Goal: Task Accomplishment & Management: Use online tool/utility

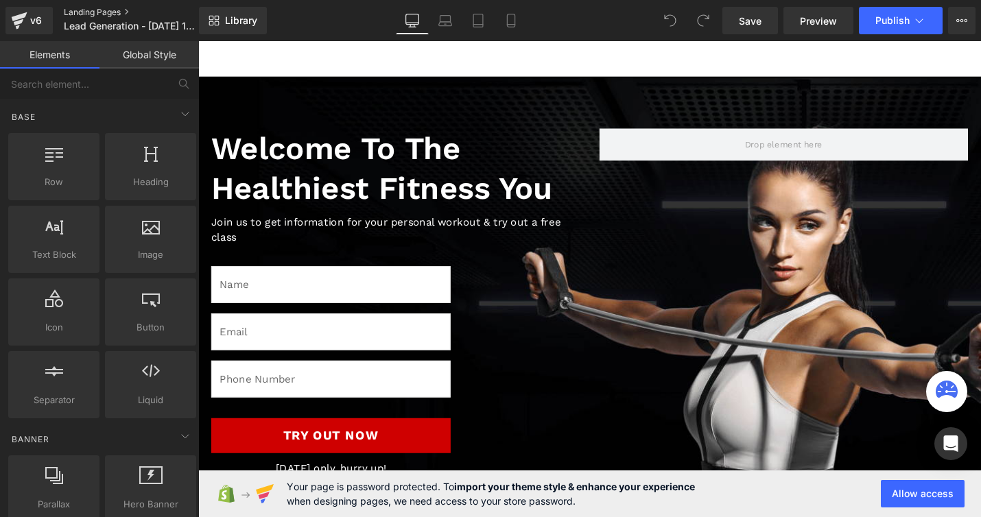
click at [92, 8] on link "Landing Pages" at bounding box center [143, 12] width 158 height 11
click at [113, 18] on p "Lead Generation - Aug 19, 18:40:07" at bounding box center [137, 26] width 158 height 16
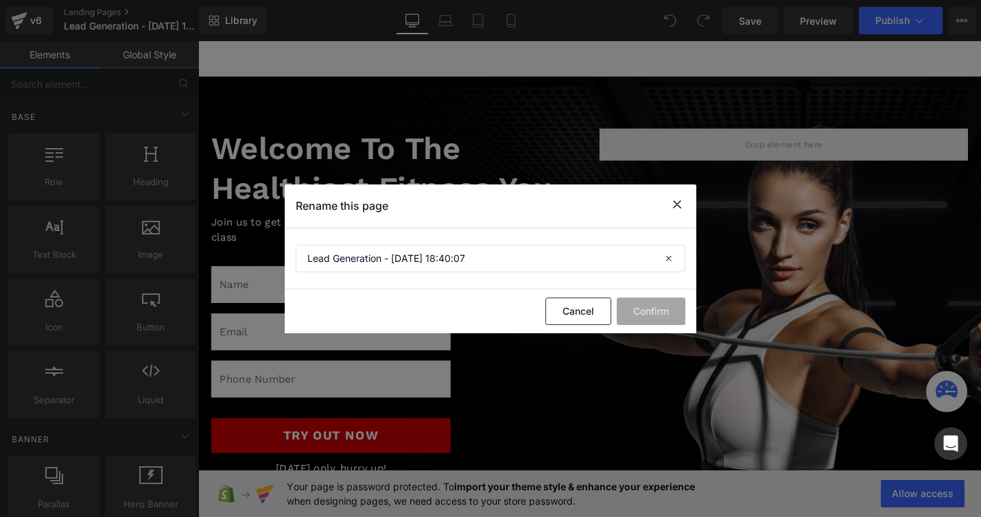
click at [681, 209] on icon at bounding box center [677, 204] width 16 height 17
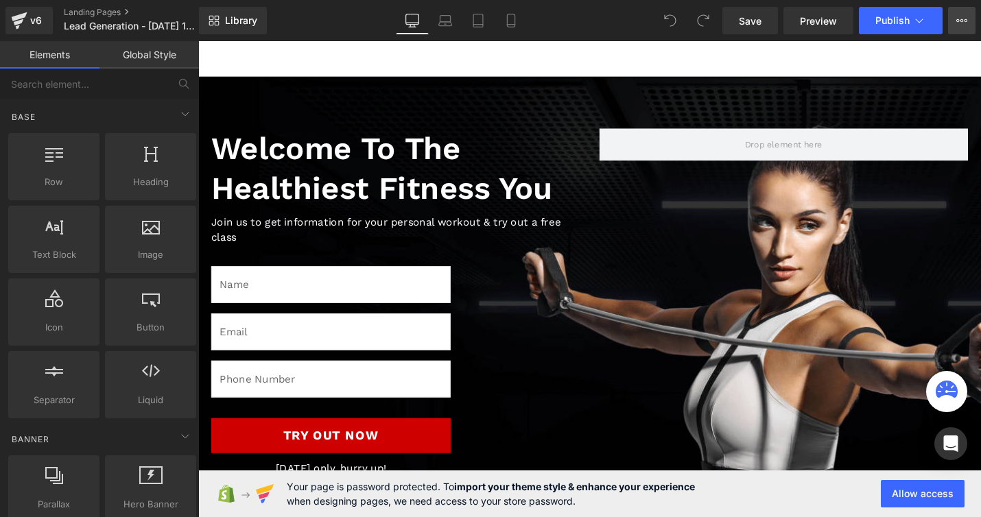
click at [968, 21] on button "Upgrade Plan View Live Page View with current Template Save Template to Library…" at bounding box center [962, 20] width 27 height 27
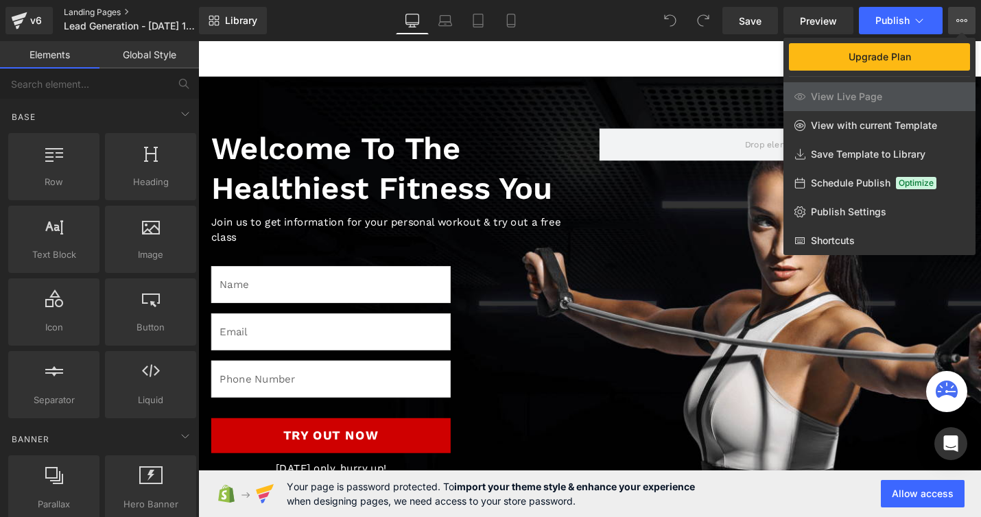
click at [78, 14] on link "Landing Pages" at bounding box center [143, 12] width 158 height 11
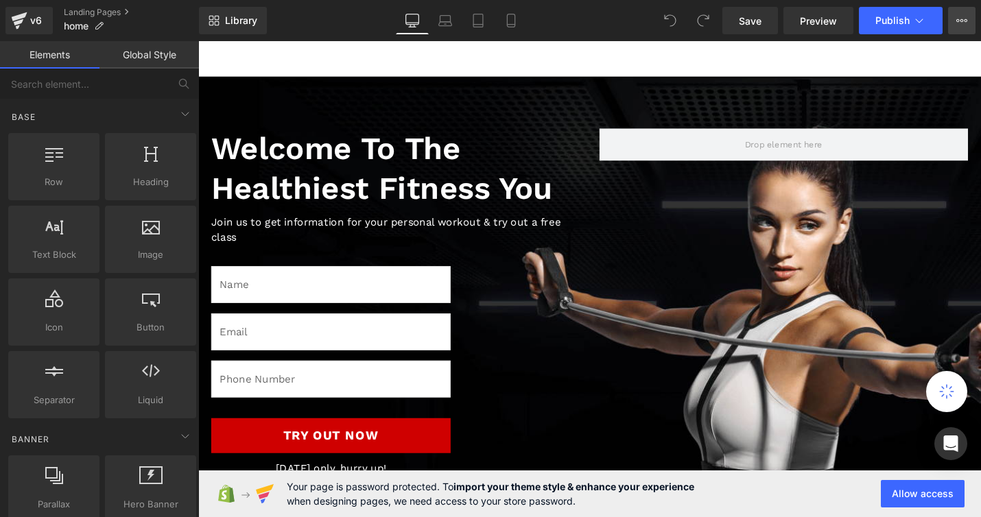
click at [960, 23] on icon at bounding box center [962, 20] width 11 height 11
click at [959, 26] on button "Upgrade Plan View Live Page View with current Template Save Template to Library…" at bounding box center [962, 20] width 27 height 27
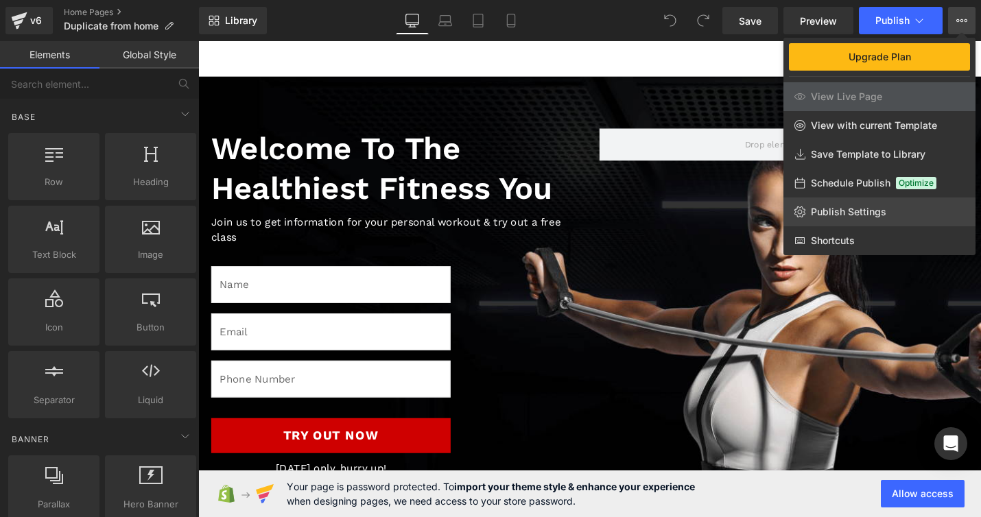
click at [845, 211] on span "Publish Settings" at bounding box center [848, 212] width 75 height 12
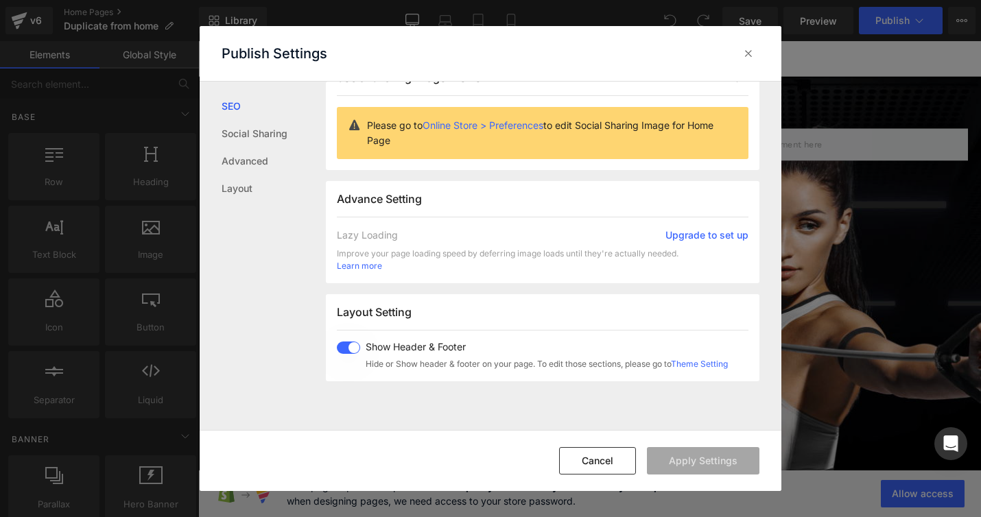
scroll to position [194, 0]
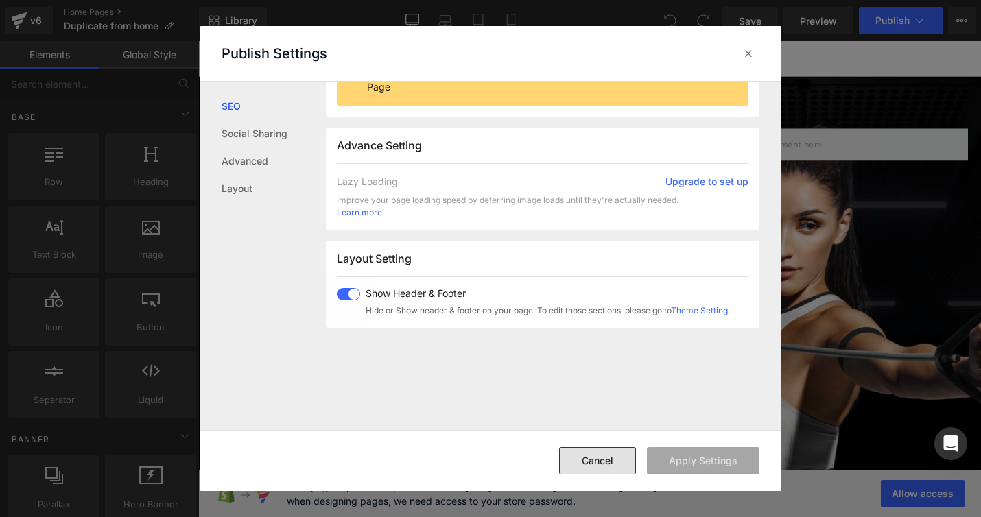
click at [599, 462] on button "Cancel" at bounding box center [597, 460] width 77 height 27
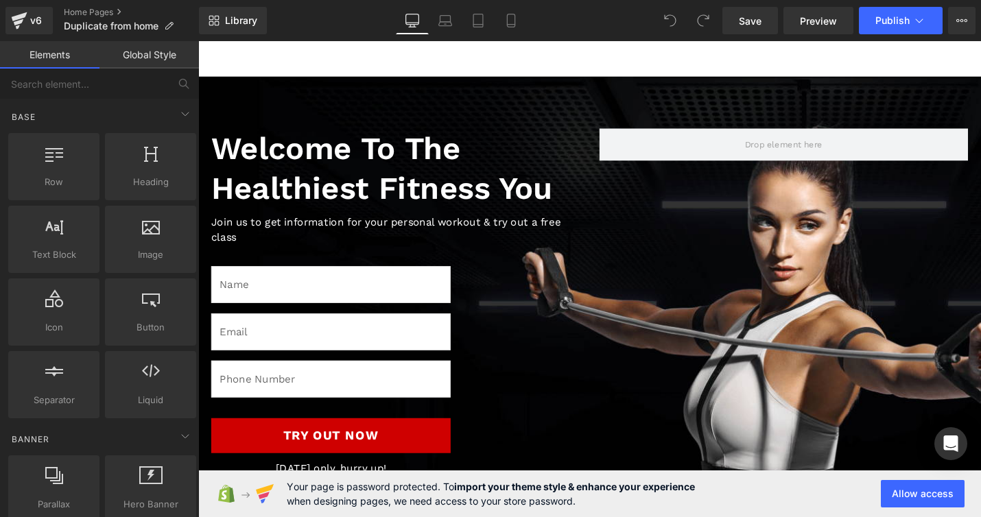
click at [944, 16] on div "Save Preview Publish Scheduled Upgrade Plan View Live Page View with current Te…" at bounding box center [849, 20] width 264 height 27
click at [972, 16] on button "Upgrade Plan View Live Page View with current Template Save Template to Library…" at bounding box center [962, 20] width 27 height 27
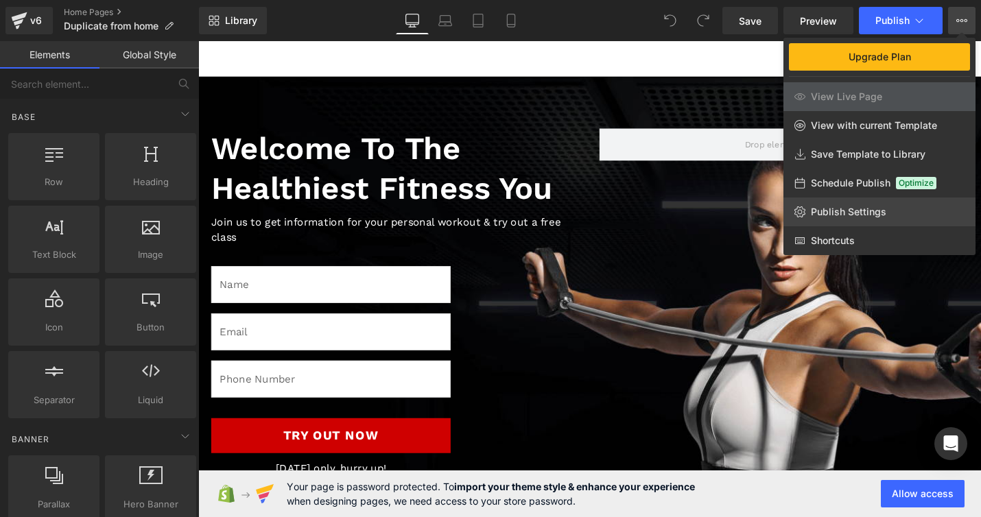
click at [863, 205] on link "Publish Settings" at bounding box center [880, 212] width 192 height 29
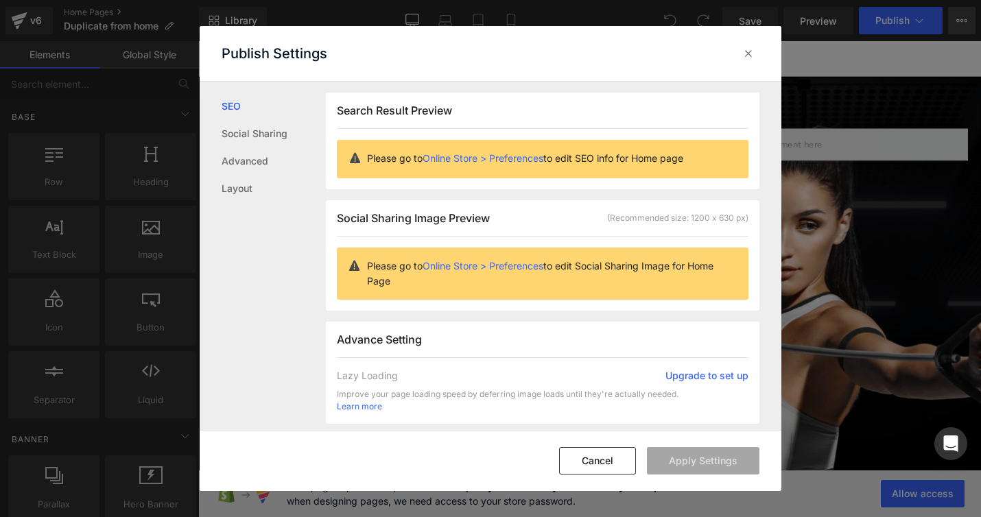
scroll to position [1, 0]
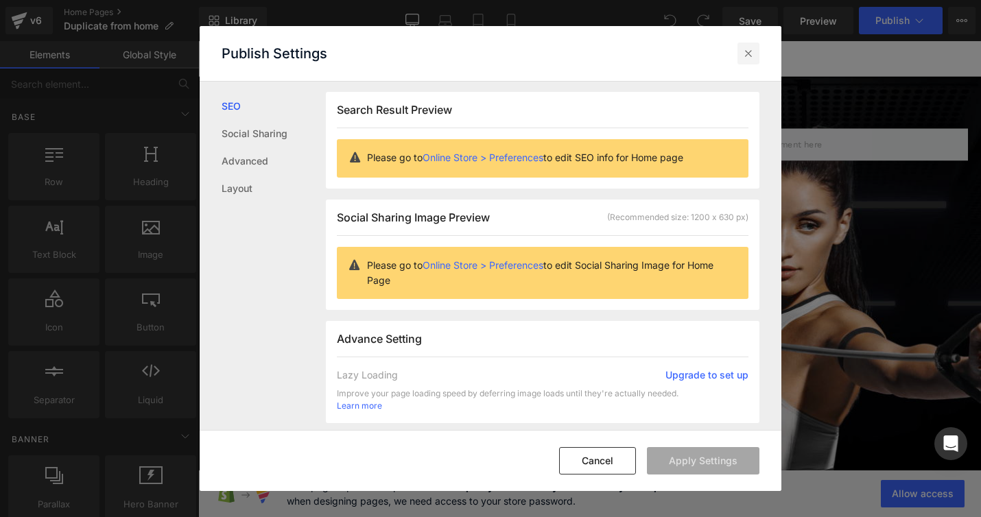
click at [747, 52] on icon at bounding box center [749, 54] width 14 height 14
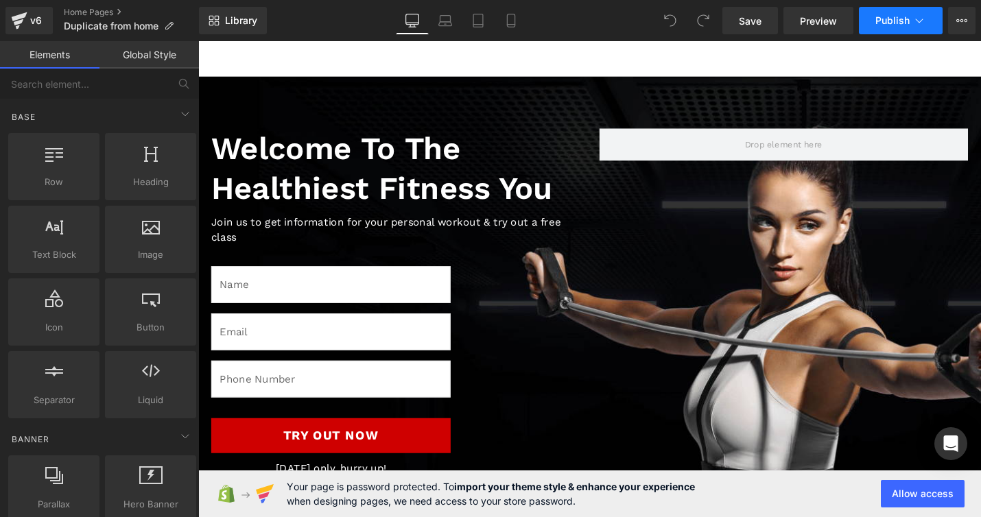
click at [911, 19] on button "Publish" at bounding box center [901, 20] width 84 height 27
click at [913, 16] on icon at bounding box center [920, 21] width 14 height 14
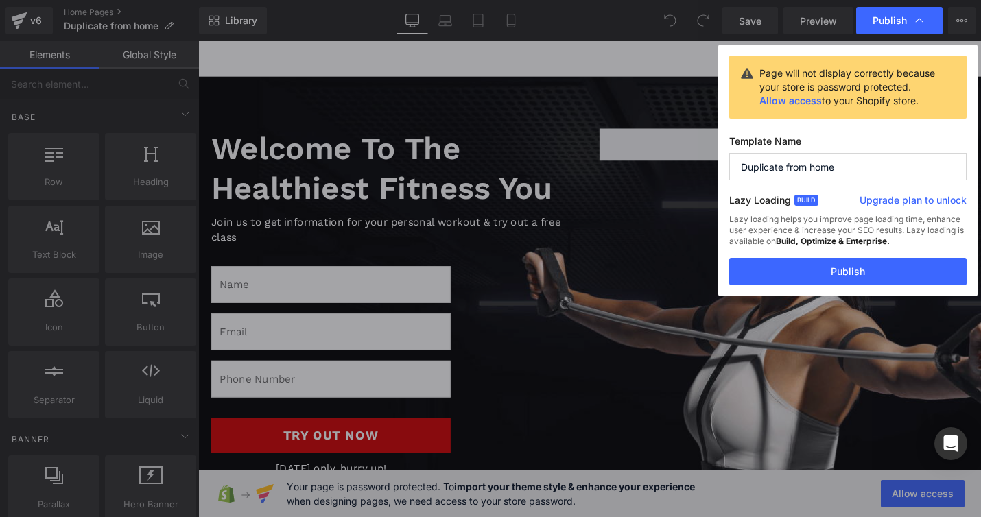
click at [802, 170] on input "Duplicate from home" at bounding box center [848, 166] width 237 height 27
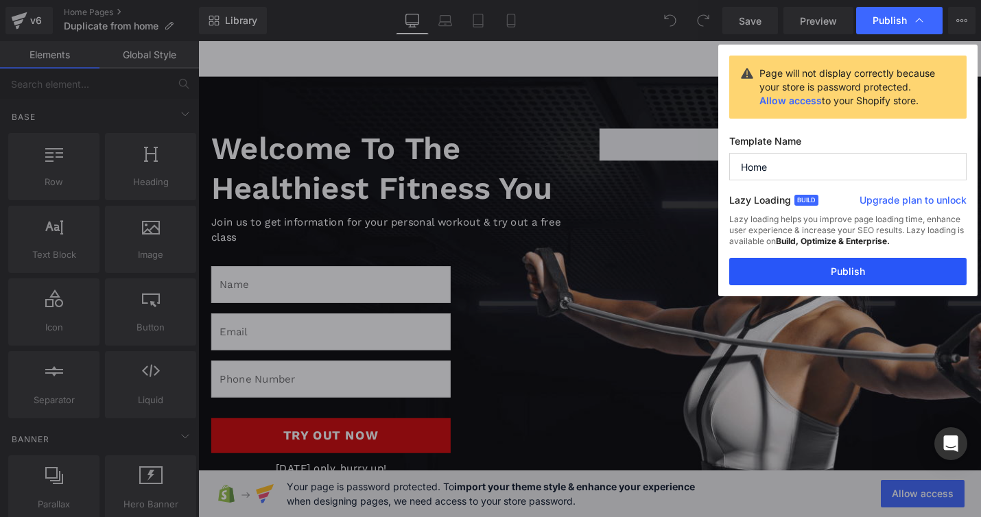
type input "Home"
click at [841, 272] on button "Publish" at bounding box center [848, 271] width 237 height 27
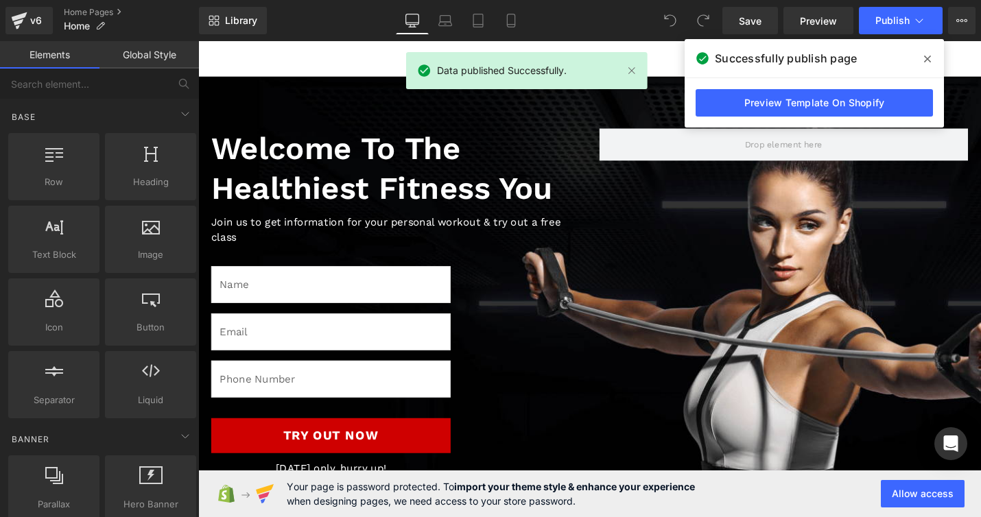
click at [926, 57] on icon at bounding box center [927, 59] width 7 height 7
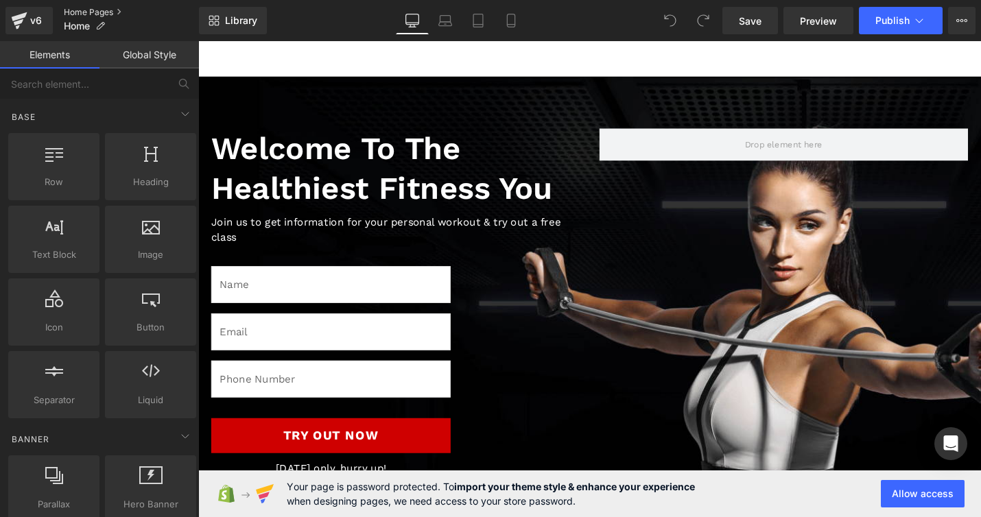
click at [95, 7] on link "Home Pages" at bounding box center [131, 12] width 135 height 11
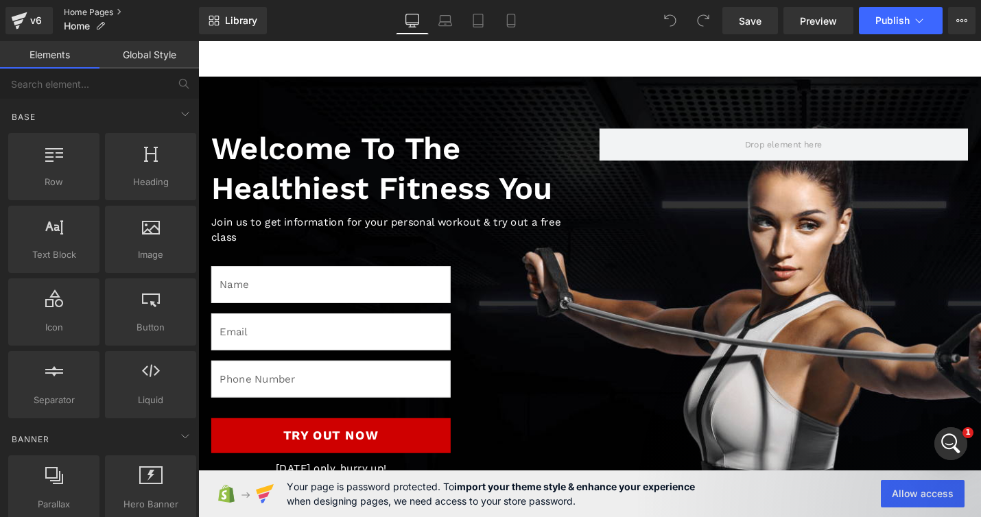
scroll to position [0, 0]
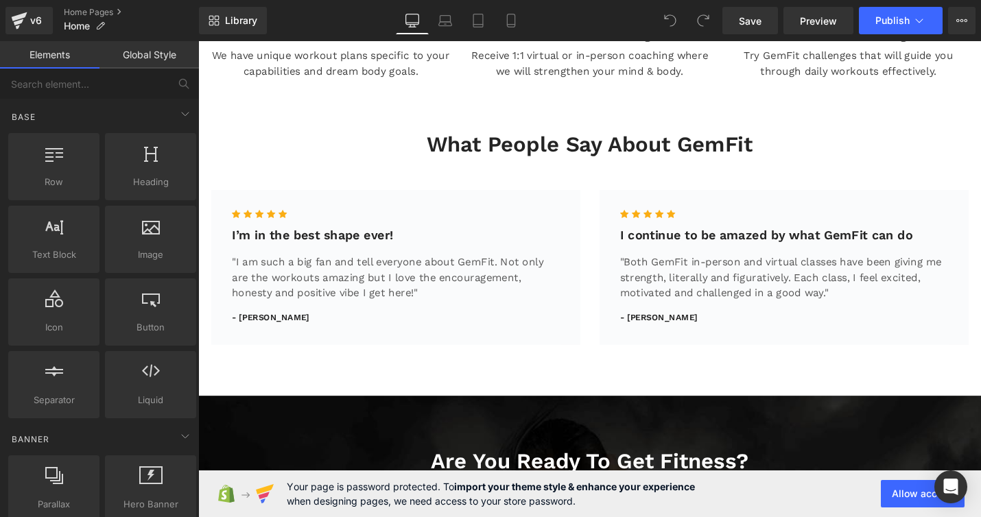
scroll to position [1924, 0]
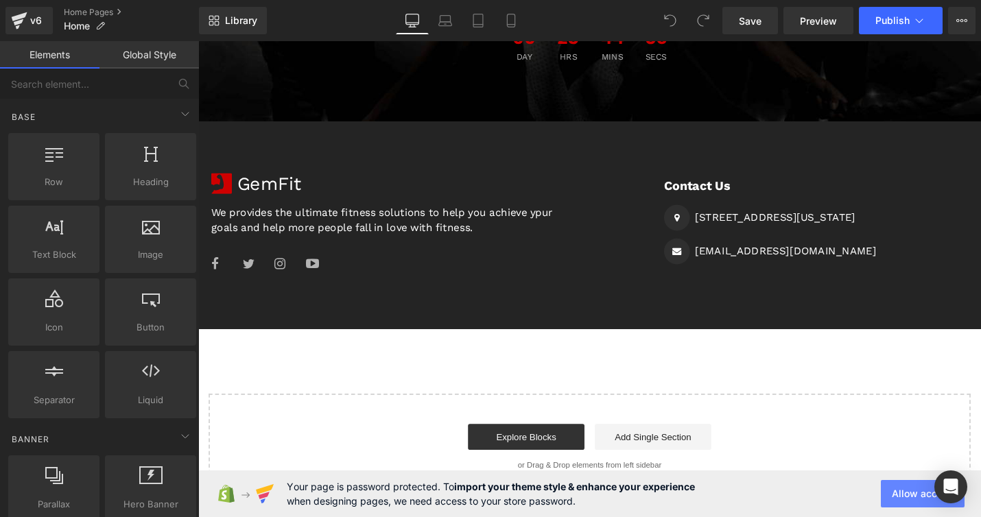
click at [906, 493] on button "Allow access" at bounding box center [923, 493] width 84 height 27
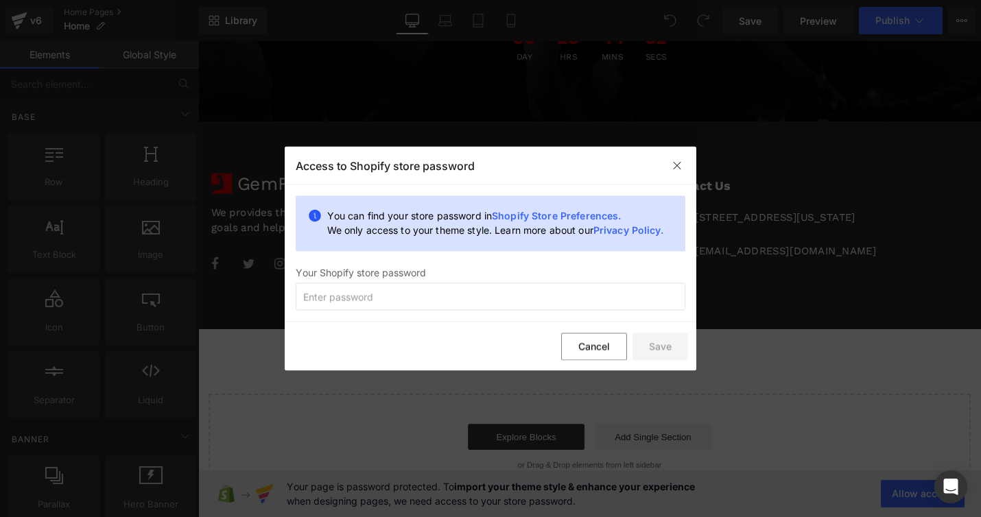
click at [574, 212] on link "Shopify Store Preferences." at bounding box center [556, 216] width 129 height 12
click at [682, 159] on div at bounding box center [677, 165] width 22 height 22
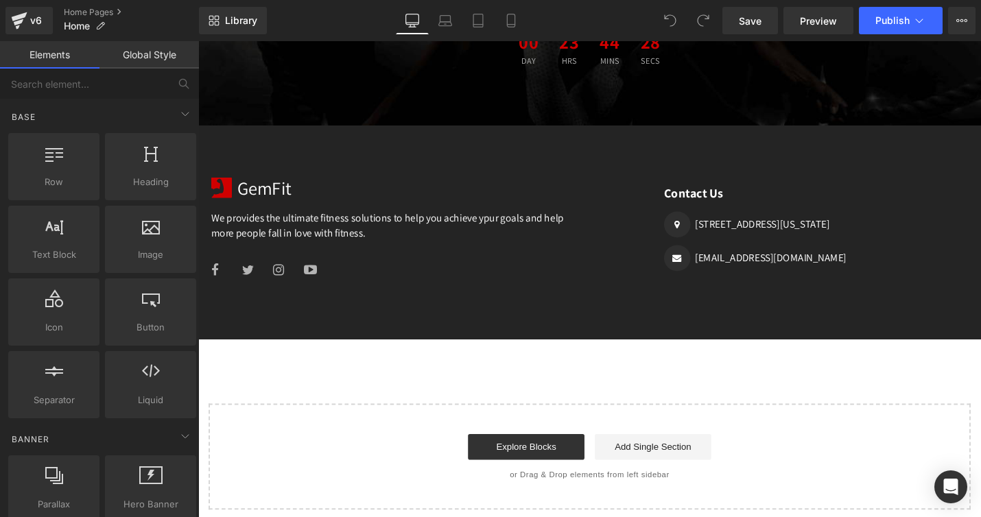
scroll to position [1881, 0]
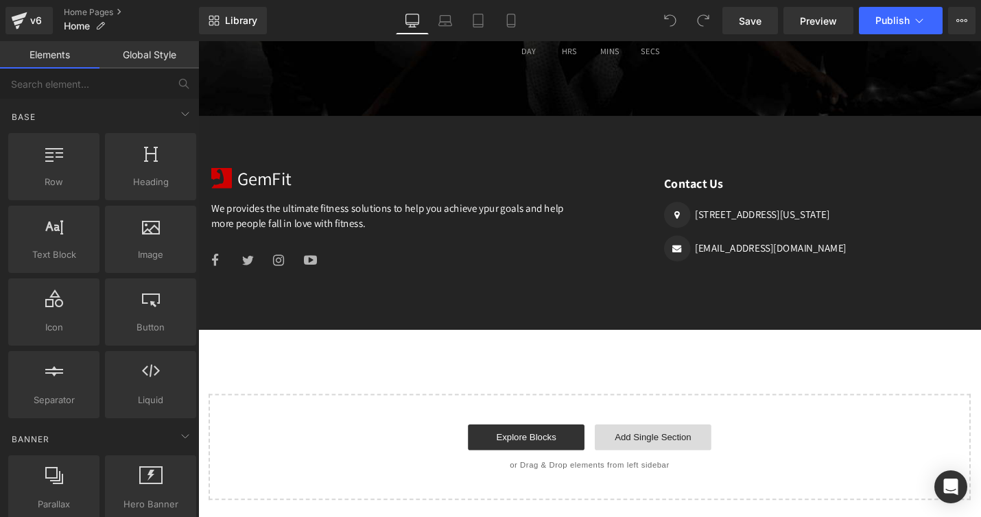
click at [673, 472] on link "Add Single Section" at bounding box center [681, 461] width 124 height 27
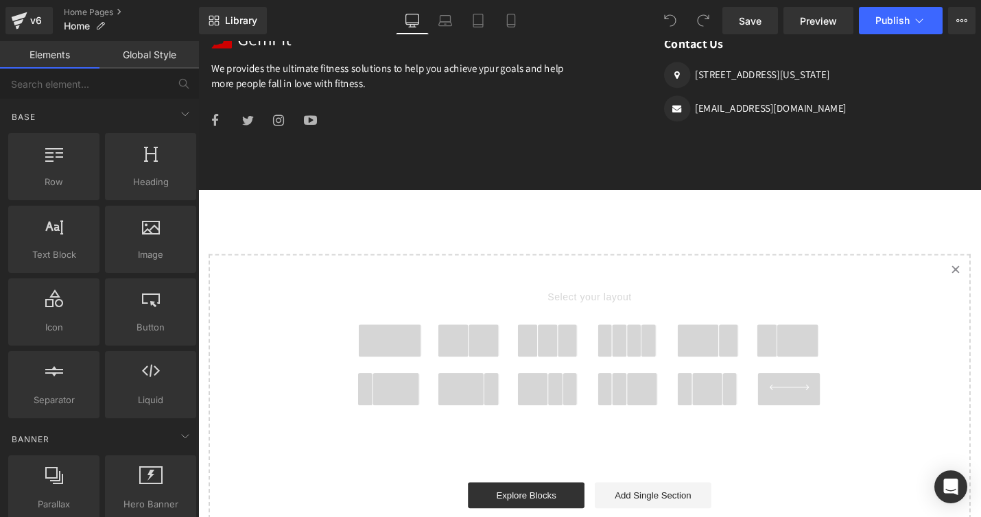
scroll to position [2036, 0]
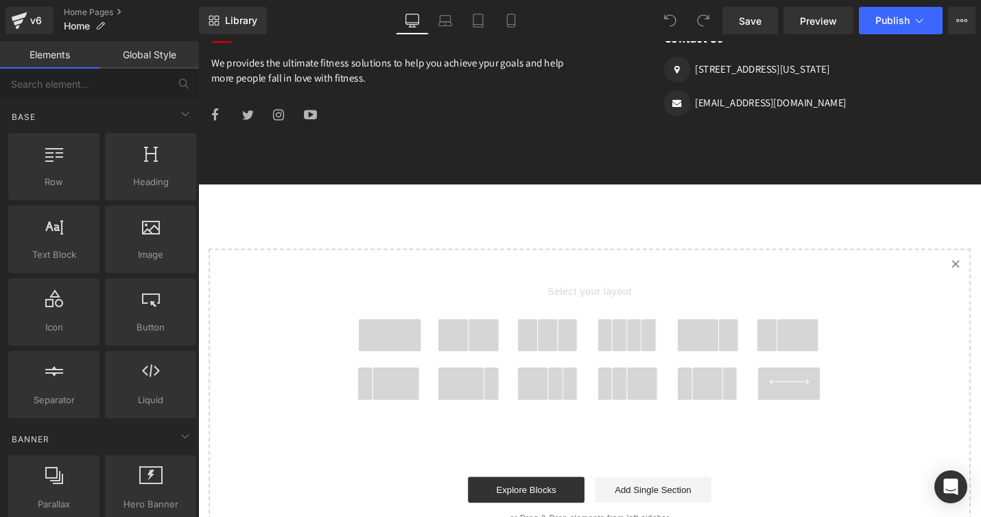
click at [839, 399] on icon at bounding box center [825, 402] width 42 height 6
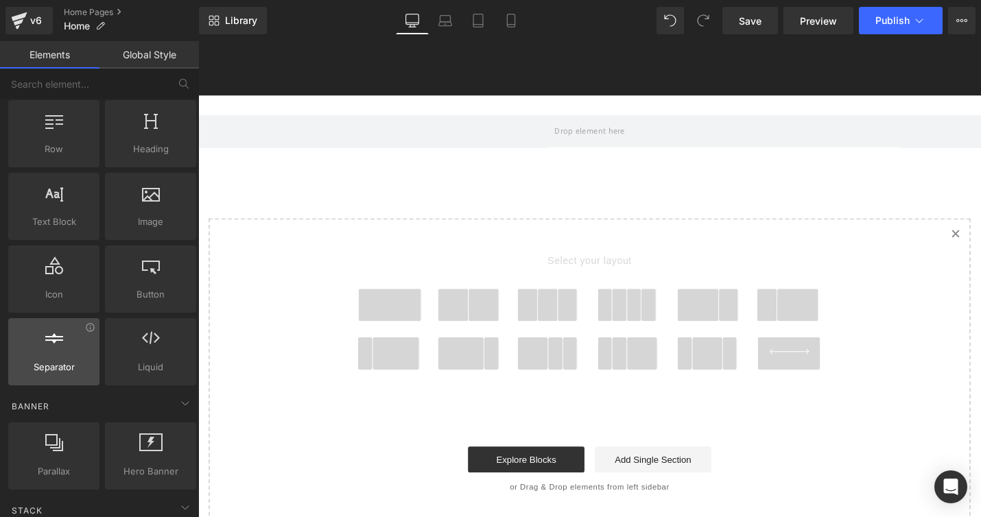
scroll to position [34, 0]
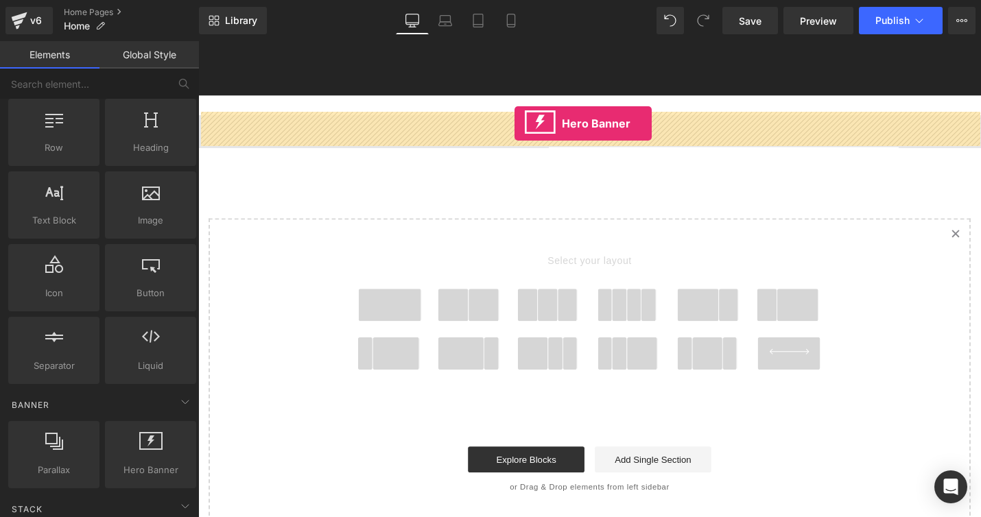
drag, startPoint x: 345, startPoint y: 482, endPoint x: 534, endPoint y: 129, distance: 400.4
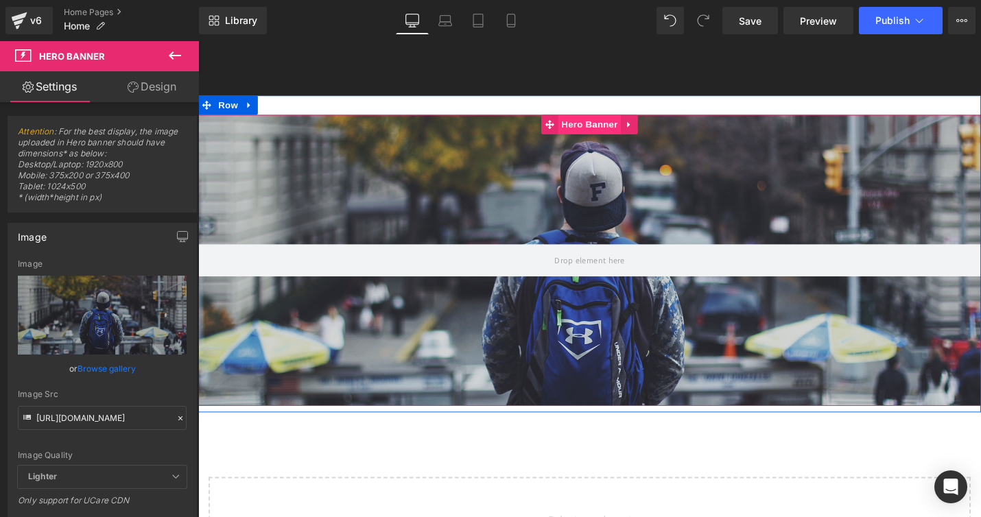
click at [616, 130] on span "Hero Banner" at bounding box center [613, 129] width 67 height 21
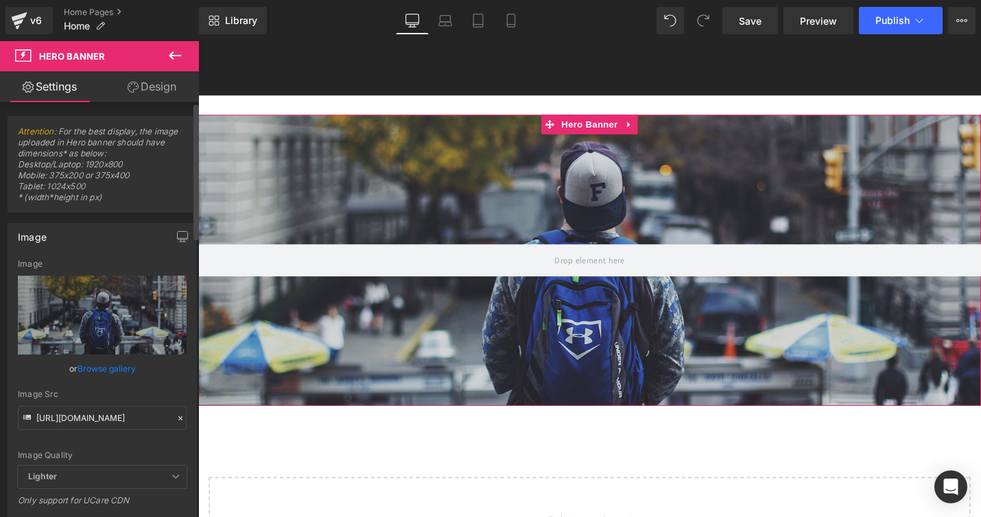
click at [102, 367] on link "Browse gallery" at bounding box center [107, 369] width 58 height 24
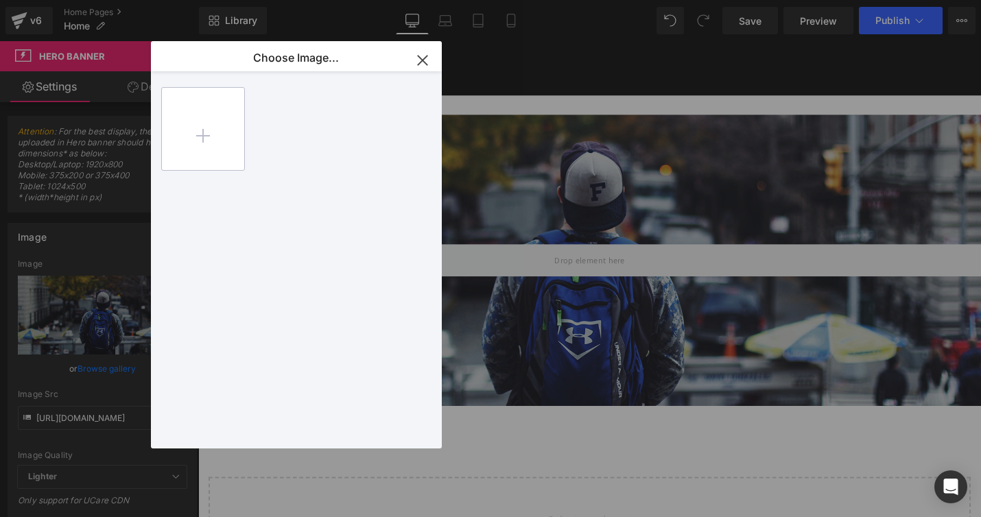
click at [203, 134] on input "file" at bounding box center [203, 129] width 82 height 82
type input "C:\fakepath\header.jpg"
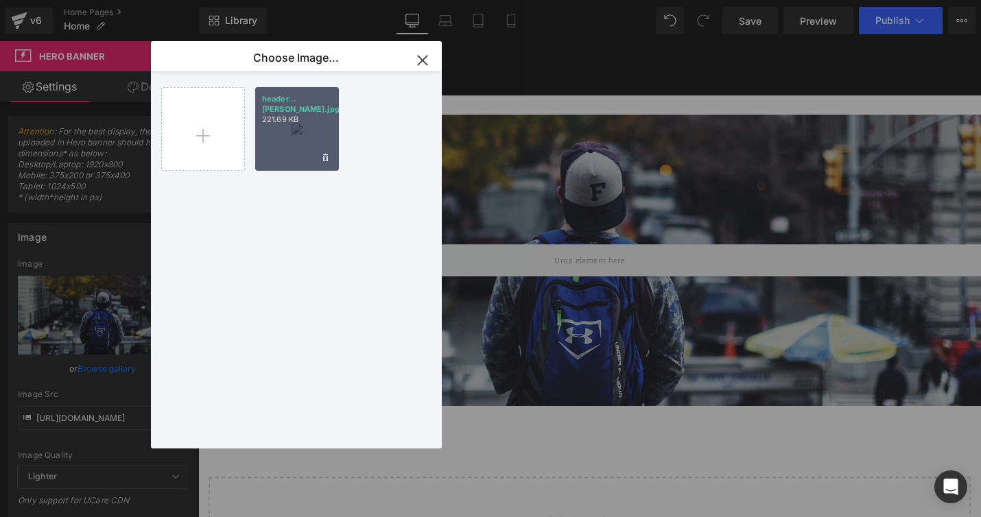
click at [293, 131] on div "header...ader.jpg 221.69 KB" at bounding box center [297, 129] width 84 height 84
type input "https://ucarecdn.com/386420fc-5cbf-4cc8-b580-23c73b7255ea/-/format/auto/-/previ…"
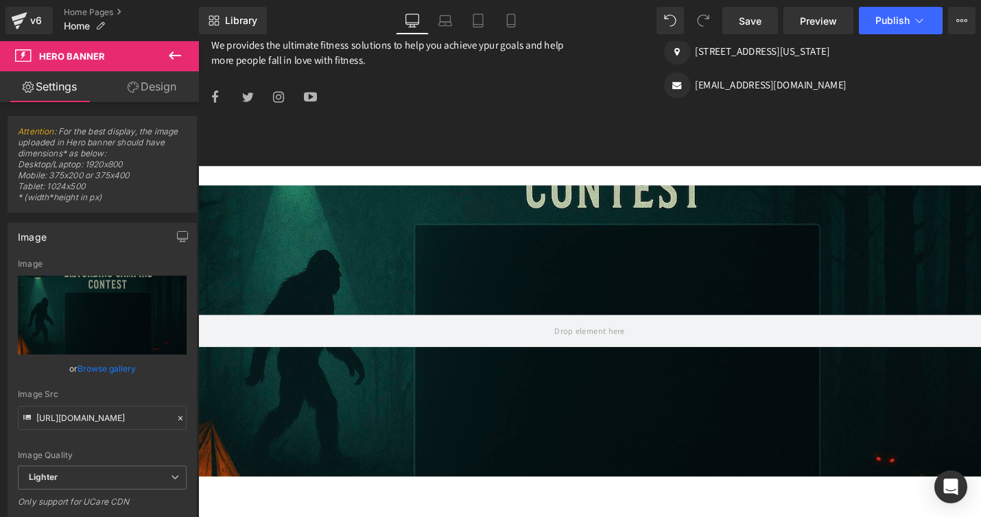
scroll to position [2056, 0]
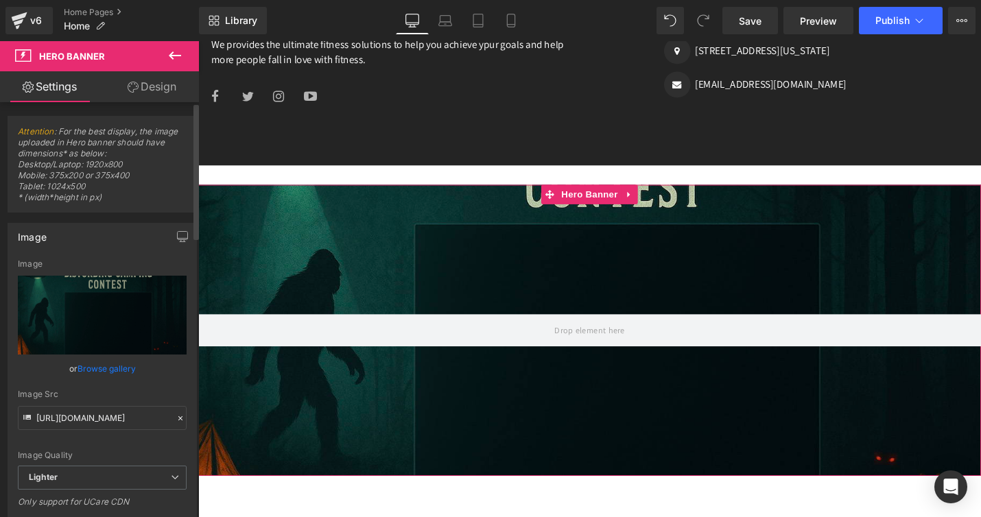
click at [95, 368] on link "Browse gallery" at bounding box center [107, 369] width 58 height 24
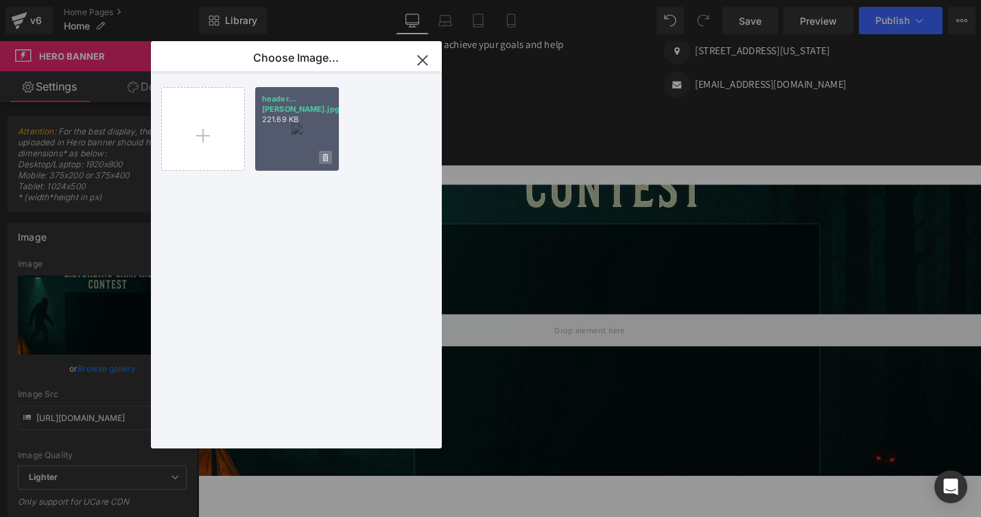
click at [325, 151] on span at bounding box center [325, 157] width 13 height 13
click at [277, 158] on span "Yes" at bounding box center [279, 157] width 34 height 14
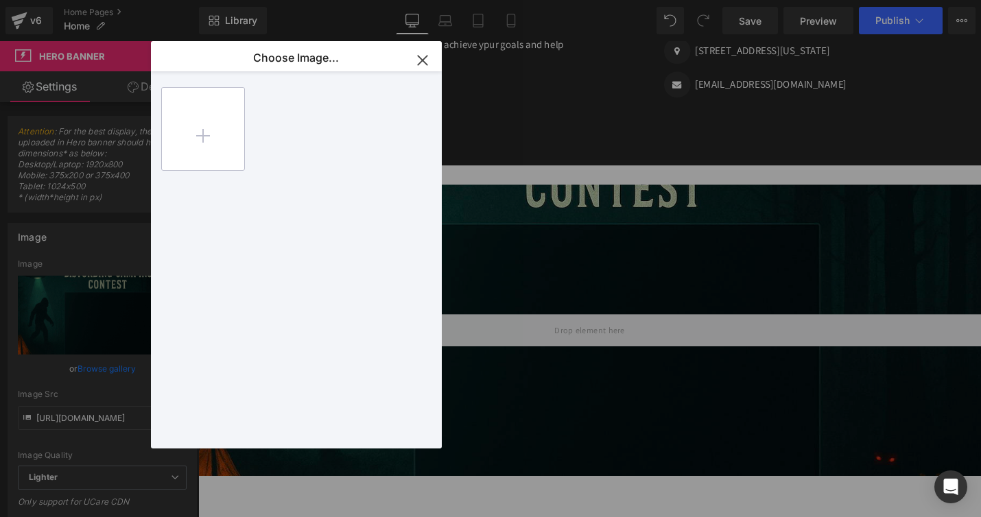
click at [200, 133] on input "file" at bounding box center [203, 129] width 82 height 82
type input "C:\fakepath\header2.jpg"
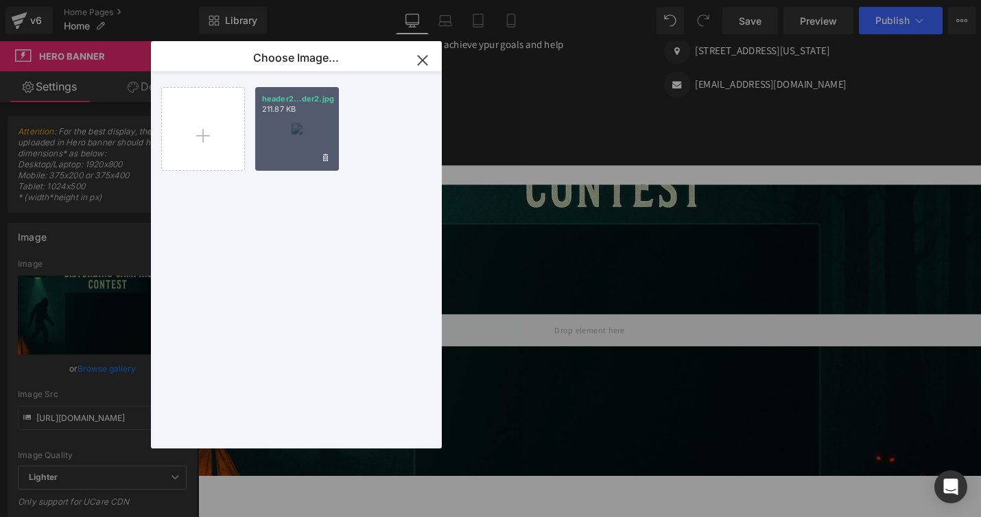
click at [298, 139] on div "header2...der2.jpg 211.87 KB" at bounding box center [297, 129] width 84 height 84
type input "[URL][DOMAIN_NAME]"
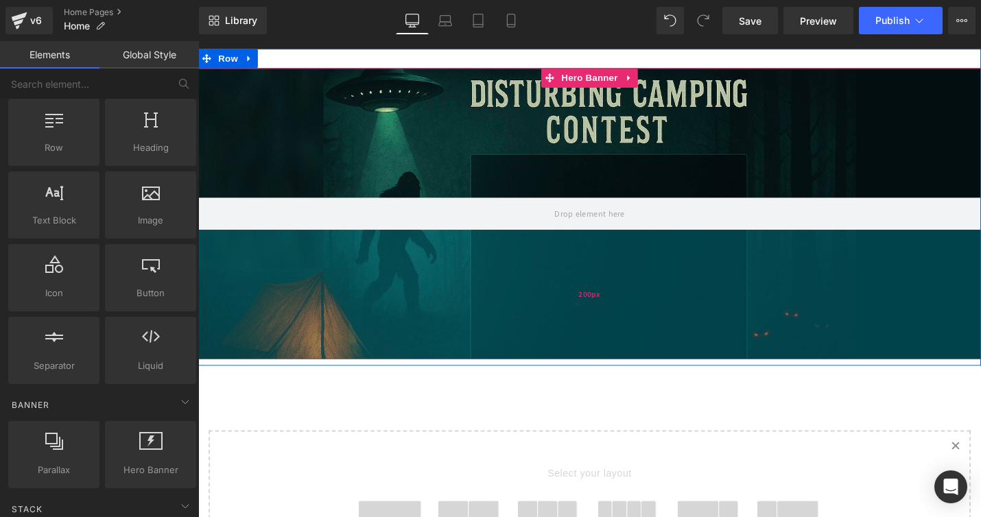
scroll to position [2174, 0]
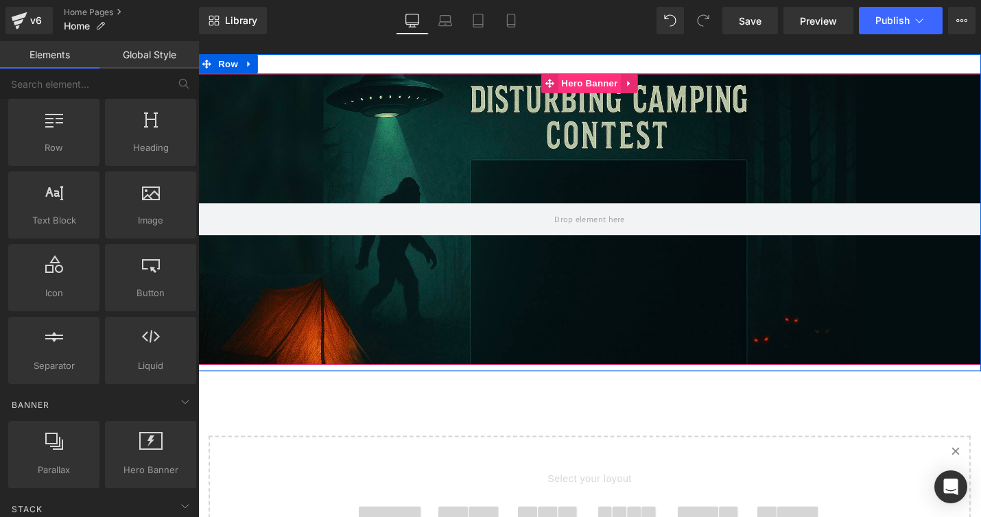
click at [625, 82] on span "Hero Banner" at bounding box center [613, 85] width 67 height 21
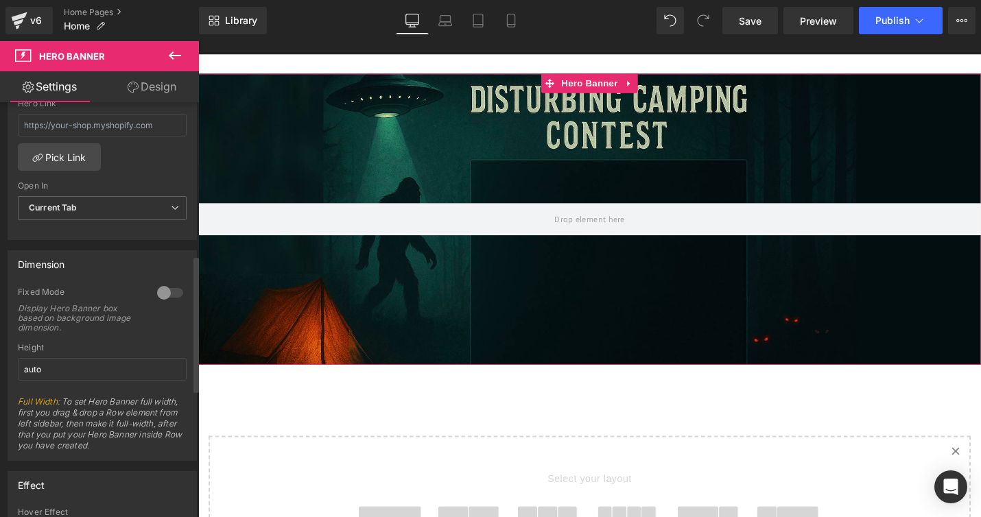
scroll to position [470, 0]
click at [167, 293] on div at bounding box center [170, 292] width 33 height 22
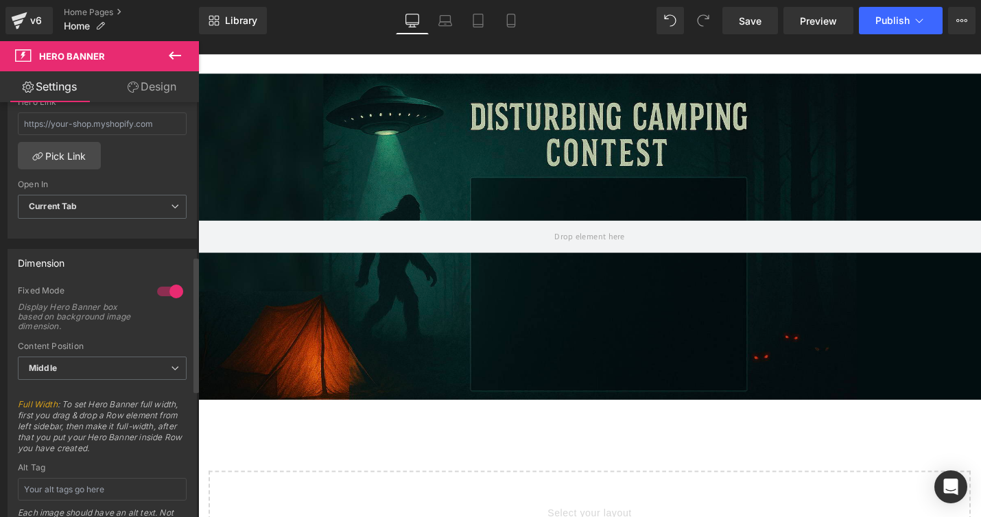
click at [158, 291] on div at bounding box center [170, 292] width 33 height 22
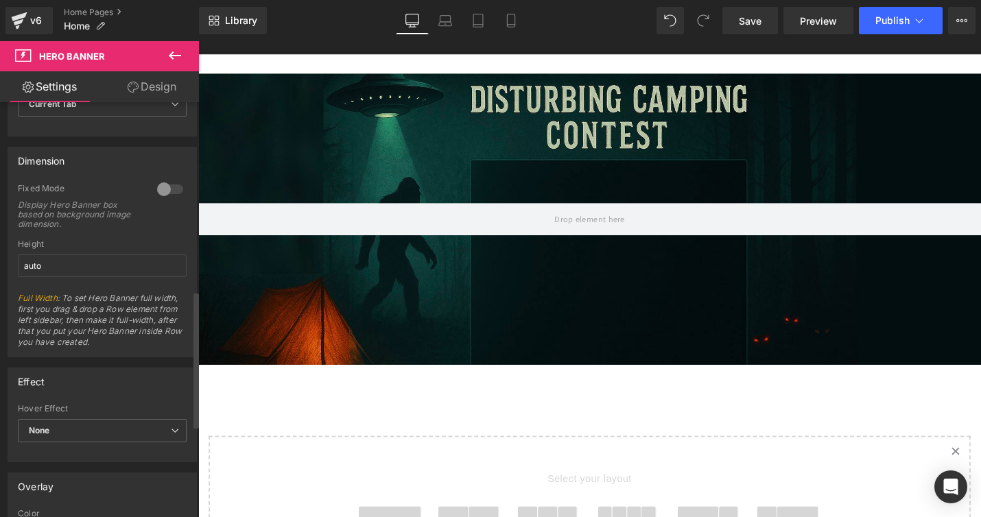
scroll to position [573, 0]
click at [62, 271] on input "auto" at bounding box center [102, 265] width 169 height 23
type input "a"
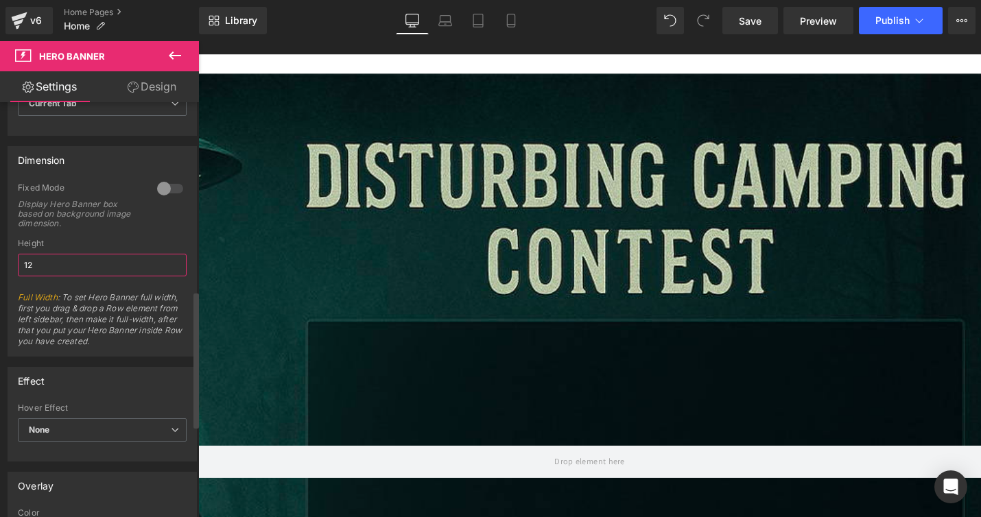
type input "1"
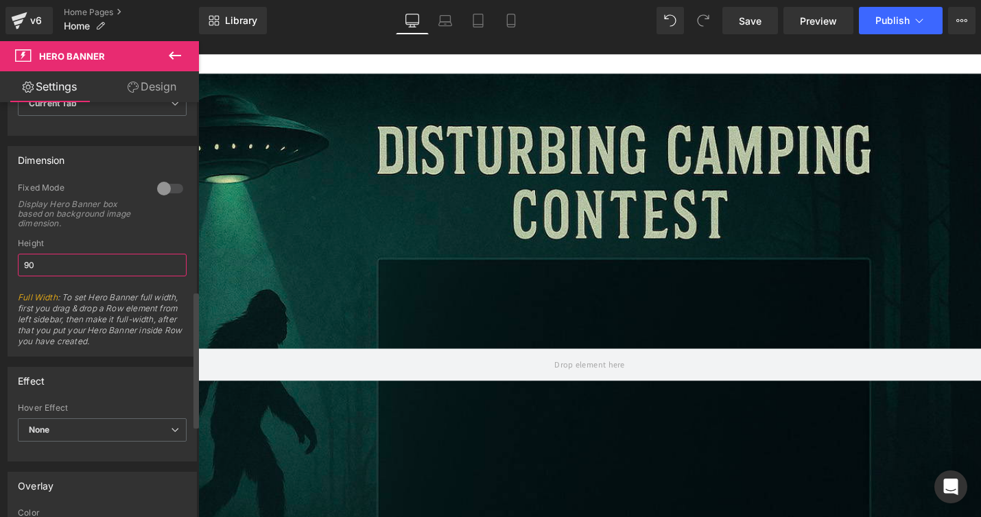
type input "9"
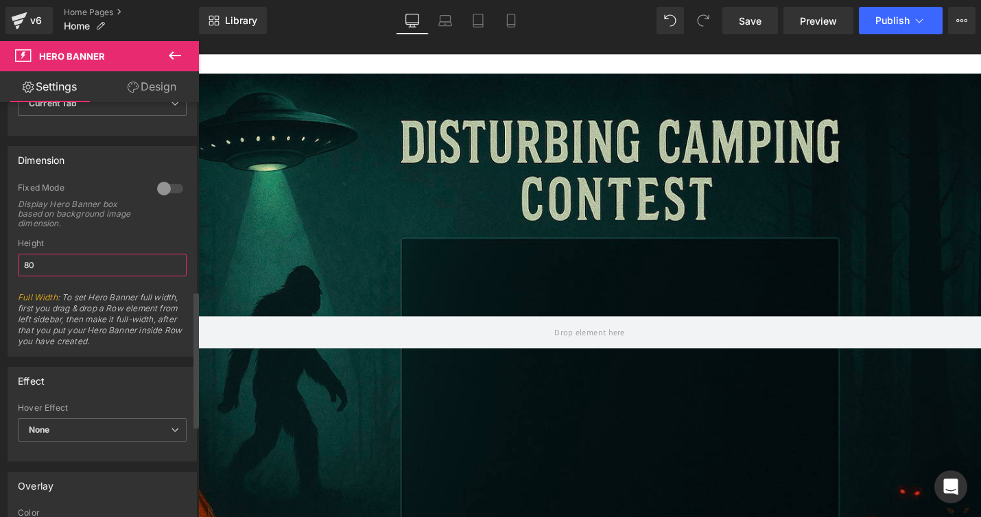
type input "8"
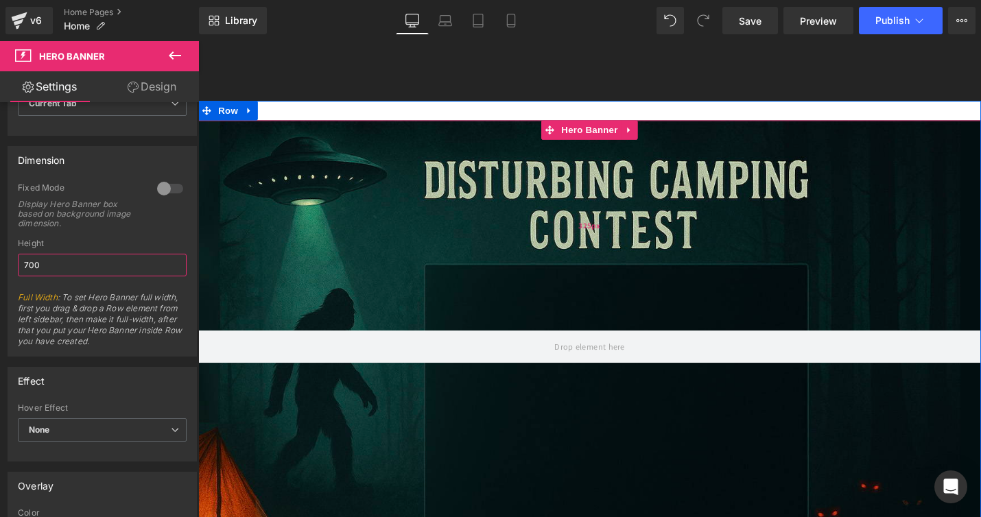
scroll to position [2150, 0]
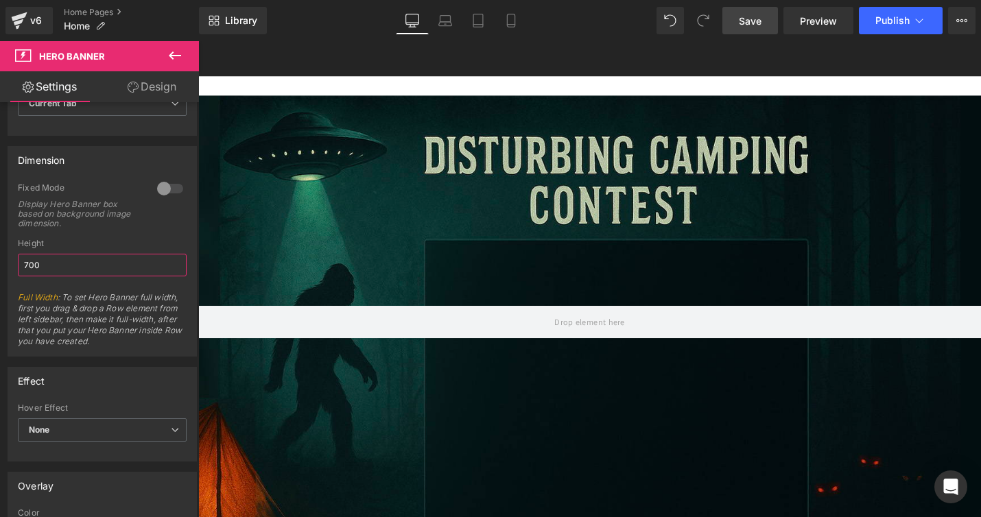
type input "700"
click at [743, 30] on link "Save" at bounding box center [751, 20] width 56 height 27
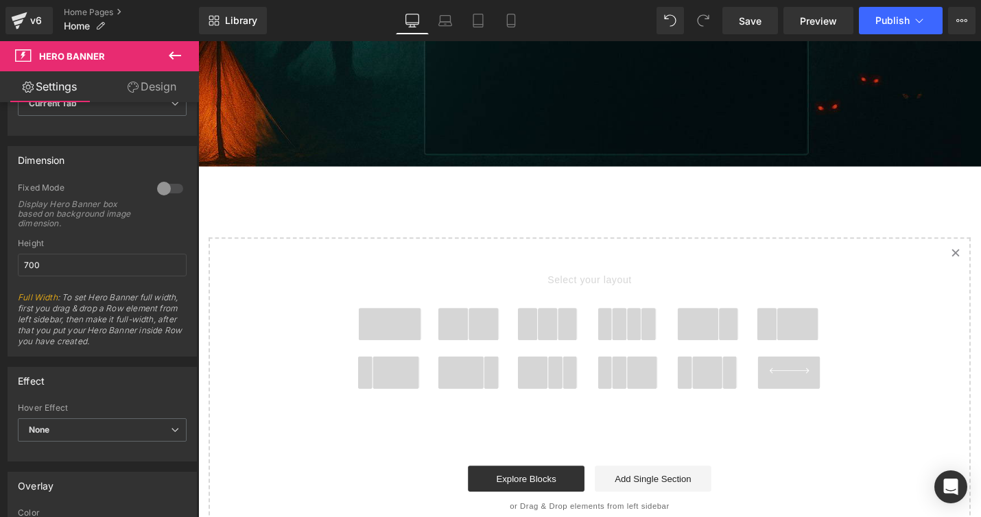
scroll to position [2559, 0]
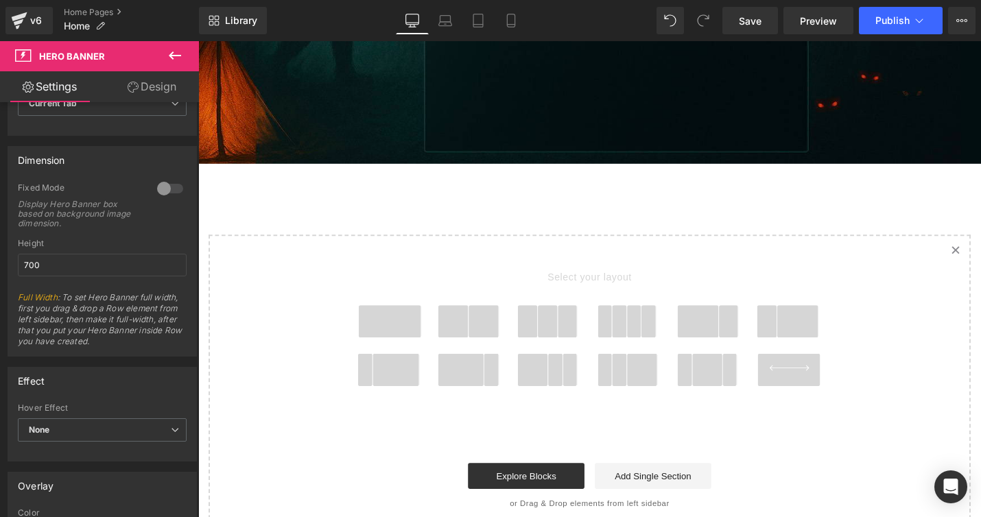
click at [827, 380] on span at bounding box center [825, 390] width 66 height 34
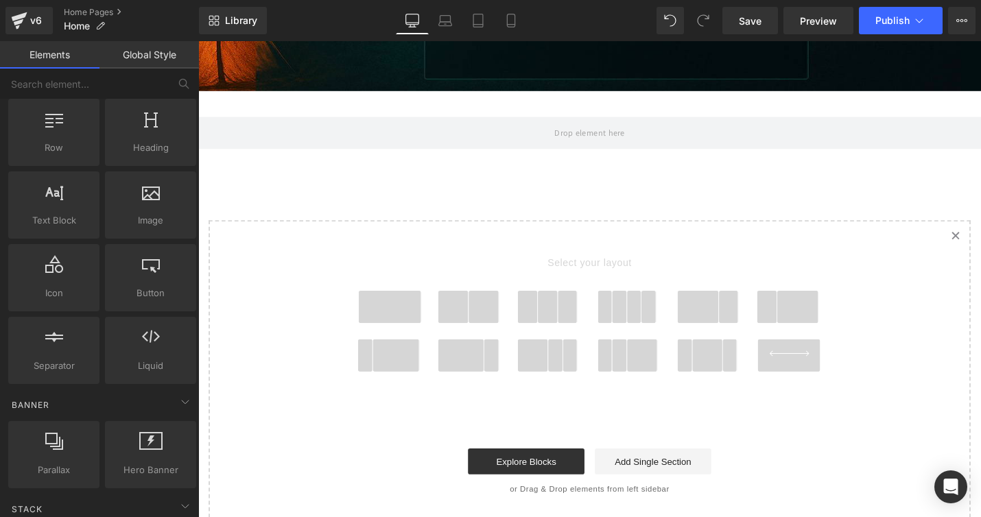
scroll to position [2638, 0]
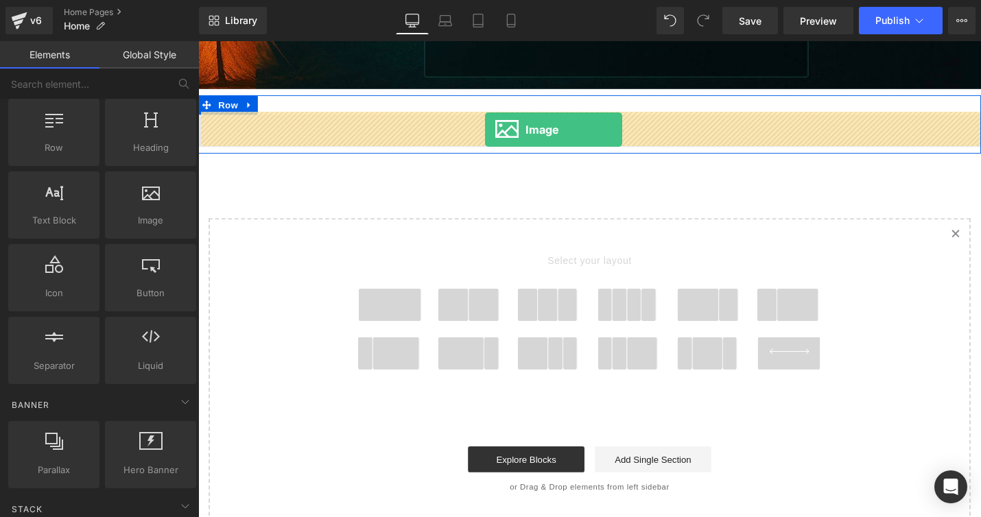
drag, startPoint x: 338, startPoint y: 251, endPoint x: 502, endPoint y: 135, distance: 201.3
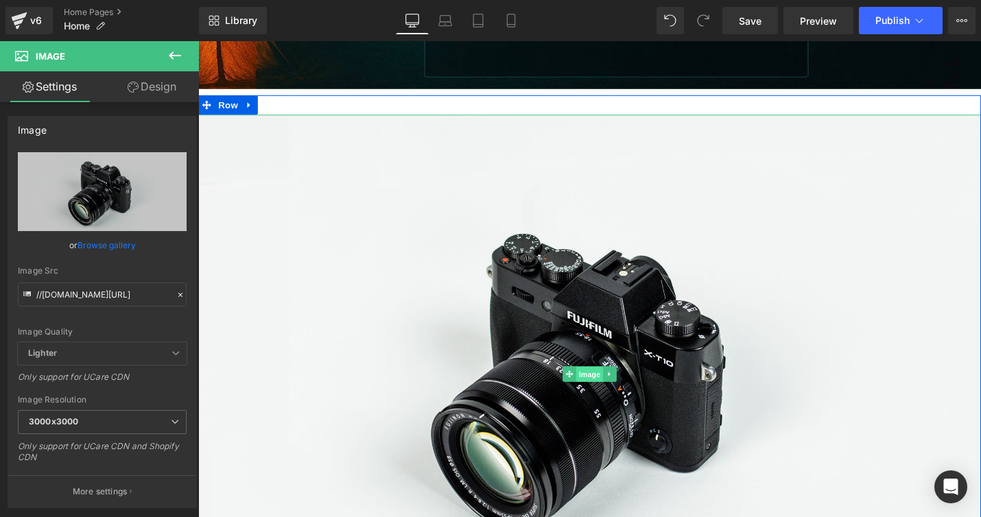
click at [620, 388] on span "Image" at bounding box center [613, 394] width 29 height 16
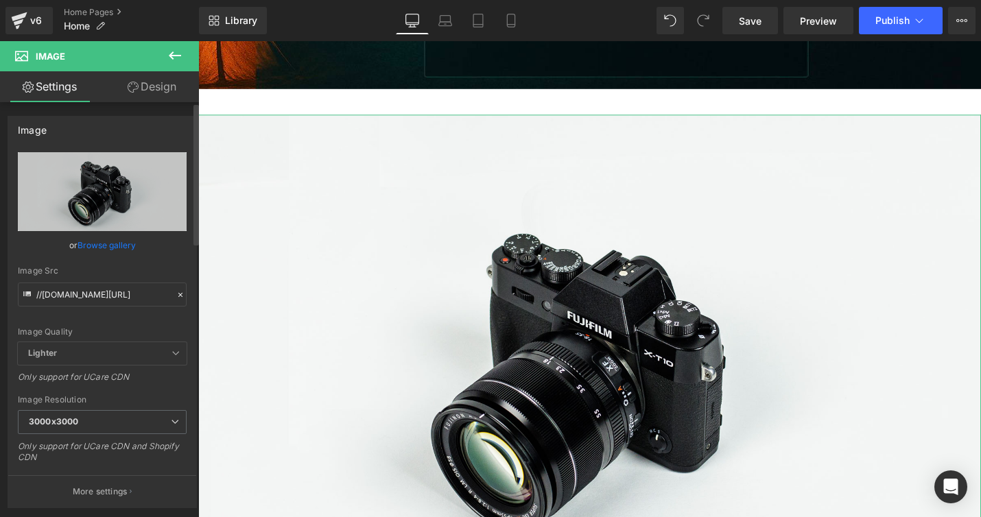
click at [96, 249] on link "Browse gallery" at bounding box center [107, 245] width 58 height 24
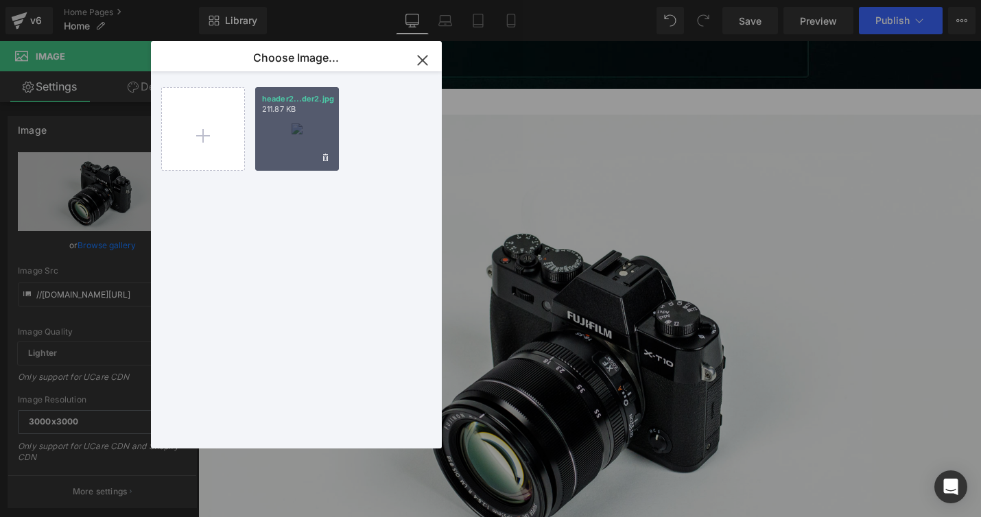
click at [308, 130] on div "header2...der2.jpg 211.87 KB" at bounding box center [297, 129] width 84 height 84
type input "[URL][DOMAIN_NAME]"
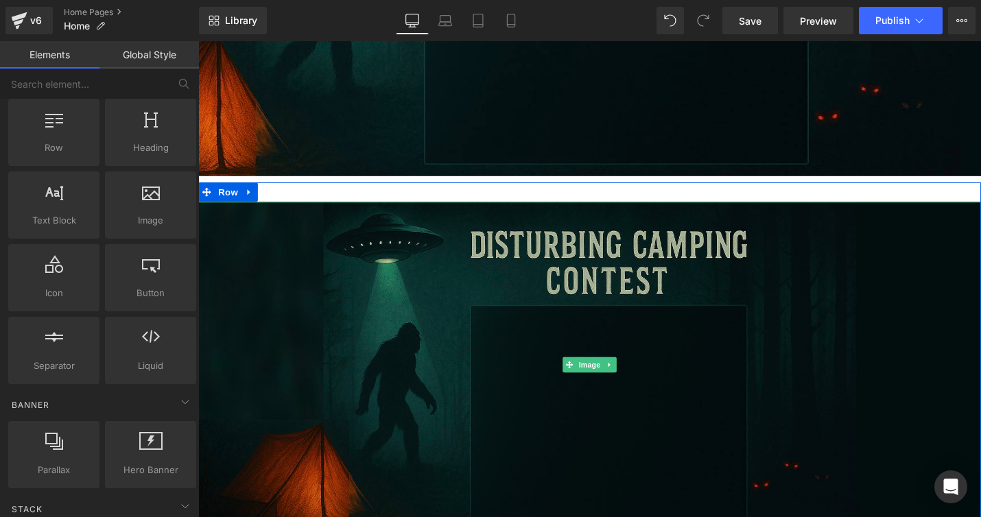
scroll to position [2530, 0]
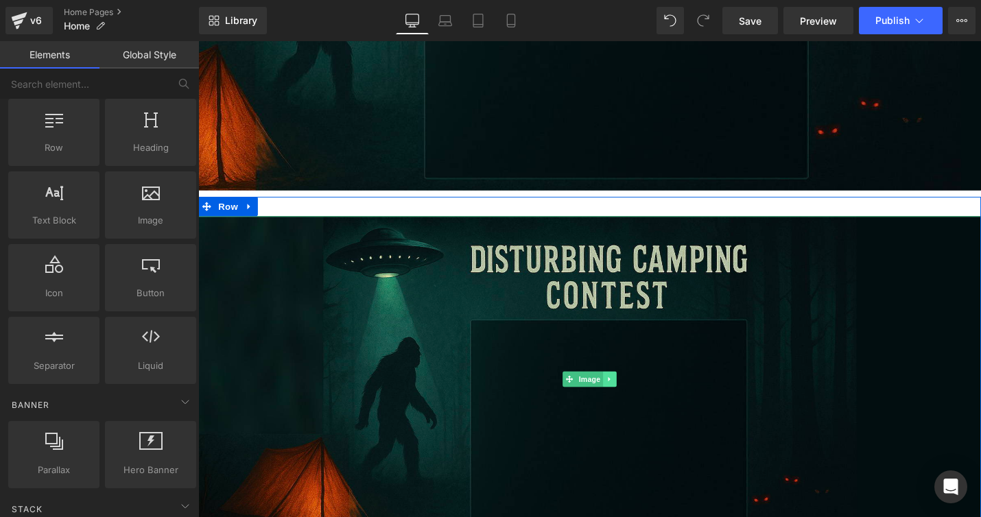
click at [640, 399] on link at bounding box center [635, 400] width 14 height 16
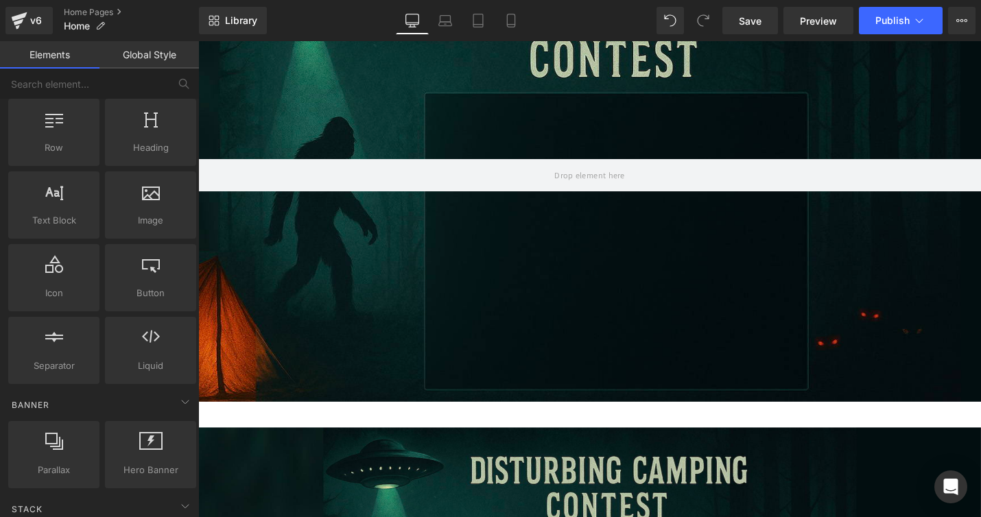
scroll to position [2303, 0]
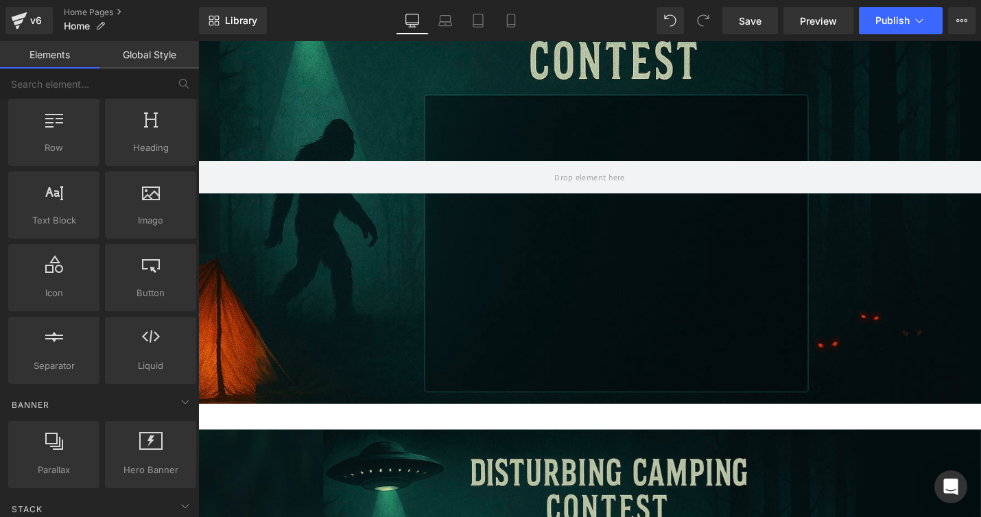
click at [970, 90] on div "Hero Banner 325px" at bounding box center [613, 186] width 830 height 480
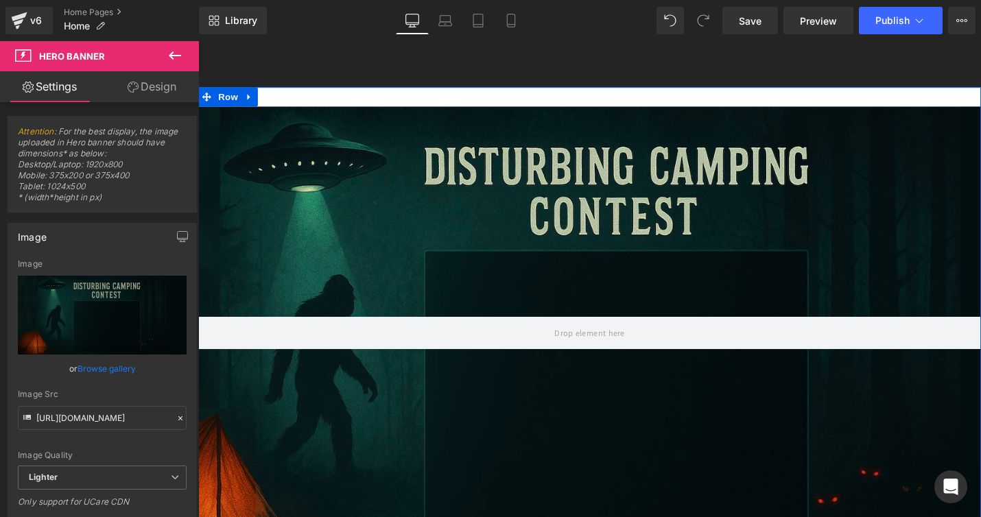
scroll to position [2137, 0]
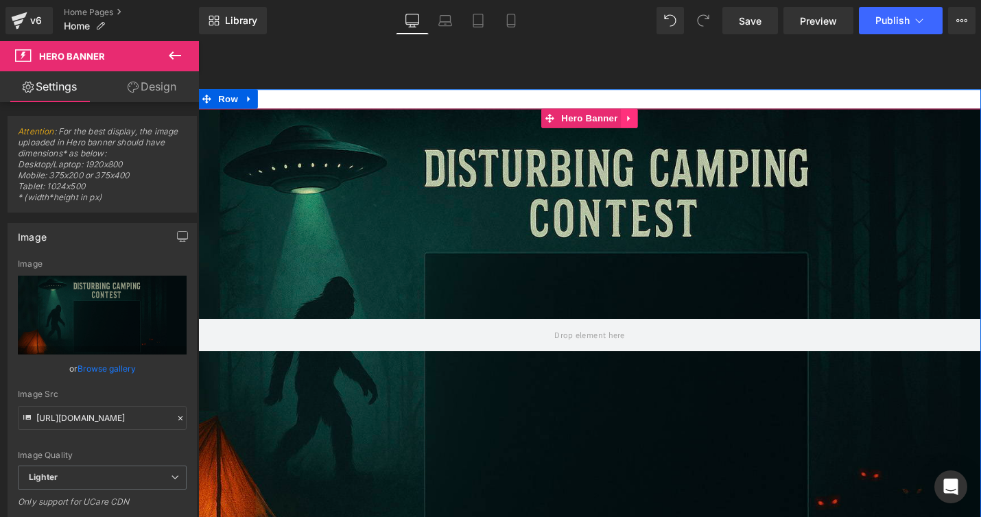
click at [654, 118] on icon at bounding box center [656, 122] width 10 height 10
click at [662, 119] on icon at bounding box center [665, 122] width 10 height 10
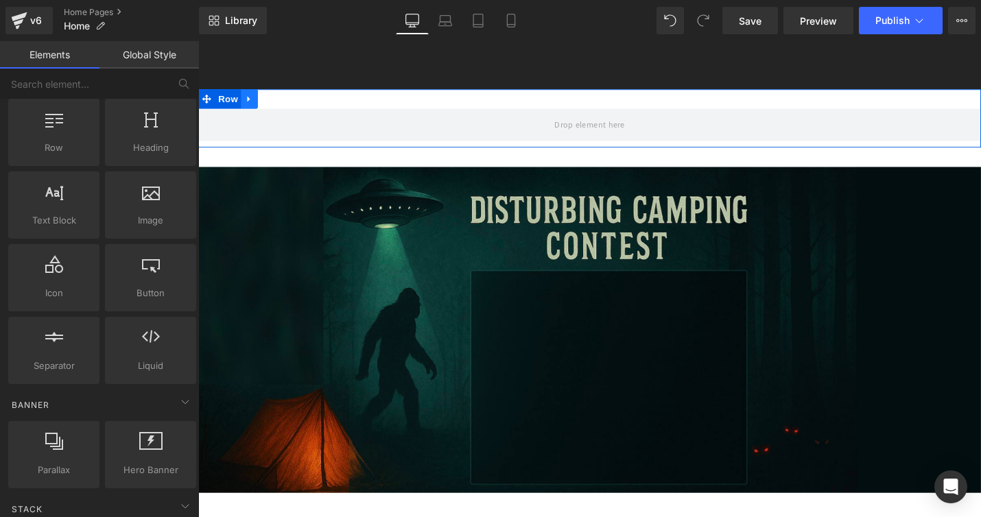
click at [251, 100] on icon at bounding box center [252, 102] width 3 height 6
click at [290, 99] on icon at bounding box center [288, 102] width 10 height 10
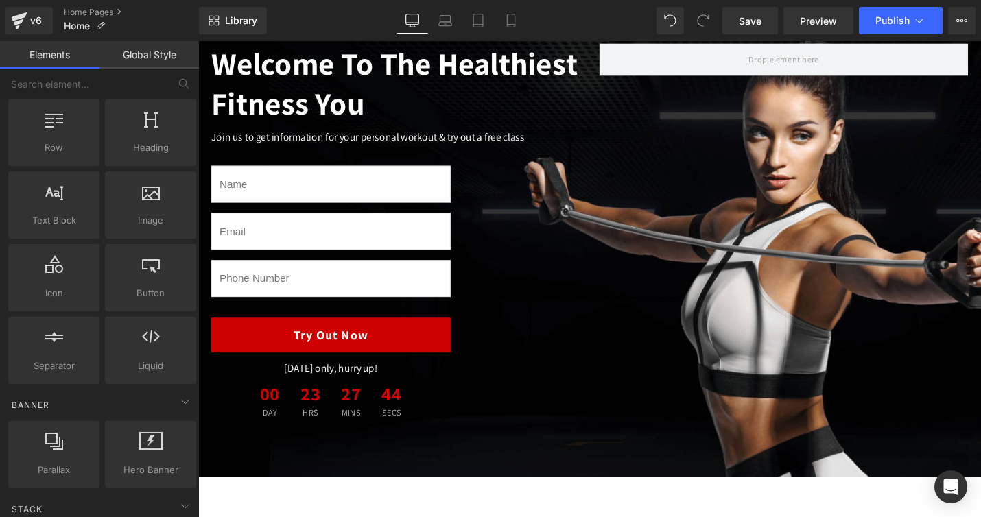
scroll to position [0, 0]
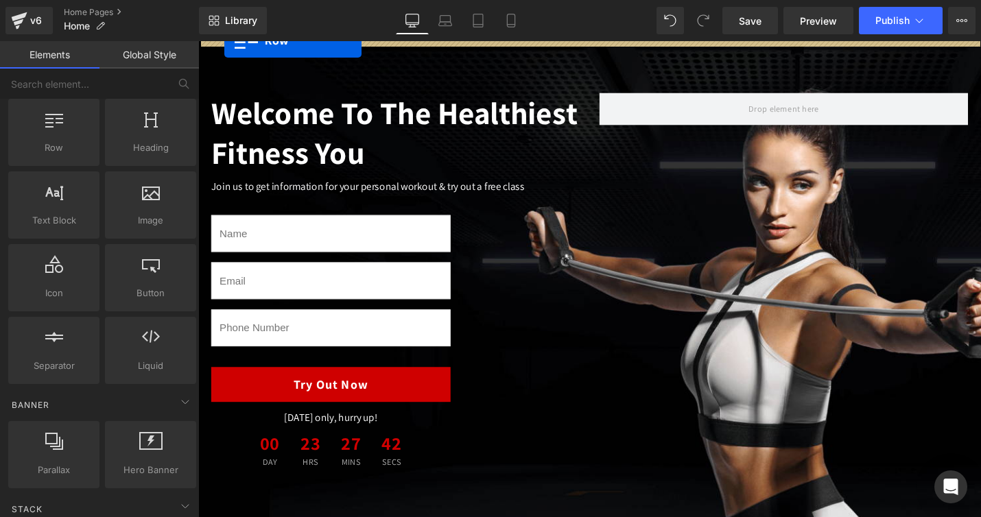
drag, startPoint x: 207, startPoint y: 96, endPoint x: 423, endPoint y: 69, distance: 218.6
click at [228, 46] on div at bounding box center [613, 298] width 830 height 515
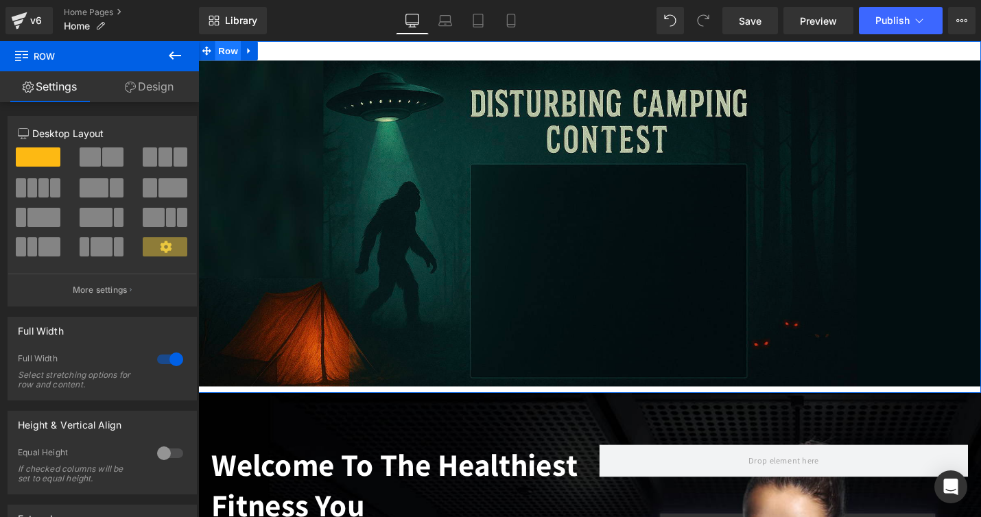
click at [231, 52] on span "Row" at bounding box center [229, 51] width 27 height 21
click at [154, 86] on link "Design" at bounding box center [150, 86] width 100 height 31
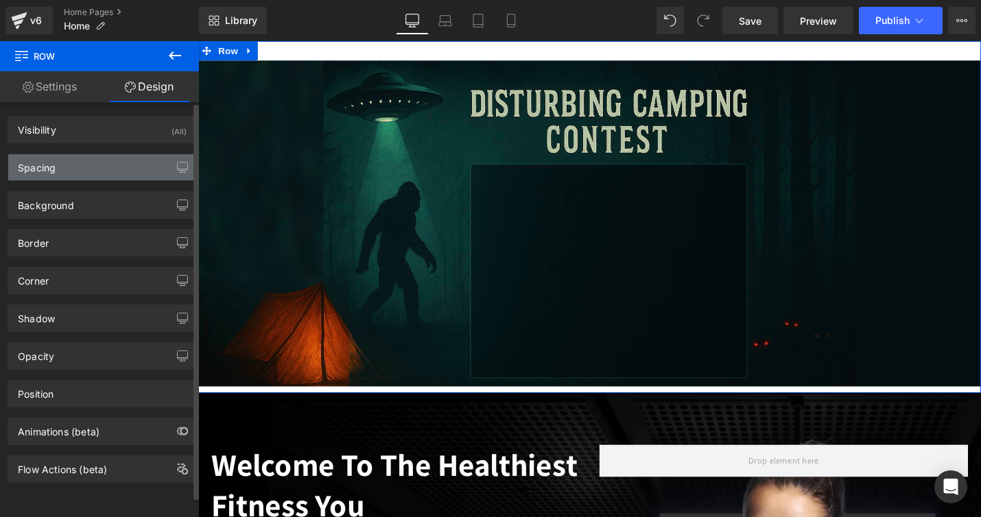
click at [74, 165] on div "Spacing" at bounding box center [102, 167] width 188 height 26
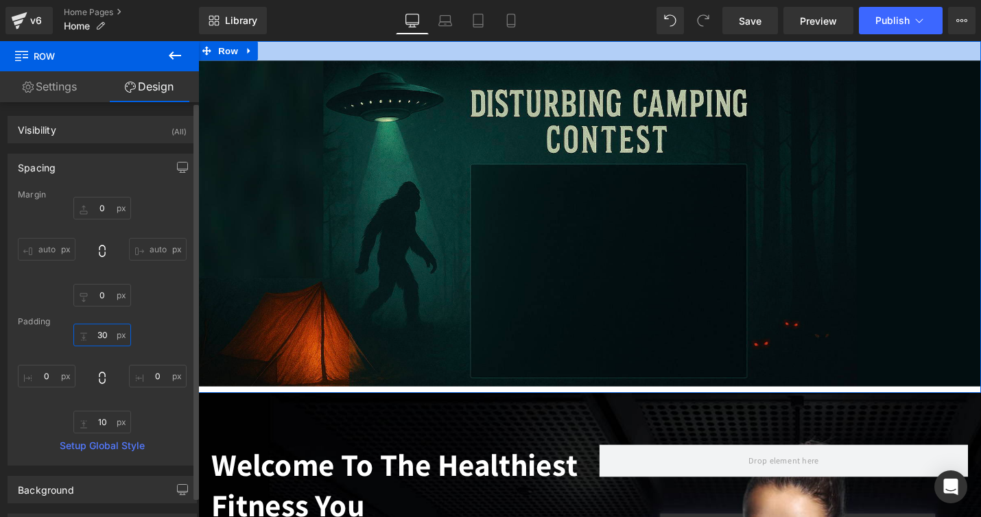
click at [107, 334] on input "30" at bounding box center [102, 335] width 58 height 23
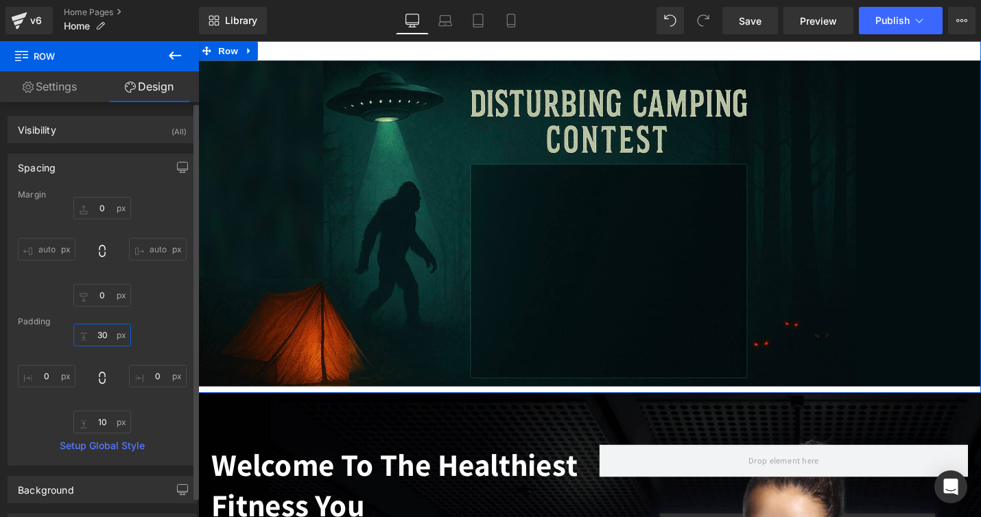
click at [107, 334] on input "30" at bounding box center [102, 335] width 58 height 23
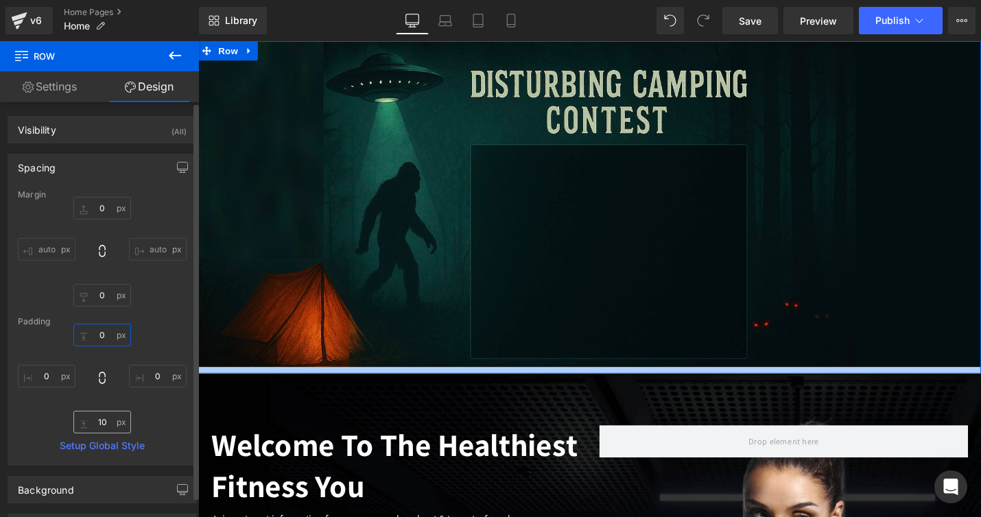
type input "0"
click at [102, 427] on input "10" at bounding box center [102, 422] width 58 height 23
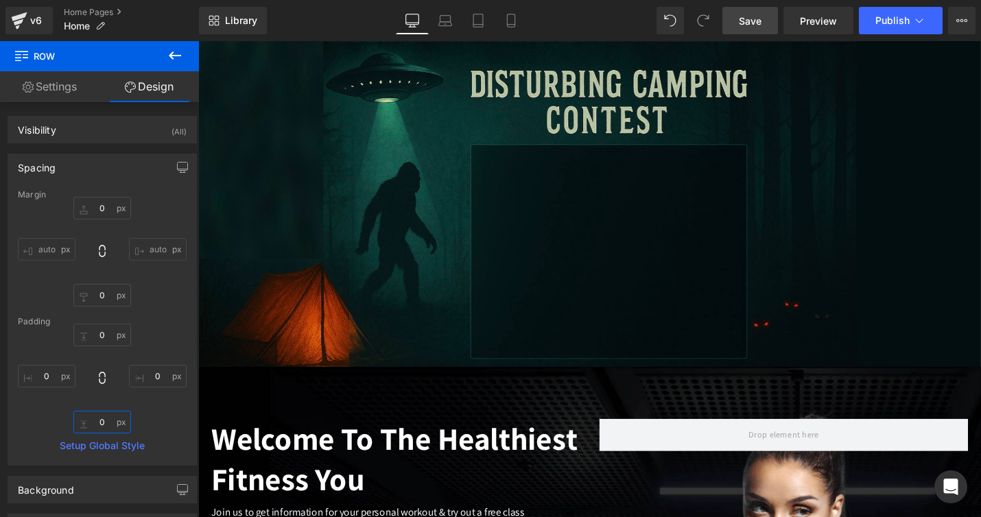
type input "0"
click at [747, 22] on span "Save" at bounding box center [750, 21] width 23 height 14
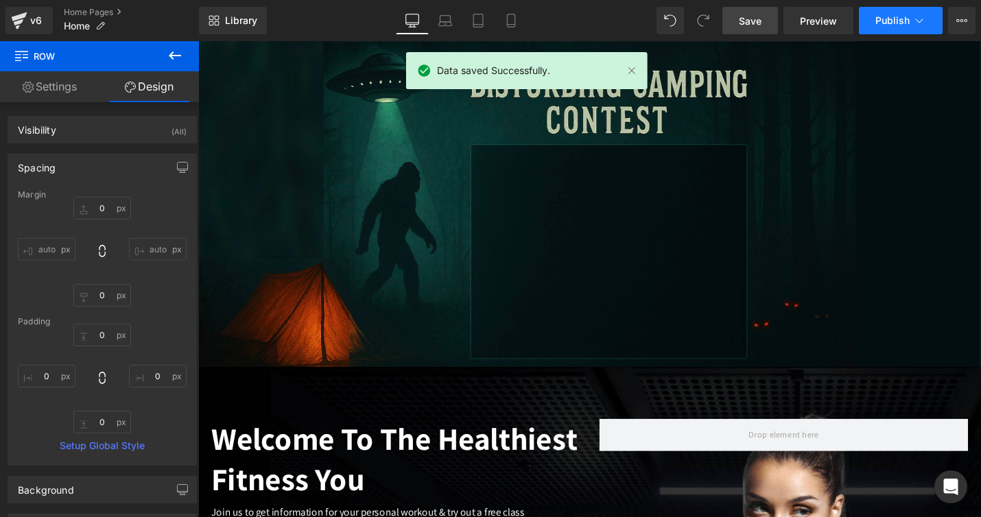
click at [887, 21] on span "Publish" at bounding box center [893, 20] width 34 height 11
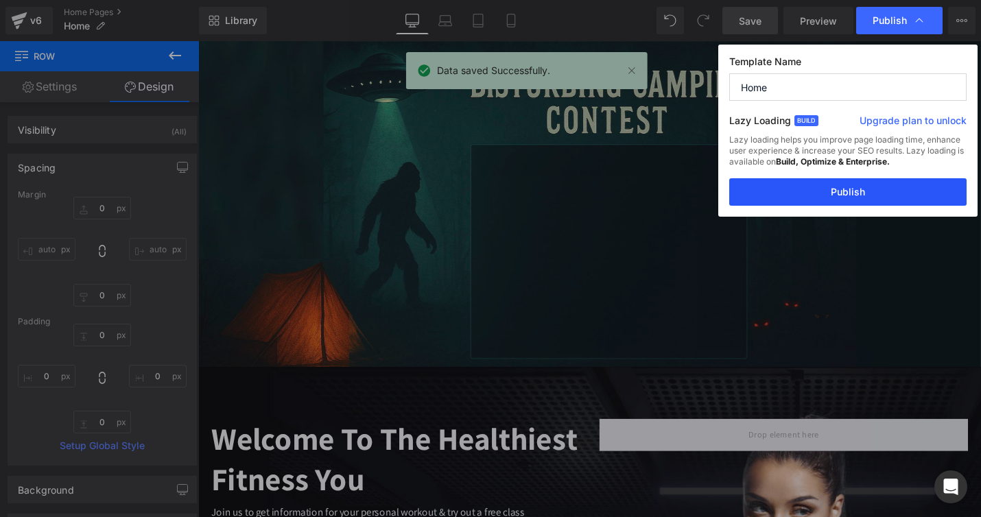
click at [848, 197] on button "Publish" at bounding box center [848, 191] width 237 height 27
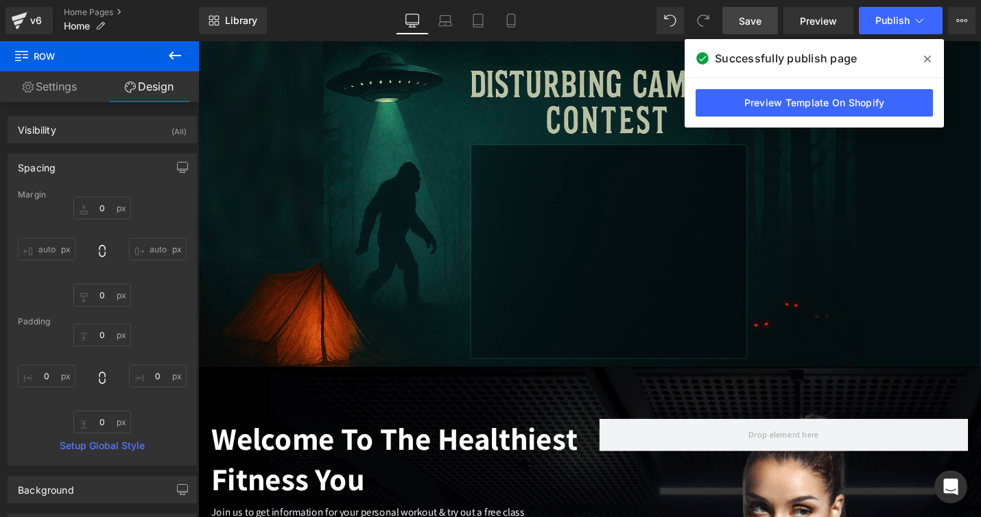
click at [931, 58] on icon at bounding box center [927, 59] width 7 height 11
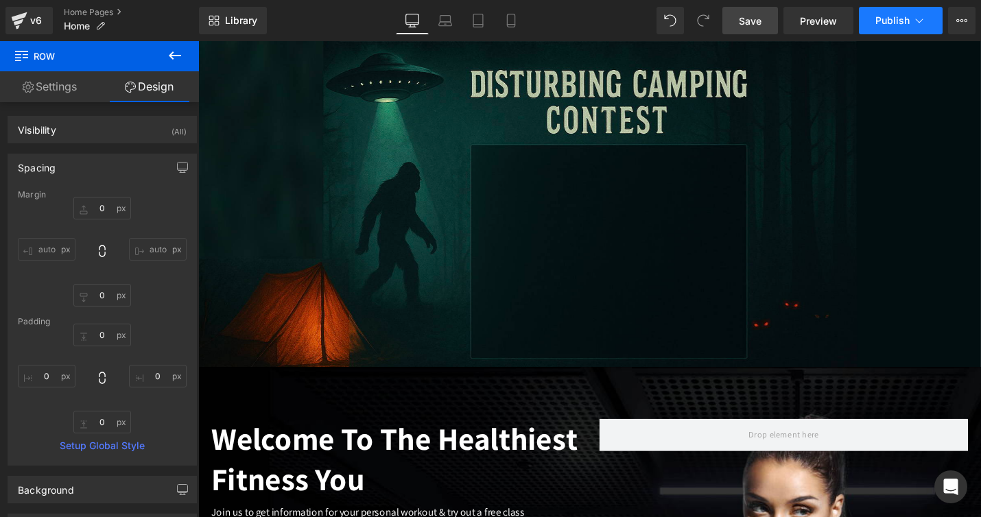
click at [917, 20] on icon at bounding box center [920, 21] width 8 height 4
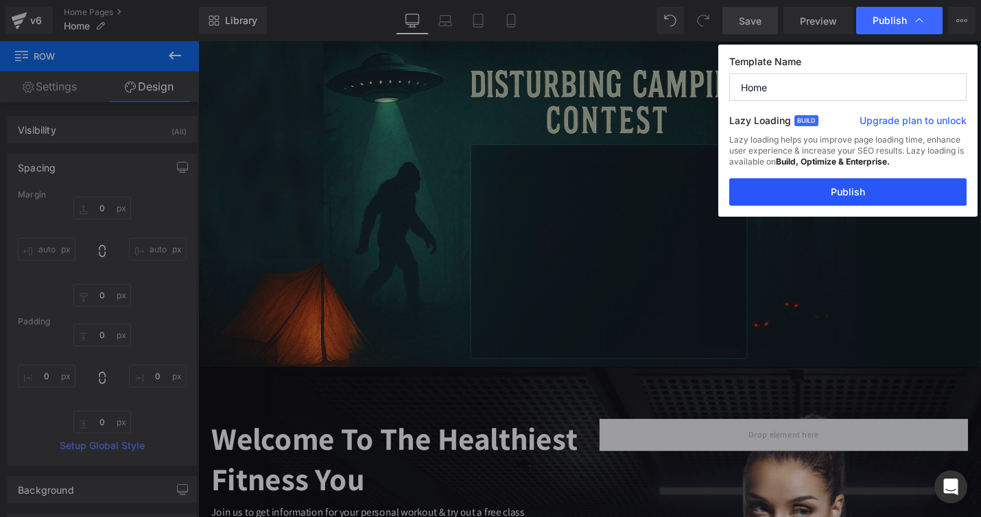
click at [841, 188] on button "Publish" at bounding box center [848, 191] width 237 height 27
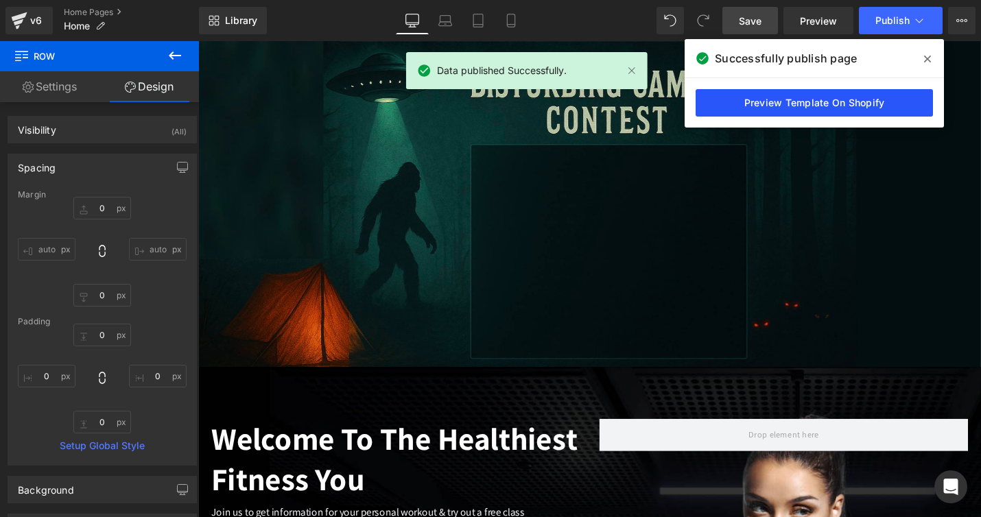
click at [830, 98] on link "Preview Template On Shopify" at bounding box center [814, 102] width 237 height 27
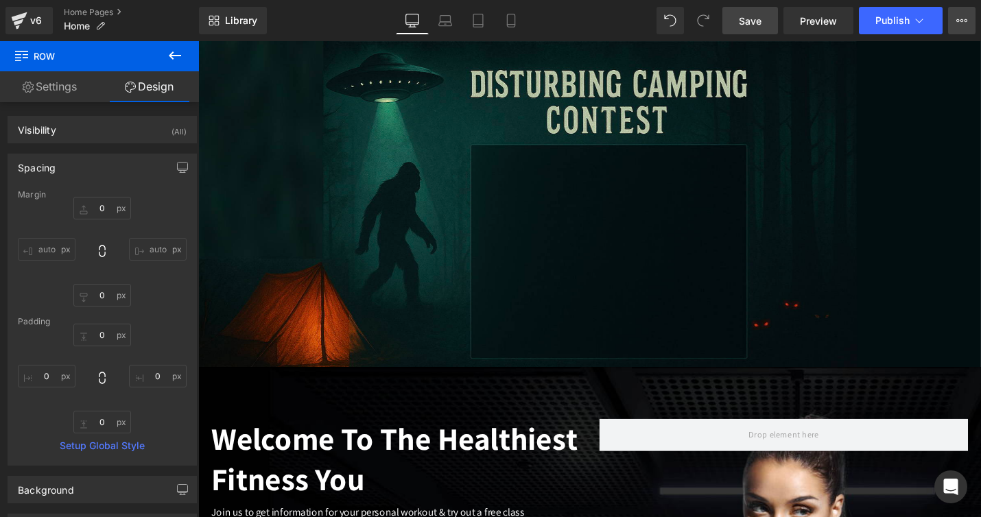
click at [954, 23] on button "Upgrade Plan View Live Page View with current Template Save Template to Library…" at bounding box center [962, 20] width 27 height 27
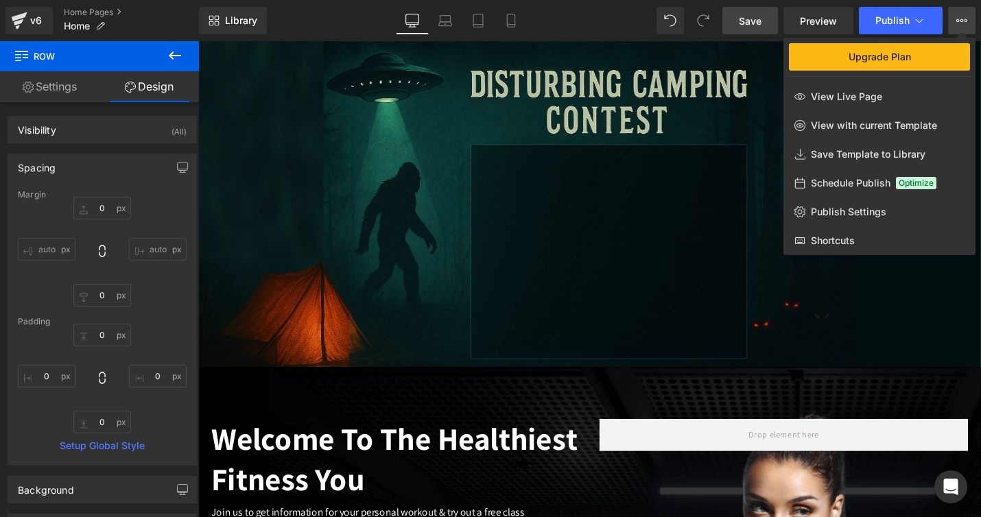
click at [748, 14] on span "Save" at bounding box center [750, 21] width 23 height 14
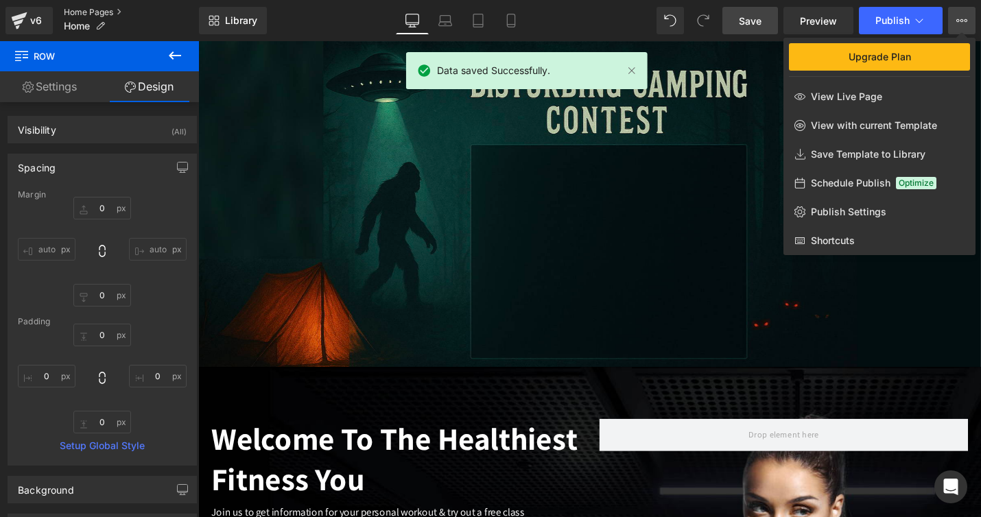
click at [83, 12] on link "Home Pages" at bounding box center [131, 12] width 135 height 11
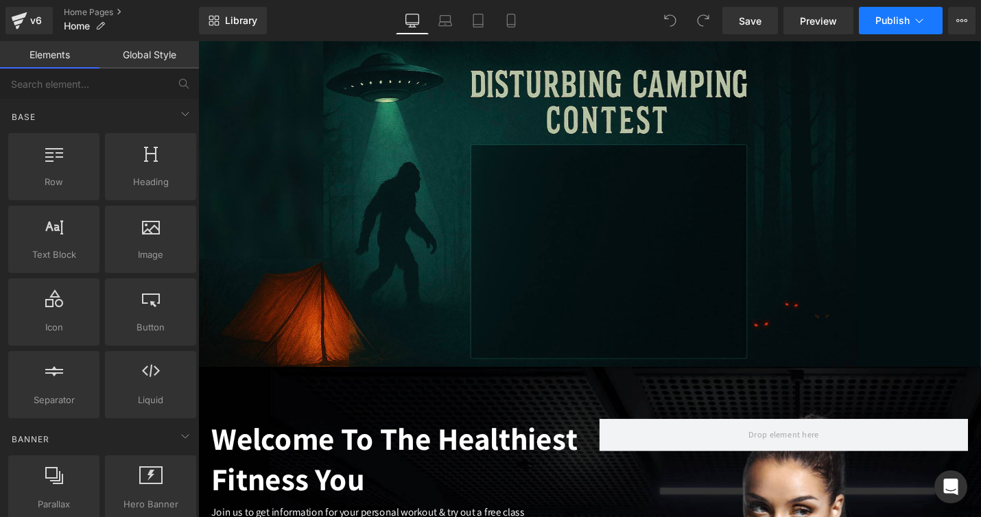
click at [887, 13] on button "Publish" at bounding box center [901, 20] width 84 height 27
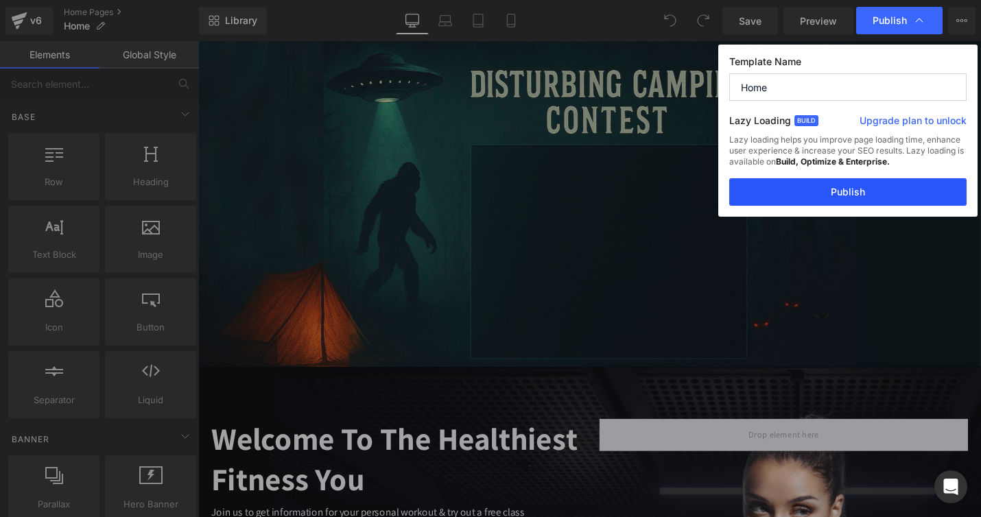
click at [847, 200] on button "Publish" at bounding box center [848, 191] width 237 height 27
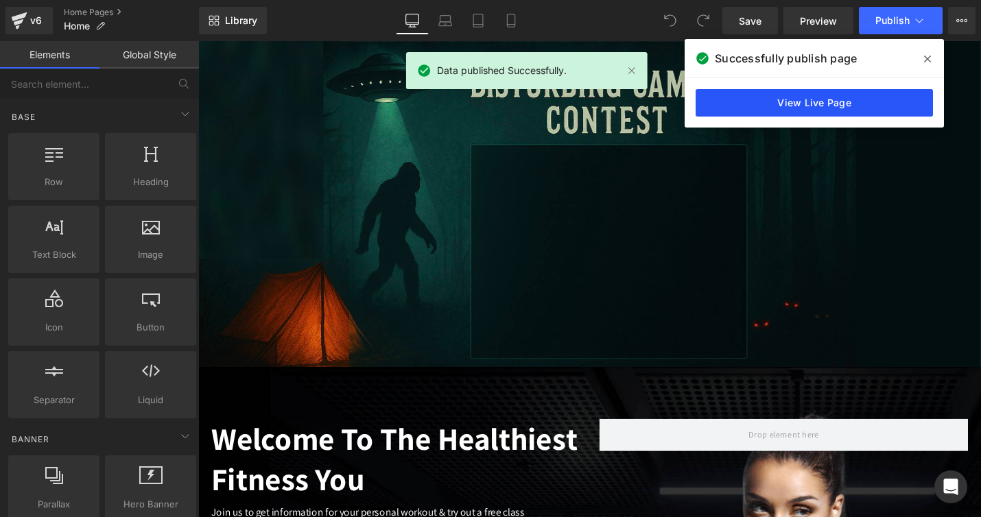
click at [854, 104] on link "View Live Page" at bounding box center [814, 102] width 237 height 27
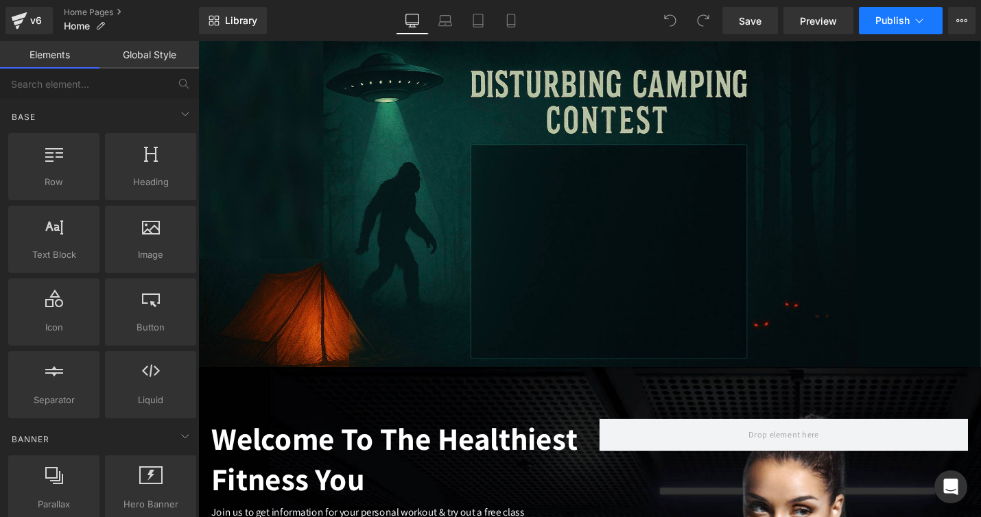
click at [881, 18] on span "Publish" at bounding box center [893, 20] width 34 height 11
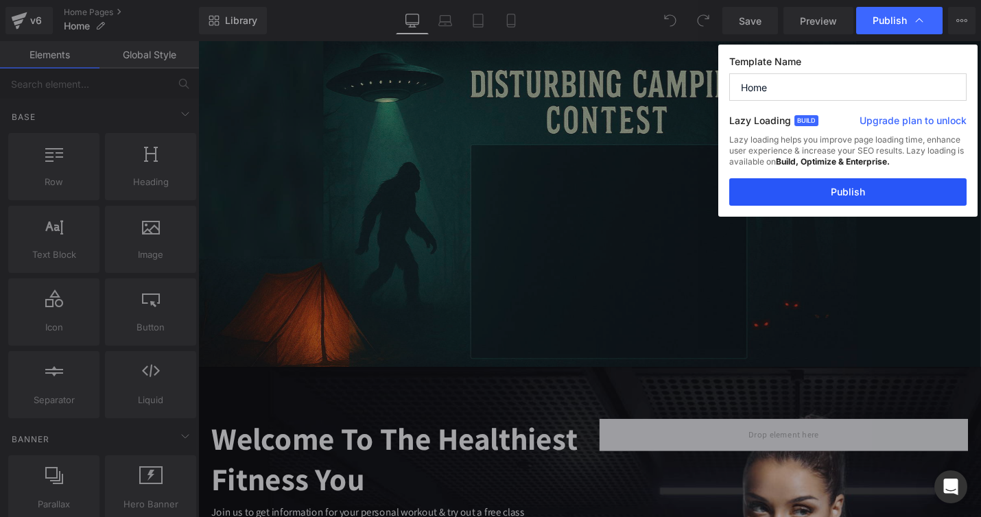
click at [847, 195] on button "Publish" at bounding box center [848, 191] width 237 height 27
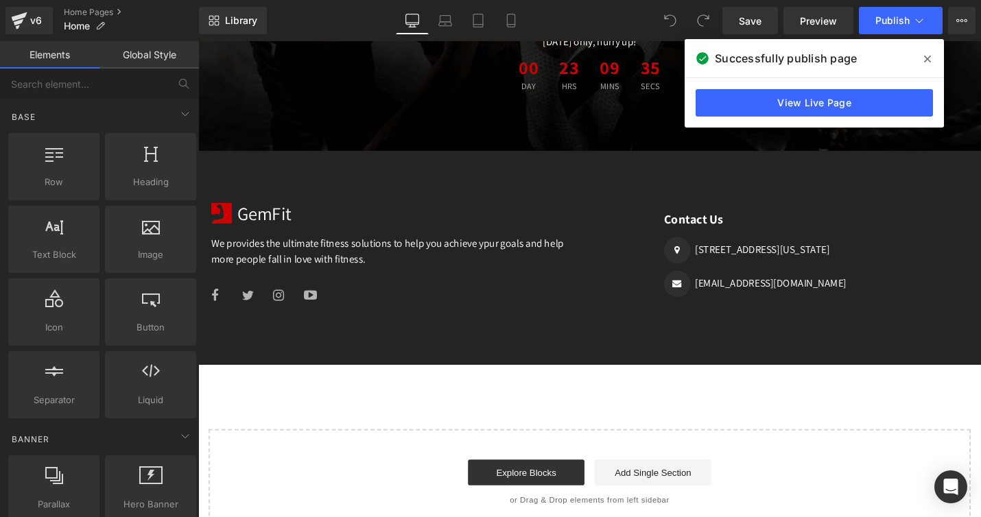
scroll to position [2228, 0]
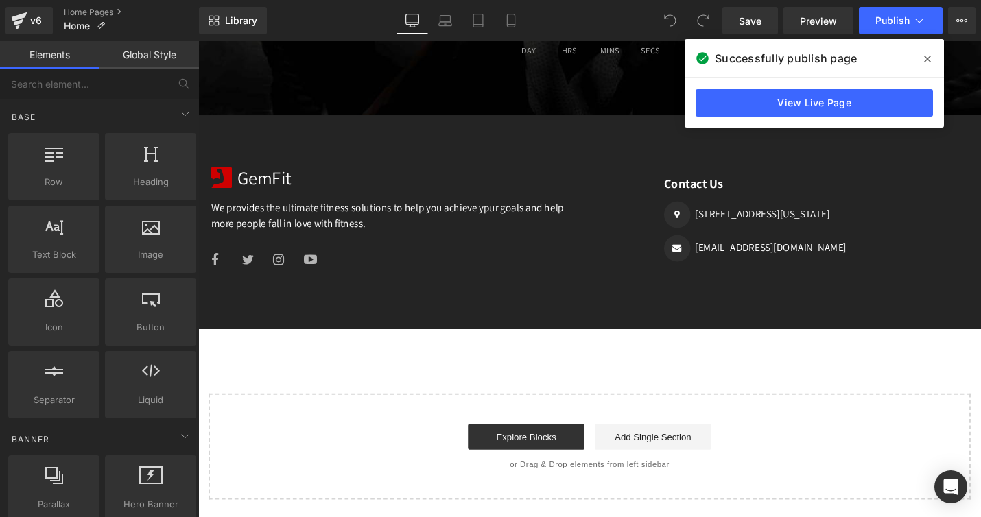
click at [662, 459] on link "Add Single Section" at bounding box center [681, 460] width 124 height 27
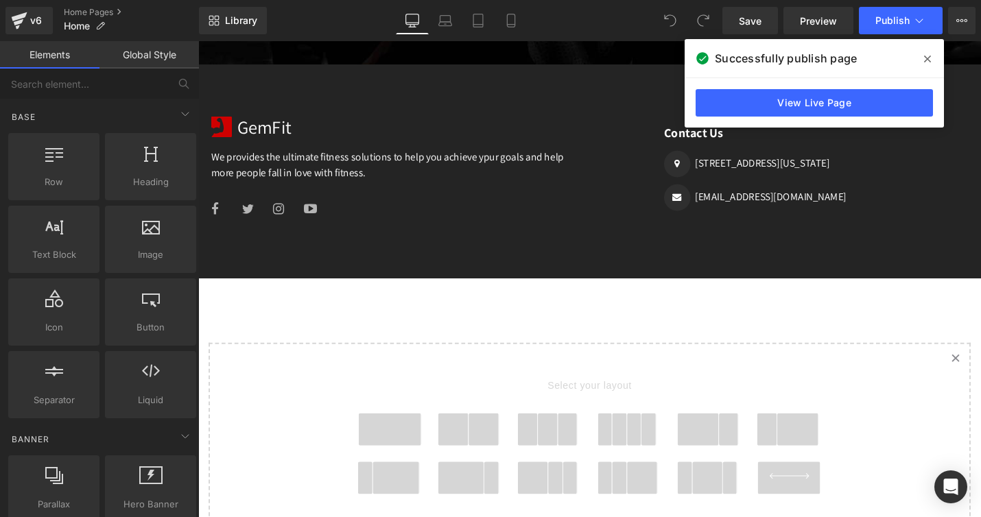
scroll to position [2436, 0]
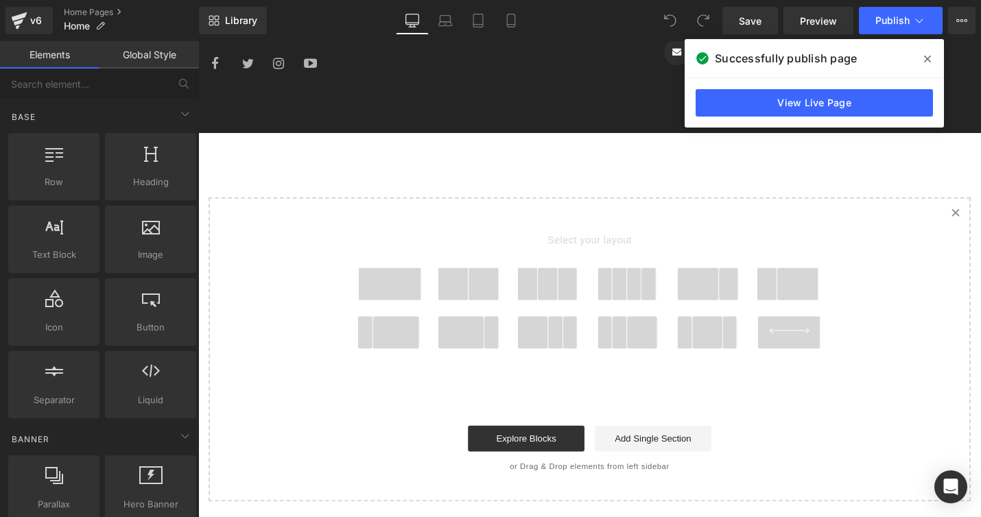
click at [829, 345] on icon at bounding box center [825, 348] width 42 height 6
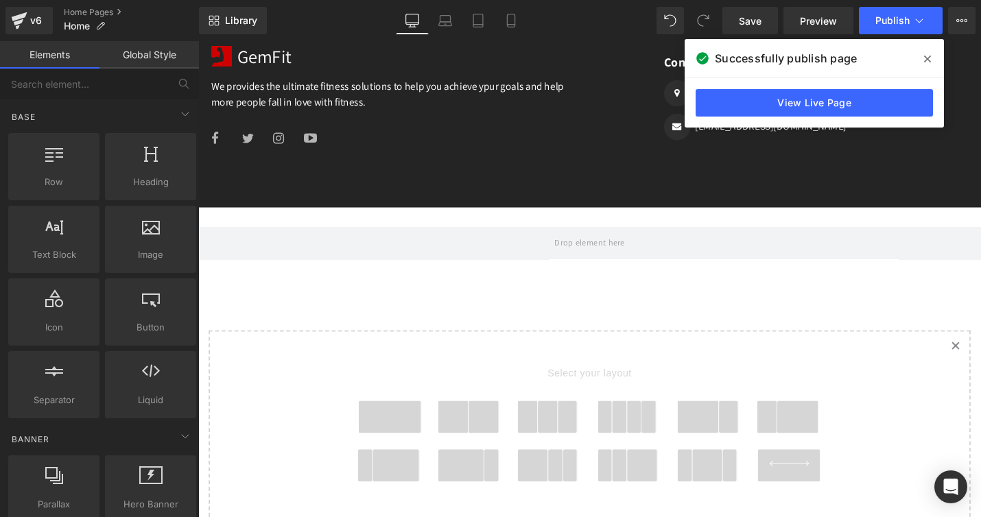
scroll to position [2352, 0]
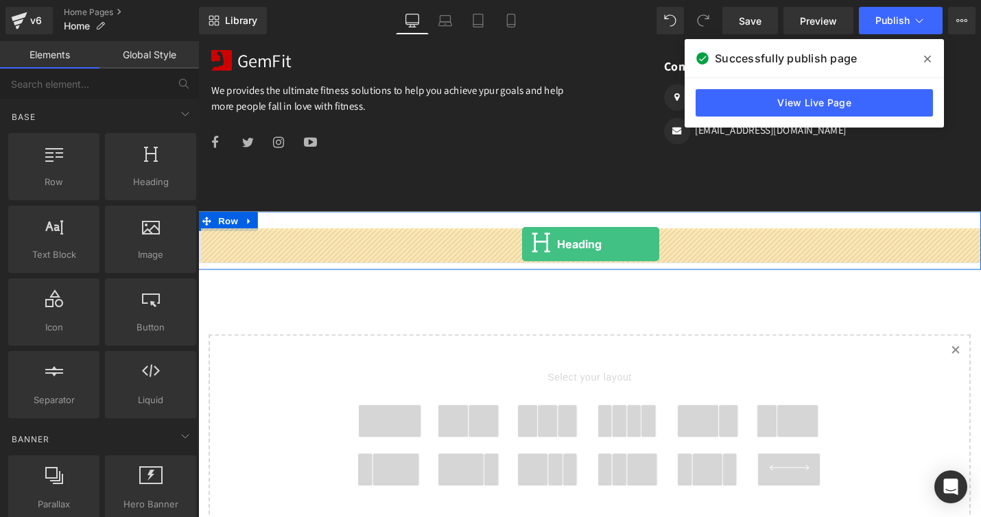
drag, startPoint x: 346, startPoint y: 218, endPoint x: 542, endPoint y: 257, distance: 200.2
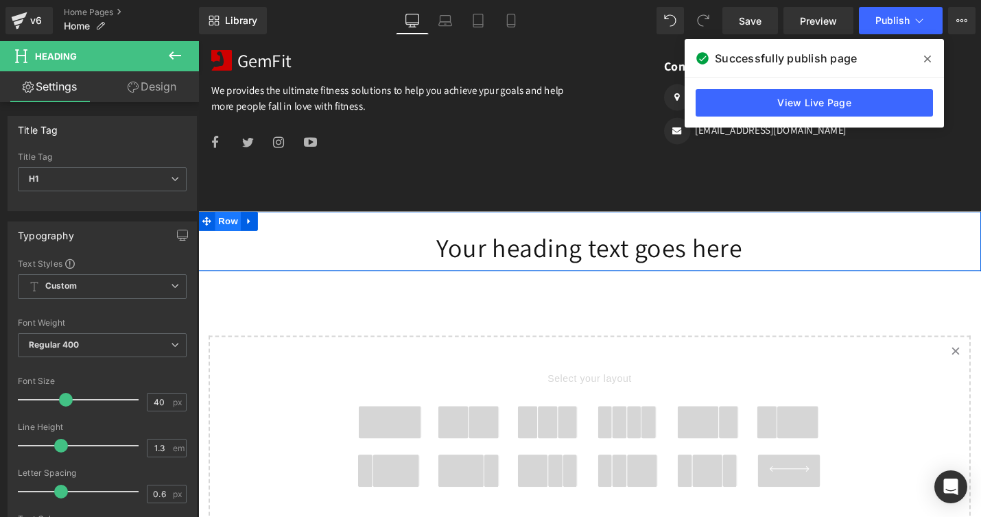
click at [234, 234] on span "Row" at bounding box center [229, 232] width 27 height 21
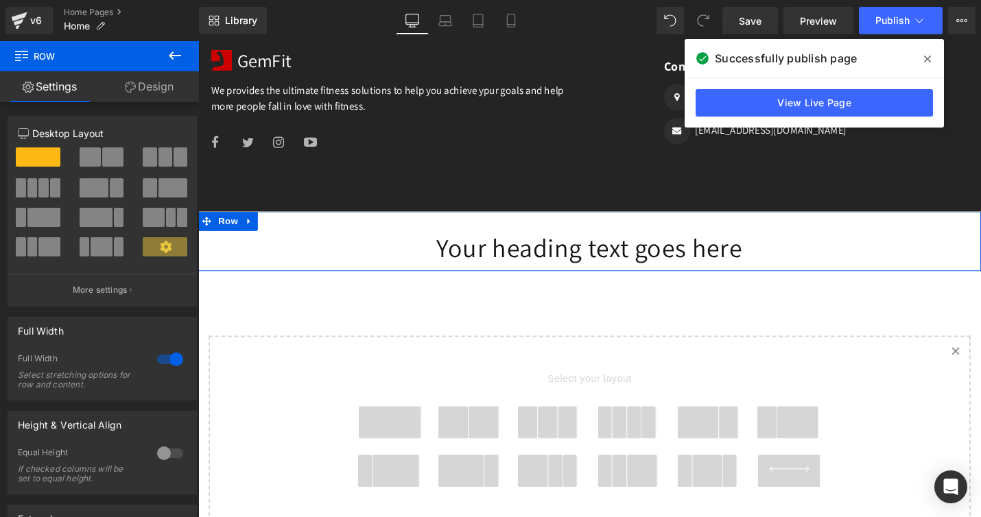
click at [152, 86] on link "Design" at bounding box center [150, 86] width 100 height 31
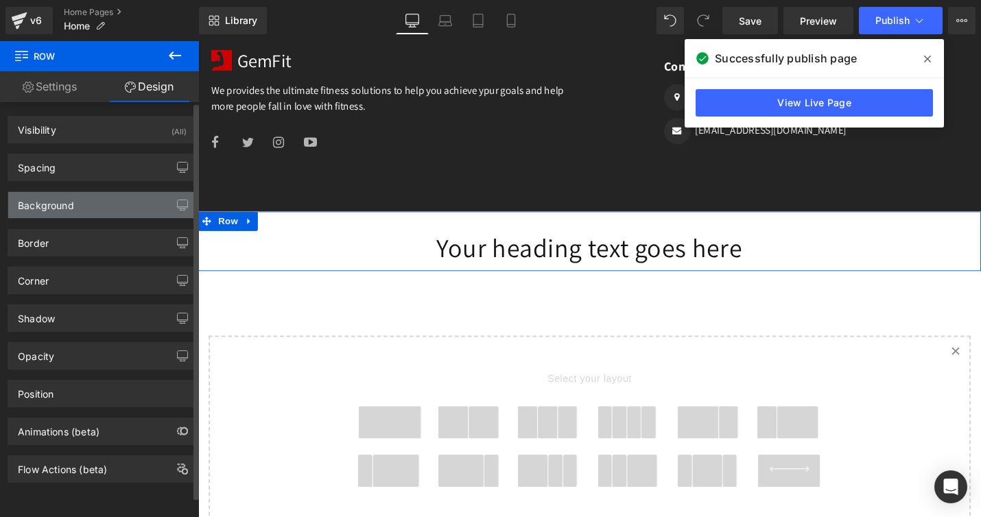
click at [60, 207] on div "Background" at bounding box center [46, 201] width 56 height 19
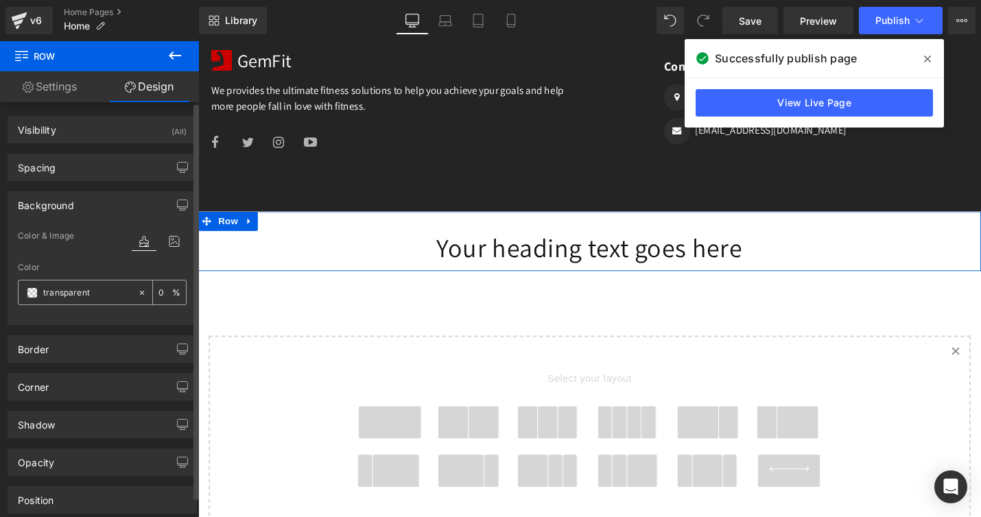
click at [69, 296] on input "transparent" at bounding box center [87, 293] width 88 height 15
paste input "1d2831"
type input "1d2831"
type input "100"
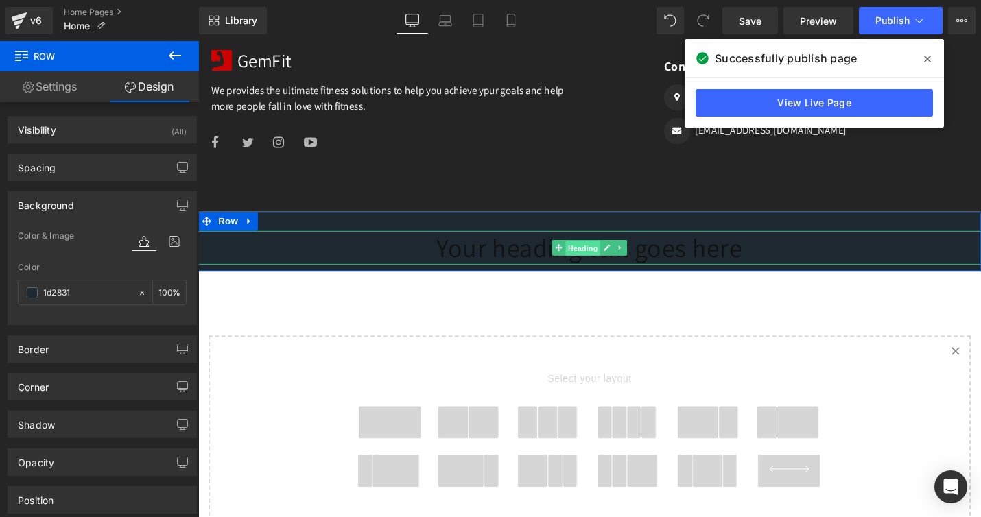
click at [601, 260] on span "Heading" at bounding box center [606, 261] width 37 height 16
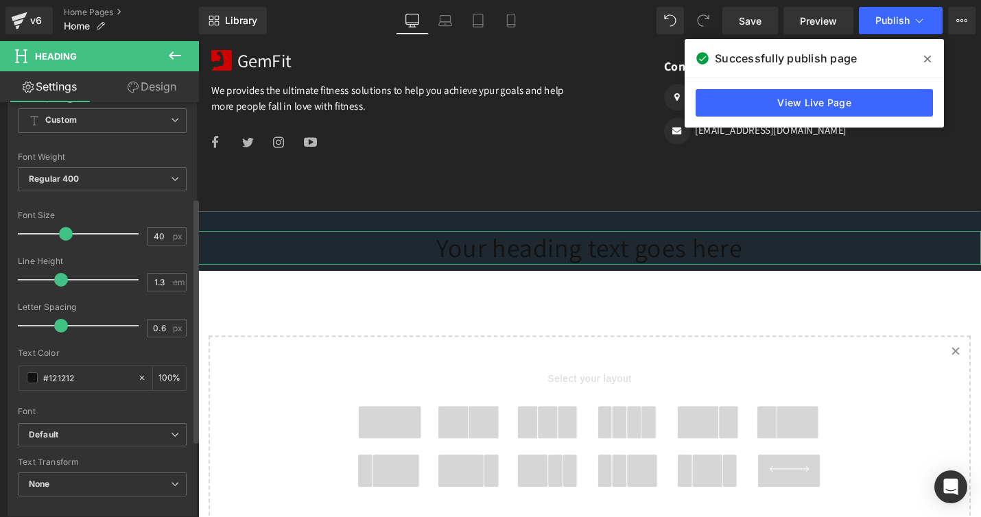
scroll to position [170, 0]
click at [33, 375] on span at bounding box center [32, 374] width 11 height 11
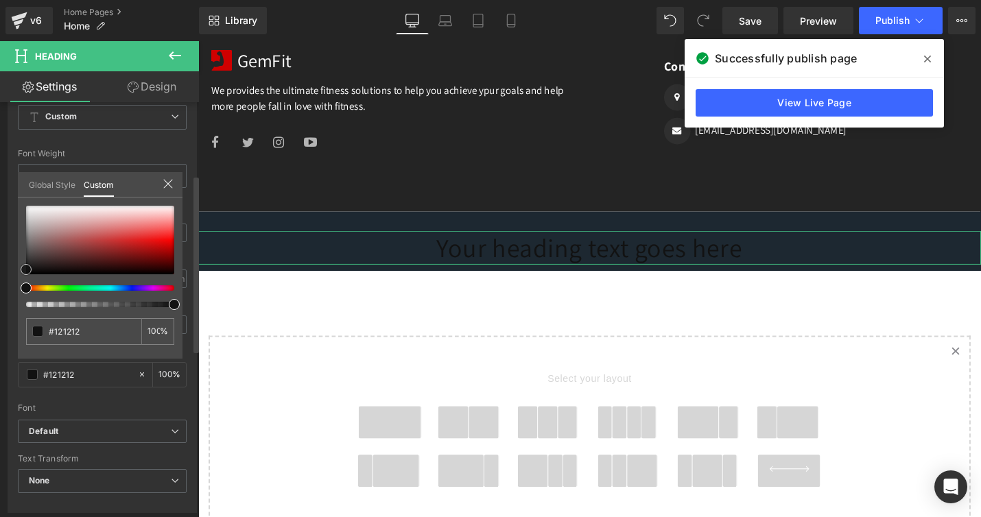
type input "#f5f4f4"
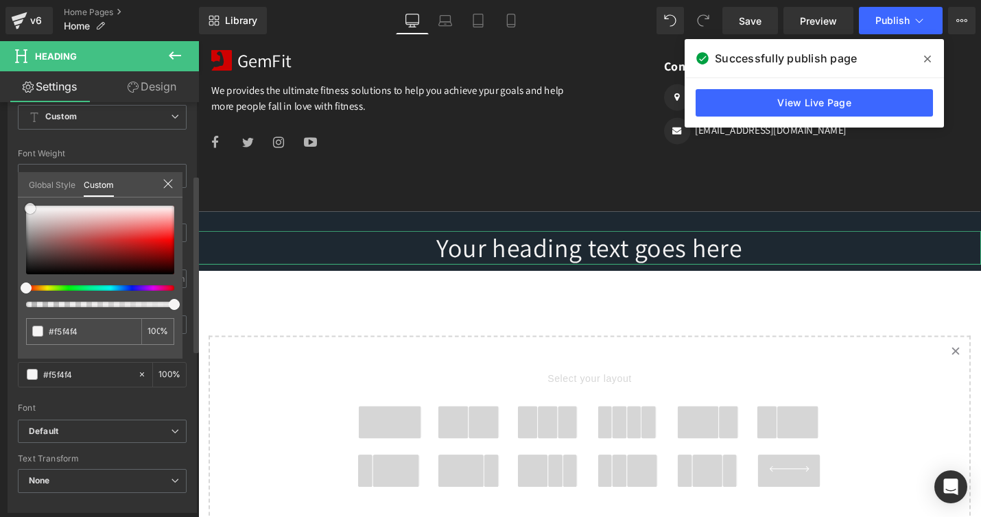
click at [30, 209] on div at bounding box center [100, 240] width 148 height 69
click at [84, 332] on input "#f5f4f4" at bounding box center [85, 332] width 73 height 14
type input "#f5f4f"
type input "0"
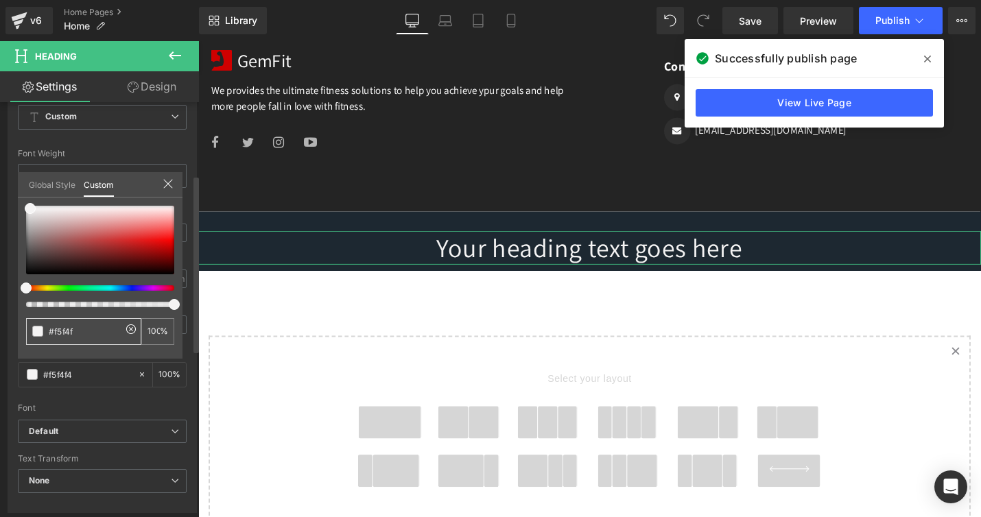
type input "0"
type input "#f5f4"
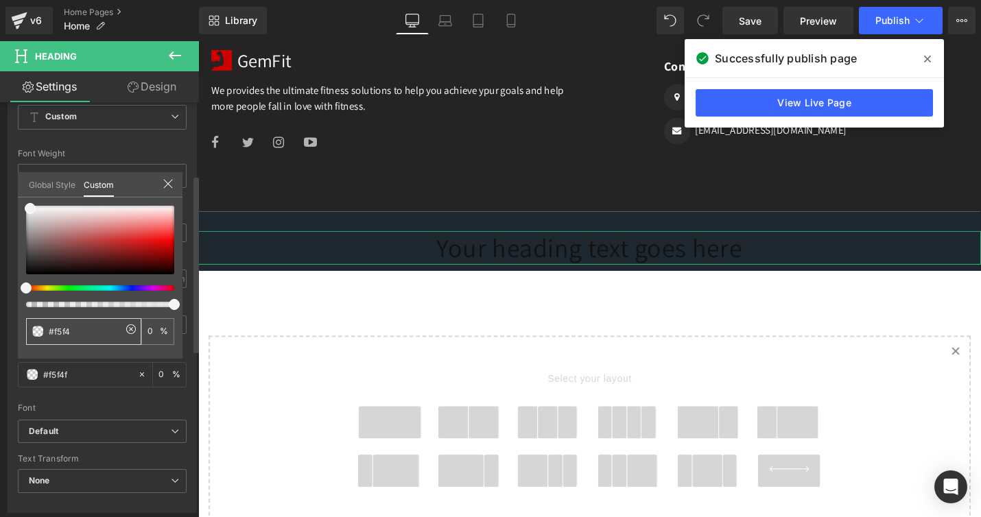
type input "#f5f4"
type input "27"
type input "#f5f"
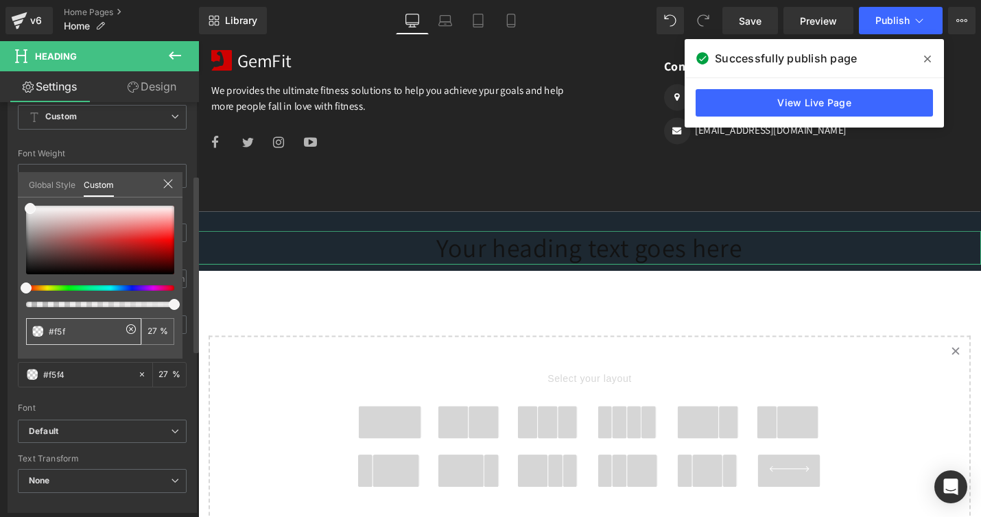
type input "100"
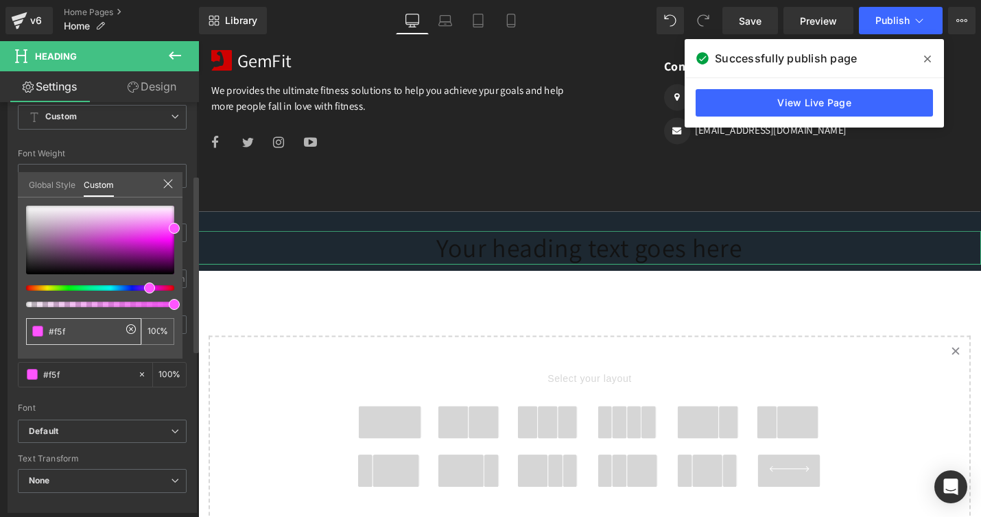
type input "#f5"
type input "0"
type input "#f"
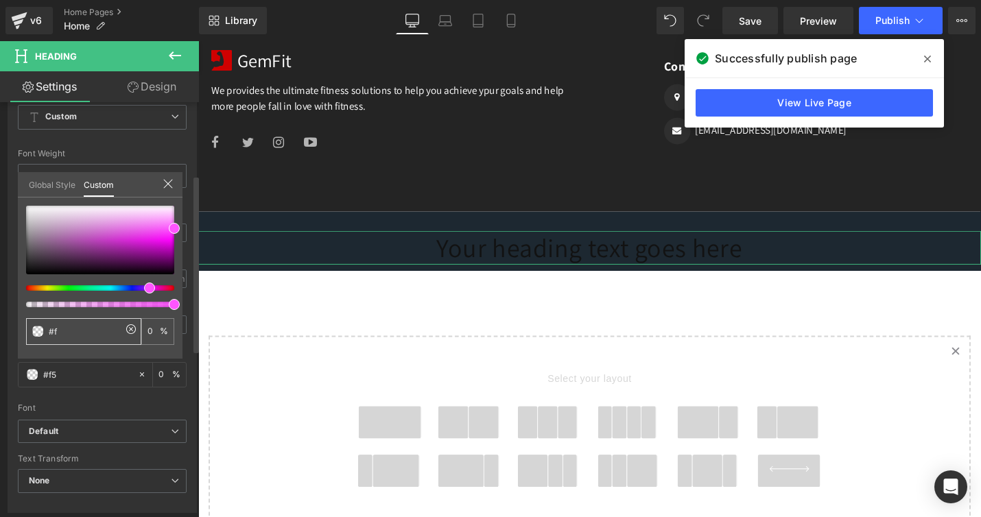
type input "#f"
type input "#ff"
type input "#fff"
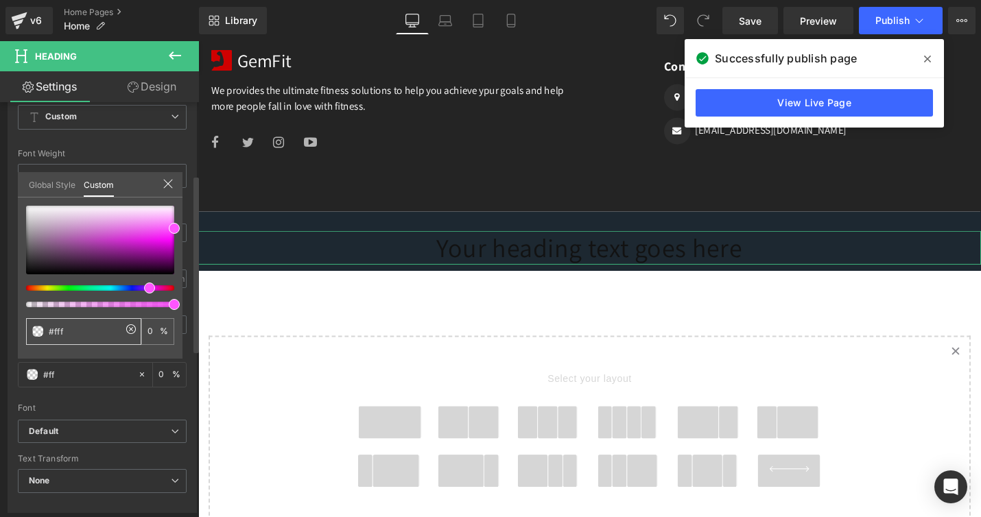
type input "100"
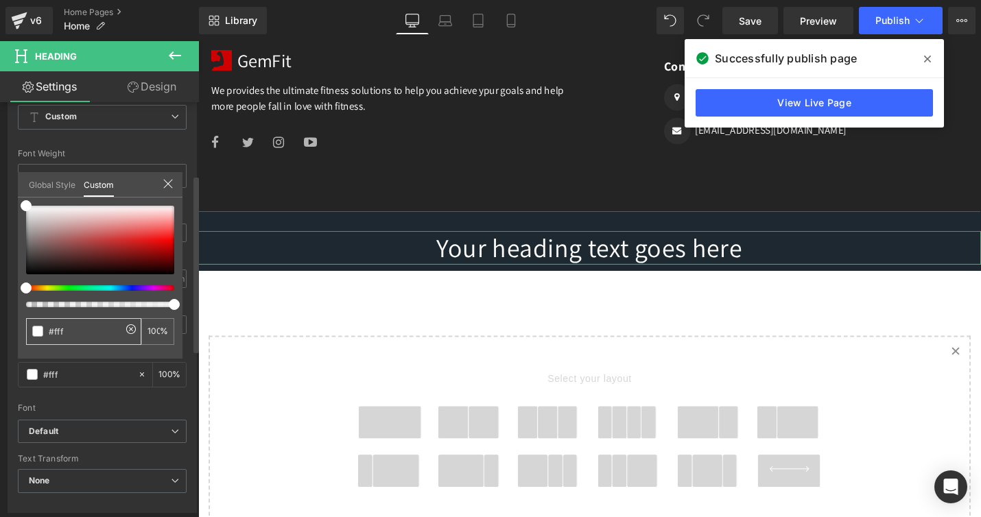
type input "#ffff"
type input "#fffff"
type input "0"
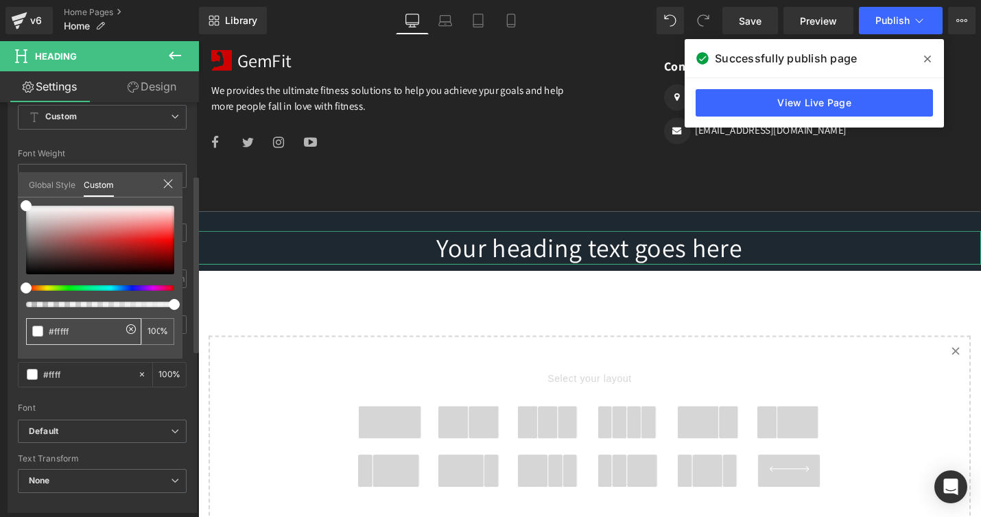
type input "0"
type input "#ffffff"
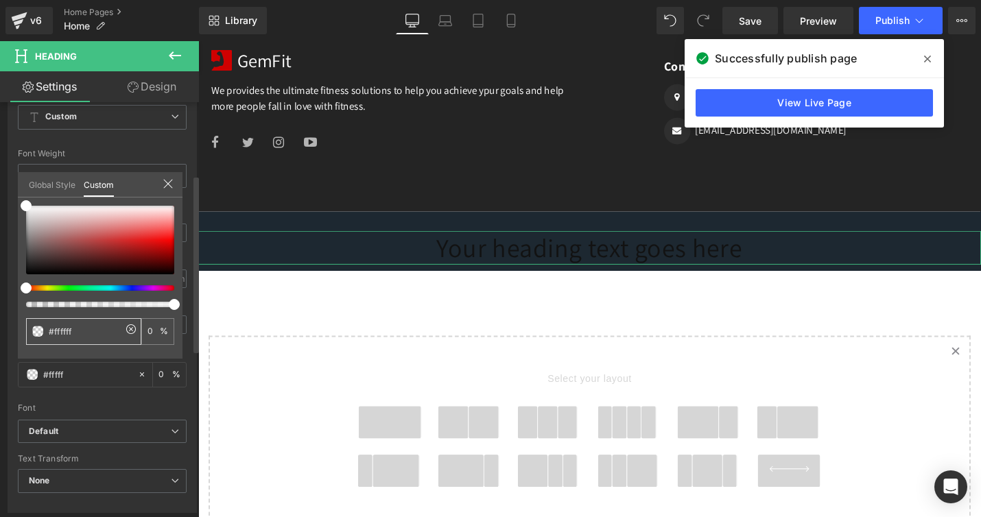
type input "#ffffff"
type input "100"
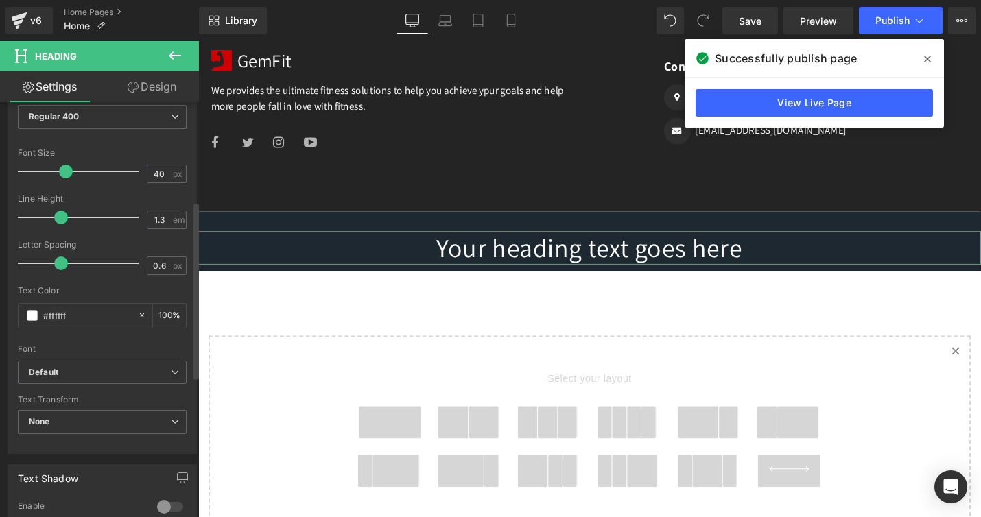
scroll to position [231, 0]
click at [142, 362] on span "Default" at bounding box center [102, 370] width 169 height 24
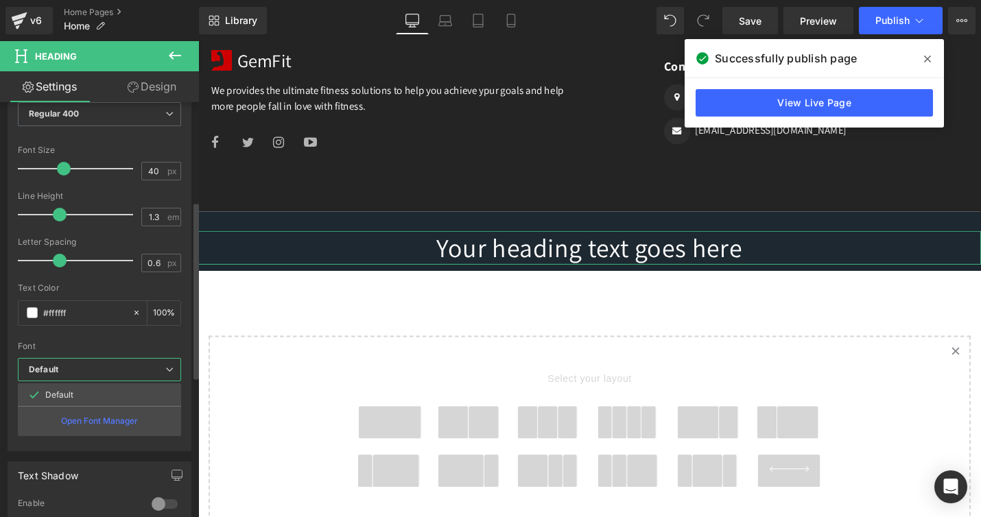
click at [142, 362] on span "Default" at bounding box center [99, 370] width 163 height 24
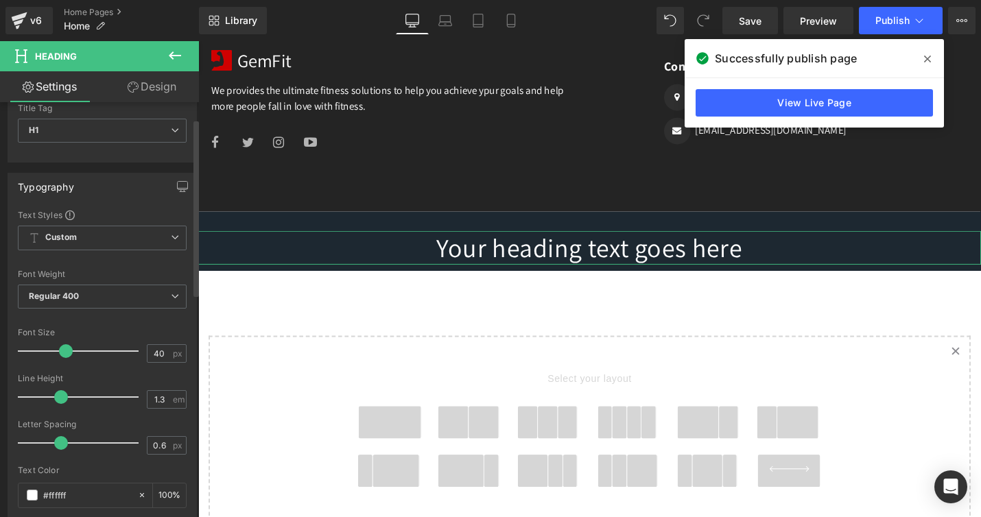
scroll to position [38, 0]
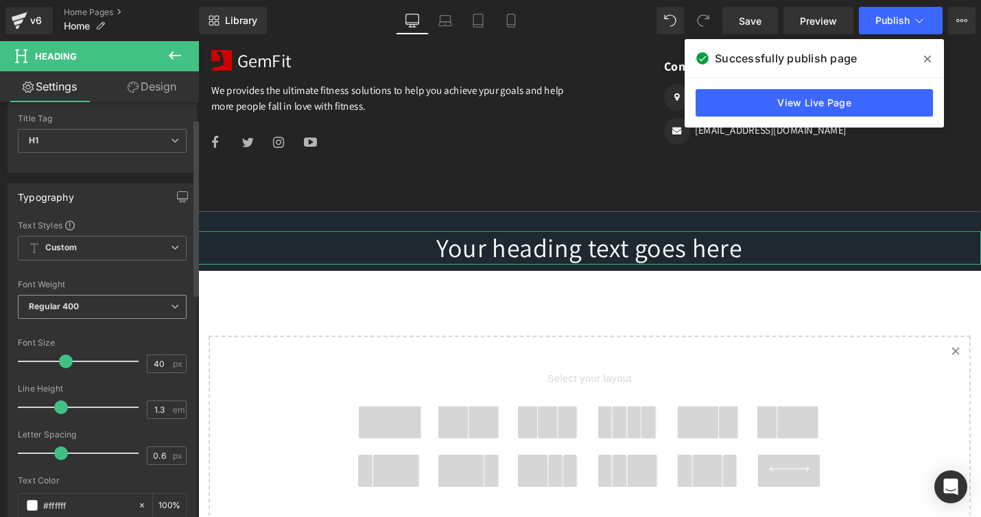
click at [166, 301] on span "Regular 400" at bounding box center [102, 307] width 169 height 24
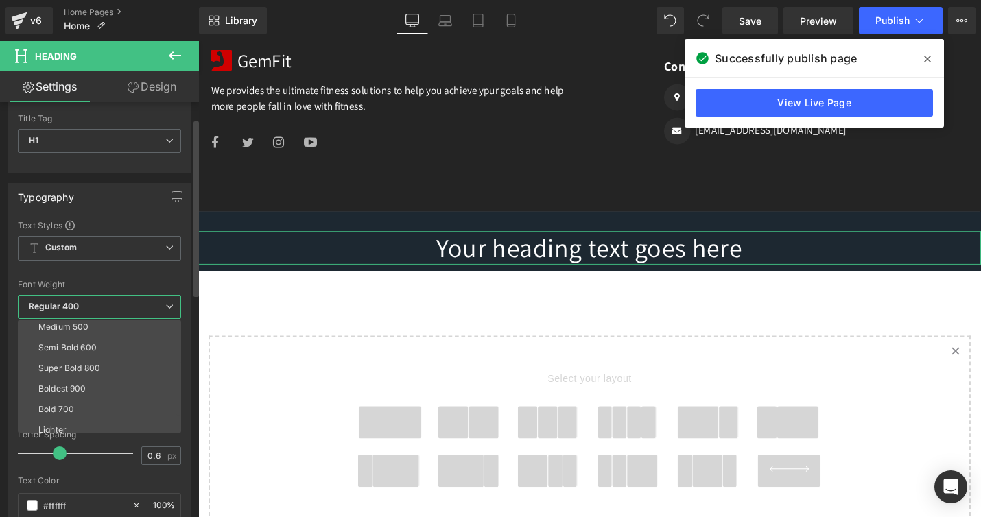
scroll to position [89, 0]
click at [128, 361] on li "Super Bold 800" at bounding box center [103, 366] width 170 height 21
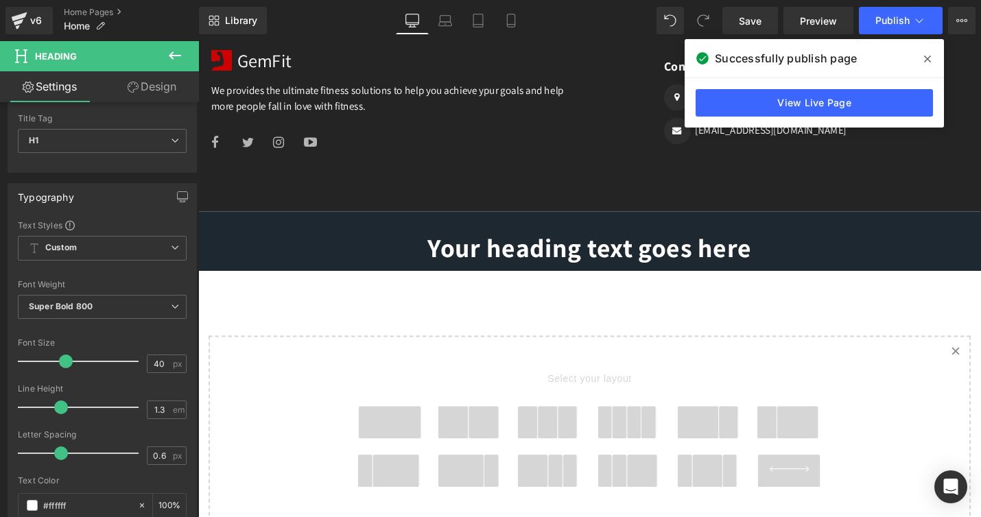
click at [632, 260] on icon at bounding box center [632, 261] width 8 height 8
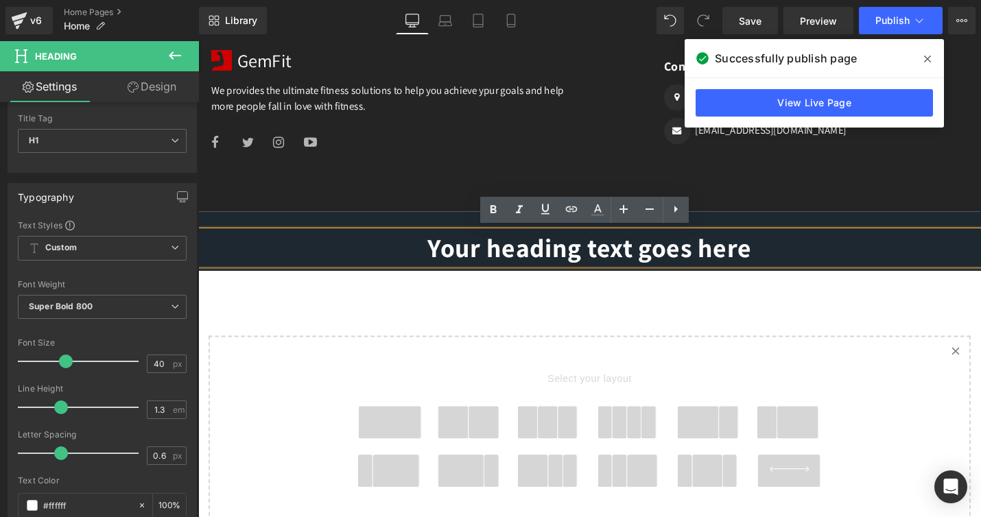
click at [632, 260] on h1 "Your heading text goes here" at bounding box center [613, 261] width 830 height 36
click at [598, 258] on h1 "Your heading text goes here" at bounding box center [613, 261] width 830 height 36
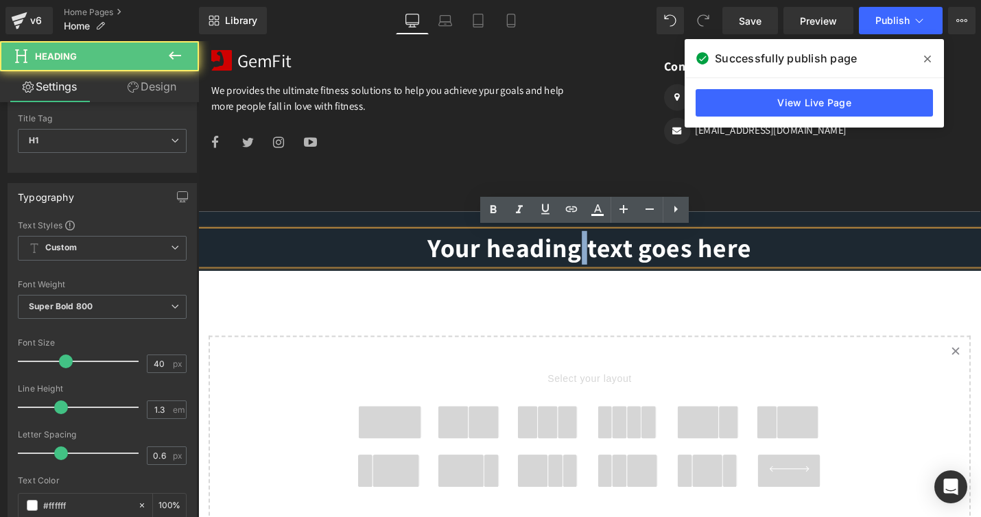
click at [598, 258] on h1 "Your heading text goes here" at bounding box center [613, 261] width 830 height 36
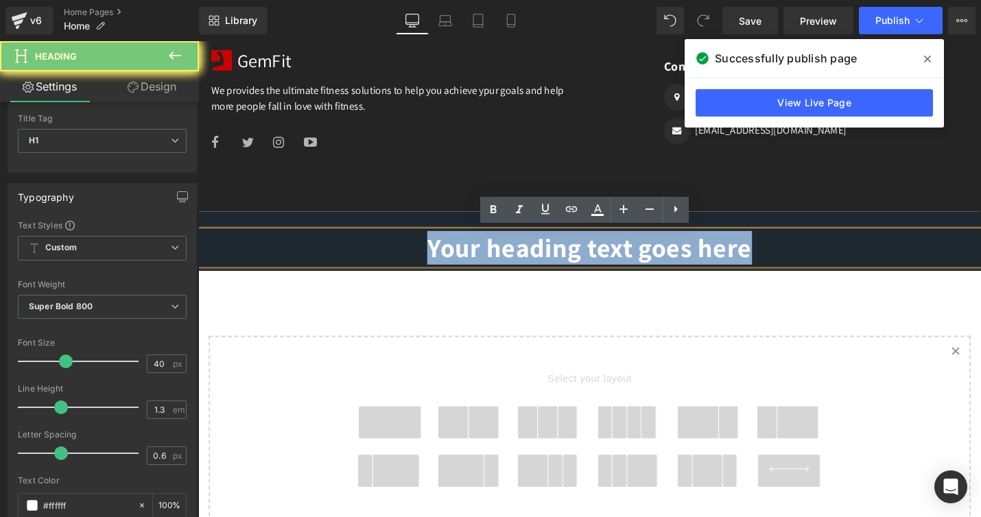
click at [598, 258] on h1 "Your heading text goes here" at bounding box center [613, 261] width 830 height 36
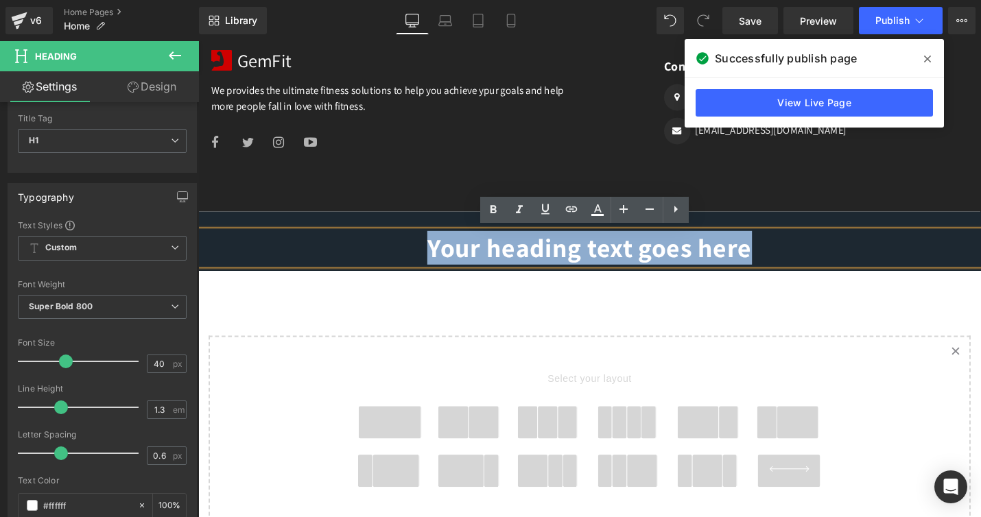
paste div
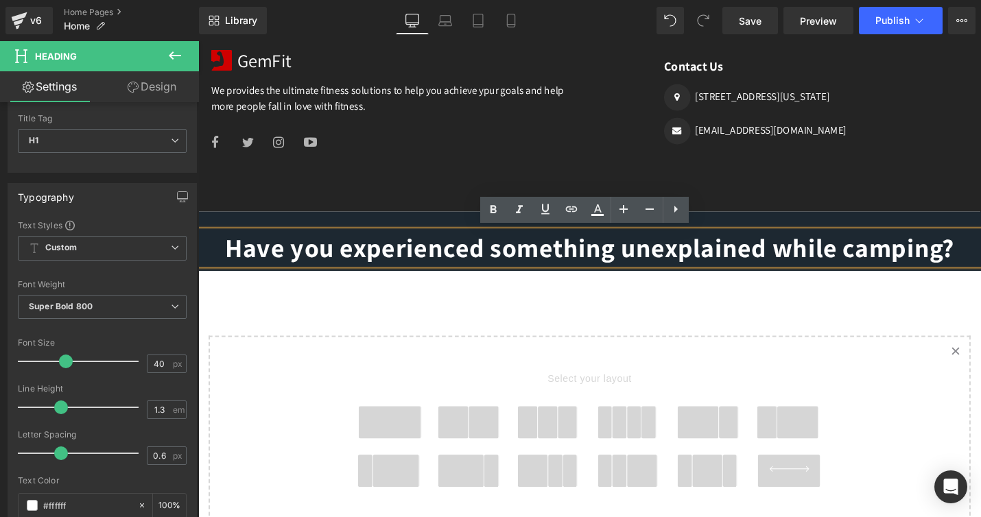
click at [719, 259] on h1 "Have you experienced something unexplained while camping?" at bounding box center [613, 261] width 830 height 36
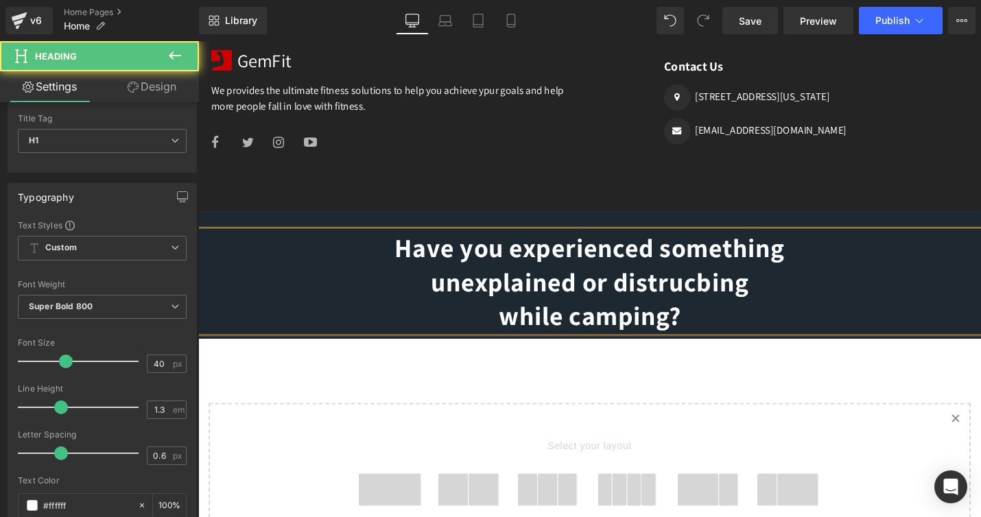
click at [734, 290] on h1 "Have you experienced something unexplained or distrucbing while camping?" at bounding box center [613, 296] width 830 height 107
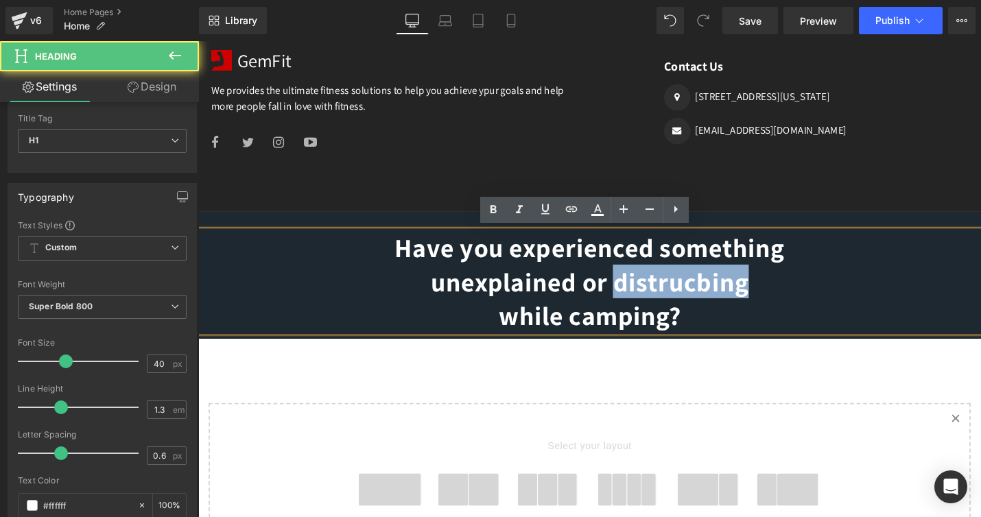
click at [734, 290] on h1 "Have you experienced something unexplained or distrucbing while camping?" at bounding box center [613, 296] width 830 height 107
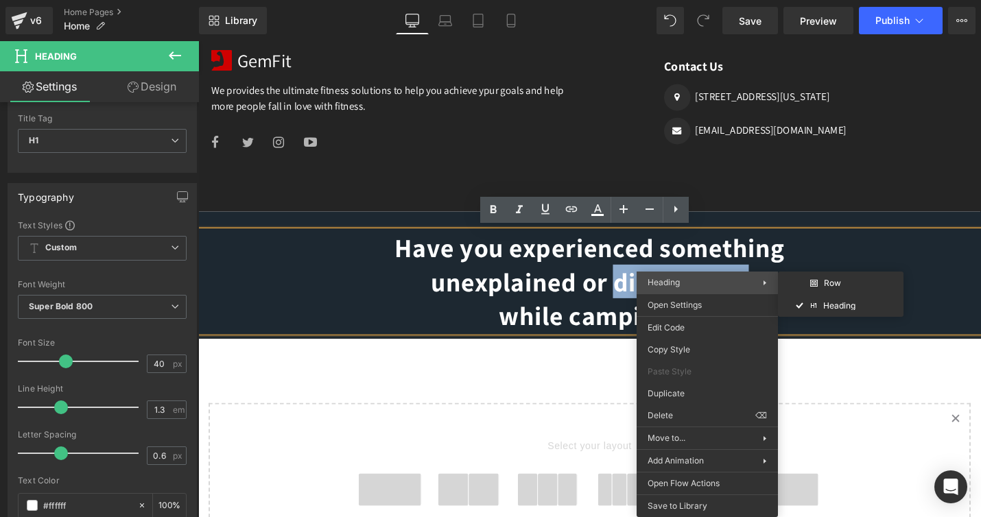
click at [643, 276] on div "Heading Row Heading" at bounding box center [707, 283] width 141 height 22
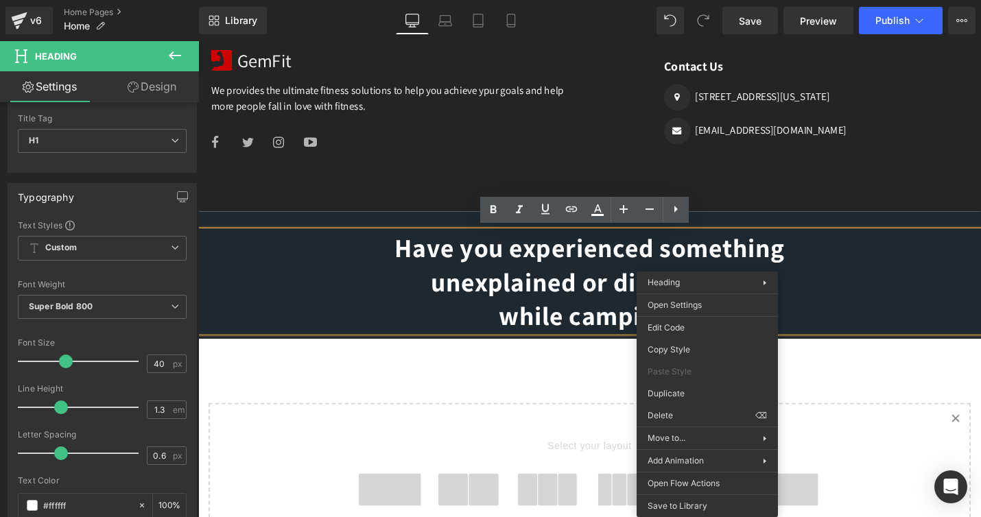
click at [637, 288] on h1 "Have you experienced something unexplained or distrucbing while camping?" at bounding box center [613, 296] width 830 height 107
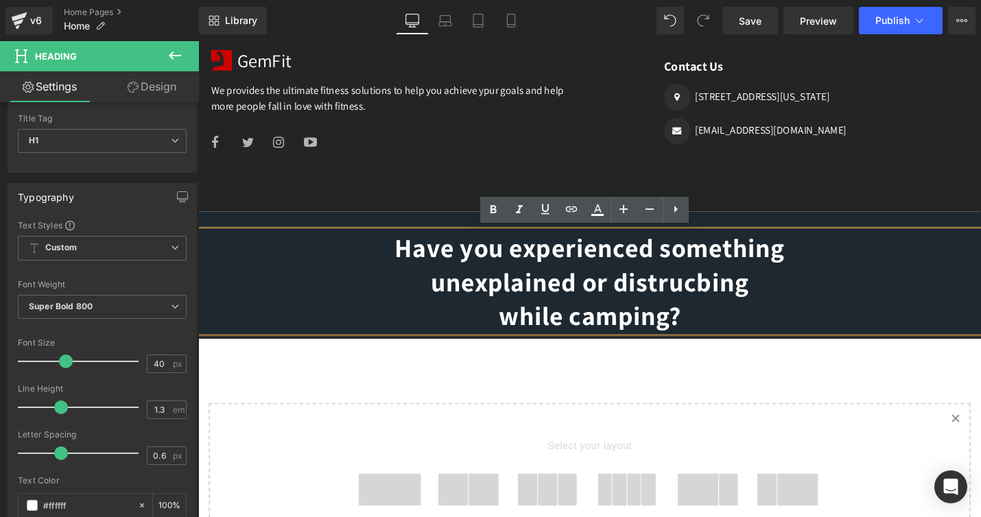
click at [747, 302] on h1 "Have you experienced something unexplained or distrucbing while camping?" at bounding box center [613, 296] width 830 height 107
click at [704, 297] on h1 "Have you experienced something unexplained or distrucbing while camping?" at bounding box center [613, 296] width 830 height 107
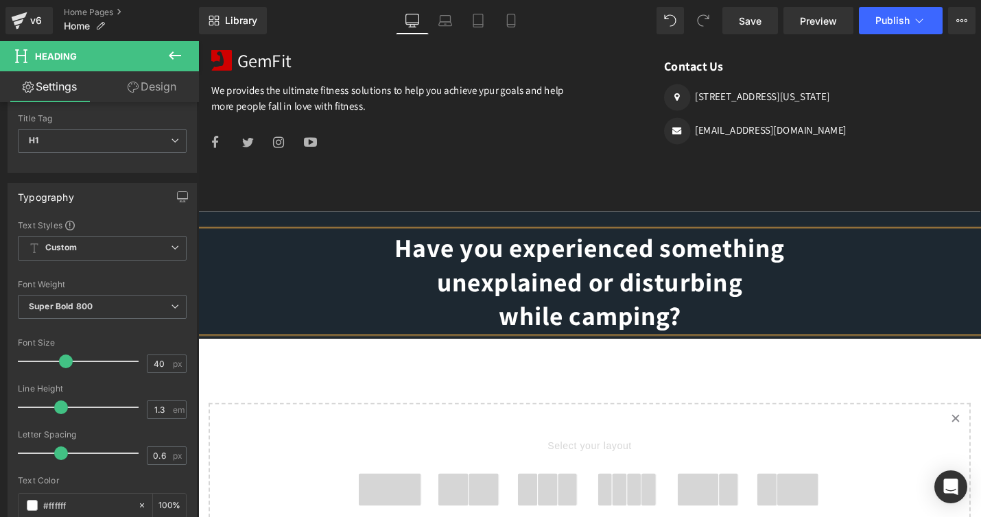
click at [811, 304] on h1 "Have you experienced something unexplained or disturbing while camping?" at bounding box center [613, 296] width 830 height 107
click at [711, 336] on h1 "Have you experienced something unexplained or disturbing while camping?" at bounding box center [613, 296] width 830 height 107
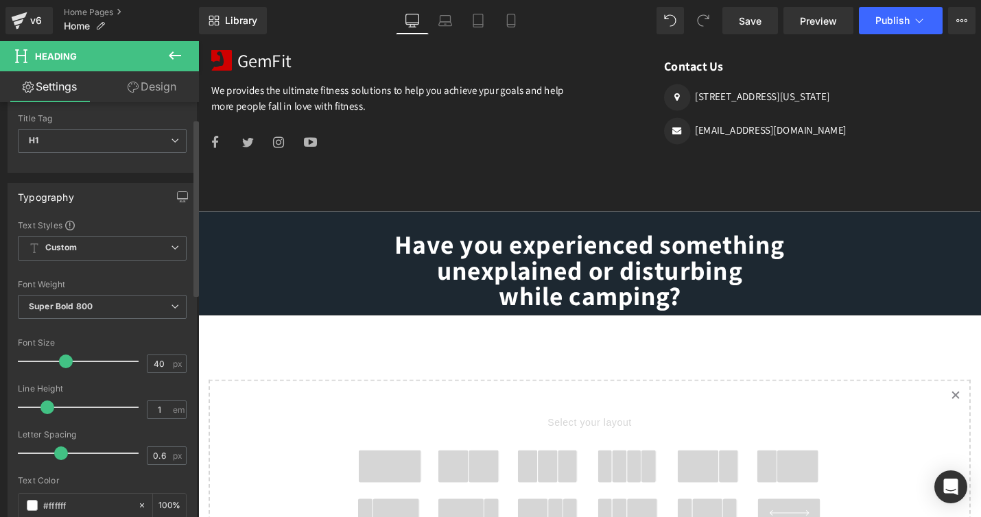
type input "1.1"
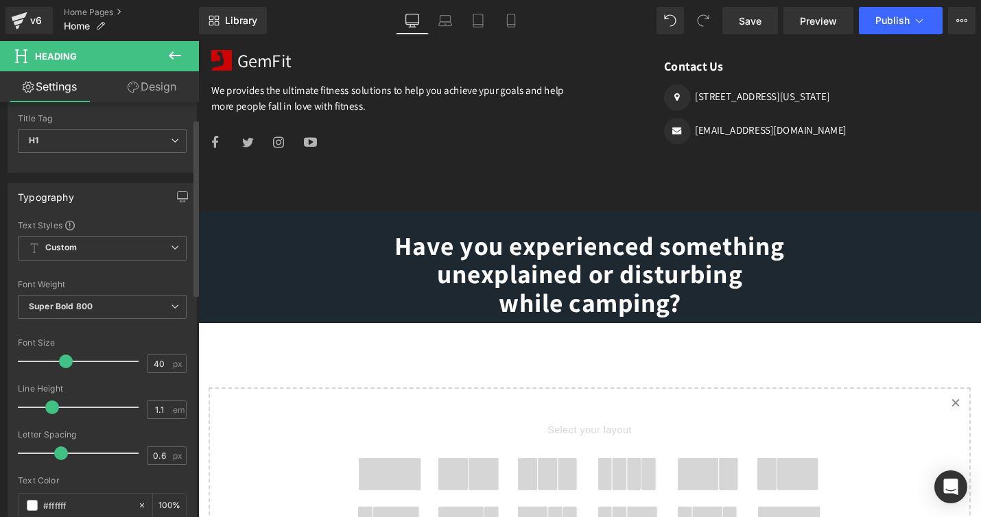
drag, startPoint x: 59, startPoint y: 408, endPoint x: 49, endPoint y: 408, distance: 10.3
click at [49, 408] on span at bounding box center [52, 408] width 14 height 14
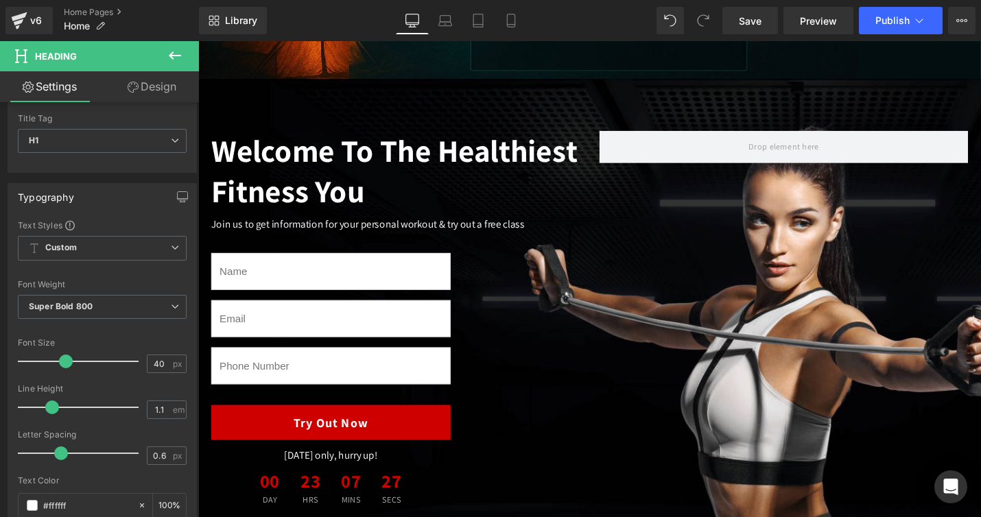
scroll to position [0, 0]
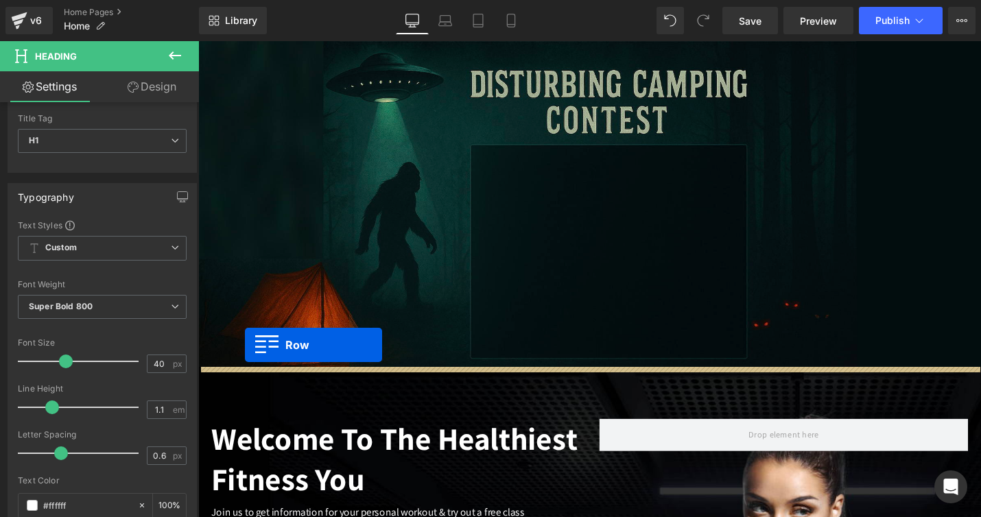
drag, startPoint x: 207, startPoint y: 231, endPoint x: 248, endPoint y: 364, distance: 138.5
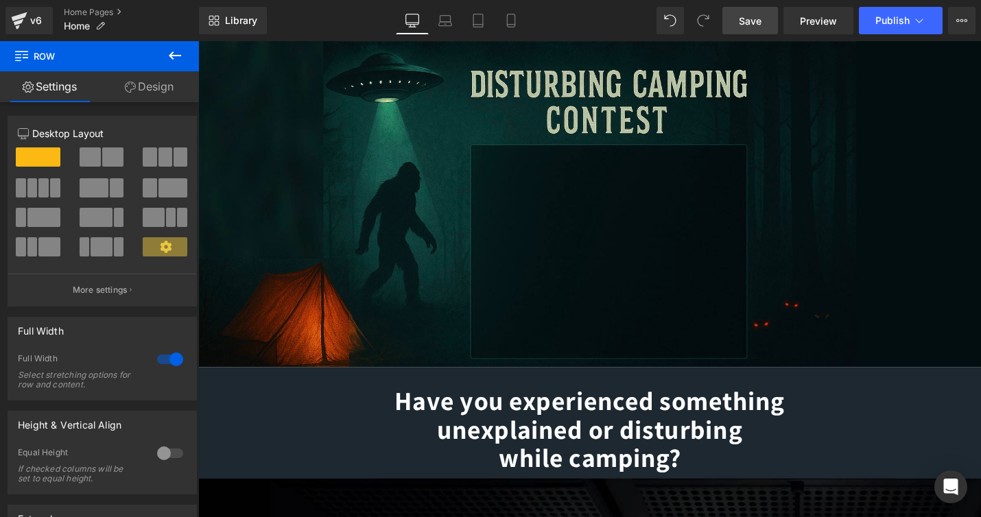
click at [750, 17] on span "Save" at bounding box center [750, 21] width 23 height 14
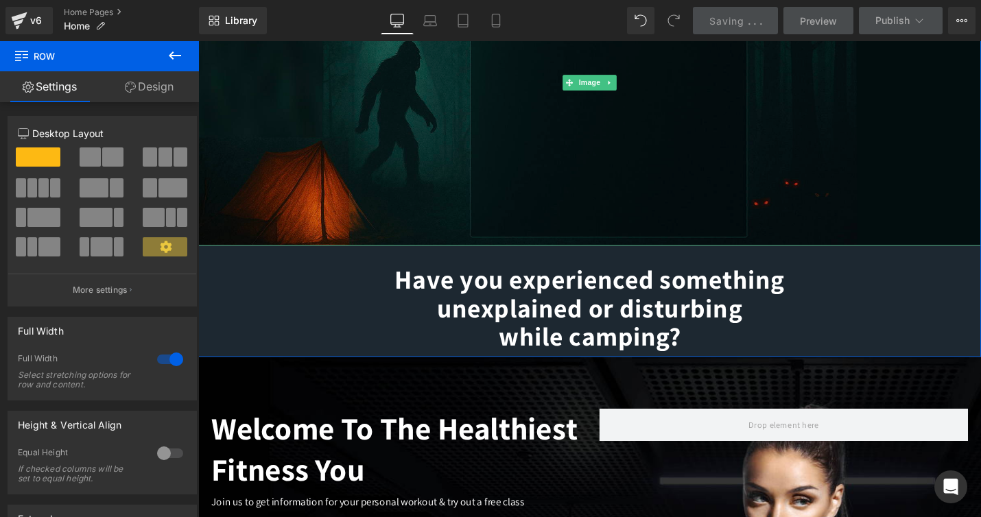
scroll to position [140, 0]
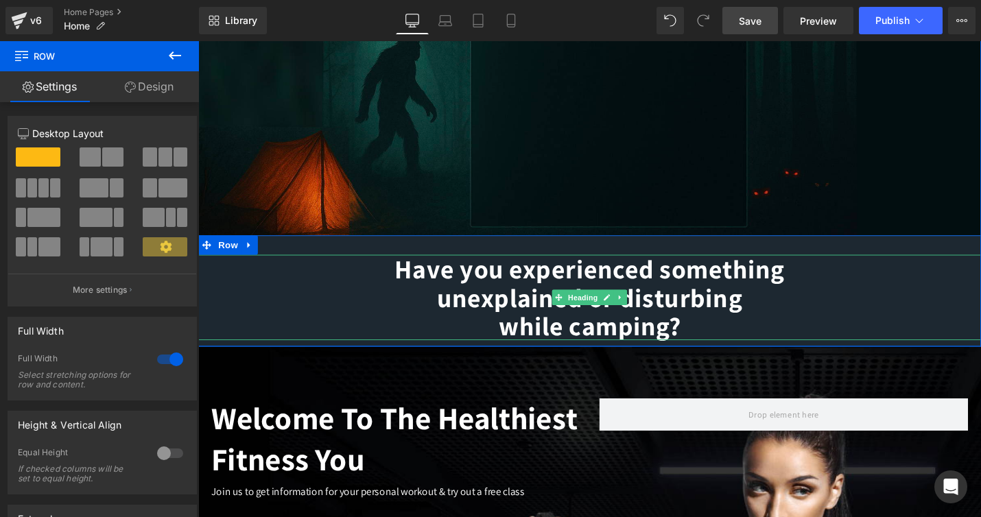
click at [897, 309] on h1 "Have you experienced something unexplained or disturbing while camping?" at bounding box center [613, 313] width 830 height 91
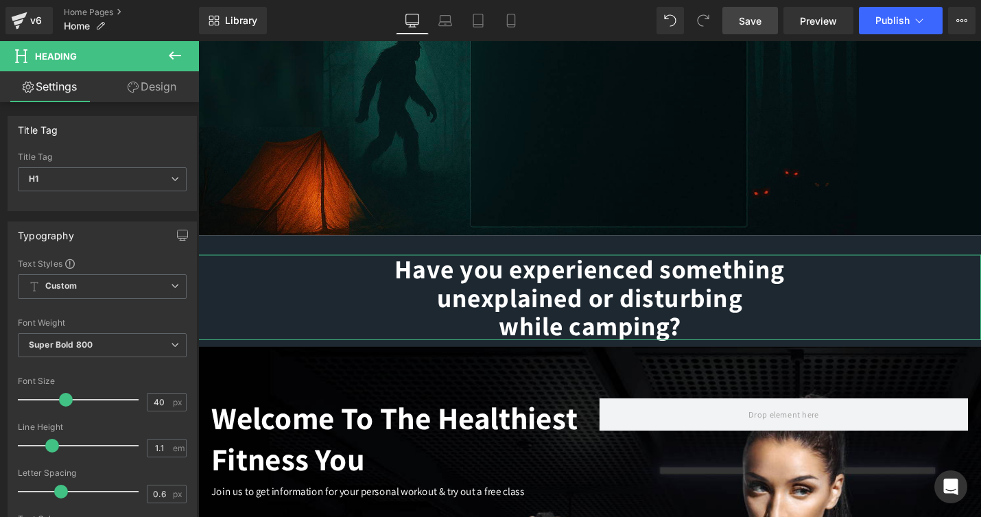
click at [150, 76] on link "Design" at bounding box center [152, 86] width 100 height 31
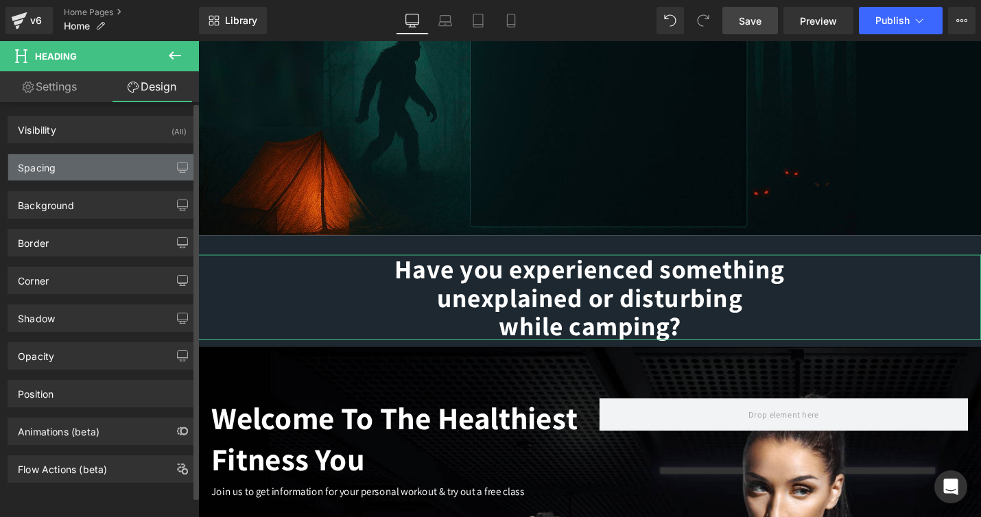
click at [81, 170] on div "Spacing" at bounding box center [102, 167] width 188 height 26
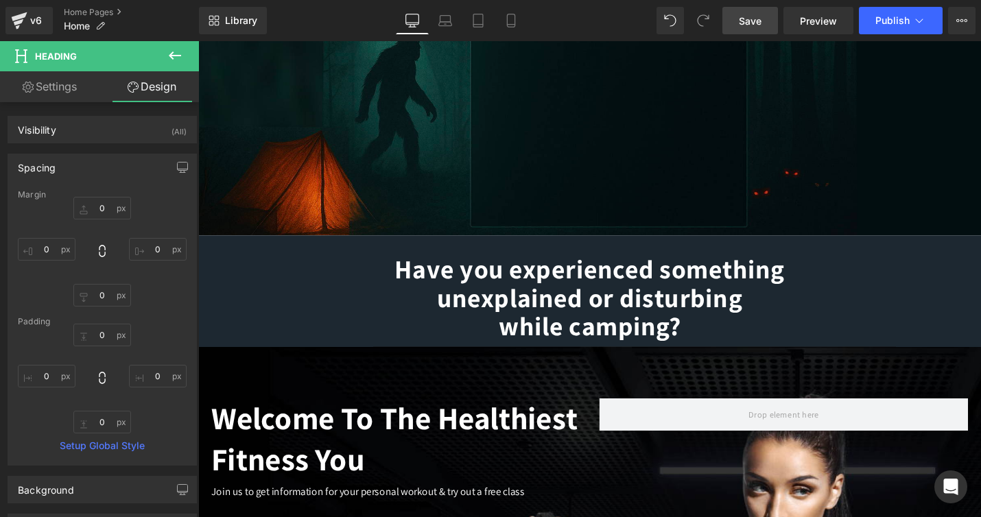
click at [176, 60] on icon at bounding box center [175, 55] width 16 height 16
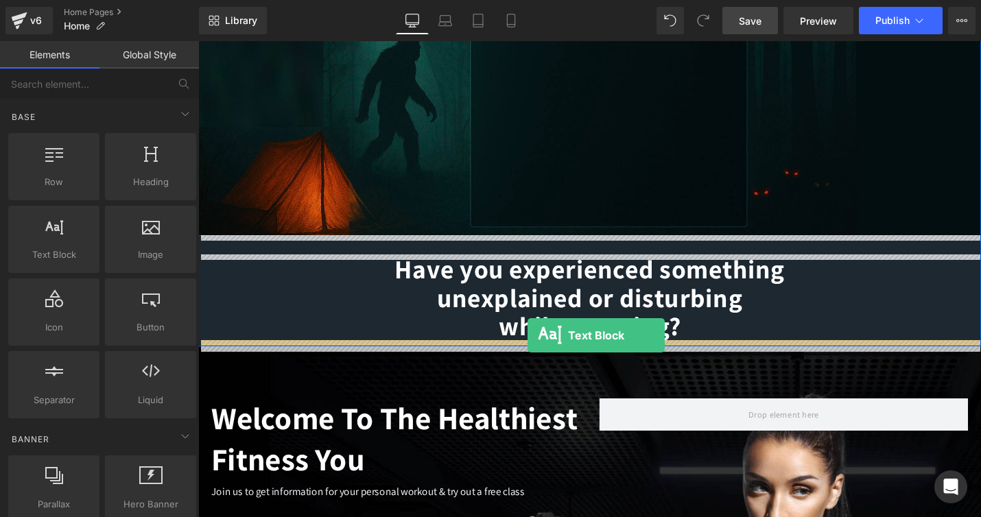
drag, startPoint x: 259, startPoint y: 284, endPoint x: 548, endPoint y: 353, distance: 297.1
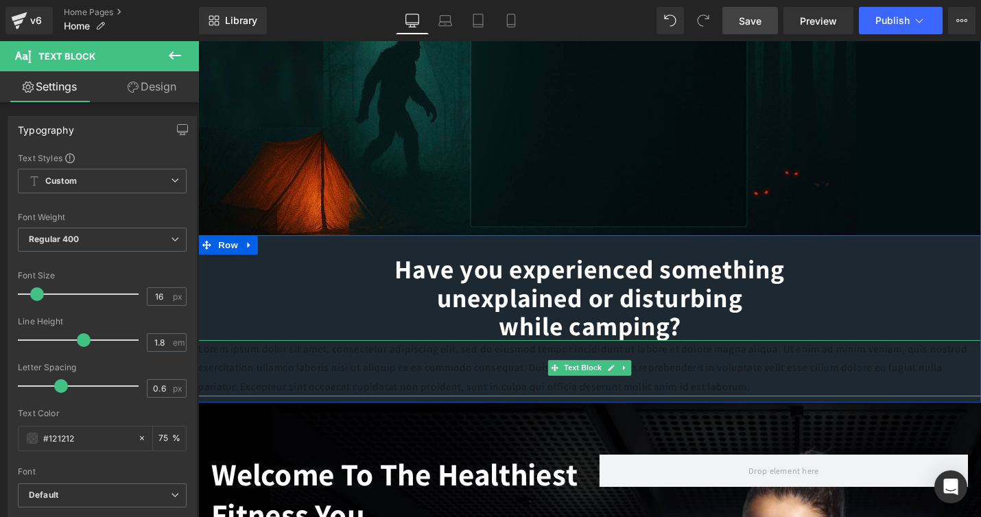
click at [682, 404] on p "Lorem ipsum dolor sit amet, consectetur adipiscing elit, sed do eiusmod tempor …" at bounding box center [613, 387] width 830 height 59
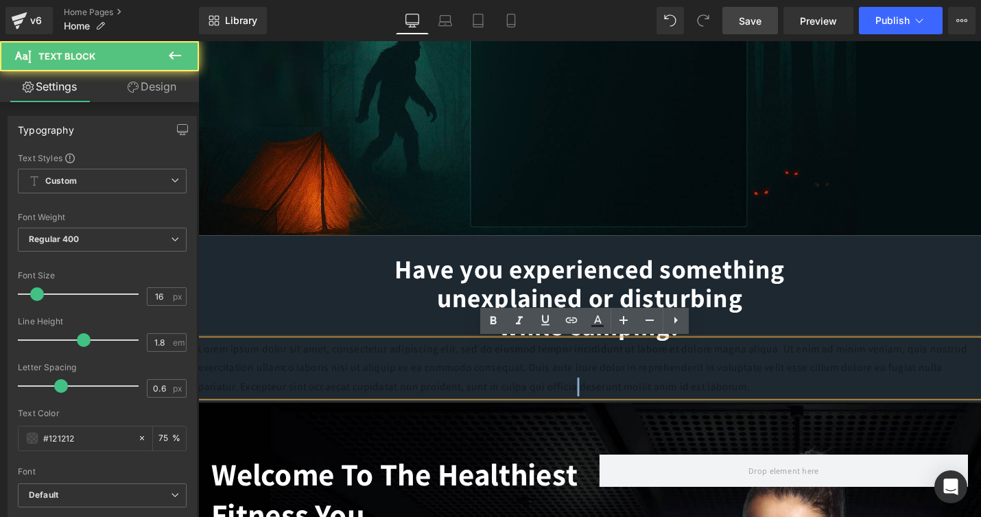
click at [682, 404] on p "Lorem ipsum dolor sit amet, consectetur adipiscing elit, sed do eiusmod tempor …" at bounding box center [613, 387] width 830 height 59
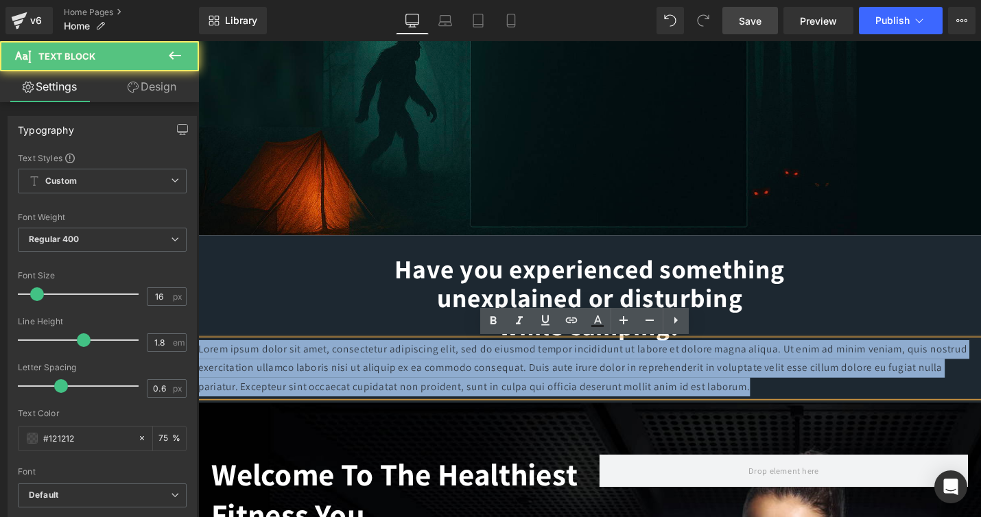
click at [682, 404] on p "Lorem ipsum dolor sit amet, consectetur adipiscing elit, sed do eiusmod tempor …" at bounding box center [613, 387] width 830 height 59
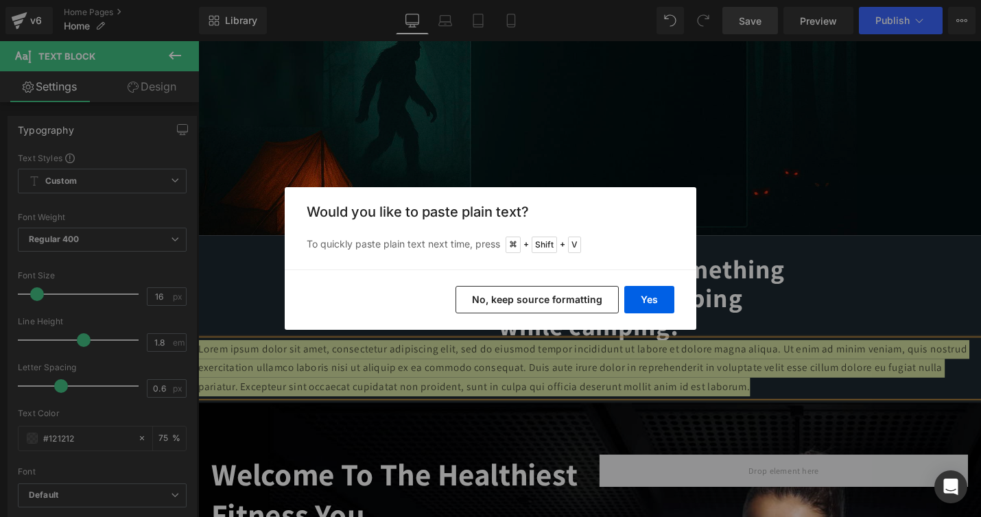
drag, startPoint x: 579, startPoint y: 301, endPoint x: 403, endPoint y: 275, distance: 177.5
click at [579, 301] on button "No, keep source formatting" at bounding box center [537, 299] width 163 height 27
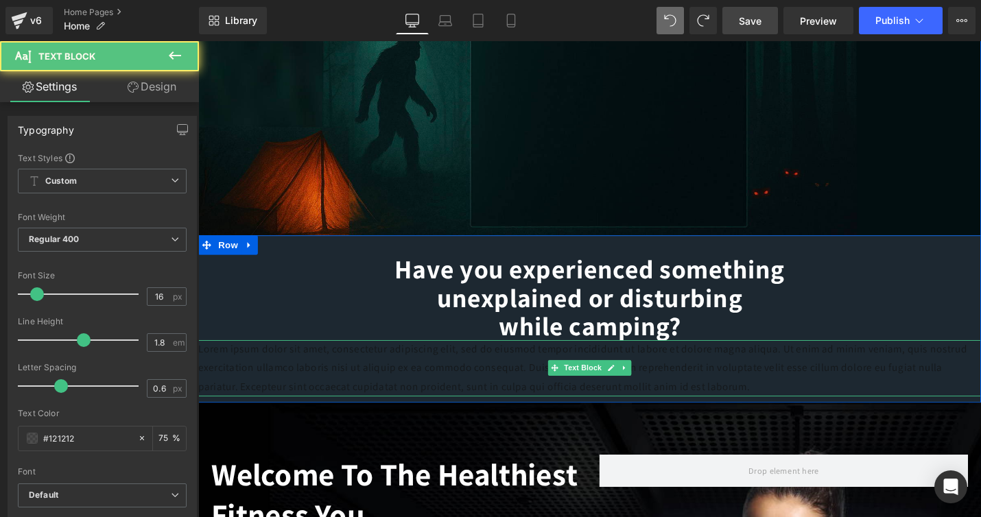
click at [688, 397] on p "Lorem ipsum dolor sit amet, consectetur adipiscing elit, sed do eiusmod tempor …" at bounding box center [613, 387] width 830 height 59
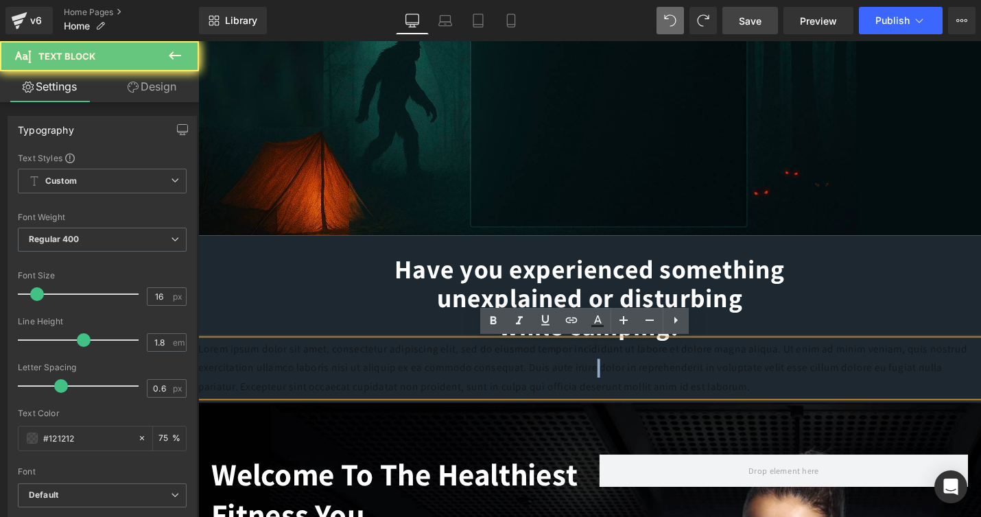
click at [688, 397] on p "Lorem ipsum dolor sit amet, consectetur adipiscing elit, sed do eiusmod tempor …" at bounding box center [613, 387] width 830 height 59
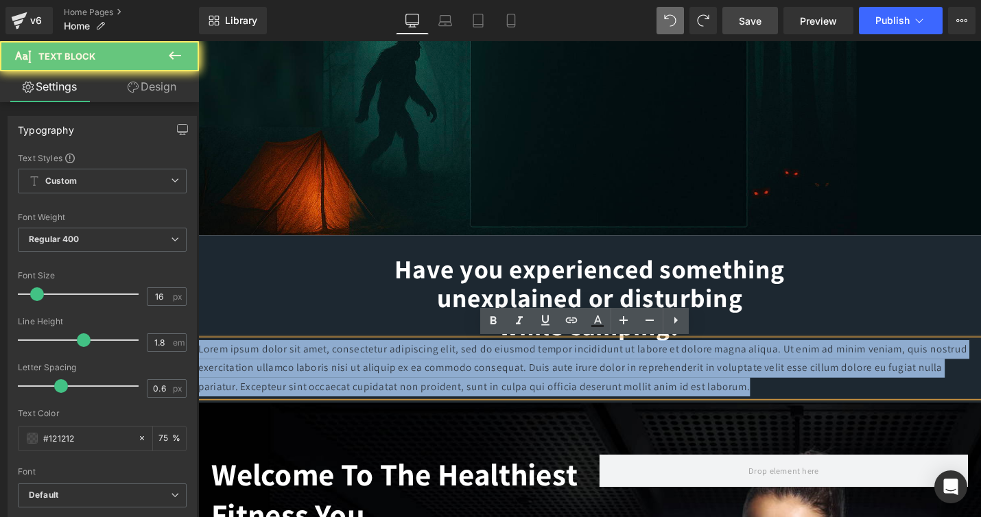
click at [688, 397] on p "Lorem ipsum dolor sit amet, consectetur adipiscing elit, sed do eiusmod tempor …" at bounding box center [613, 387] width 830 height 59
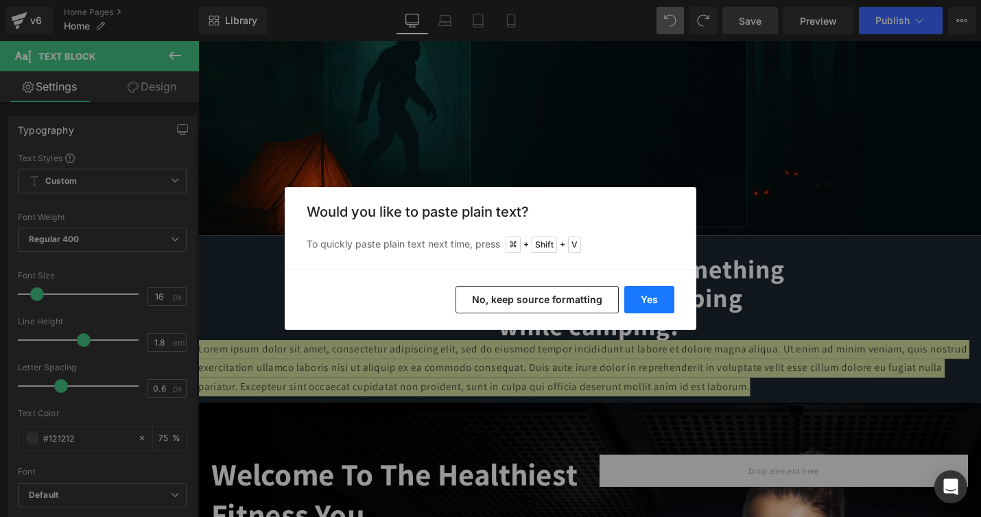
click at [649, 297] on button "Yes" at bounding box center [650, 299] width 50 height 27
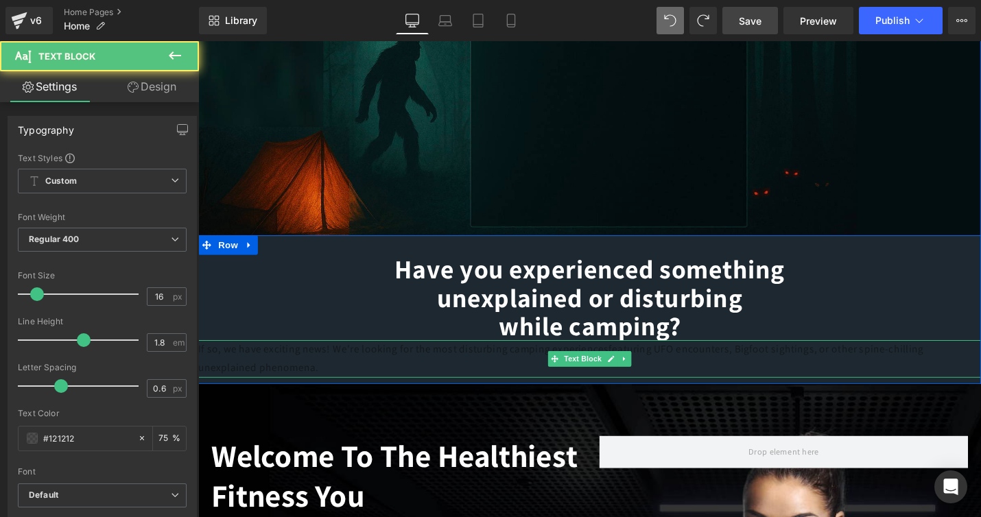
click at [334, 386] on p "If so, we have exciting news! We're looking for the most disturbing camping exp…" at bounding box center [613, 378] width 830 height 40
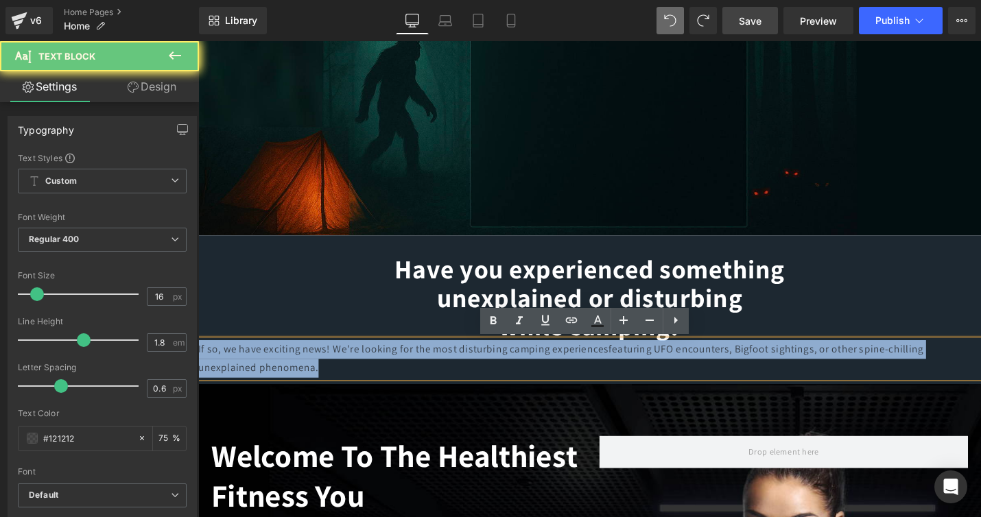
click at [334, 386] on p "If so, we have exciting news! We're looking for the most disturbing camping exp…" at bounding box center [613, 378] width 830 height 40
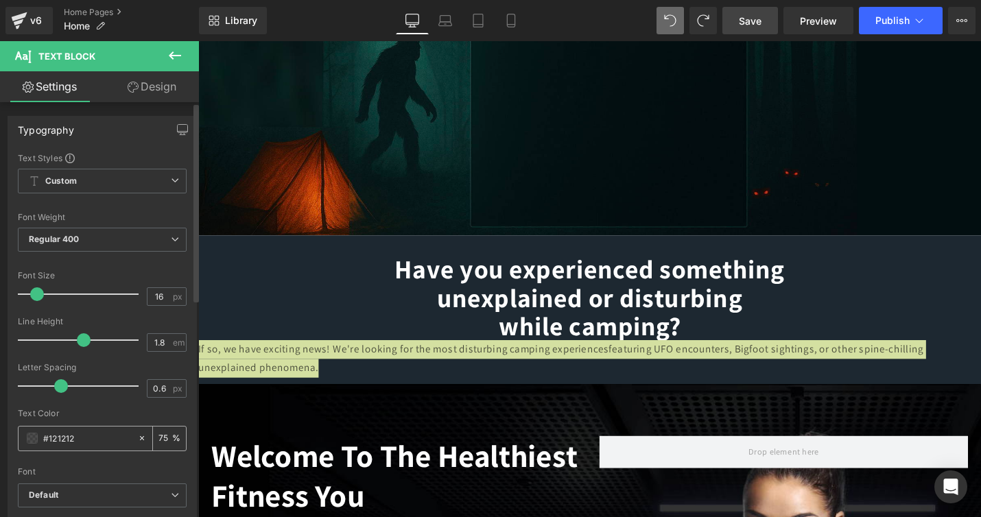
click at [32, 439] on span at bounding box center [32, 438] width 11 height 11
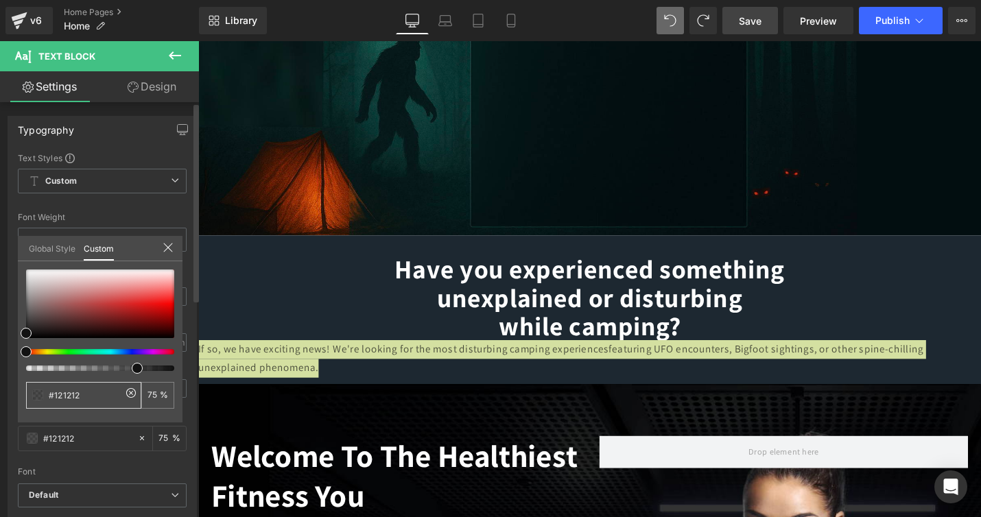
click at [84, 399] on input "#121212" at bounding box center [85, 395] width 73 height 14
type input "#12121"
type input "0"
type input "#1212"
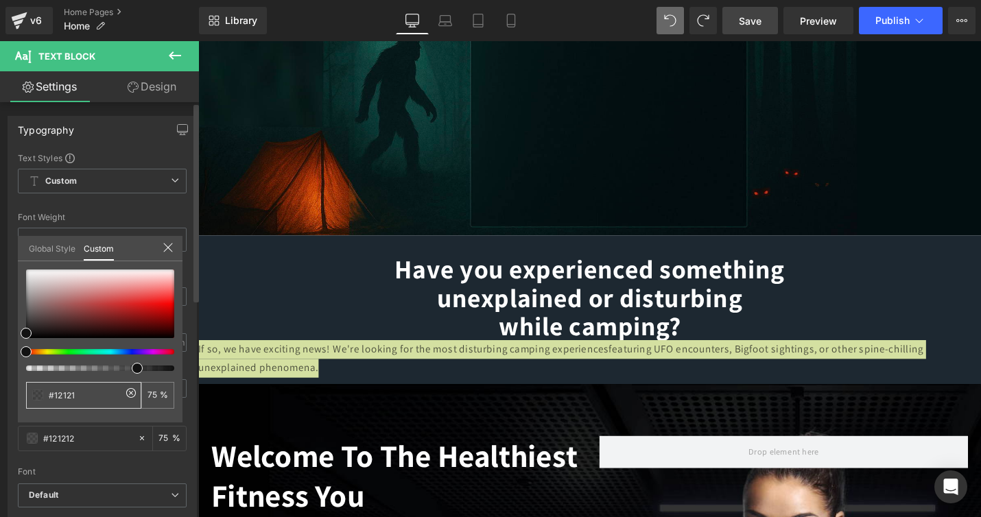
type input "0"
type input "#1212"
type input "13"
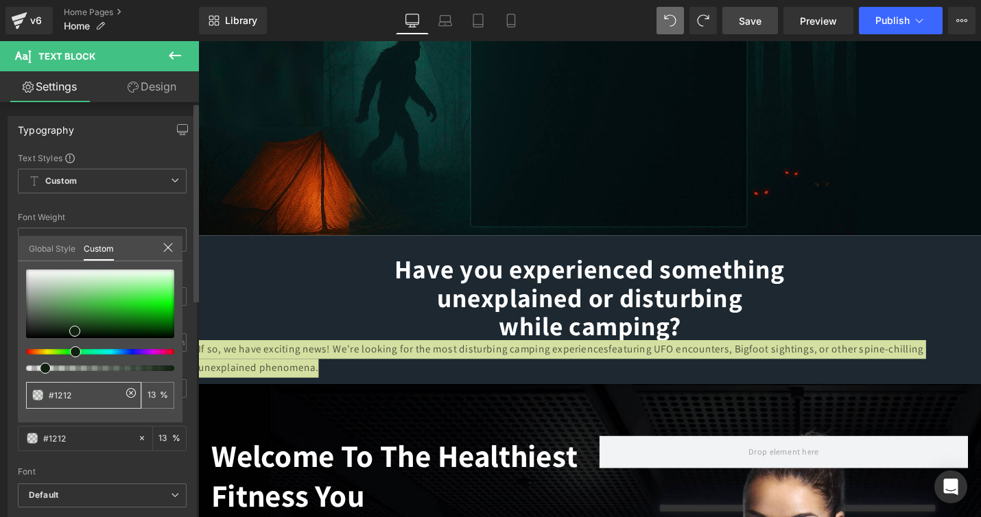
type input "#121"
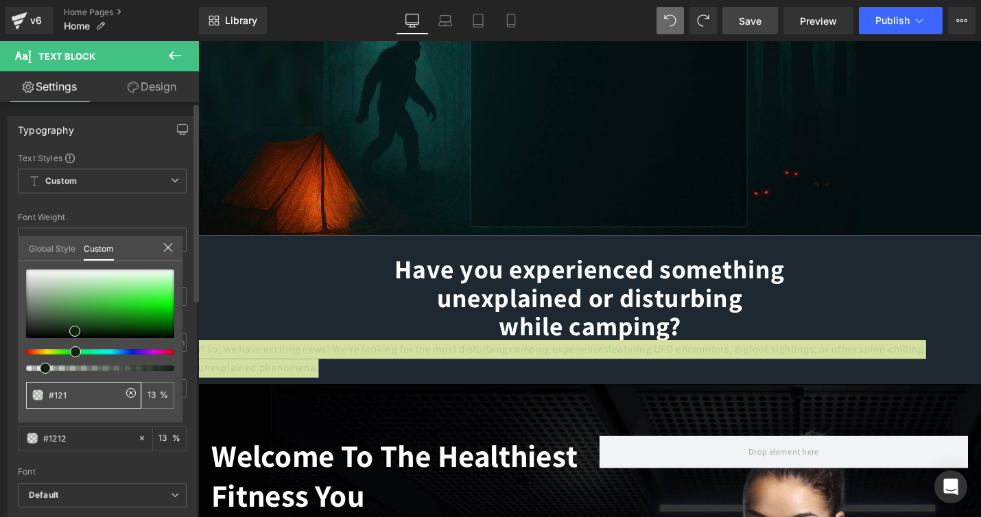
type input "#121"
type input "100"
type input "#12"
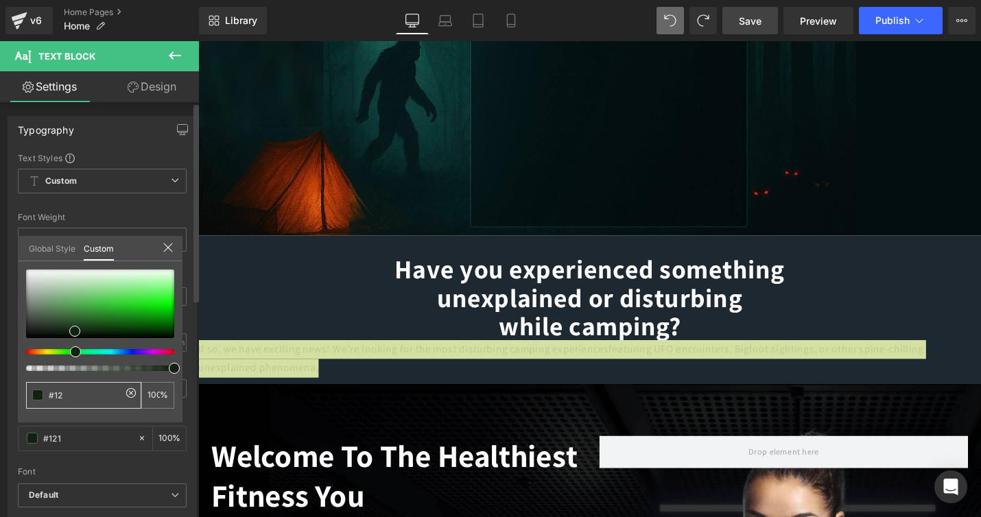
type input "0"
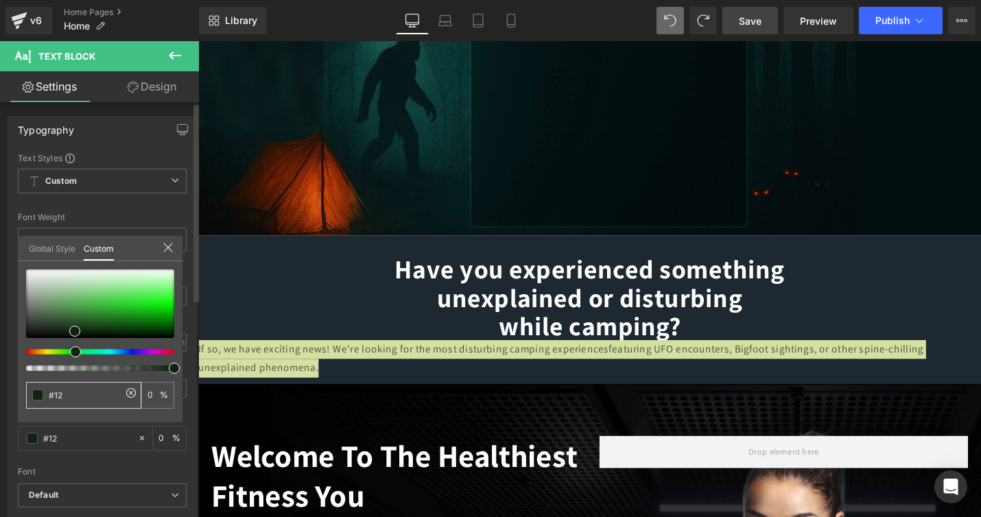
type input "#1"
type input "#"
type input "#F"
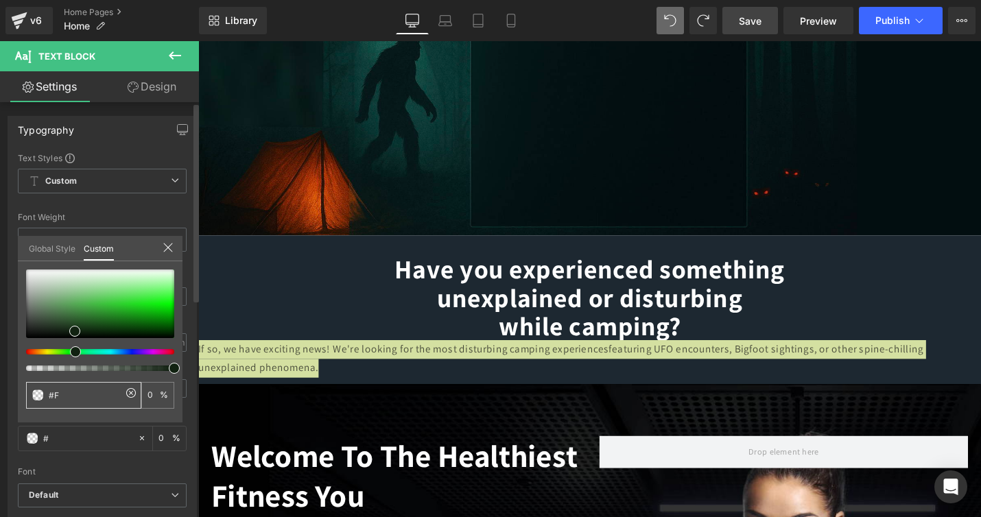
type input "#F"
type input "#FF"
type input "#FFF"
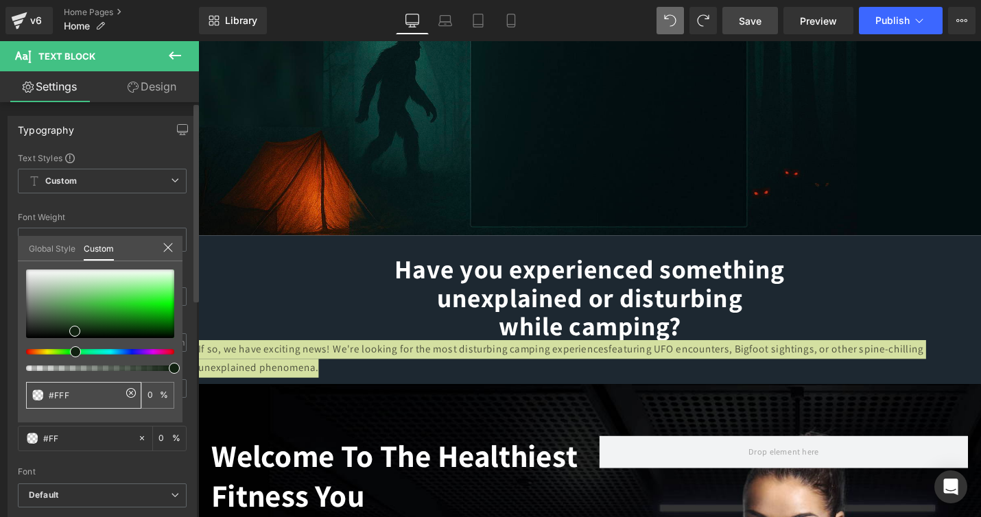
type input "100"
type input "#FFFF"
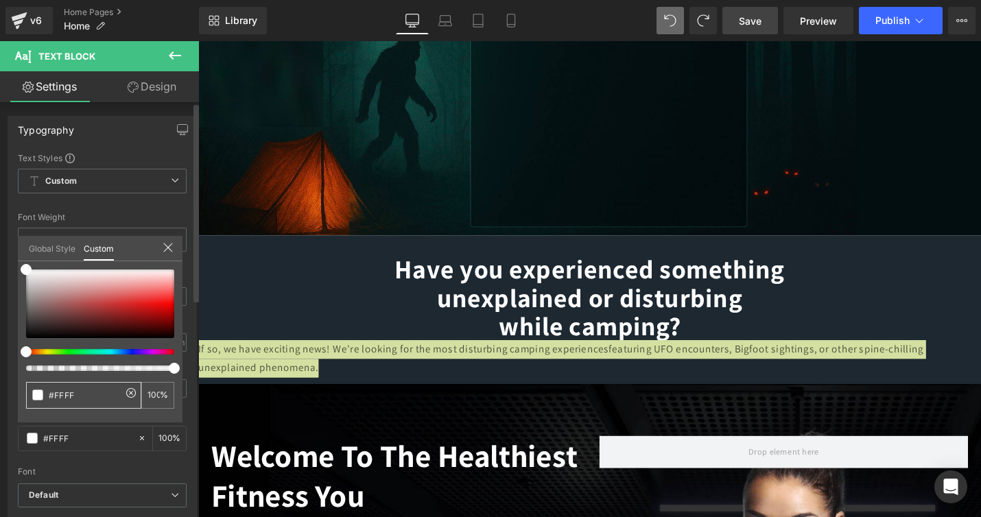
type input "#FFFFF"
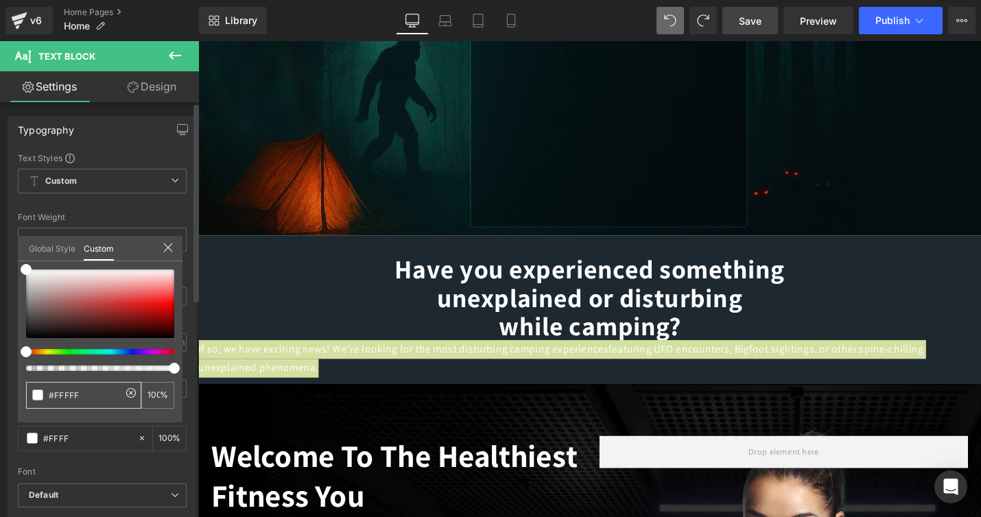
type input "#FFFFF"
type input "0"
type input "#FFFFFF"
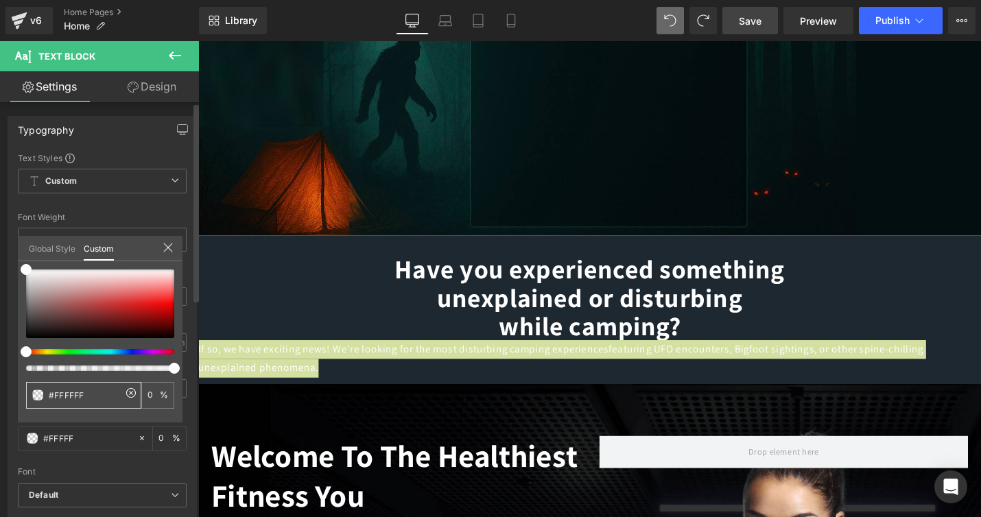
type input "100"
type input "#FFFFFF"
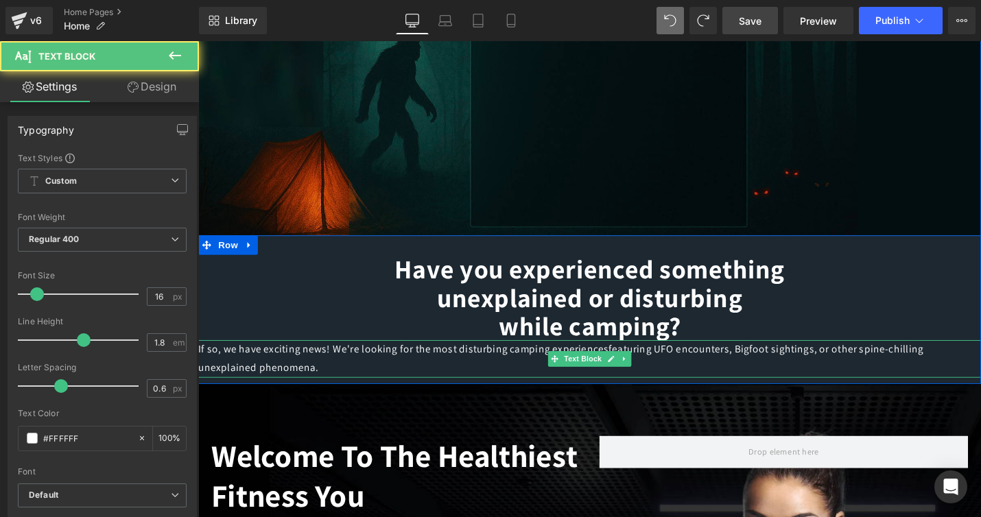
click at [693, 367] on p "If so, we have exciting news! We're looking for the most disturbing camping exp…" at bounding box center [613, 378] width 830 height 40
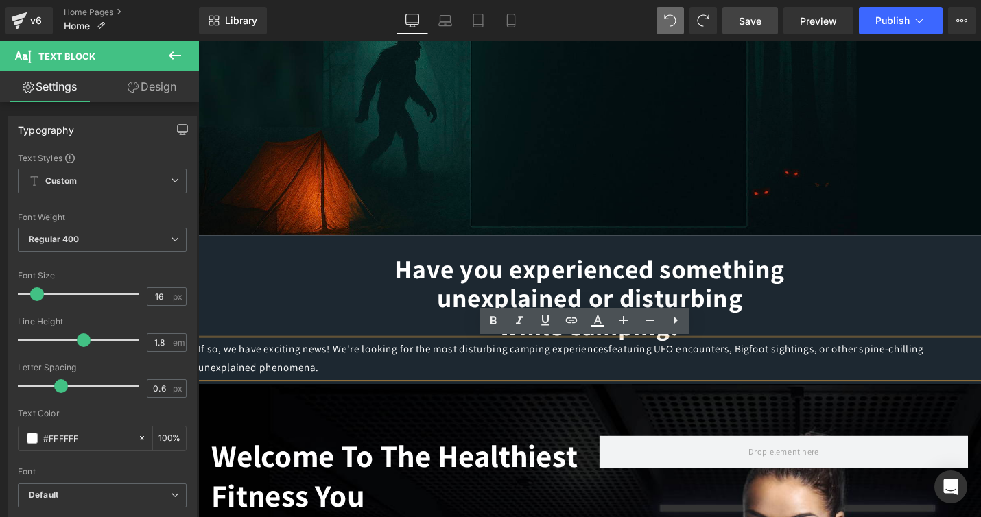
click at [662, 368] on p "If so, we have exciting news! We're looking for the most disturbing camping exp…" at bounding box center [613, 378] width 830 height 40
click at [272, 378] on p "If so, we have exciting news! We're looking for the most disturbing camping exp…" at bounding box center [613, 378] width 830 height 40
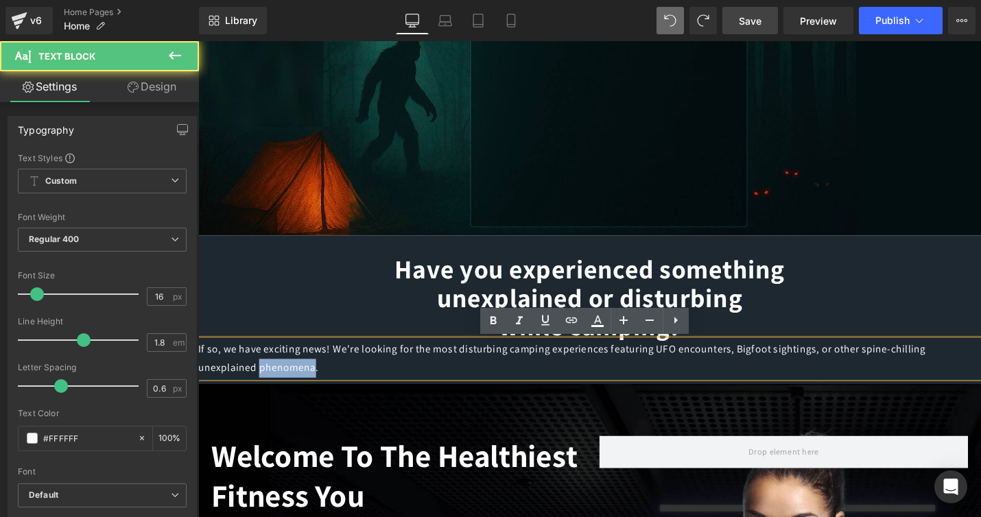
click at [272, 378] on p "If so, we have exciting news! We're looking for the most disturbing camping exp…" at bounding box center [613, 378] width 830 height 40
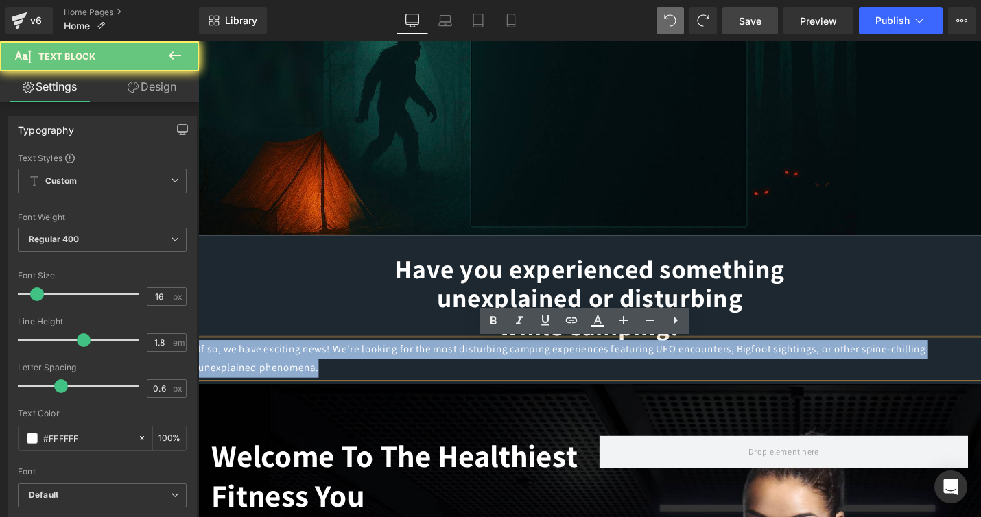
click at [272, 378] on p "If so, we have exciting news! We're looking for the most disturbing camping exp…" at bounding box center [613, 378] width 830 height 40
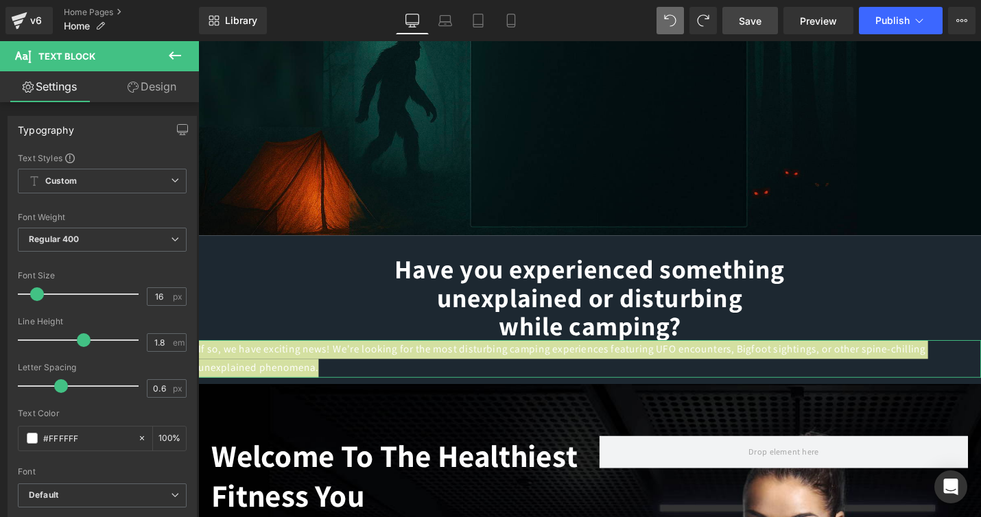
click at [163, 85] on link "Design" at bounding box center [152, 86] width 100 height 31
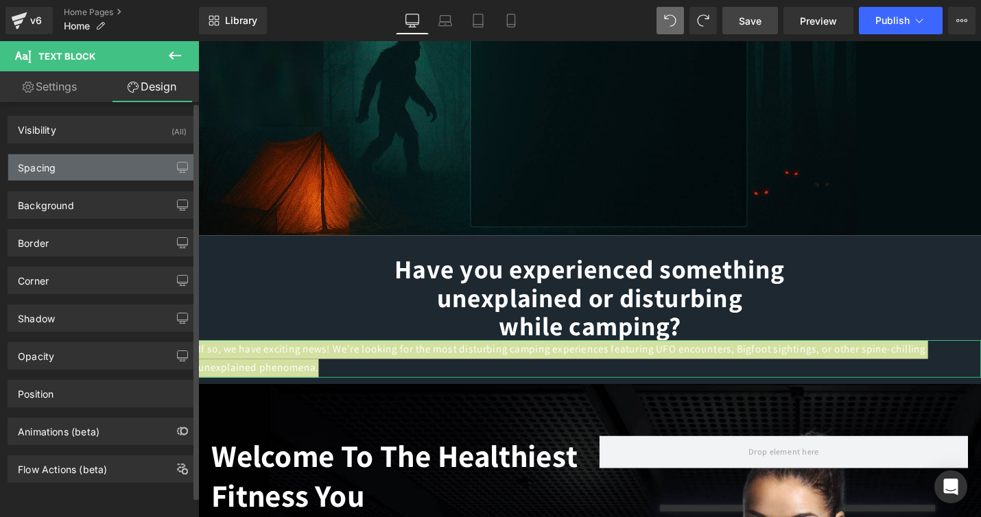
click at [71, 172] on div "Spacing" at bounding box center [102, 167] width 188 height 26
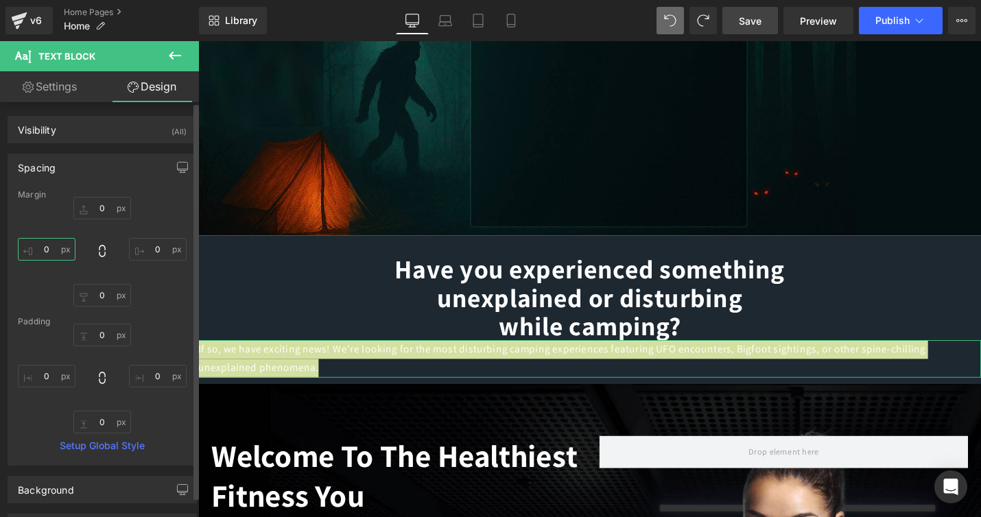
click at [52, 248] on input "0" at bounding box center [47, 249] width 58 height 23
type input "4"
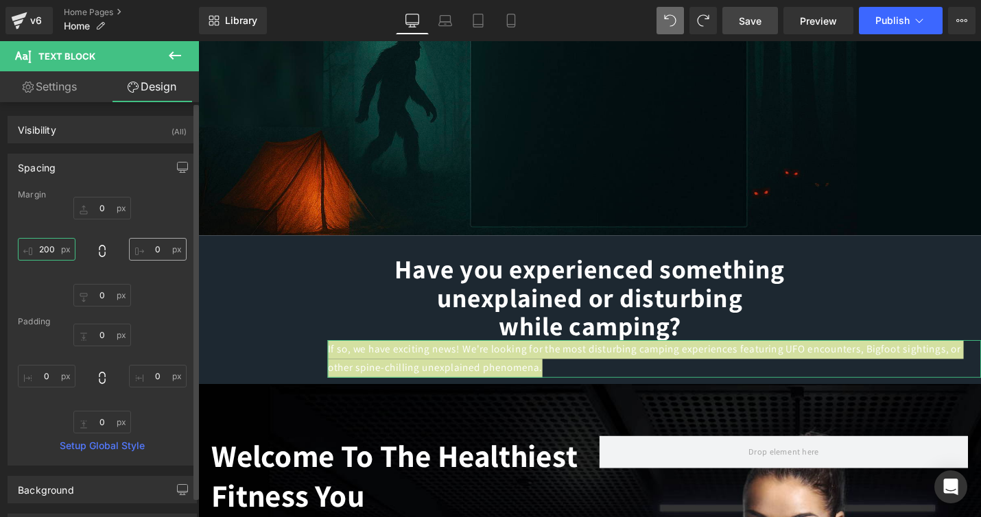
type input "200"
click at [159, 252] on input "0" at bounding box center [158, 249] width 58 height 23
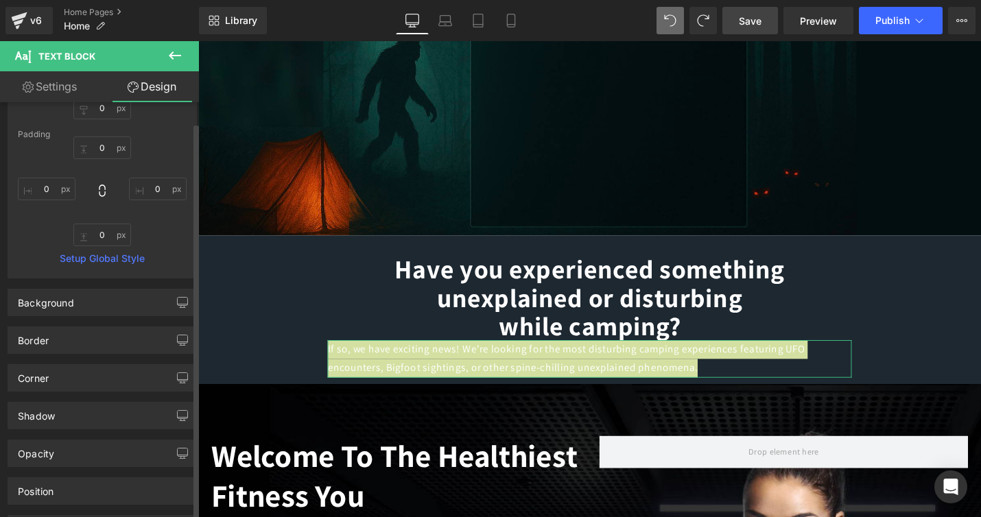
scroll to position [290, 0]
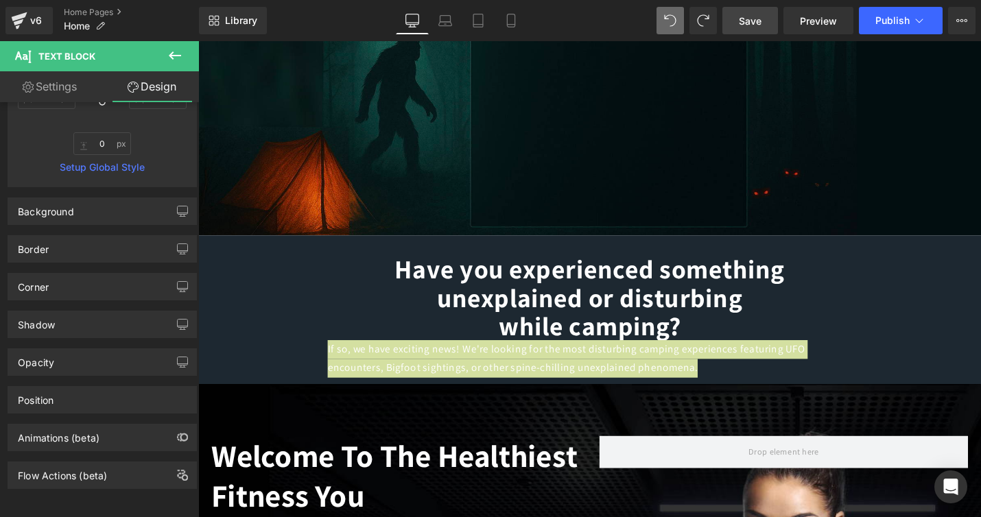
type input "200"
click at [176, 54] on icon at bounding box center [175, 55] width 16 height 16
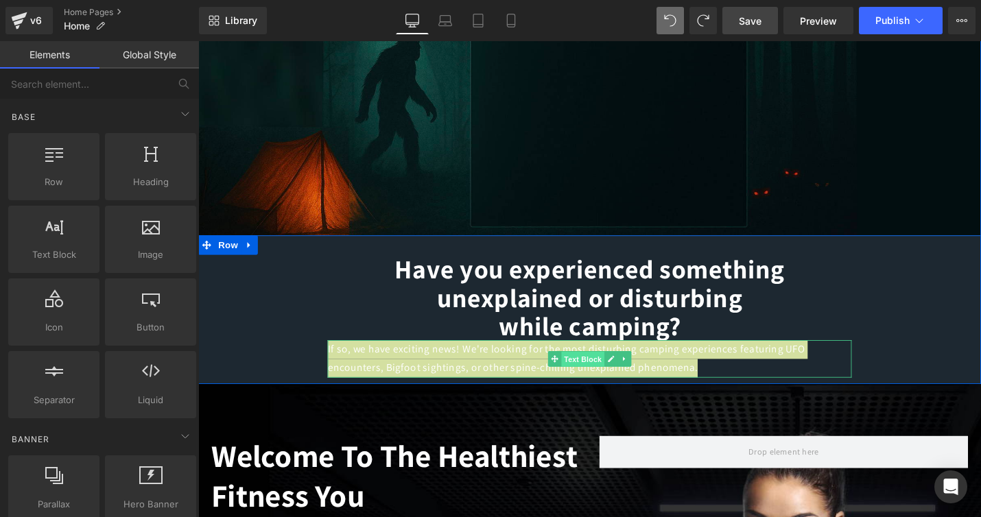
click at [608, 375] on span "Text Block" at bounding box center [605, 379] width 45 height 16
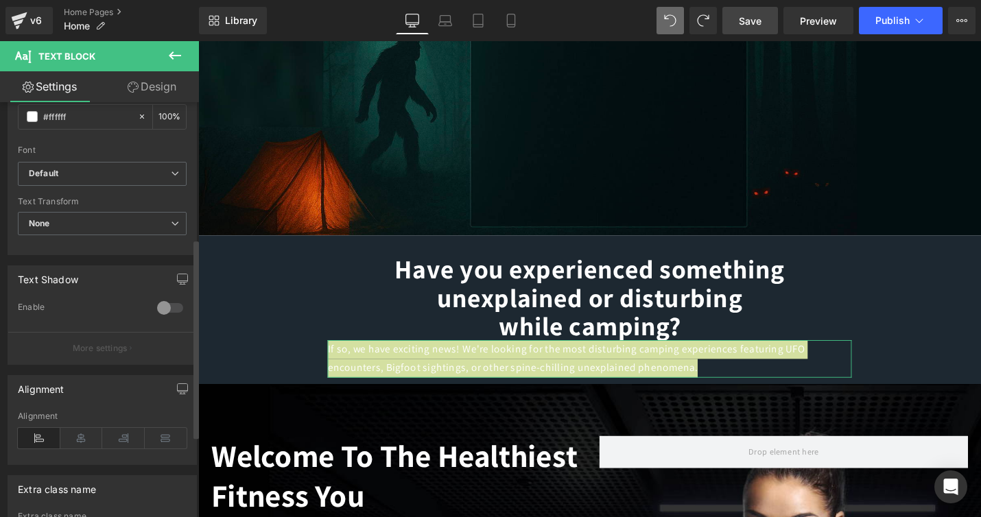
scroll to position [454, 0]
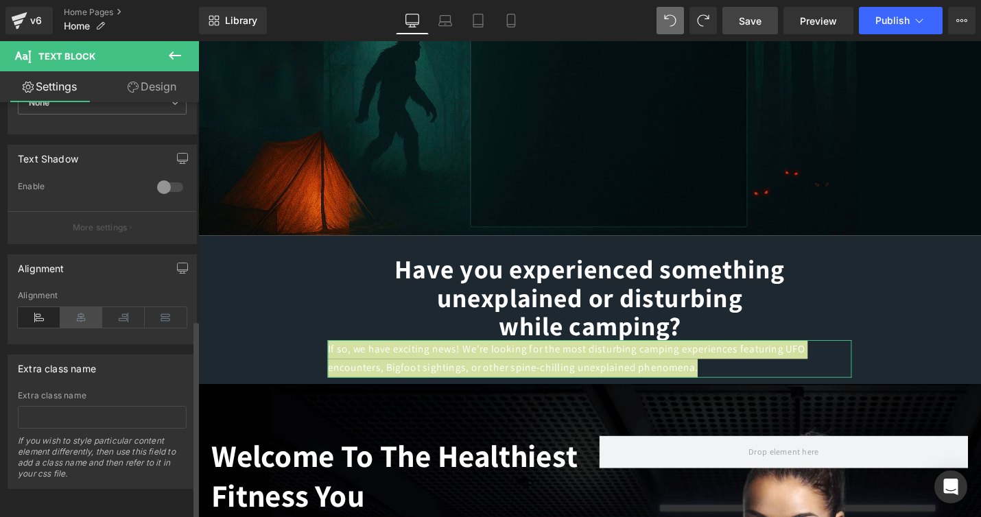
click at [81, 308] on icon at bounding box center [81, 317] width 43 height 21
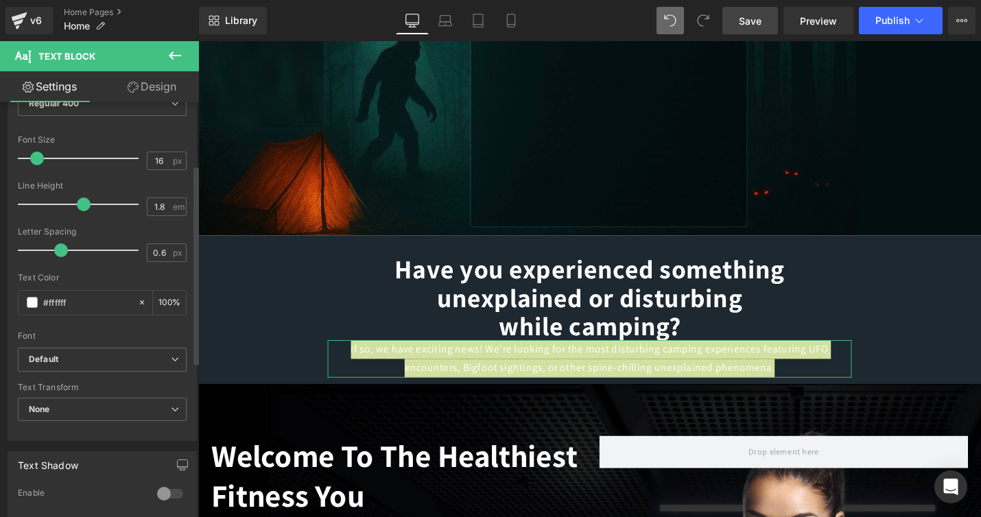
scroll to position [130, 0]
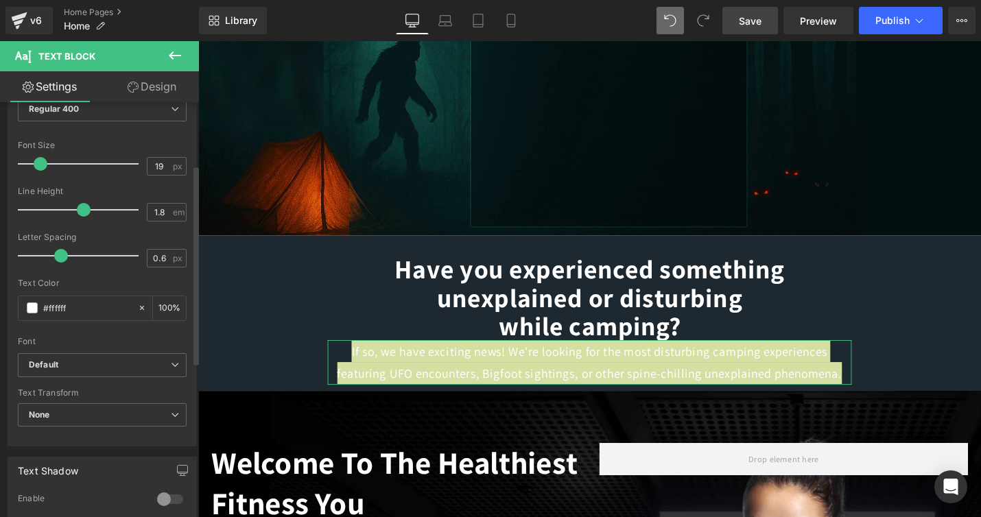
type input "18"
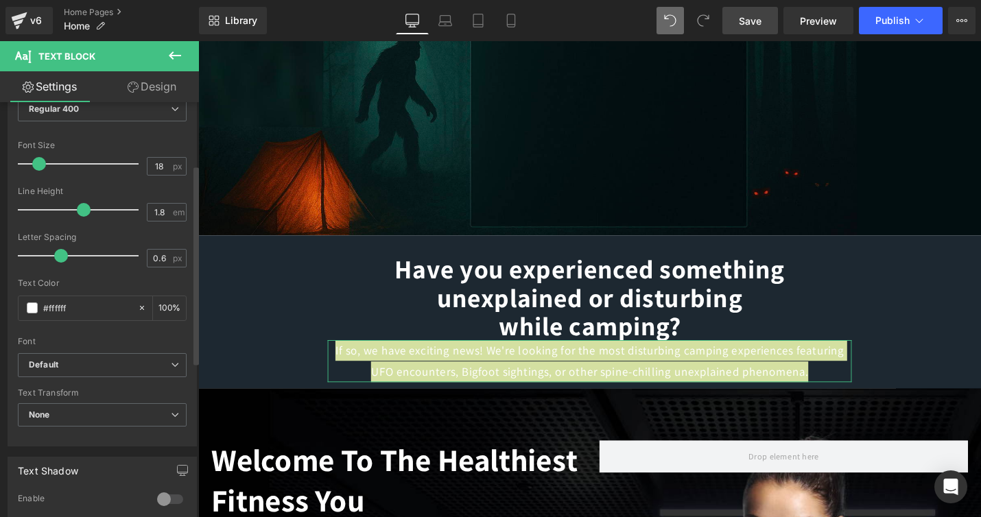
click at [38, 163] on span at bounding box center [39, 164] width 14 height 14
click at [160, 88] on link "Design" at bounding box center [152, 86] width 100 height 31
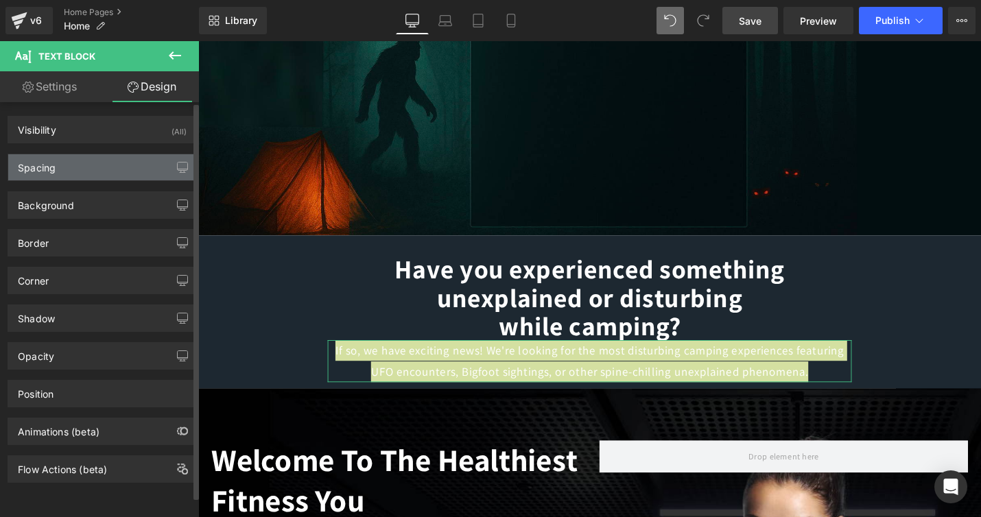
click at [111, 171] on div "Spacing" at bounding box center [102, 167] width 188 height 26
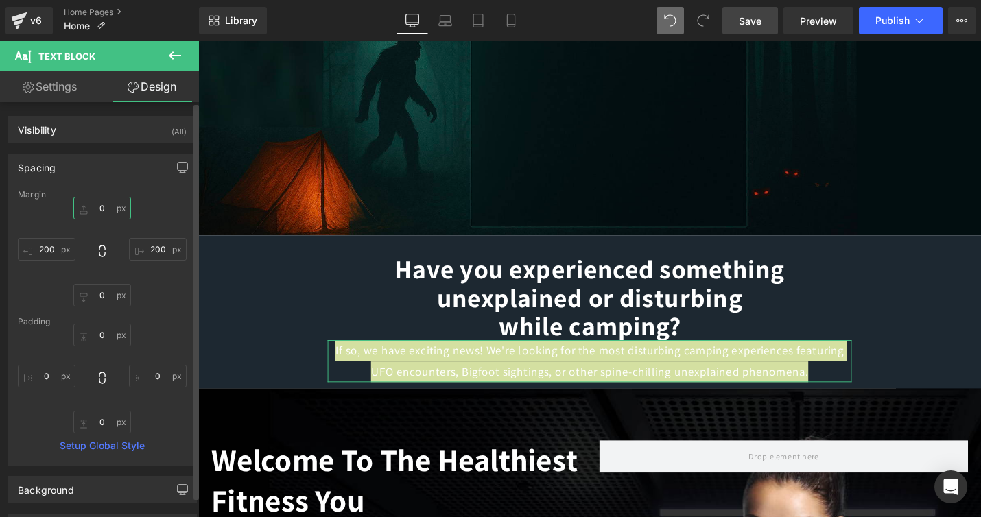
click at [97, 208] on input "0" at bounding box center [102, 208] width 58 height 23
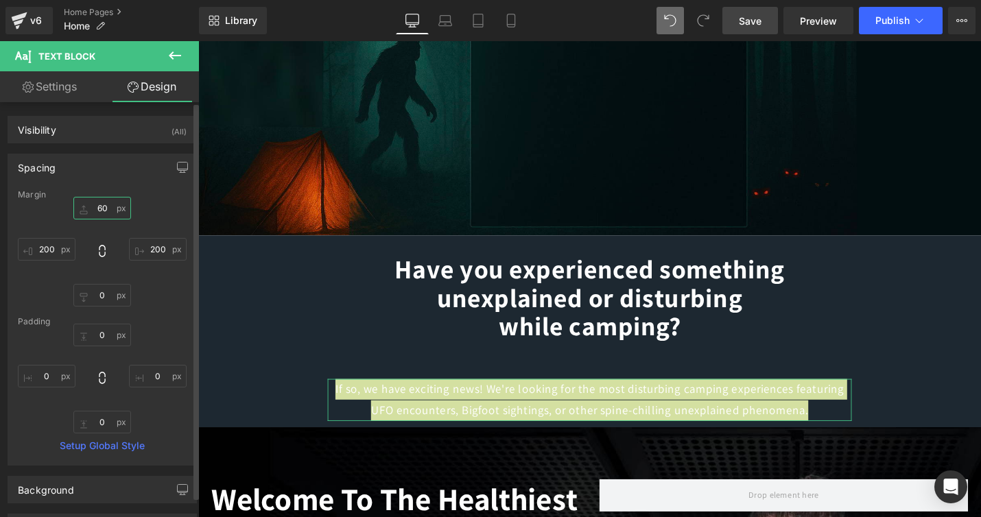
type input "6"
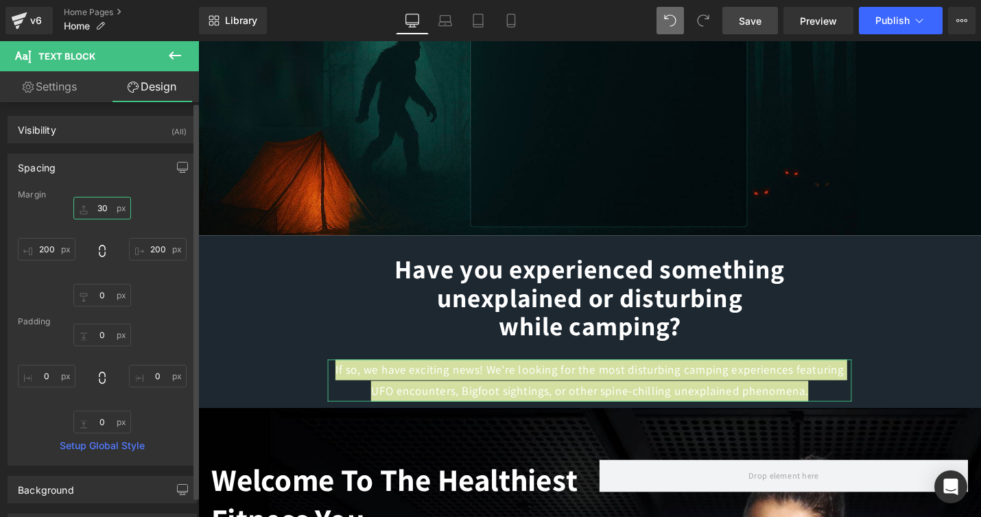
type input "3"
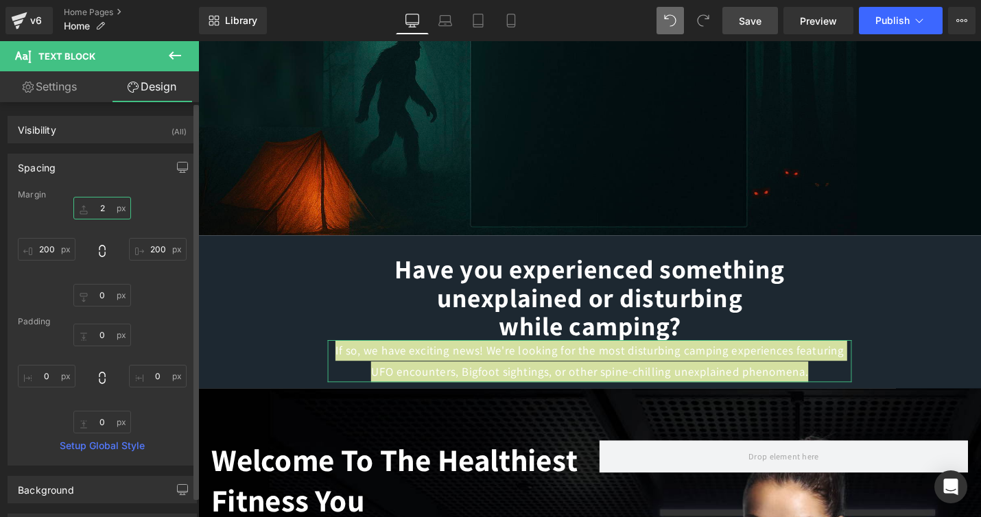
type input "25"
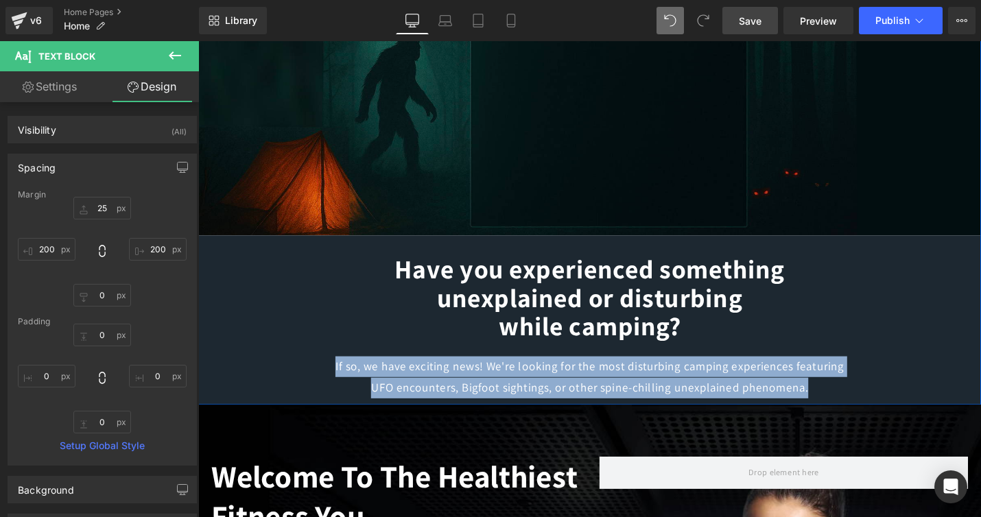
click at [937, 318] on h1 "Have you experienced something unexplained or disturbing while camping?" at bounding box center [613, 313] width 830 height 91
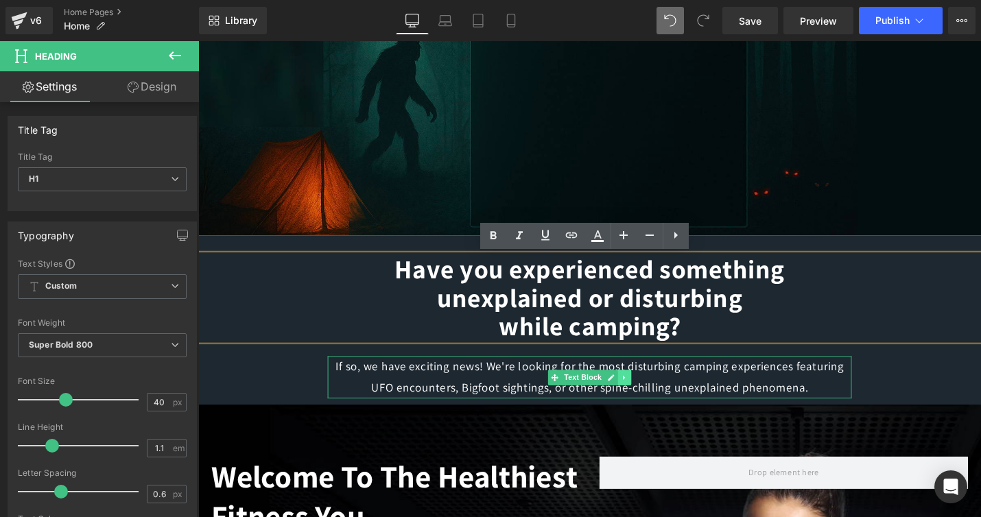
click at [655, 404] on link at bounding box center [651, 398] width 14 height 16
click at [198, 41] on link at bounding box center [198, 41] width 0 height 0
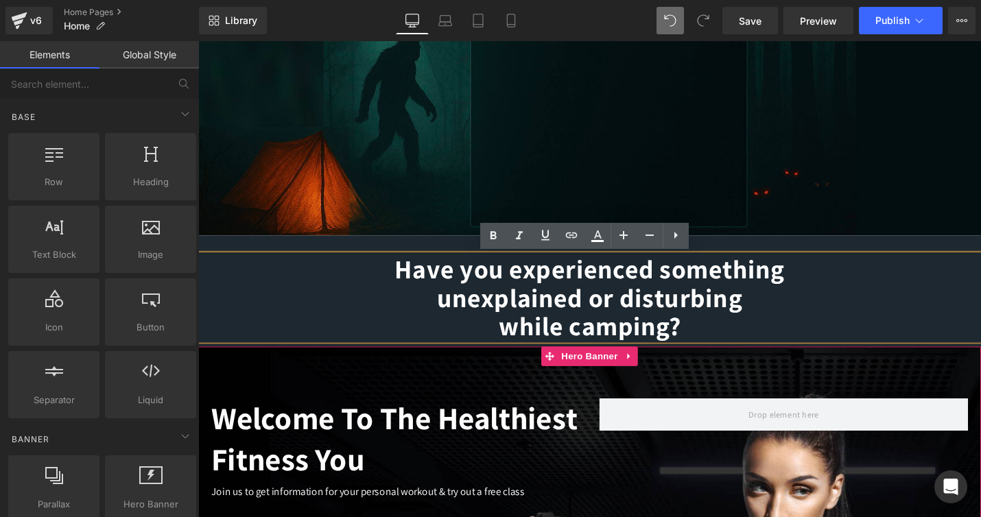
click at [655, 403] on div "80px" at bounding box center [613, 392] width 830 height 55
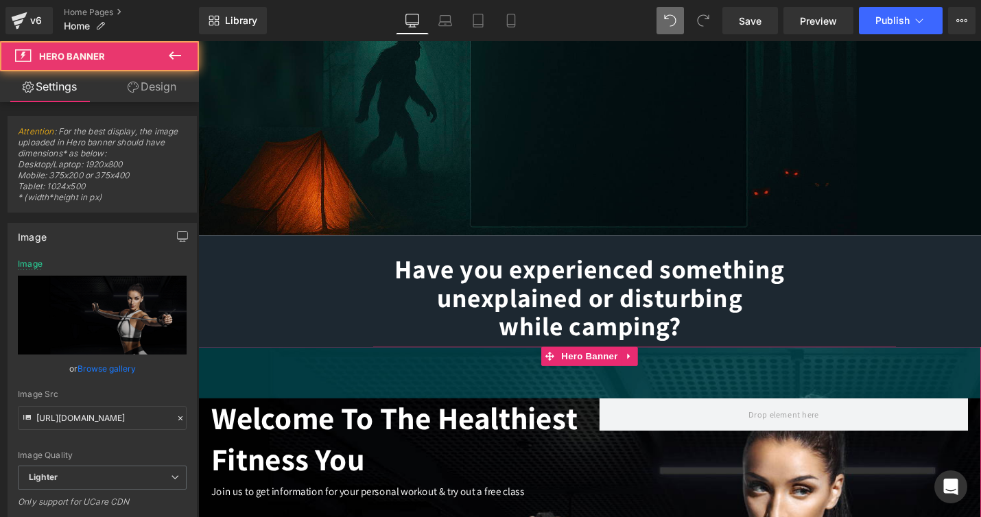
click at [655, 403] on div "80px" at bounding box center [613, 392] width 830 height 55
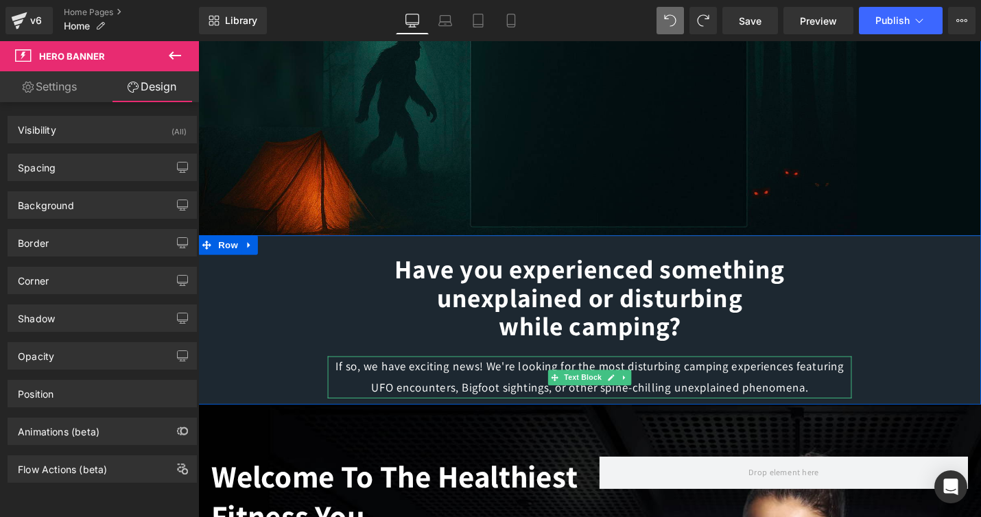
click at [685, 408] on p "If so, we have exciting news! We're looking for the most disturbing camping exp…" at bounding box center [614, 397] width 556 height 45
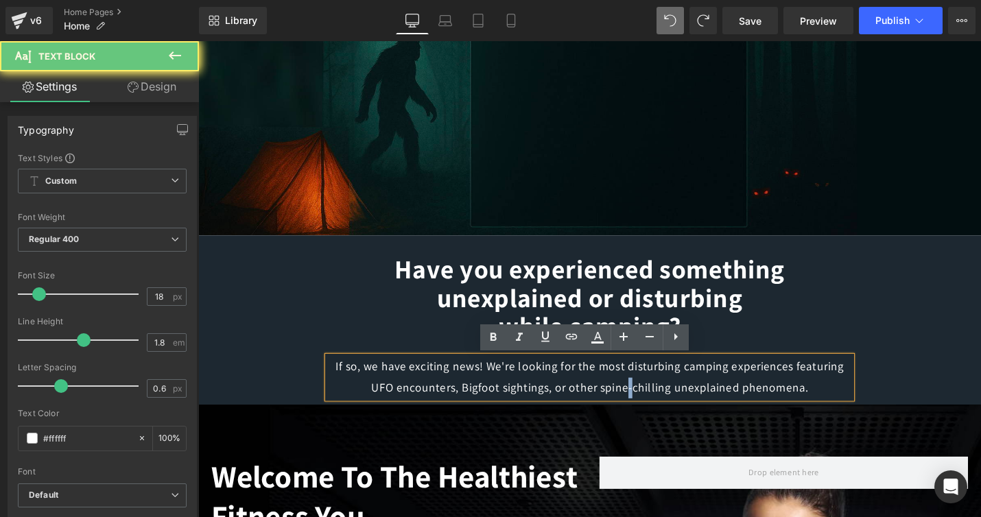
click at [685, 408] on p "If so, we have exciting news! We're looking for the most disturbing camping exp…" at bounding box center [614, 397] width 556 height 45
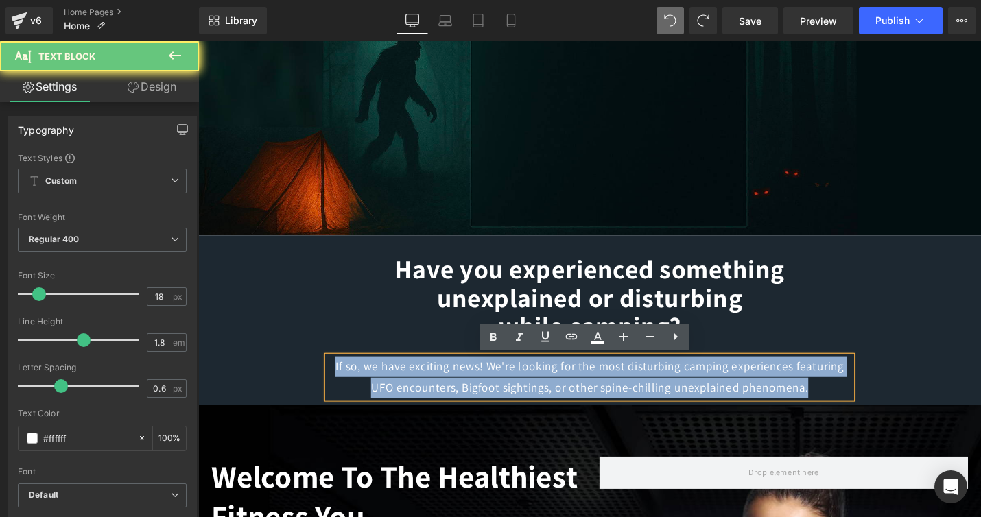
click at [685, 408] on p "If so, we have exciting news! We're looking for the most disturbing camping exp…" at bounding box center [614, 397] width 556 height 45
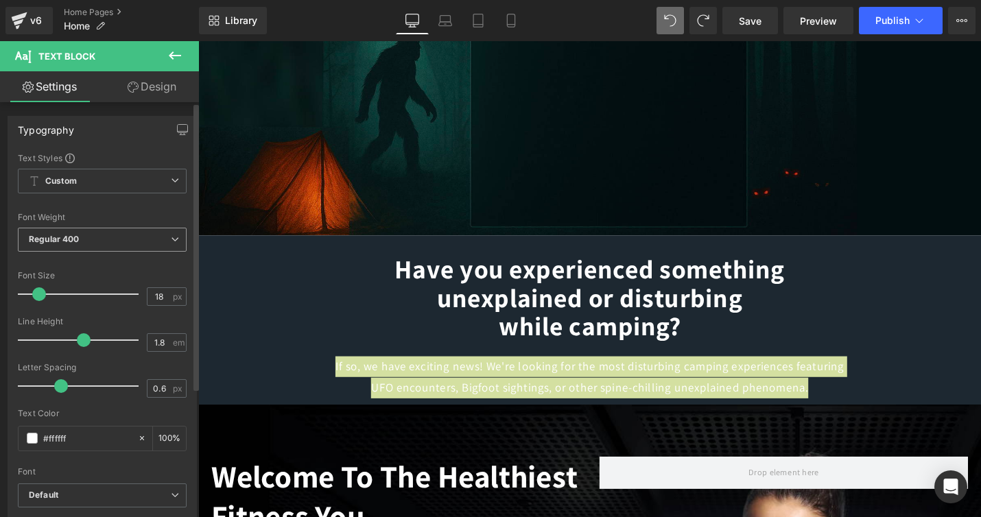
click at [108, 238] on span "Regular 400" at bounding box center [102, 240] width 169 height 24
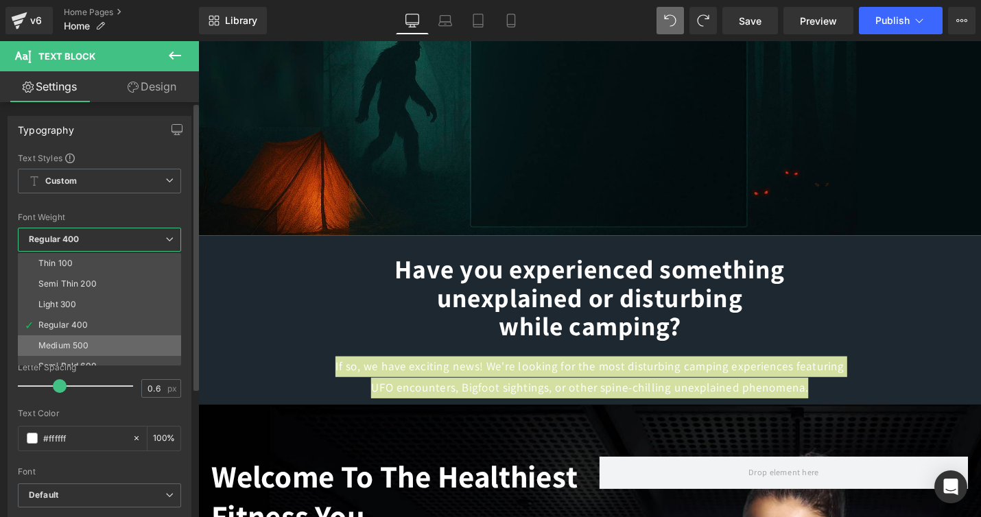
click at [77, 343] on div "Medium 500" at bounding box center [63, 346] width 50 height 10
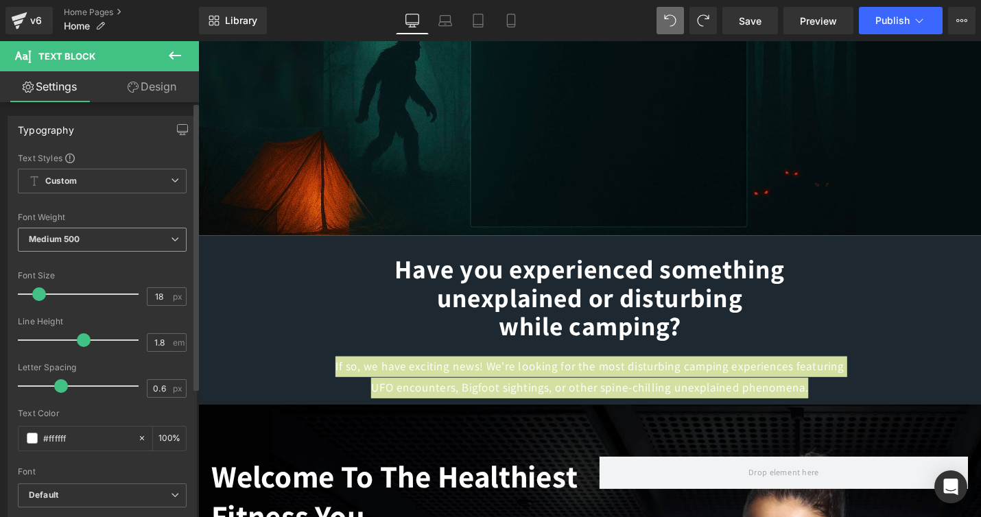
click at [132, 240] on span "Medium 500" at bounding box center [102, 240] width 169 height 24
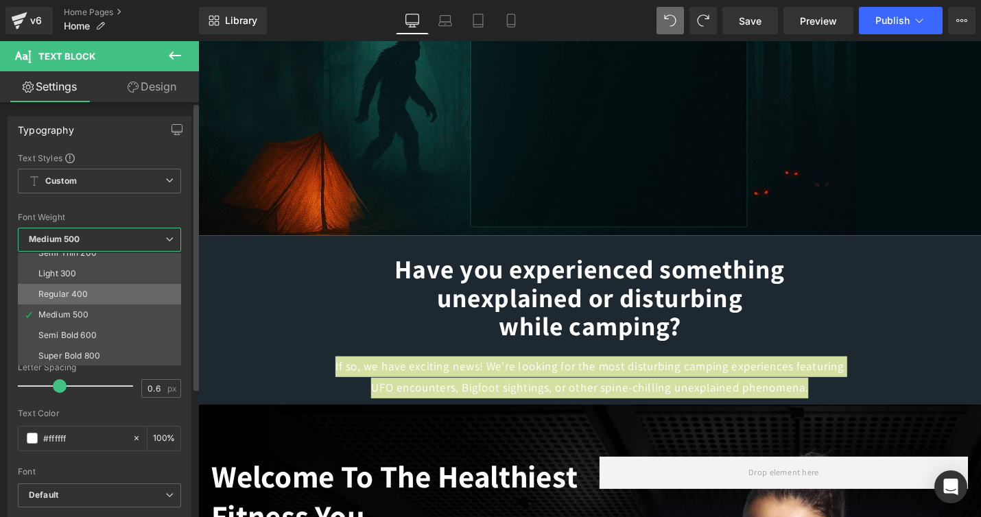
scroll to position [43, 0]
click at [102, 327] on li "Semi Bold 600" at bounding box center [103, 324] width 170 height 21
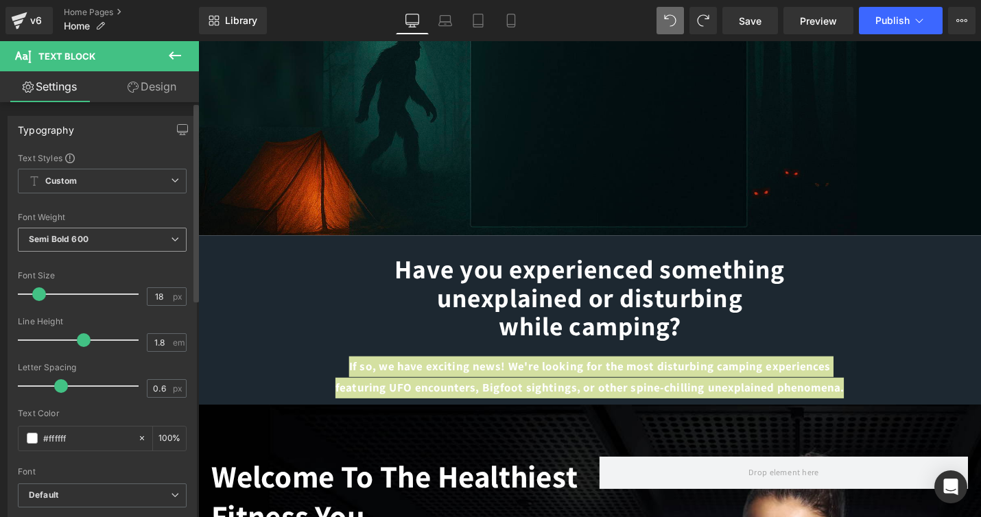
click at [132, 241] on span "Semi Bold 600" at bounding box center [102, 240] width 169 height 24
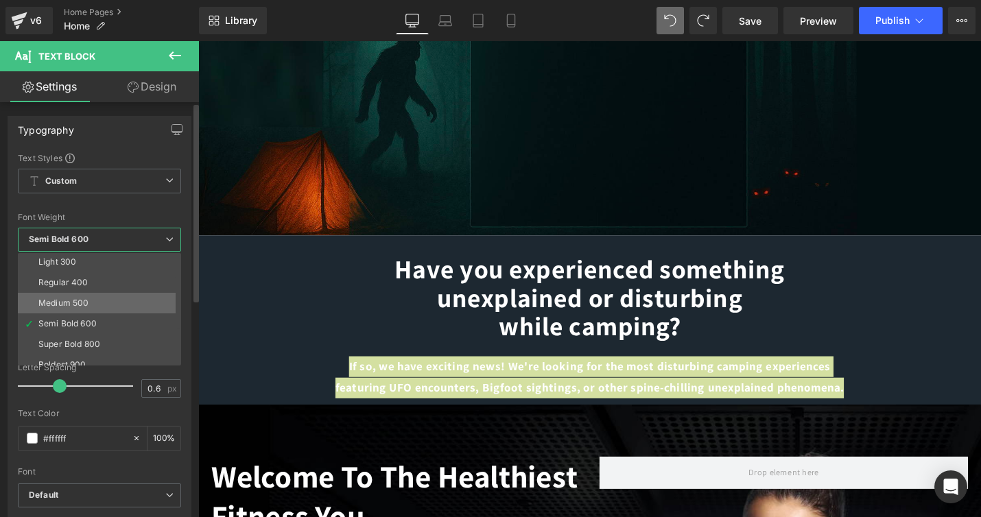
click at [87, 305] on div "Medium 500" at bounding box center [63, 304] width 50 height 10
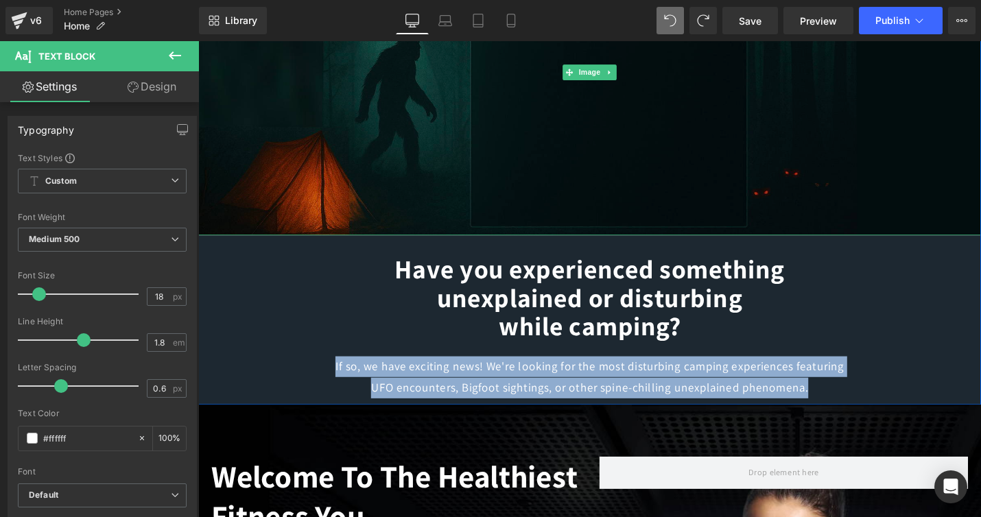
click at [961, 185] on img at bounding box center [613, 74] width 830 height 346
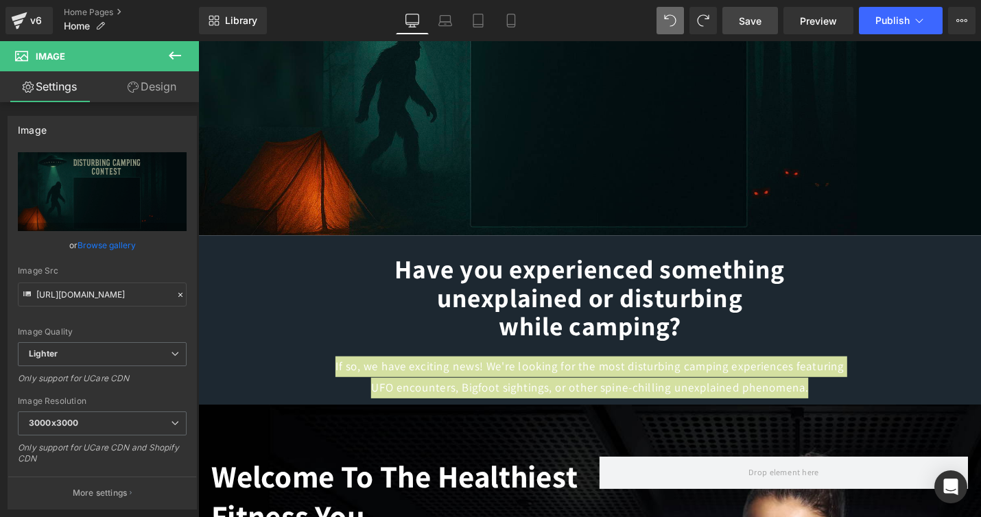
click at [752, 17] on span "Save" at bounding box center [750, 21] width 23 height 14
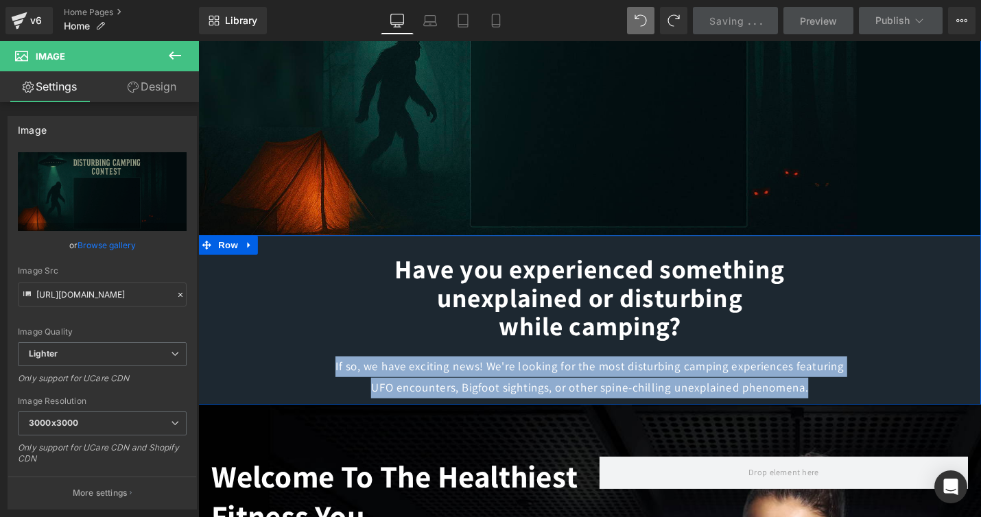
click at [962, 356] on div "Have you experienced something unexplained or disturbing while camping? Heading" at bounding box center [613, 313] width 830 height 91
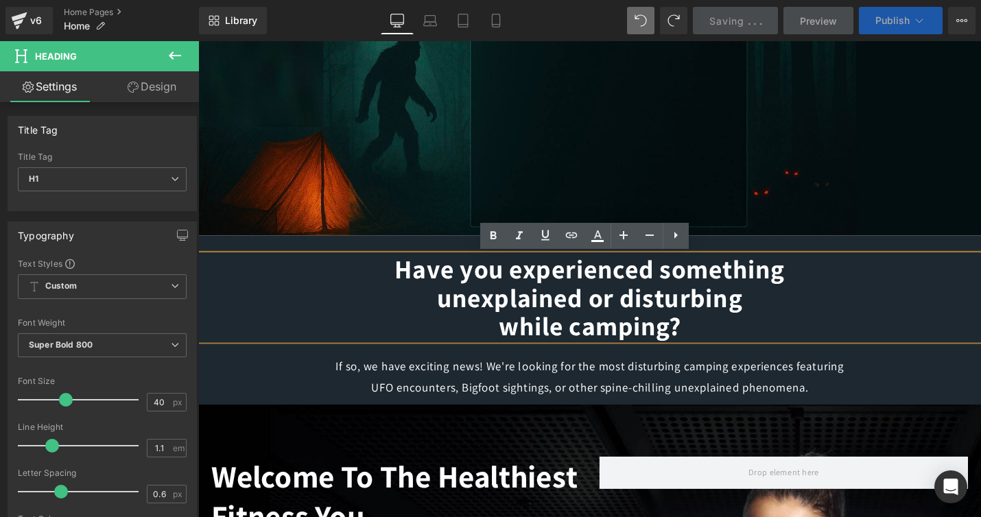
click at [885, 24] on span "Publish" at bounding box center [893, 20] width 34 height 11
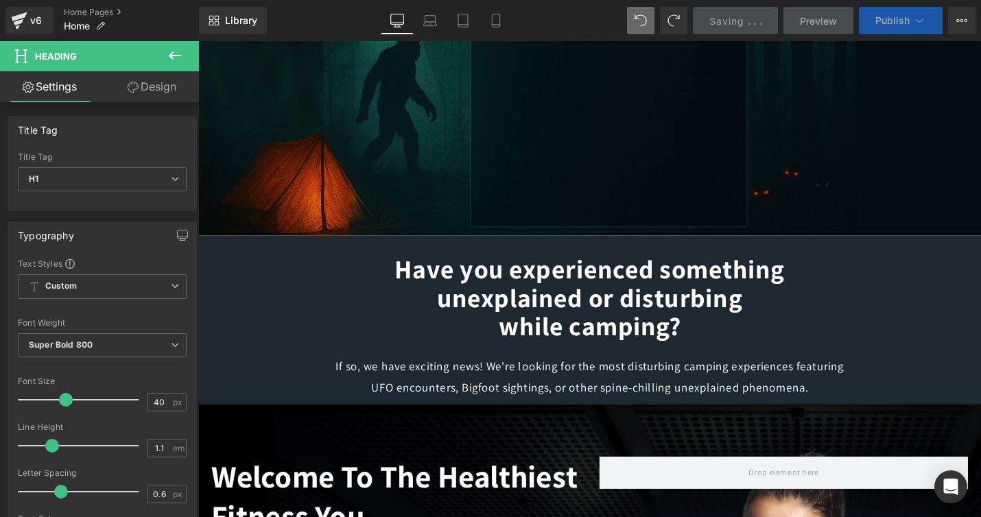
click at [888, 14] on button "Publish" at bounding box center [901, 20] width 84 height 27
click at [886, 21] on span "Publish" at bounding box center [893, 20] width 34 height 11
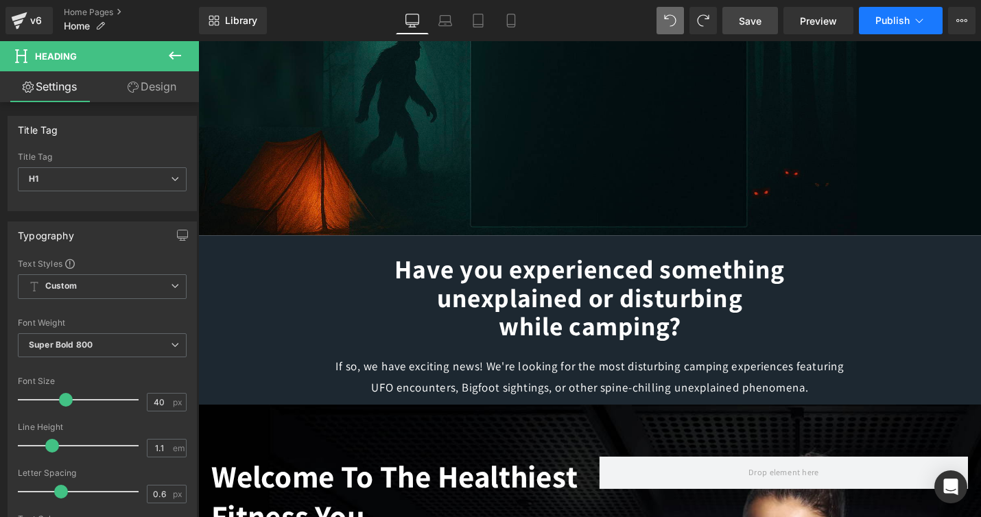
click at [886, 21] on span "Publish" at bounding box center [893, 20] width 34 height 11
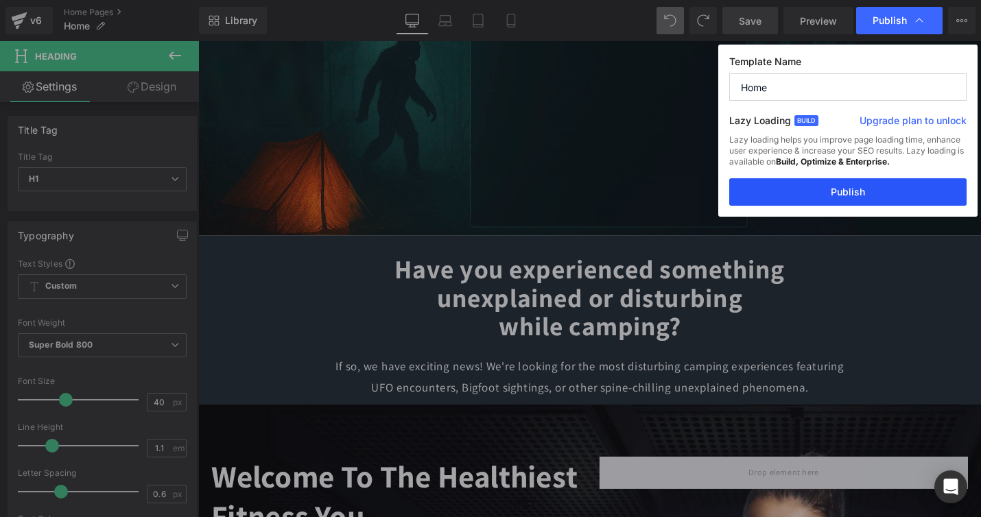
click at [866, 197] on button "Publish" at bounding box center [848, 191] width 237 height 27
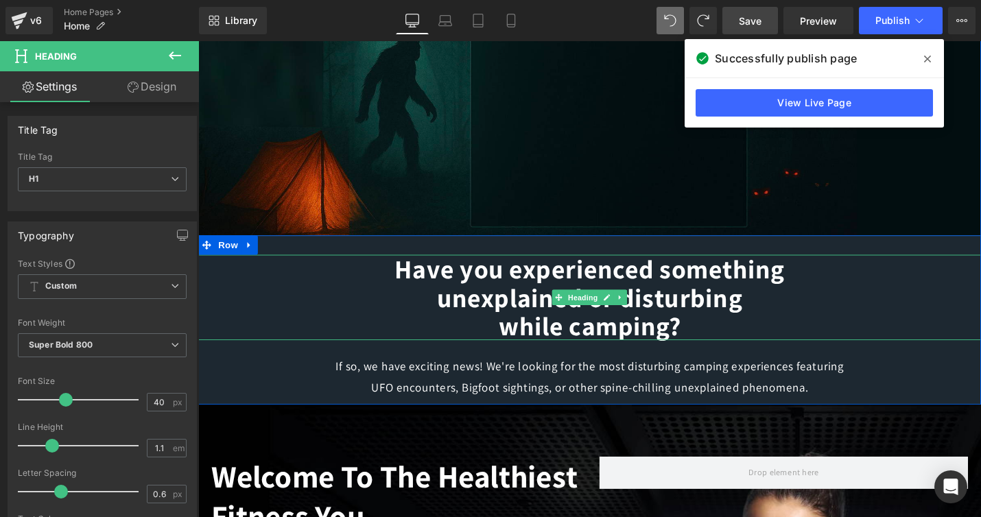
click at [723, 321] on h1 "Have you experienced something unexplained or disturbing while camping?" at bounding box center [613, 313] width 830 height 91
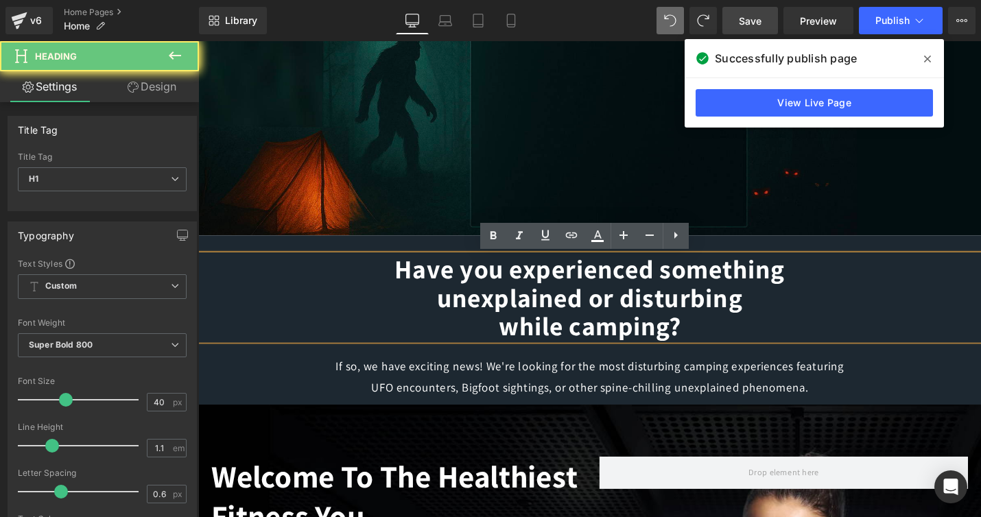
click at [790, 313] on h1 "Have you experienced something unexplained or disturbing while camping?" at bounding box center [613, 313] width 830 height 91
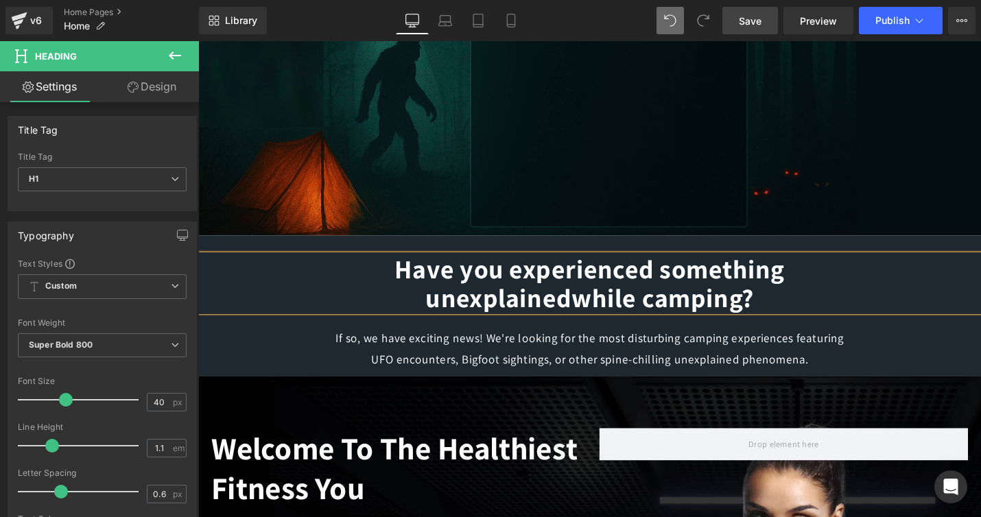
click at [762, 22] on span "Save" at bounding box center [750, 21] width 23 height 14
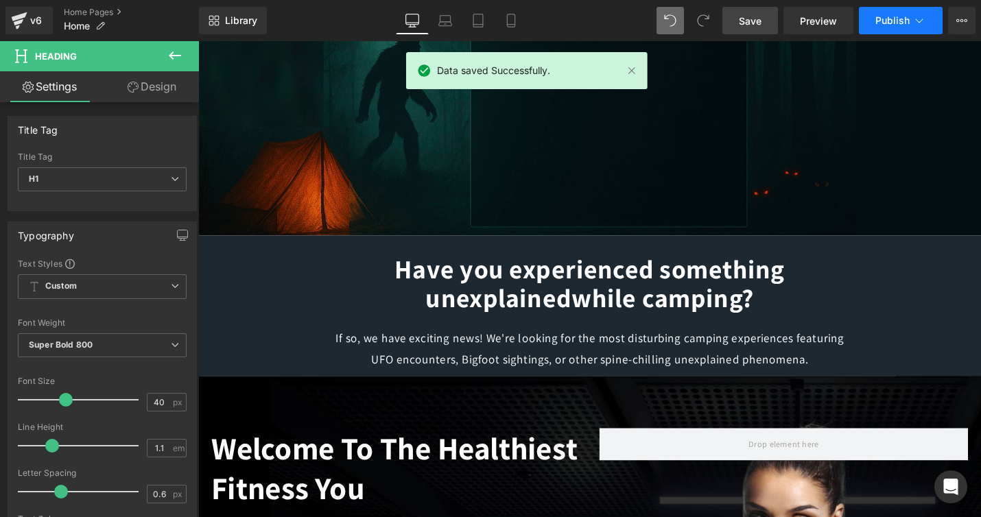
click at [885, 23] on span "Publish" at bounding box center [893, 20] width 34 height 11
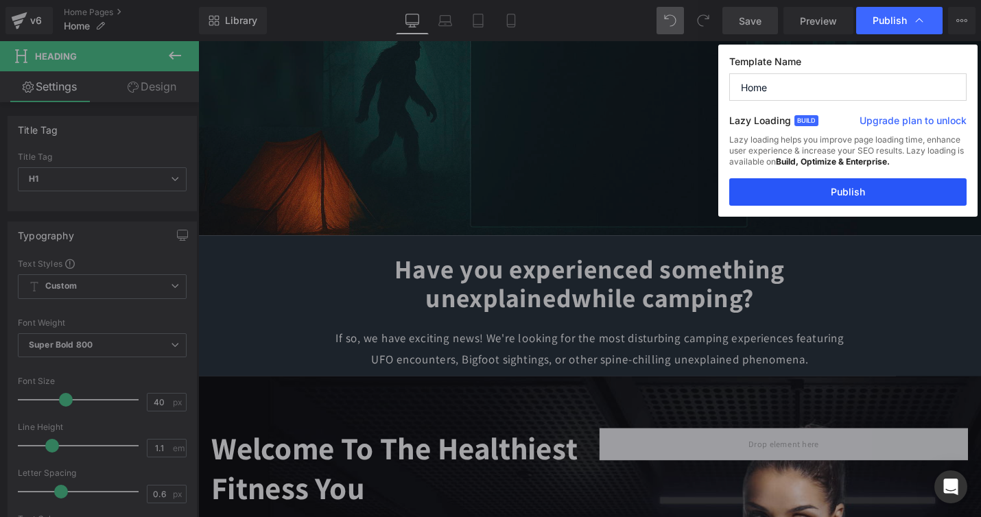
click at [856, 197] on button "Publish" at bounding box center [848, 191] width 237 height 27
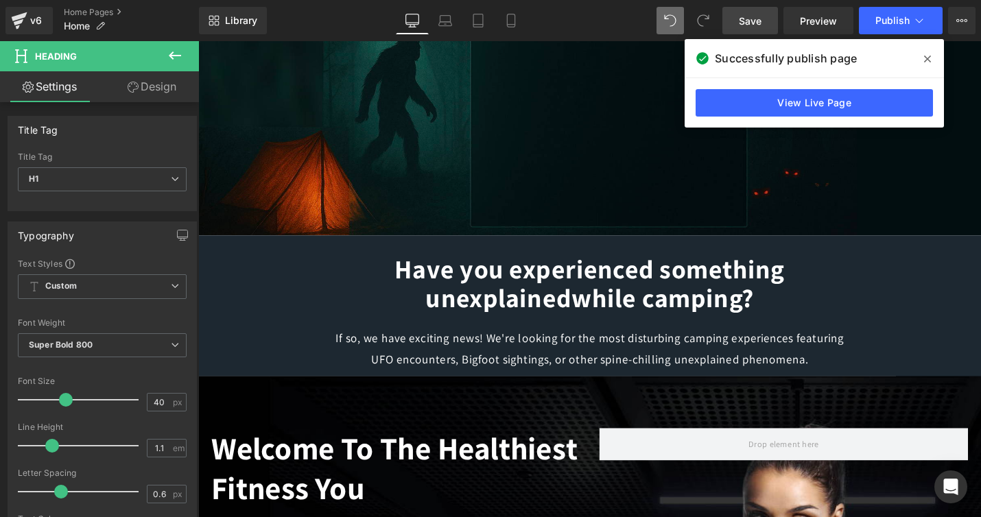
click at [176, 53] on icon at bounding box center [175, 55] width 16 height 16
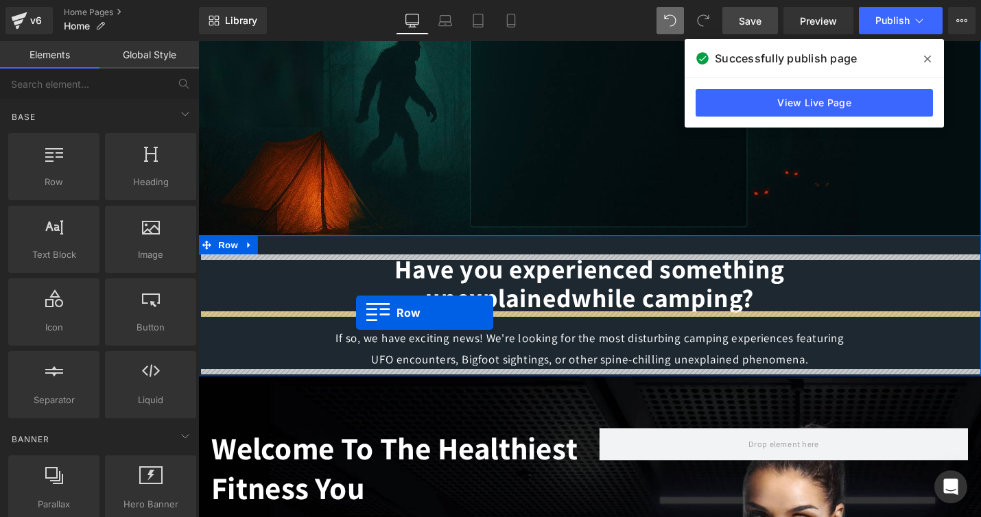
drag, startPoint x: 242, startPoint y: 201, endPoint x: 367, endPoint y: 329, distance: 178.6
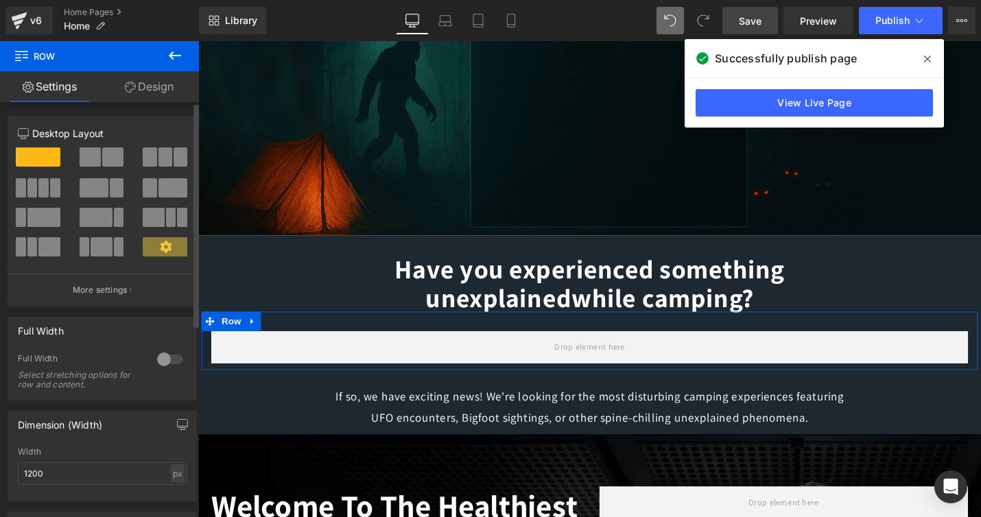
click at [161, 159] on span at bounding box center [166, 157] width 14 height 19
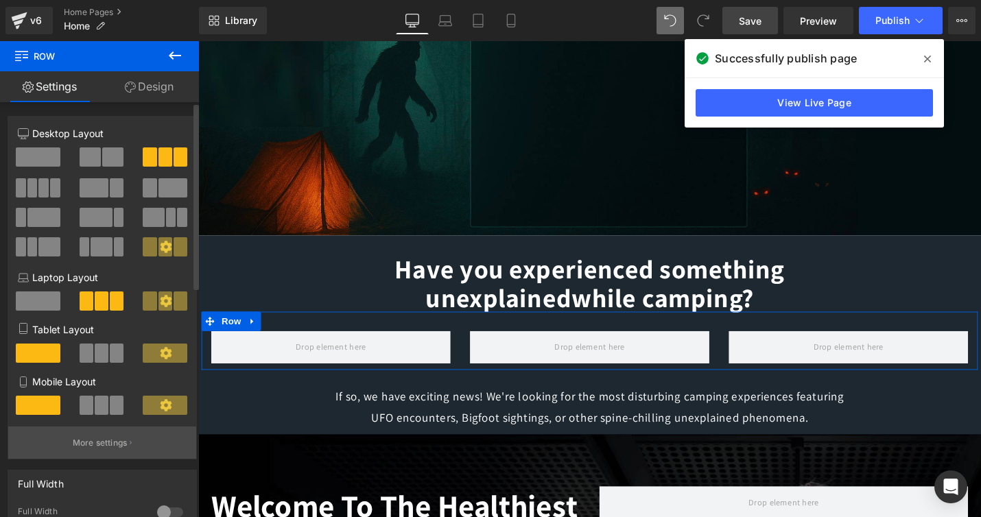
click at [115, 445] on p "More settings" at bounding box center [100, 443] width 55 height 12
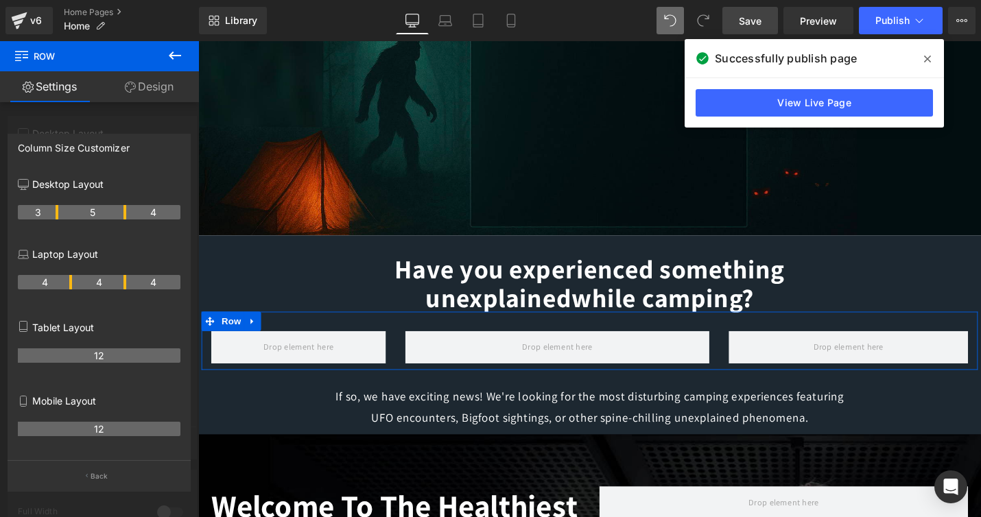
drag, startPoint x: 67, startPoint y: 208, endPoint x: 54, endPoint y: 209, distance: 13.1
drag, startPoint x: 124, startPoint y: 211, endPoint x: 131, endPoint y: 211, distance: 7.5
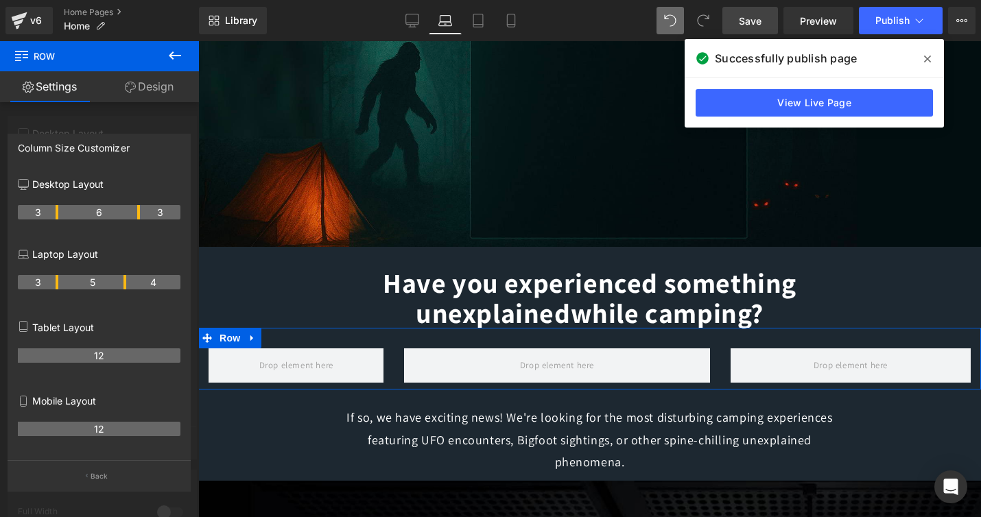
drag, startPoint x: 71, startPoint y: 278, endPoint x: 59, endPoint y: 278, distance: 11.7
click at [59, 278] on tr "3 5 4" at bounding box center [99, 282] width 163 height 14
drag, startPoint x: 123, startPoint y: 280, endPoint x: 135, endPoint y: 280, distance: 12.4
click at [135, 280] on th "6" at bounding box center [99, 282] width 82 height 14
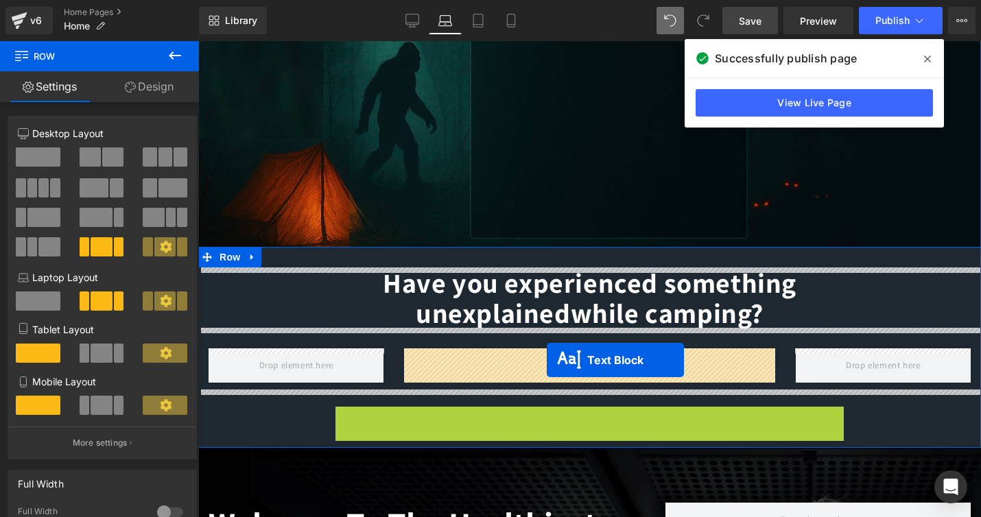
drag, startPoint x: 550, startPoint y: 439, endPoint x: 547, endPoint y: 360, distance: 78.3
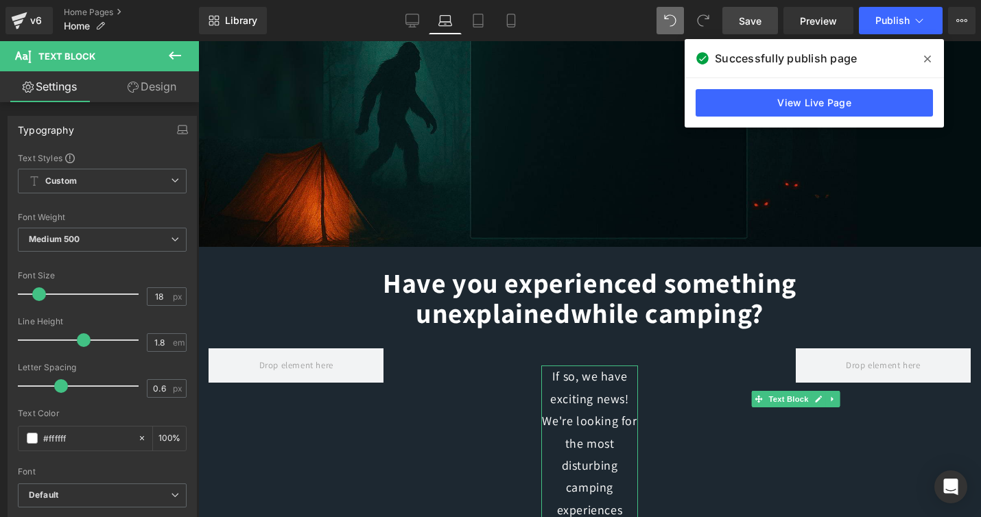
click at [157, 83] on link "Design" at bounding box center [152, 86] width 100 height 31
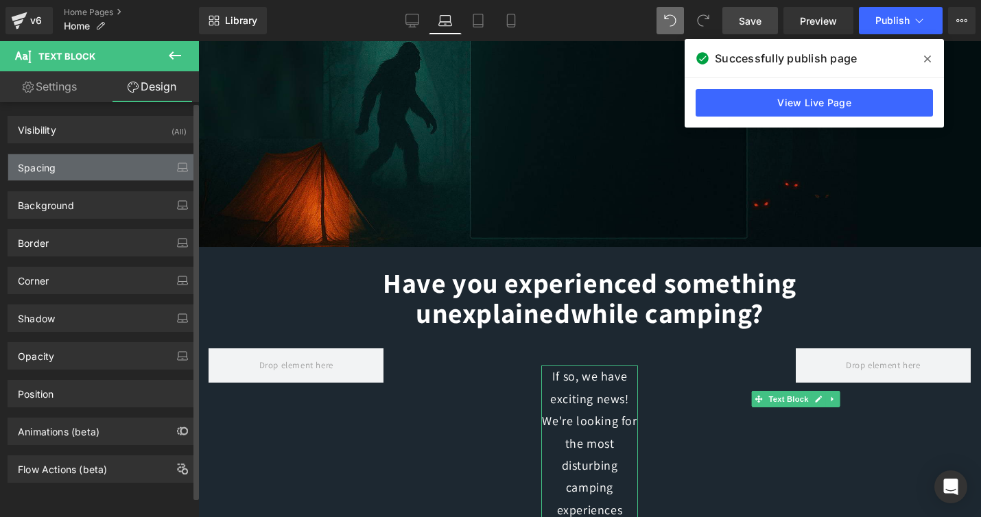
click at [86, 176] on div "Spacing" at bounding box center [102, 167] width 188 height 26
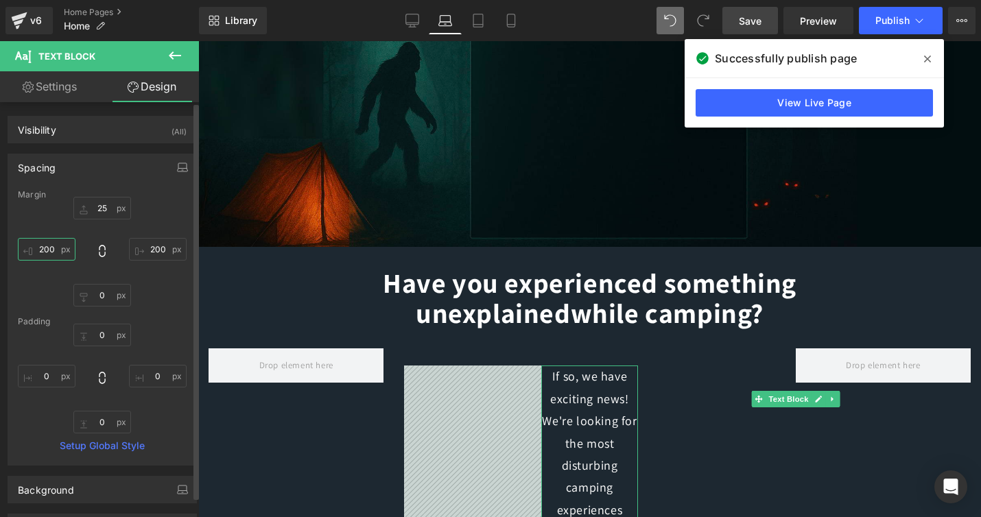
click at [51, 246] on input "200" at bounding box center [47, 249] width 58 height 23
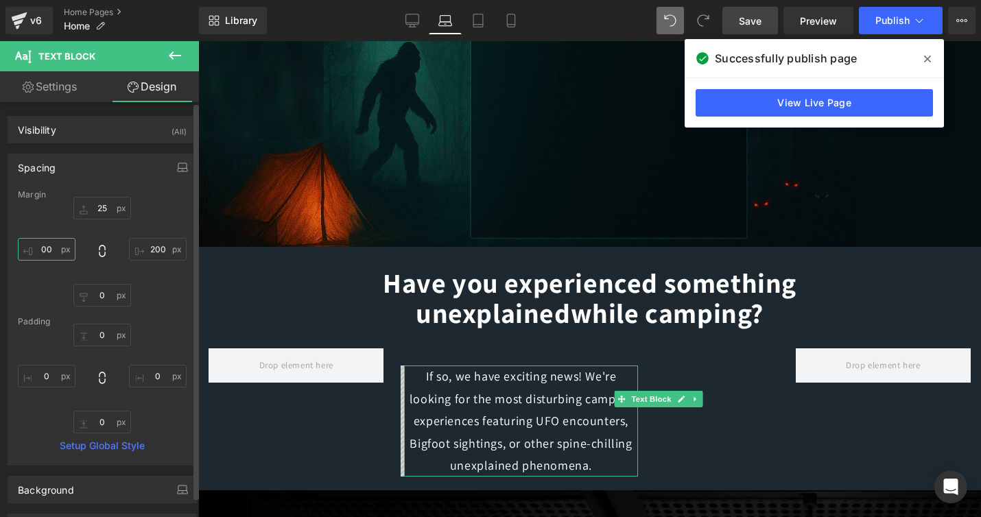
click at [49, 250] on input "00" at bounding box center [47, 249] width 58 height 23
type input "0"
click at [157, 249] on input "200" at bounding box center [158, 249] width 58 height 23
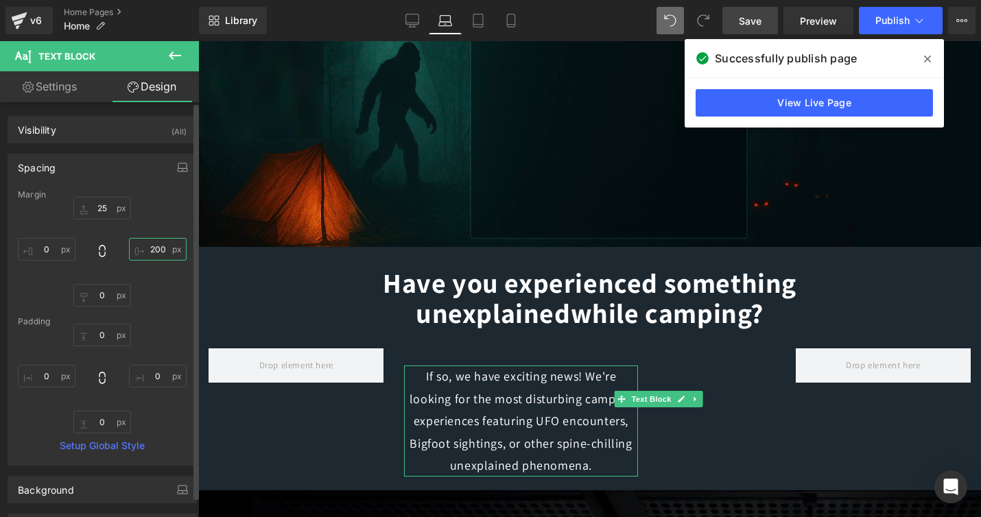
click at [157, 249] on input "200" at bounding box center [158, 249] width 58 height 23
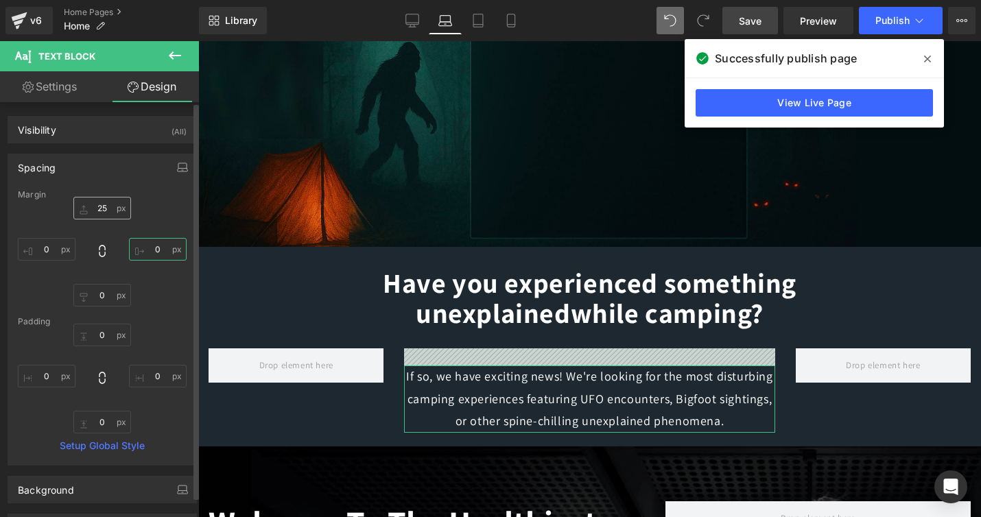
type input "0"
click at [103, 210] on input "25" at bounding box center [102, 208] width 58 height 23
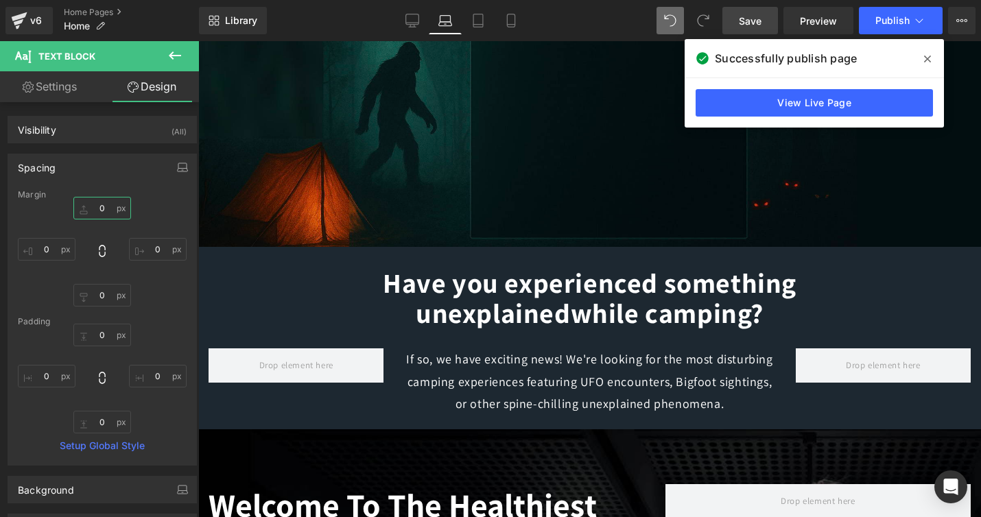
type input "0"
click at [176, 58] on icon at bounding box center [175, 55] width 16 height 16
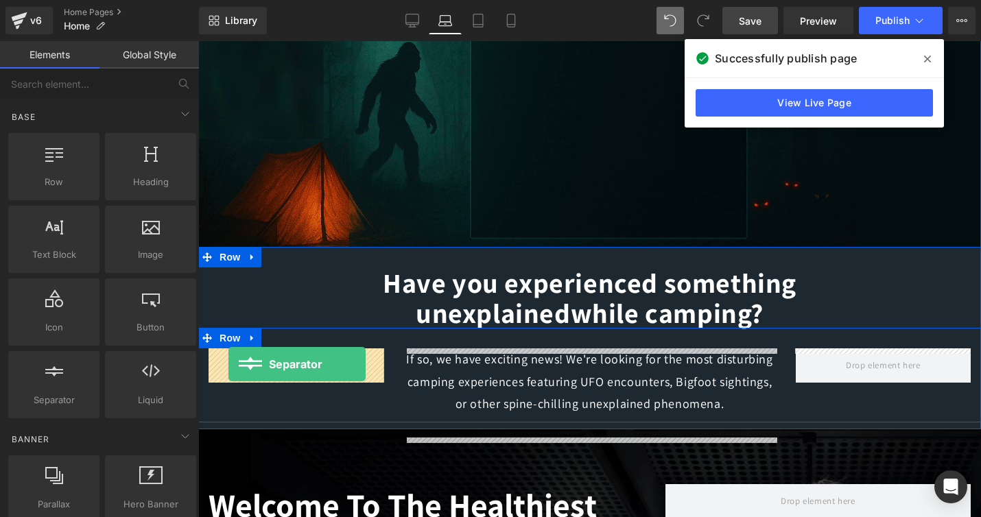
drag, startPoint x: 257, startPoint y: 423, endPoint x: 229, endPoint y: 364, distance: 66.0
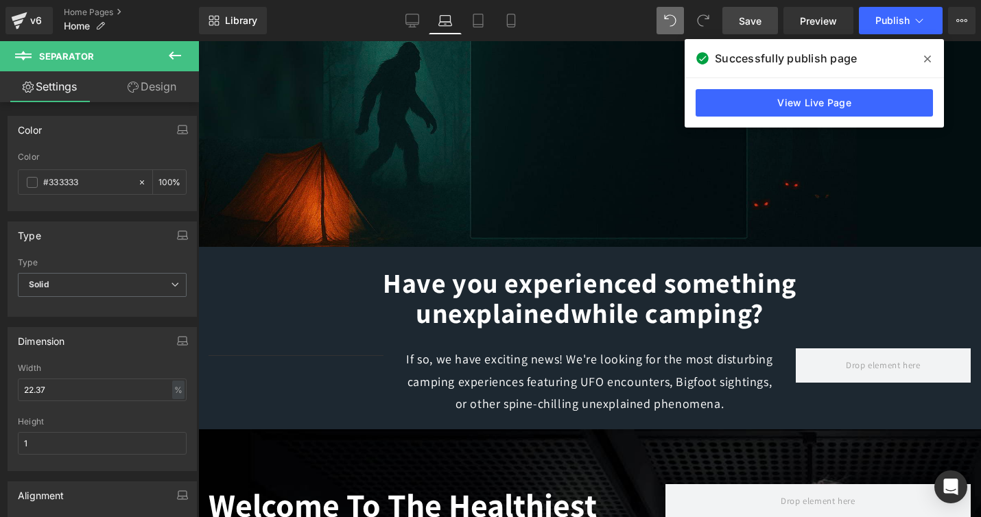
click at [169, 57] on icon at bounding box center [175, 55] width 16 height 16
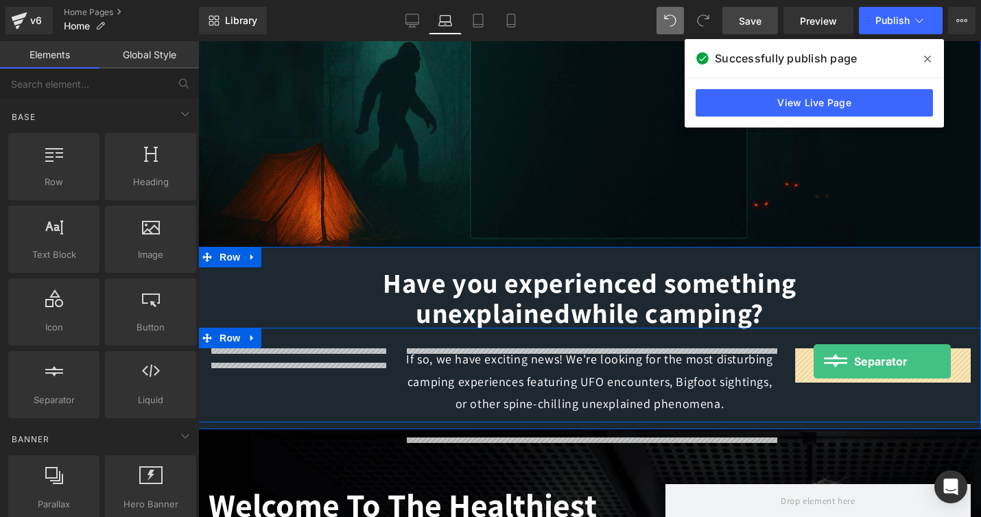
drag, startPoint x: 261, startPoint y: 421, endPoint x: 814, endPoint y: 362, distance: 556.4
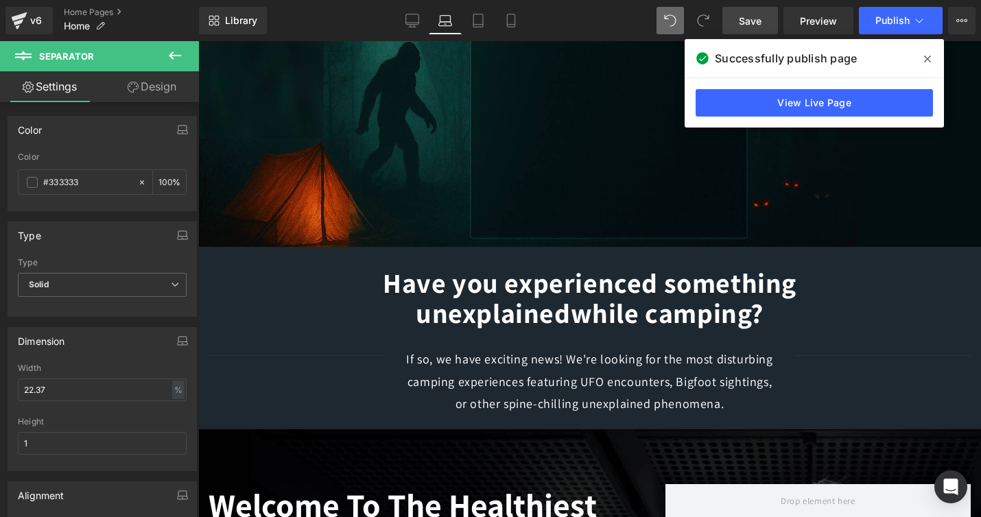
click at [754, 12] on link "Save" at bounding box center [751, 20] width 56 height 27
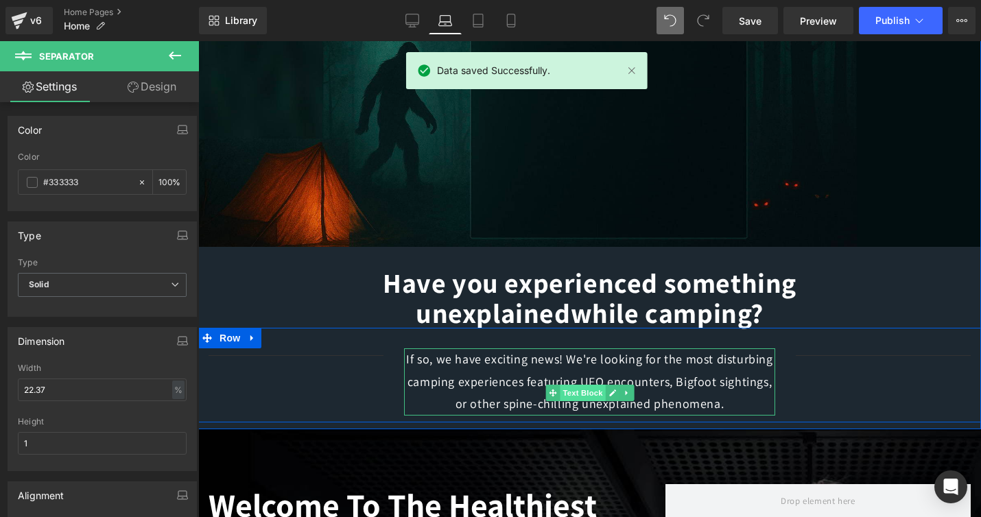
click at [581, 388] on span "Text Block" at bounding box center [582, 393] width 45 height 16
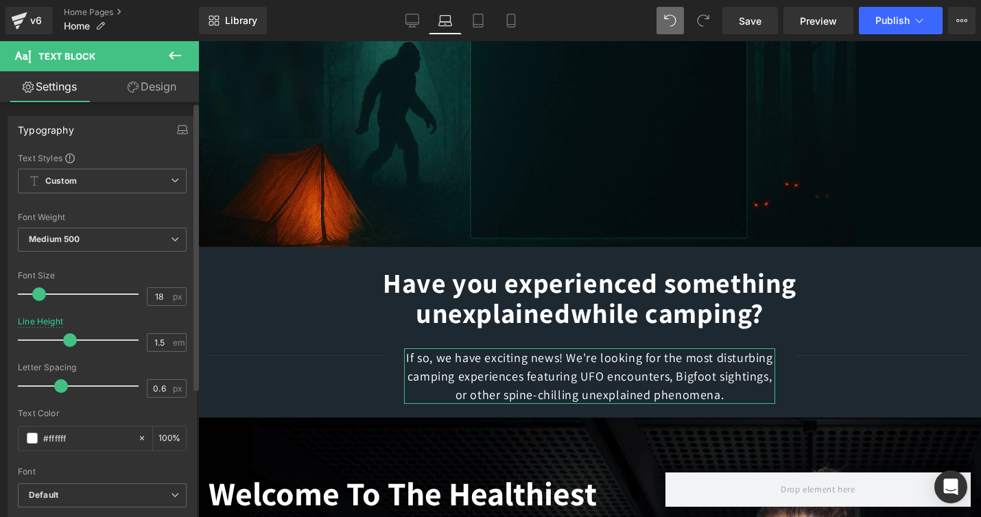
type input "1.4"
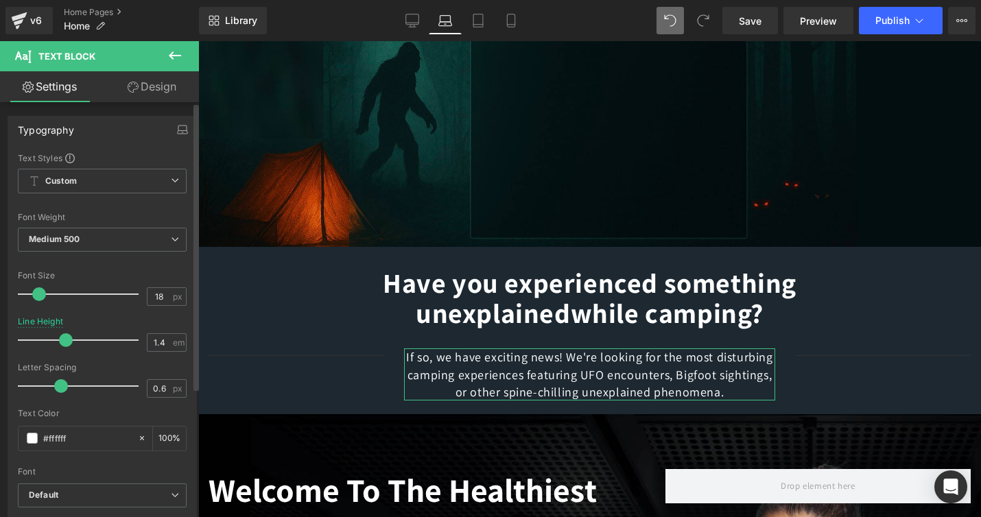
drag, startPoint x: 81, startPoint y: 341, endPoint x: 65, endPoint y: 336, distance: 16.7
click at [65, 336] on span at bounding box center [66, 341] width 14 height 14
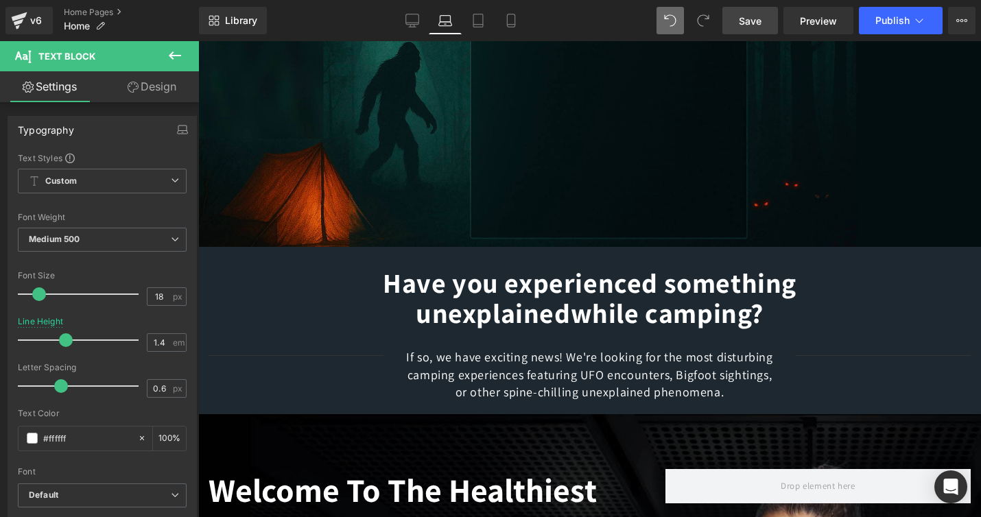
click at [747, 31] on link "Save" at bounding box center [751, 20] width 56 height 27
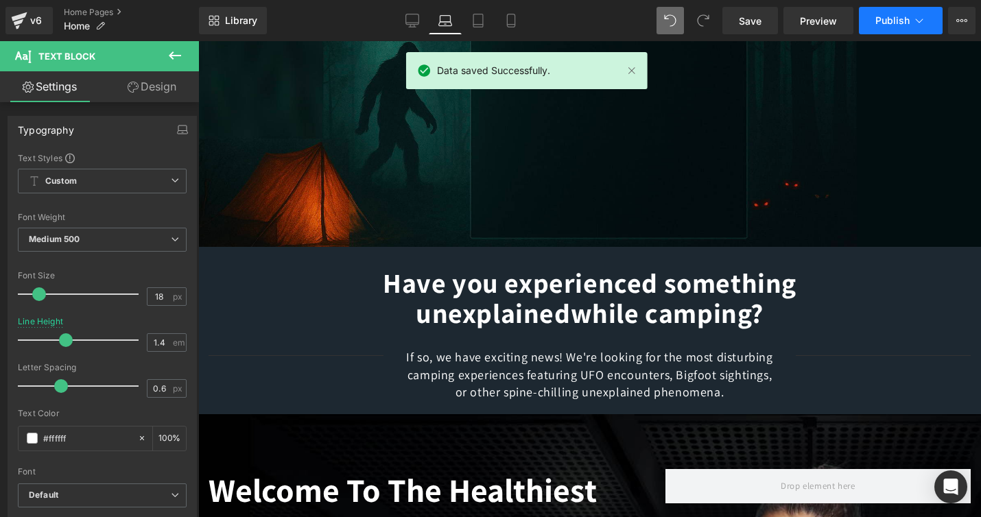
click at [891, 21] on span "Publish" at bounding box center [893, 20] width 34 height 11
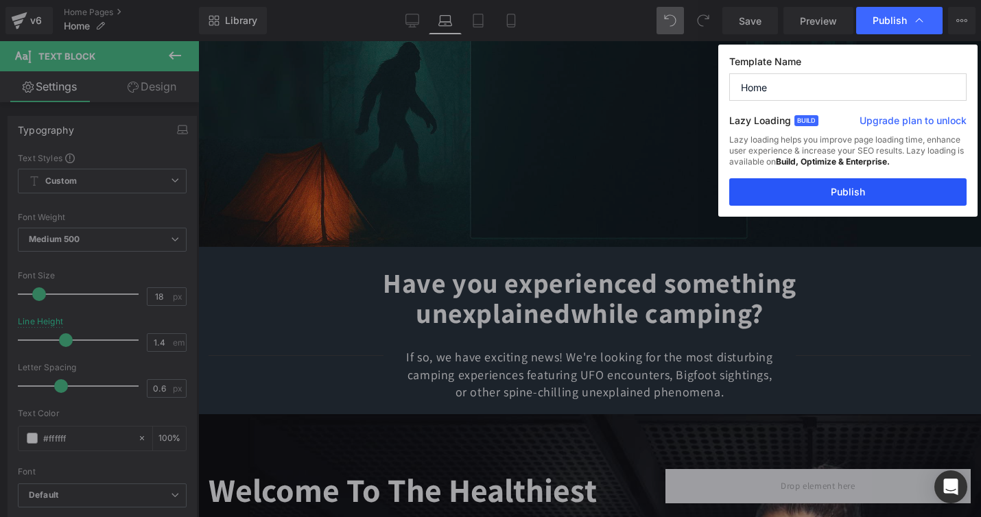
click at [847, 195] on button "Publish" at bounding box center [848, 191] width 237 height 27
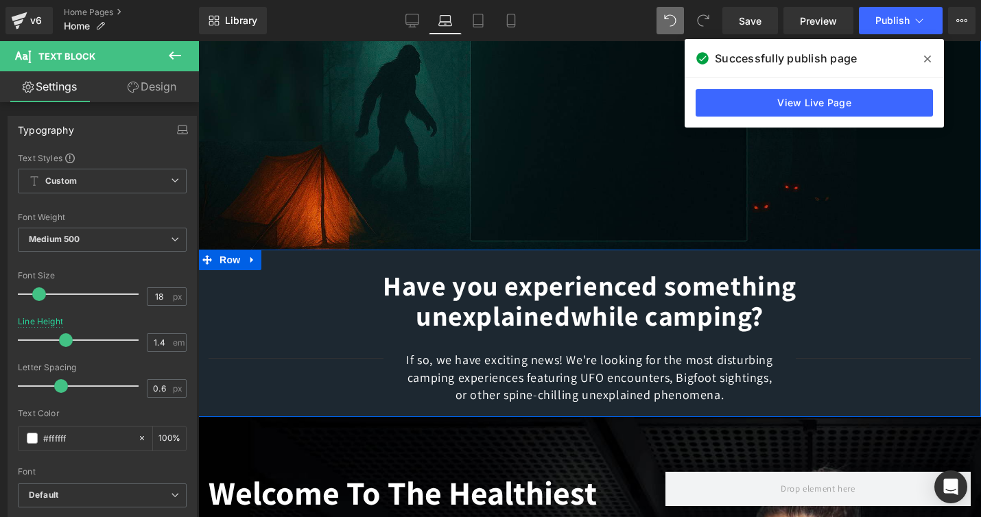
scroll to position [118, 0]
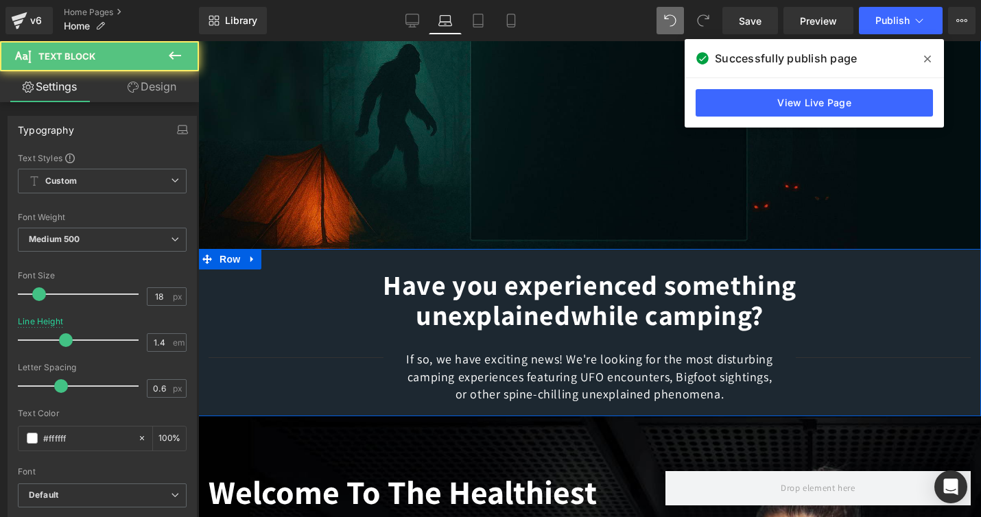
click at [512, 373] on p "If so, we have exciting news! We're looking for the most disturbing camping exp…" at bounding box center [589, 377] width 371 height 52
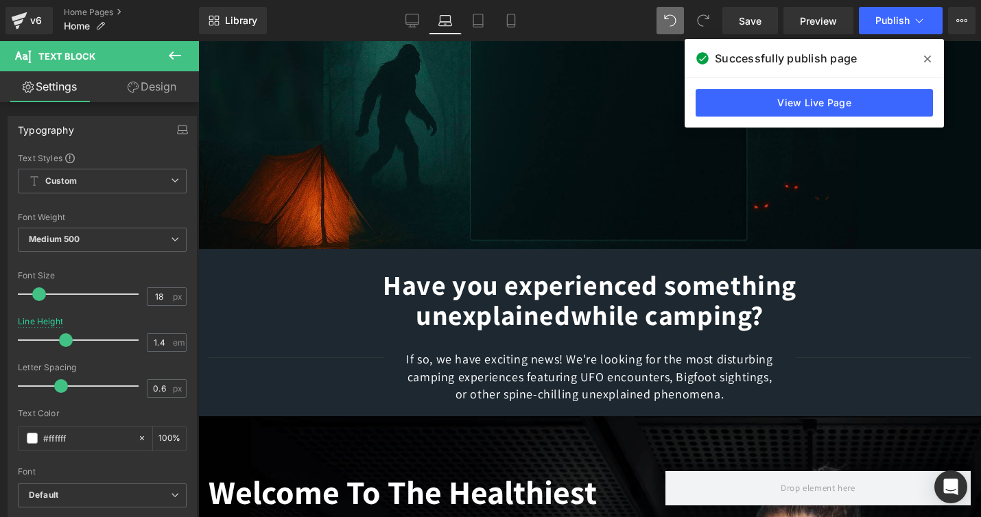
click at [150, 85] on link "Design" at bounding box center [152, 86] width 100 height 31
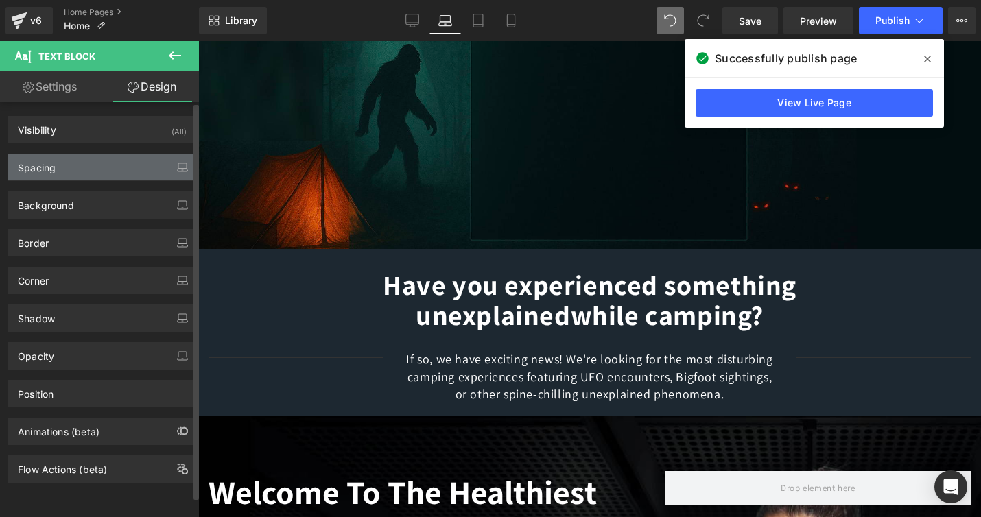
click at [74, 163] on div "Spacing" at bounding box center [102, 167] width 188 height 26
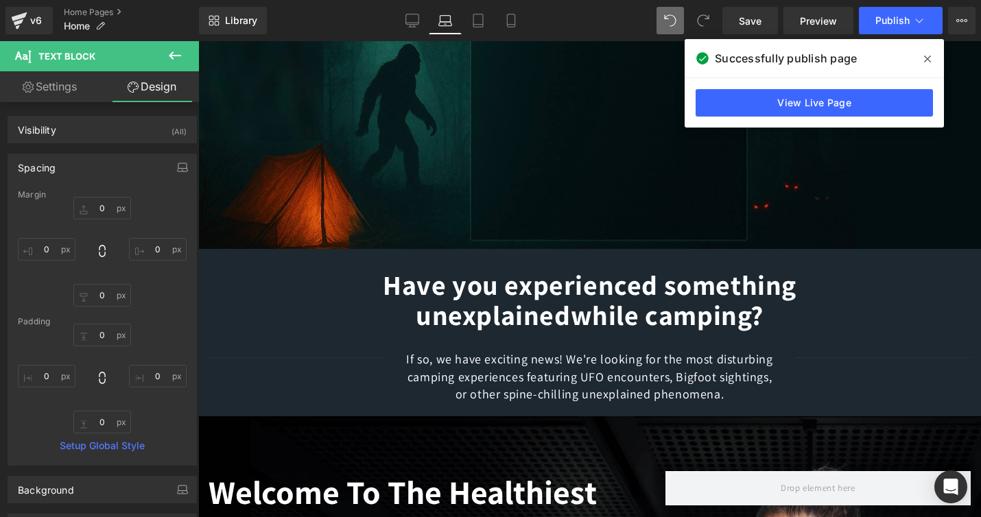
click at [172, 57] on icon at bounding box center [175, 55] width 12 height 8
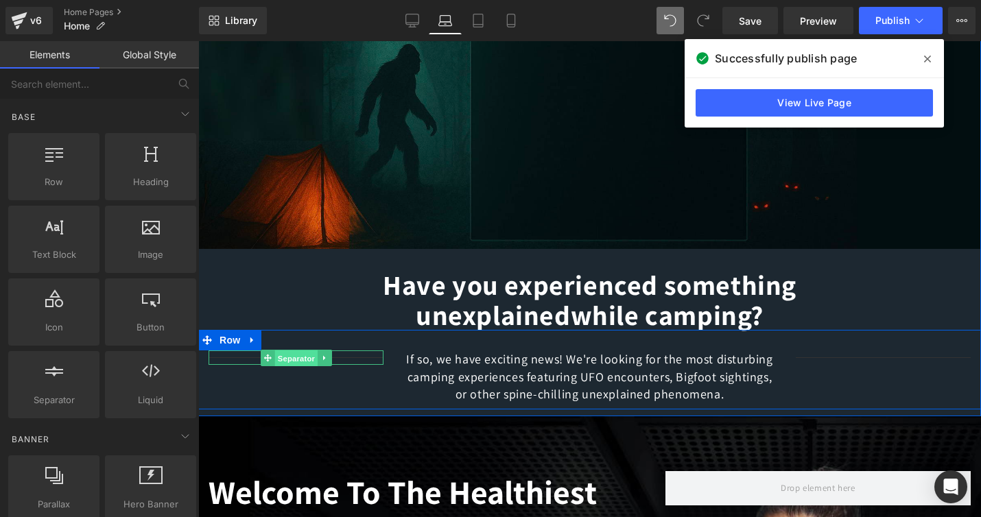
click at [301, 356] on span "Separator" at bounding box center [296, 359] width 43 height 16
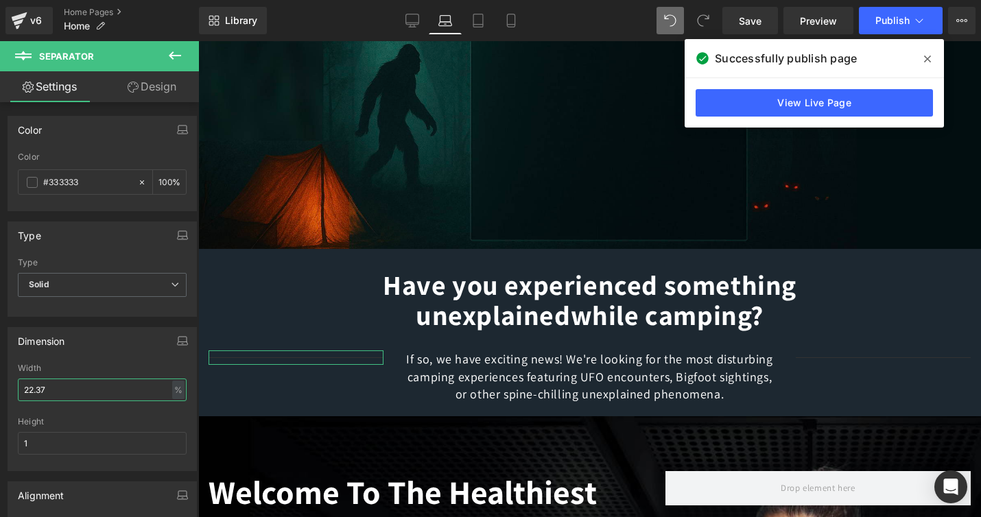
click at [73, 392] on input "22.37" at bounding box center [102, 390] width 169 height 23
type input "15"
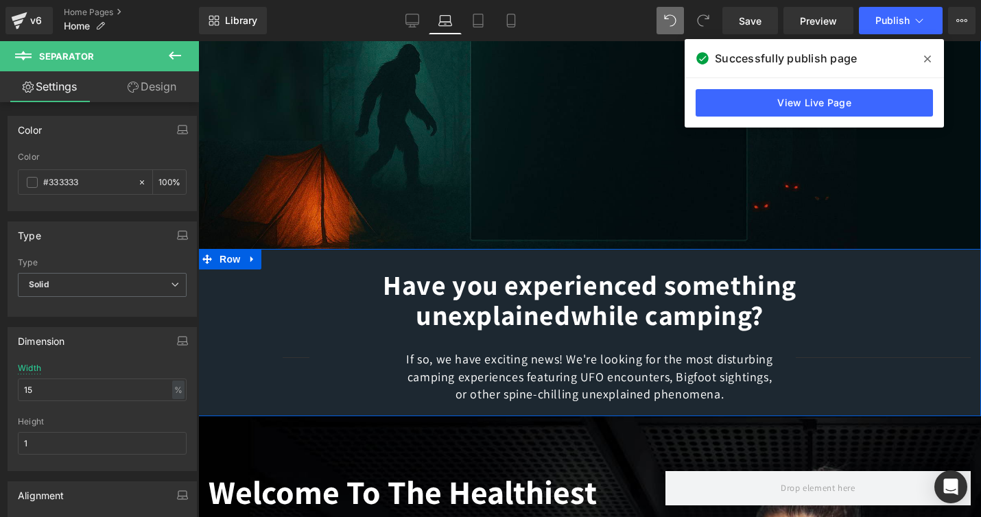
click at [285, 320] on h1 "Have you experienced something unexplained while camping?" at bounding box center [589, 300] width 783 height 60
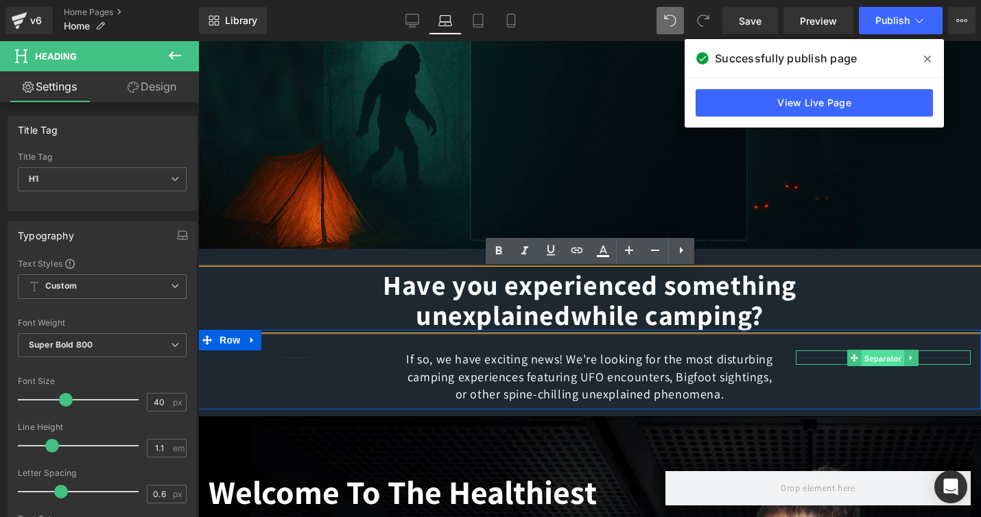
click at [880, 360] on span "Separator" at bounding box center [883, 359] width 43 height 16
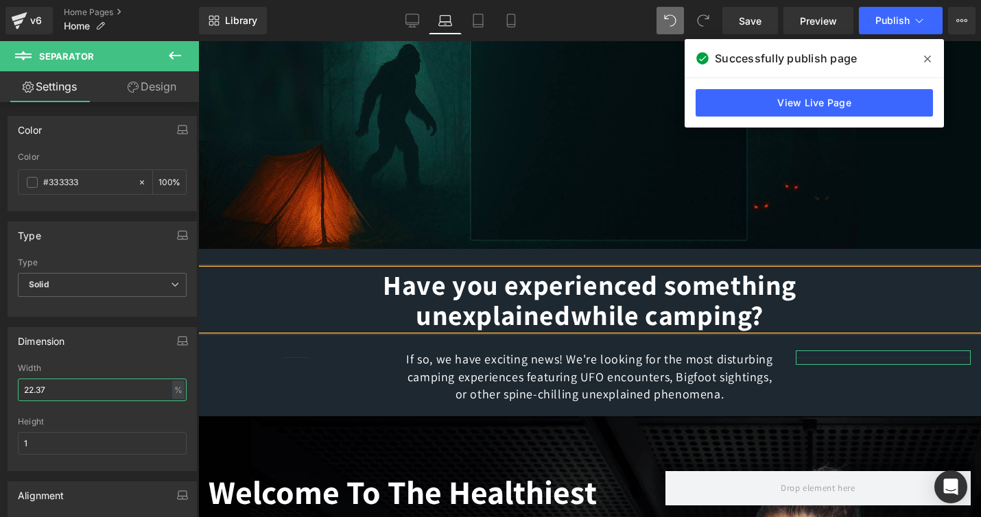
click at [70, 392] on input "22.37" at bounding box center [102, 390] width 169 height 23
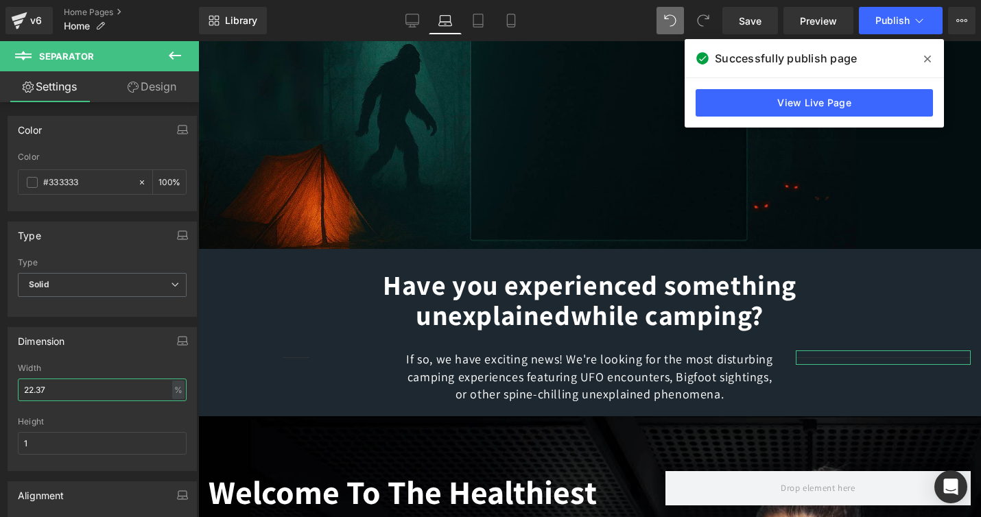
click at [70, 392] on input "22.37" at bounding box center [102, 390] width 169 height 23
type input "15"
click at [754, 14] on span "Save" at bounding box center [750, 21] width 23 height 14
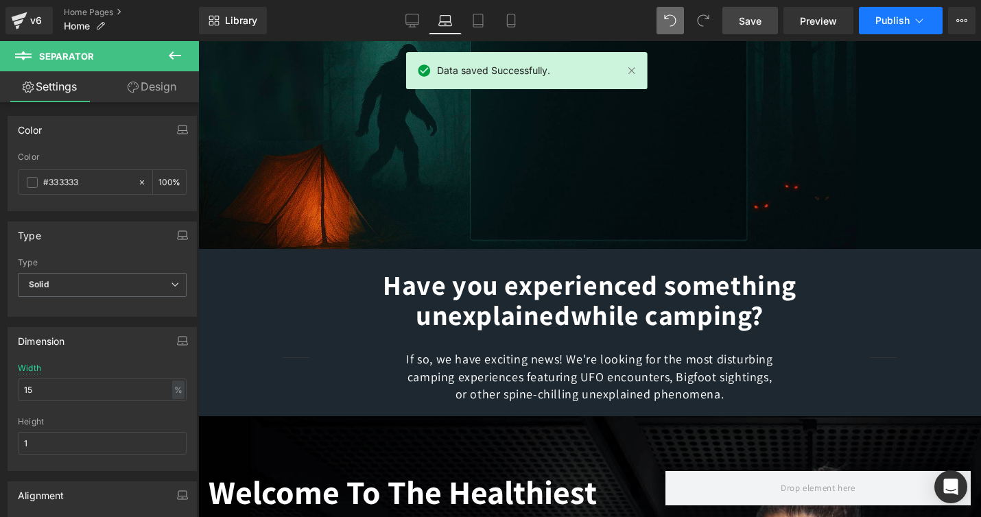
click at [891, 19] on span "Publish" at bounding box center [893, 20] width 34 height 11
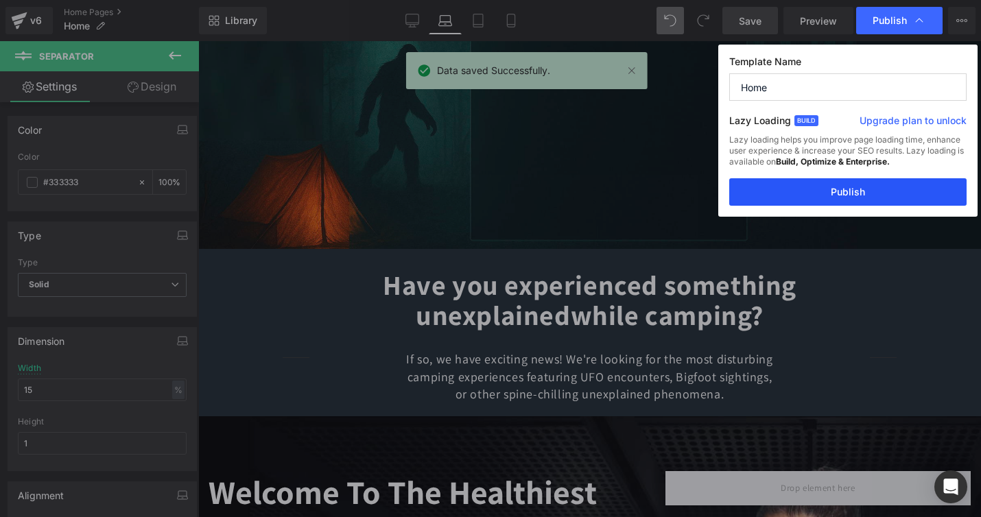
click at [854, 196] on button "Publish" at bounding box center [848, 191] width 237 height 27
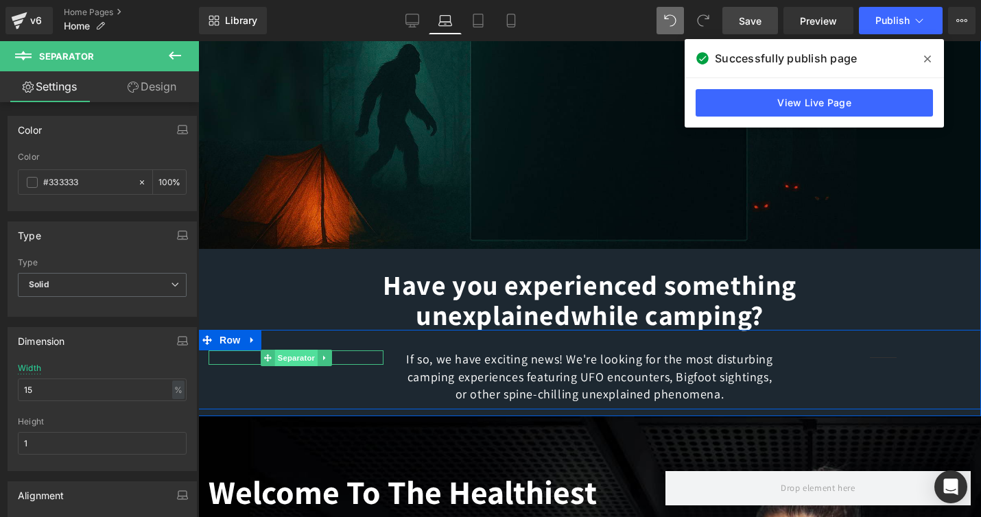
click at [292, 362] on span "Separator" at bounding box center [296, 358] width 43 height 16
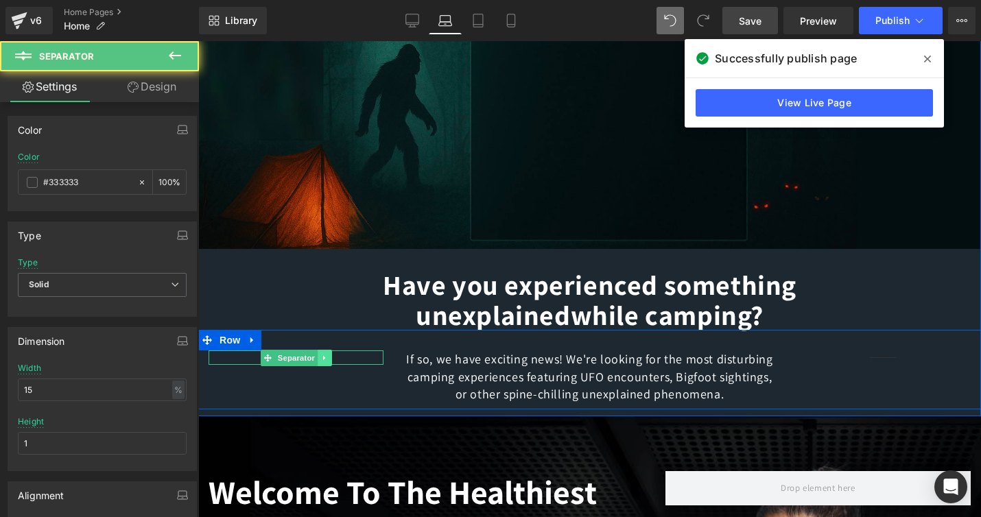
click at [324, 359] on icon at bounding box center [325, 358] width 8 height 8
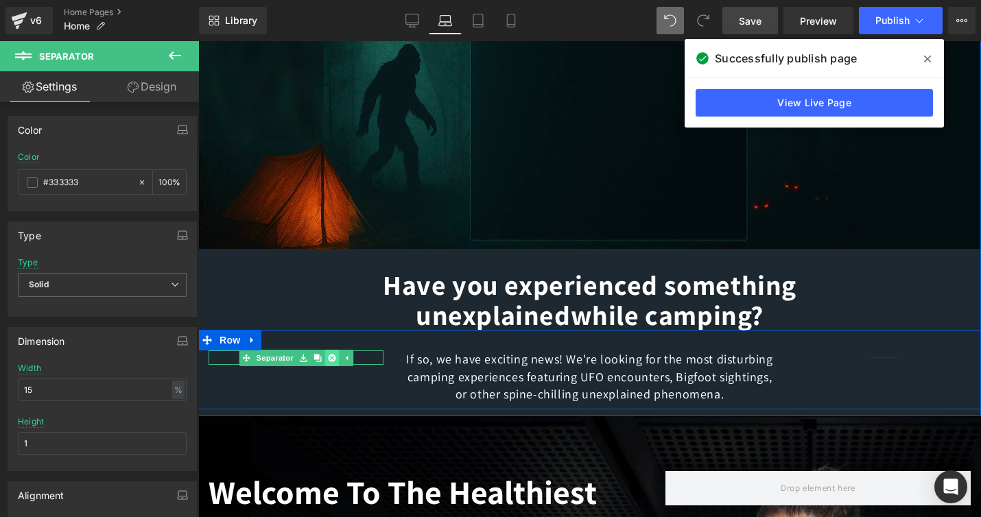
click at [331, 358] on icon at bounding box center [332, 358] width 8 height 8
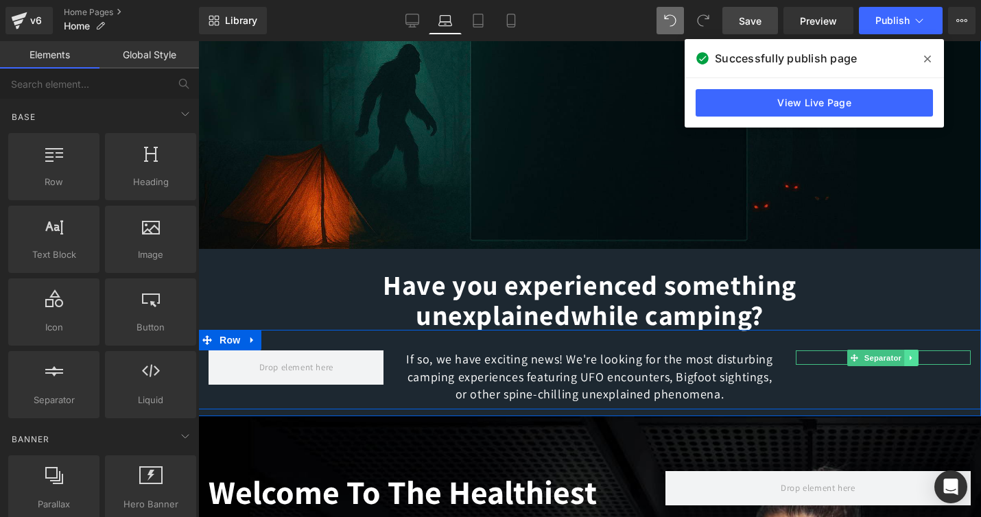
click at [910, 360] on icon at bounding box center [912, 358] width 8 height 8
click at [918, 358] on icon at bounding box center [920, 358] width 8 height 8
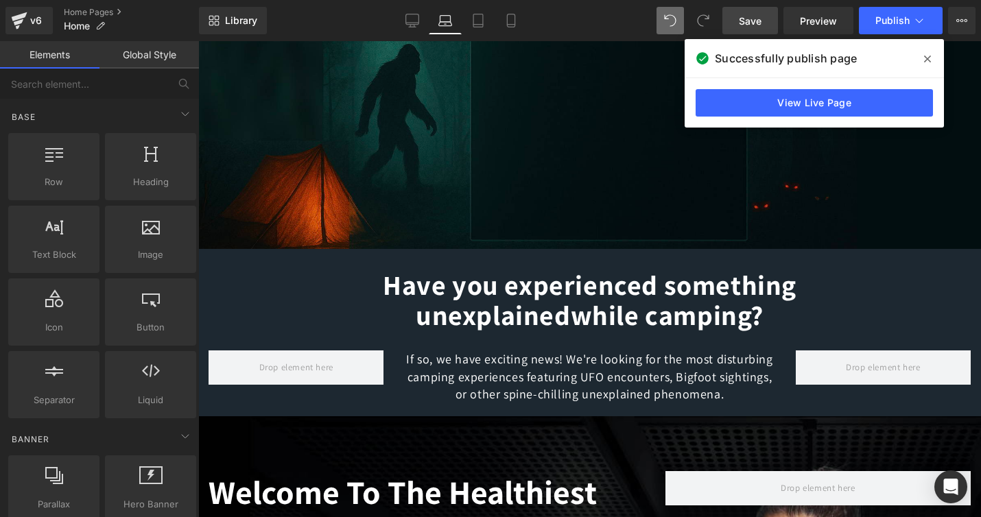
click at [750, 25] on span "Save" at bounding box center [750, 21] width 23 height 14
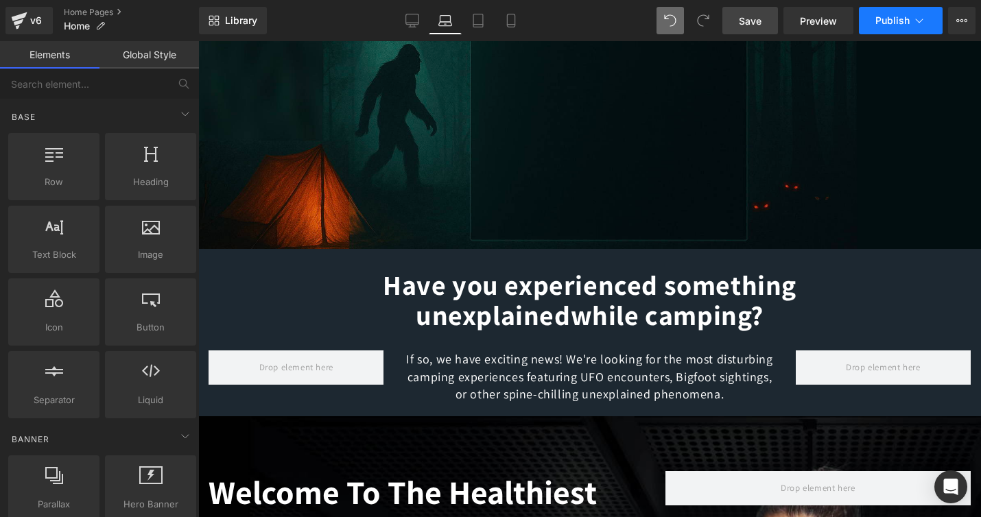
click at [878, 25] on span "Publish" at bounding box center [893, 20] width 34 height 11
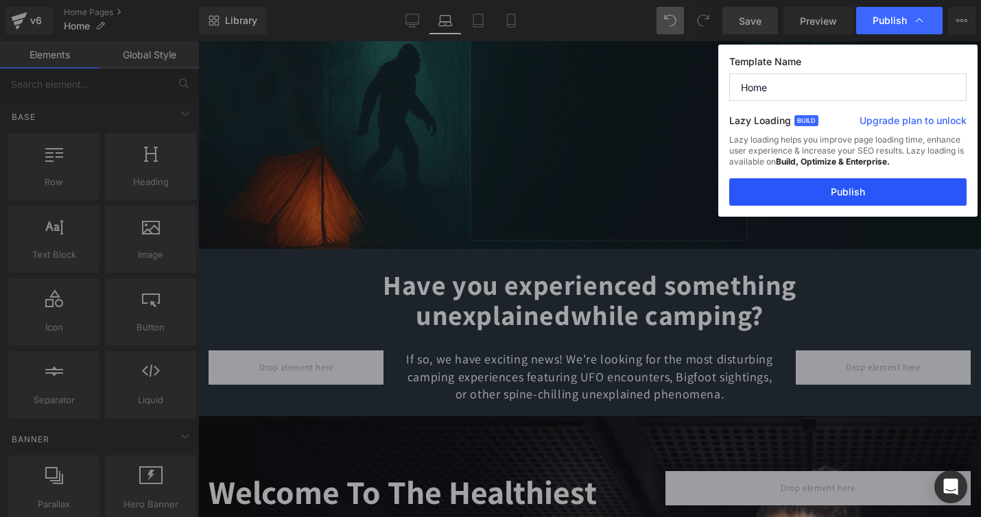
click at [854, 196] on button "Publish" at bounding box center [848, 191] width 237 height 27
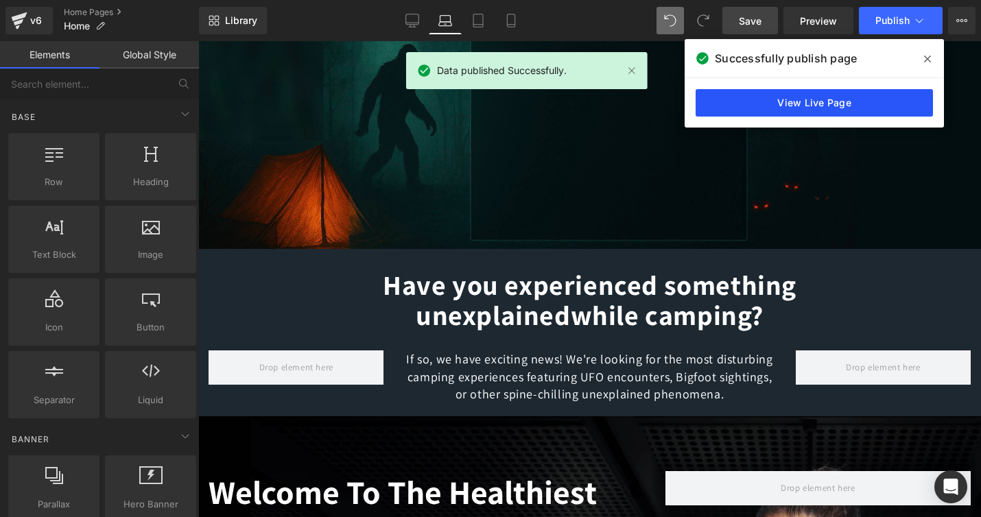
click at [815, 102] on link "View Live Page" at bounding box center [814, 102] width 237 height 27
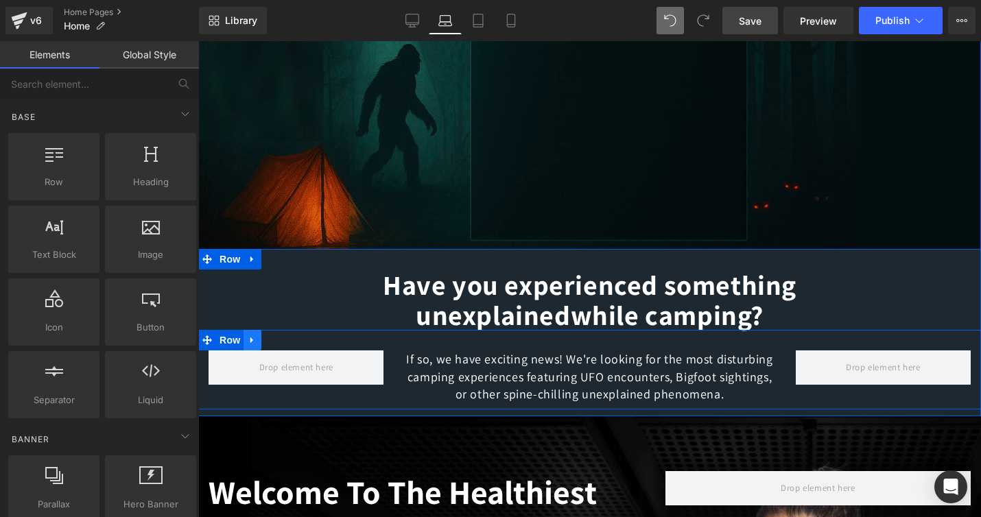
click at [253, 342] on icon at bounding box center [253, 341] width 10 height 10
click at [288, 338] on icon at bounding box center [288, 341] width 10 height 10
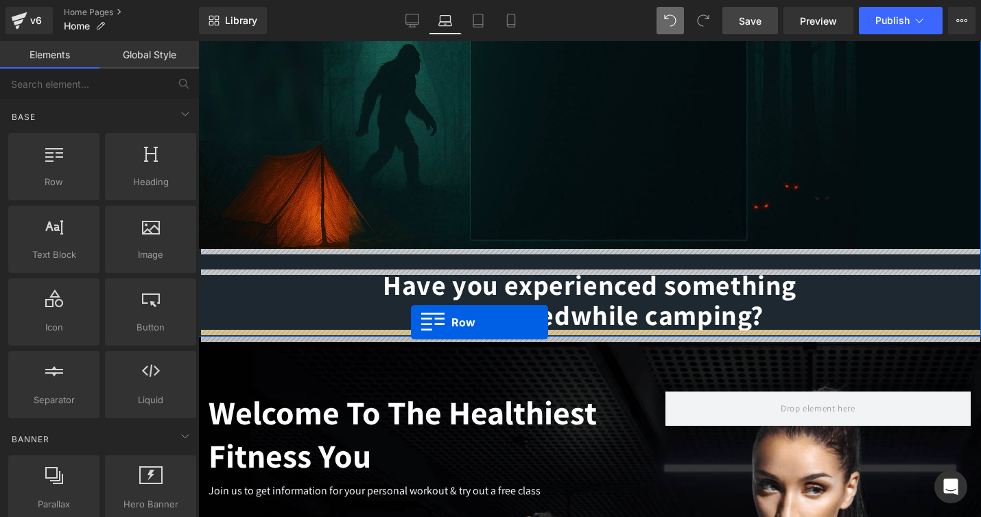
drag, startPoint x: 237, startPoint y: 214, endPoint x: 411, endPoint y: 323, distance: 205.1
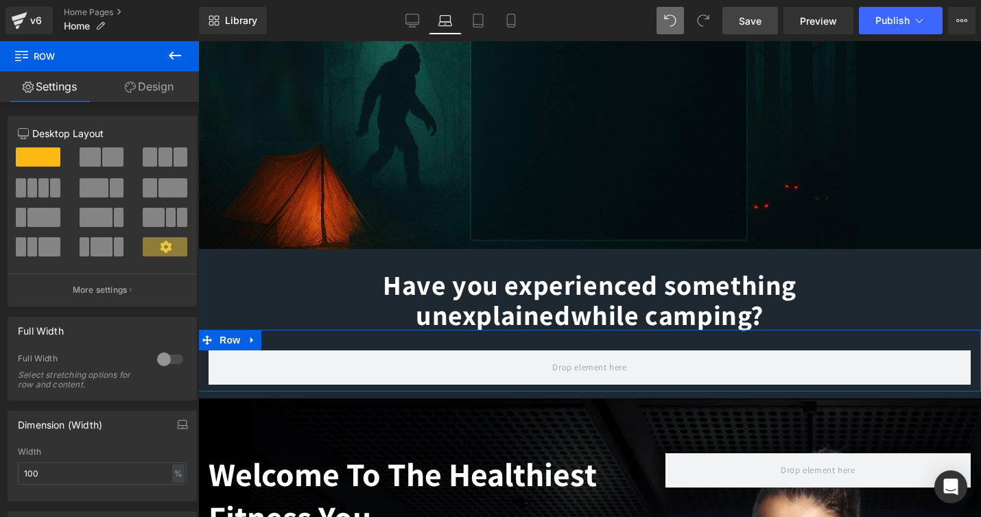
click at [162, 161] on span at bounding box center [166, 157] width 14 height 19
type input "1200"
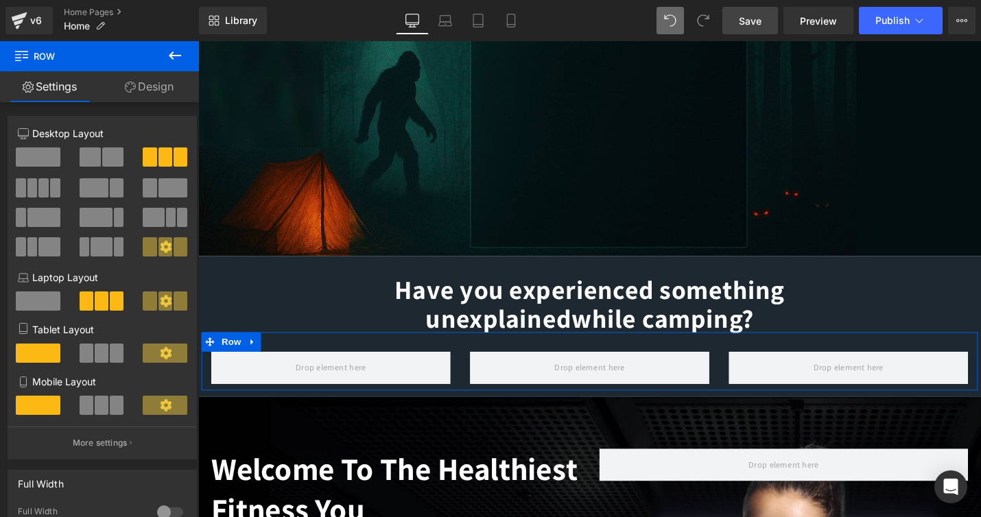
scroll to position [138, 0]
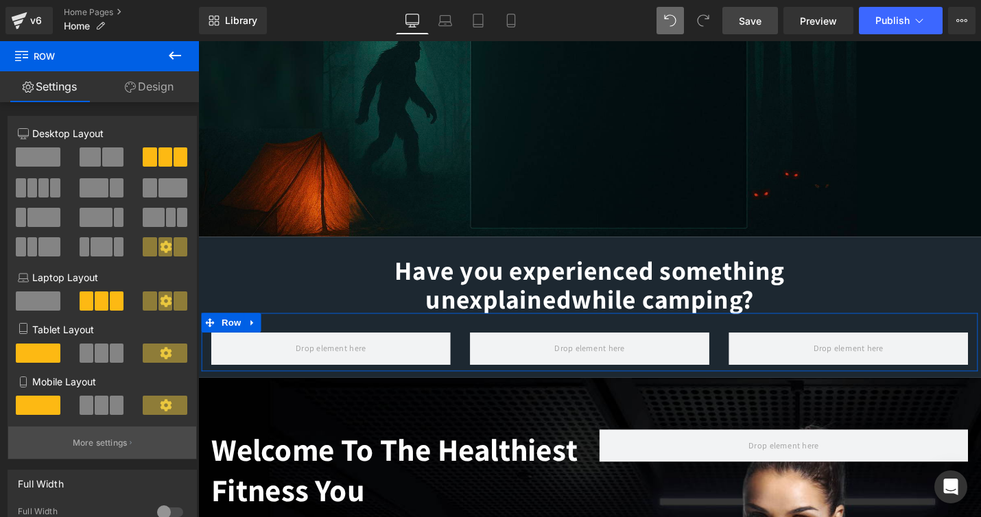
click at [96, 447] on p "More settings" at bounding box center [100, 443] width 55 height 12
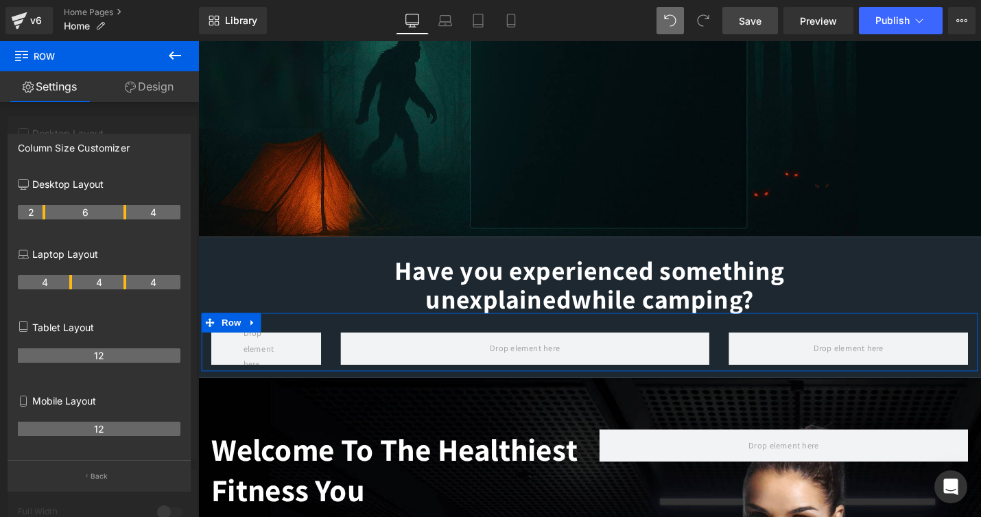
drag, startPoint x: 70, startPoint y: 209, endPoint x: 49, endPoint y: 210, distance: 21.3
drag, startPoint x: 124, startPoint y: 208, endPoint x: 154, endPoint y: 207, distance: 29.5
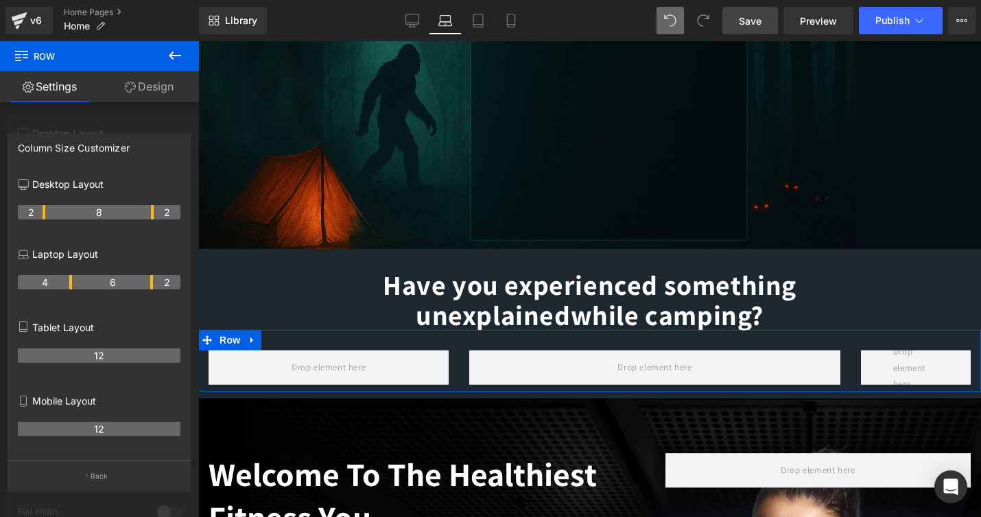
drag, startPoint x: 123, startPoint y: 280, endPoint x: 150, endPoint y: 281, distance: 26.8
click at [150, 281] on th "6" at bounding box center [113, 282] width 82 height 14
drag, startPoint x: 69, startPoint y: 281, endPoint x: 44, endPoint y: 282, distance: 25.4
click at [44, 282] on th "2" at bounding box center [31, 282] width 27 height 14
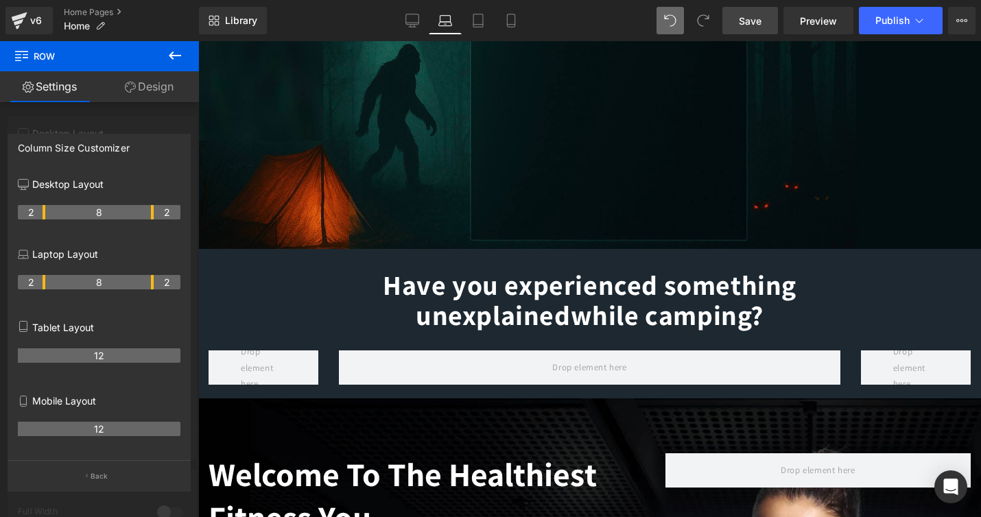
click at [170, 56] on icon at bounding box center [175, 55] width 12 height 8
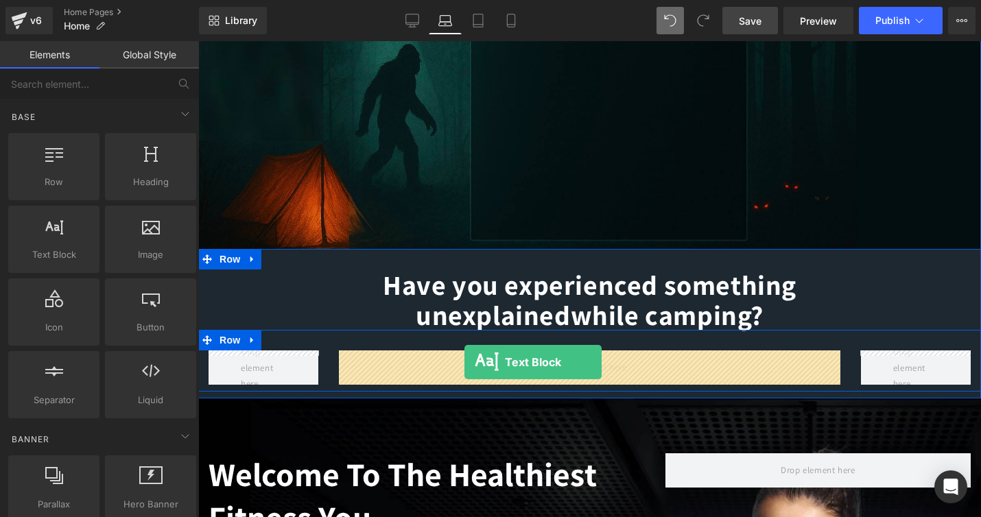
drag, startPoint x: 248, startPoint y: 272, endPoint x: 465, endPoint y: 362, distance: 234.1
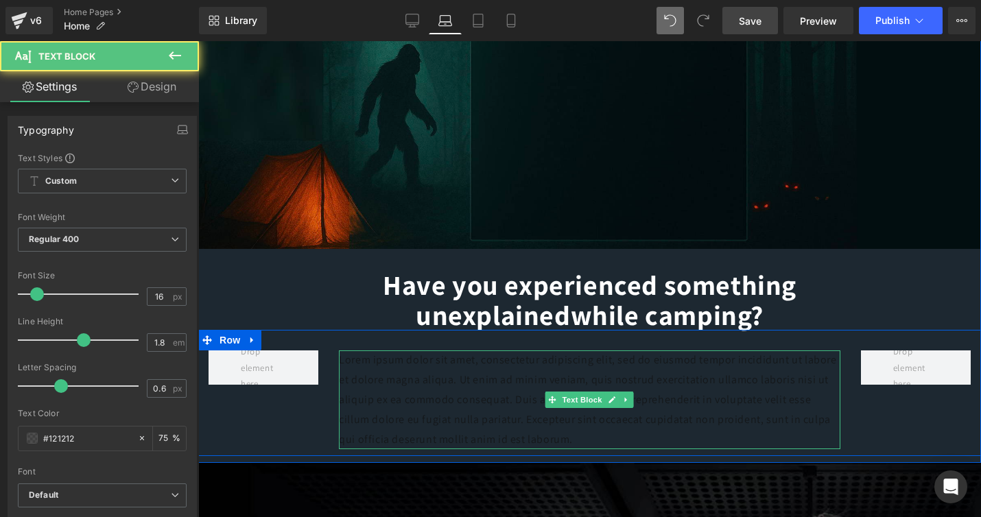
click at [470, 379] on p "Lorem ipsum dolor sit amet, consectetur adipiscing elit, sed do eiusmod tempor …" at bounding box center [590, 400] width 502 height 99
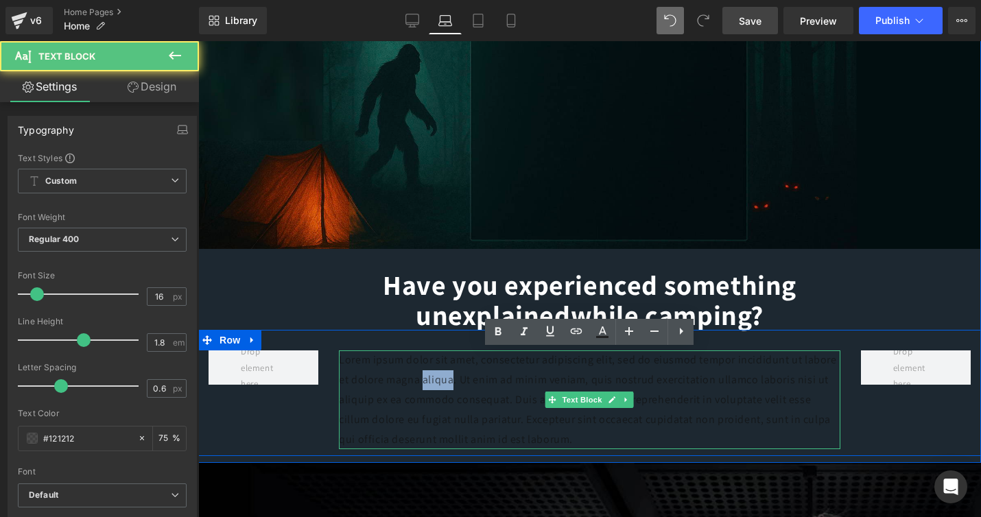
click at [470, 380] on p "Lorem ipsum dolor sit amet, consectetur adipiscing elit, sed do eiusmod tempor …" at bounding box center [590, 400] width 502 height 99
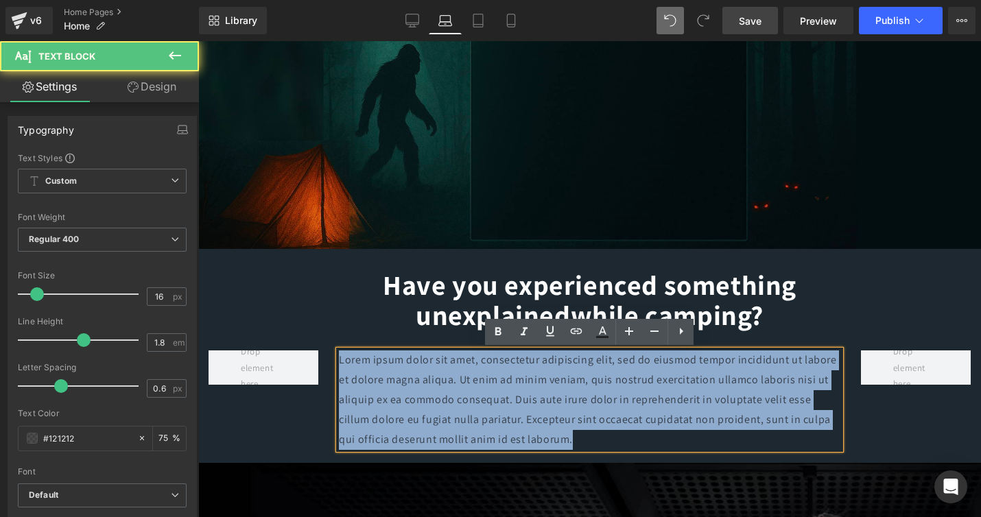
click at [470, 380] on p "Lorem ipsum dolor sit amet, consectetur adipiscing elit, sed do eiusmod tempor …" at bounding box center [590, 400] width 502 height 99
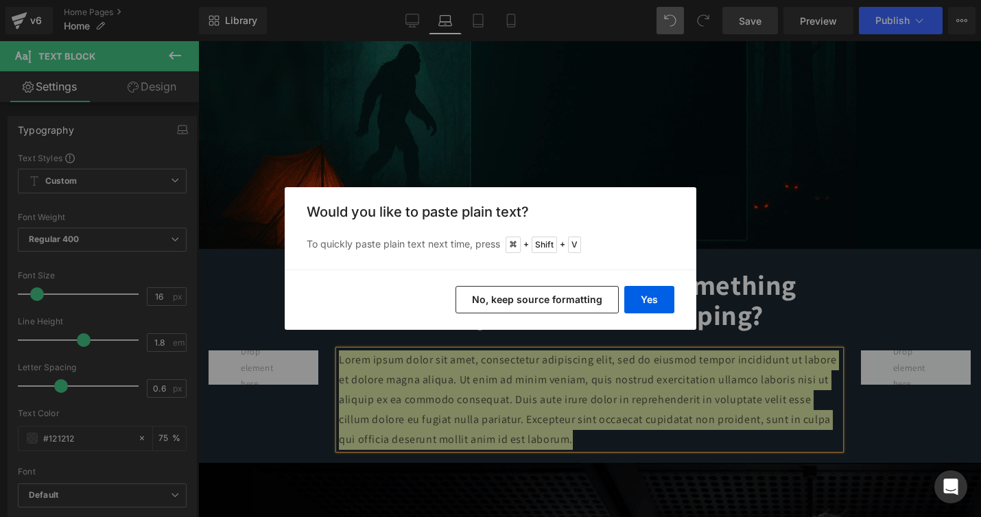
click at [573, 301] on button "No, keep source formatting" at bounding box center [537, 299] width 163 height 27
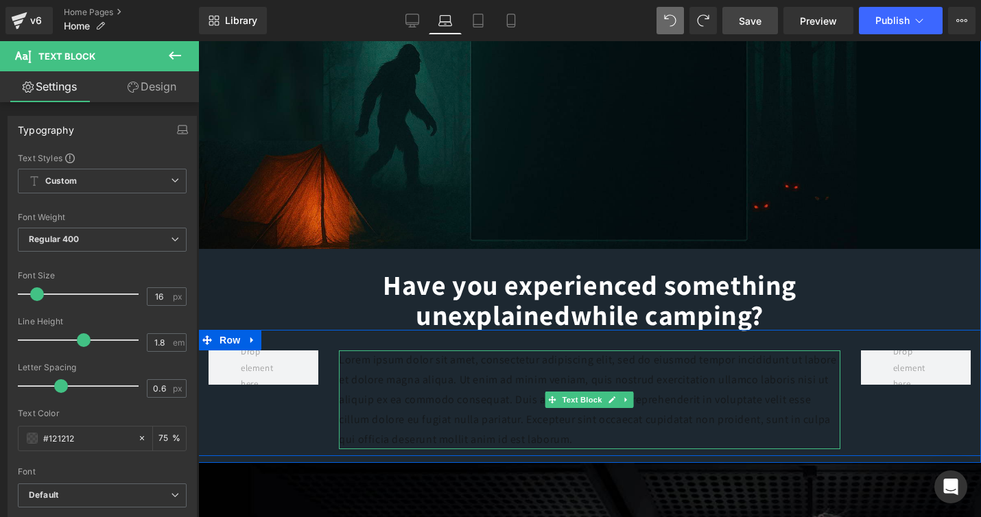
click at [663, 433] on p "Lorem ipsum dolor sit amet, consectetur adipiscing elit, sed do eiusmod tempor …" at bounding box center [590, 400] width 502 height 99
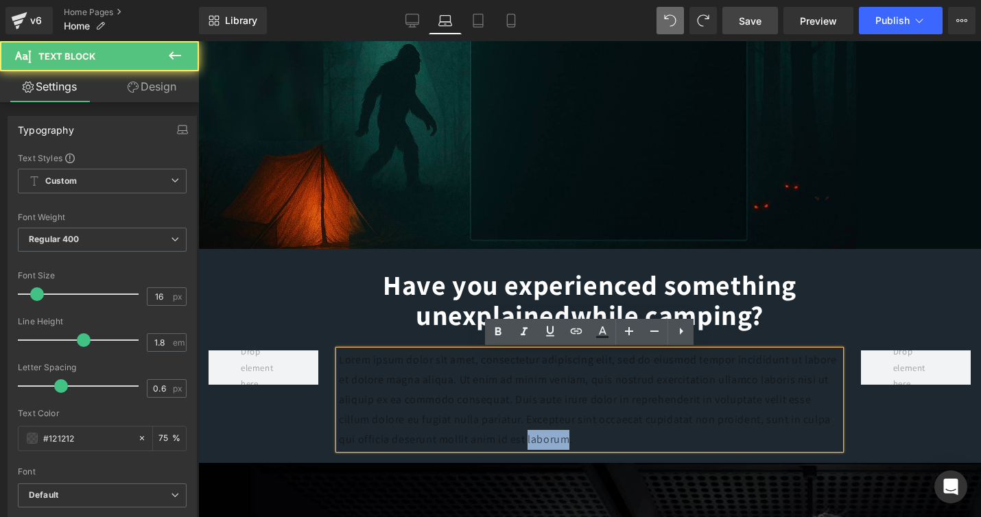
click at [663, 433] on p "Lorem ipsum dolor sit amet, consectetur adipiscing elit, sed do eiusmod tempor …" at bounding box center [590, 400] width 502 height 99
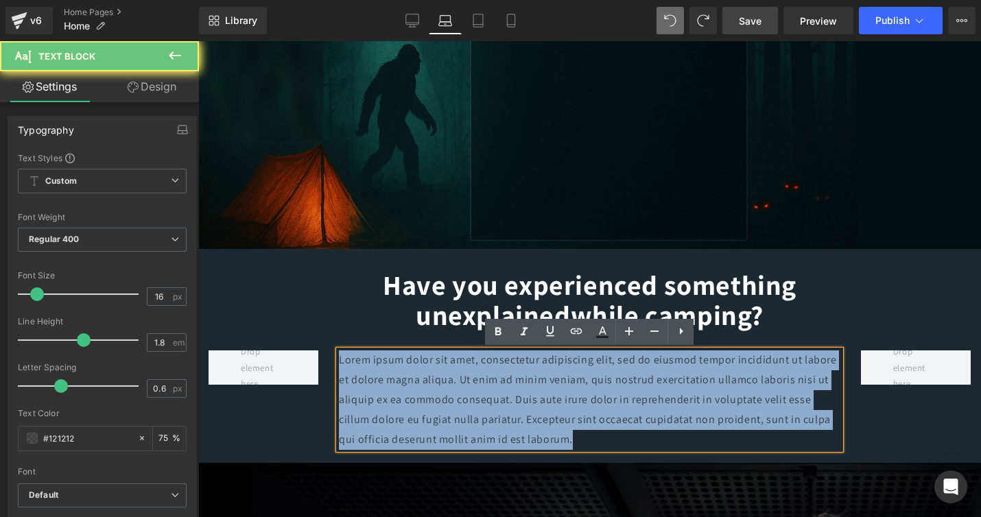
click at [663, 433] on p "Lorem ipsum dolor sit amet, consectetur adipiscing elit, sed do eiusmod tempor …" at bounding box center [590, 400] width 502 height 99
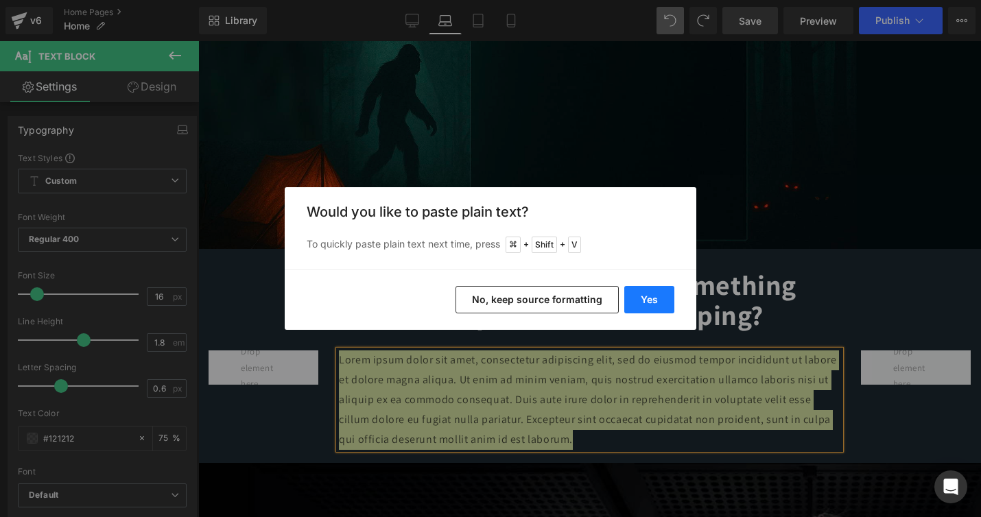
click at [651, 301] on button "Yes" at bounding box center [650, 299] width 50 height 27
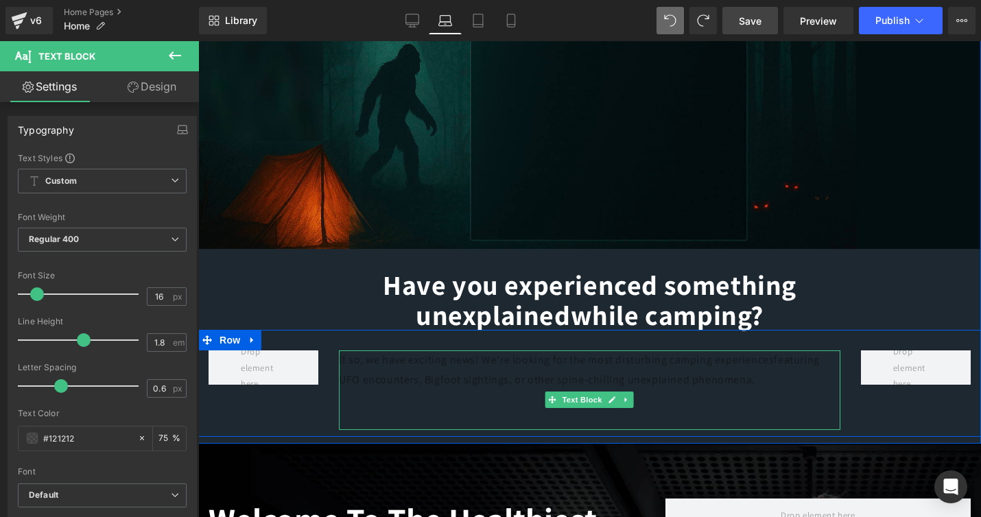
click at [436, 384] on p "If so, we have exciting news! We're looking for the most disturbing camping exp…" at bounding box center [590, 371] width 502 height 40
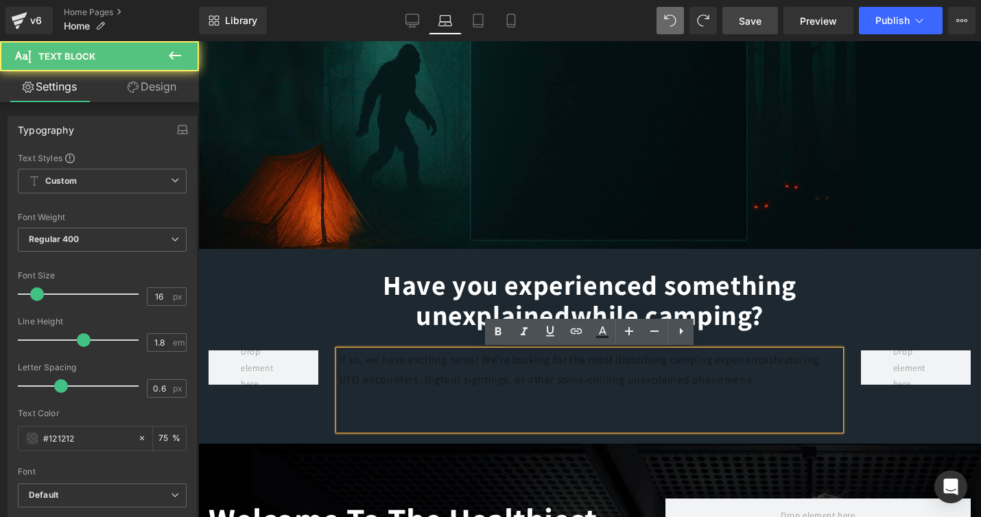
click at [395, 387] on p "If so, we have exciting news! We're looking for the most disturbing camping exp…" at bounding box center [590, 371] width 502 height 40
click at [569, 377] on p "If so, we have exciting news! We're looking for the most disturbing camping exp…" at bounding box center [590, 371] width 502 height 40
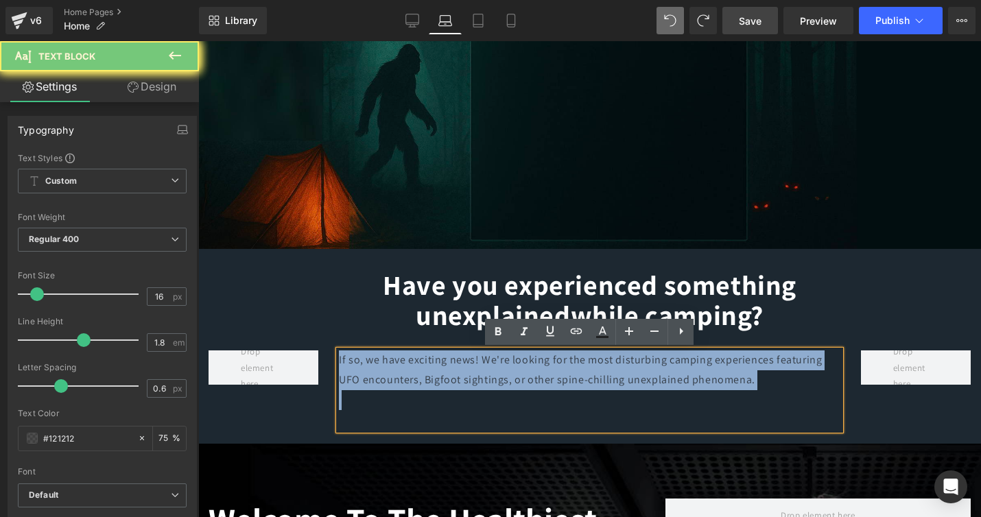
click at [569, 377] on p "If so, we have exciting news! We're looking for the most disturbing camping exp…" at bounding box center [590, 371] width 502 height 40
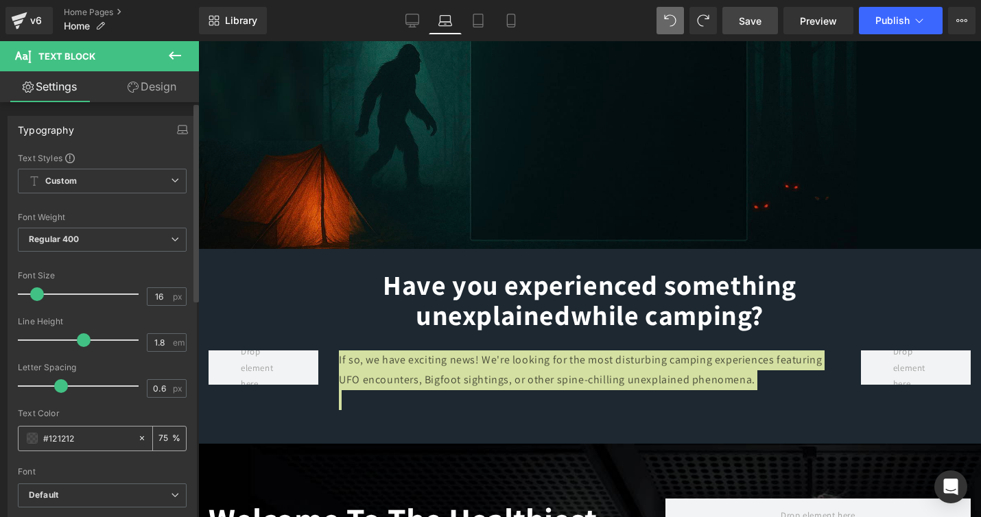
click at [30, 437] on span at bounding box center [32, 438] width 11 height 11
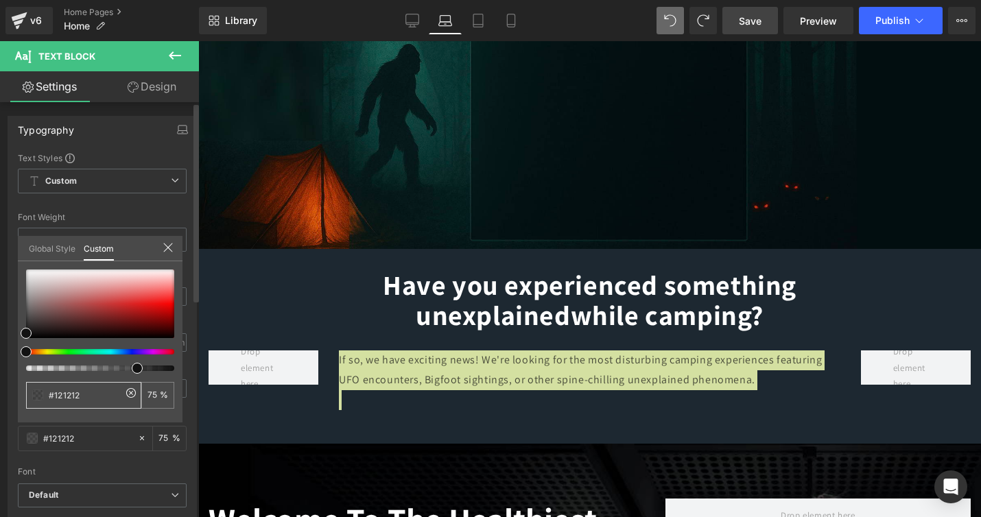
click at [86, 395] on input "#121212" at bounding box center [85, 395] width 73 height 14
type input "#121212="
type input "0"
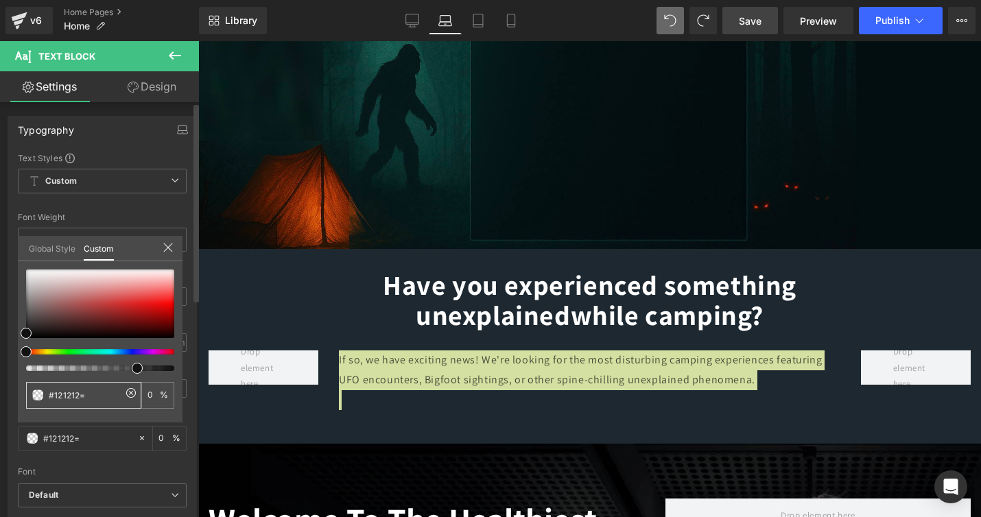
type input "#121212=="
type input "#121212==="
type input "#121212===="
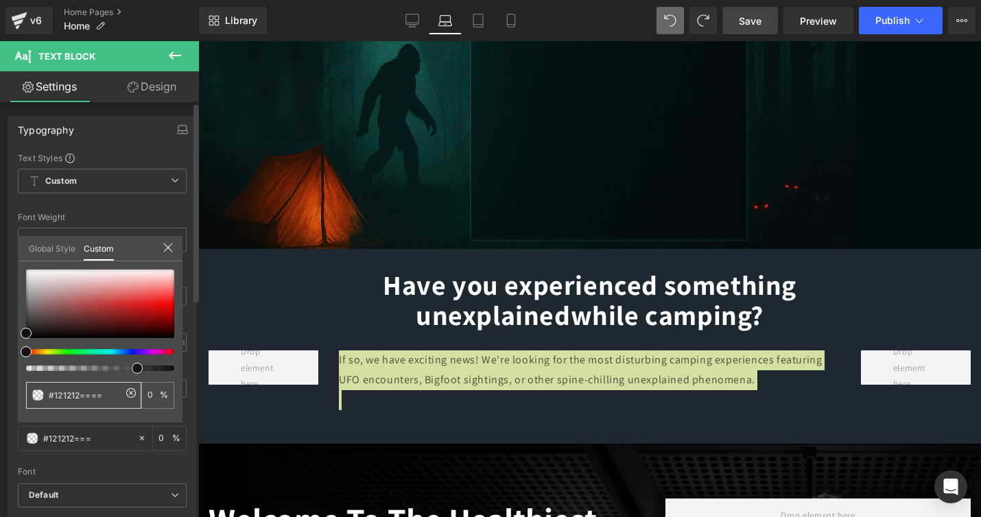
type input "#121212===="
type input "#121212==="
type input "#121212=="
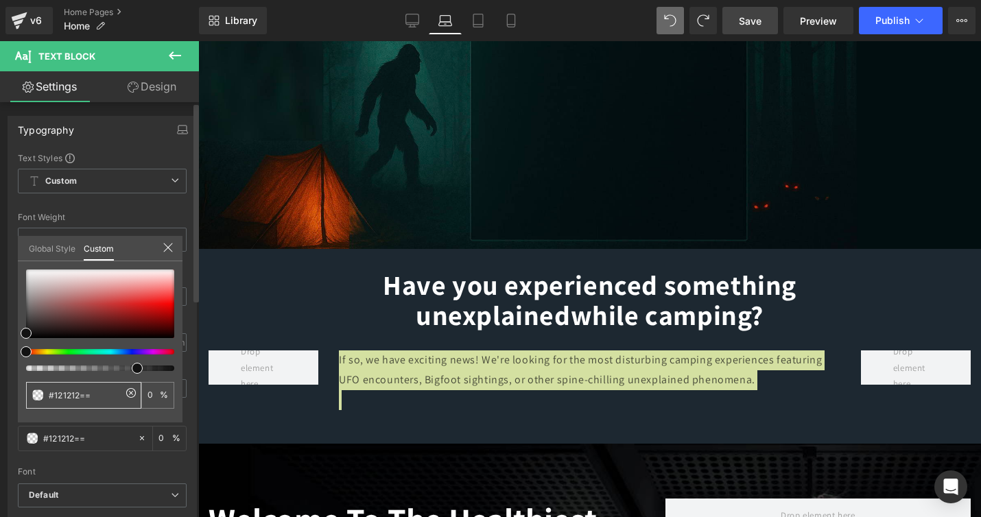
type input "#121212="
type input "#121212"
type input "100"
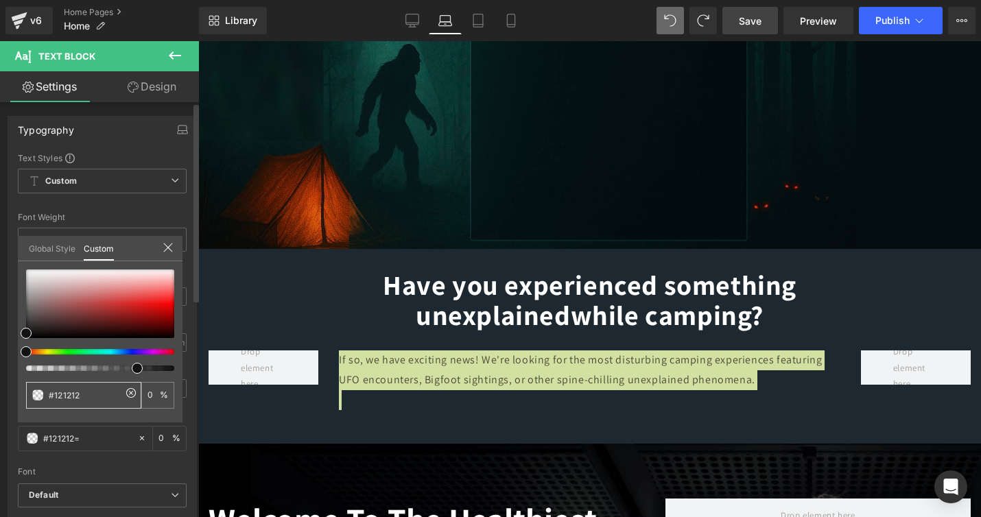
type input "100"
type input "#12121"
type input "0"
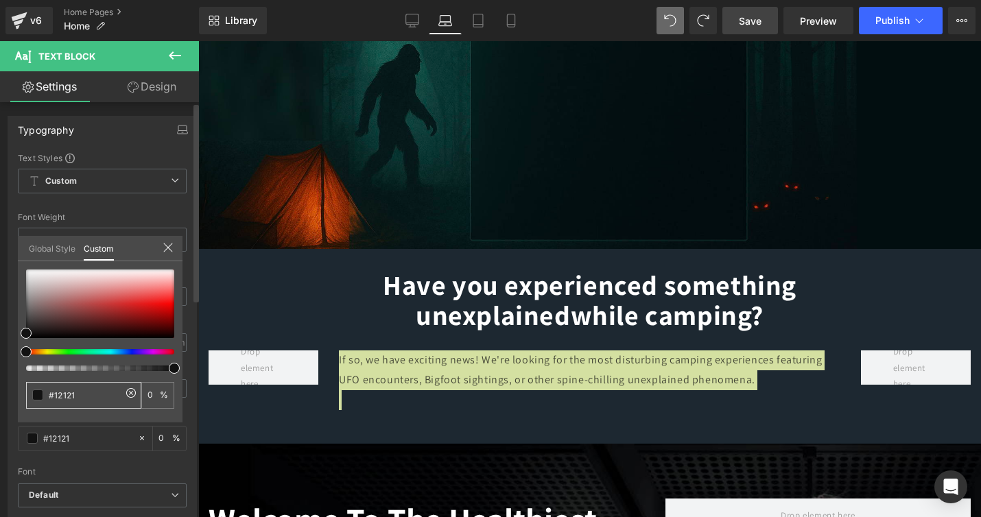
type input "#1212"
type input "13"
type input "#121"
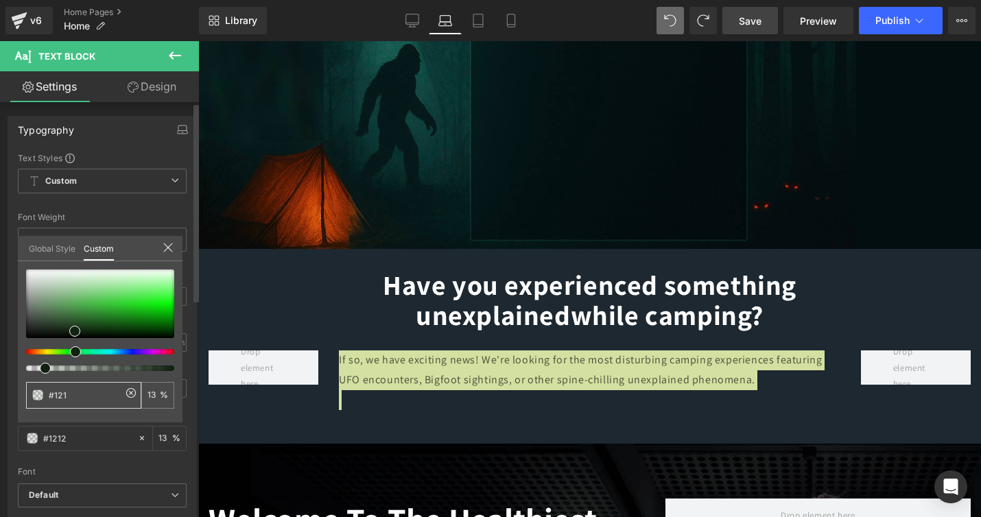
type input "#121"
type input "100"
type input "#12"
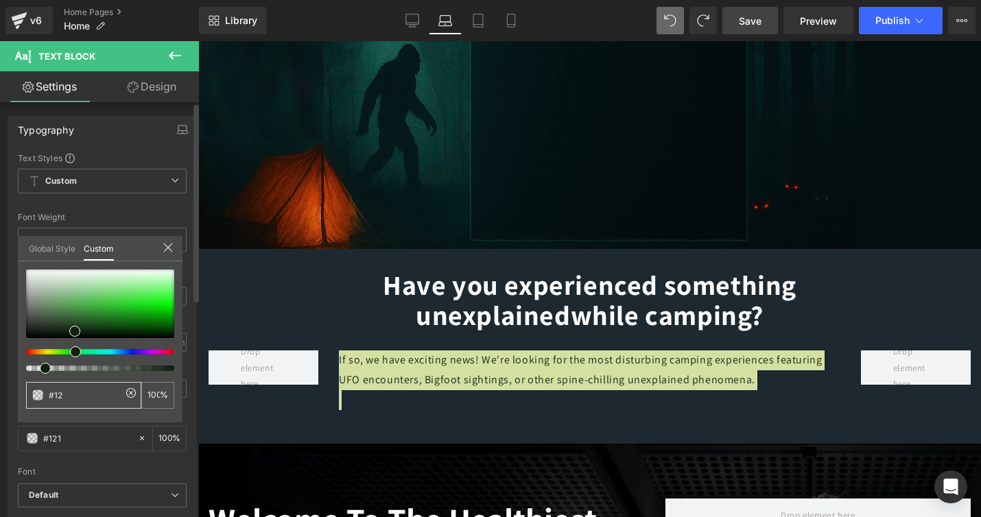
type input "0"
type input "#1"
type input "#"
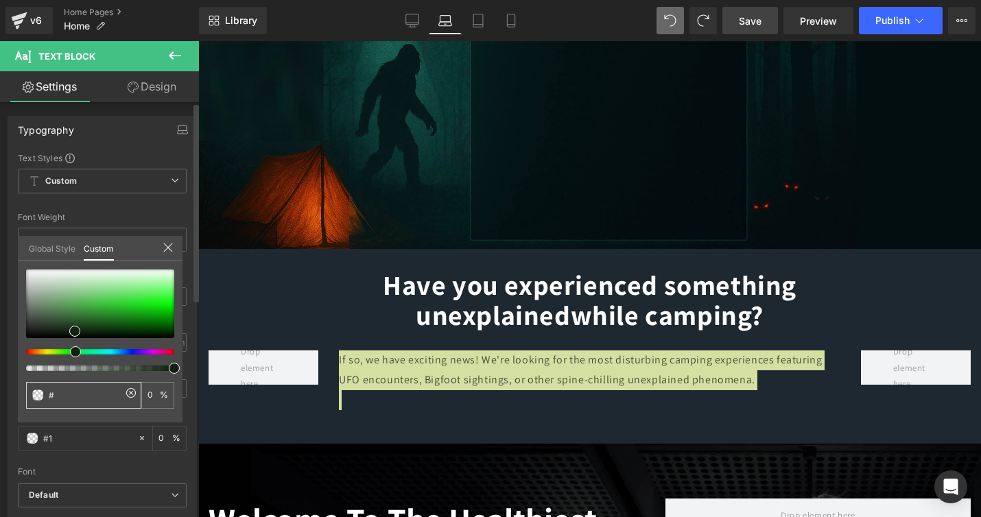
type input "#"
type input "#f"
type input "#ff"
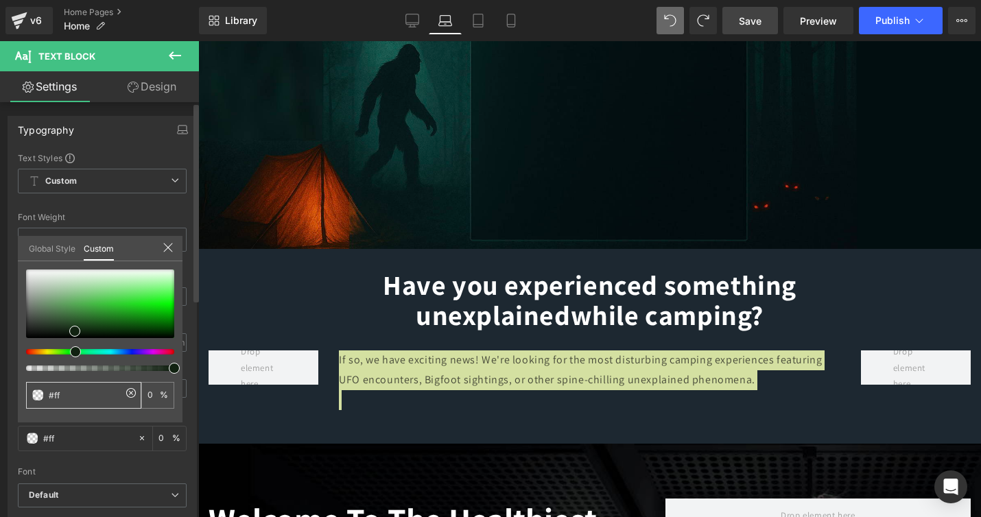
type input "#fff"
type input "100"
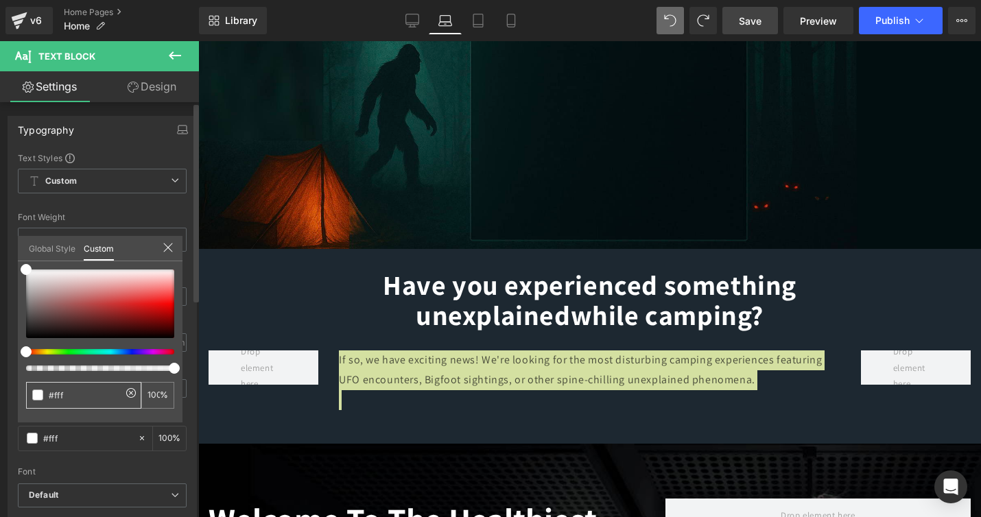
type input "#ffff"
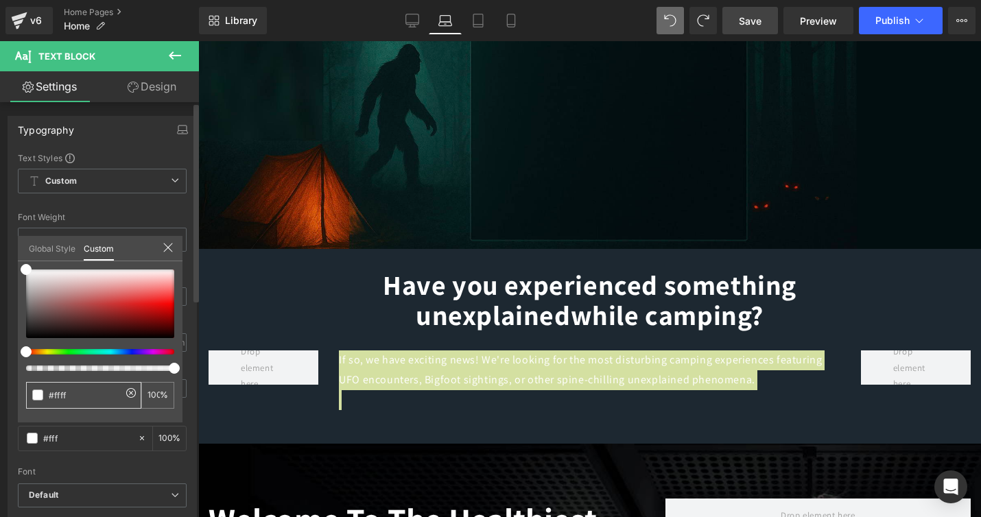
type input "#ffff"
type input "#fffff"
type input "0"
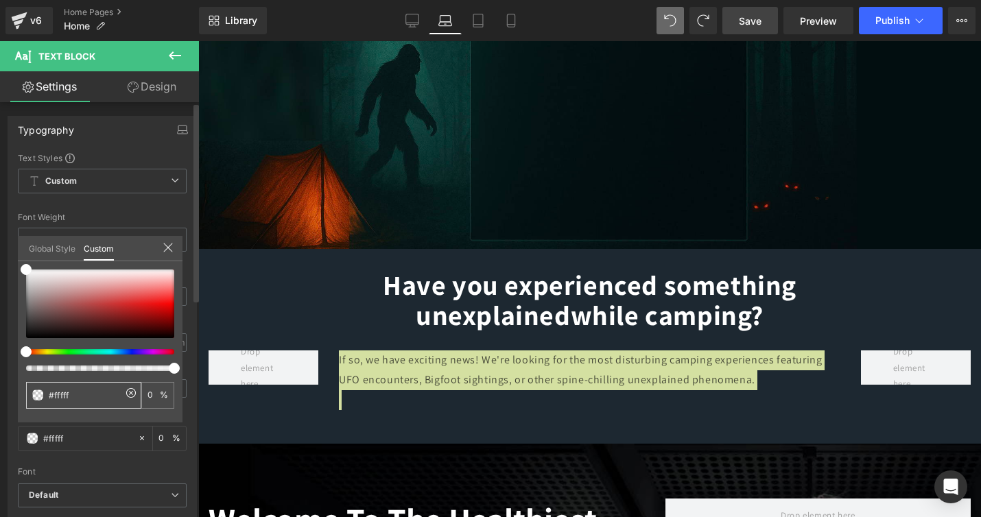
type input "#ffffff"
type input "100"
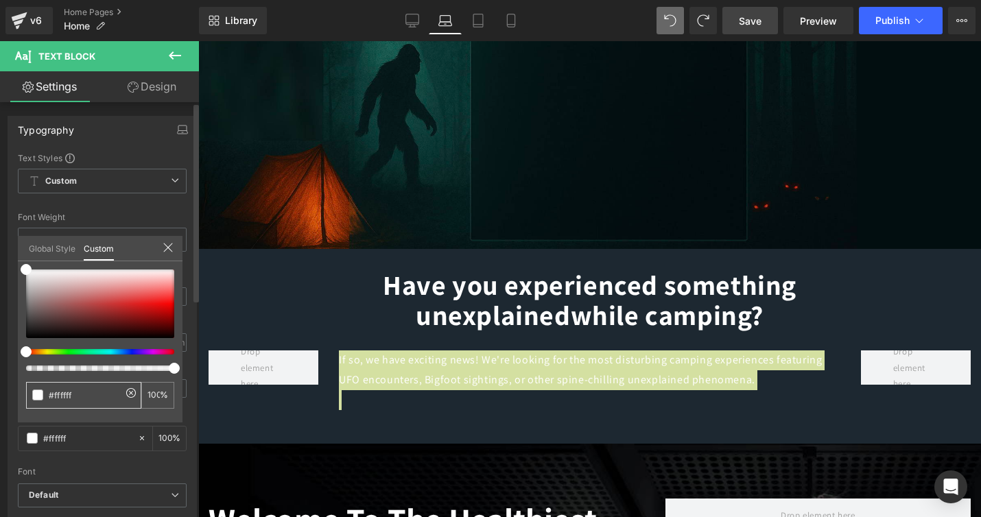
type input "#ffffff"
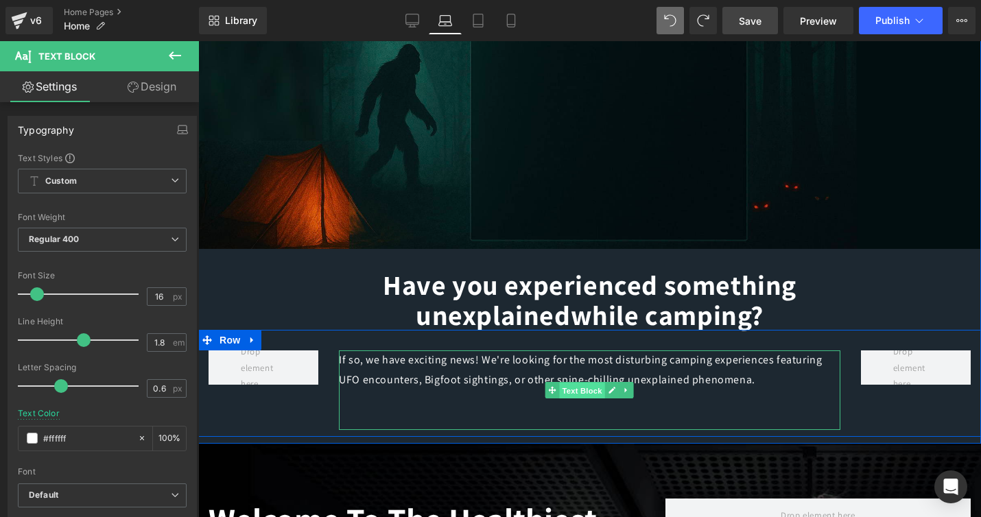
click at [583, 391] on span "Text Block" at bounding box center [582, 391] width 45 height 16
click at [585, 388] on span "Text Block" at bounding box center [582, 391] width 45 height 16
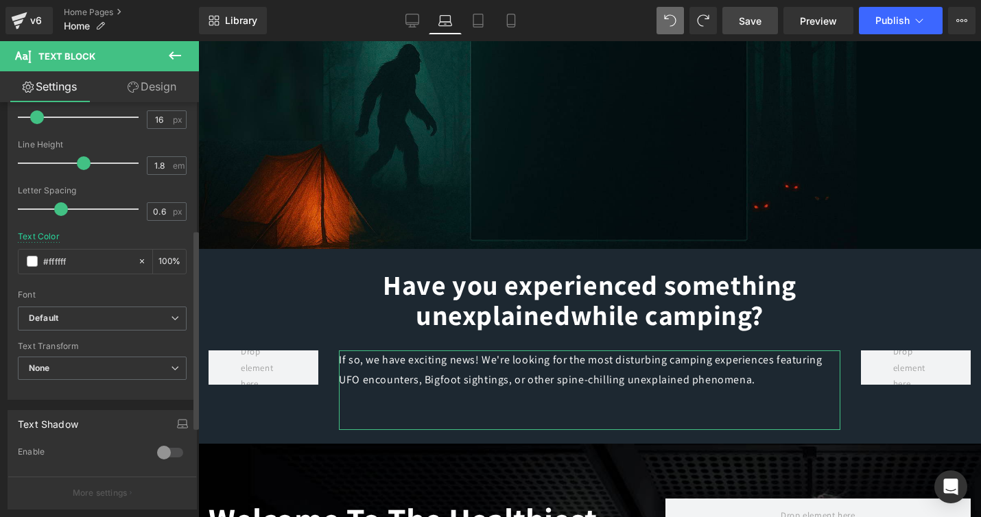
scroll to position [339, 0]
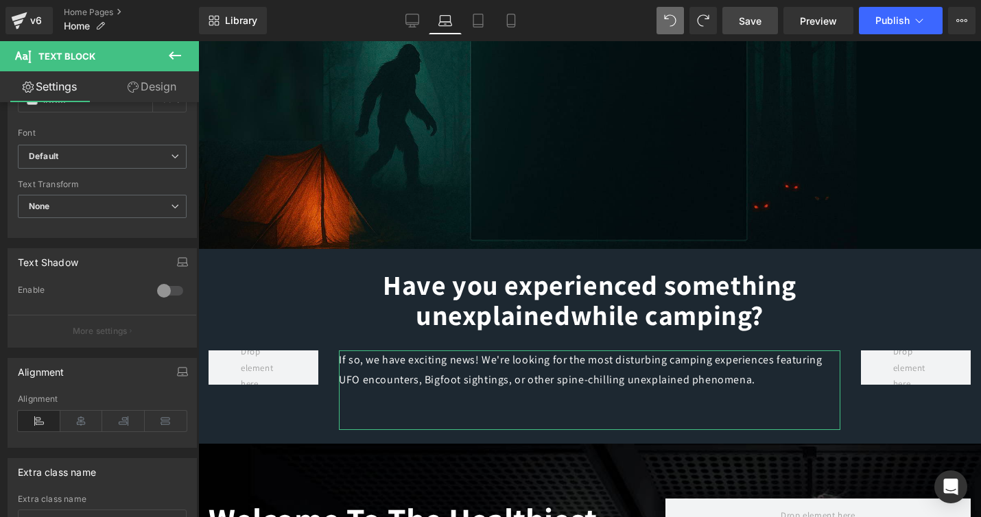
click at [80, 420] on icon at bounding box center [81, 421] width 43 height 21
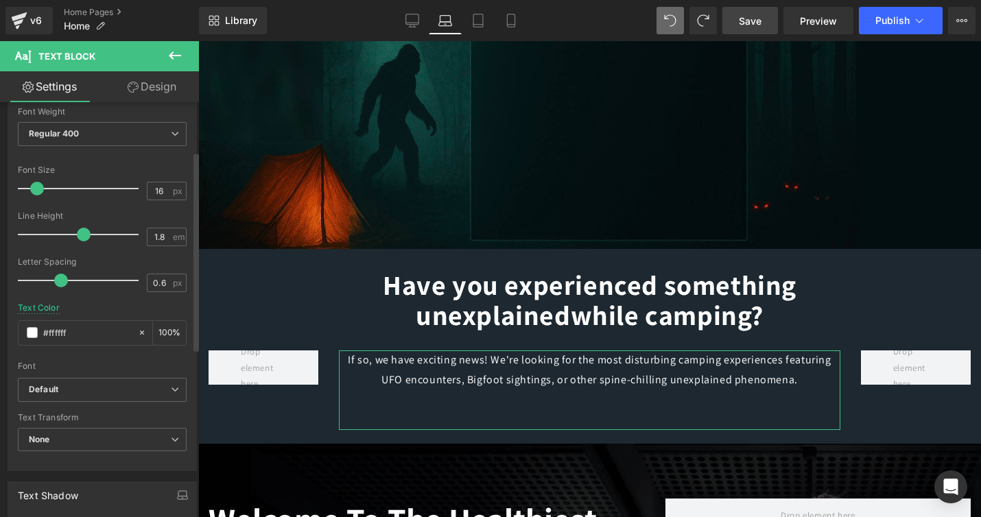
scroll to position [97, 0]
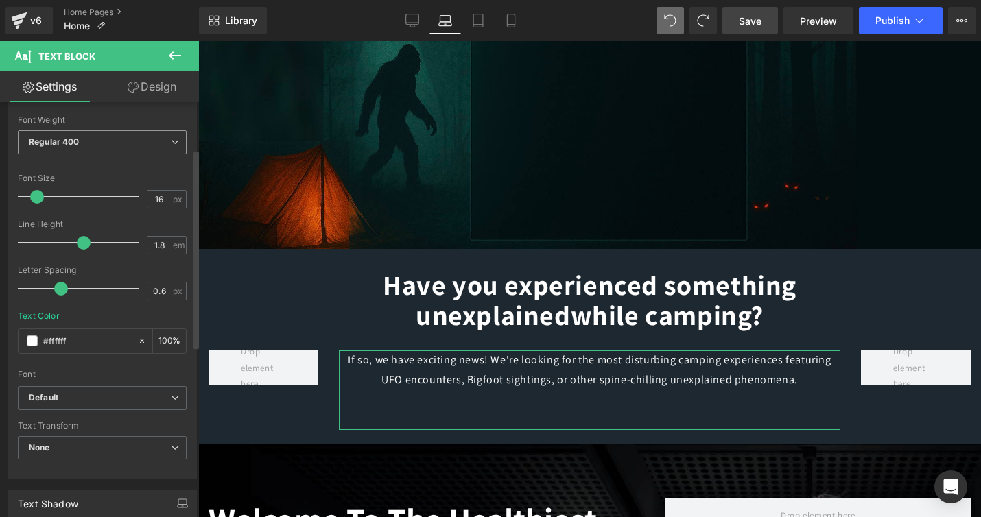
click at [85, 145] on span "Regular 400" at bounding box center [102, 142] width 169 height 24
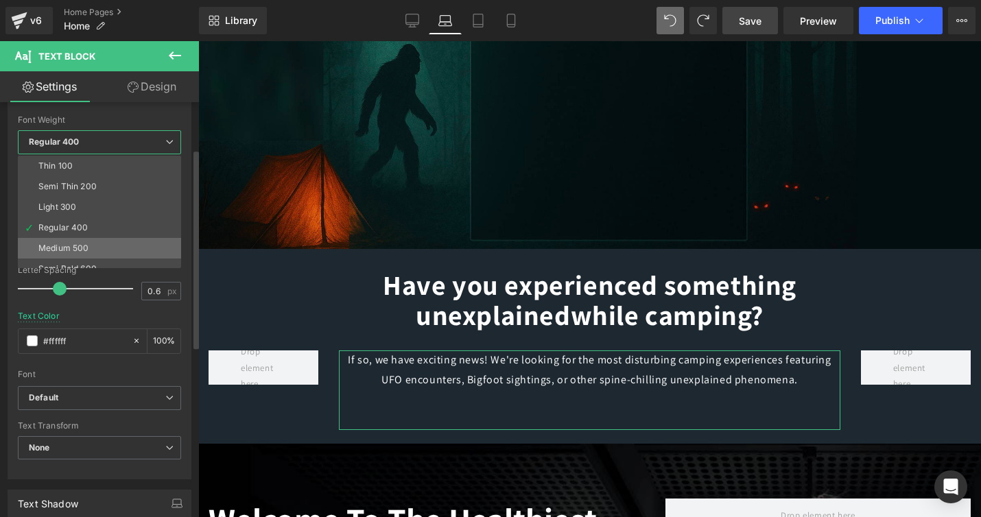
click at [63, 250] on div "Medium 500" at bounding box center [63, 249] width 50 height 10
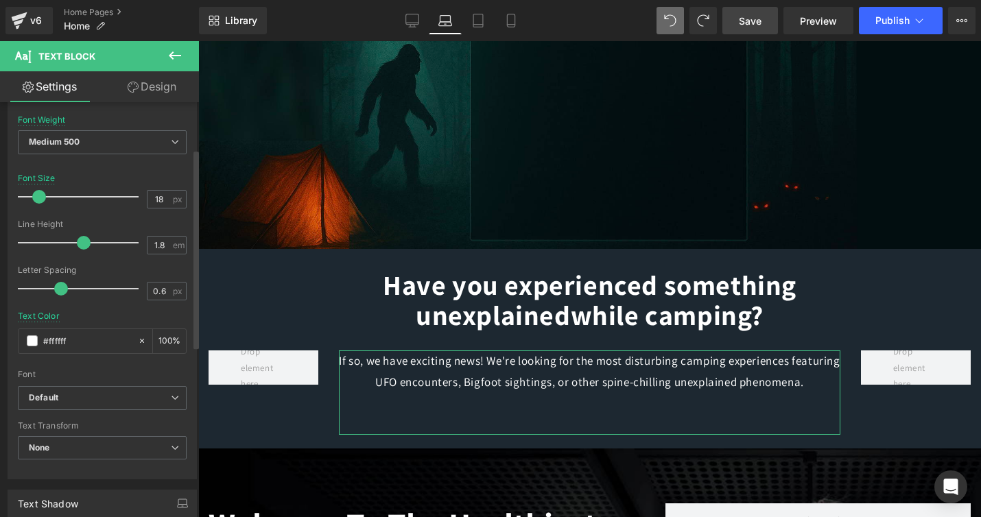
type input "19"
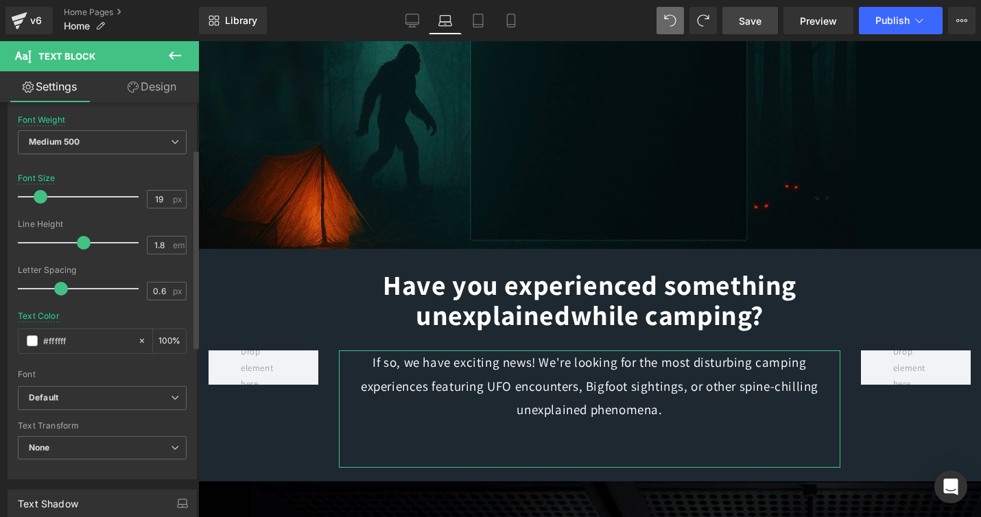
click at [39, 197] on span at bounding box center [41, 197] width 14 height 14
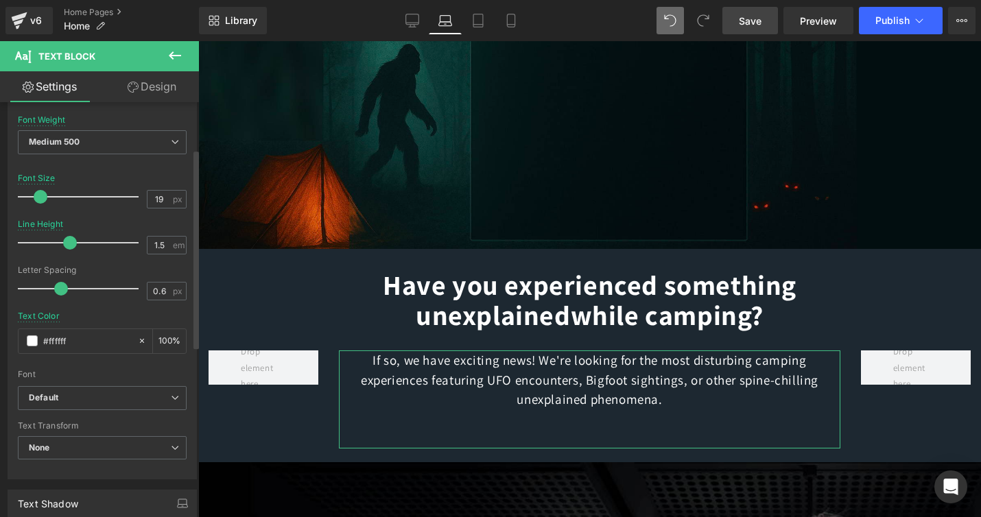
type input "1.4"
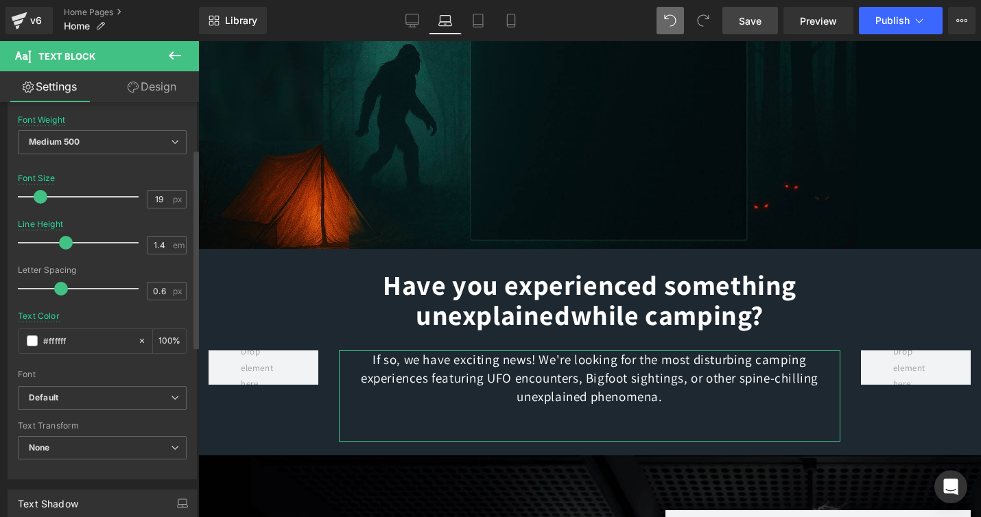
drag, startPoint x: 82, startPoint y: 240, endPoint x: 64, endPoint y: 234, distance: 18.9
click at [64, 234] on div at bounding box center [82, 242] width 114 height 27
click at [749, 17] on span "Save" at bounding box center [750, 21] width 23 height 14
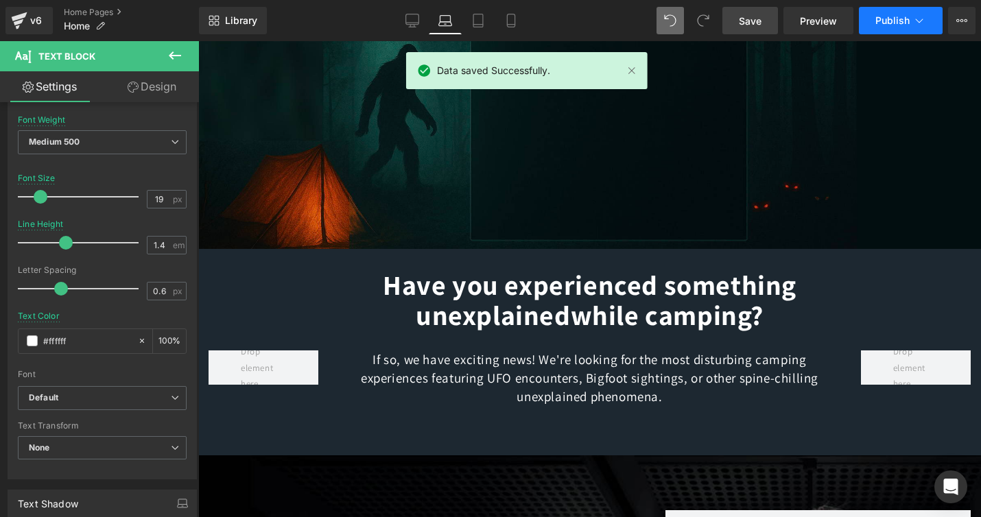
click at [886, 19] on span "Publish" at bounding box center [893, 20] width 34 height 11
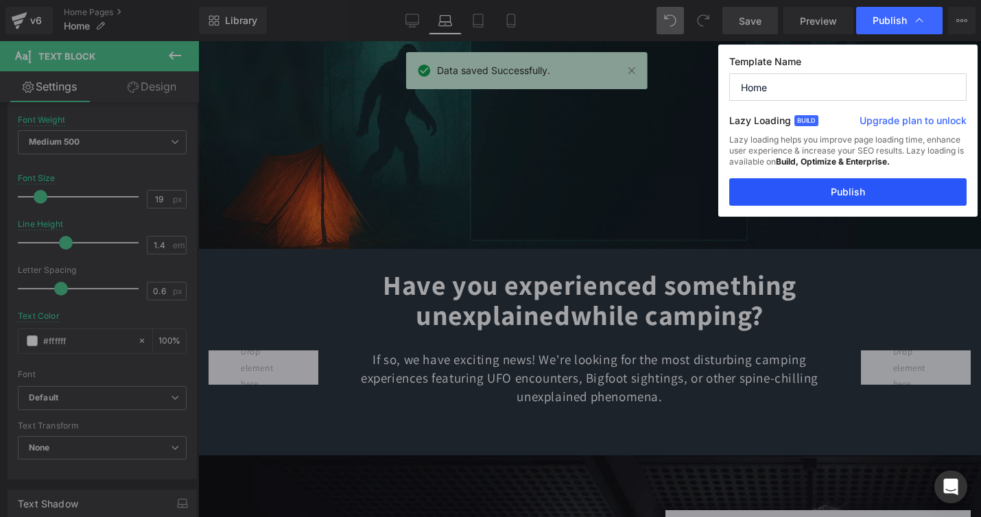
click at [862, 189] on button "Publish" at bounding box center [848, 191] width 237 height 27
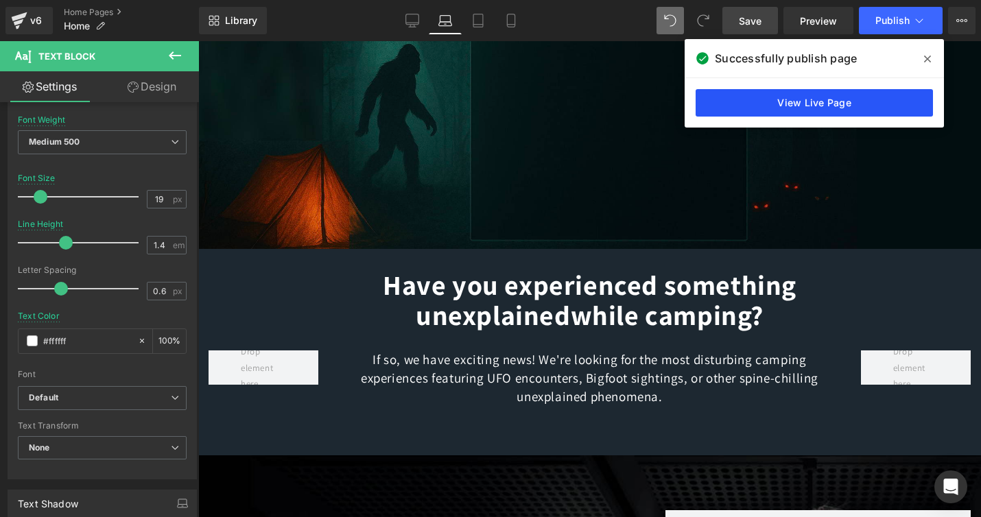
click at [826, 106] on link "View Live Page" at bounding box center [814, 102] width 237 height 27
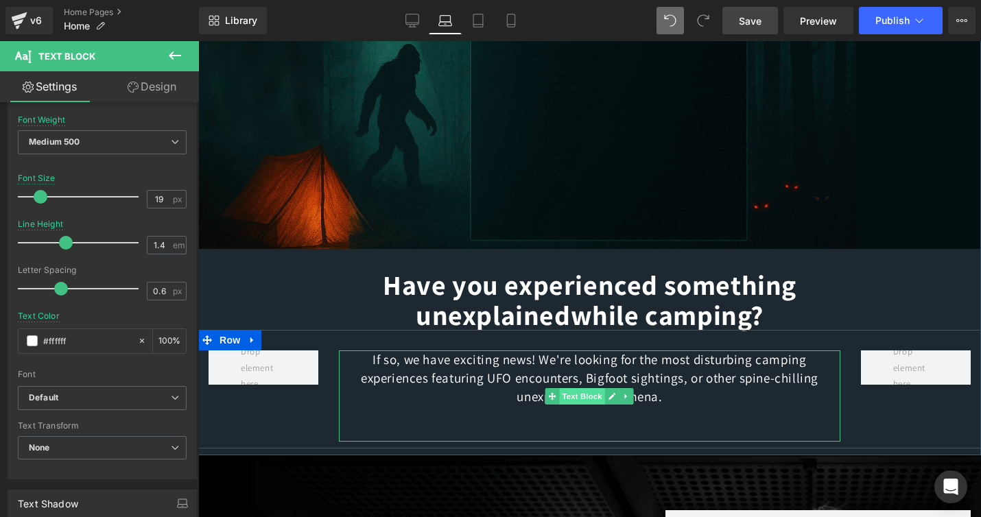
click at [588, 395] on span "Text Block" at bounding box center [582, 396] width 45 height 16
click at [499, 384] on p "If so, we have exciting news! We're looking for the most disturbing camping exp…" at bounding box center [590, 378] width 502 height 55
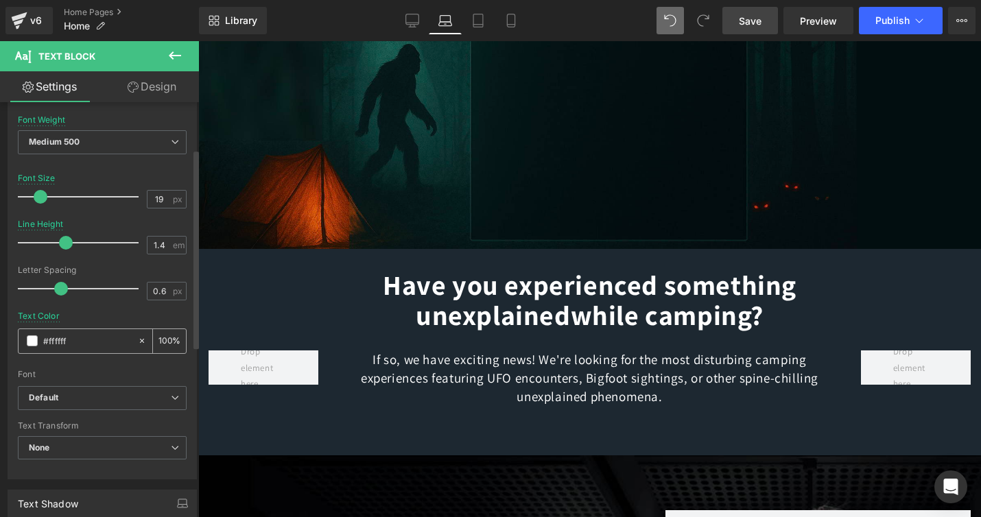
click at [69, 344] on input "#ffffff" at bounding box center [87, 341] width 88 height 15
click at [95, 309] on div at bounding box center [102, 307] width 169 height 9
click at [171, 48] on icon at bounding box center [175, 55] width 16 height 16
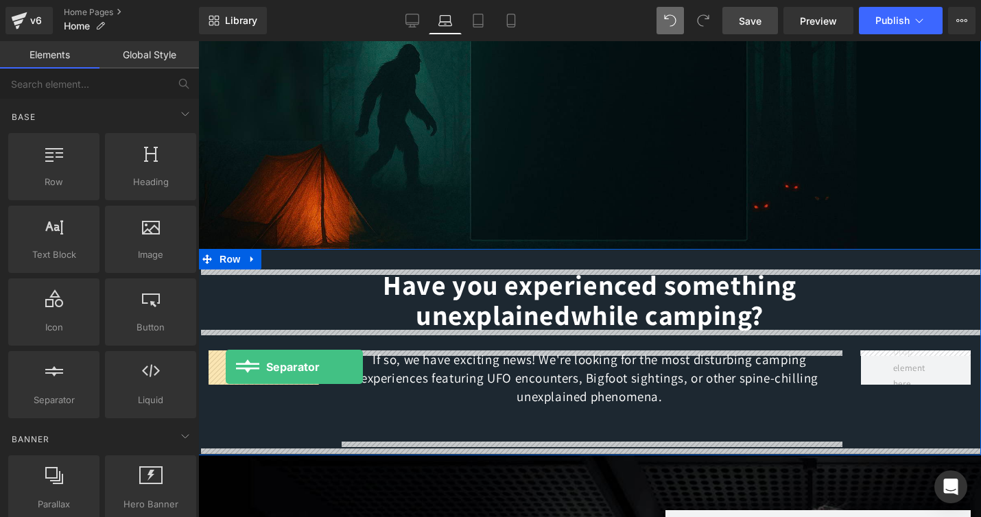
drag, startPoint x: 245, startPoint y: 419, endPoint x: 226, endPoint y: 367, distance: 55.6
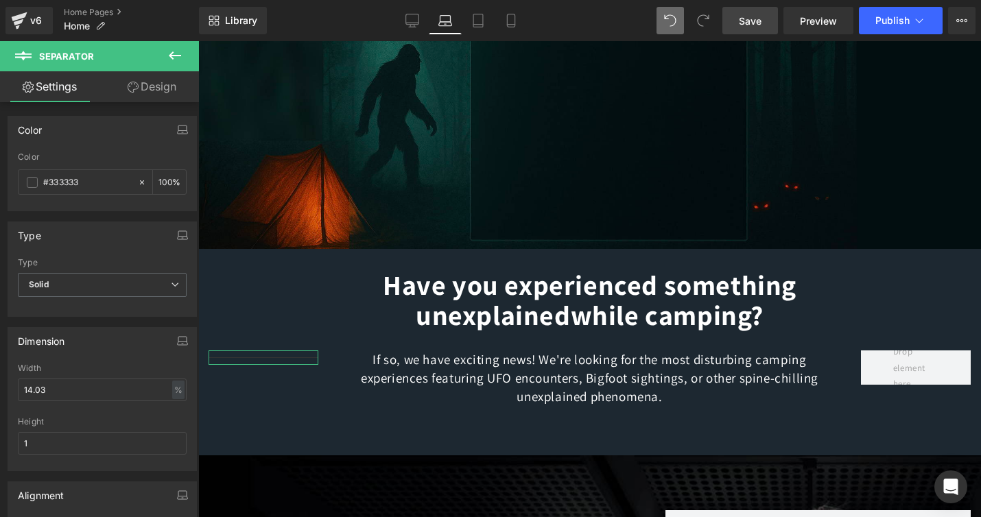
click at [158, 87] on link "Design" at bounding box center [152, 86] width 100 height 31
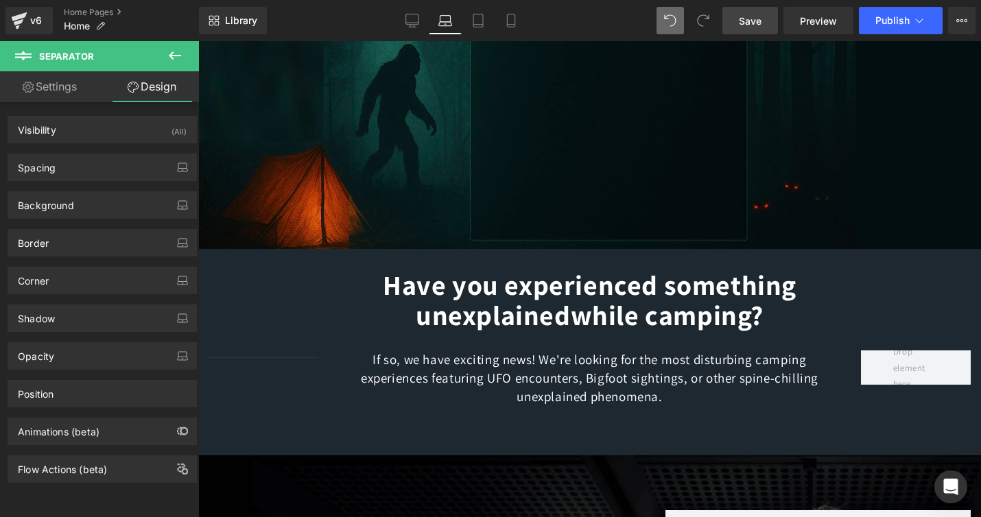
click at [170, 61] on icon at bounding box center [175, 55] width 16 height 16
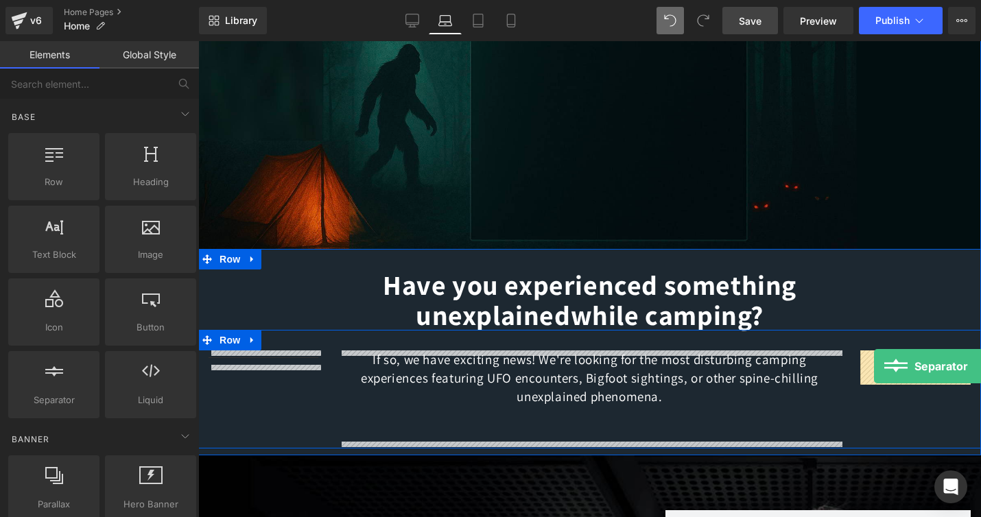
drag, startPoint x: 257, startPoint y: 427, endPoint x: 874, endPoint y: 367, distance: 620.0
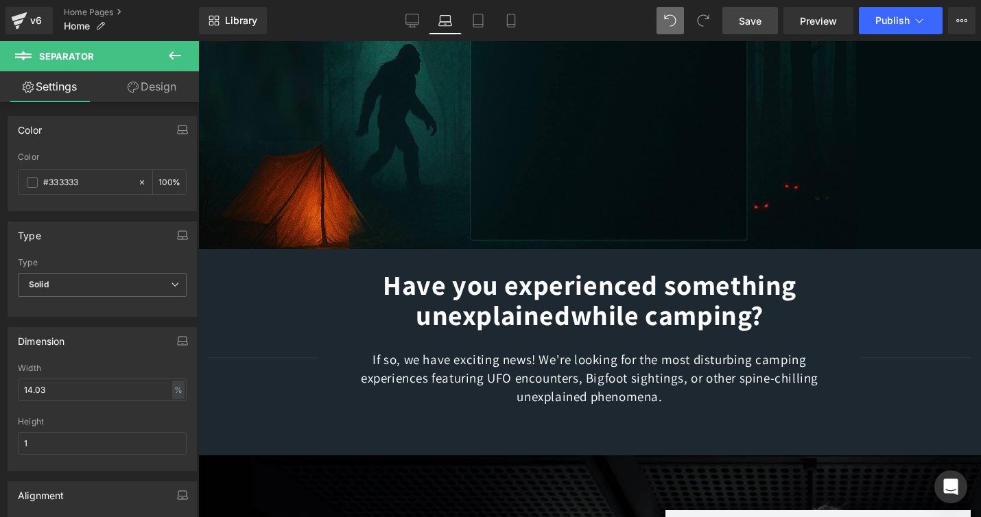
click at [750, 22] on span "Save" at bounding box center [750, 21] width 23 height 14
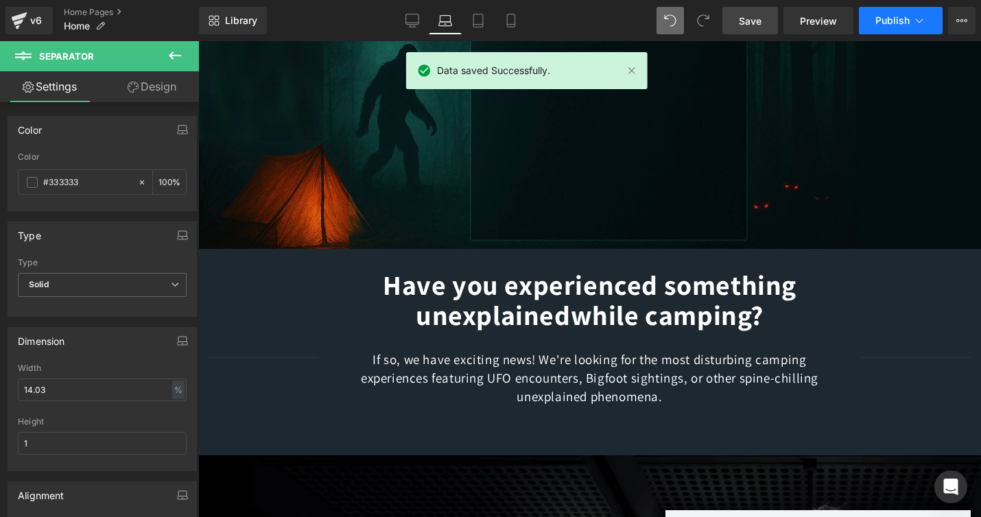
click at [884, 17] on span "Publish" at bounding box center [893, 20] width 34 height 11
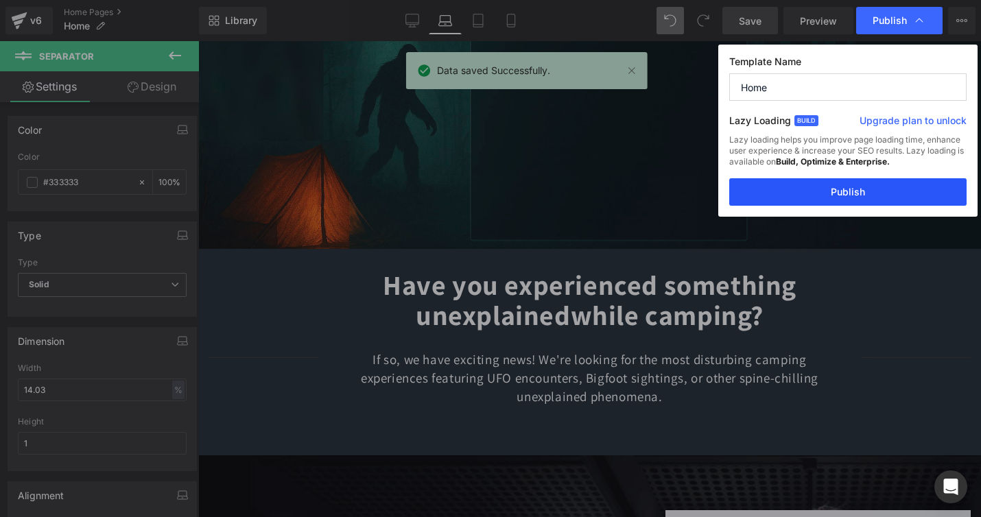
click at [850, 191] on button "Publish" at bounding box center [848, 191] width 237 height 27
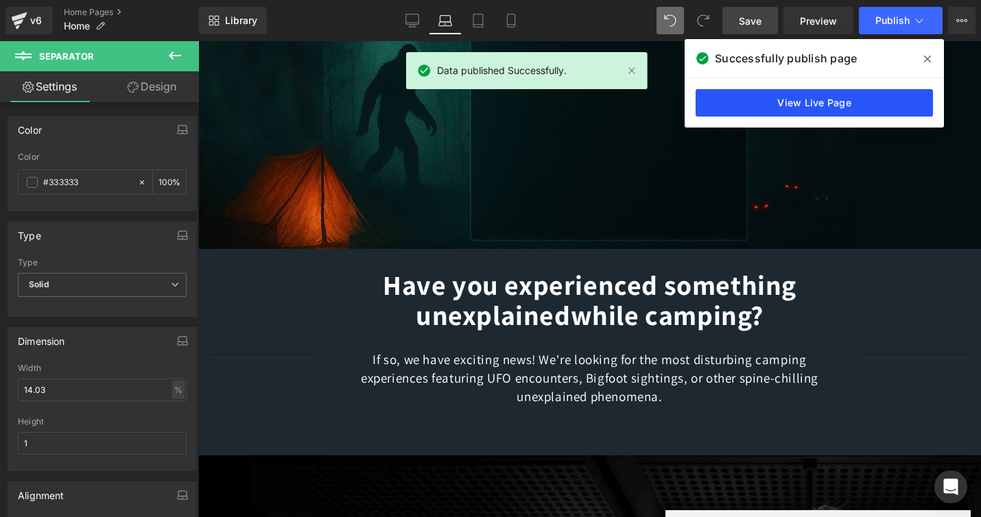
click at [804, 97] on link "View Live Page" at bounding box center [814, 102] width 237 height 27
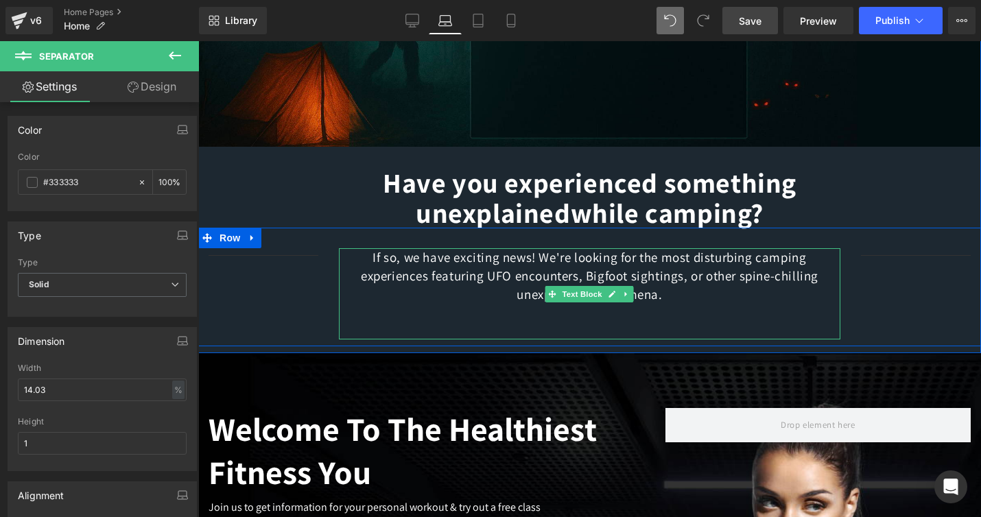
scroll to position [223, 0]
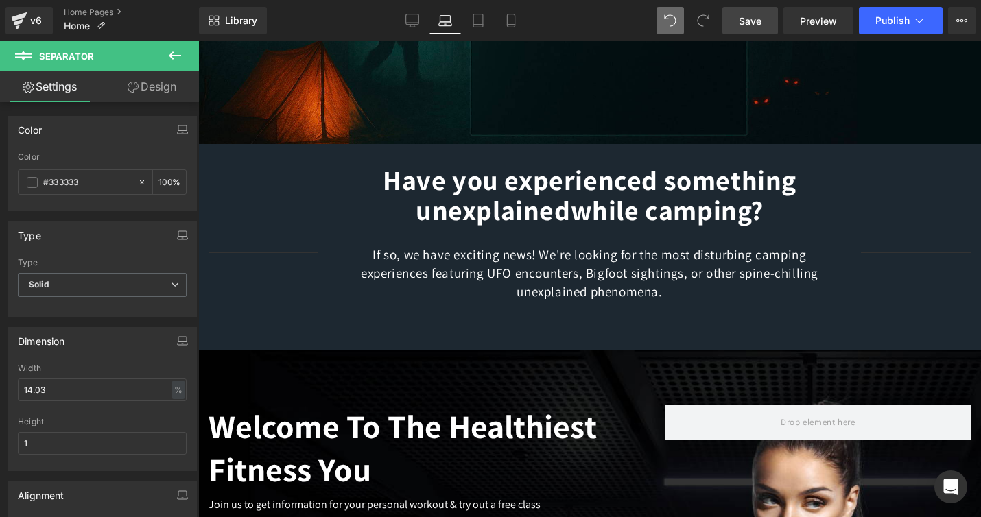
click at [592, 279] on p "If so, we have exciting news! We're looking for the most disturbing camping exp…" at bounding box center [590, 273] width 502 height 55
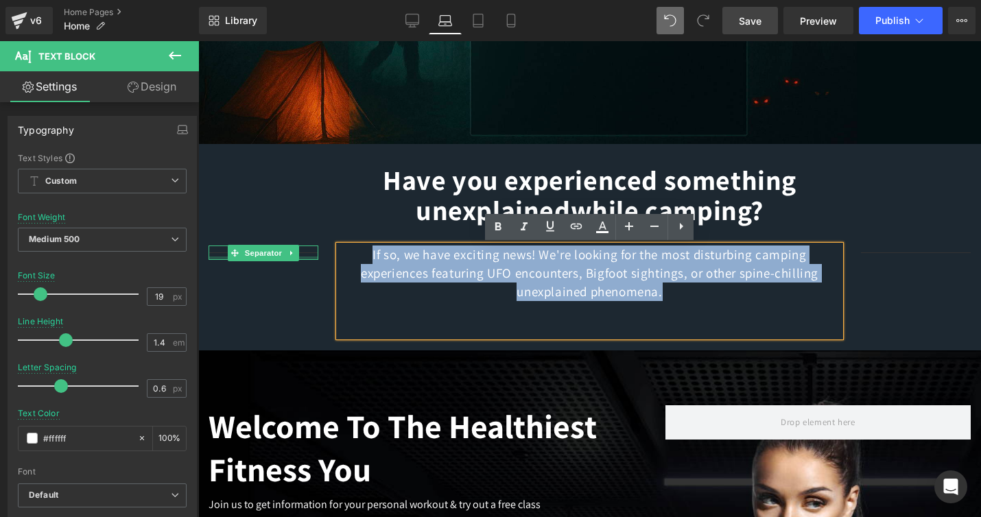
drag, startPoint x: 670, startPoint y: 294, endPoint x: 311, endPoint y: 260, distance: 360.5
click at [311, 259] on div "Separator If so, we have exciting news! We're looking for the most disturbing c…" at bounding box center [589, 284] width 783 height 119
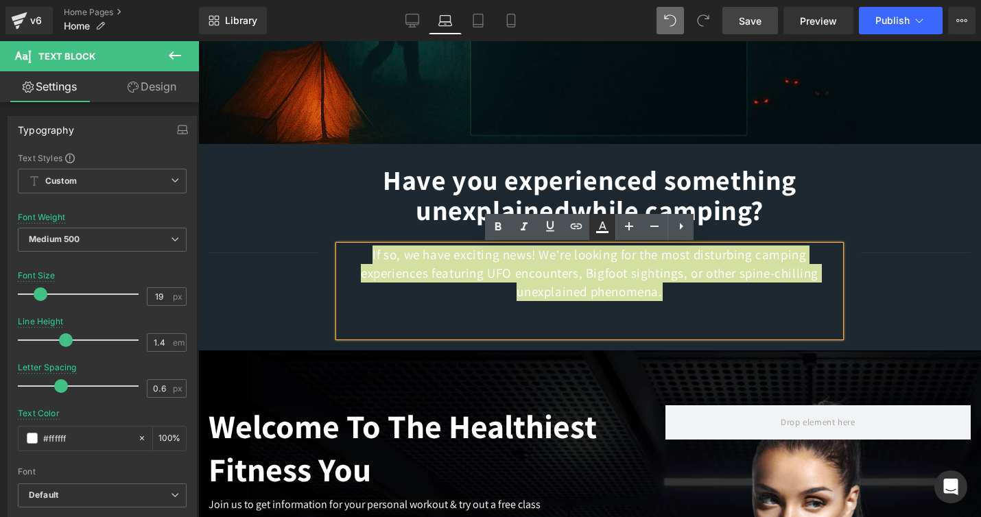
click at [606, 223] on icon at bounding box center [602, 227] width 16 height 16
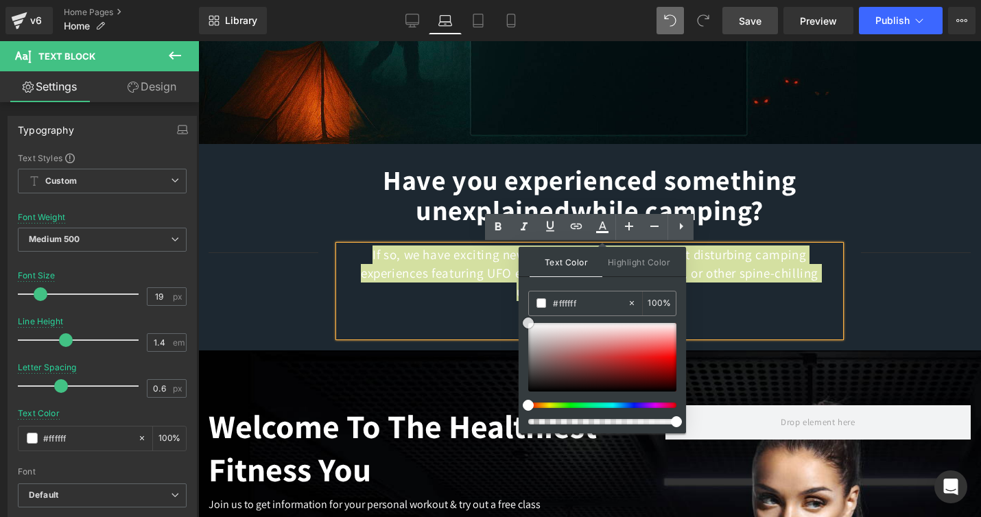
type input "#dd2b2b"
click at [638, 356] on div at bounding box center [602, 357] width 148 height 69
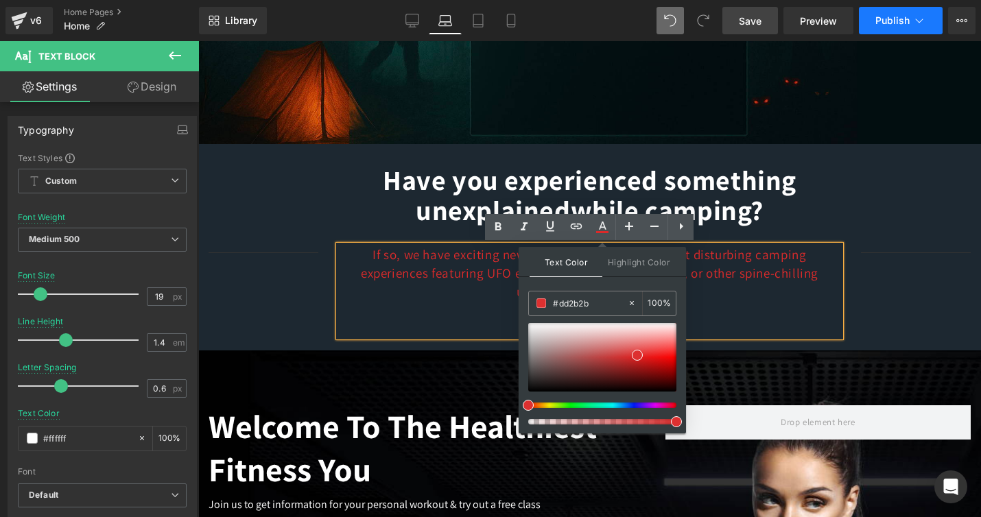
click at [899, 8] on button "Publish" at bounding box center [901, 20] width 84 height 27
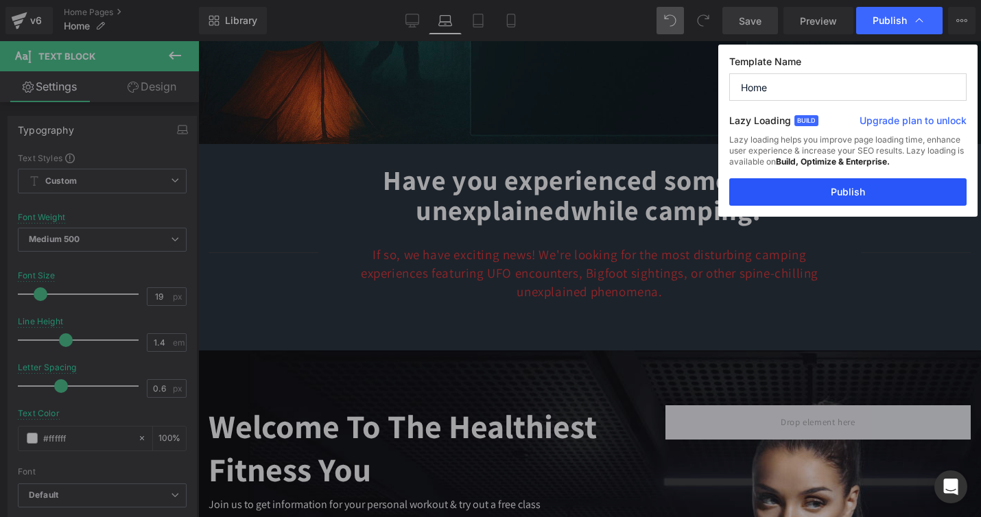
click at [846, 191] on button "Publish" at bounding box center [848, 191] width 237 height 27
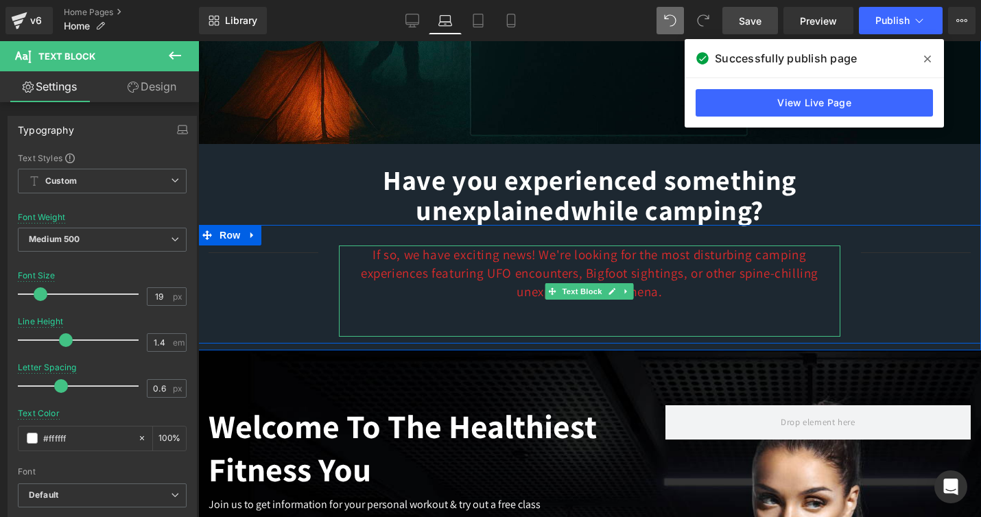
click at [720, 288] on p "If so, we have exciting news! We're looking for the most disturbing camping exp…" at bounding box center [590, 273] width 502 height 55
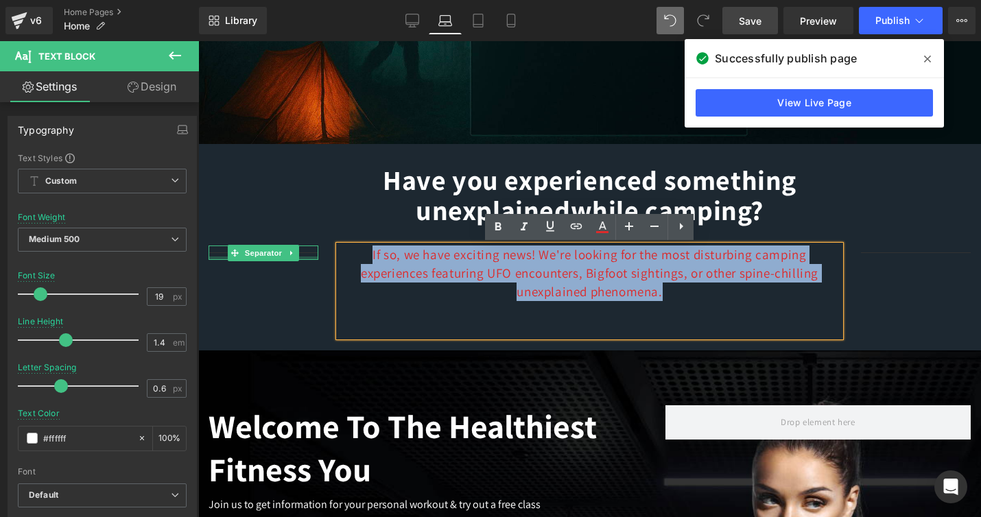
drag, startPoint x: 692, startPoint y: 292, endPoint x: 305, endPoint y: 259, distance: 387.8
click at [305, 259] on div "Separator If so, we have exciting news! We're looking for the most disturbing c…" at bounding box center [589, 284] width 783 height 119
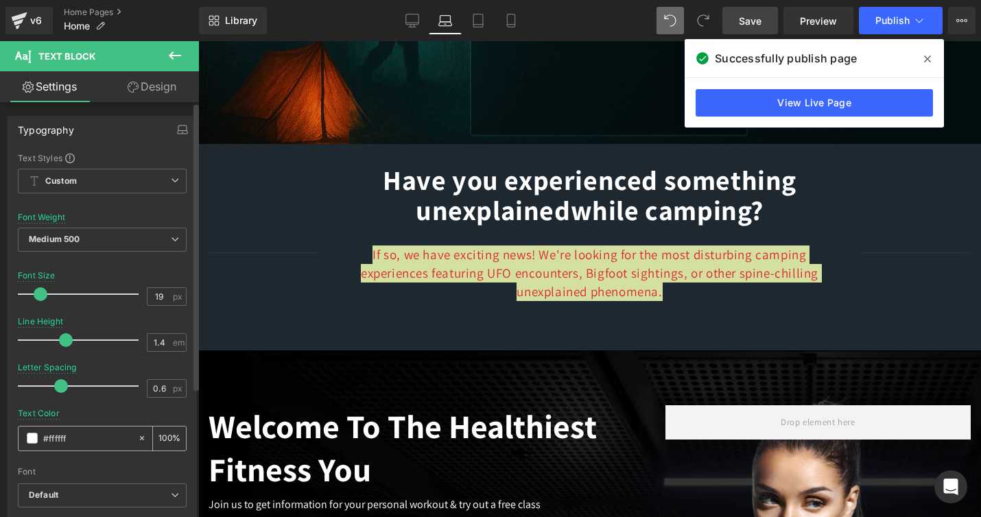
click at [69, 443] on input "#ffffff" at bounding box center [87, 438] width 88 height 15
click at [32, 439] on span at bounding box center [32, 438] width 11 height 11
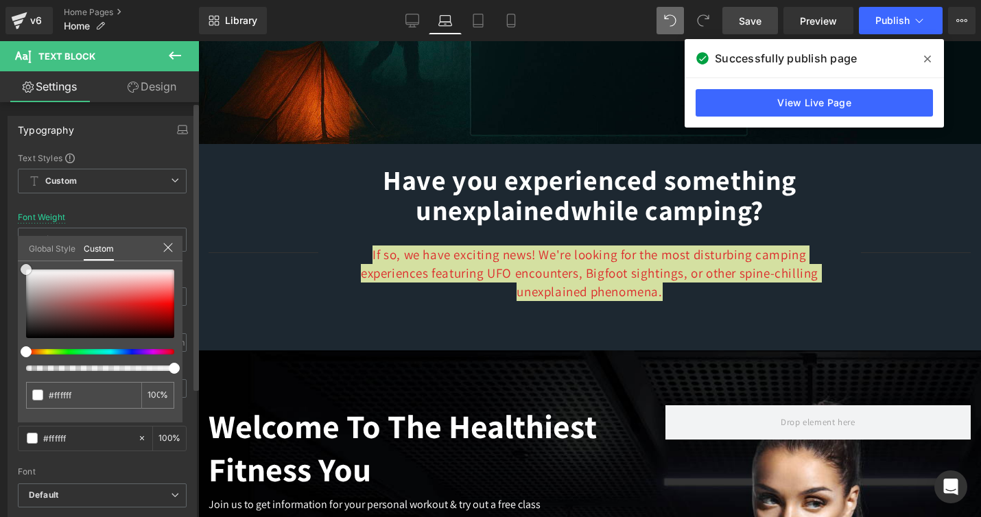
type input "#ebe9e9"
click at [32, 275] on div at bounding box center [100, 304] width 148 height 69
click at [96, 399] on input "#ebe9e9" at bounding box center [85, 395] width 73 height 14
type input "#ebe9e"
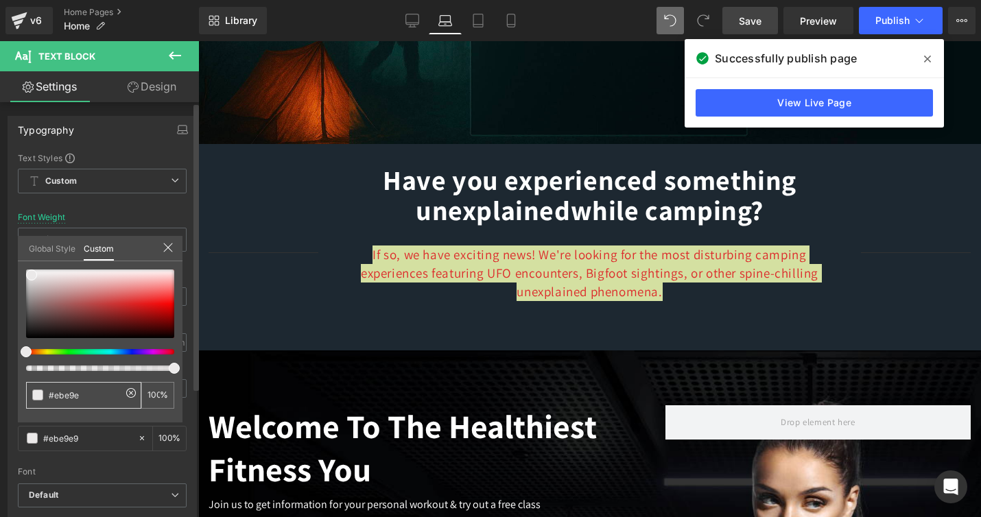
type input "0"
type input "#ebe9"
type input "60"
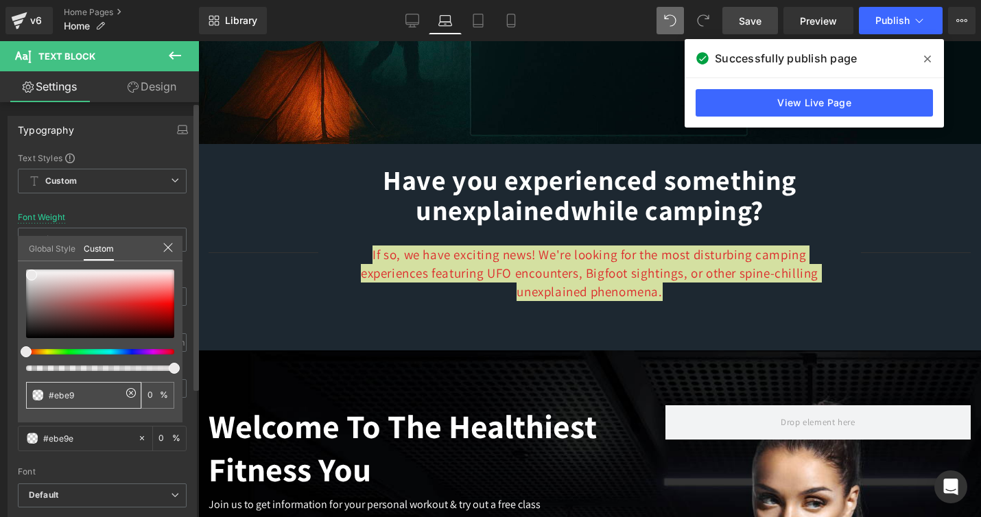
type input "60"
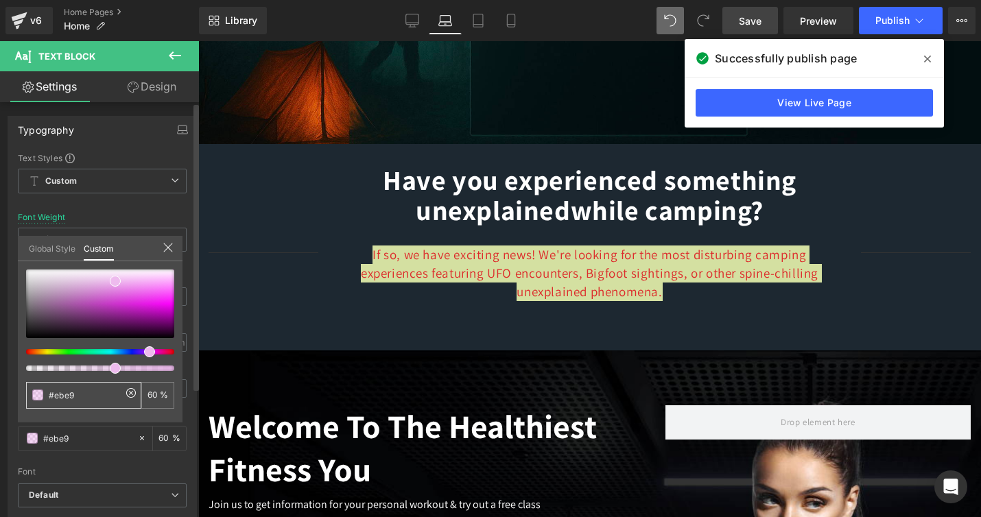
type input "#ebe"
type input "100"
type input "#eb"
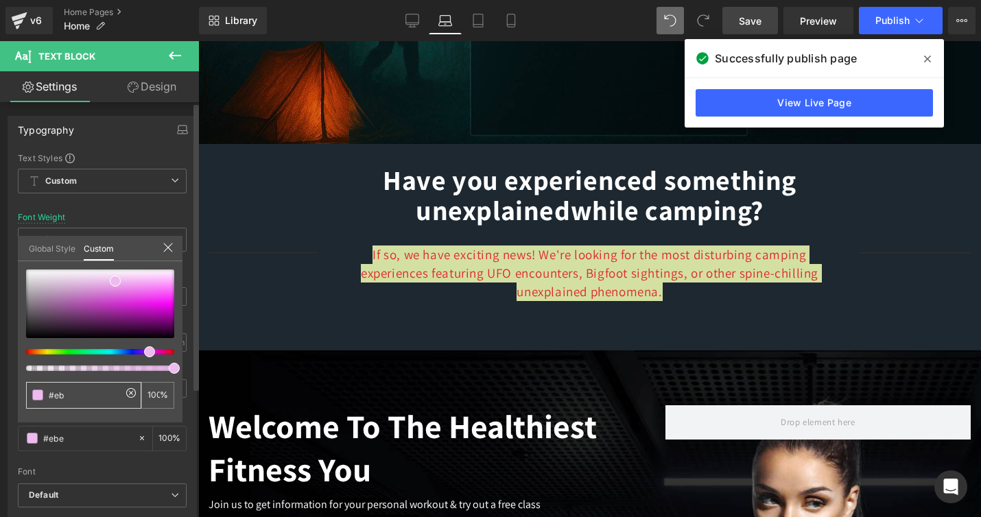
type input "#eb"
type input "0"
type input "#e"
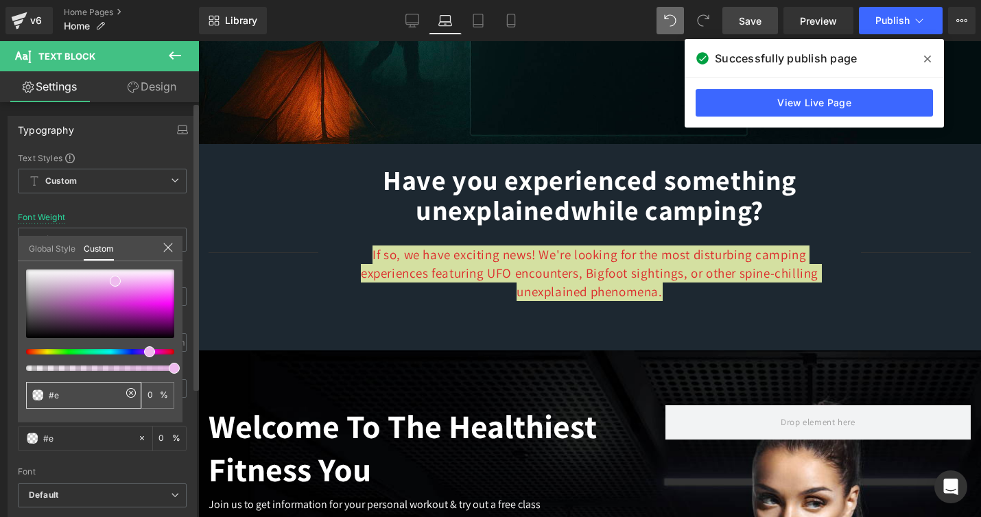
type input "#"
type input "#F"
type input "#FF"
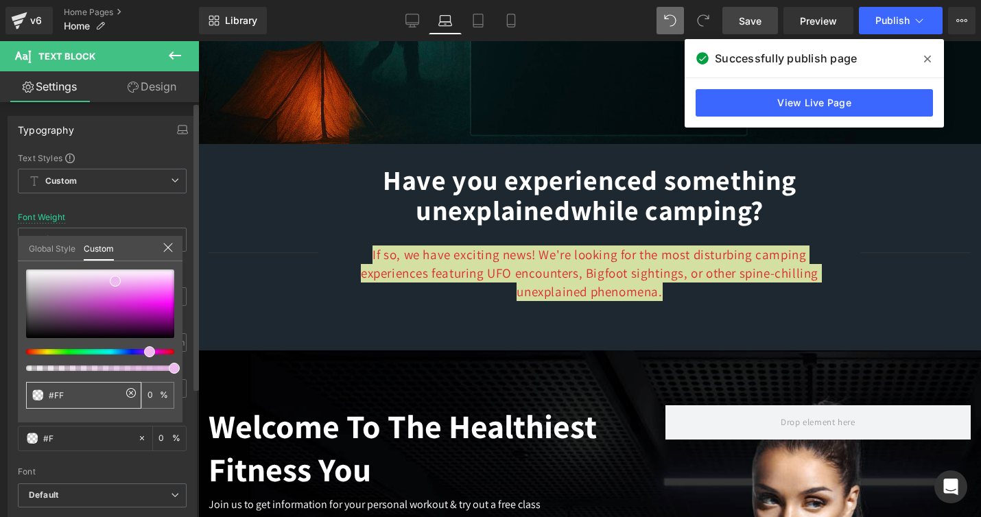
type input "#FF"
type input "#FFF"
type input "100"
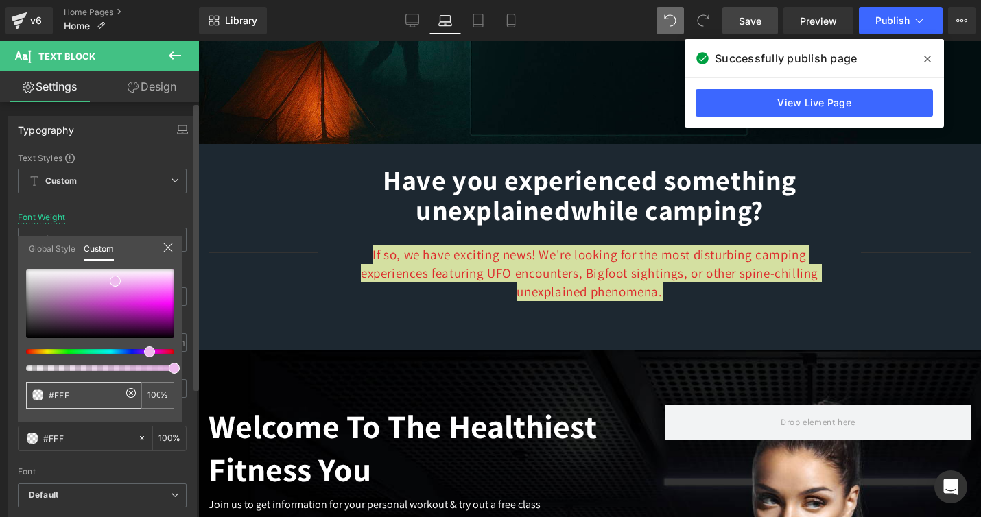
type input "#FFFF"
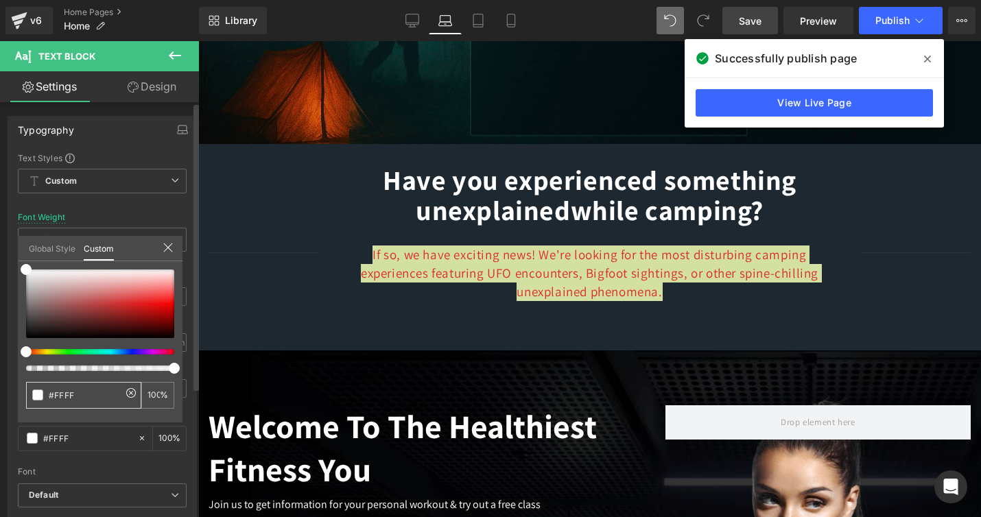
type input "#FFFFF"
type input "0"
type input "#FFFFFF"
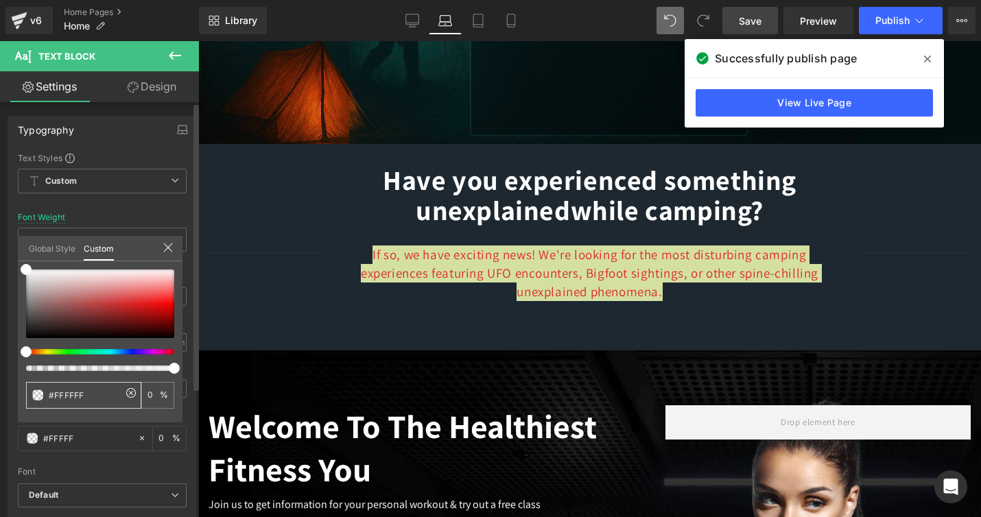
type input "#FFFFFF"
type input "100"
type input "#FFFFFF"
type input "#ffffff"
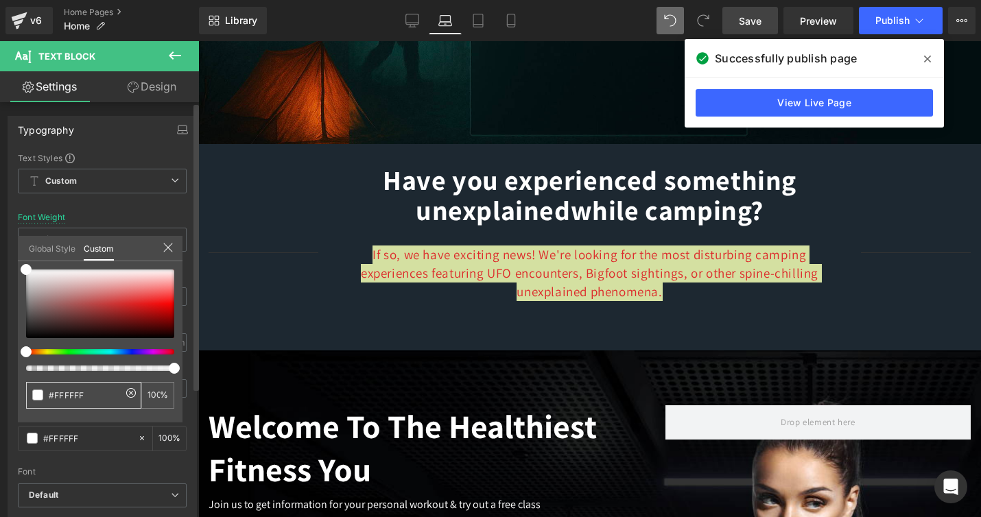
type input "#ffffff"
click at [126, 399] on div "#ffffff" at bounding box center [83, 395] width 115 height 27
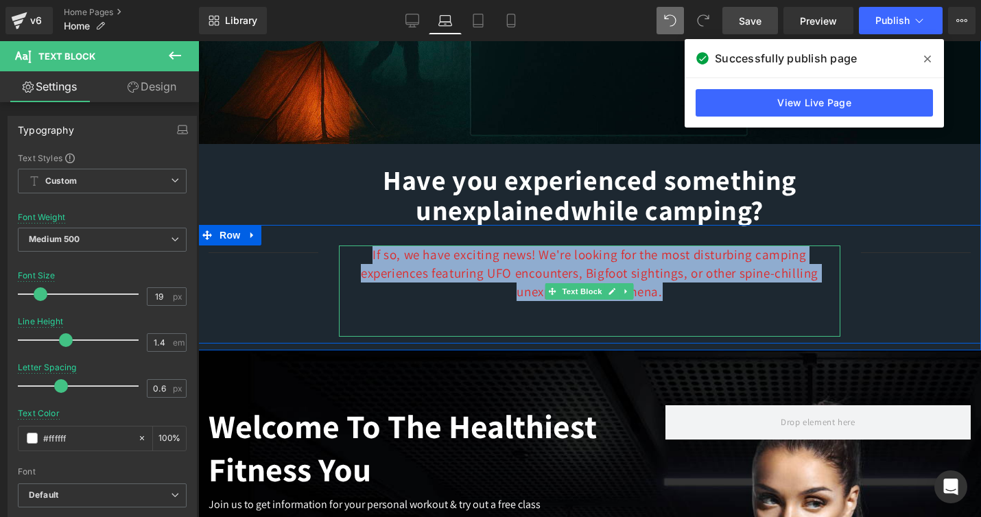
drag, startPoint x: 670, startPoint y: 292, endPoint x: 345, endPoint y: 259, distance: 326.3
click at [345, 259] on p "If so, we have exciting news! We're looking for the most disturbing camping exp…" at bounding box center [590, 273] width 502 height 55
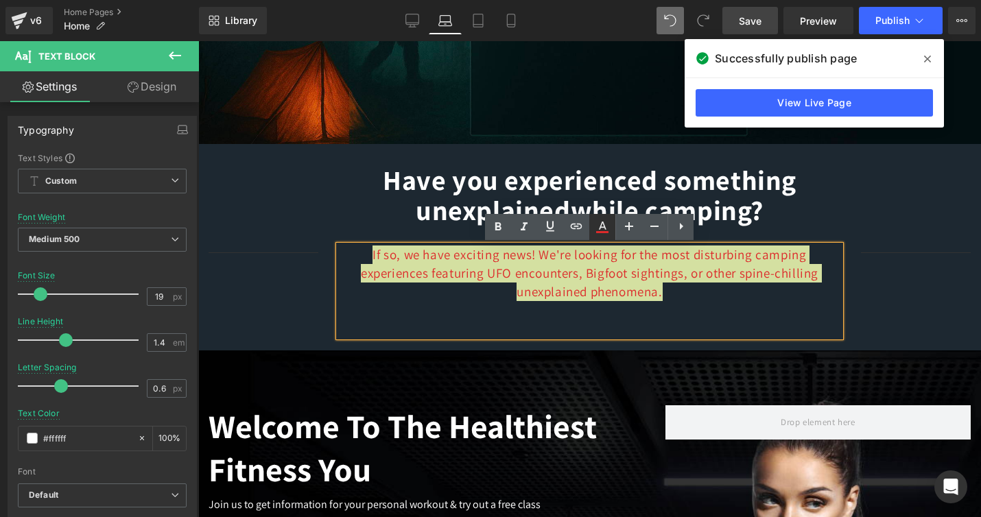
click at [603, 224] on icon at bounding box center [602, 227] width 16 height 16
type input "100"
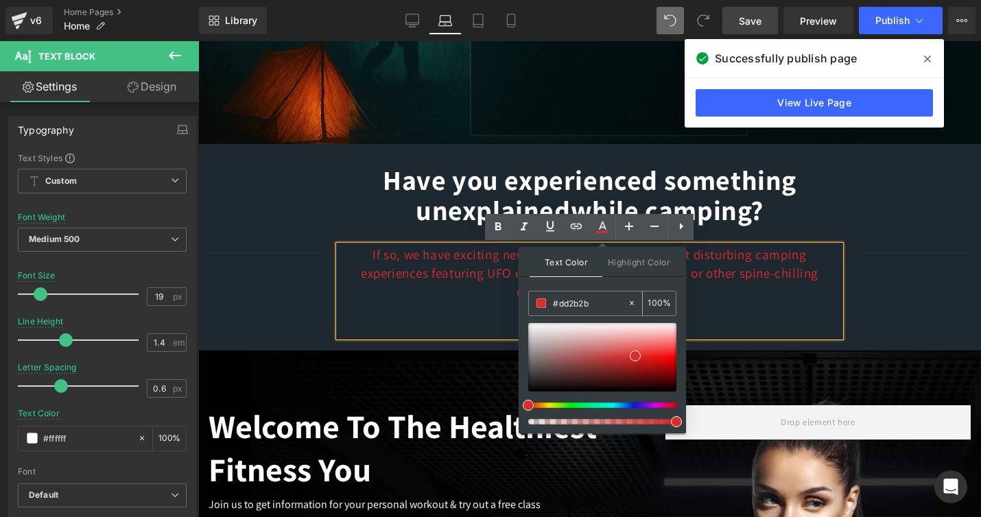
click at [599, 305] on input "#dd2b2b" at bounding box center [590, 303] width 74 height 15
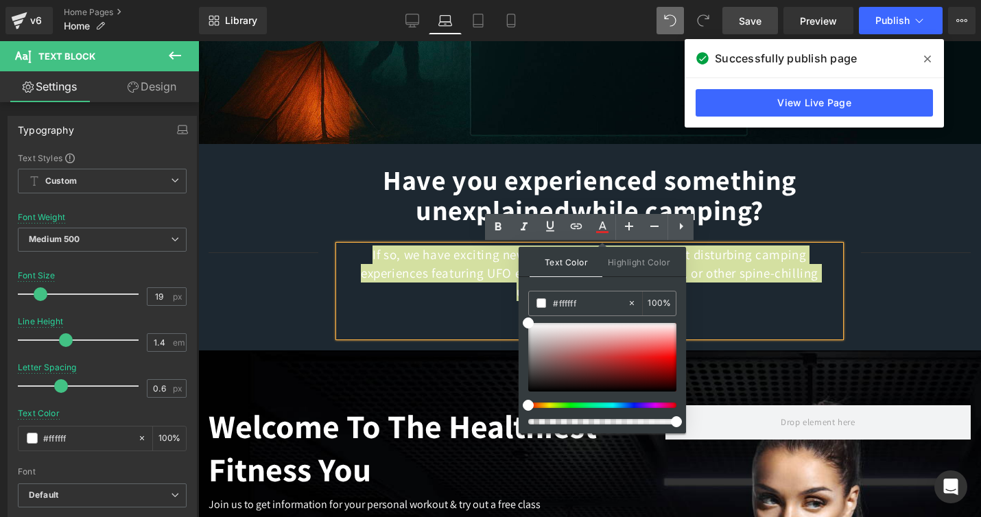
click at [616, 281] on div "Text Color Highlight Color rgba(255, 255, 255, 1) #ffffff 100 % transparent tra…" at bounding box center [602, 340] width 167 height 187
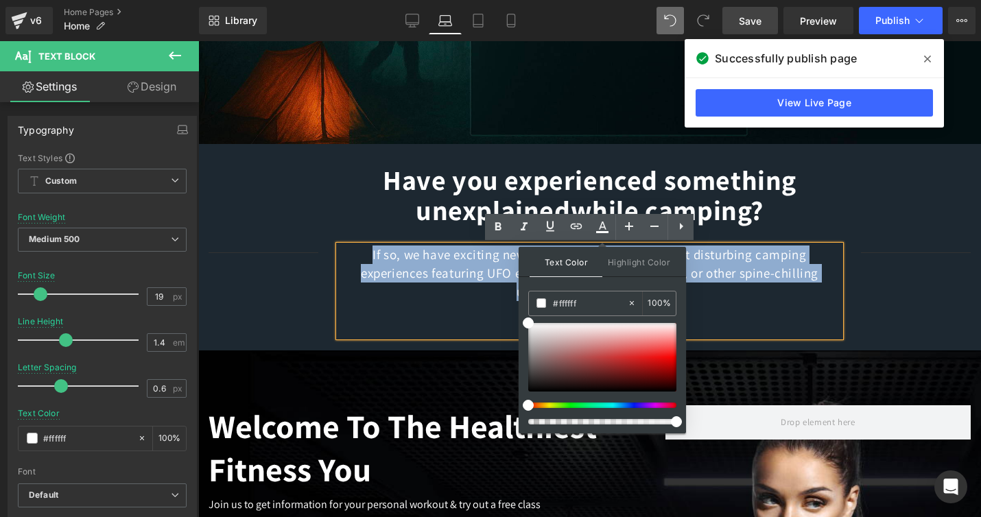
click at [907, 283] on div "Separator If so, we have exciting news! We're looking for the most disturbing c…" at bounding box center [589, 284] width 783 height 119
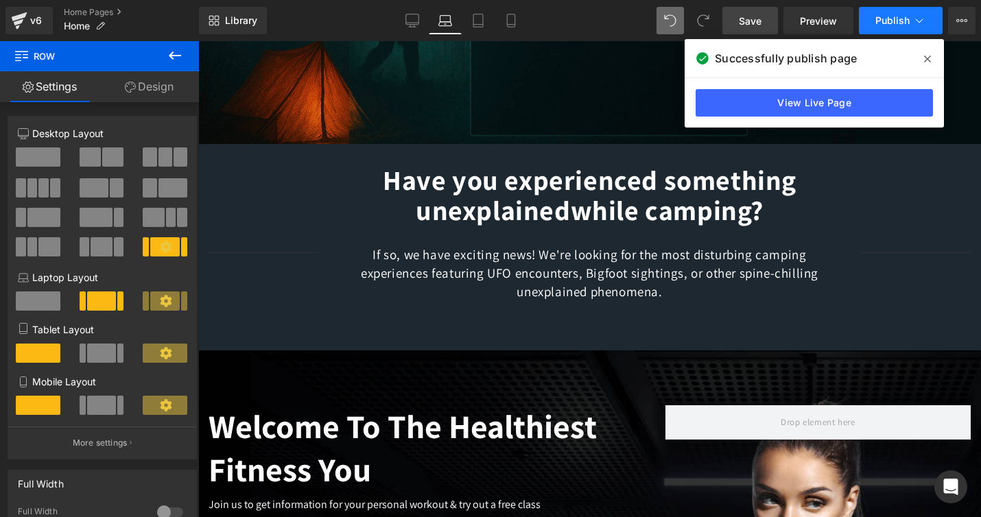
click at [881, 17] on span "Publish" at bounding box center [893, 20] width 34 height 11
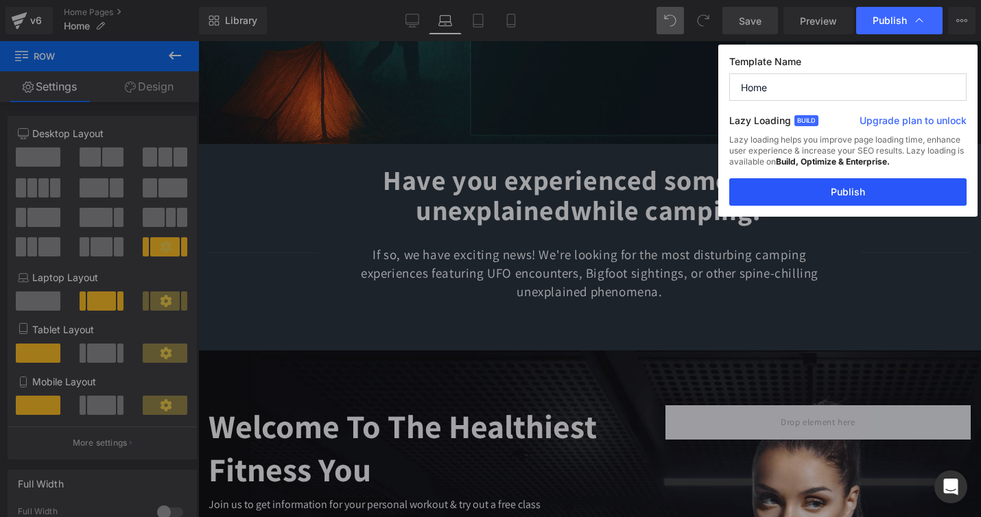
click at [856, 194] on button "Publish" at bounding box center [848, 191] width 237 height 27
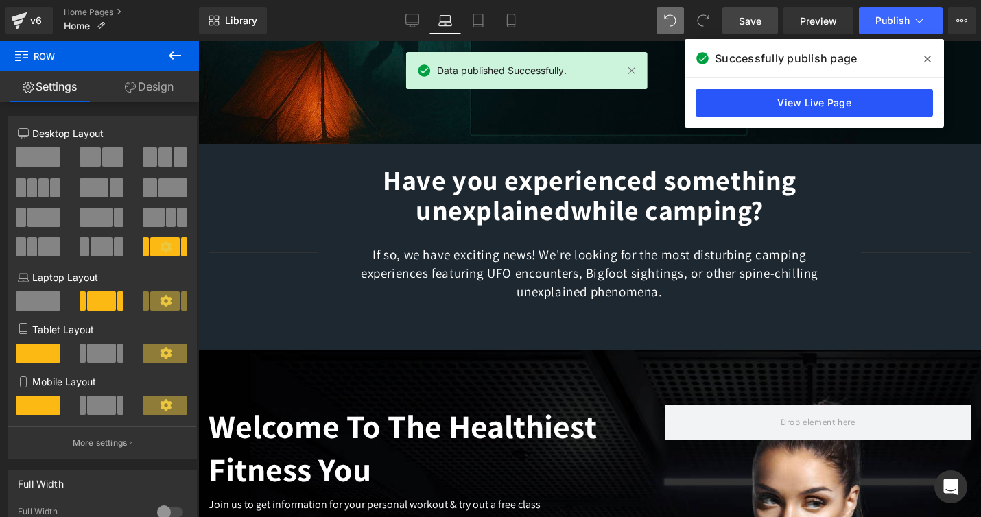
click at [798, 105] on link "View Live Page" at bounding box center [814, 102] width 237 height 27
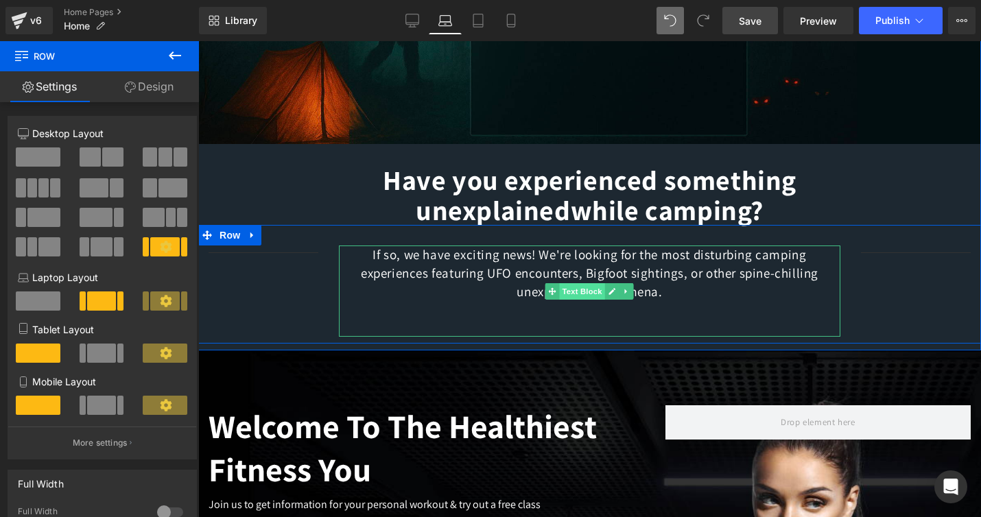
click at [582, 290] on span "Text Block" at bounding box center [582, 291] width 45 height 16
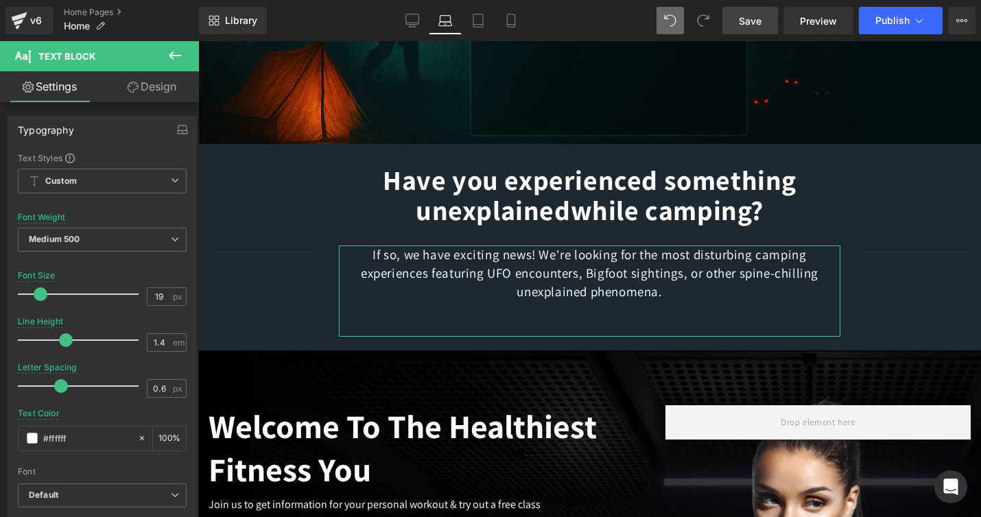
click at [148, 82] on link "Design" at bounding box center [152, 86] width 100 height 31
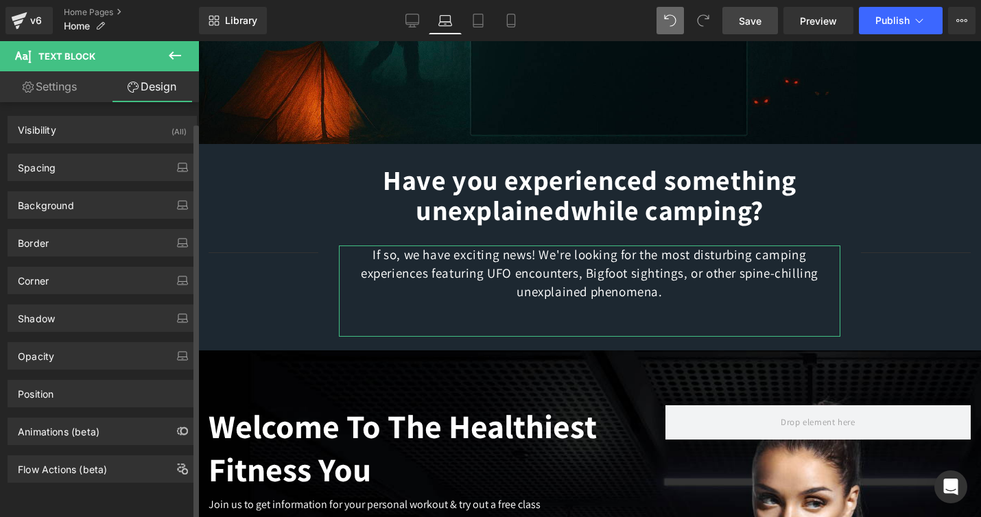
scroll to position [5, 0]
click at [51, 84] on link "Settings" at bounding box center [50, 86] width 100 height 31
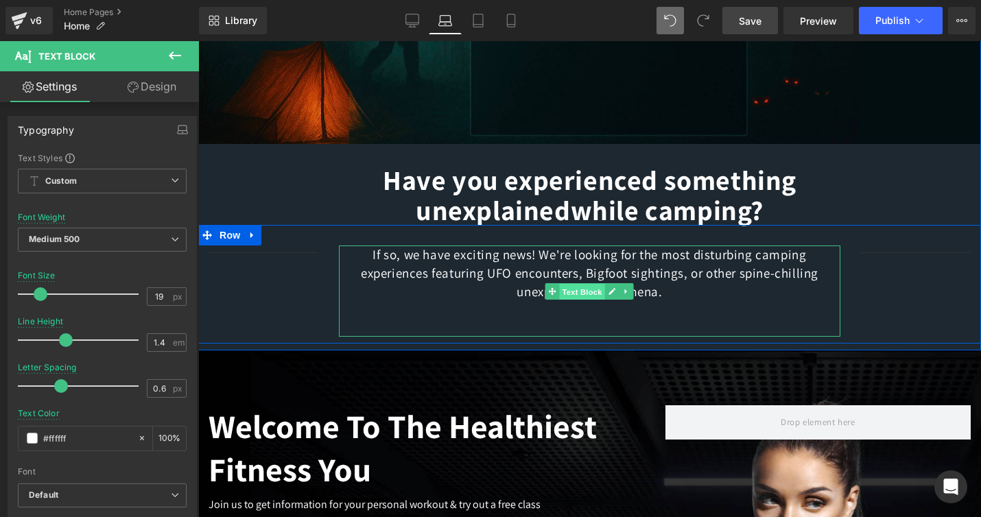
click at [582, 285] on span "Text Block" at bounding box center [582, 292] width 45 height 16
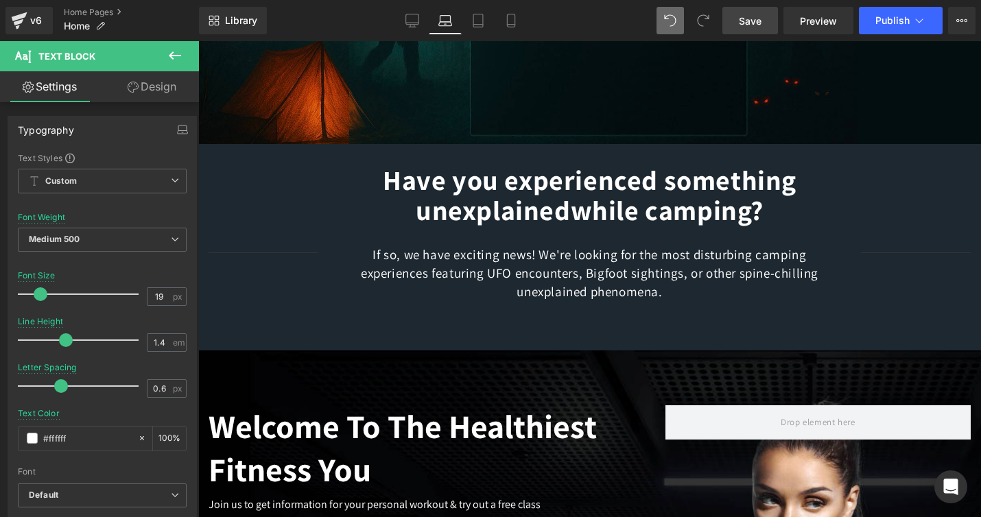
click at [746, 14] on span "Save" at bounding box center [750, 21] width 23 height 14
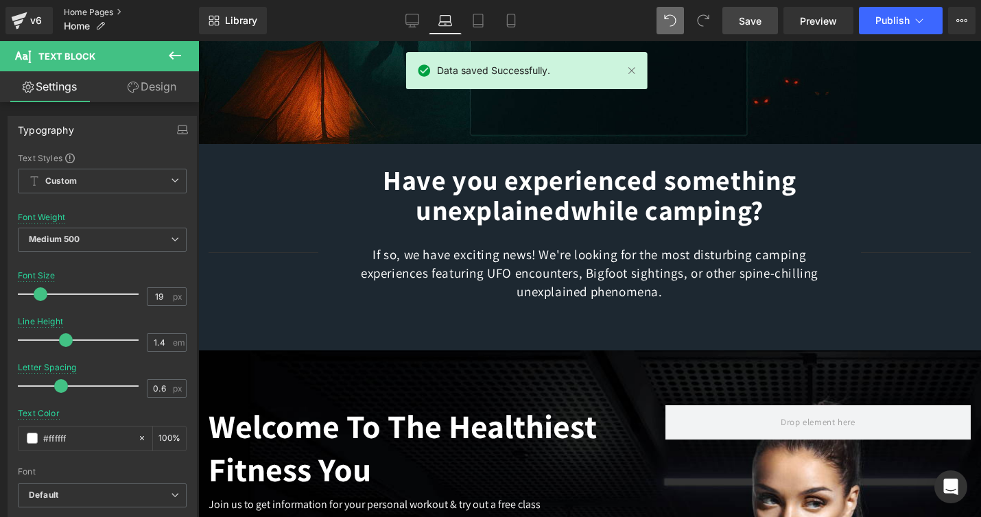
click at [72, 10] on link "Home Pages" at bounding box center [131, 12] width 135 height 11
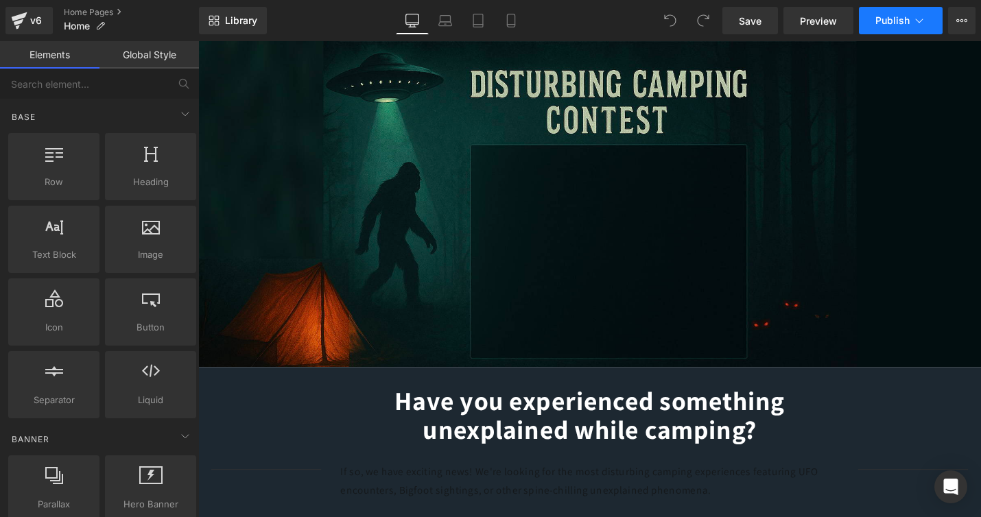
click at [891, 21] on span "Publish" at bounding box center [893, 20] width 34 height 11
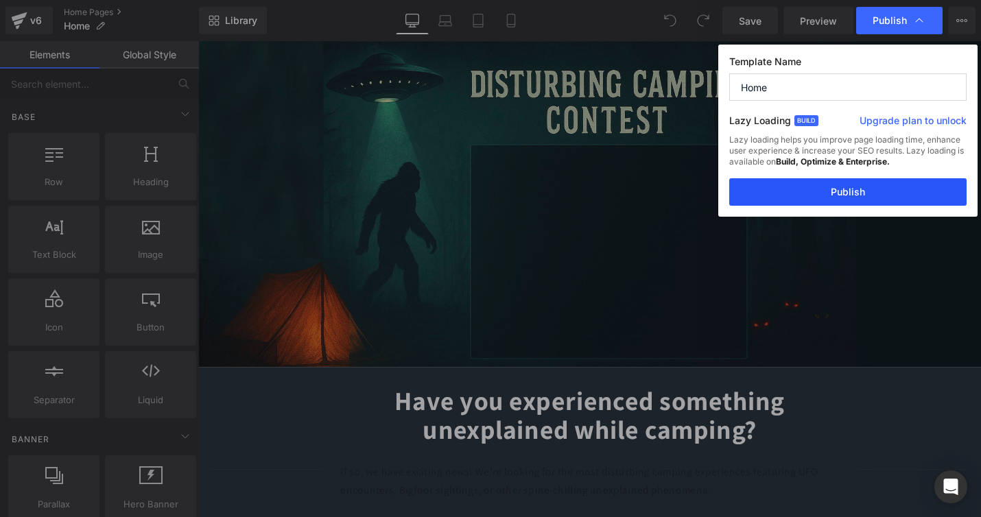
click at [845, 191] on button "Publish" at bounding box center [848, 191] width 237 height 27
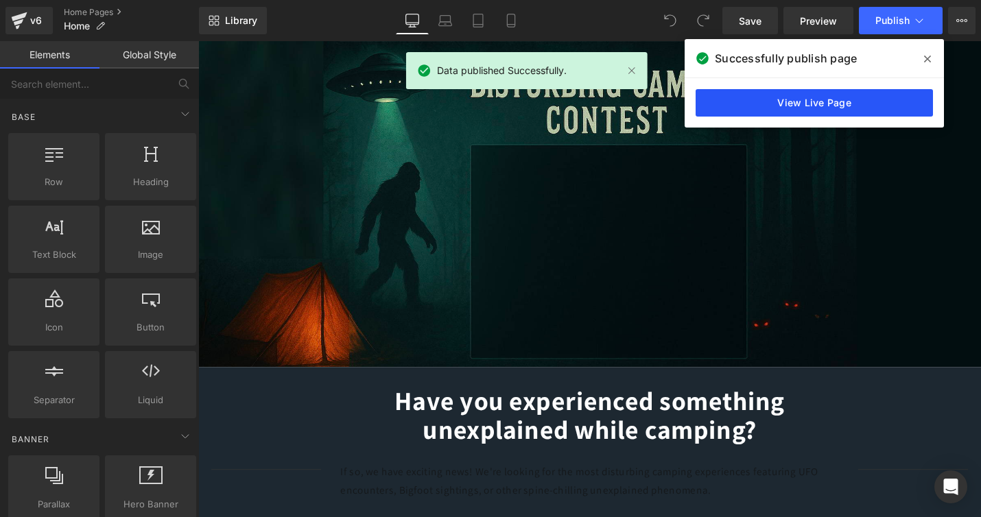
click at [807, 93] on link "View Live Page" at bounding box center [814, 102] width 237 height 27
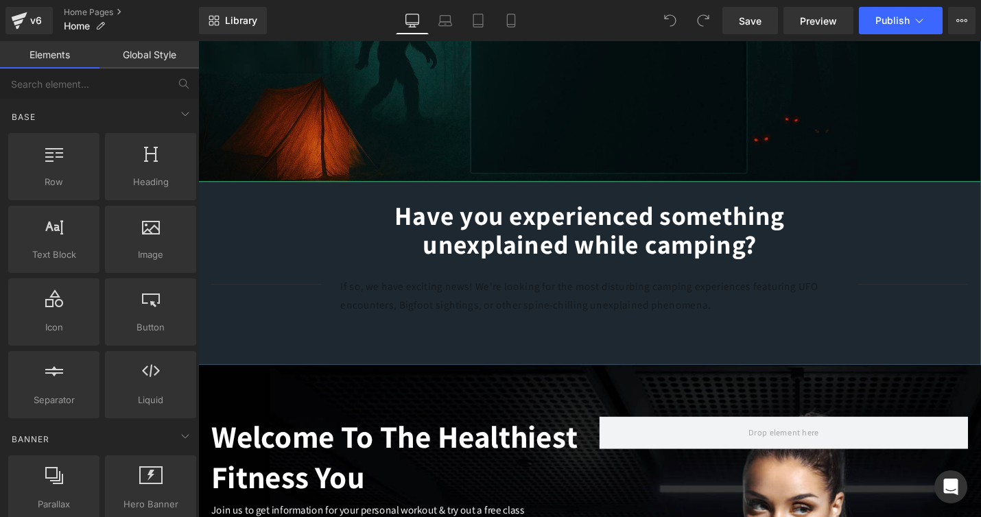
scroll to position [288, 0]
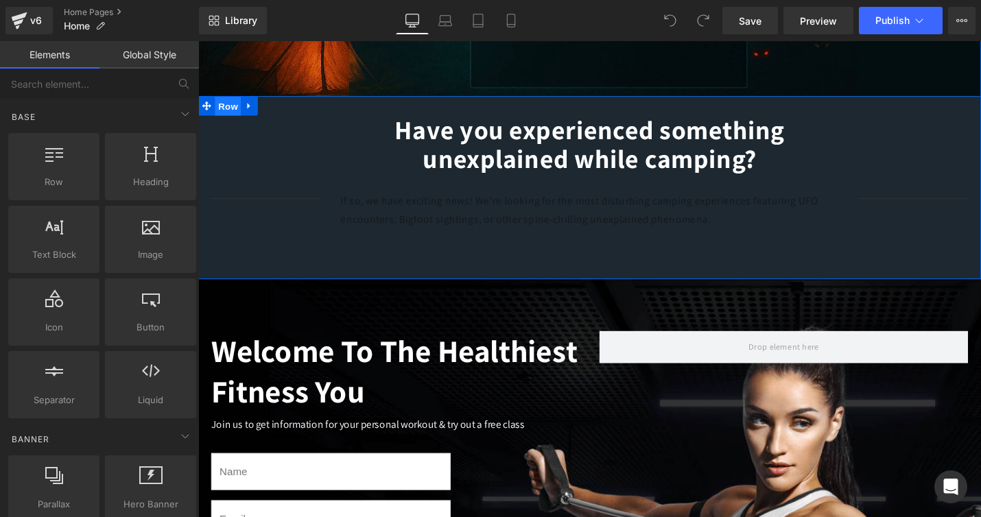
click at [234, 110] on span "Row" at bounding box center [229, 110] width 27 height 21
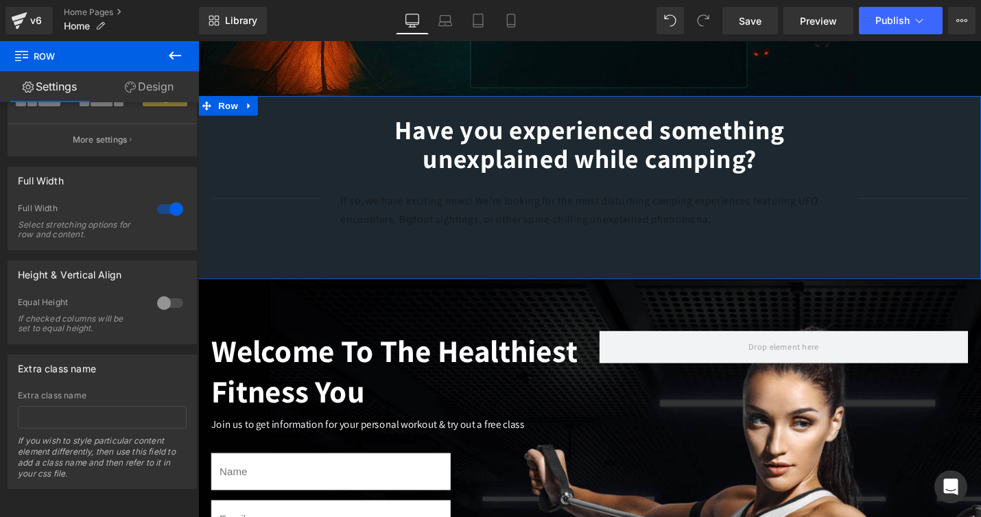
scroll to position [0, 0]
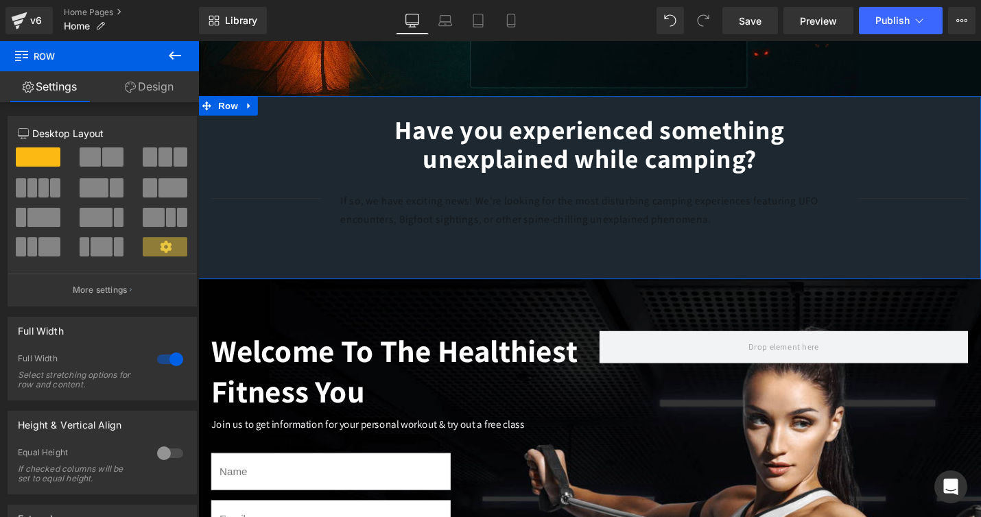
click at [48, 83] on link "Settings" at bounding box center [50, 86] width 100 height 31
click at [150, 79] on link "Design" at bounding box center [150, 86] width 100 height 31
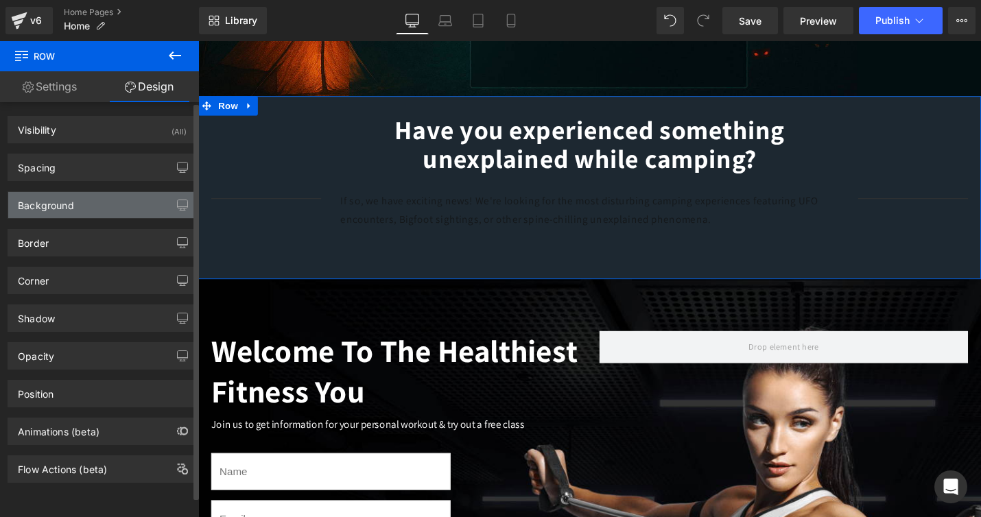
click at [90, 211] on div "Background" at bounding box center [102, 205] width 188 height 26
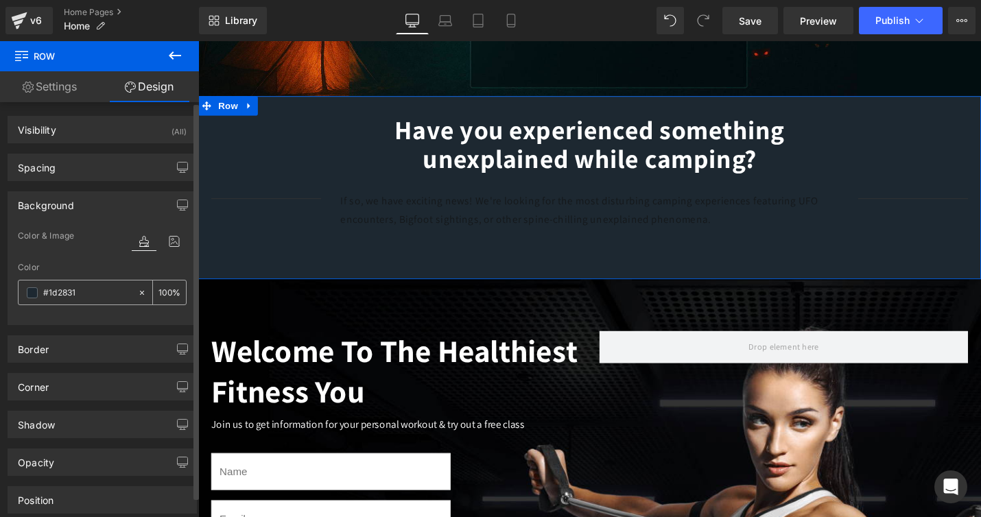
click at [83, 292] on input "#1d2831" at bounding box center [87, 293] width 88 height 15
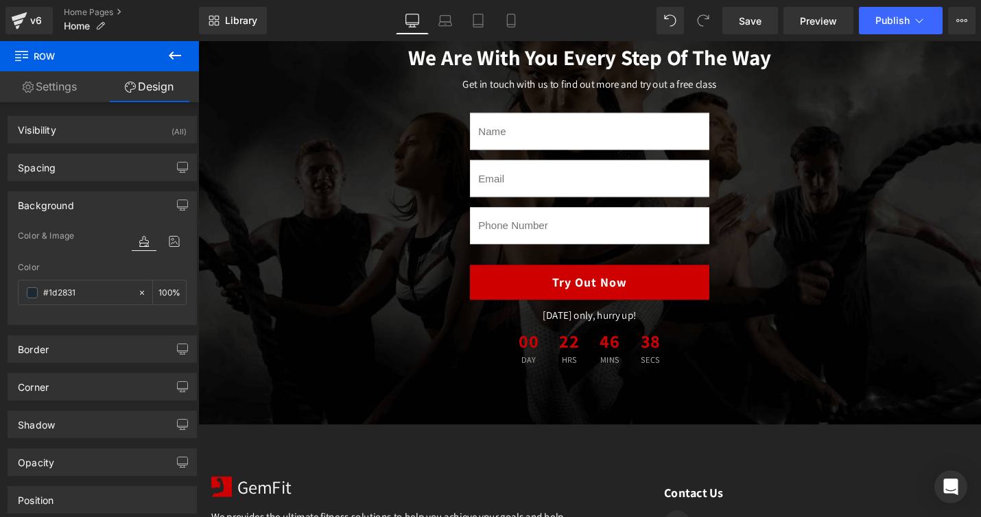
scroll to position [2422, 0]
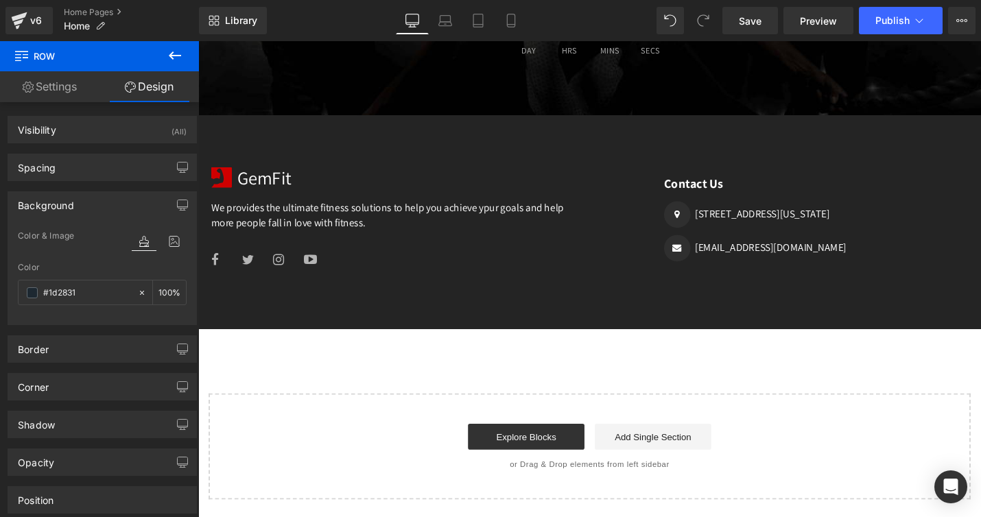
click at [661, 458] on link "Add Single Section" at bounding box center [681, 460] width 124 height 27
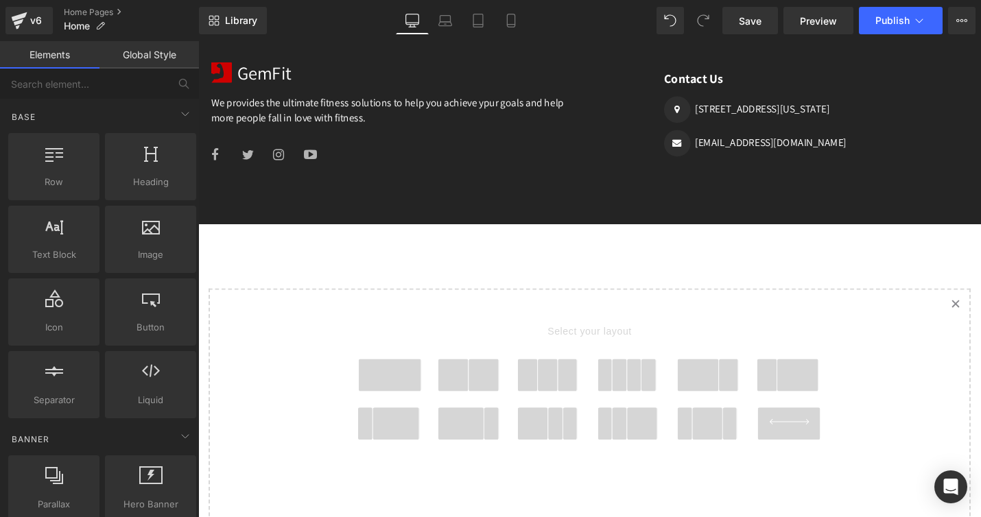
scroll to position [2630, 0]
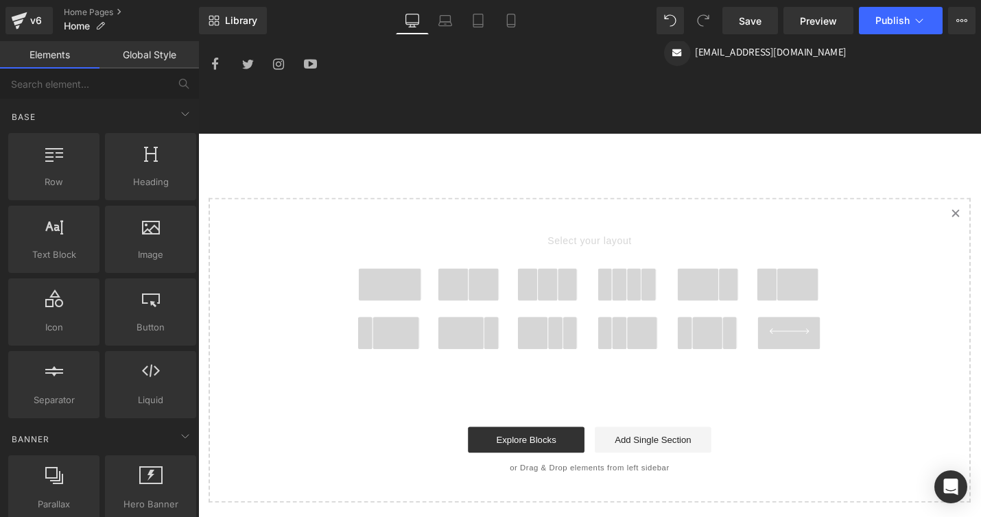
click at [404, 299] on span at bounding box center [402, 299] width 66 height 34
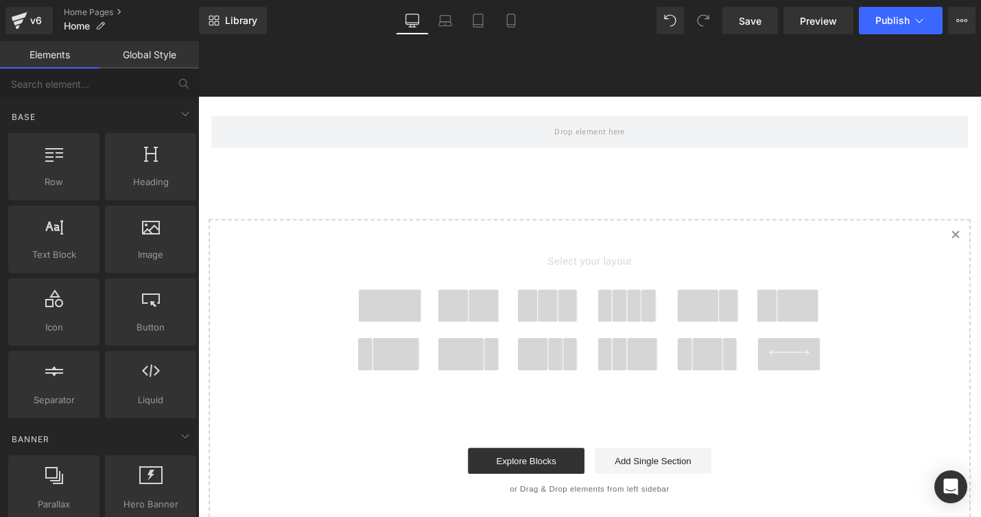
scroll to position [2671, 0]
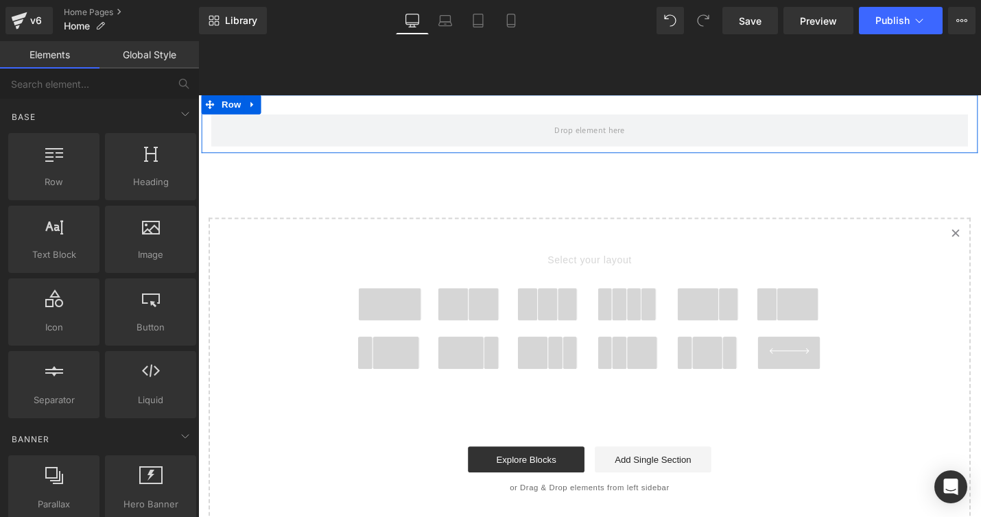
click at [254, 106] on icon at bounding box center [255, 109] width 3 height 6
click at [287, 106] on icon at bounding box center [292, 109] width 10 height 10
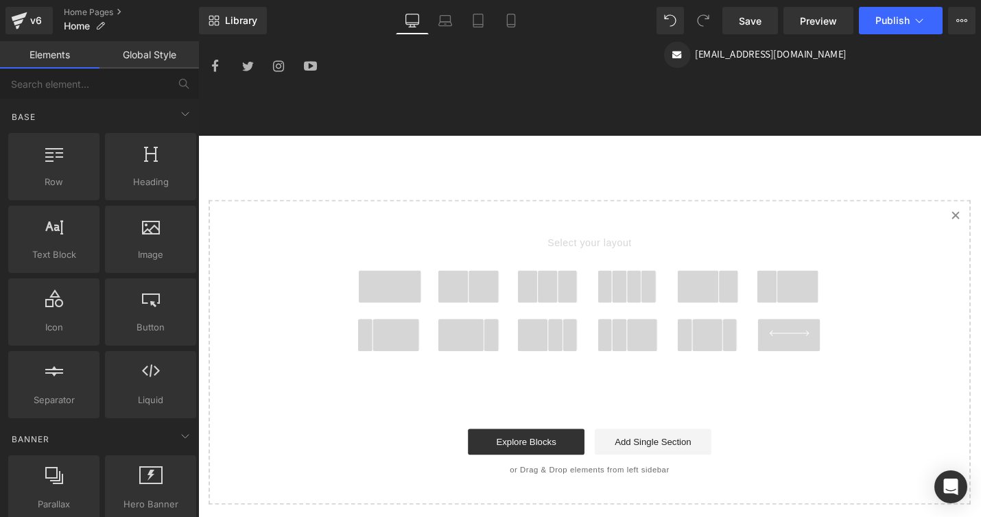
scroll to position [2623, 0]
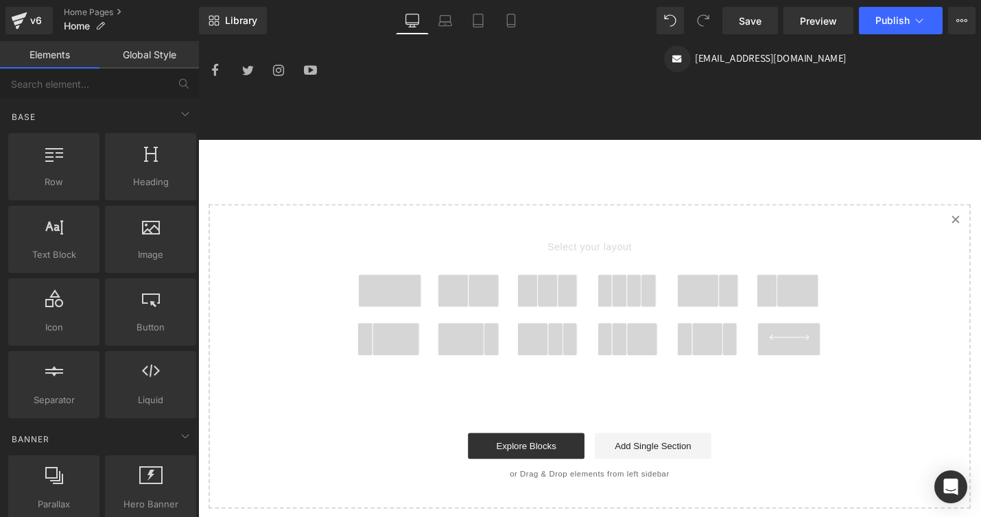
click at [822, 355] on span at bounding box center [825, 357] width 66 height 34
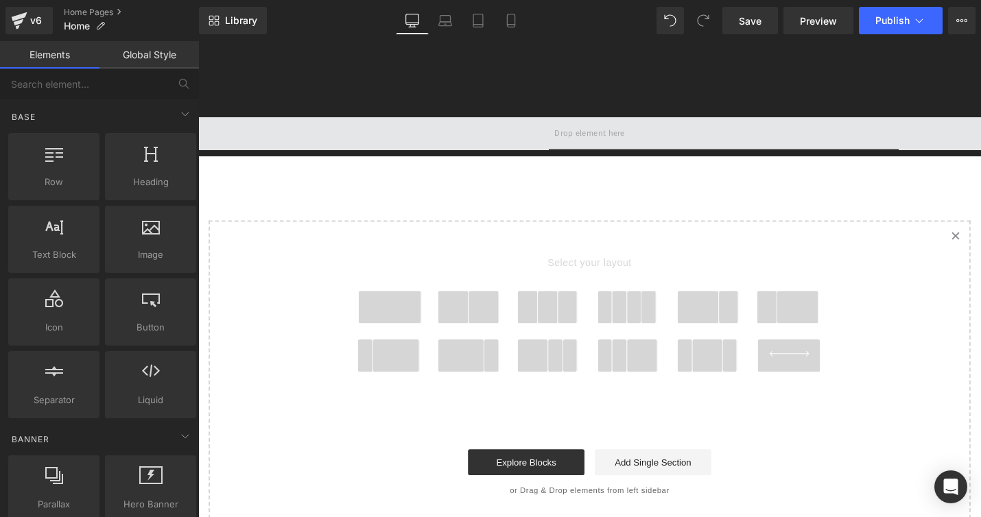
scroll to position [2671, 0]
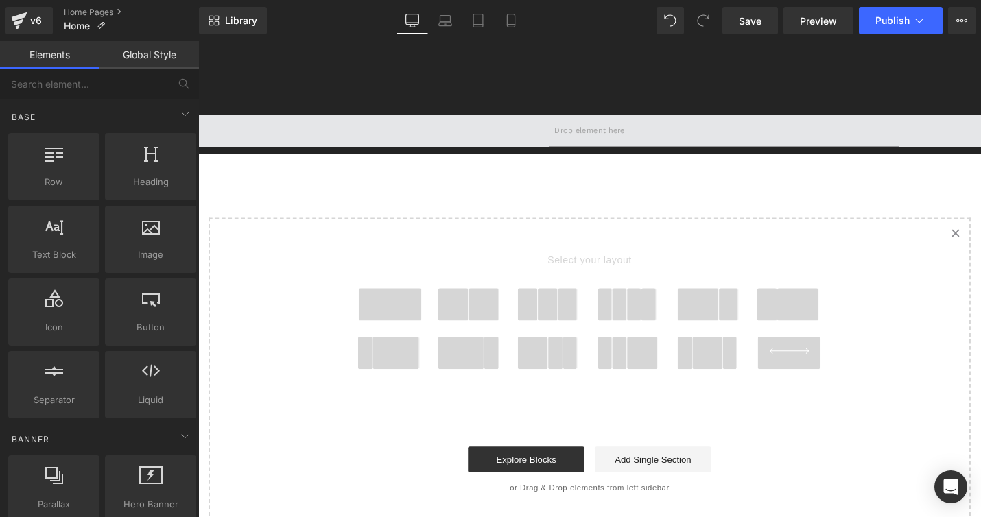
click at [287, 127] on span at bounding box center [613, 136] width 830 height 34
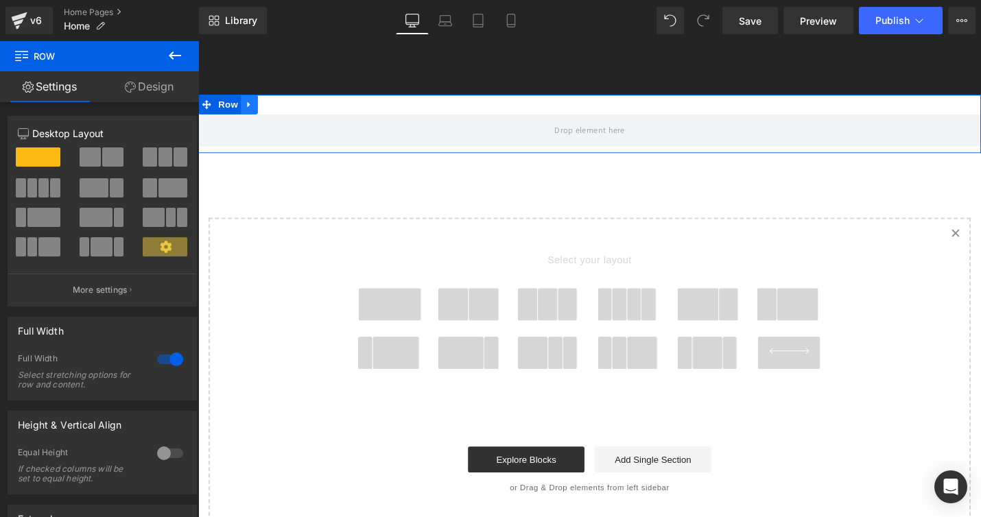
click at [251, 107] on icon at bounding box center [252, 109] width 3 height 6
click at [159, 90] on link "Design" at bounding box center [150, 86] width 100 height 31
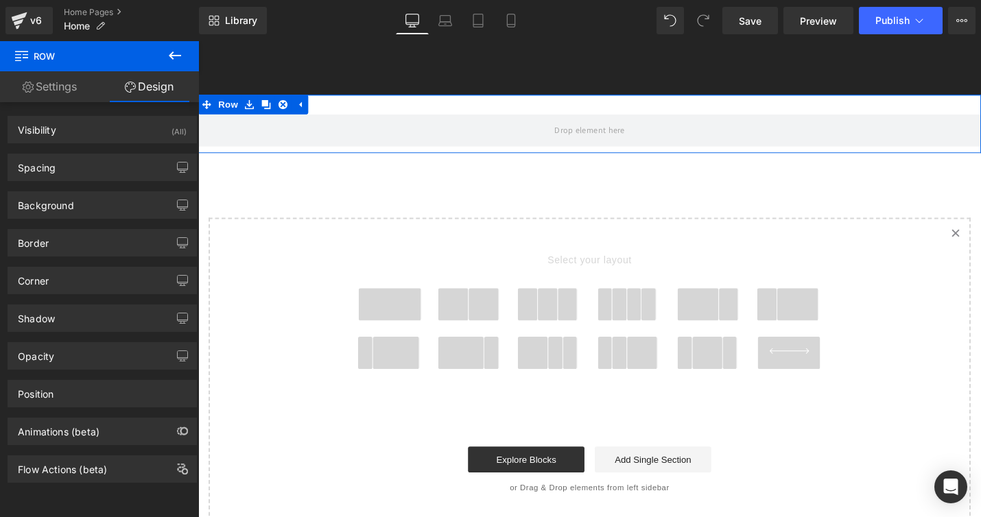
type input "transparent"
type input "0"
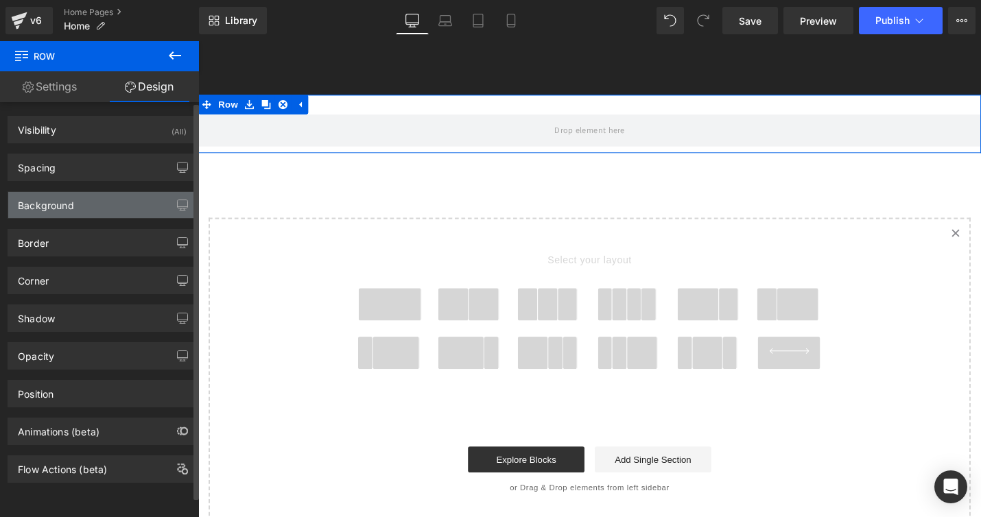
click at [81, 200] on div "Background" at bounding box center [102, 205] width 188 height 26
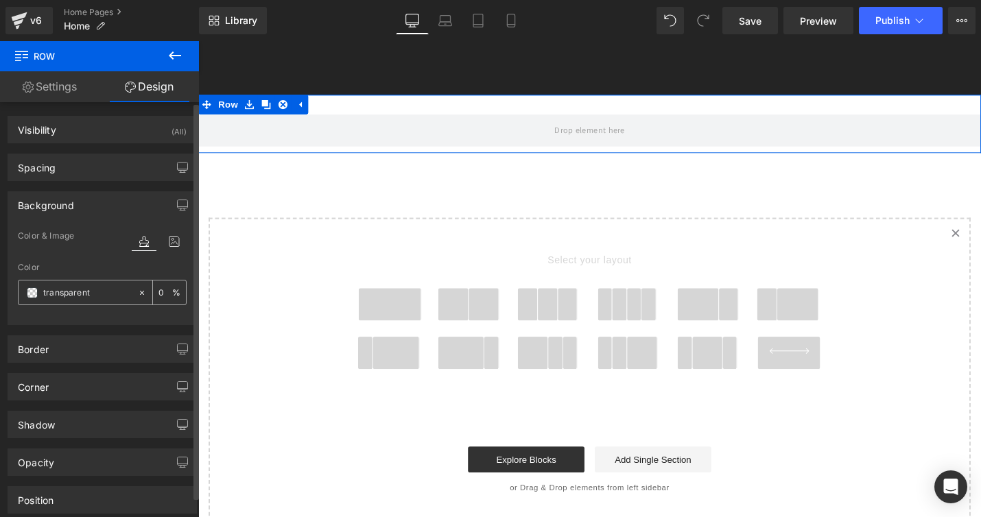
click at [73, 291] on input "transparent" at bounding box center [87, 293] width 88 height 15
paste input "#1d2831"
type input "#1d2831"
type input "100"
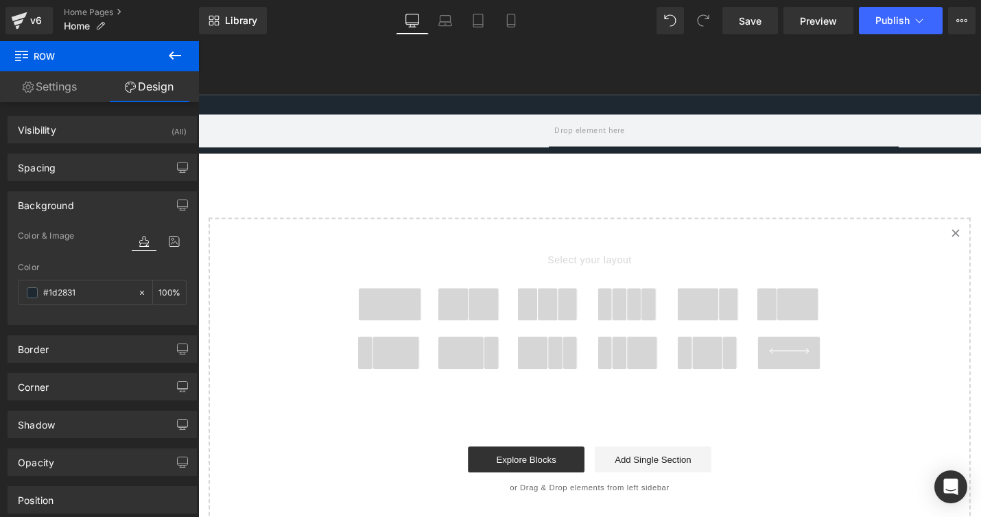
type input "#1d2831"
click at [173, 51] on icon at bounding box center [175, 55] width 12 height 8
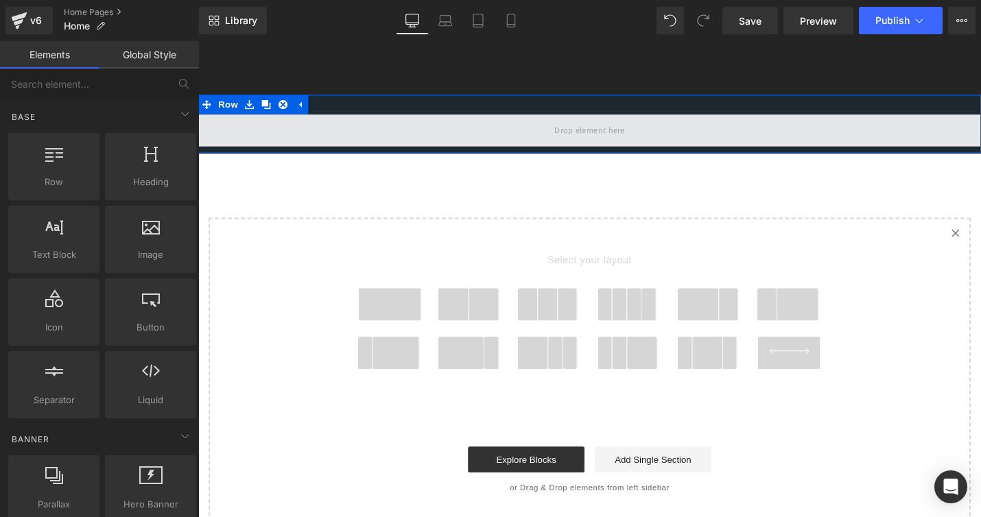
click at [562, 134] on span at bounding box center [613, 136] width 830 height 34
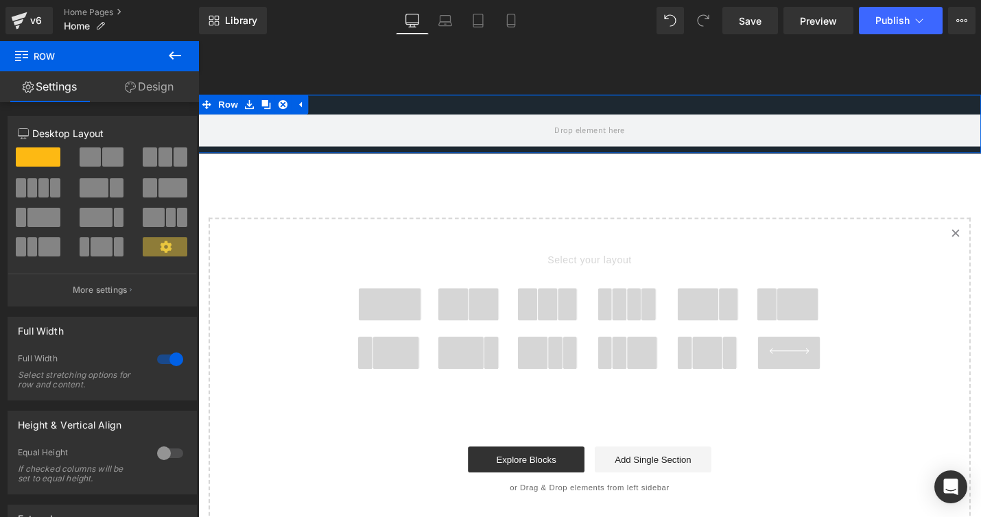
click at [152, 162] on span at bounding box center [150, 157] width 14 height 19
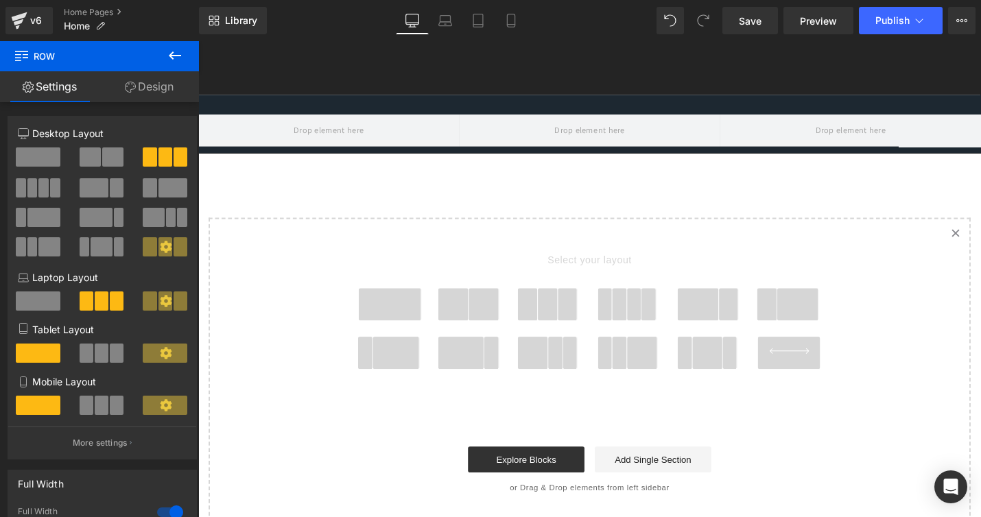
click at [176, 54] on icon at bounding box center [175, 55] width 16 height 16
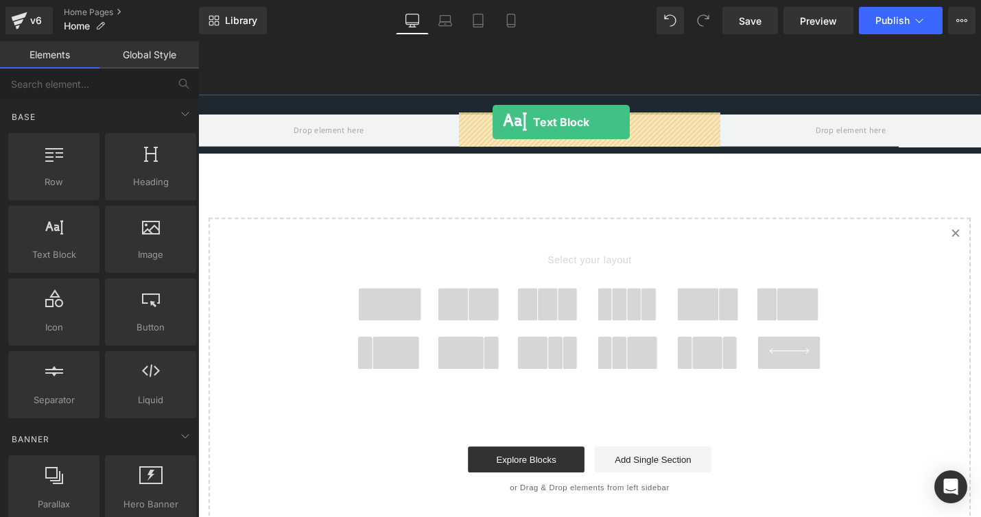
drag, startPoint x: 257, startPoint y: 276, endPoint x: 511, endPoint y: 127, distance: 293.8
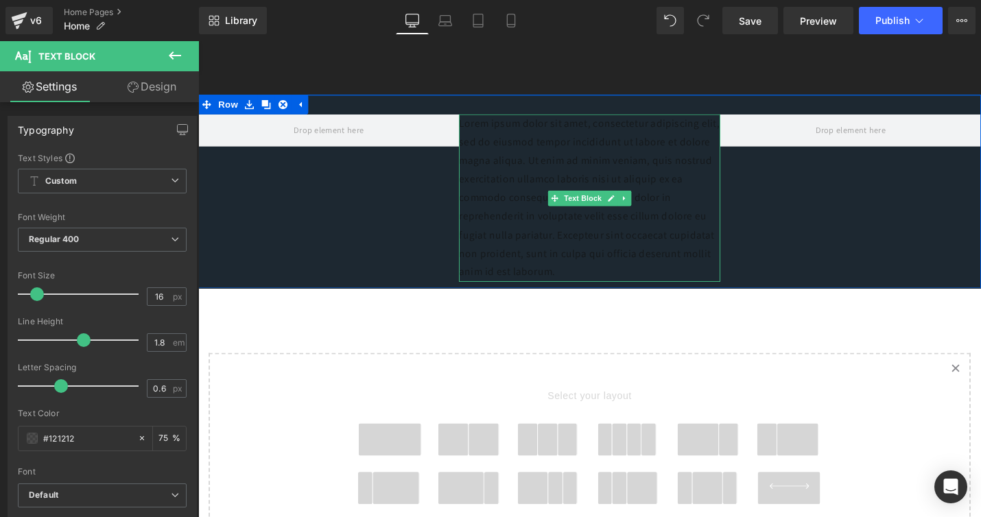
click at [572, 161] on p "Lorem ipsum dolor sit amet, consectetur adipiscing elit, sed do eiusmod tempor …" at bounding box center [613, 208] width 277 height 178
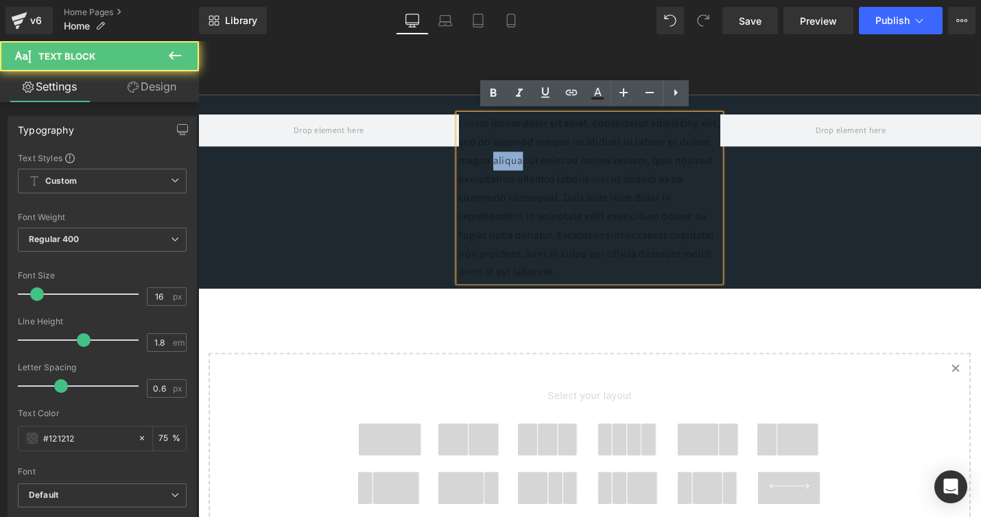
click at [572, 161] on p "Lorem ipsum dolor sit amet, consectetur adipiscing elit, sed do eiusmod tempor …" at bounding box center [613, 208] width 277 height 178
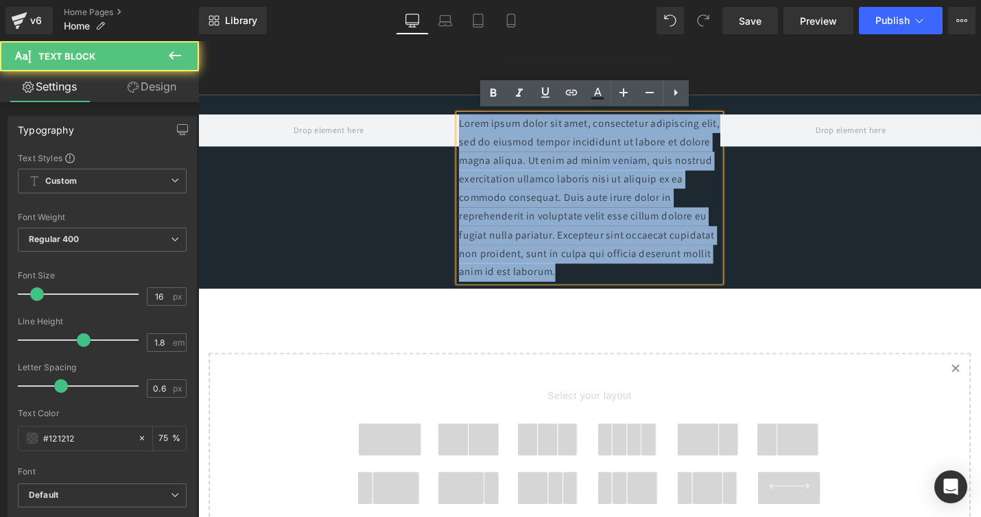
click at [572, 161] on p "Lorem ipsum dolor sit amet, consectetur adipiscing elit, sed do eiusmod tempor …" at bounding box center [613, 208] width 277 height 178
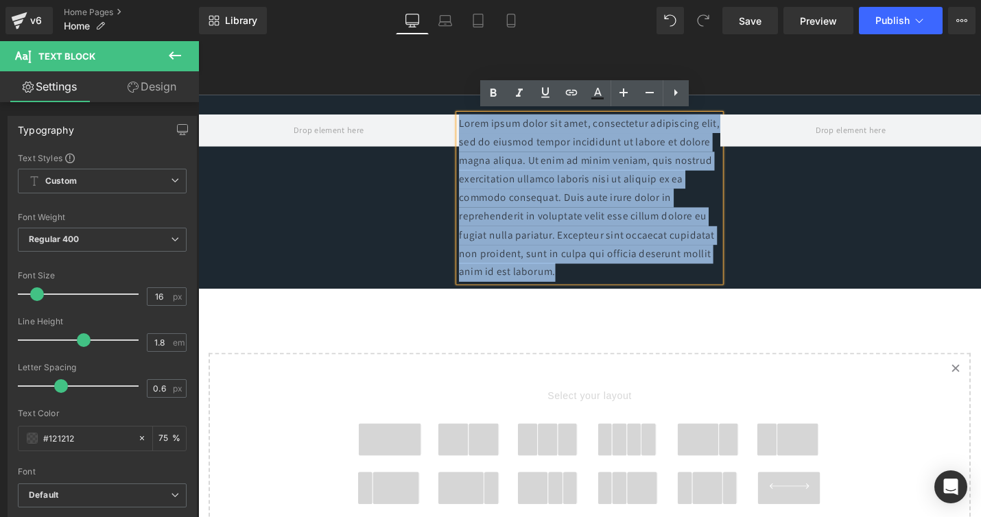
paste div
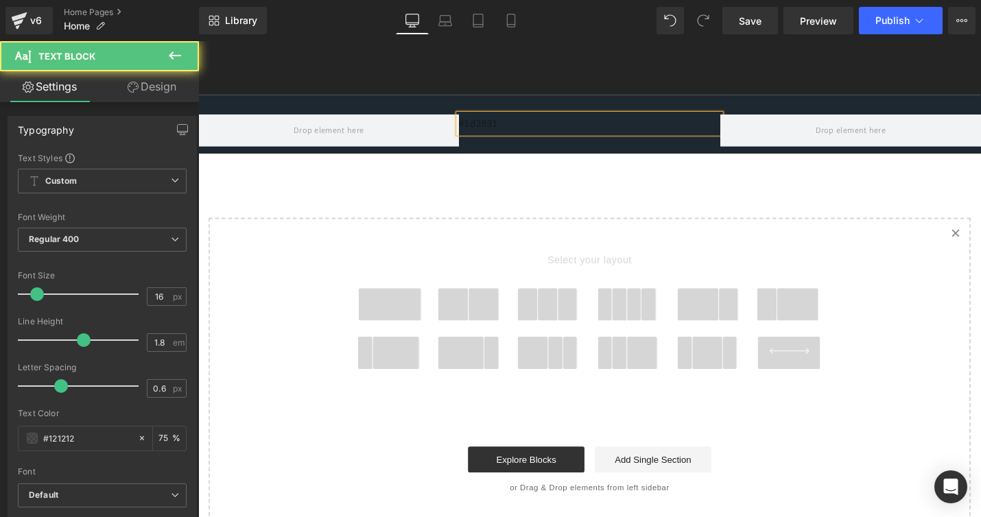
click at [619, 126] on p "#1d2831" at bounding box center [613, 129] width 277 height 20
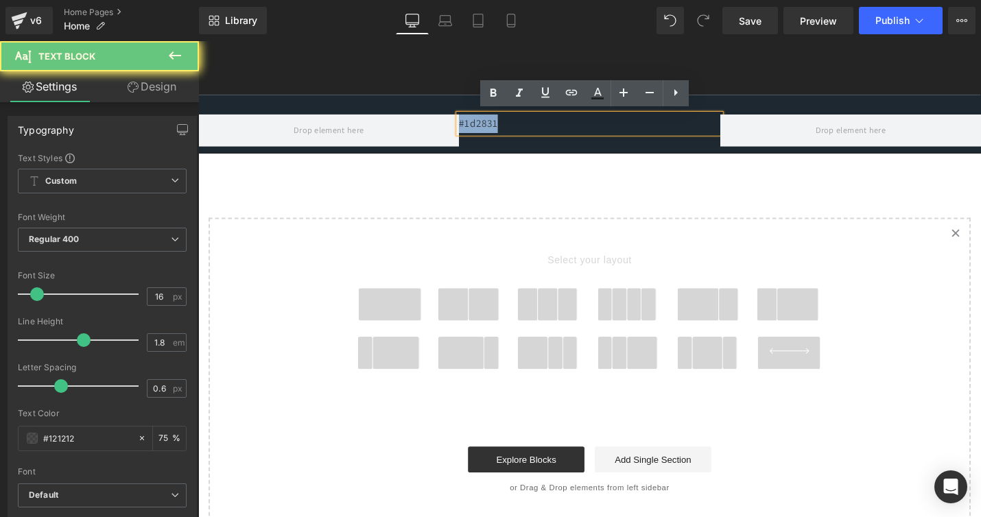
click at [619, 126] on p "#1d2831" at bounding box center [613, 129] width 277 height 20
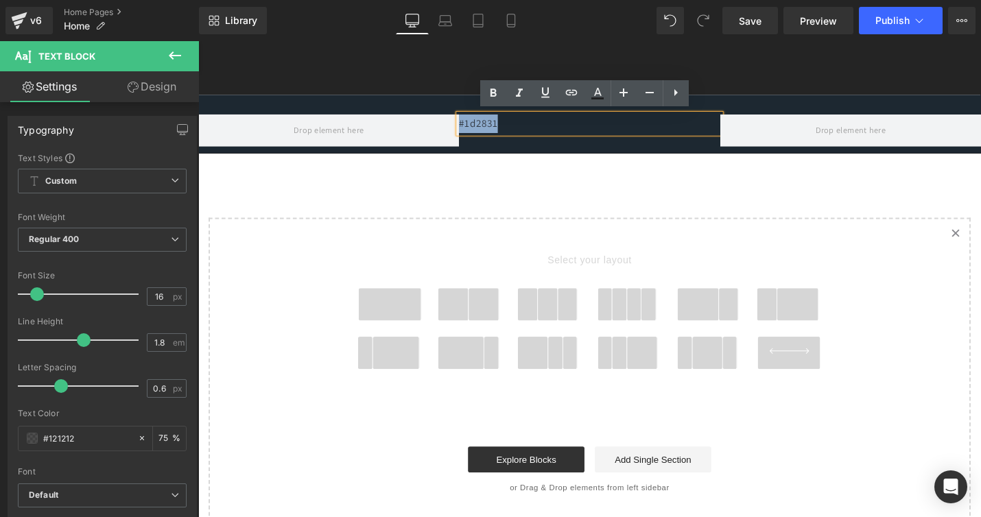
click at [619, 126] on p "#1d2831" at bounding box center [613, 129] width 277 height 20
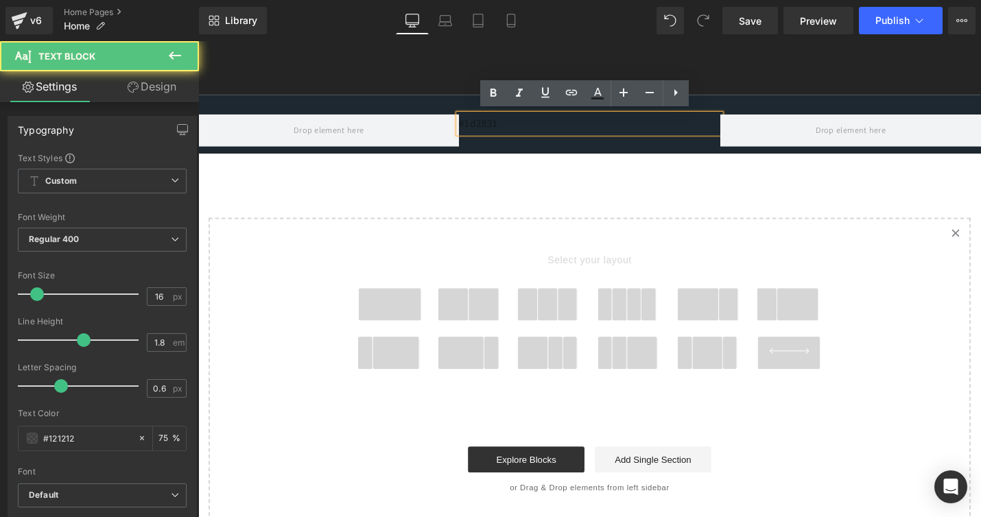
click at [619, 126] on p "#1d2831" at bounding box center [613, 129] width 277 height 20
click at [614, 150] on div "#1d2831 Text Block Row" at bounding box center [613, 129] width 830 height 62
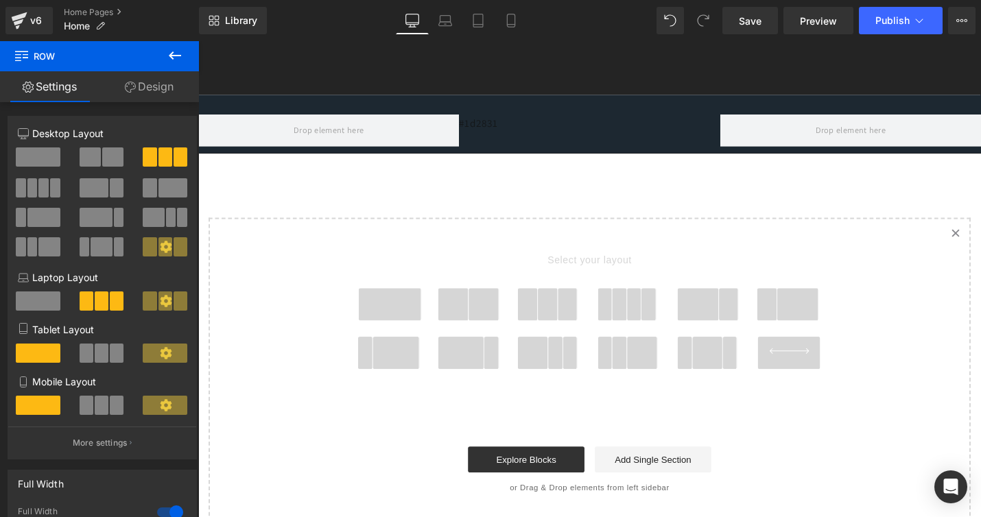
click at [614, 150] on div "#1d2831 Text Block Row" at bounding box center [613, 129] width 830 height 62
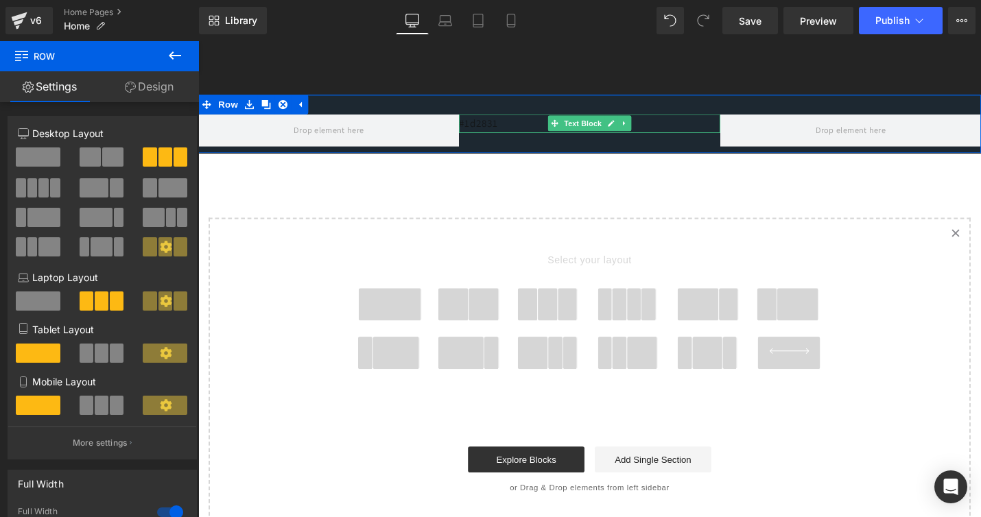
click at [534, 124] on p "#1d2831" at bounding box center [613, 129] width 277 height 20
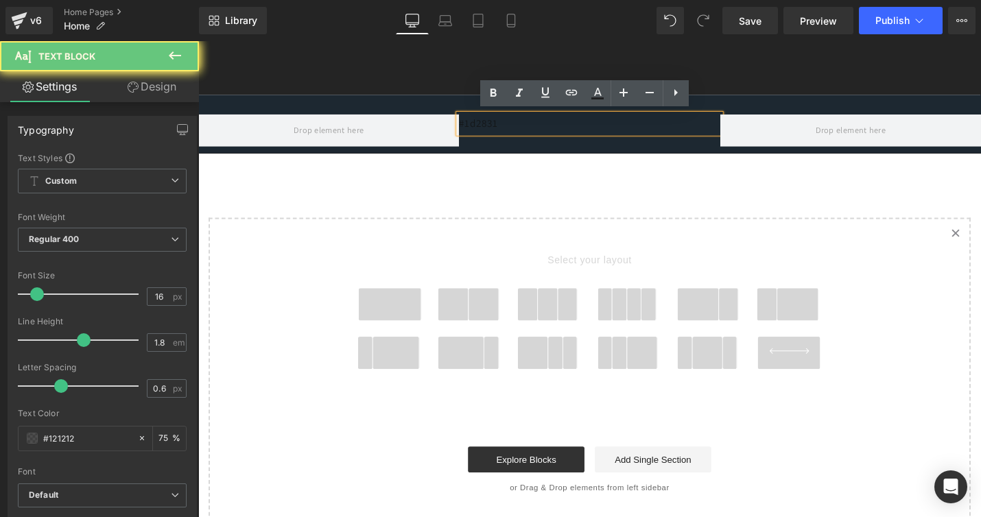
click at [534, 124] on p "#1d2831" at bounding box center [613, 129] width 277 height 20
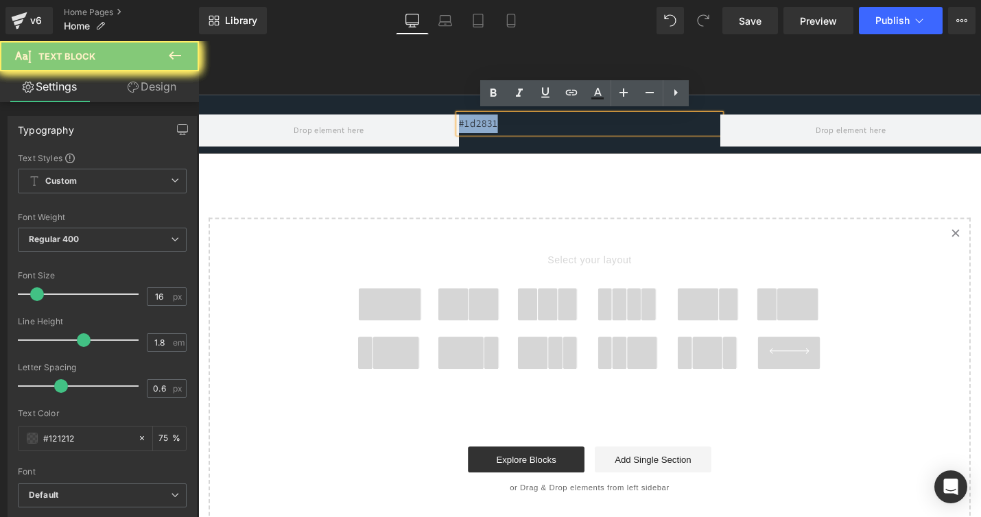
click at [534, 124] on p "#1d2831" at bounding box center [613, 129] width 277 height 20
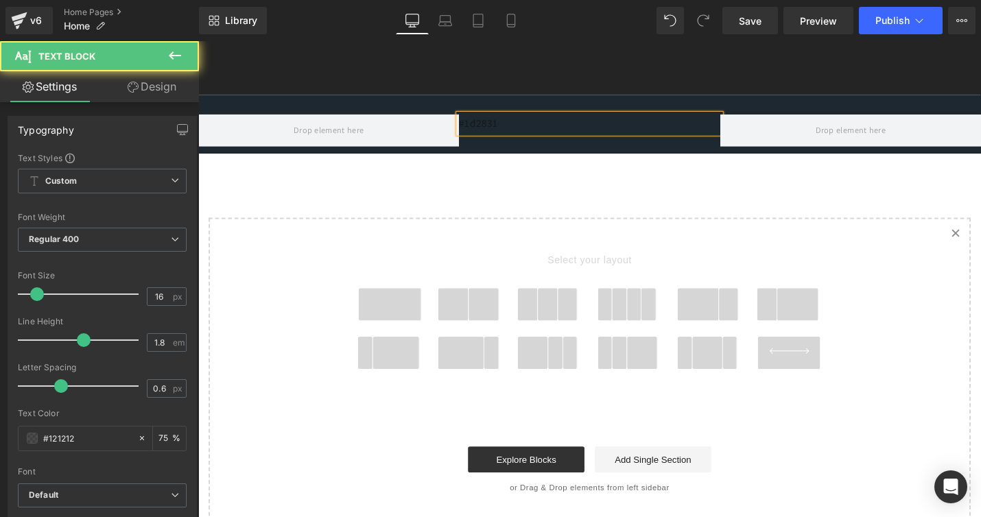
click at [531, 125] on p "#1d2831" at bounding box center [613, 129] width 277 height 20
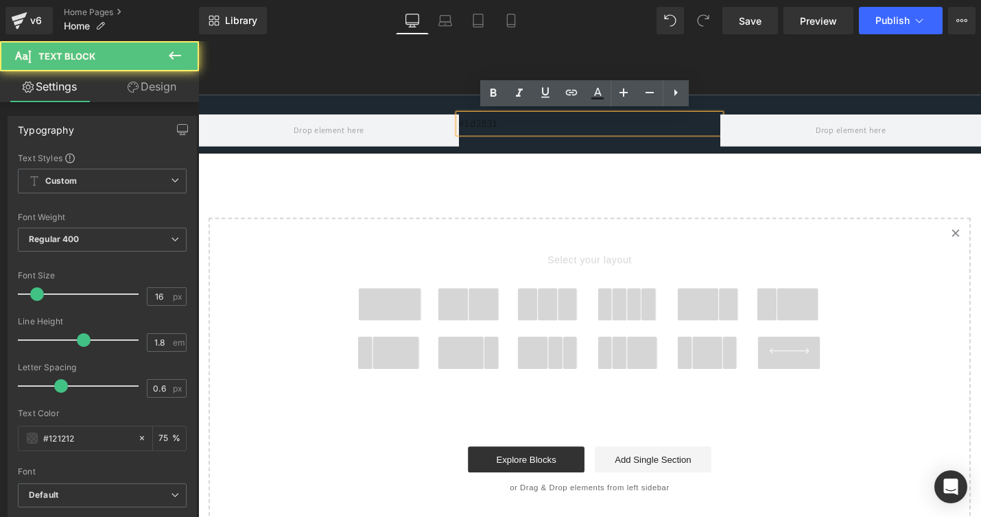
click at [551, 131] on p "#1d2831" at bounding box center [613, 129] width 277 height 20
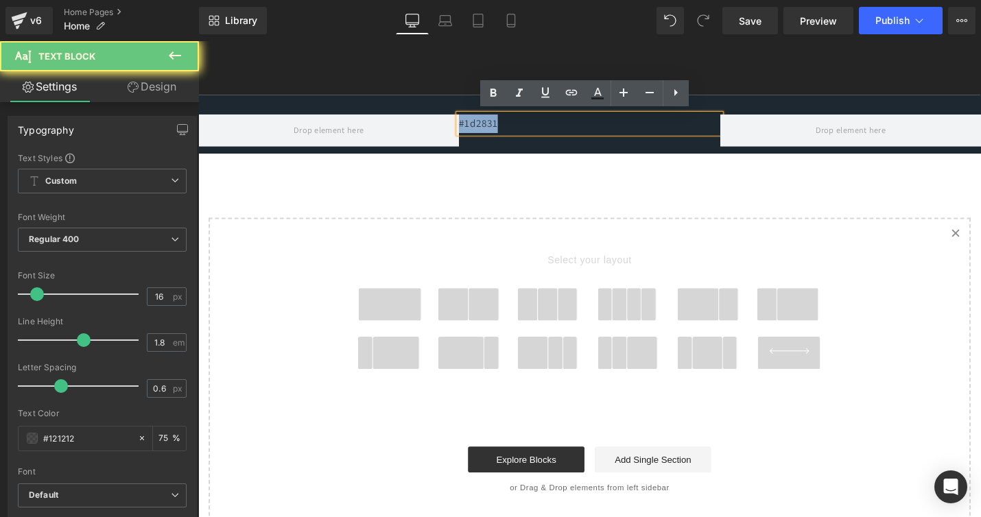
click at [551, 131] on p "#1d2831" at bounding box center [613, 129] width 277 height 20
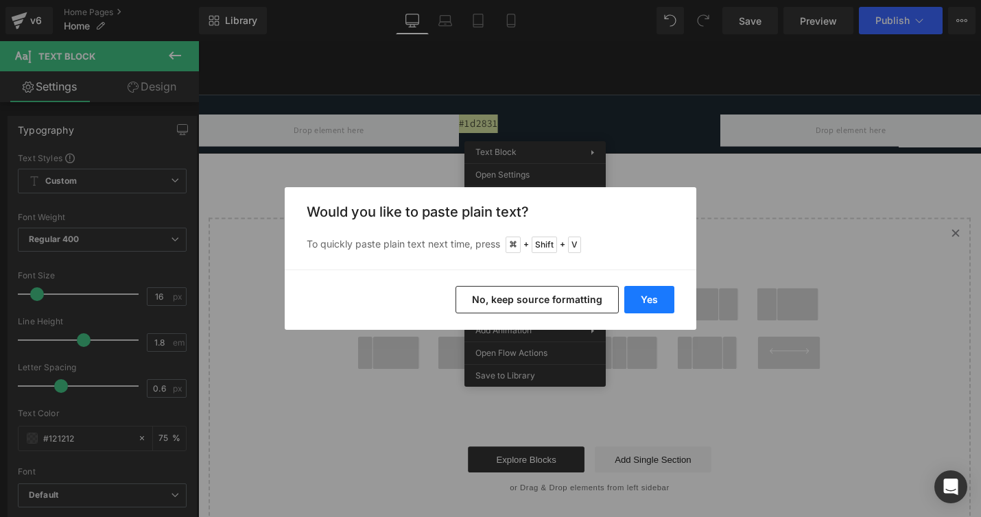
click at [646, 302] on button "Yes" at bounding box center [650, 299] width 50 height 27
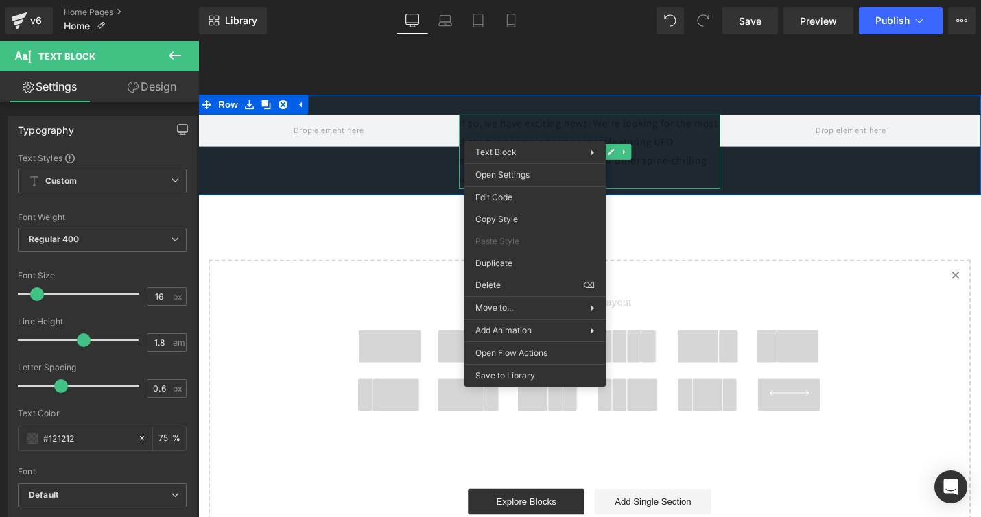
click at [666, 183] on p "If so, we have exciting news! We're looking for the most disturbing camping exp…" at bounding box center [613, 158] width 277 height 79
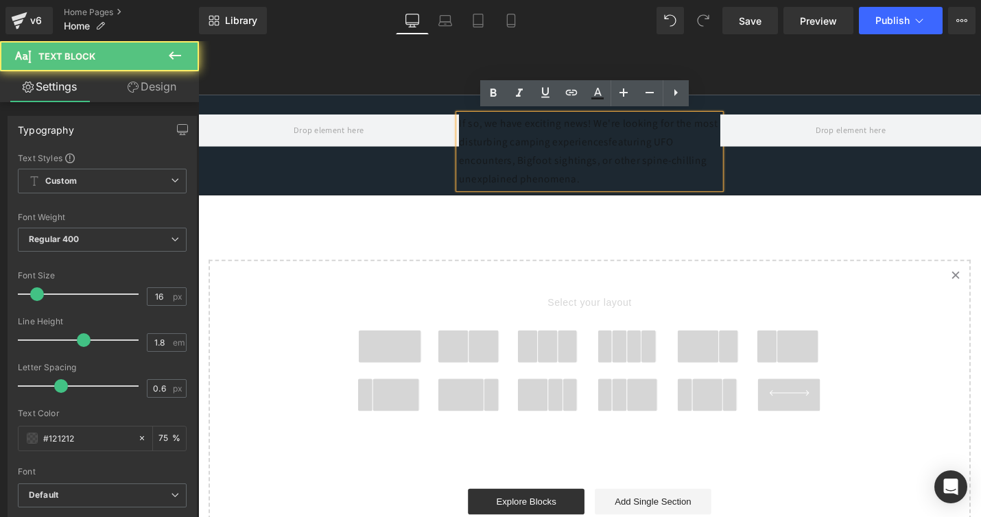
click at [666, 184] on p "If so, we have exciting news! We're looking for the most disturbing camping exp…" at bounding box center [613, 158] width 277 height 79
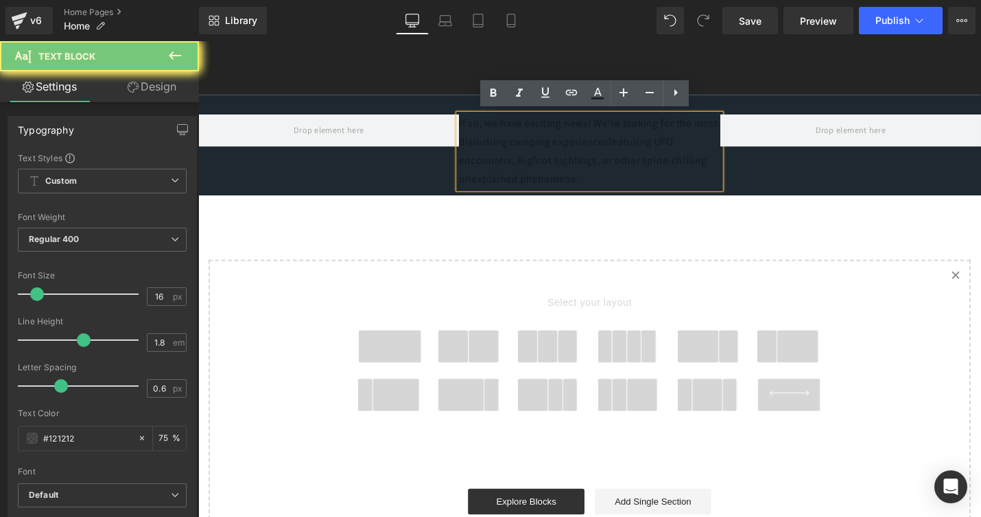
click at [666, 184] on p "If so, we have exciting news! We're looking for the most disturbing camping exp…" at bounding box center [613, 158] width 277 height 79
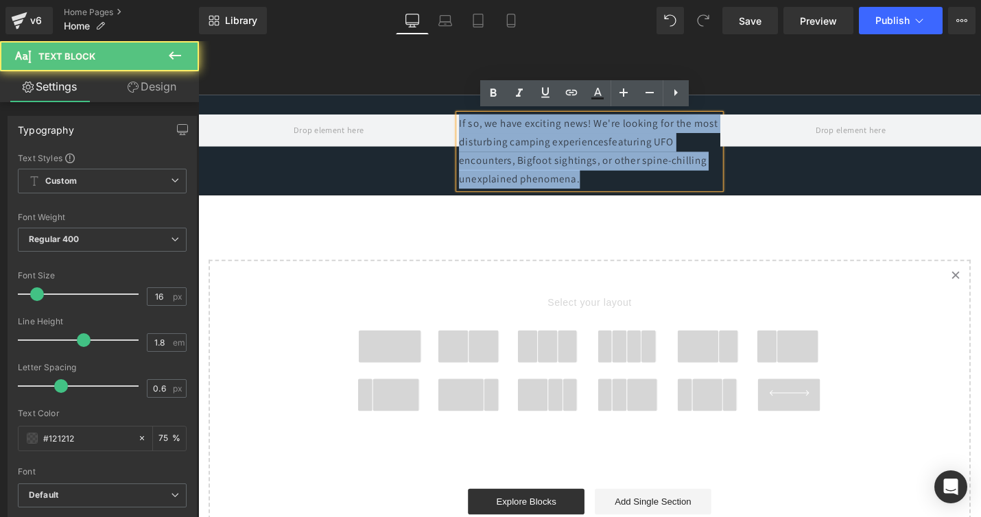
click at [666, 184] on p "If so, we have exciting news! We're looking for the most disturbing camping exp…" at bounding box center [613, 158] width 277 height 79
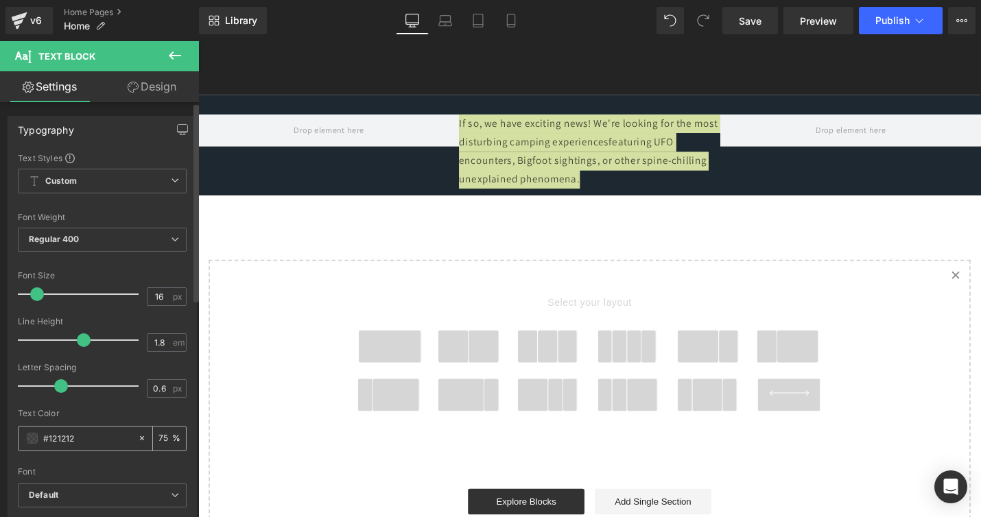
click at [78, 441] on input "#121212" at bounding box center [87, 438] width 88 height 15
type input "#1212"
type input "13"
type input "#121"
type input "100"
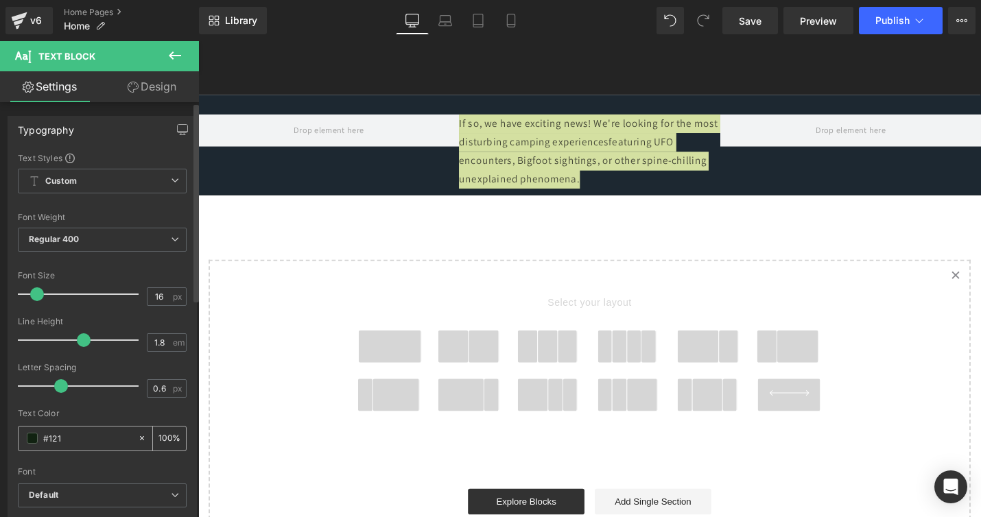
type input "#12"
type input "0"
type input "#fff"
type input "100"
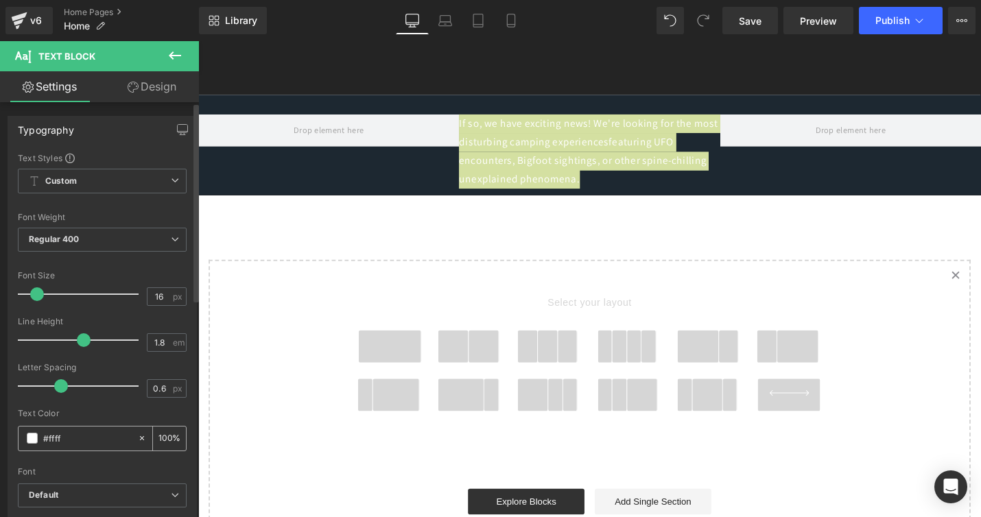
type input "#fffff"
type input "0"
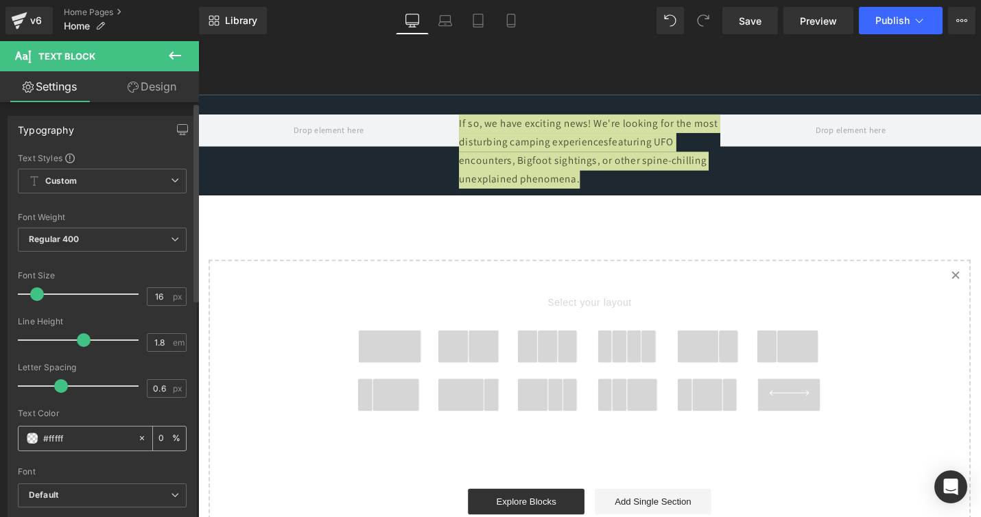
type input "#ffffff"
type input "100"
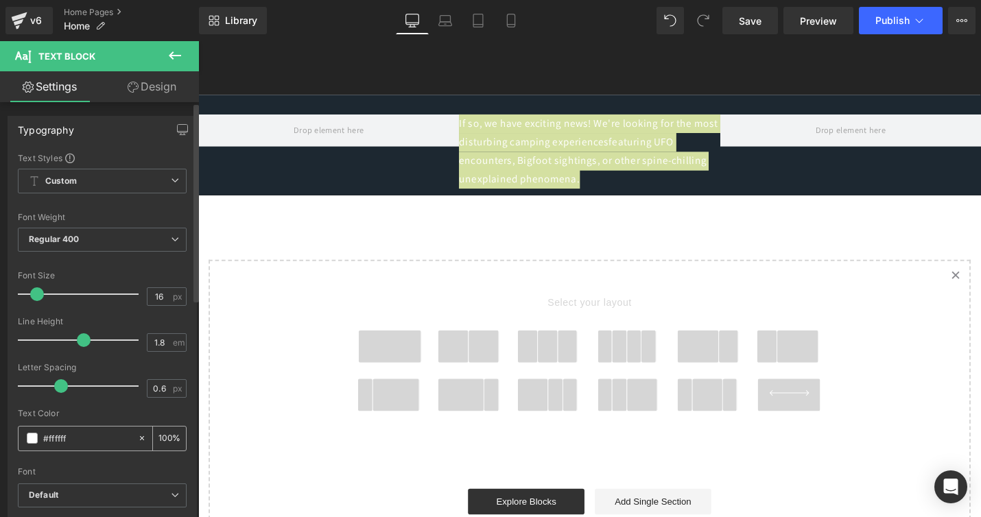
type input "#ffffff"
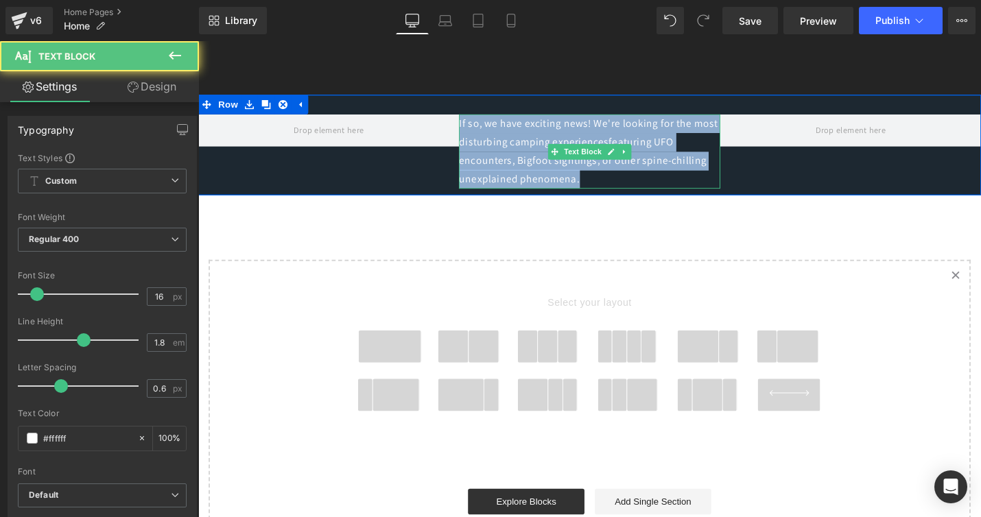
click at [674, 148] on p "If so, we have exciting news! We're looking for the most disturbing camping exp…" at bounding box center [613, 158] width 277 height 79
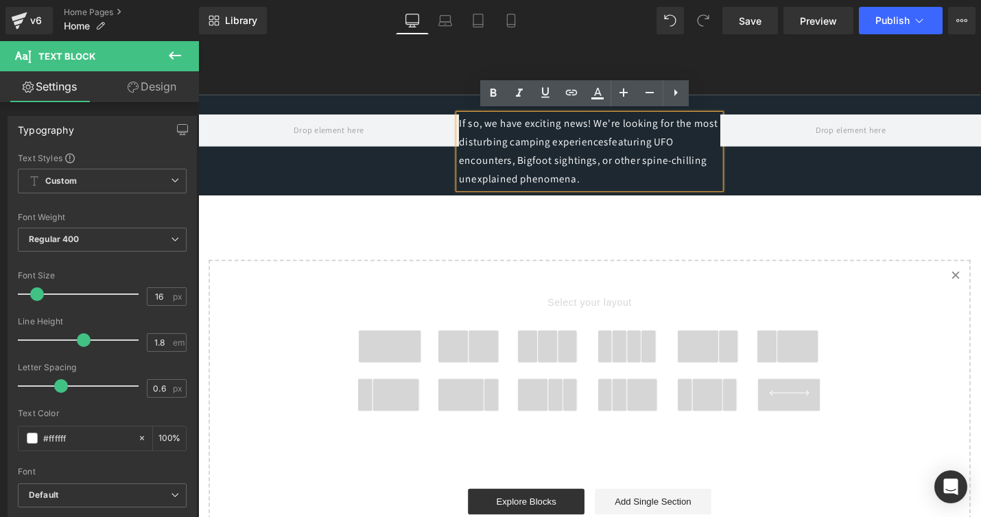
click at [673, 148] on p "If so, we have exciting news! We're looking for the most disturbing camping exp…" at bounding box center [613, 158] width 277 height 79
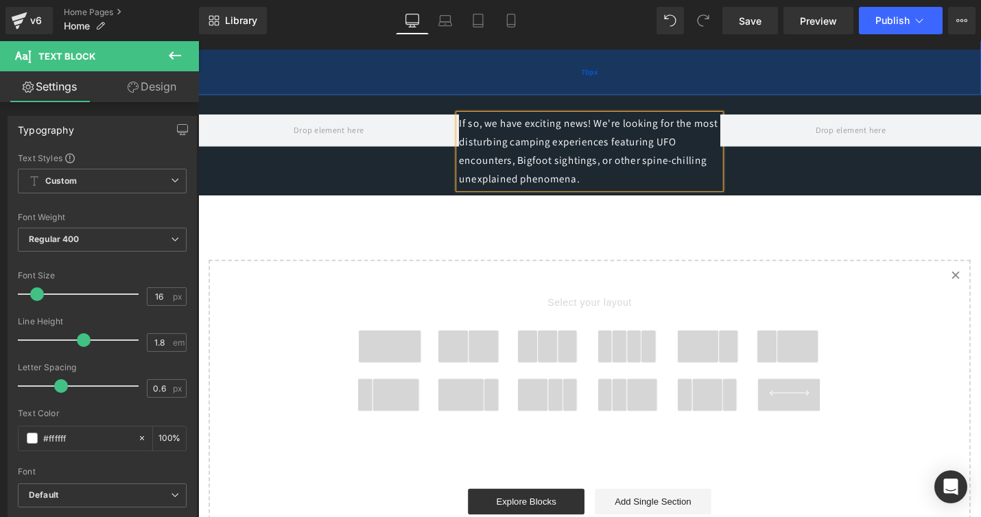
click at [830, 57] on div "70px" at bounding box center [613, 74] width 830 height 48
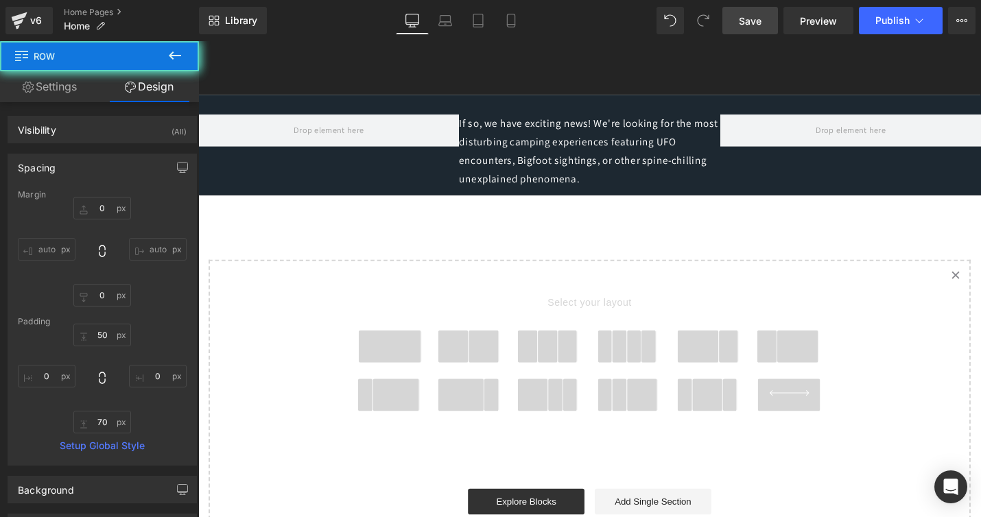
click at [756, 19] on span "Save" at bounding box center [750, 21] width 23 height 14
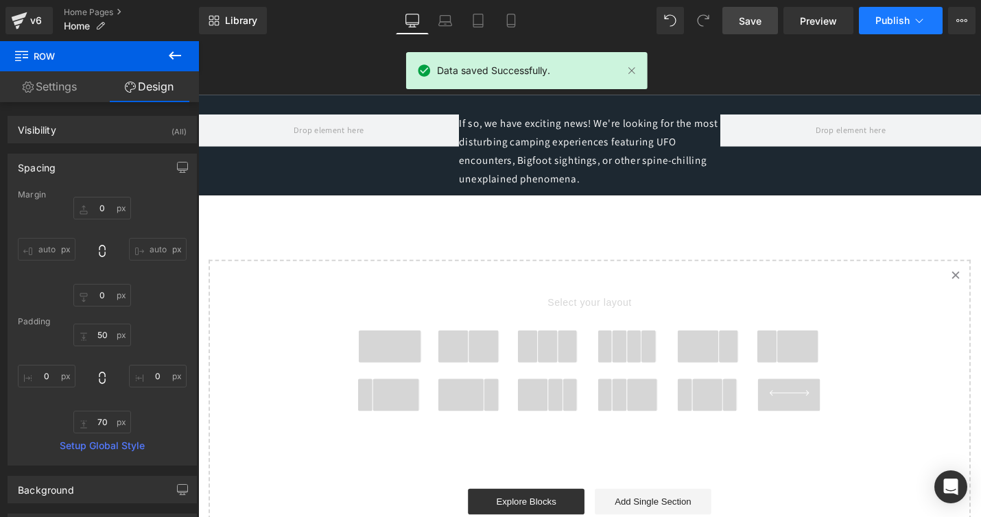
click at [890, 16] on span "Publish" at bounding box center [893, 20] width 34 height 11
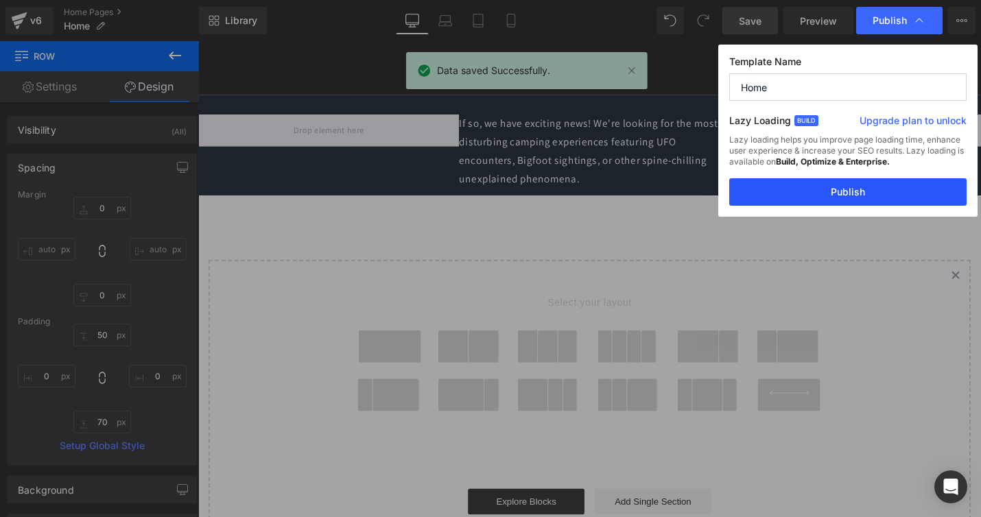
click at [835, 185] on button "Publish" at bounding box center [848, 191] width 237 height 27
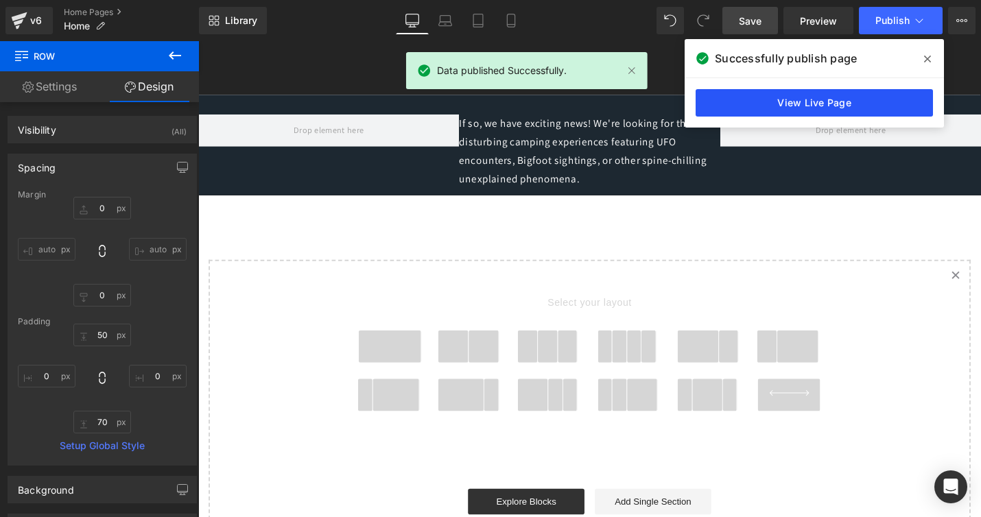
click at [808, 101] on link "View Live Page" at bounding box center [814, 102] width 237 height 27
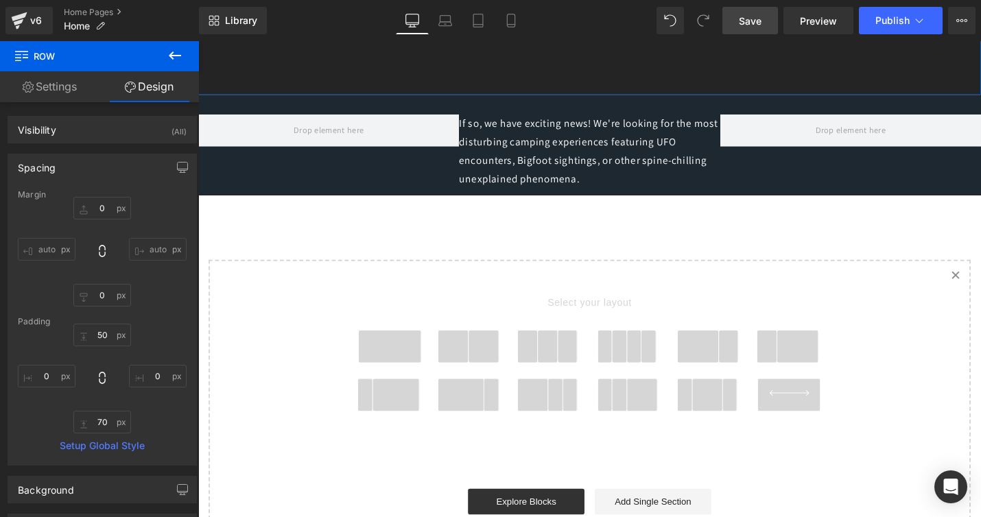
click at [164, 84] on link "Design" at bounding box center [150, 86] width 100 height 31
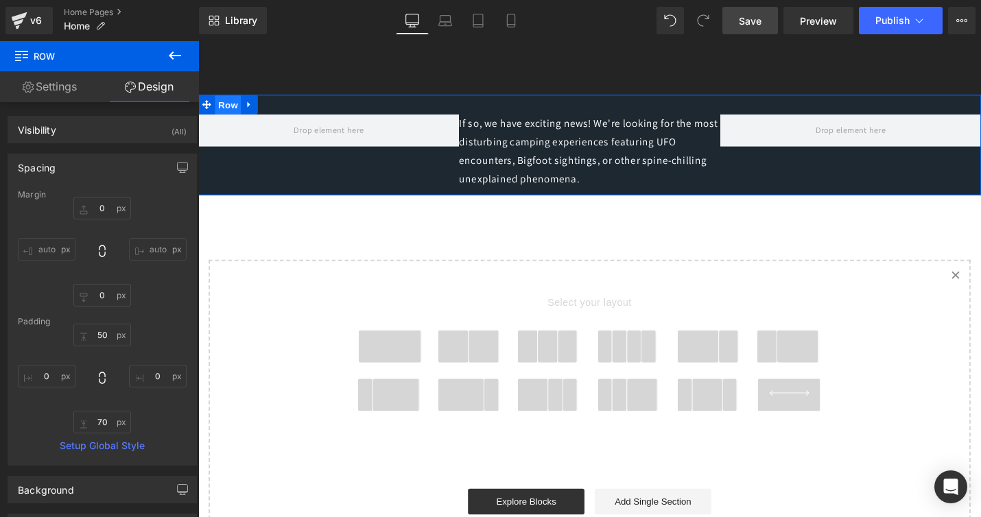
click at [228, 108] on span "Row" at bounding box center [229, 109] width 27 height 21
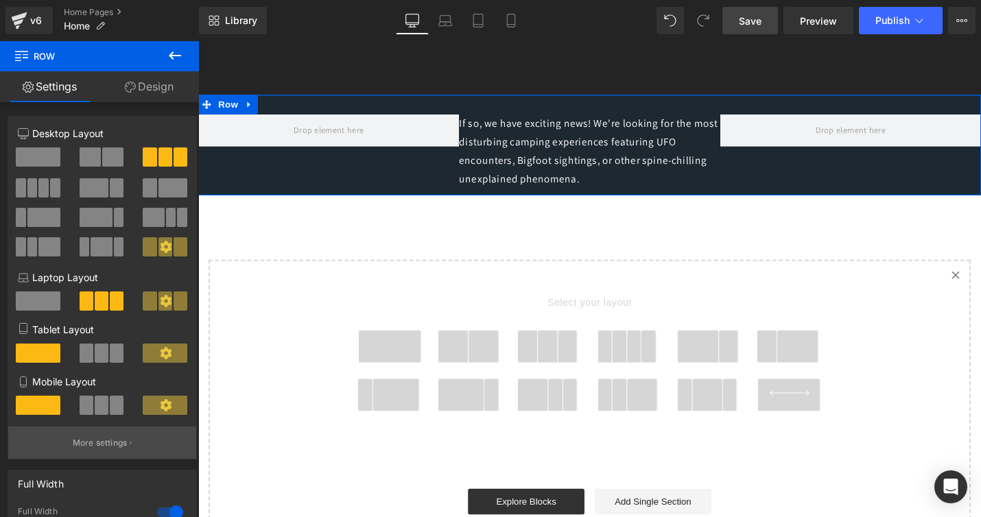
click at [110, 439] on p "More settings" at bounding box center [100, 443] width 55 height 12
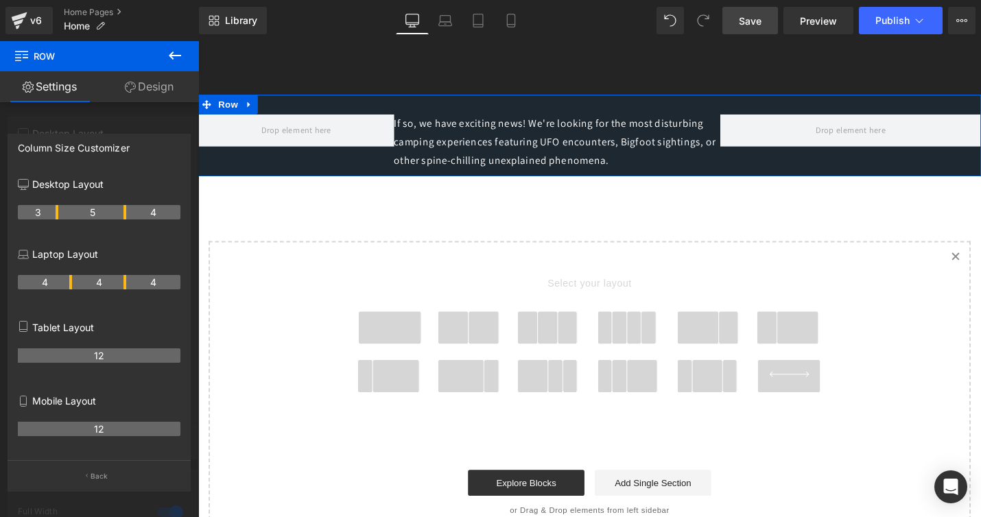
drag, startPoint x: 70, startPoint y: 211, endPoint x: 56, endPoint y: 211, distance: 13.7
drag, startPoint x: 124, startPoint y: 211, endPoint x: 142, endPoint y: 211, distance: 18.5
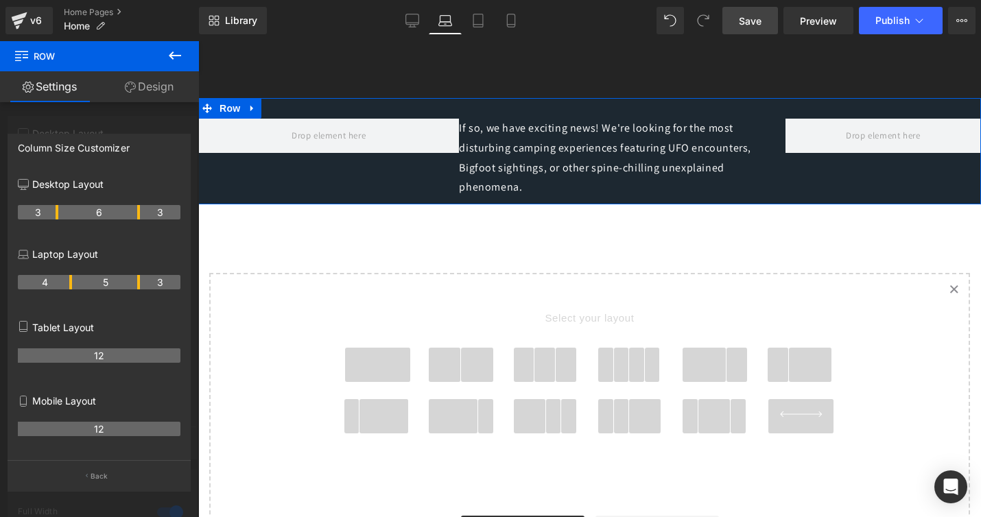
click at [130, 283] on th "5" at bounding box center [106, 282] width 68 height 14
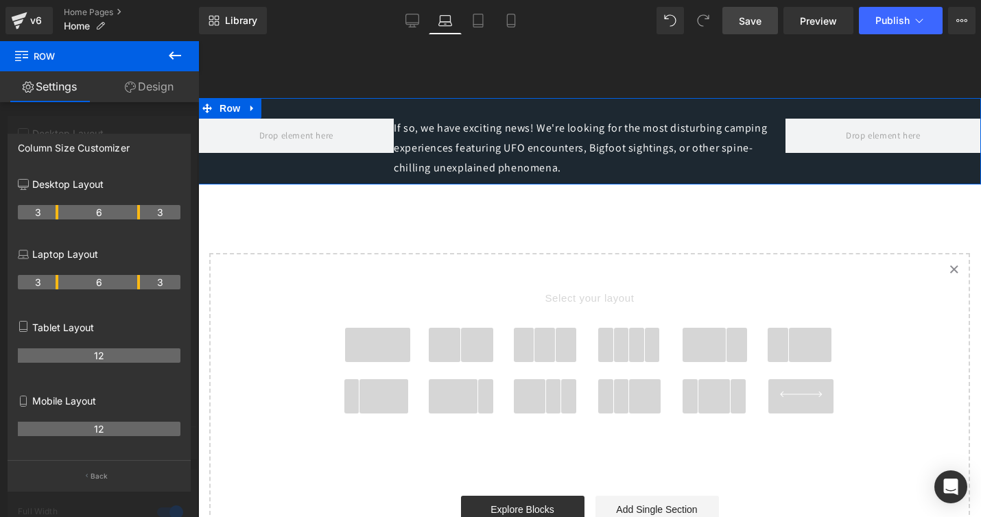
drag, startPoint x: 67, startPoint y: 279, endPoint x: 49, endPoint y: 280, distance: 18.5
click at [49, 280] on th "3" at bounding box center [38, 282] width 40 height 14
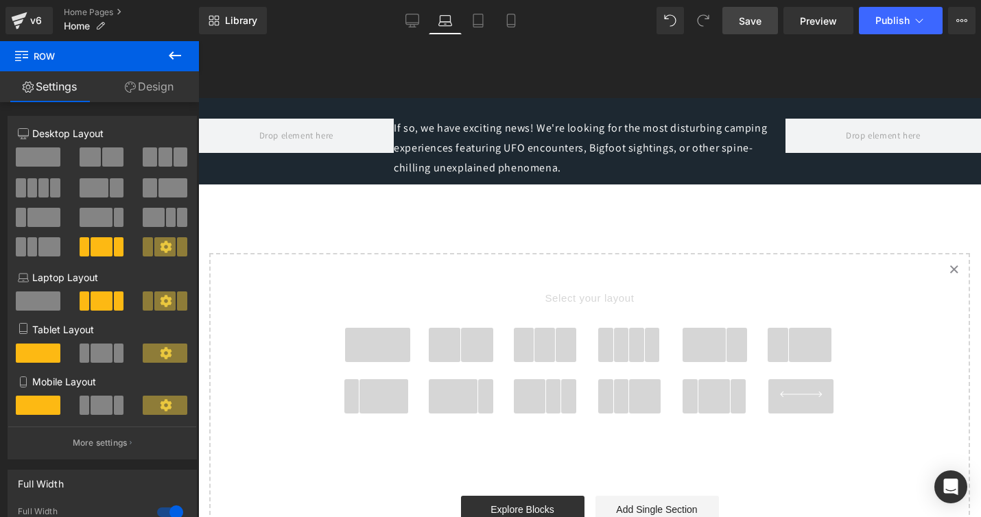
click at [605, 165] on p "If so, we have exciting news! We're looking for the most disturbing camping exp…" at bounding box center [590, 148] width 392 height 59
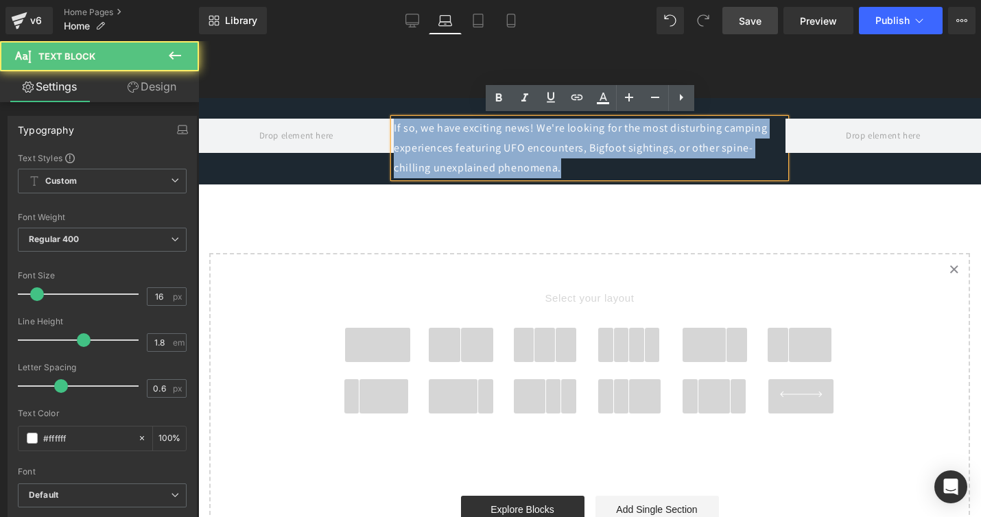
click at [605, 165] on p "If so, we have exciting news! We're looking for the most disturbing camping exp…" at bounding box center [590, 148] width 392 height 59
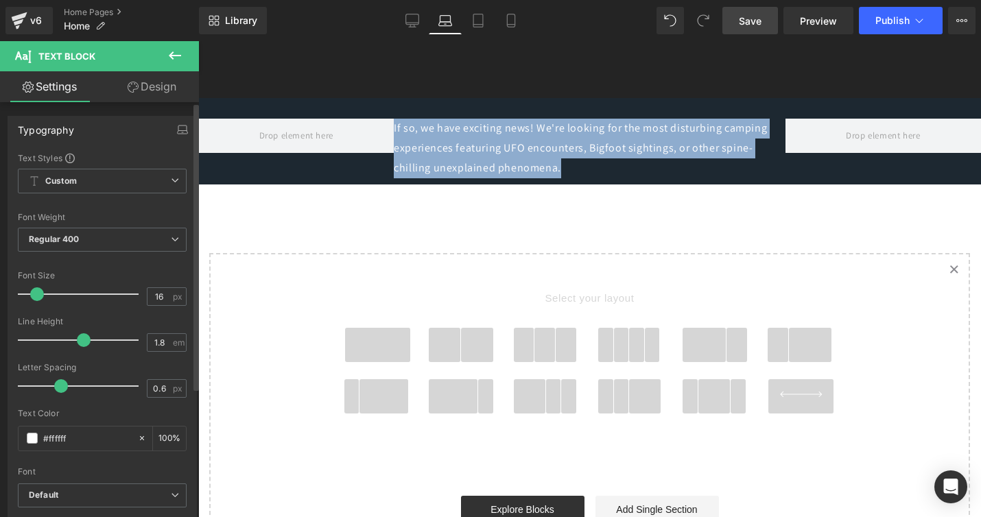
scroll to position [309, 0]
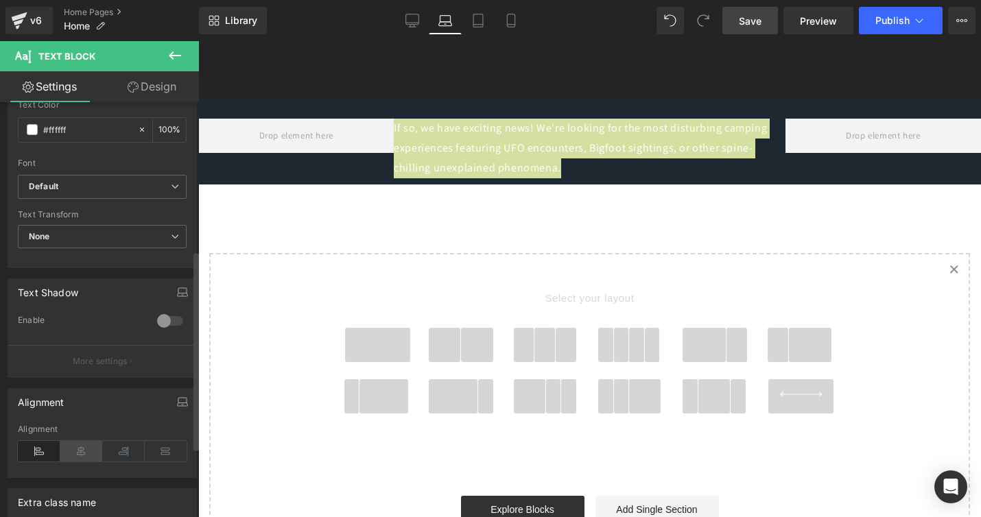
click at [82, 448] on icon at bounding box center [81, 451] width 43 height 21
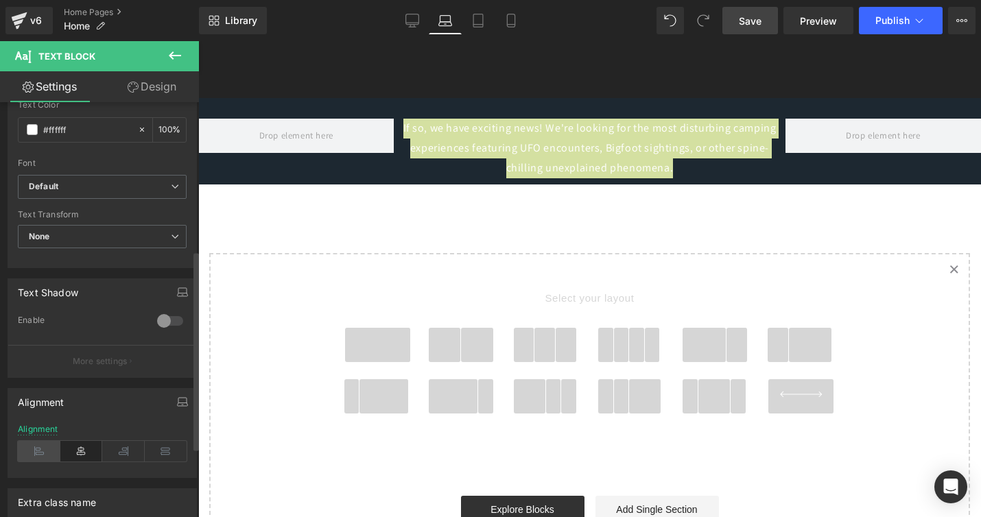
click at [40, 452] on icon at bounding box center [39, 451] width 43 height 21
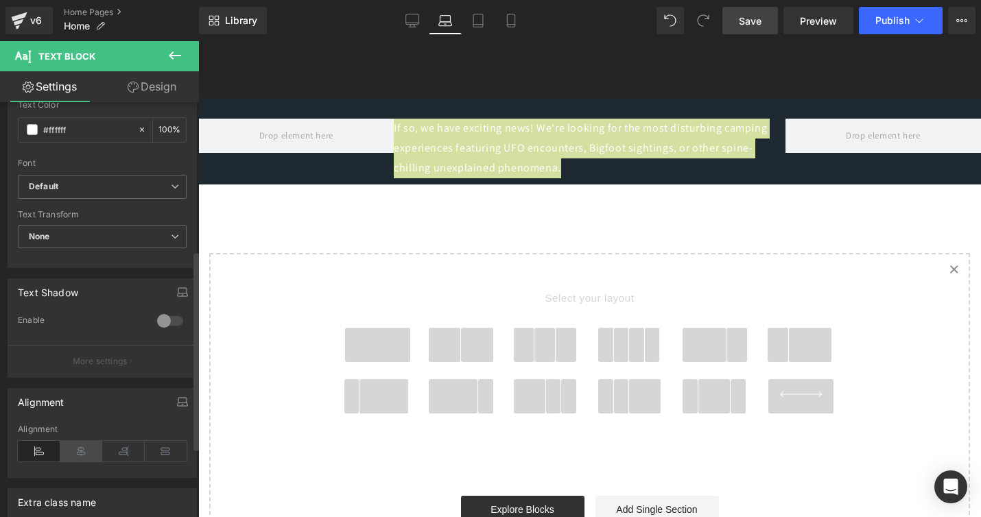
click at [77, 450] on icon at bounding box center [81, 451] width 43 height 21
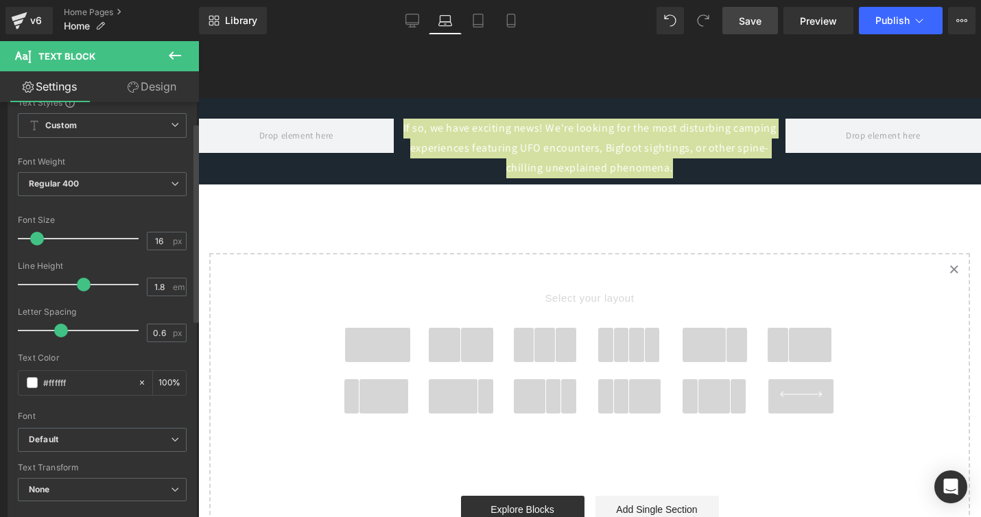
scroll to position [42, 0]
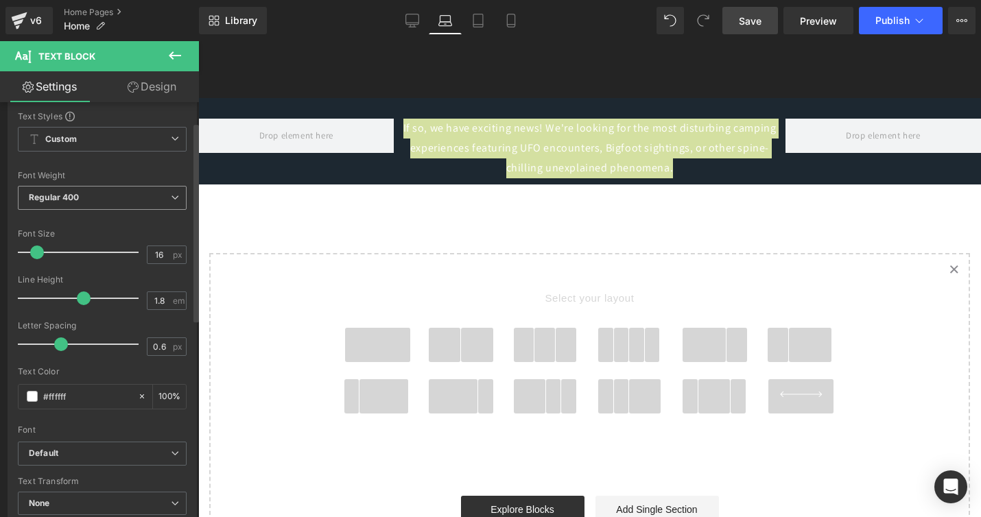
click at [100, 199] on span "Regular 400" at bounding box center [102, 198] width 169 height 24
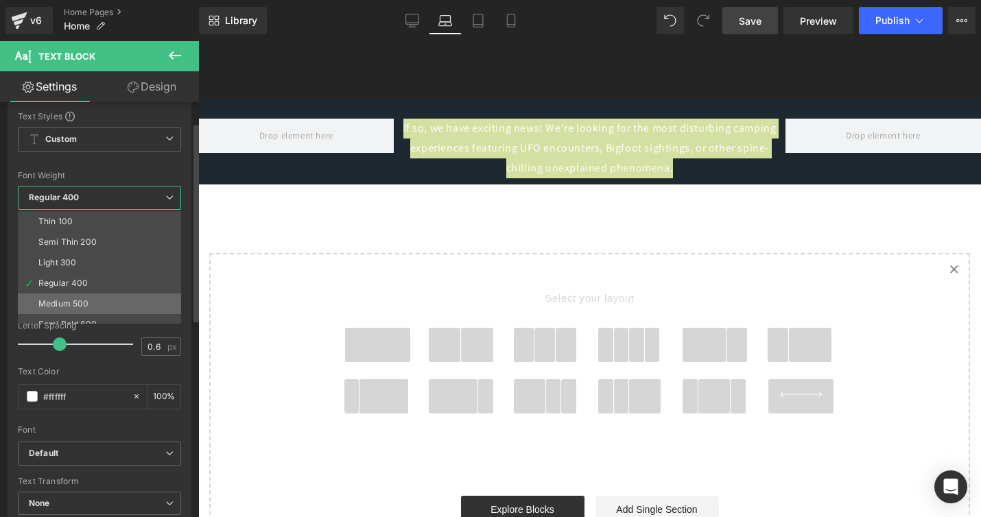
click at [80, 303] on div "Medium 500" at bounding box center [63, 304] width 50 height 10
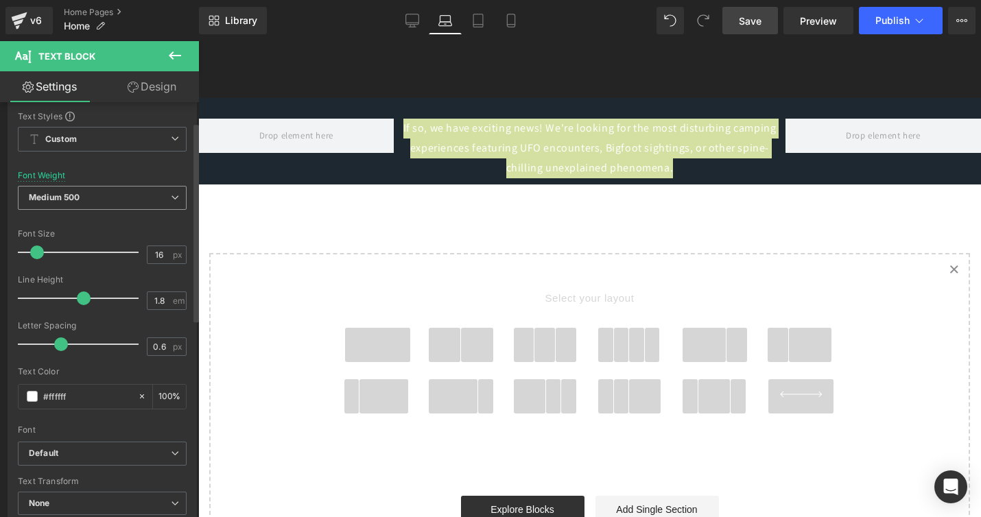
click at [114, 198] on span "Medium 500" at bounding box center [102, 198] width 169 height 24
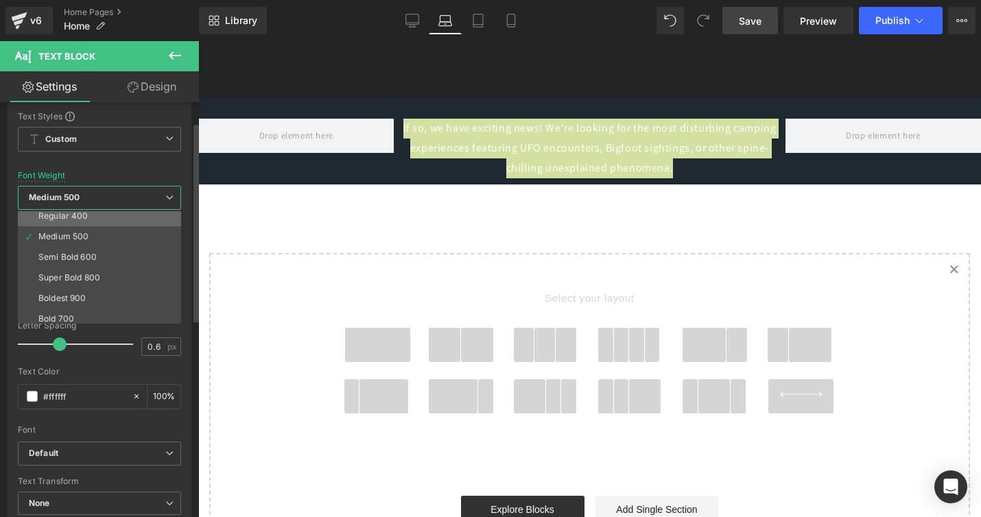
scroll to position [69, 0]
click at [99, 277] on div "Super Bold 800" at bounding box center [69, 277] width 62 height 10
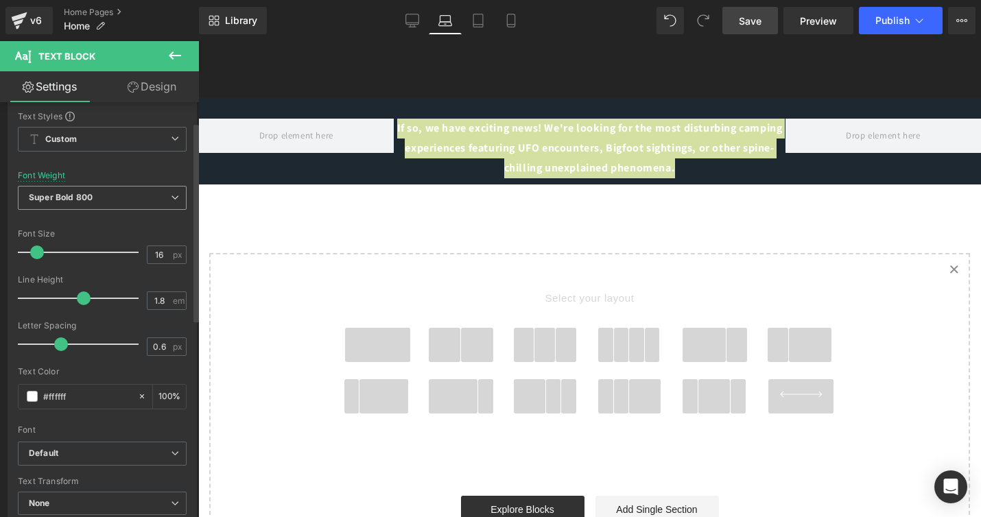
click at [110, 193] on span "Super Bold 800" at bounding box center [102, 198] width 169 height 24
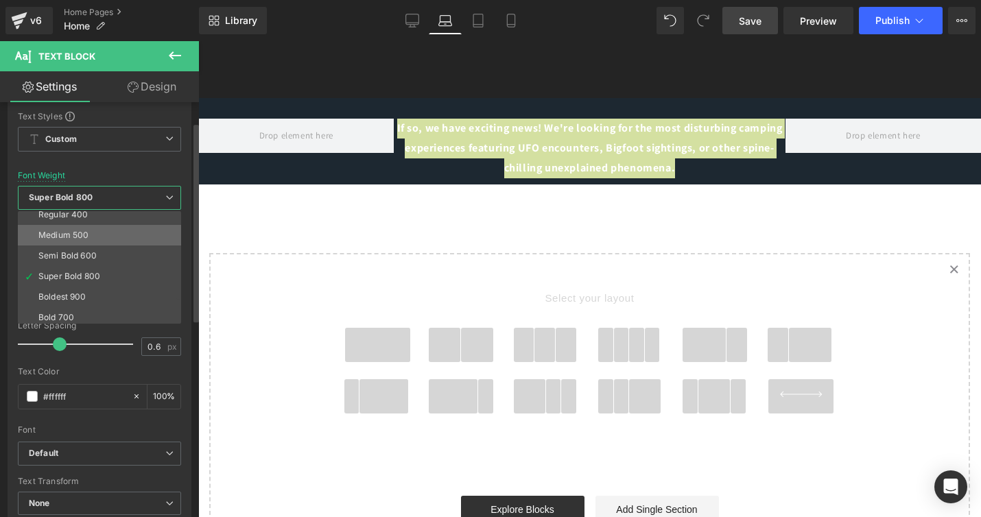
click at [89, 235] on li "Medium 500" at bounding box center [103, 235] width 170 height 21
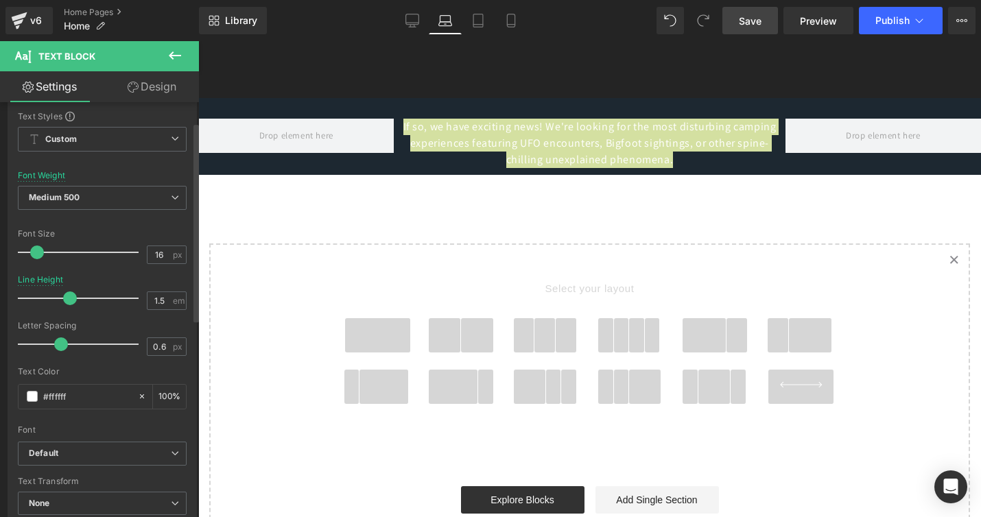
type input "1.4"
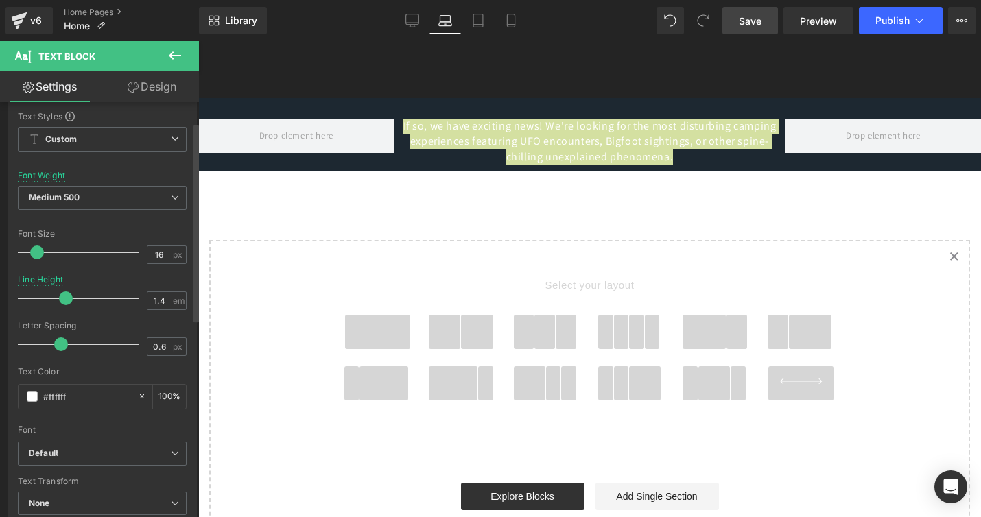
drag, startPoint x: 79, startPoint y: 299, endPoint x: 62, endPoint y: 299, distance: 17.2
click at [62, 299] on span at bounding box center [66, 299] width 14 height 14
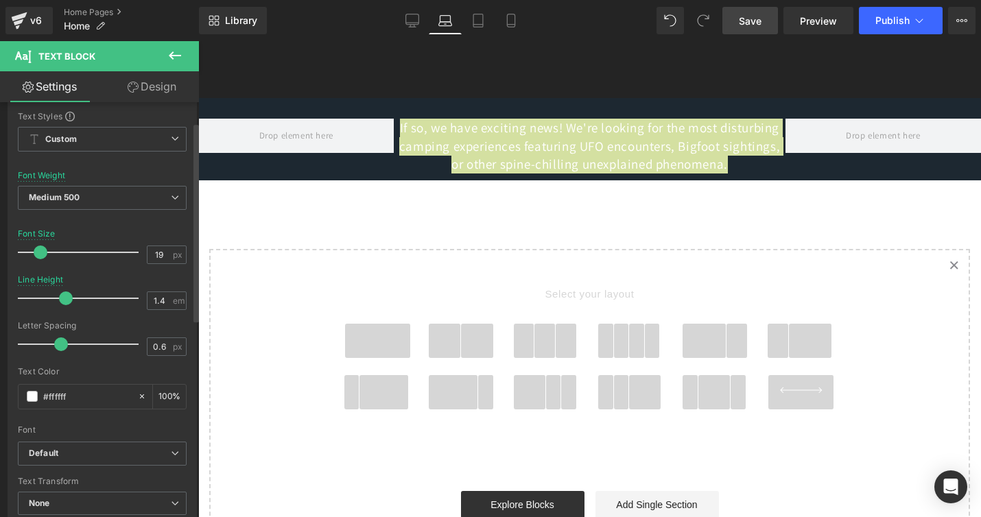
type input "18"
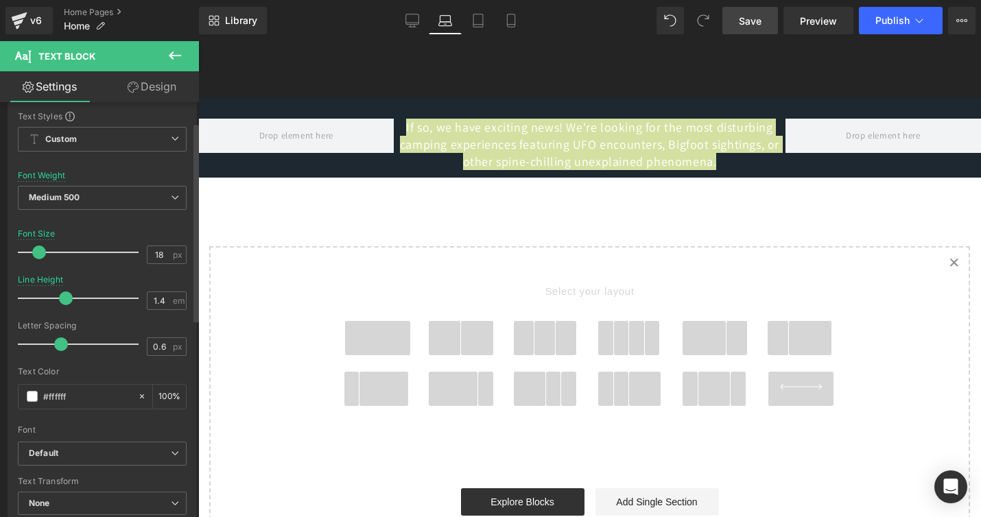
click at [38, 253] on span at bounding box center [39, 253] width 14 height 14
click at [754, 18] on span "Save" at bounding box center [750, 21] width 23 height 14
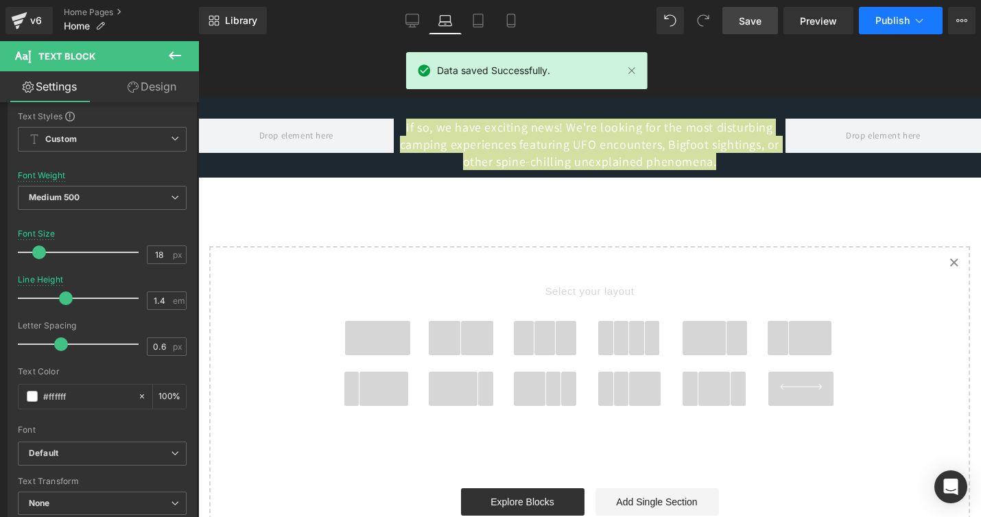
click at [887, 22] on span "Publish" at bounding box center [893, 20] width 34 height 11
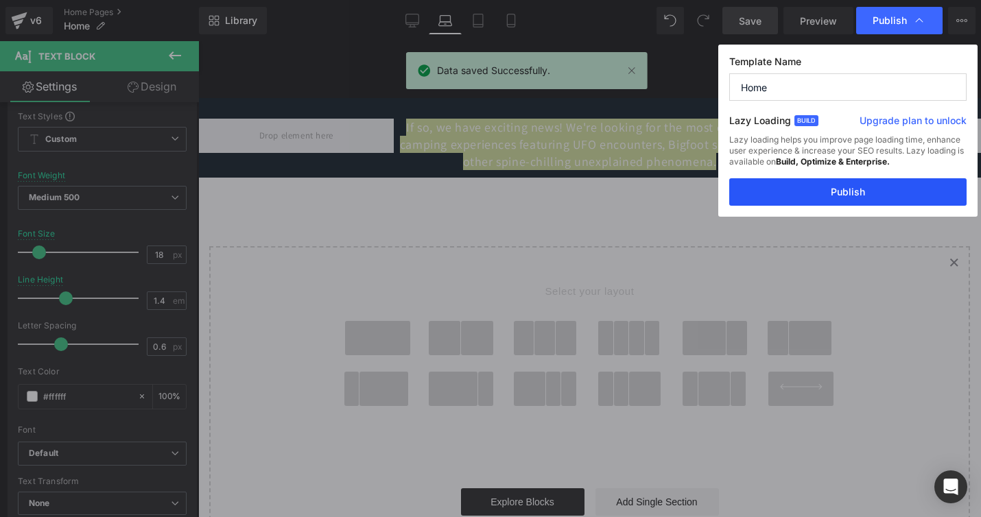
click at [848, 188] on button "Publish" at bounding box center [848, 191] width 237 height 27
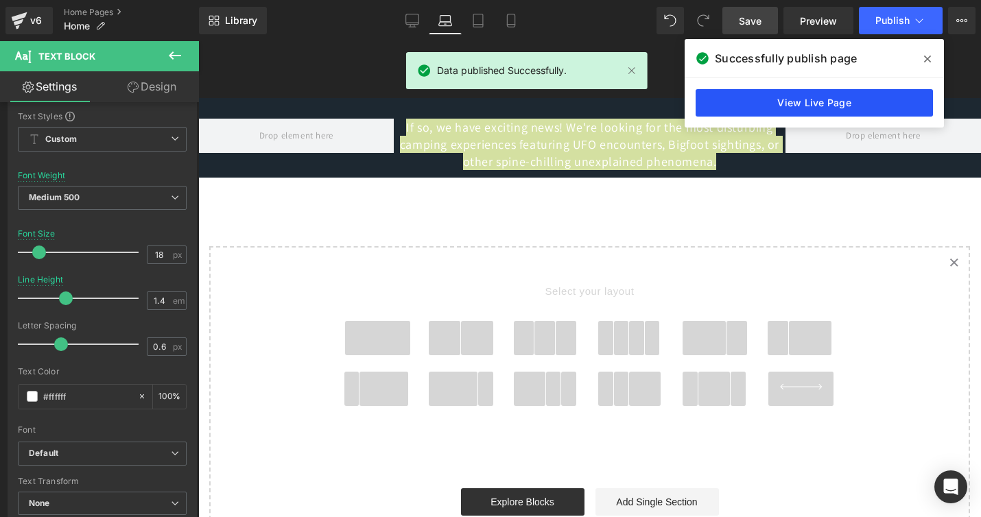
click at [806, 104] on link "View Live Page" at bounding box center [814, 102] width 237 height 27
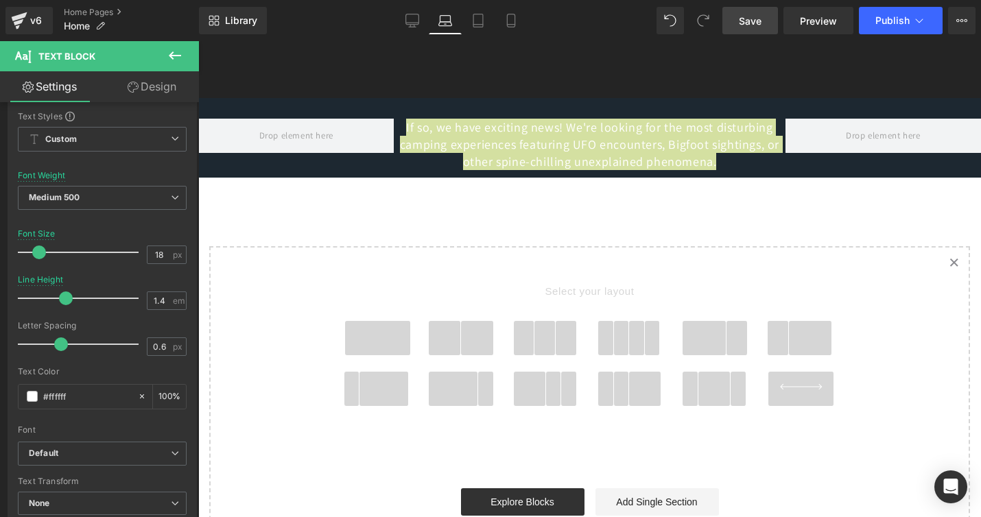
click at [185, 47] on button at bounding box center [175, 56] width 48 height 30
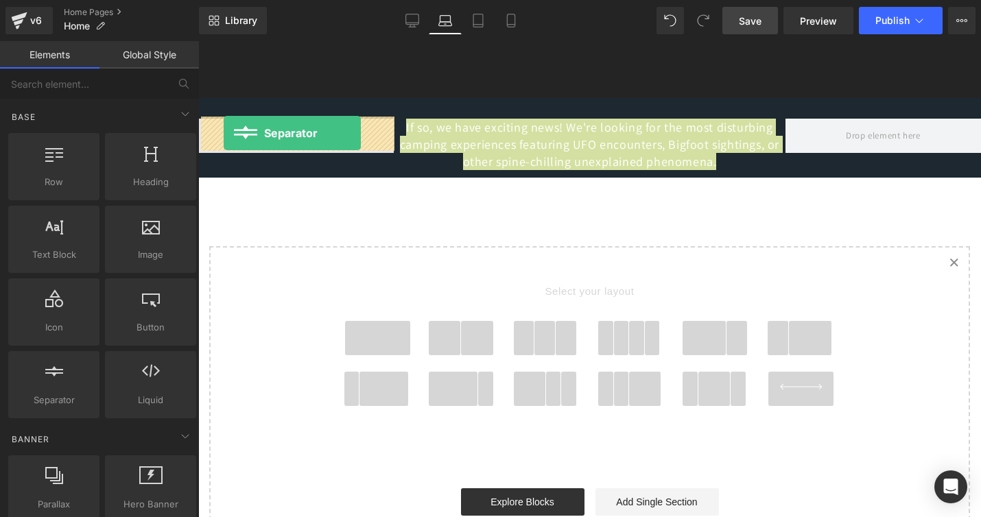
drag, startPoint x: 244, startPoint y: 417, endPoint x: 224, endPoint y: 133, distance: 284.8
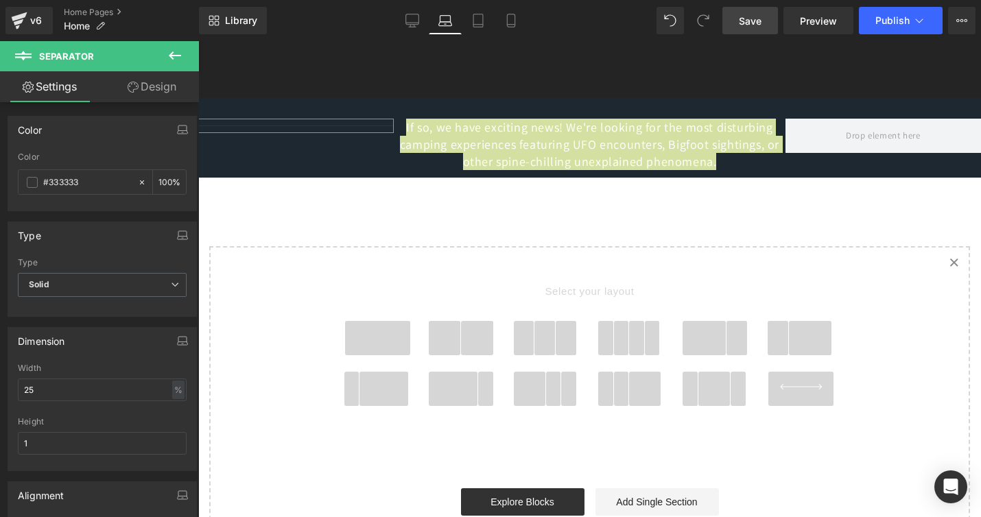
click at [150, 89] on link "Design" at bounding box center [152, 86] width 100 height 31
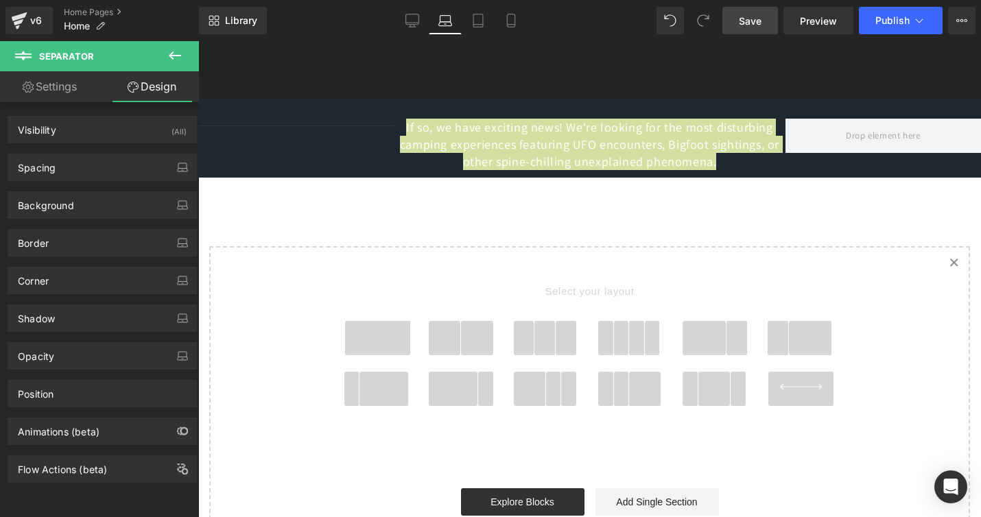
click at [181, 54] on icon at bounding box center [175, 55] width 16 height 16
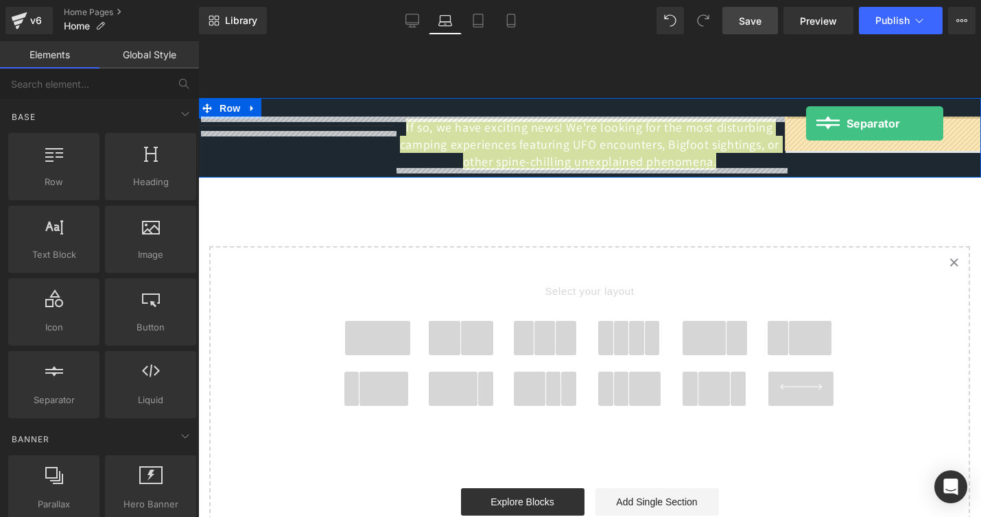
drag, startPoint x: 252, startPoint y: 427, endPoint x: 806, endPoint y: 124, distance: 632.1
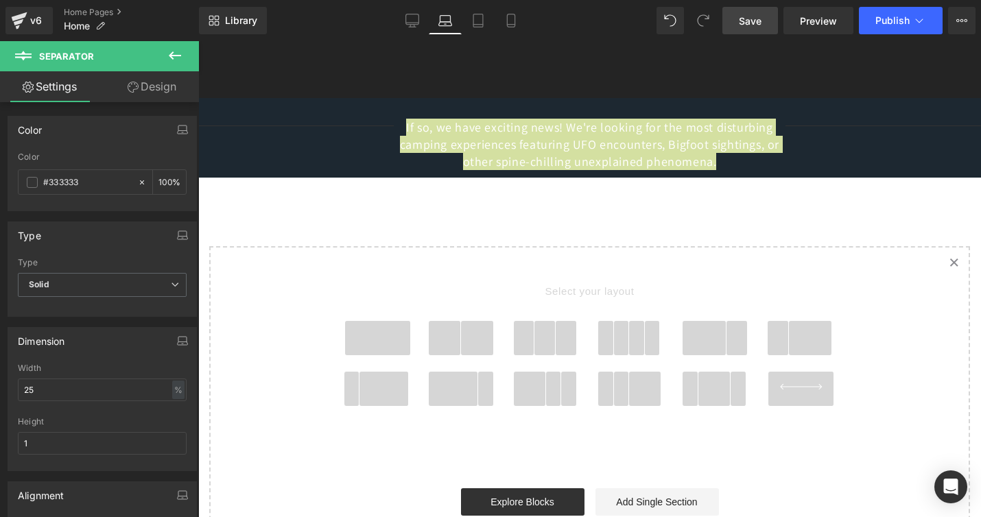
click at [750, 15] on span "Save" at bounding box center [750, 21] width 23 height 14
click at [760, 27] on link "Save" at bounding box center [751, 20] width 56 height 27
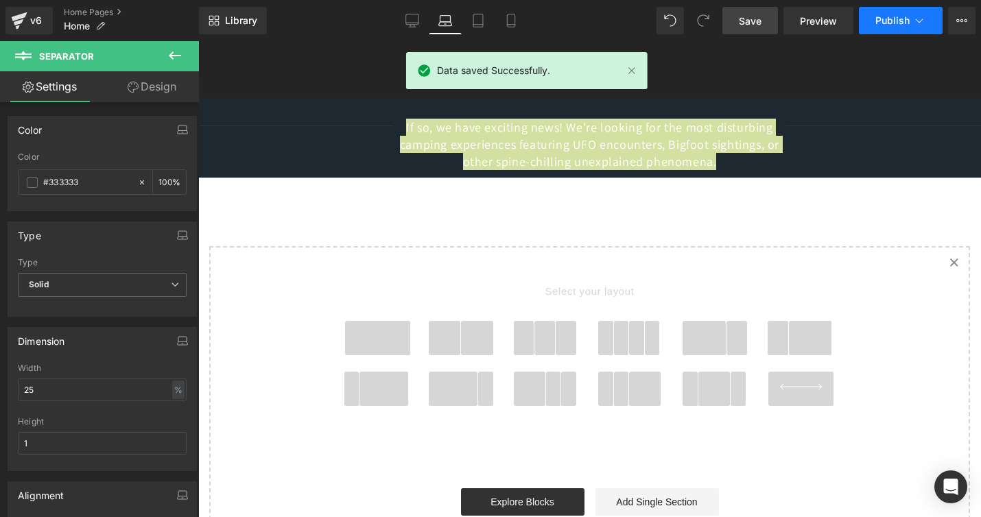
click at [892, 19] on span "Publish" at bounding box center [893, 20] width 34 height 11
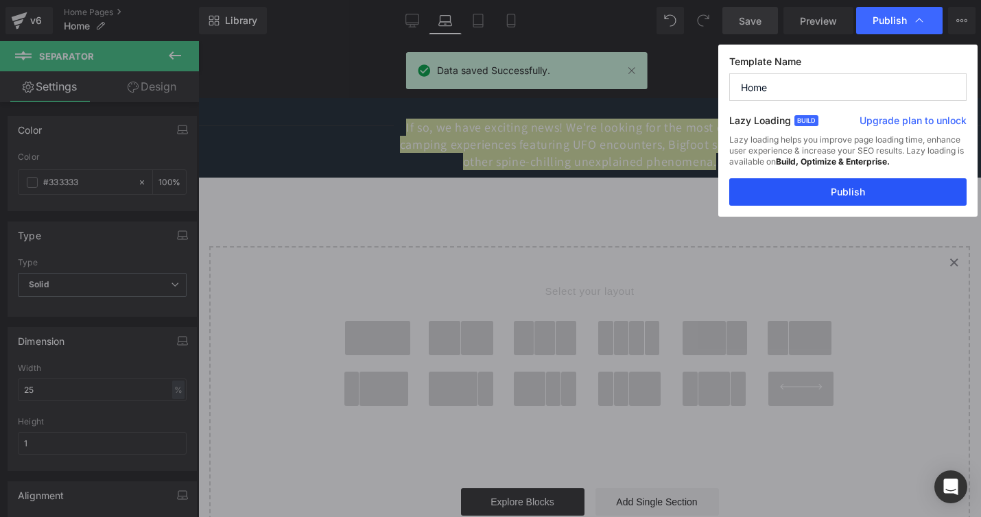
click at [855, 188] on button "Publish" at bounding box center [848, 191] width 237 height 27
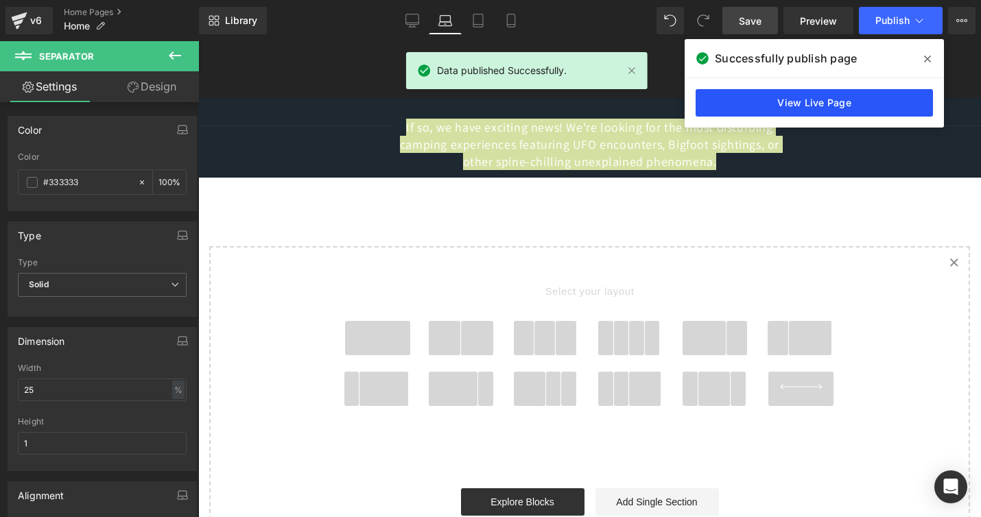
click at [814, 100] on link "View Live Page" at bounding box center [814, 102] width 237 height 27
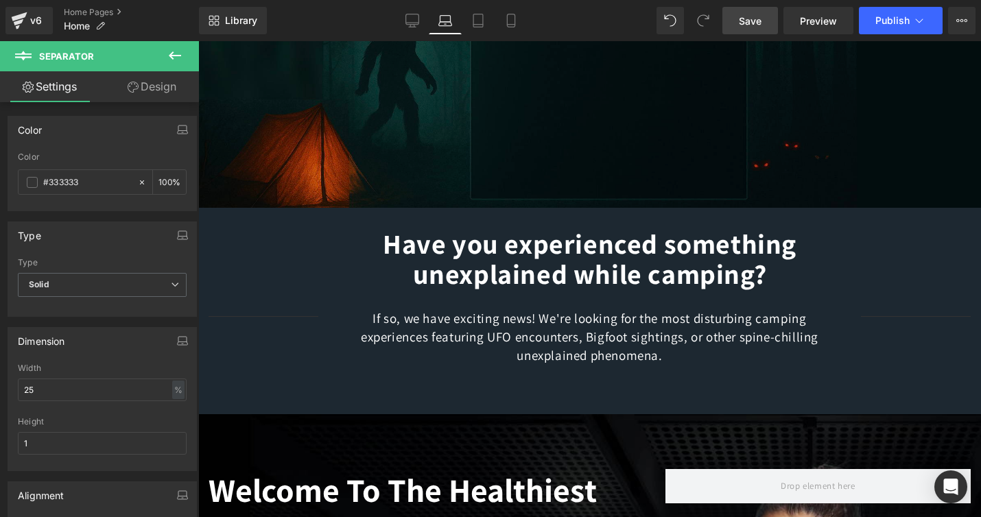
scroll to position [118, 0]
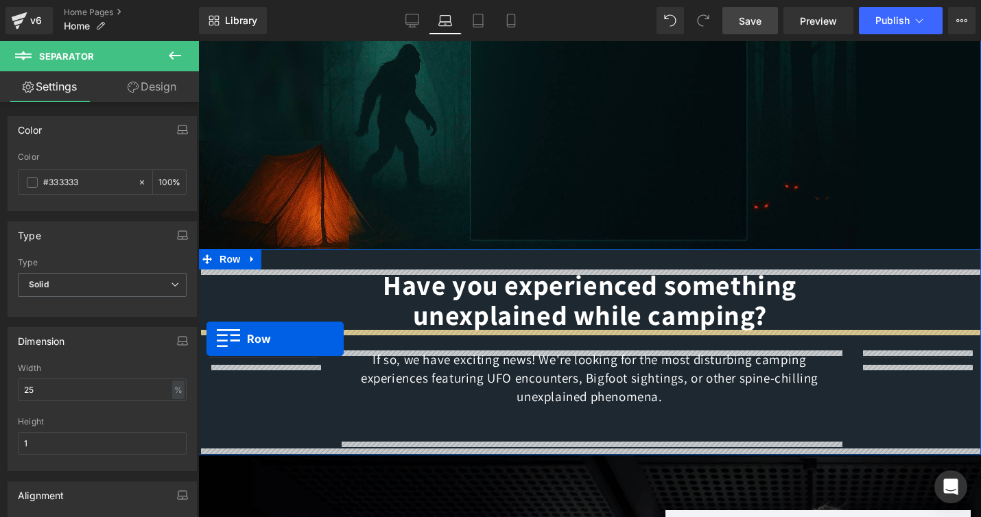
drag, startPoint x: 207, startPoint y: 107, endPoint x: 207, endPoint y: 339, distance: 232.0
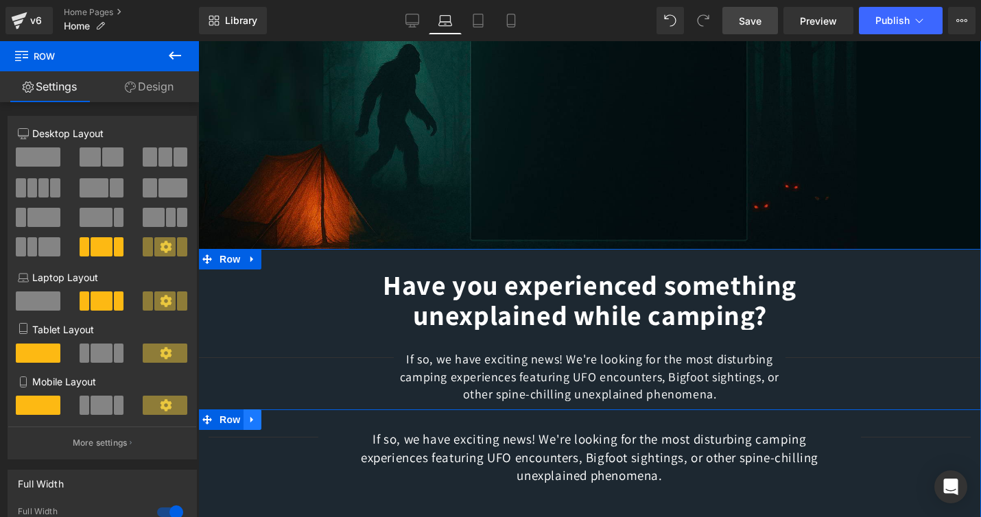
click at [251, 421] on icon at bounding box center [252, 420] width 3 height 6
click at [284, 419] on icon at bounding box center [288, 420] width 10 height 10
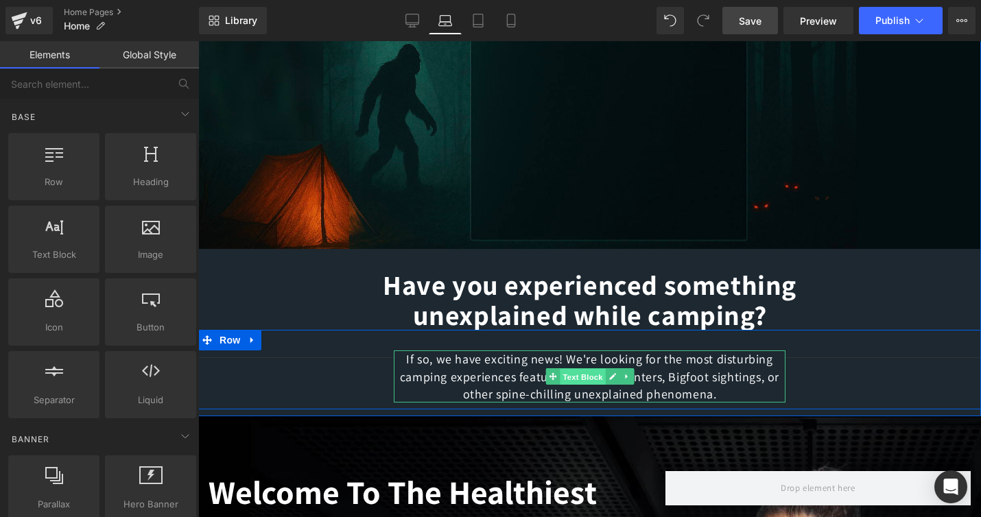
click at [579, 378] on span "Text Block" at bounding box center [582, 377] width 45 height 16
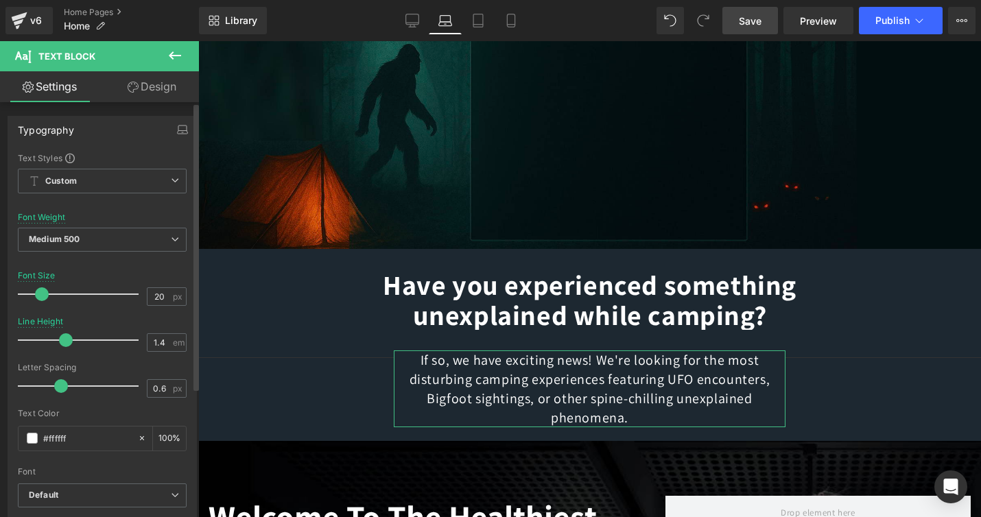
type input "21"
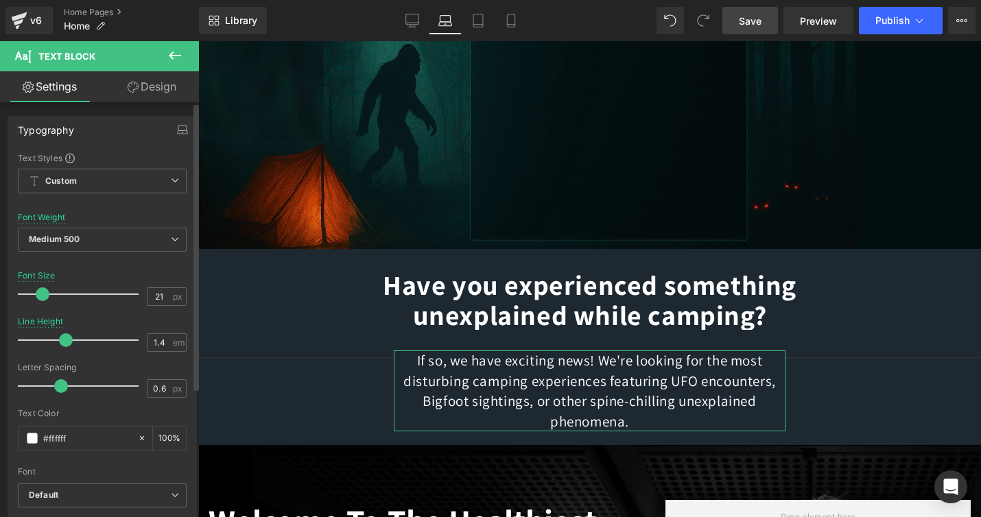
click at [39, 292] on span at bounding box center [43, 295] width 14 height 14
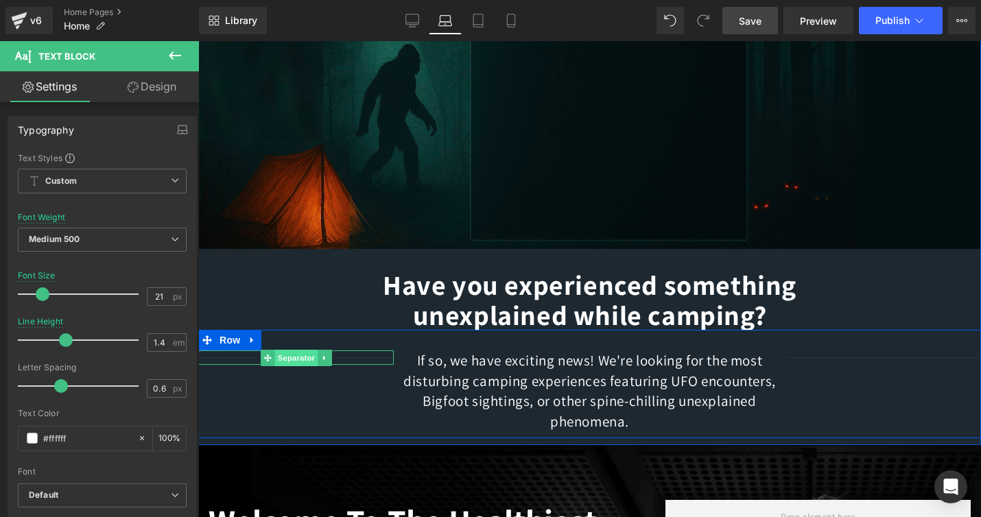
click at [303, 358] on span "Separator" at bounding box center [296, 358] width 43 height 16
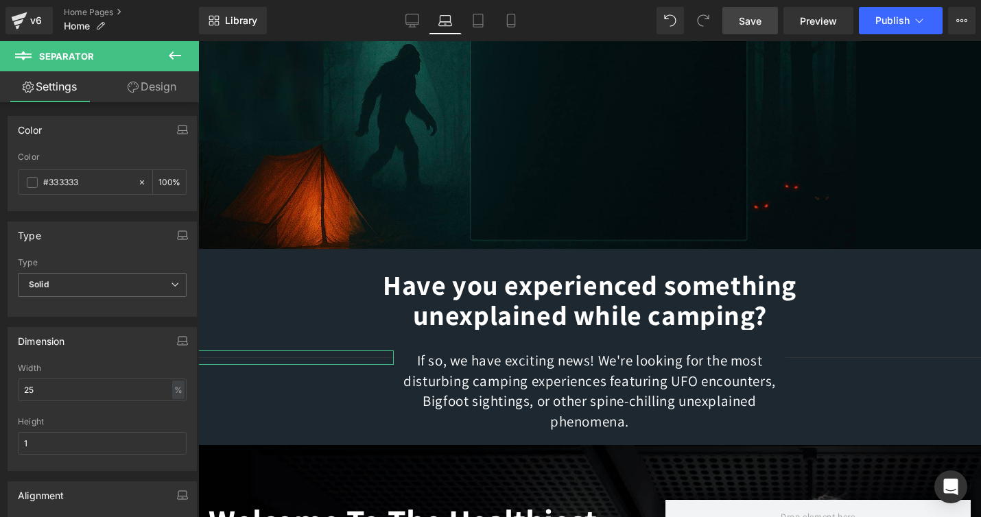
scroll to position [237, 0]
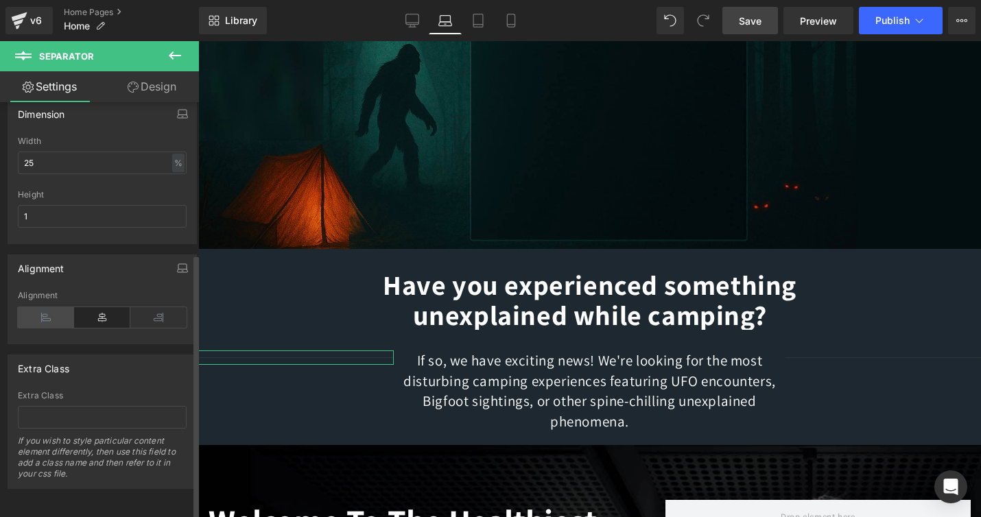
click at [43, 310] on icon at bounding box center [46, 317] width 56 height 21
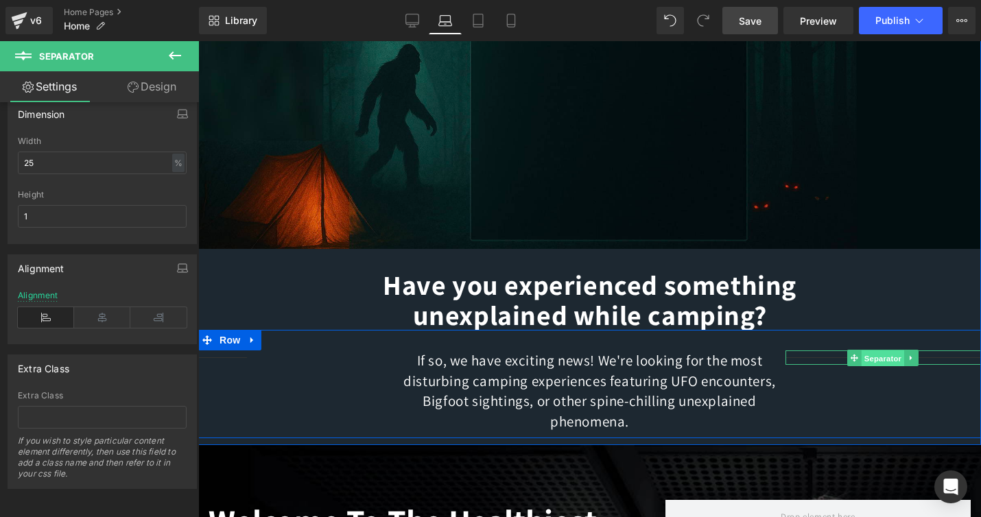
click at [878, 358] on span "Separator" at bounding box center [883, 359] width 43 height 16
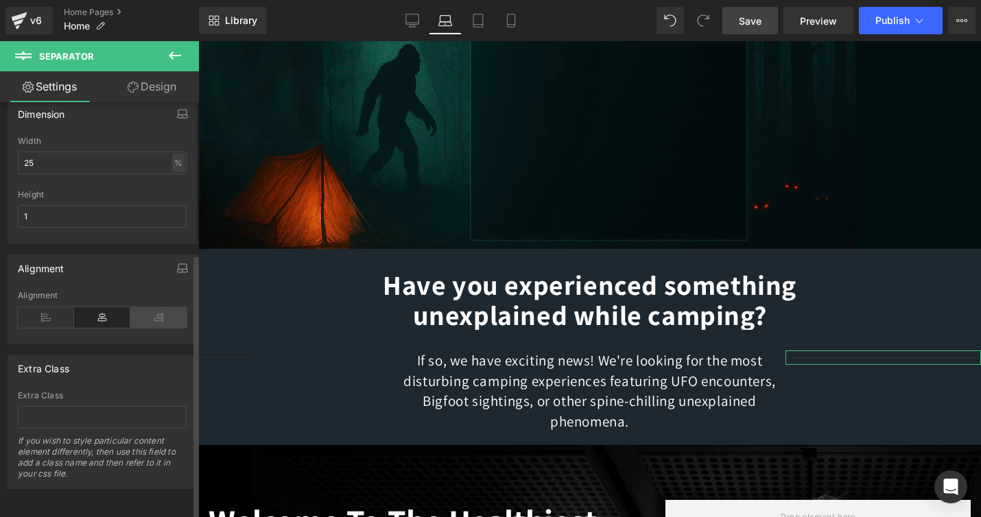
click at [156, 307] on icon at bounding box center [158, 317] width 56 height 21
click at [753, 19] on span "Save" at bounding box center [750, 21] width 23 height 14
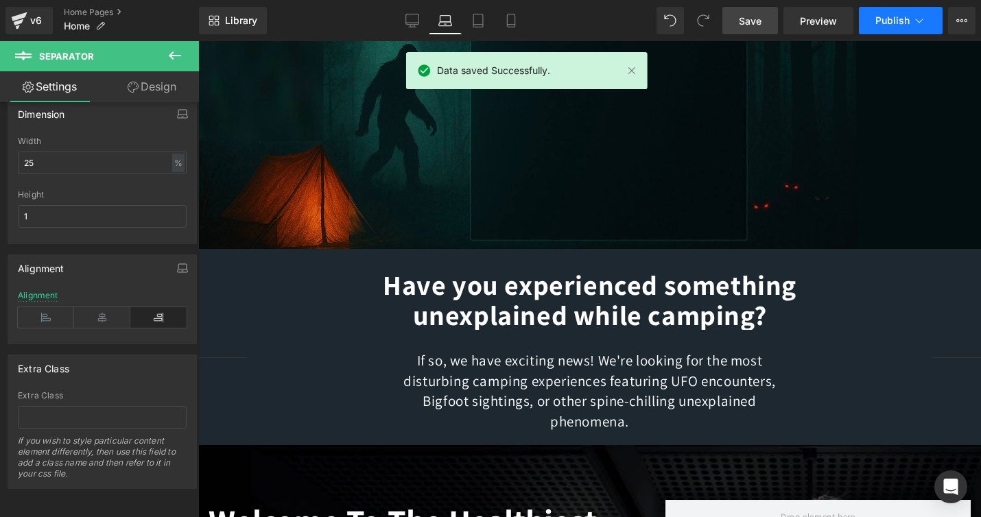
click at [891, 21] on span "Publish" at bounding box center [893, 20] width 34 height 11
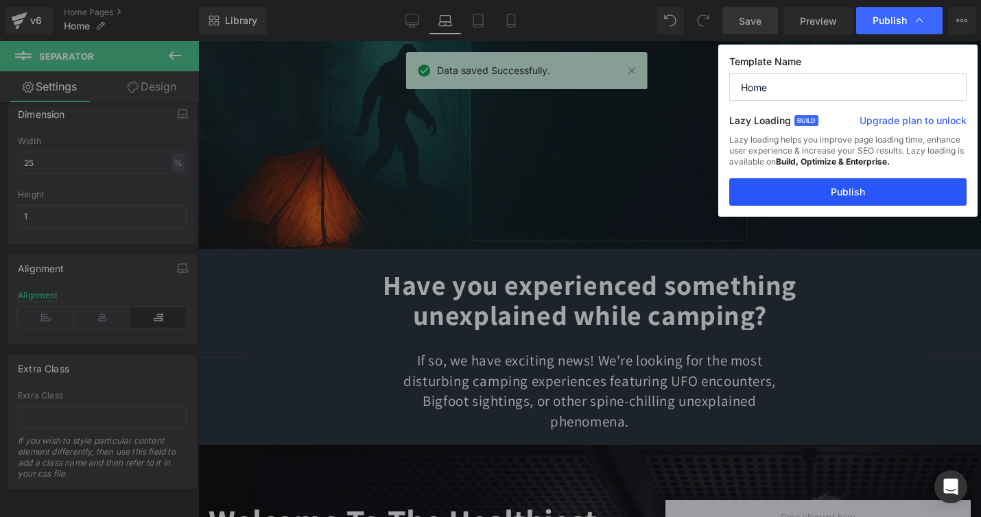
click at [847, 191] on button "Publish" at bounding box center [848, 191] width 237 height 27
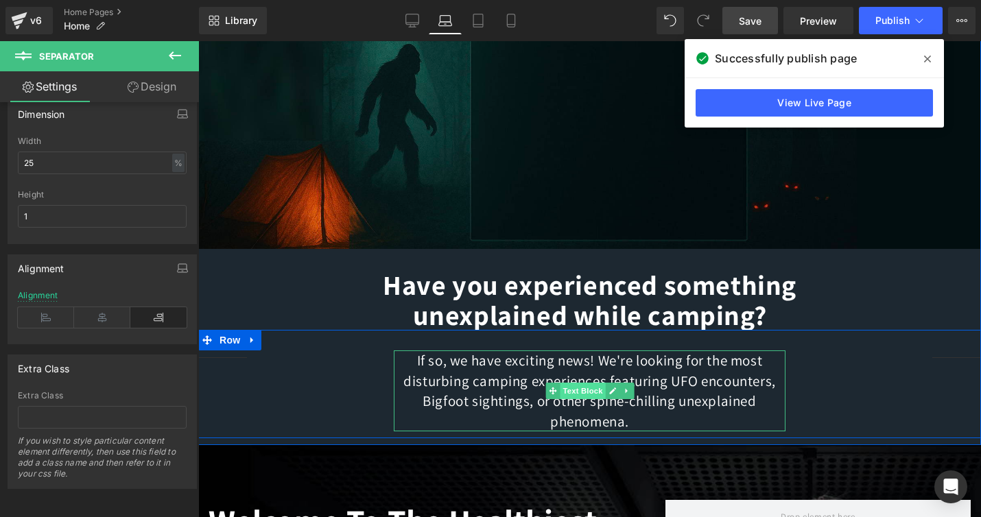
click at [583, 390] on span "Text Block" at bounding box center [582, 391] width 45 height 16
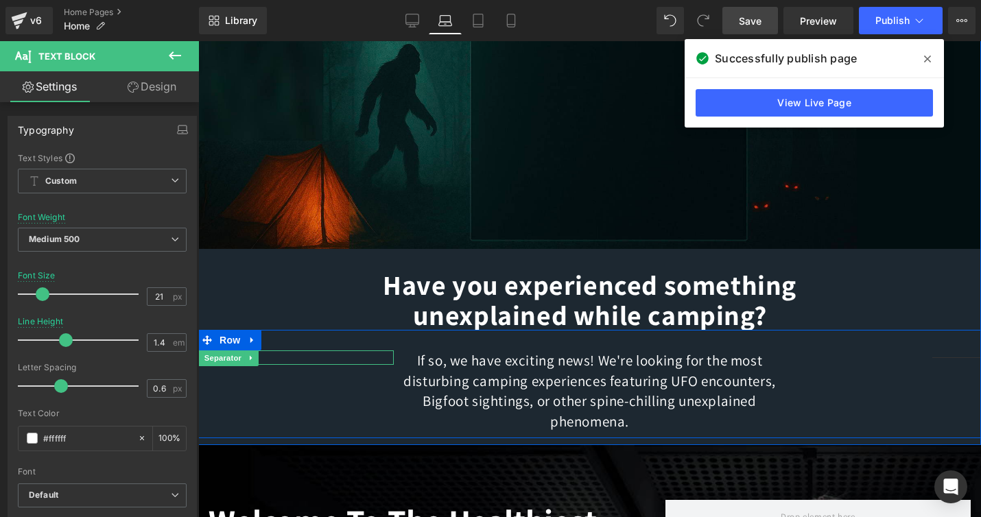
click at [373, 357] on div at bounding box center [296, 358] width 196 height 14
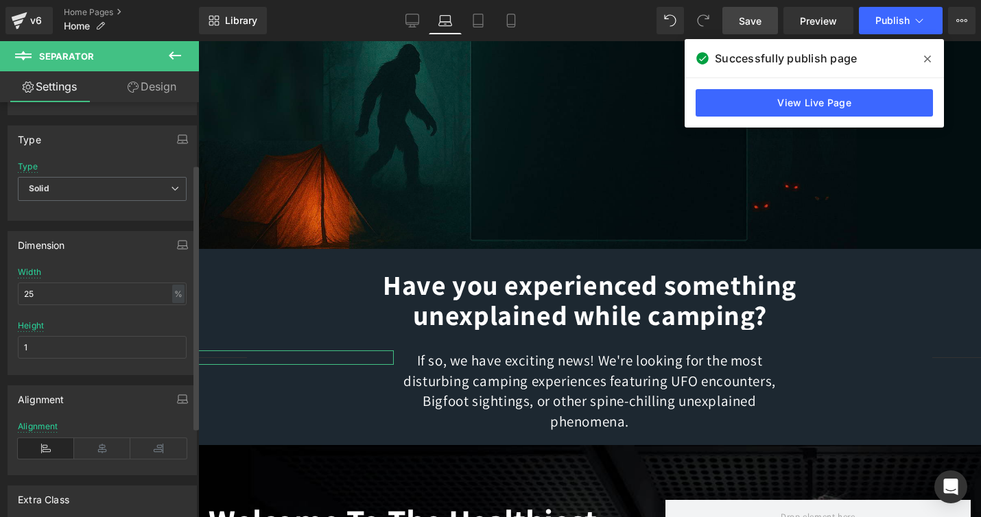
scroll to position [100, 0]
click at [174, 291] on div "%" at bounding box center [178, 290] width 12 height 19
click at [172, 332] on li "px" at bounding box center [177, 332] width 17 height 20
click at [54, 294] on input "71.31" at bounding box center [102, 290] width 169 height 23
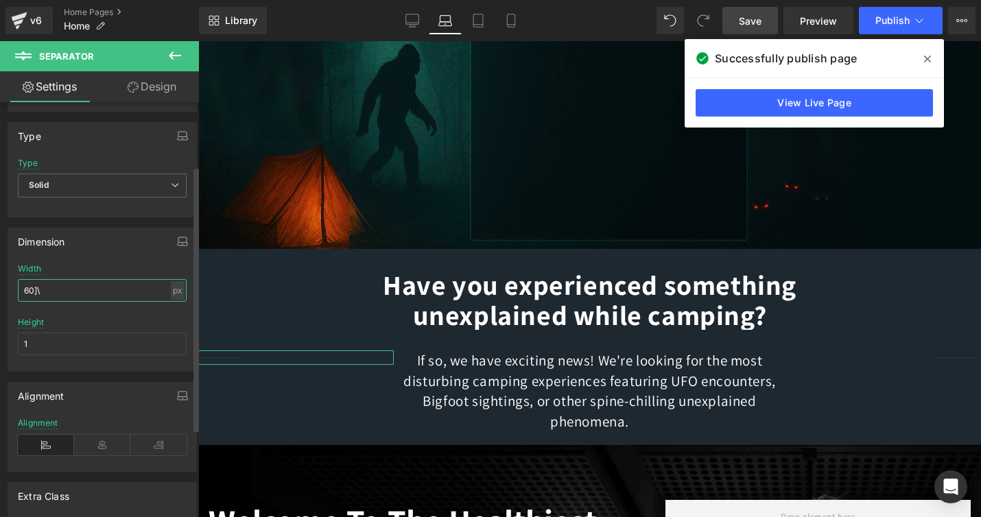
type input "60"
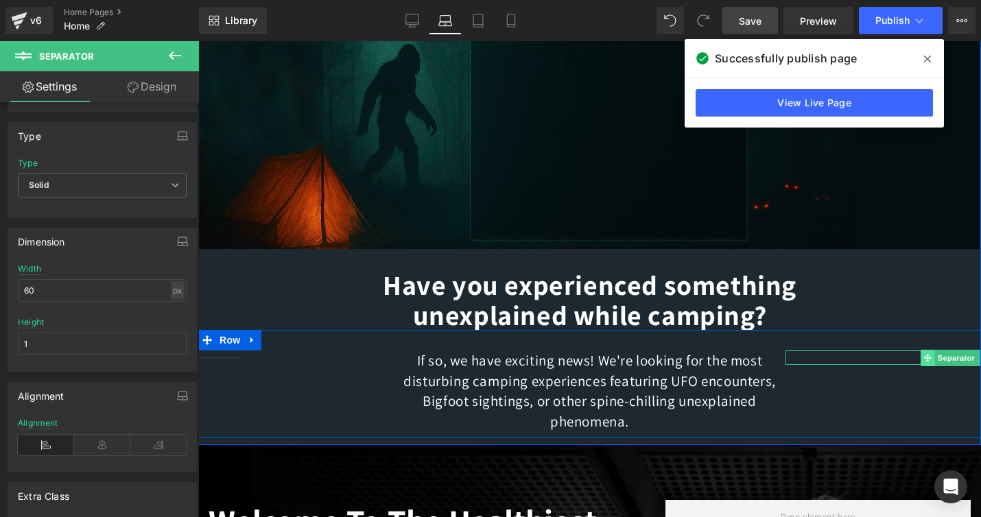
click at [932, 356] on icon at bounding box center [928, 358] width 8 height 8
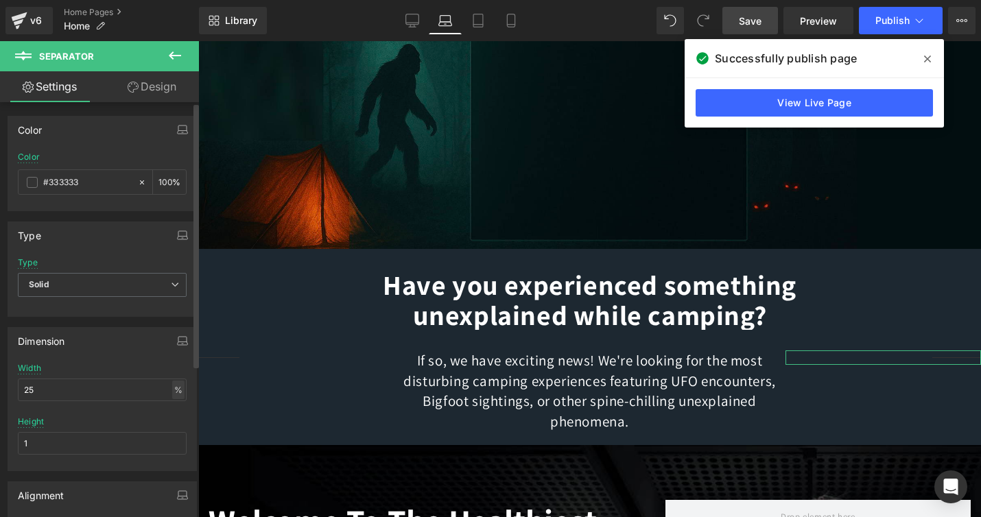
click at [174, 391] on div "%" at bounding box center [178, 390] width 12 height 19
click at [172, 431] on li "px" at bounding box center [177, 431] width 17 height 20
click at [93, 397] on input "71.31" at bounding box center [102, 390] width 169 height 23
type input "60"
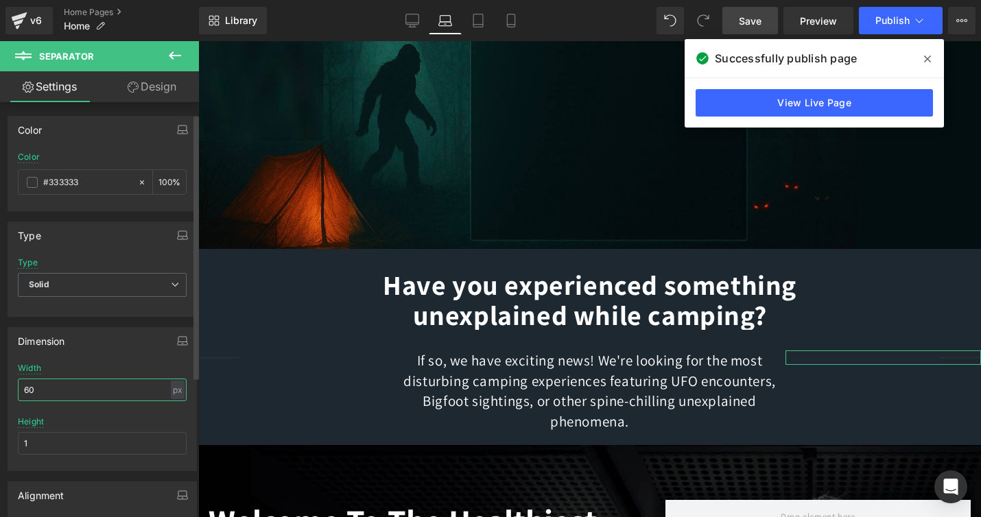
scroll to position [237, 0]
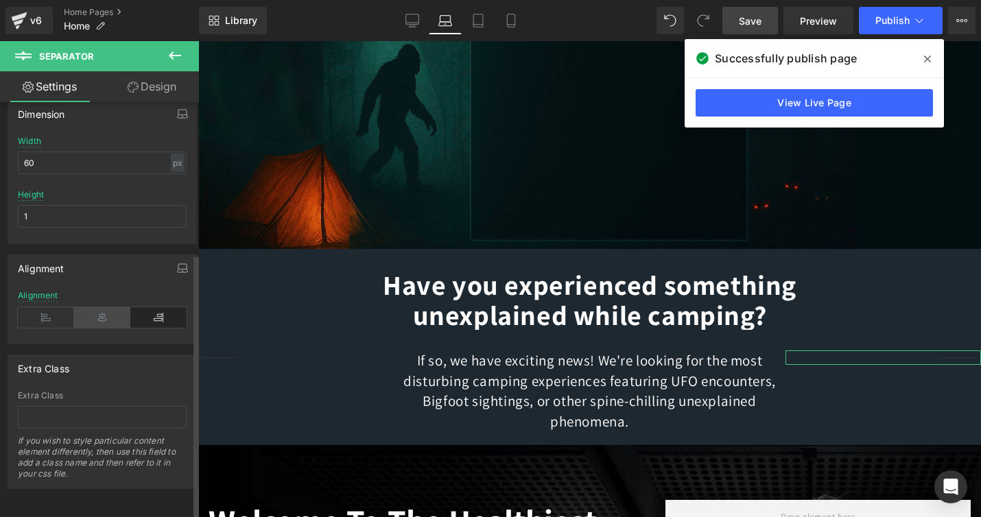
click at [100, 307] on icon at bounding box center [102, 317] width 56 height 21
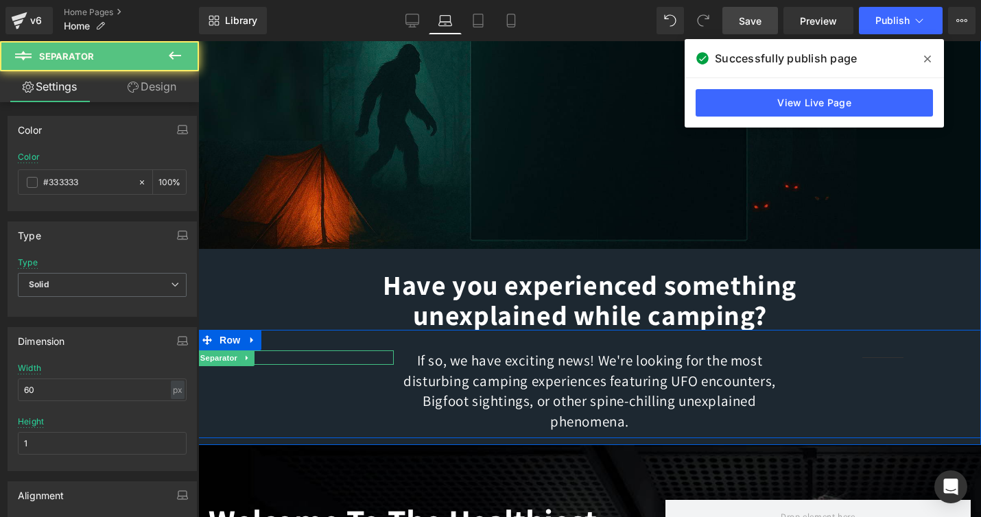
click at [318, 356] on div at bounding box center [296, 358] width 196 height 14
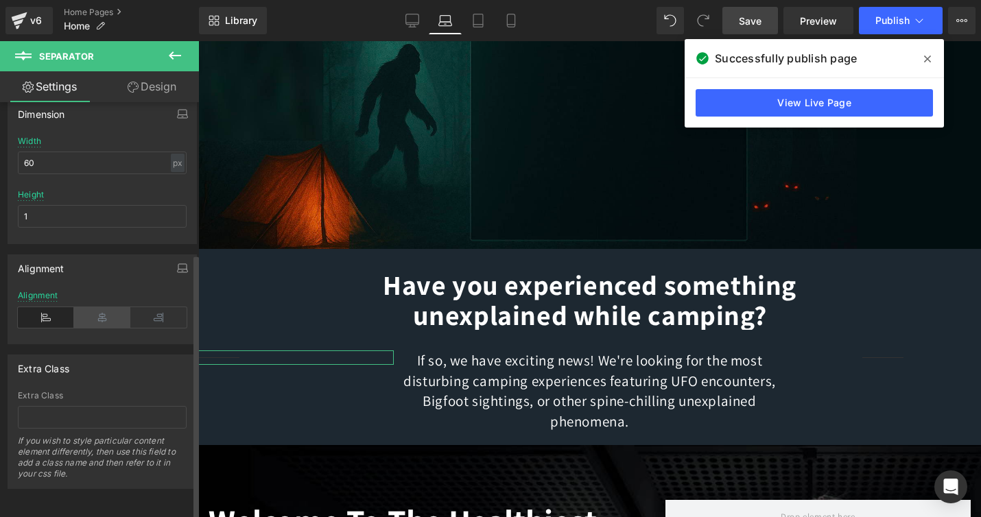
click at [98, 307] on icon at bounding box center [102, 317] width 56 height 21
click at [754, 21] on span "Save" at bounding box center [750, 21] width 23 height 14
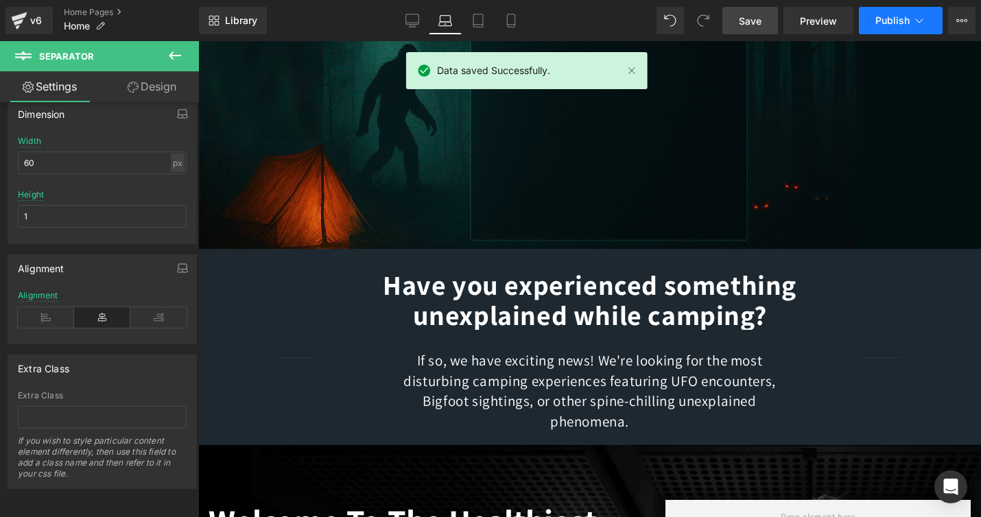
click at [886, 20] on span "Publish" at bounding box center [893, 20] width 34 height 11
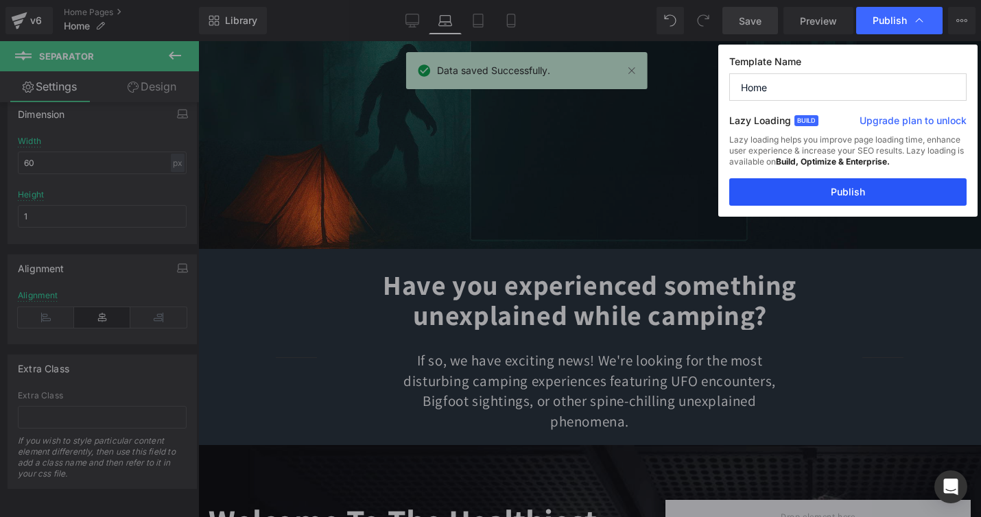
click at [861, 198] on button "Publish" at bounding box center [848, 191] width 237 height 27
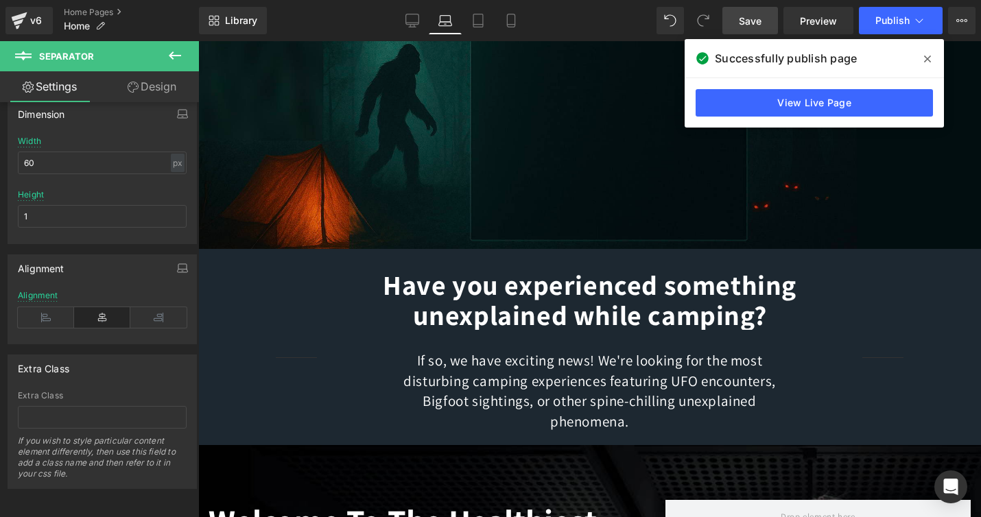
click at [745, 18] on span "Save" at bounding box center [750, 21] width 23 height 14
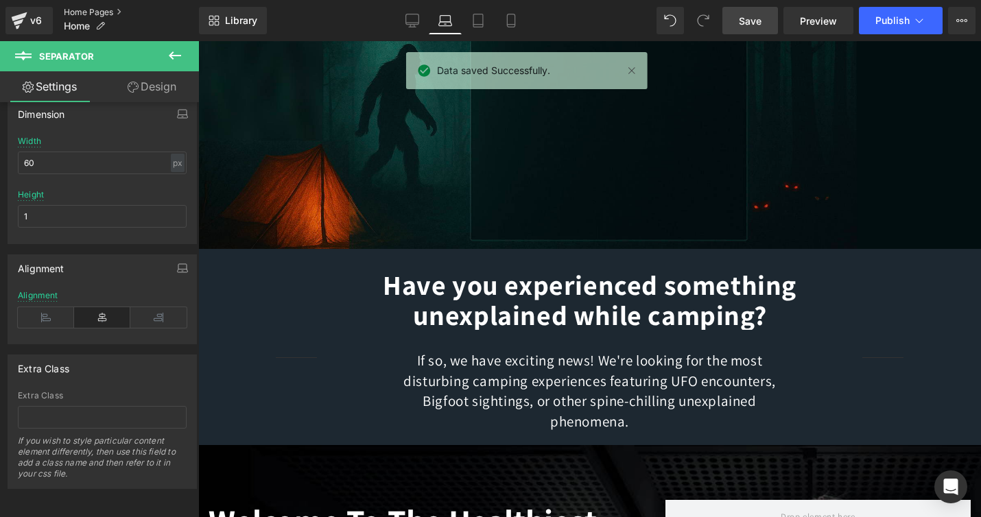
click at [84, 13] on link "Home Pages" at bounding box center [131, 12] width 135 height 11
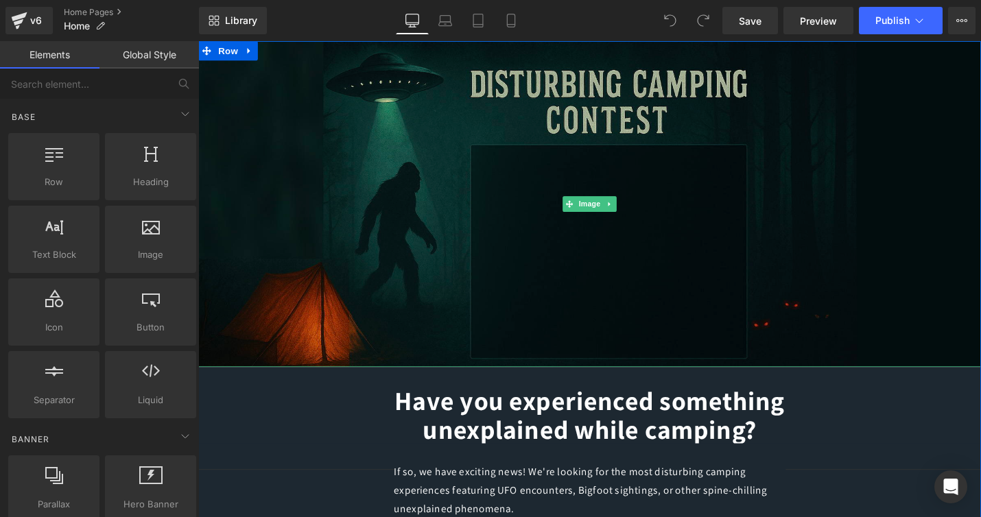
click at [402, 190] on img at bounding box center [613, 214] width 830 height 346
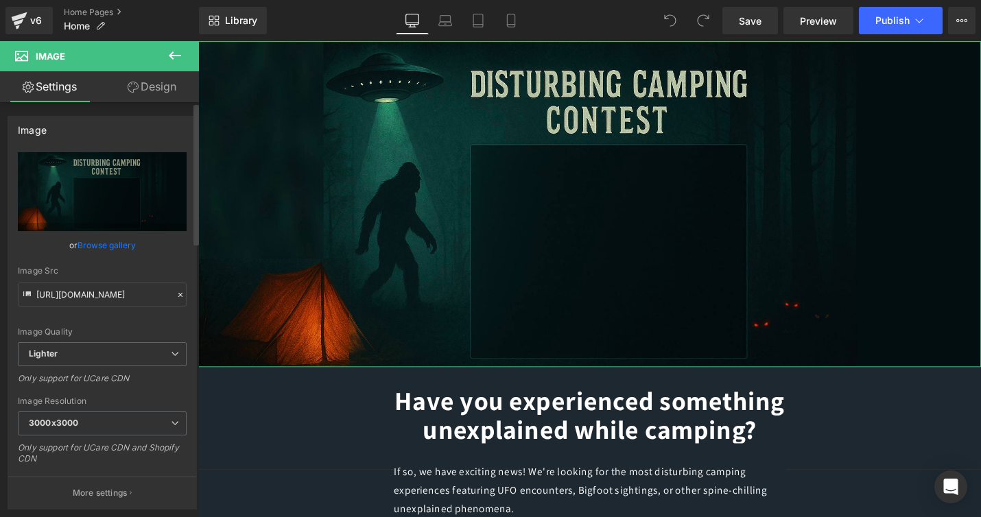
click at [102, 246] on link "Browse gallery" at bounding box center [107, 245] width 58 height 24
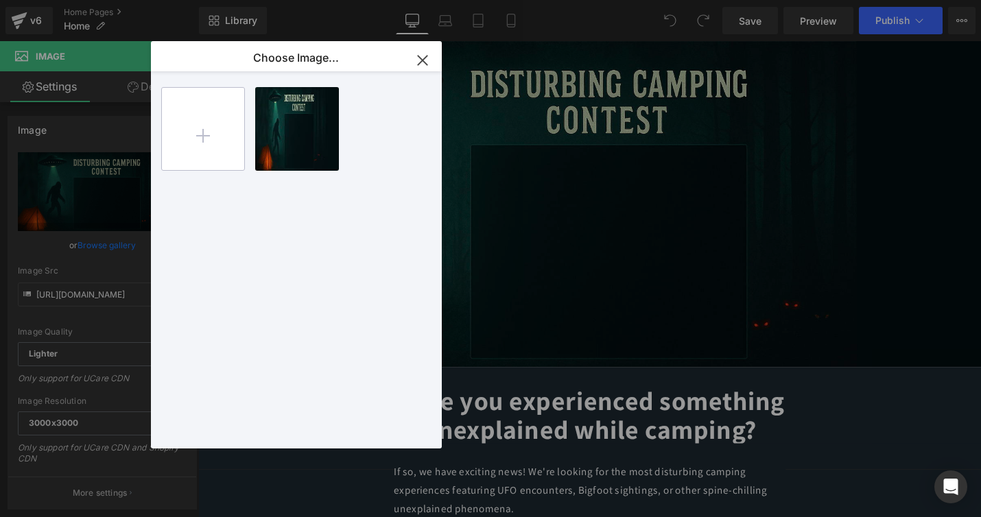
click at [209, 135] on input "file" at bounding box center [203, 129] width 82 height 82
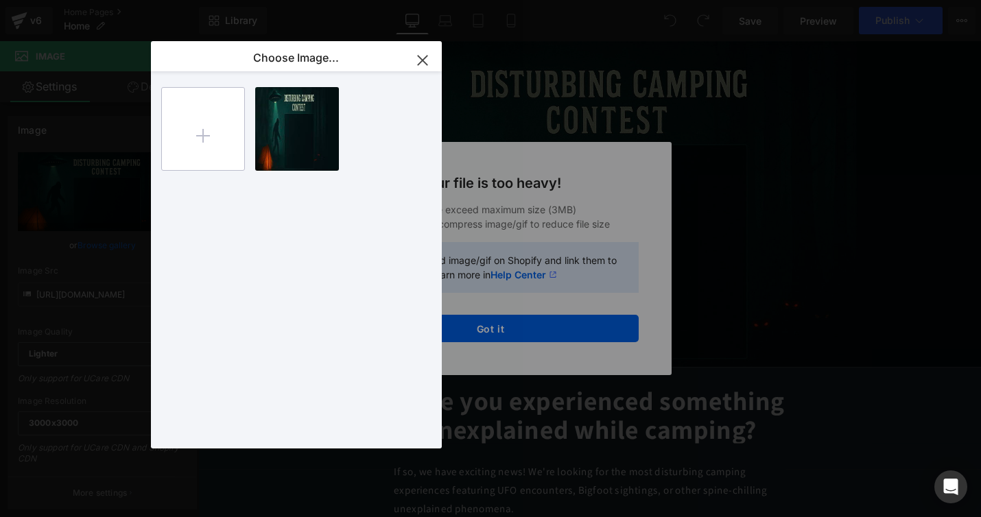
click at [206, 135] on input "file" at bounding box center [203, 129] width 82 height 82
click at [325, 156] on icon at bounding box center [325, 158] width 5 height 9
click at [279, 156] on span "Yes" at bounding box center [279, 157] width 34 height 14
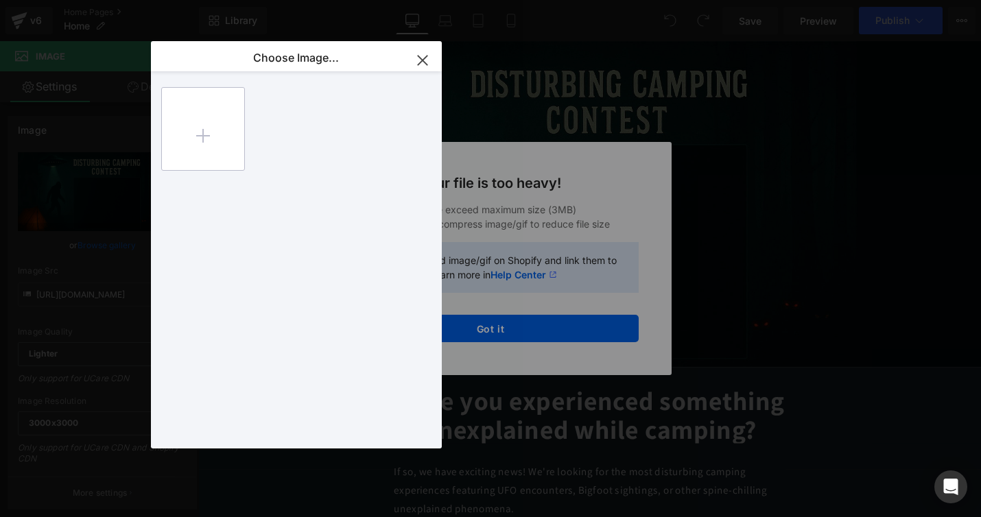
click at [200, 135] on input "file" at bounding box center [203, 129] width 82 height 82
click at [418, 56] on icon "button" at bounding box center [422, 60] width 9 height 9
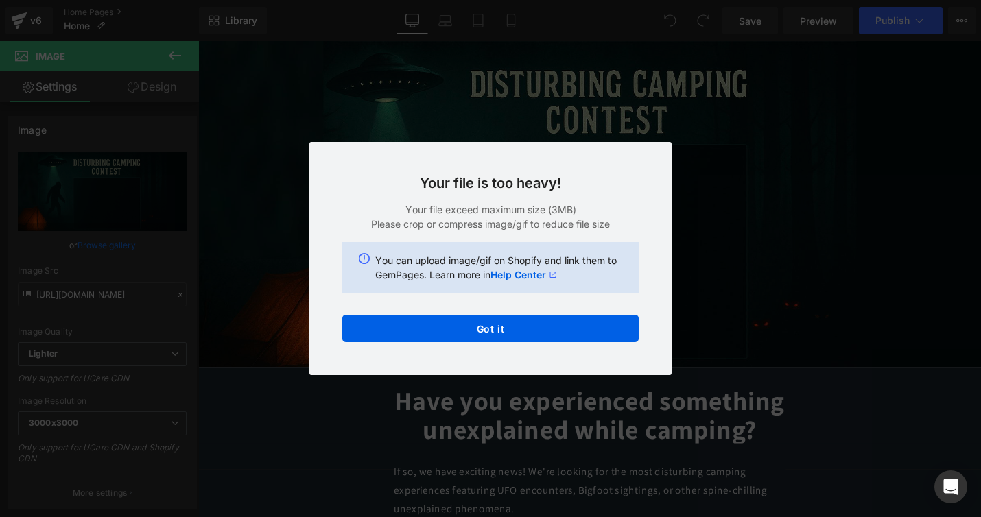
click at [146, 275] on div "Back to Library Insert Your file is too heavy! Your file exceed maximum size (3…" at bounding box center [490, 258] width 981 height 517
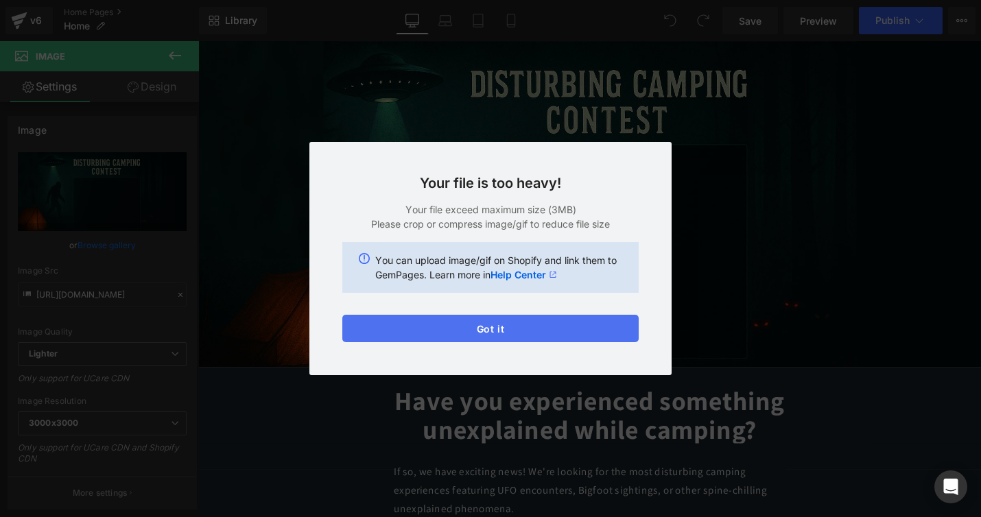
click at [504, 334] on button "Got it" at bounding box center [490, 328] width 296 height 27
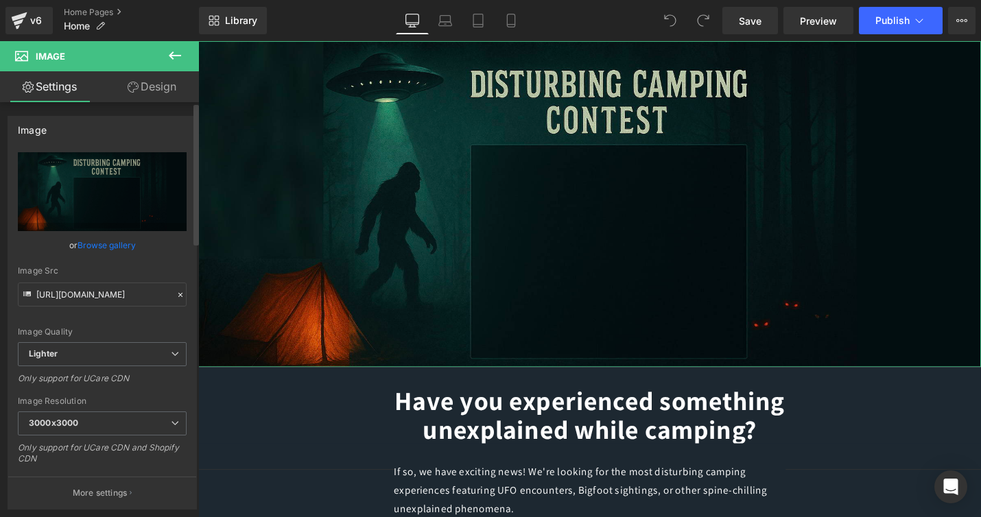
click at [101, 248] on link "Browse gallery" at bounding box center [107, 245] width 58 height 24
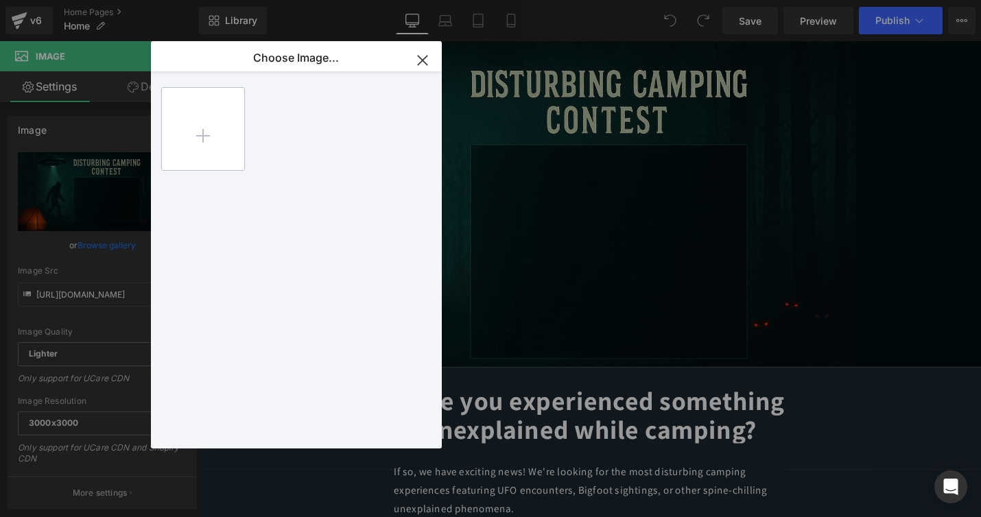
click at [206, 135] on input "file" at bounding box center [203, 129] width 82 height 82
click at [204, 137] on input "file" at bounding box center [203, 129] width 82 height 82
click at [422, 60] on icon "button" at bounding box center [422, 60] width 9 height 9
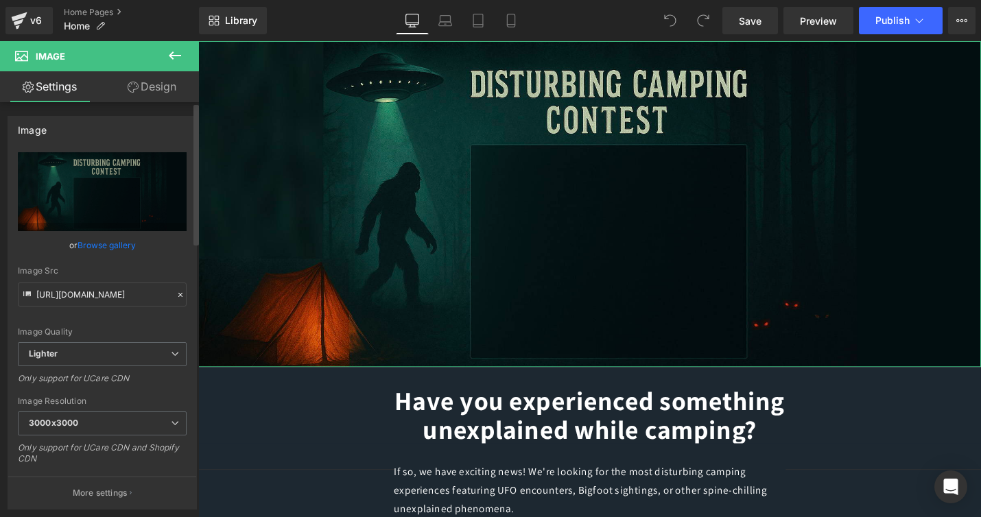
click at [108, 245] on link "Browse gallery" at bounding box center [107, 245] width 58 height 24
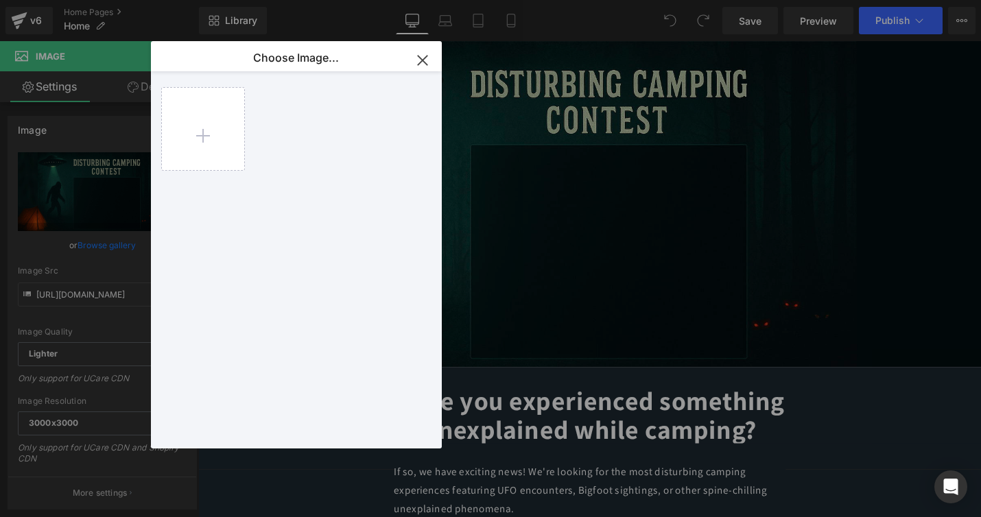
drag, startPoint x: 426, startPoint y: 56, endPoint x: 241, endPoint y: 15, distance: 189.2
click at [426, 56] on icon "button" at bounding box center [422, 60] width 9 height 9
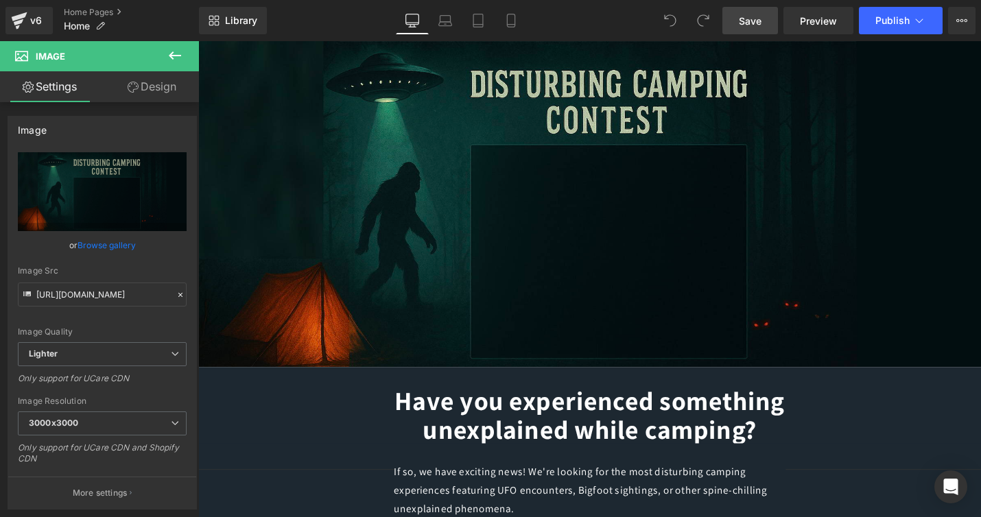
click at [751, 16] on span "Save" at bounding box center [750, 21] width 23 height 14
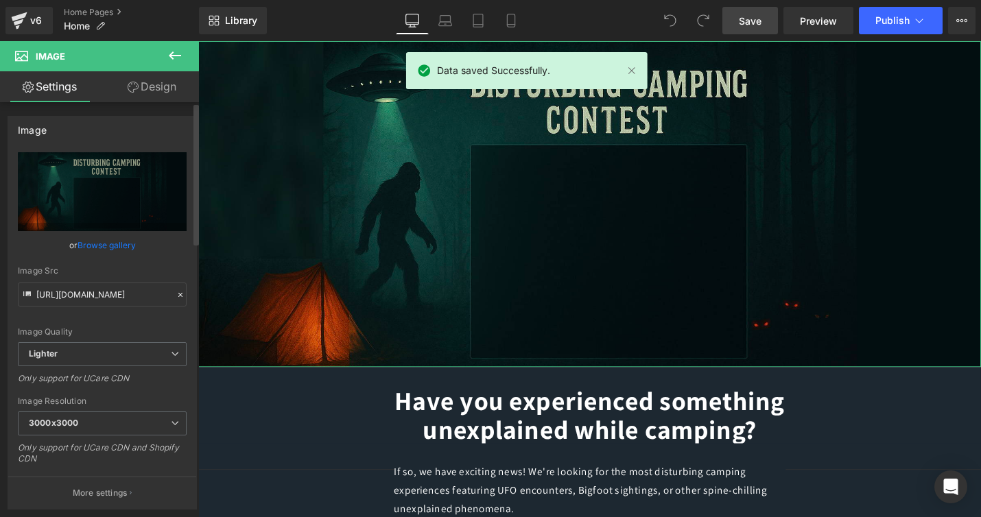
click at [92, 246] on link "Browse gallery" at bounding box center [107, 245] width 58 height 24
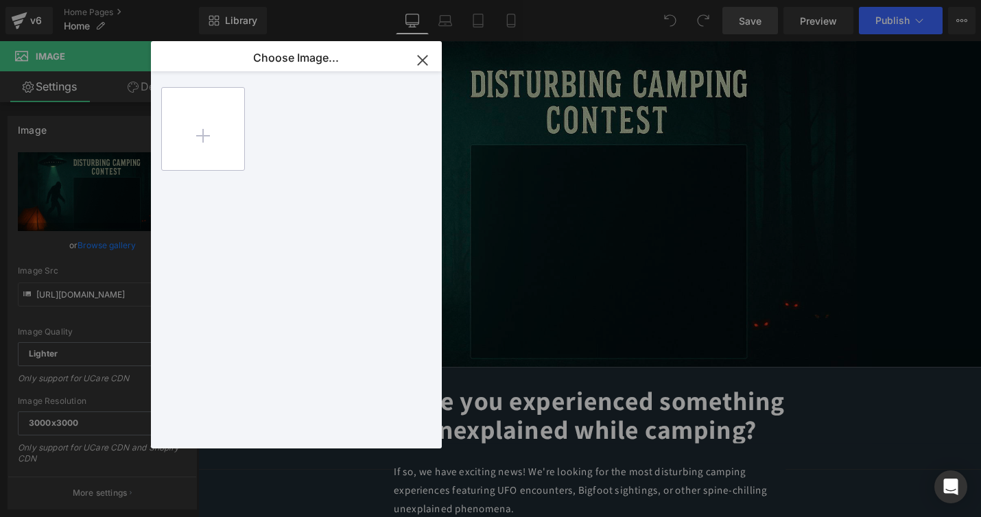
click at [200, 135] on input "file" at bounding box center [203, 129] width 82 height 82
click at [417, 51] on icon "button" at bounding box center [423, 60] width 22 height 22
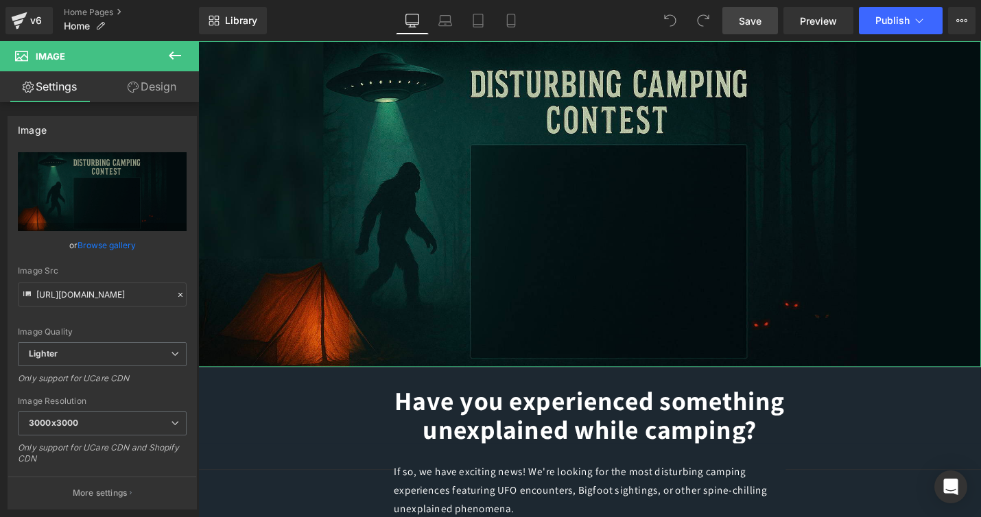
click at [86, 252] on link "Browse gallery" at bounding box center [107, 245] width 58 height 24
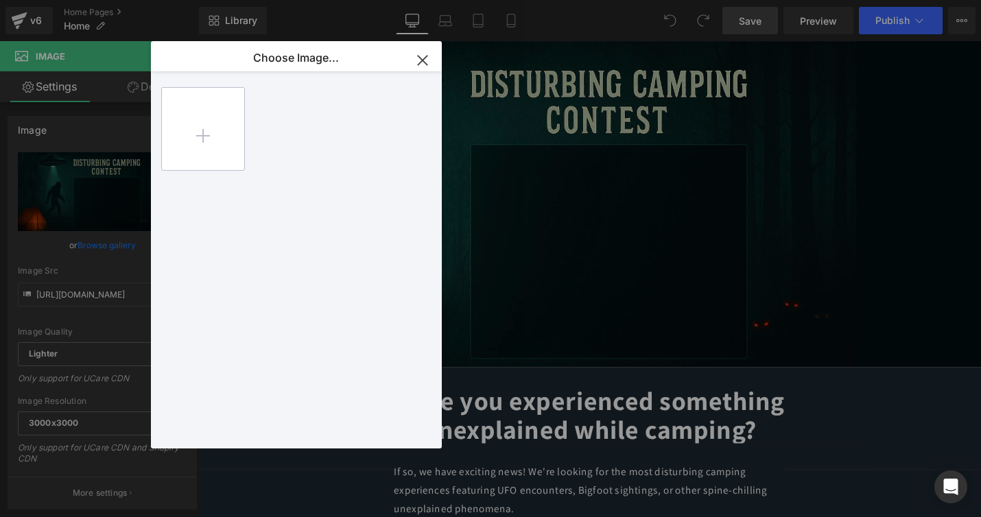
click at [201, 120] on input "file" at bounding box center [203, 129] width 82 height 82
type input "C:\fakepath\header3.jpg"
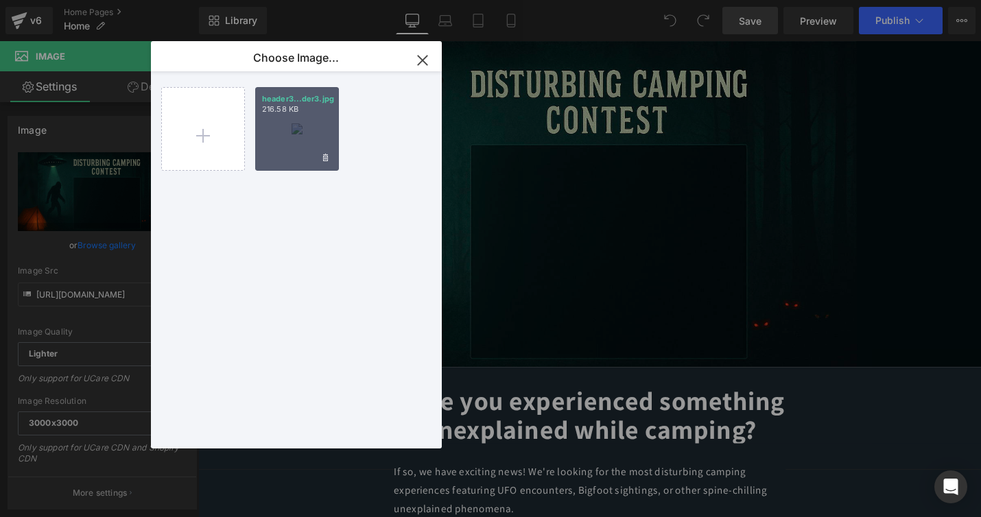
click at [303, 130] on div "header3...der3.jpg 216.58 KB" at bounding box center [297, 129] width 84 height 84
type input "[URL][DOMAIN_NAME]"
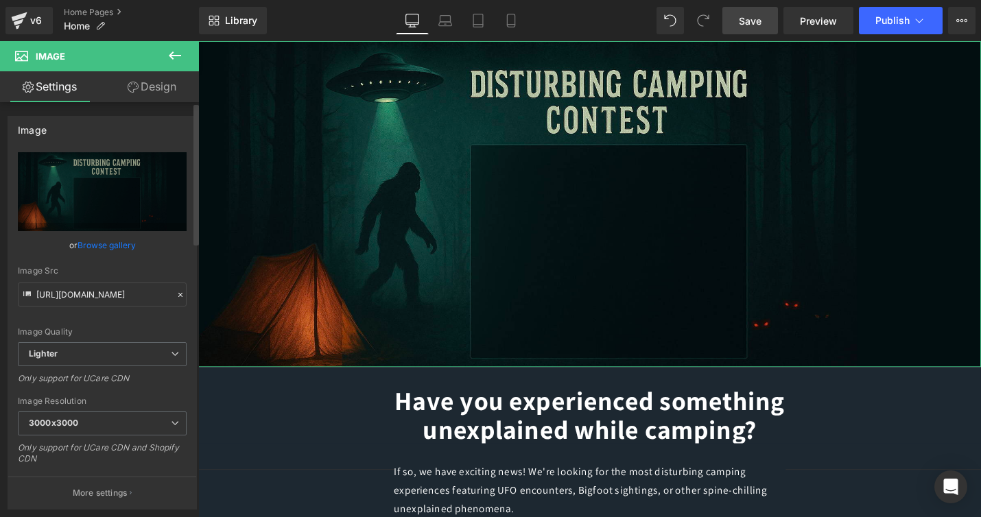
click at [110, 240] on link "Browse gallery" at bounding box center [107, 245] width 58 height 24
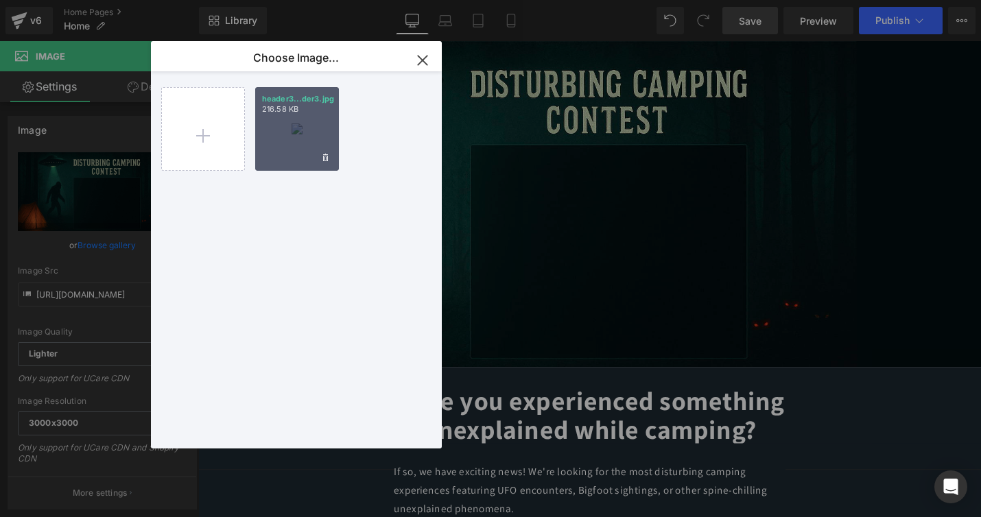
click at [294, 136] on div "header3...der3.jpg 216.58 KB" at bounding box center [297, 129] width 84 height 84
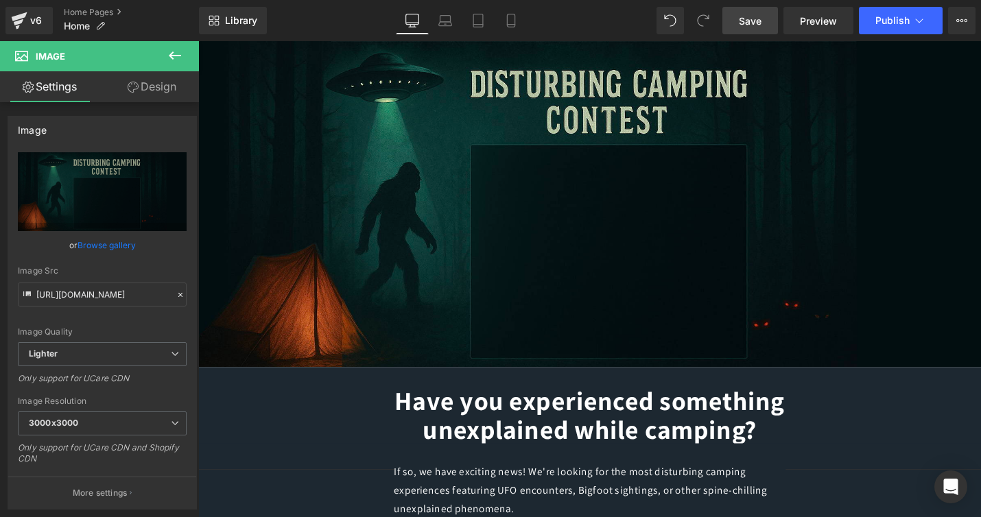
click at [745, 22] on span "Save" at bounding box center [750, 21] width 23 height 14
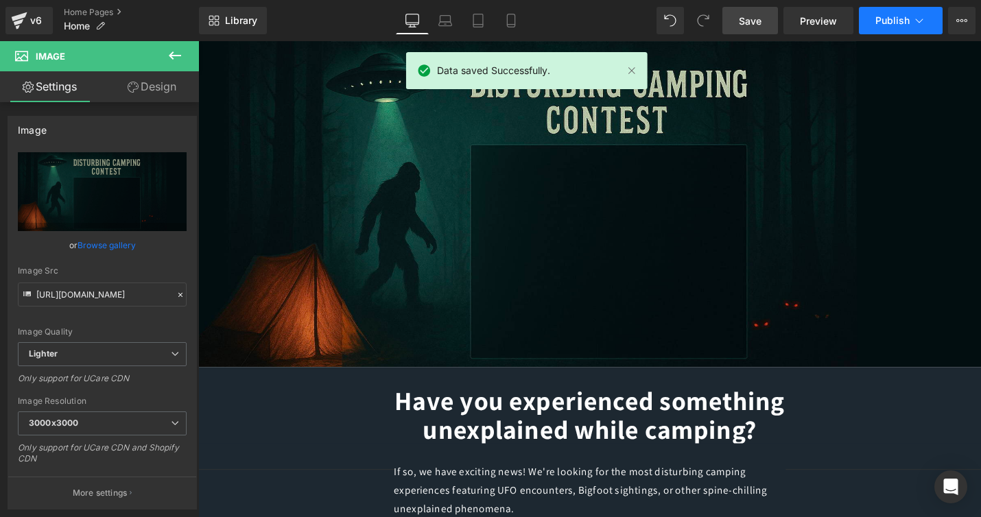
click at [883, 16] on span "Publish" at bounding box center [893, 20] width 34 height 11
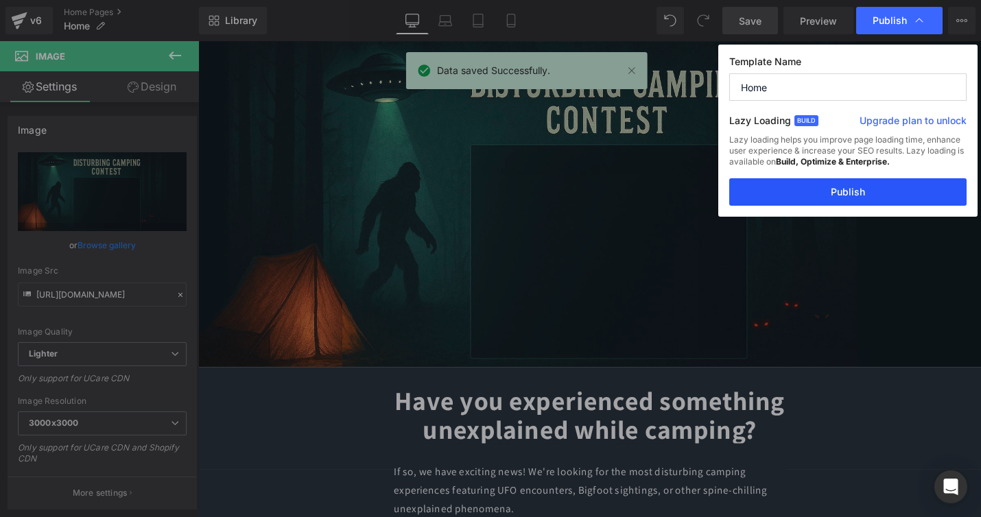
click at [849, 191] on button "Publish" at bounding box center [848, 191] width 237 height 27
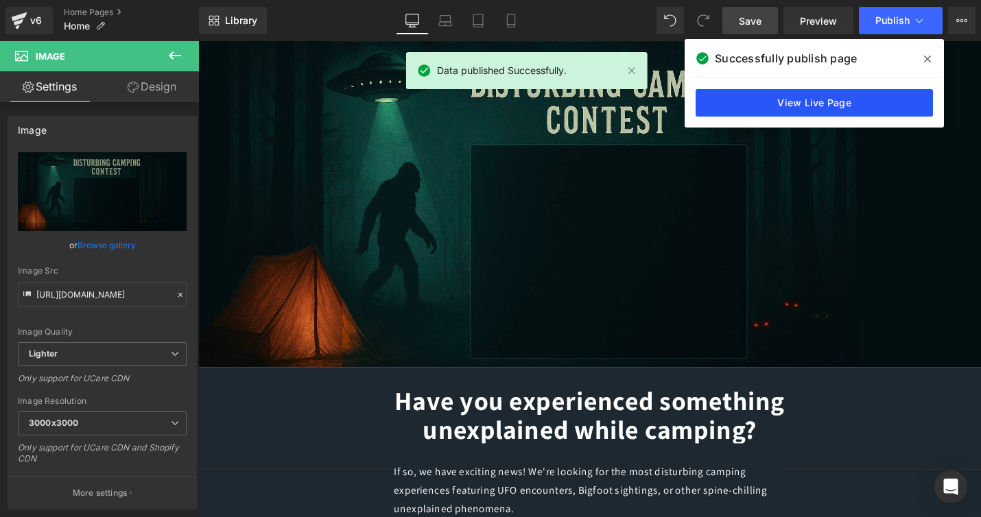
click at [801, 109] on link "View Live Page" at bounding box center [814, 102] width 237 height 27
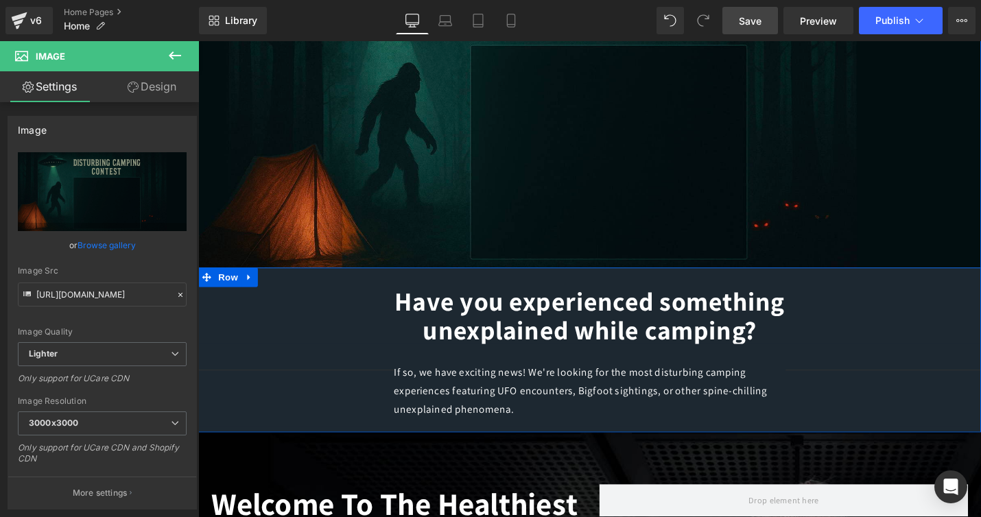
scroll to position [129, 0]
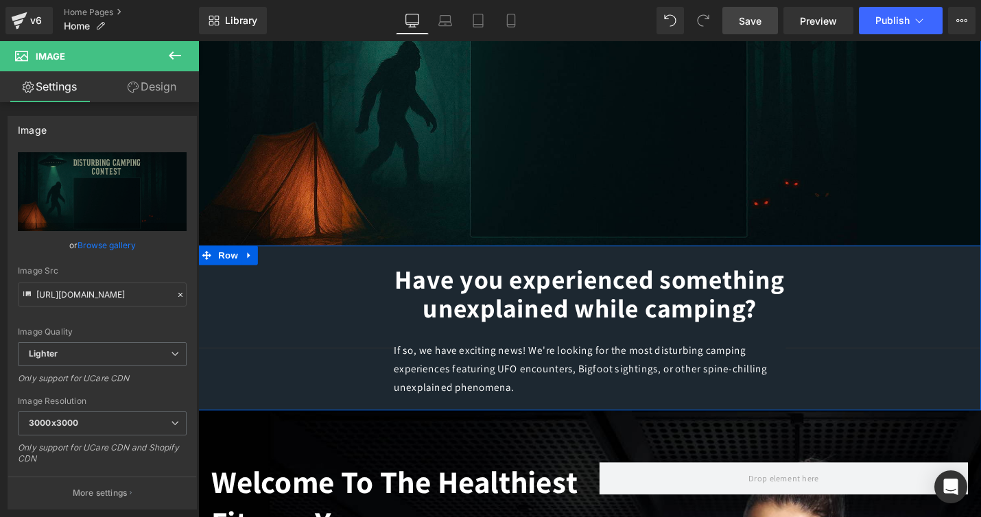
click at [559, 392] on p "If so, we have exciting news! We're looking for the most disturbing camping exp…" at bounding box center [613, 389] width 415 height 59
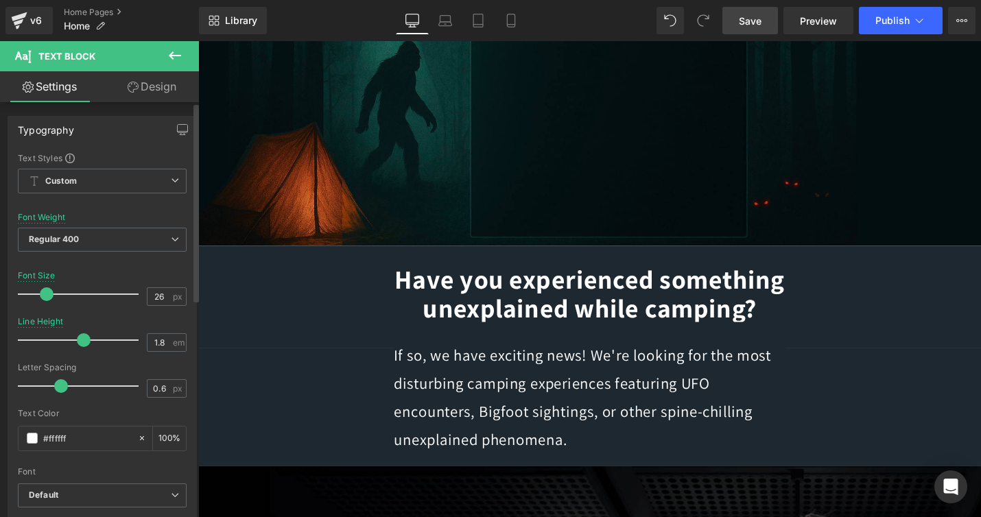
type input "27"
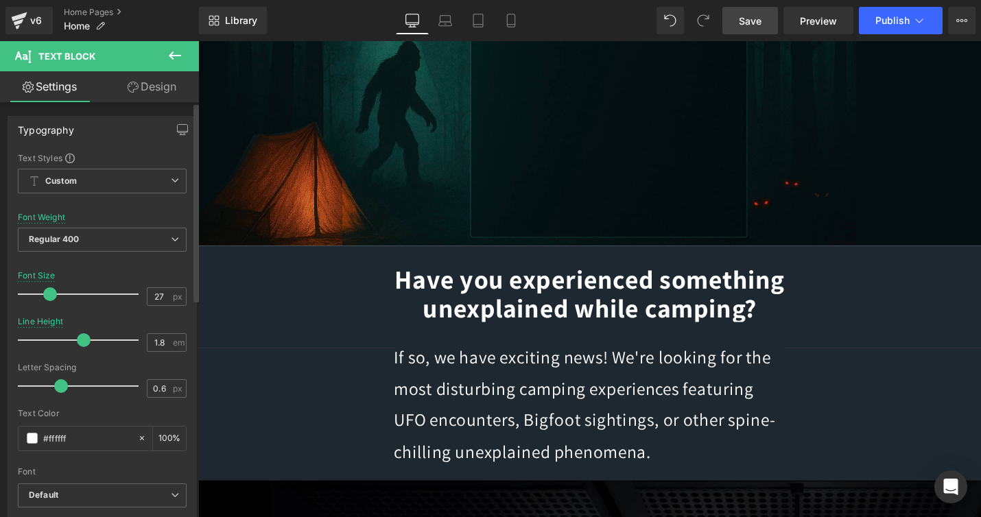
drag, startPoint x: 36, startPoint y: 295, endPoint x: 48, endPoint y: 295, distance: 12.4
click at [48, 295] on span at bounding box center [50, 295] width 14 height 14
click at [752, 20] on span "Save" at bounding box center [750, 21] width 23 height 14
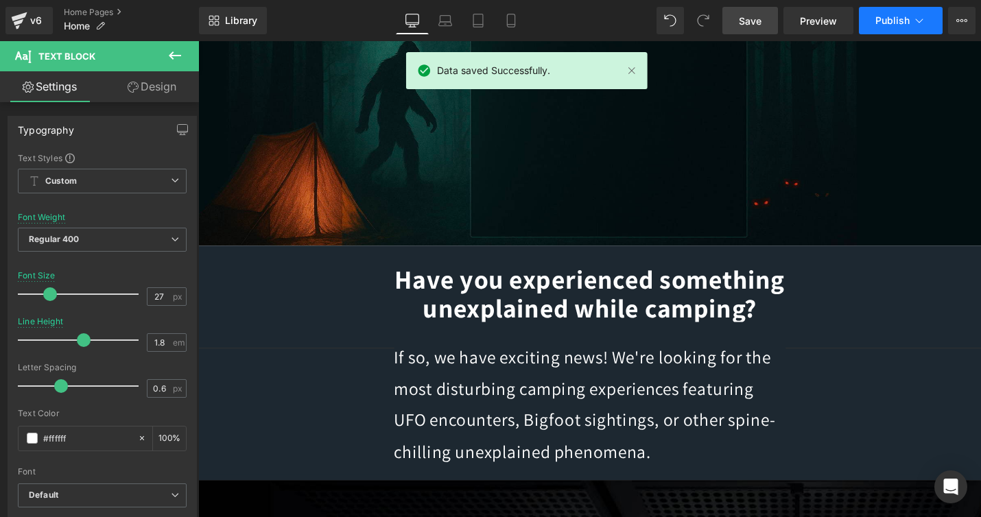
click at [889, 22] on span "Publish" at bounding box center [893, 20] width 34 height 11
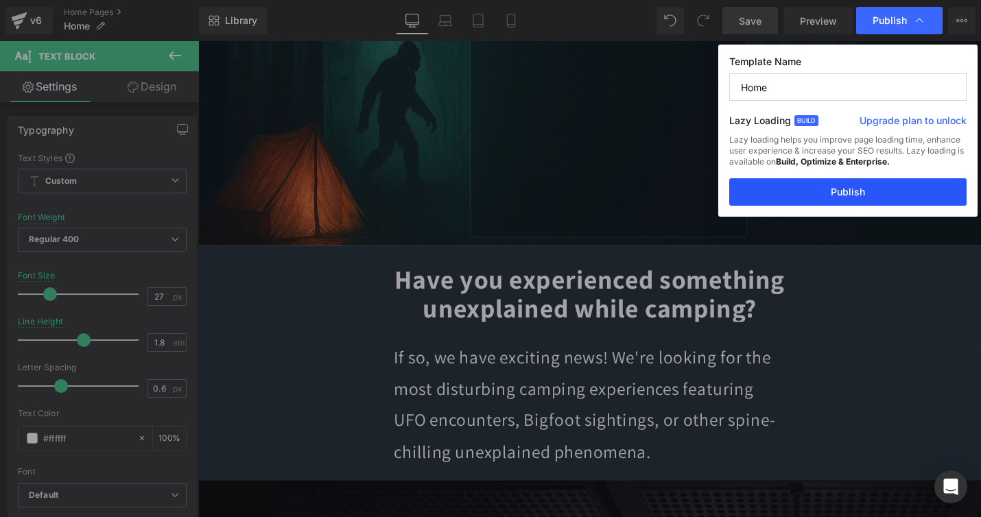
click at [847, 191] on button "Publish" at bounding box center [848, 191] width 237 height 27
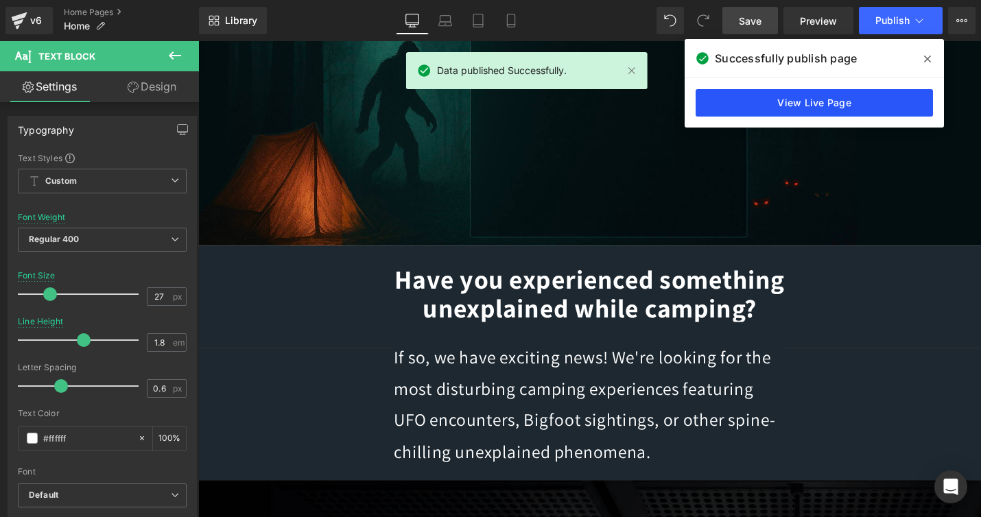
click at [837, 98] on link "View Live Page" at bounding box center [814, 102] width 237 height 27
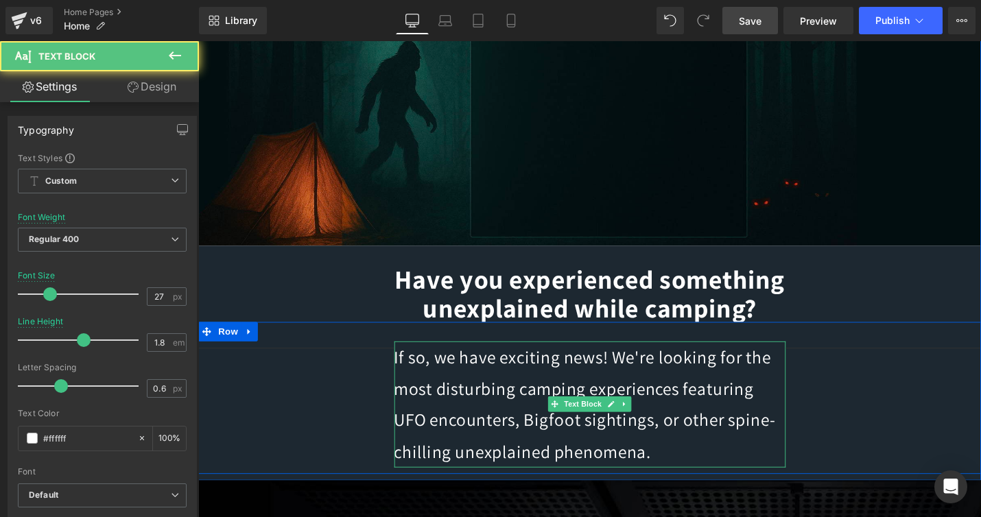
click at [539, 387] on p "If so, we have exciting news! We're looking for the most disturbing camping exp…" at bounding box center [613, 426] width 415 height 133
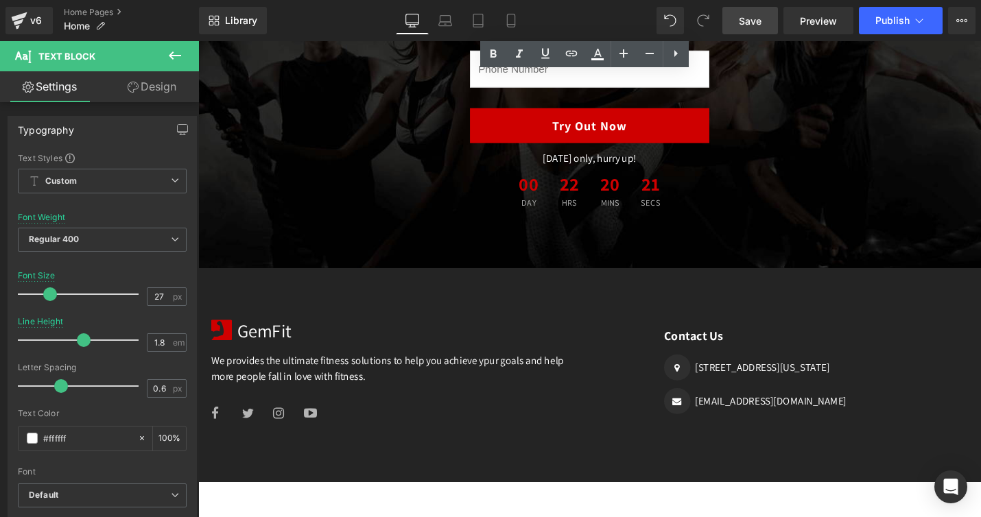
scroll to position [2476, 0]
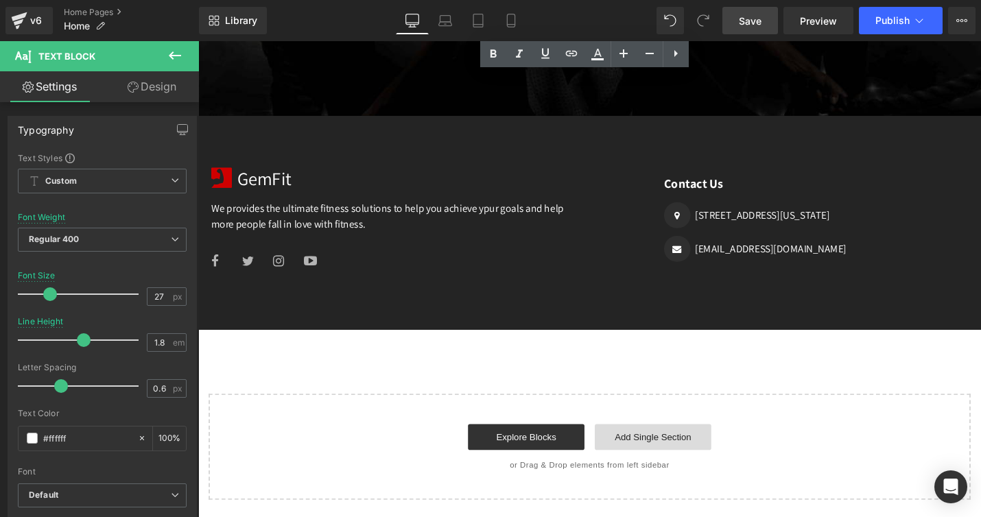
click at [660, 463] on link "Add Single Section" at bounding box center [681, 460] width 124 height 27
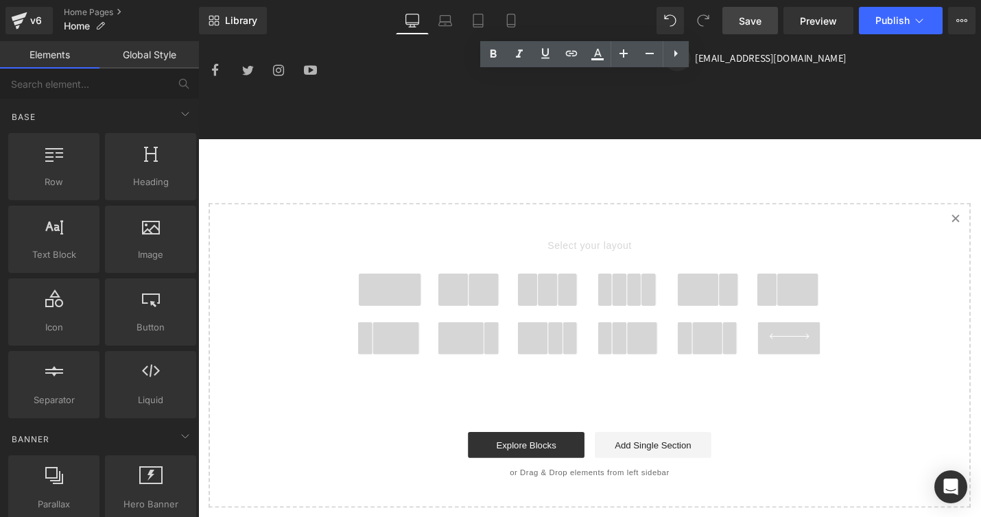
scroll to position [2683, 0]
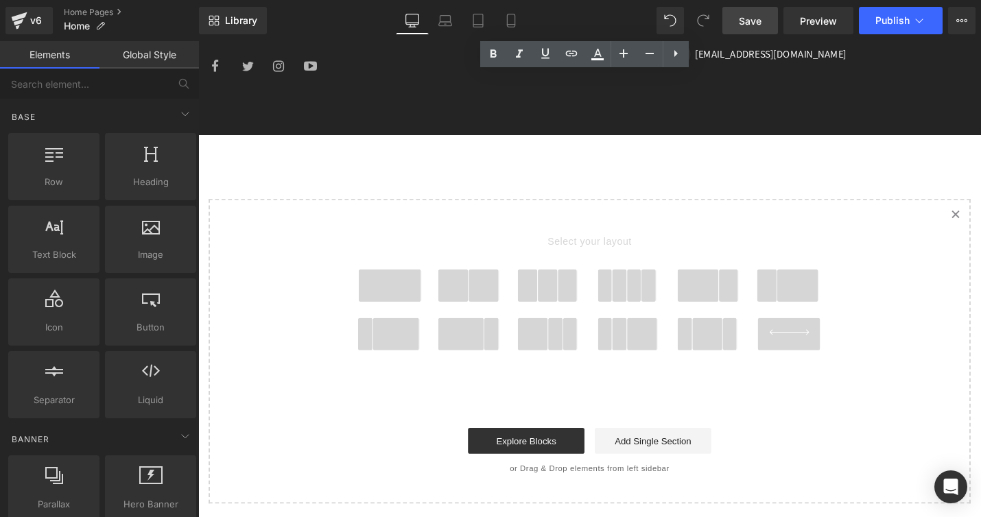
click at [823, 353] on span at bounding box center [825, 352] width 66 height 34
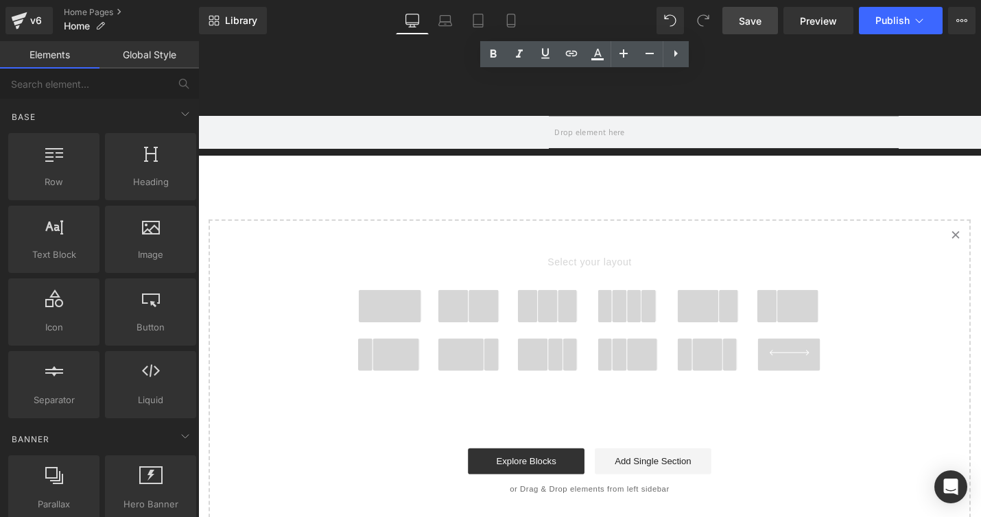
scroll to position [2725, 0]
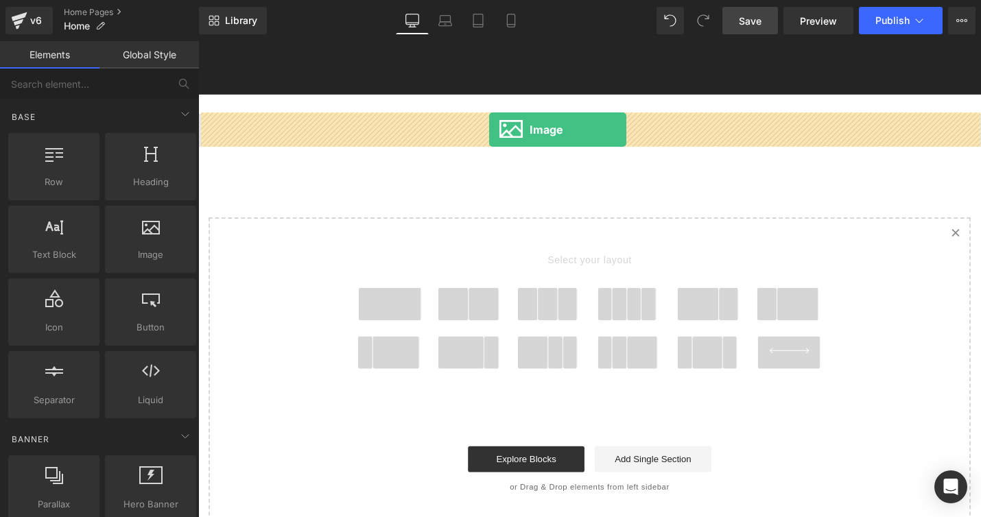
drag, startPoint x: 347, startPoint y: 286, endPoint x: 507, endPoint y: 135, distance: 219.5
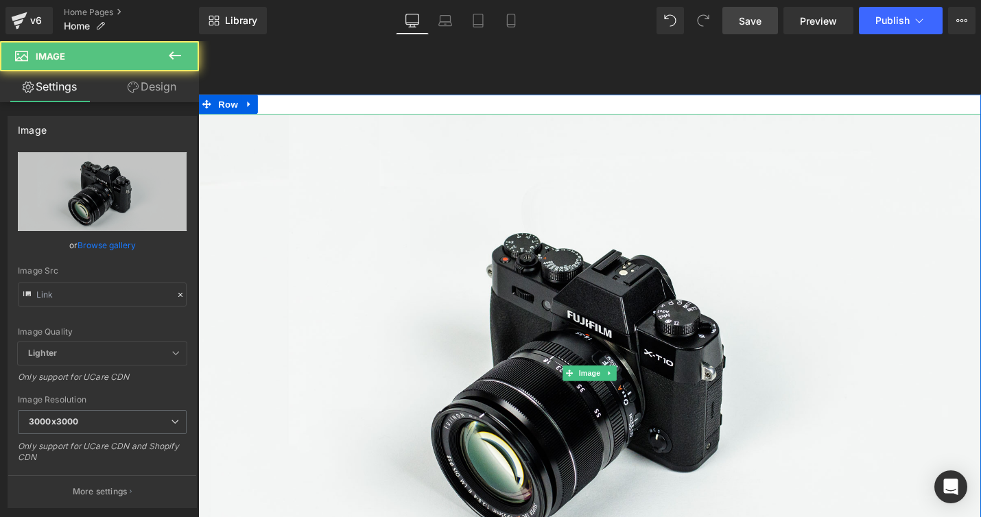
type input "//[DOMAIN_NAME][URL]"
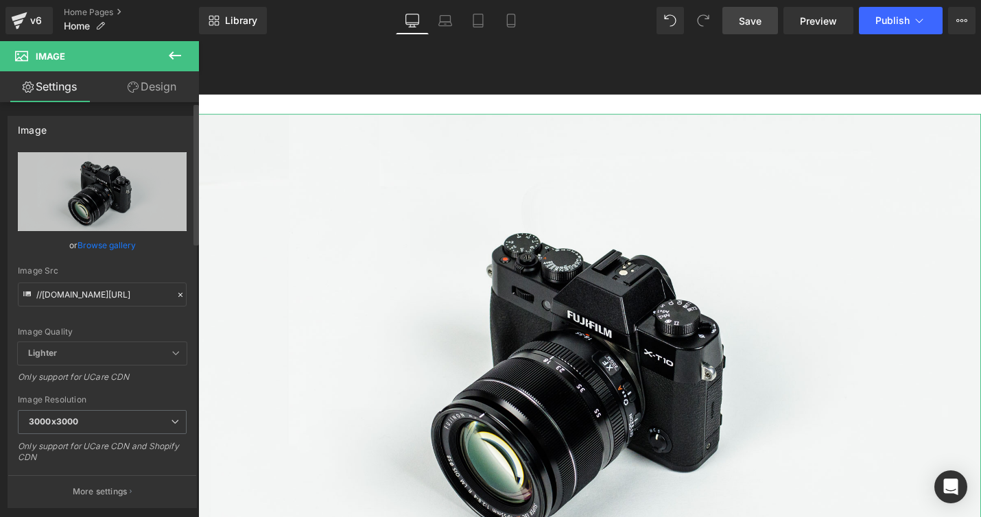
click at [107, 246] on link "Browse gallery" at bounding box center [107, 245] width 58 height 24
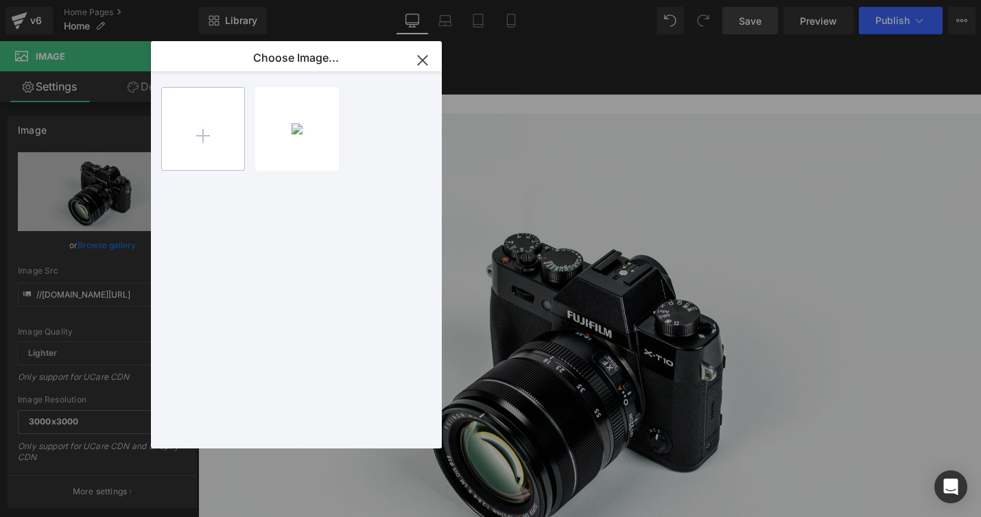
click at [200, 138] on input "file" at bounding box center [203, 129] width 82 height 82
type input "C:\fakepath\Screenshot [DATE] 8.18.43 PM.png"
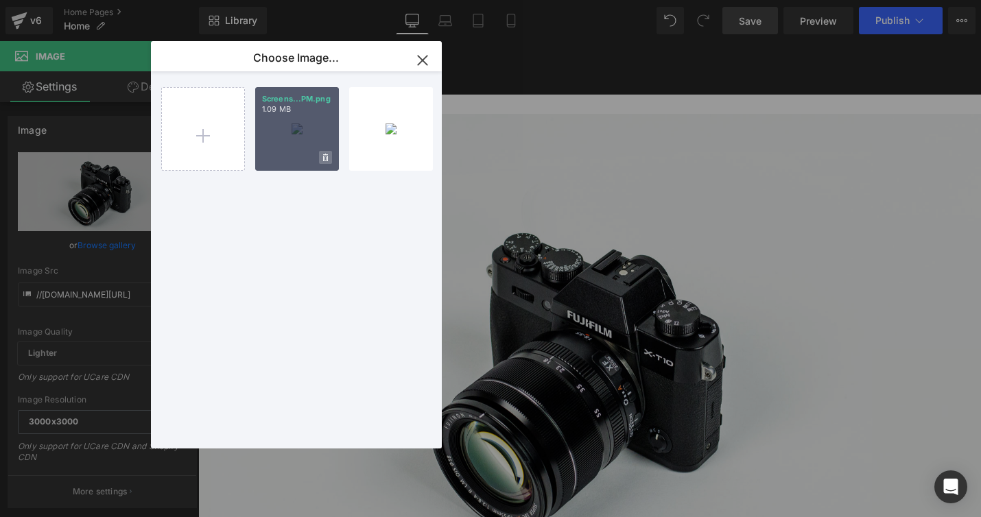
click at [323, 161] on span at bounding box center [325, 157] width 13 height 13
click at [277, 155] on span "Yes" at bounding box center [279, 157] width 34 height 14
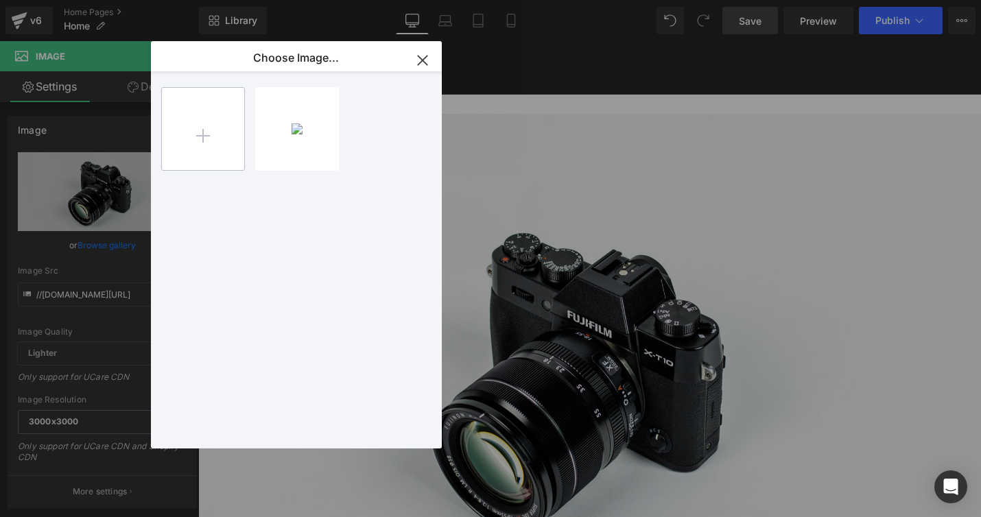
click at [202, 130] on input "file" at bounding box center [203, 129] width 82 height 82
type input "C:\fakepath\Screenshot [DATE] 8.18.43 PM.png"
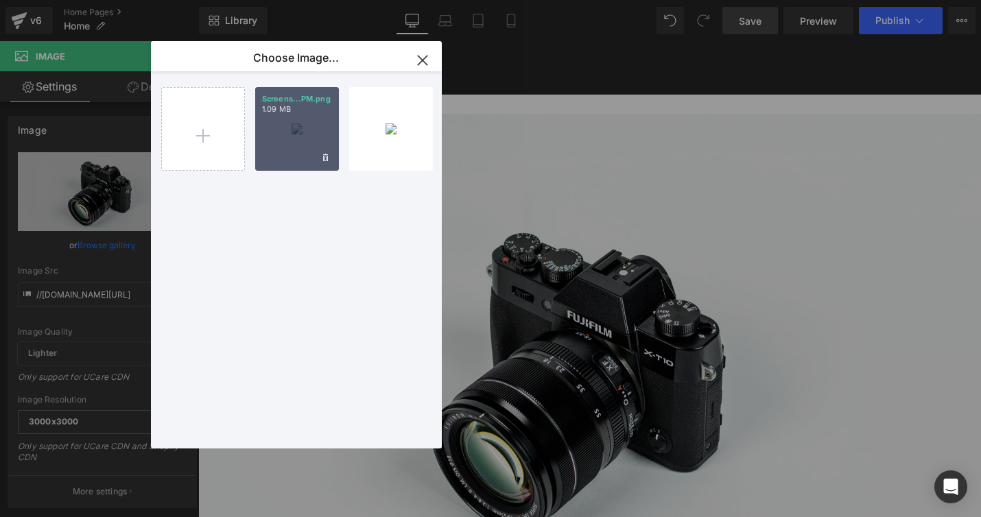
click at [307, 138] on div "Screens...PM.png 1.09 MB" at bounding box center [297, 129] width 84 height 84
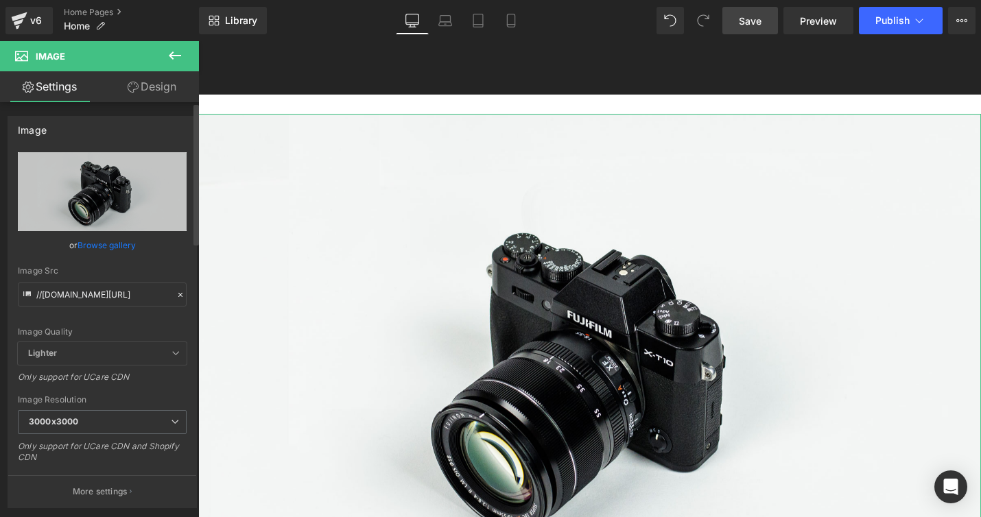
click at [117, 238] on link "Browse gallery" at bounding box center [107, 245] width 58 height 24
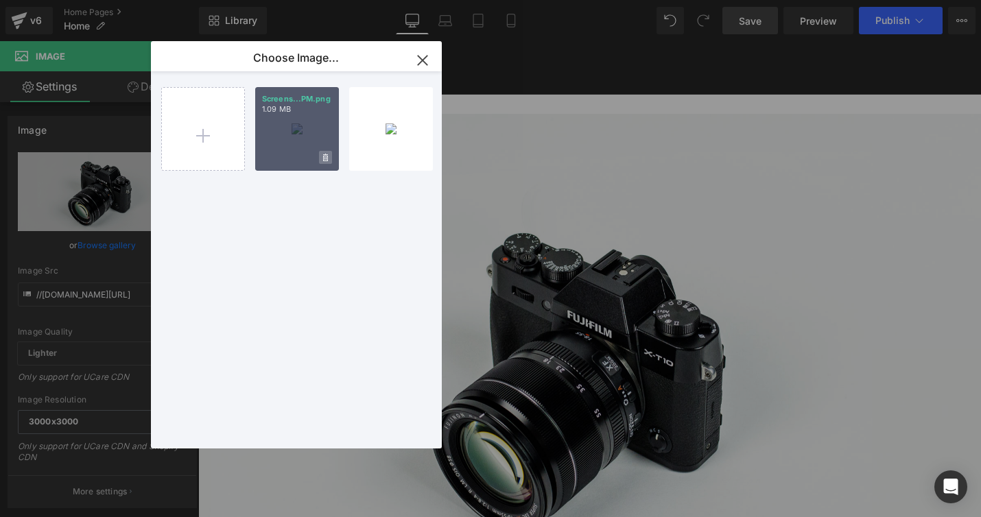
click at [326, 152] on span at bounding box center [325, 157] width 13 height 13
click at [279, 159] on span "Yes" at bounding box center [279, 157] width 34 height 14
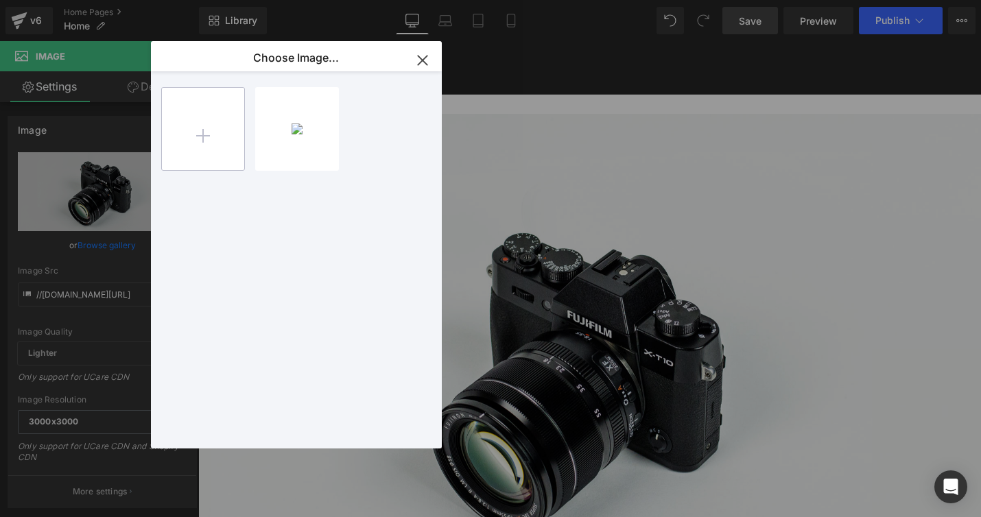
click at [203, 135] on input "file" at bounding box center [203, 129] width 82 height 82
type input "C:\fakepath\Screenshot [DATE] 8.18.43 PM.png"
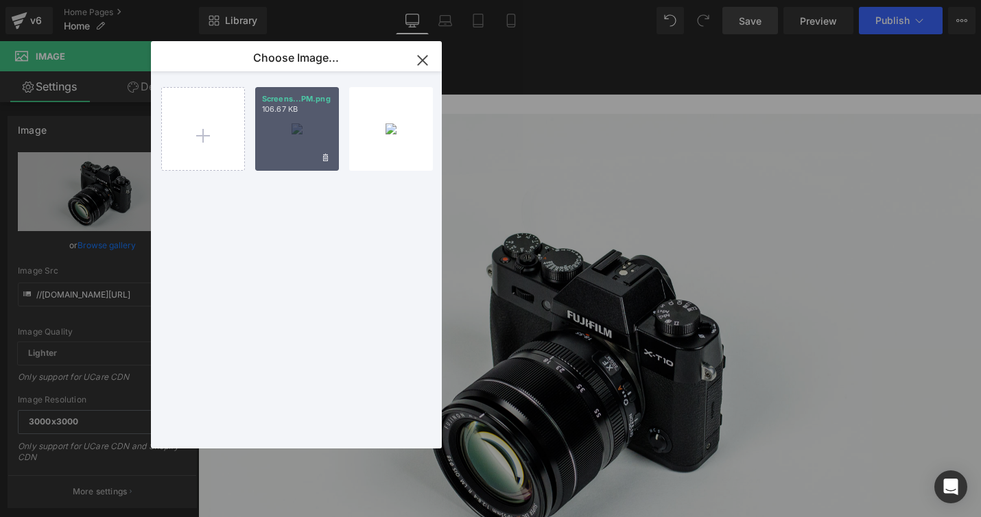
click at [296, 119] on div "Screens...PM.png 106.67 KB" at bounding box center [297, 129] width 84 height 84
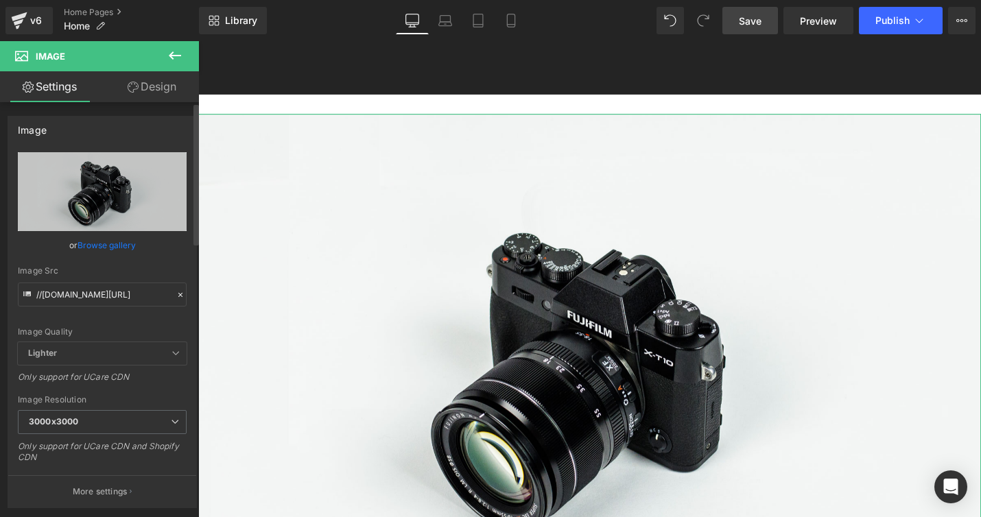
click at [111, 242] on link "Browse gallery" at bounding box center [107, 245] width 58 height 24
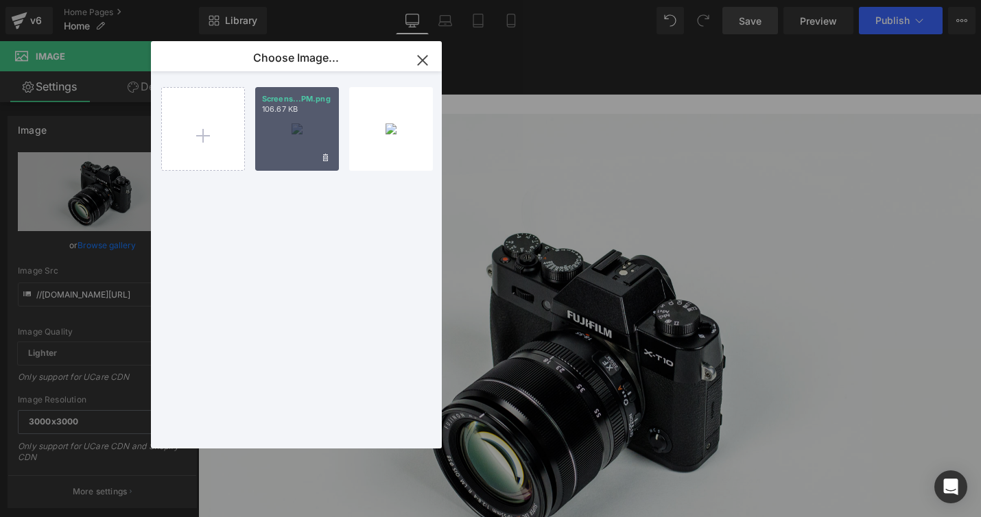
click at [294, 139] on div "Screens...PM.png 106.67 KB" at bounding box center [297, 129] width 84 height 84
type input "[URL][DOMAIN_NAME]"
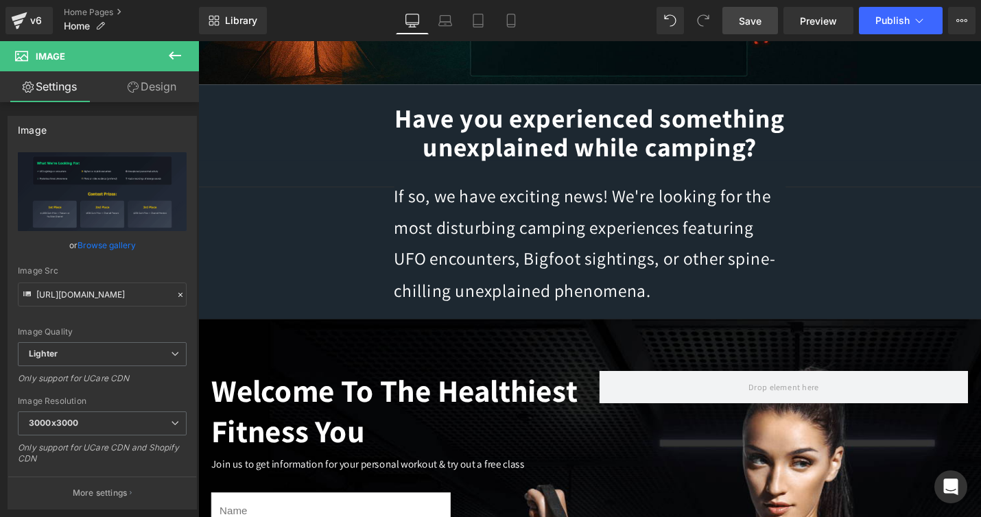
scroll to position [406, 0]
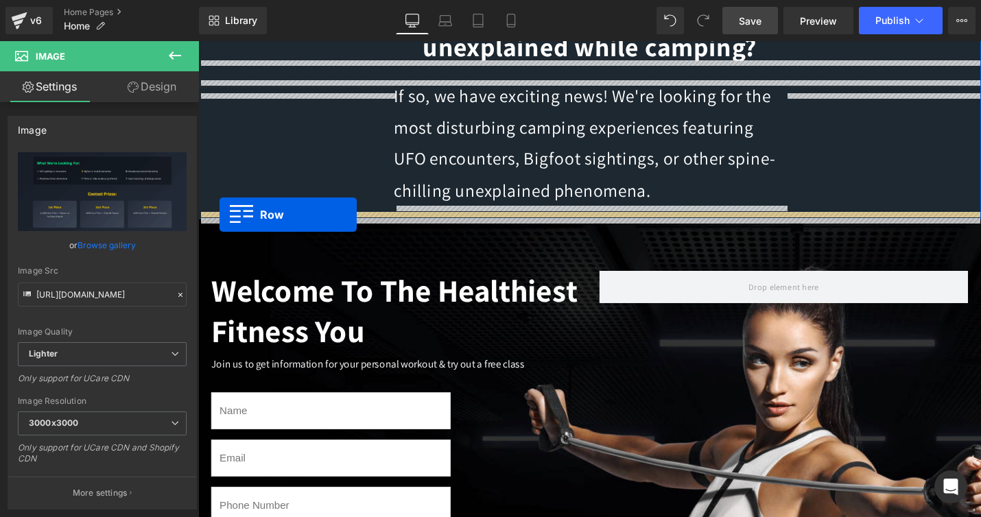
drag, startPoint x: 208, startPoint y: 304, endPoint x: 221, endPoint y: 225, distance: 80.0
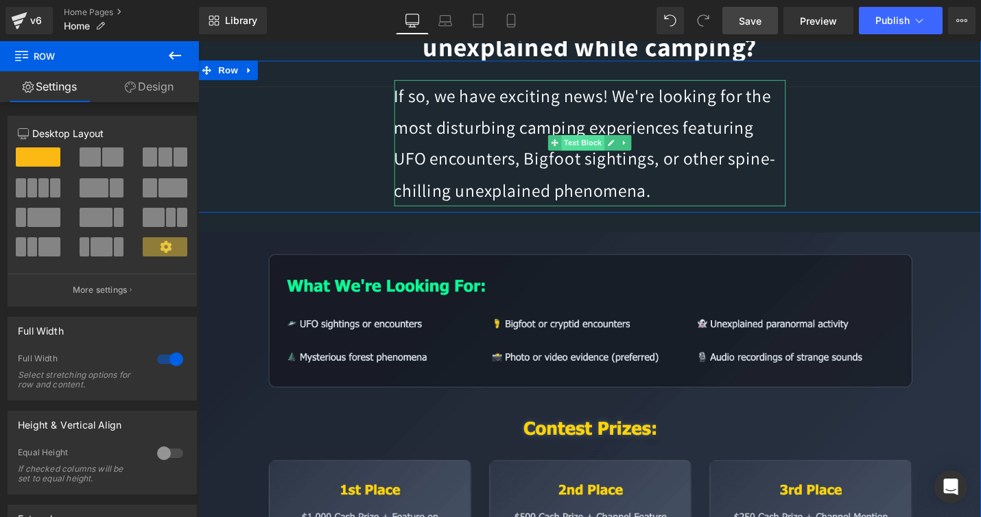
click at [598, 152] on span "Text Block" at bounding box center [605, 149] width 45 height 16
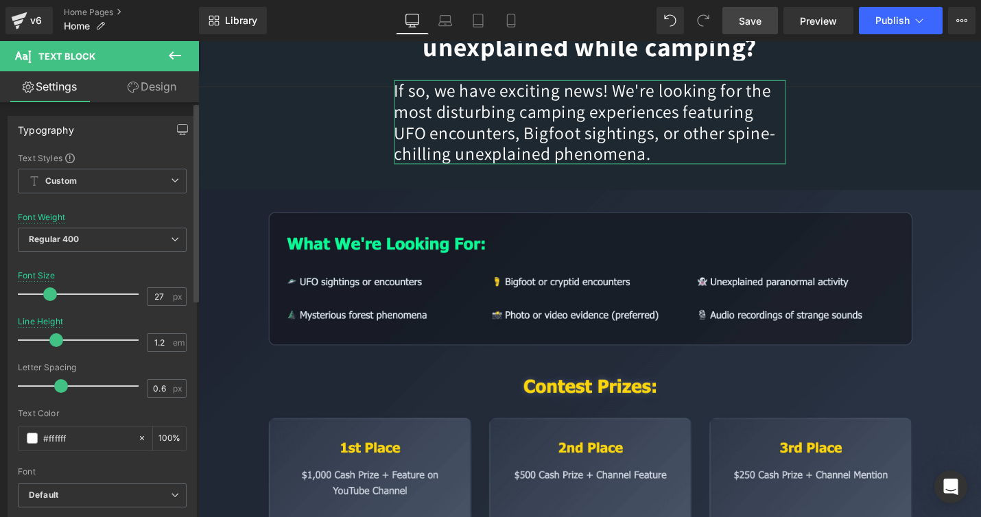
drag, startPoint x: 81, startPoint y: 336, endPoint x: 53, endPoint y: 326, distance: 30.0
click at [53, 327] on div at bounding box center [82, 340] width 114 height 27
type input "1.1"
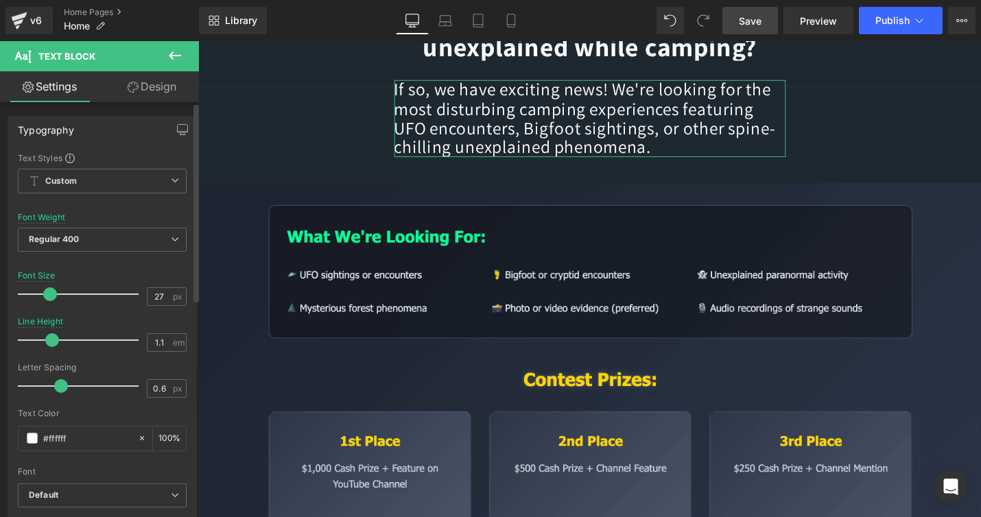
click at [52, 349] on div at bounding box center [82, 340] width 114 height 27
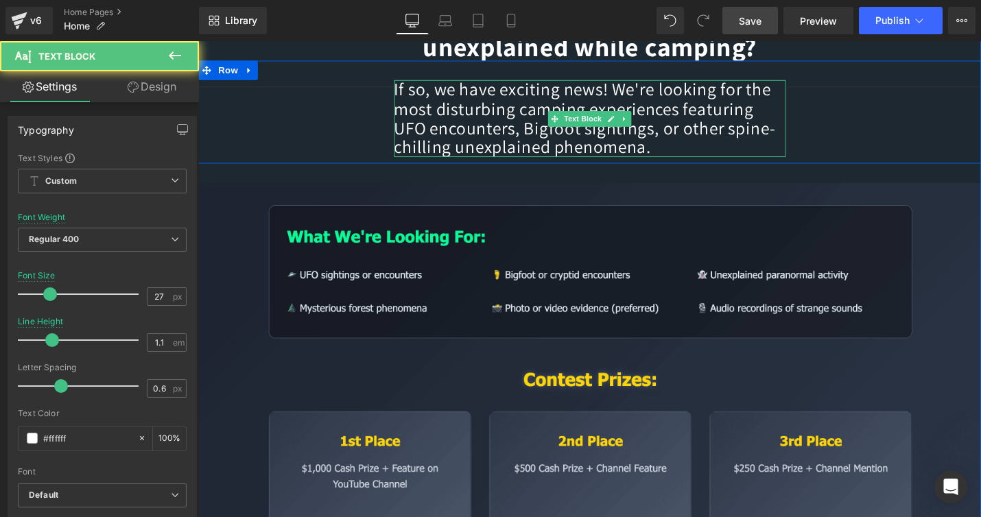
click at [792, 158] on p "If so, we have exciting news! We're looking for the most disturbing camping exp…" at bounding box center [613, 123] width 415 height 82
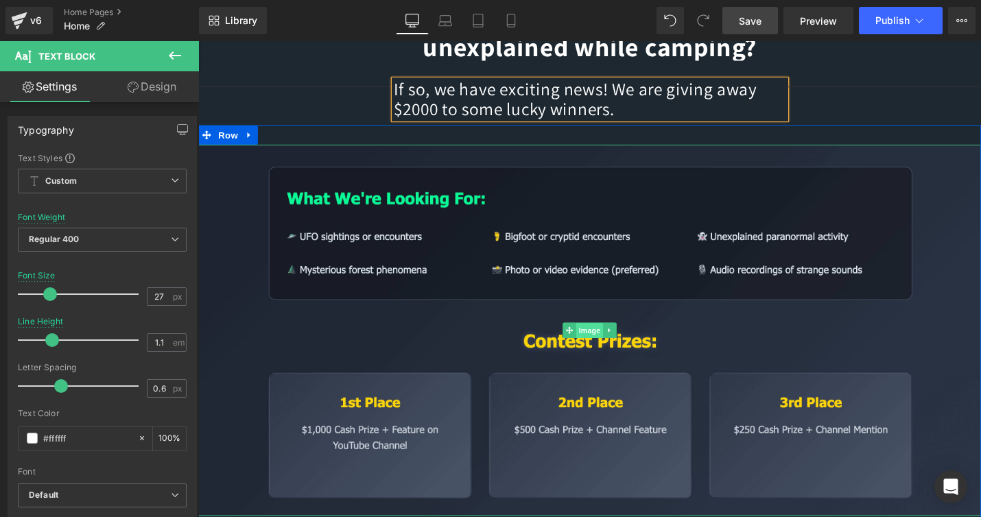
click at [613, 346] on span "Image" at bounding box center [613, 348] width 29 height 16
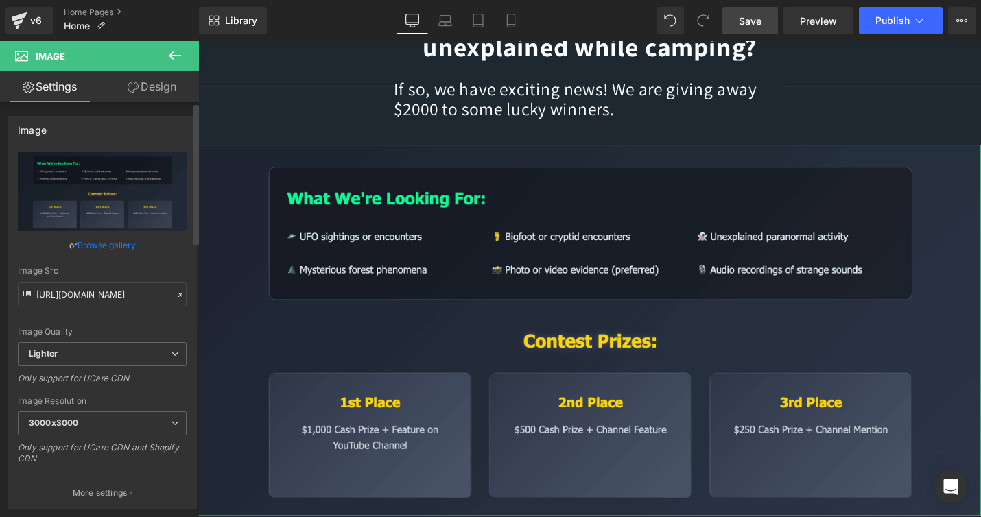
click at [91, 249] on link "Browse gallery" at bounding box center [107, 245] width 58 height 24
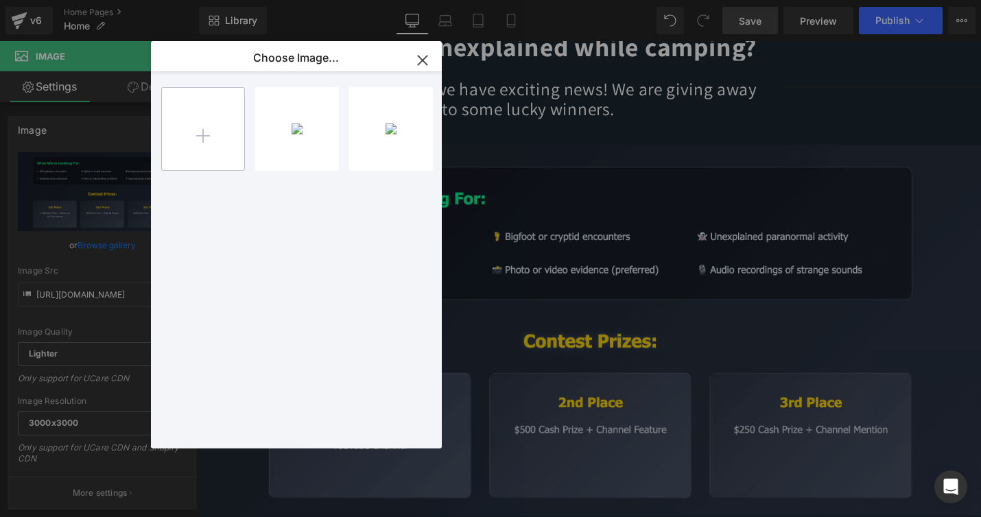
click at [202, 134] on input "file" at bounding box center [203, 129] width 82 height 82
type input "C:\fakepath\Screenshot [DATE] 8.24.13 PM.png"
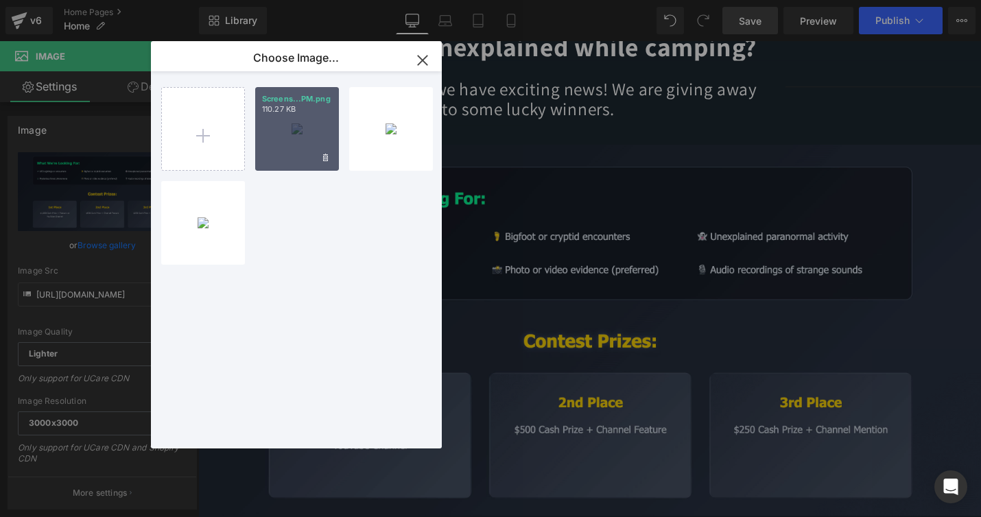
click at [296, 137] on div "Screens...PM.png 110.27 KB" at bounding box center [297, 129] width 84 height 84
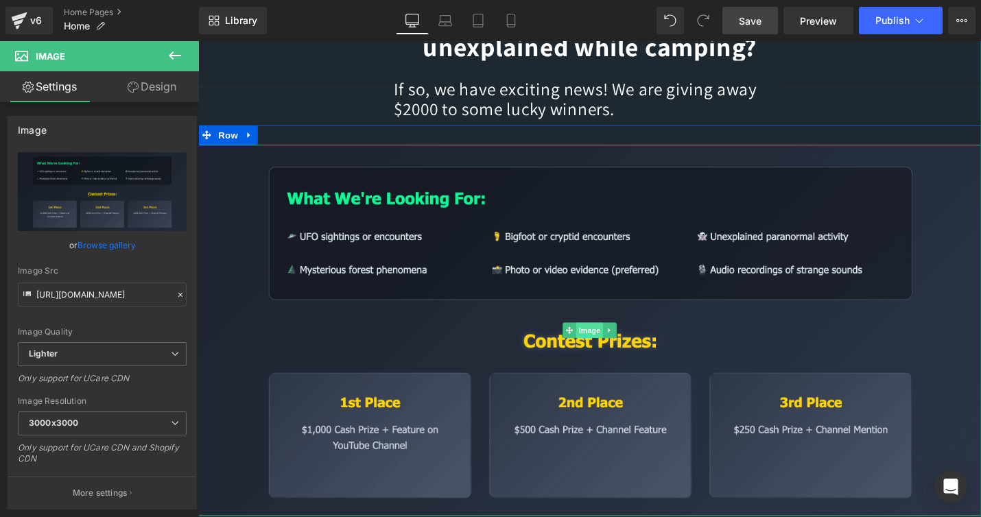
click at [605, 345] on span "Image" at bounding box center [613, 348] width 29 height 16
click at [611, 347] on span "Image" at bounding box center [613, 348] width 29 height 16
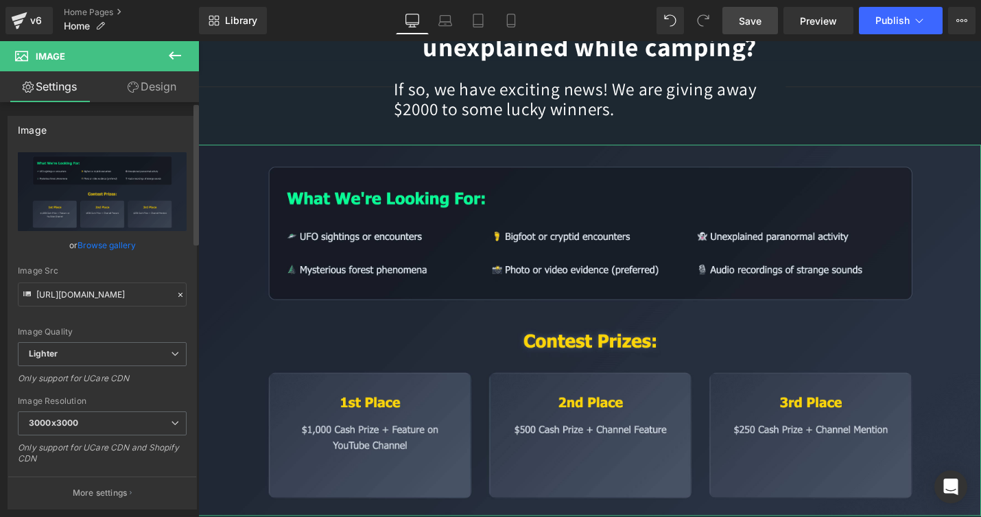
click at [101, 246] on link "Browse gallery" at bounding box center [107, 245] width 58 height 24
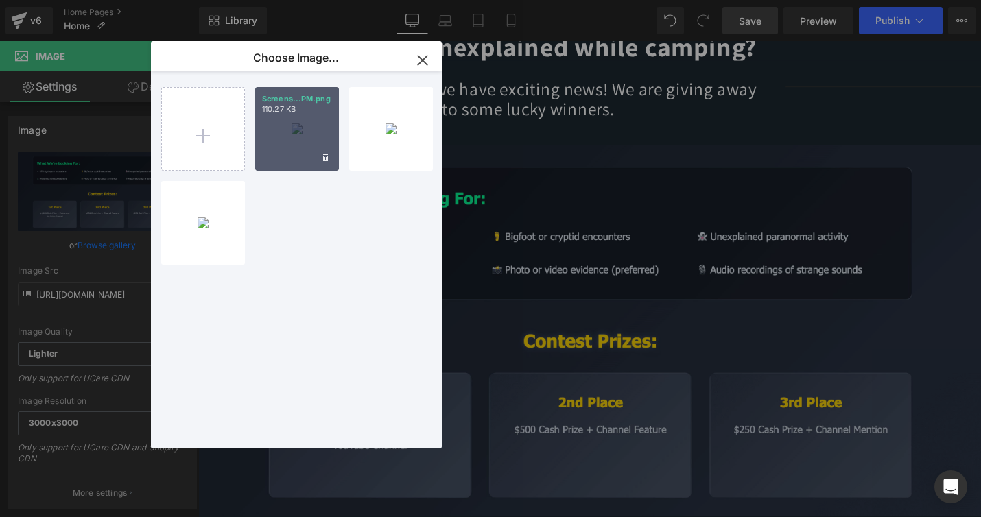
click at [303, 137] on div "Screens...PM.png 110.27 KB" at bounding box center [297, 129] width 84 height 84
type input "[URL][DOMAIN_NAME]"
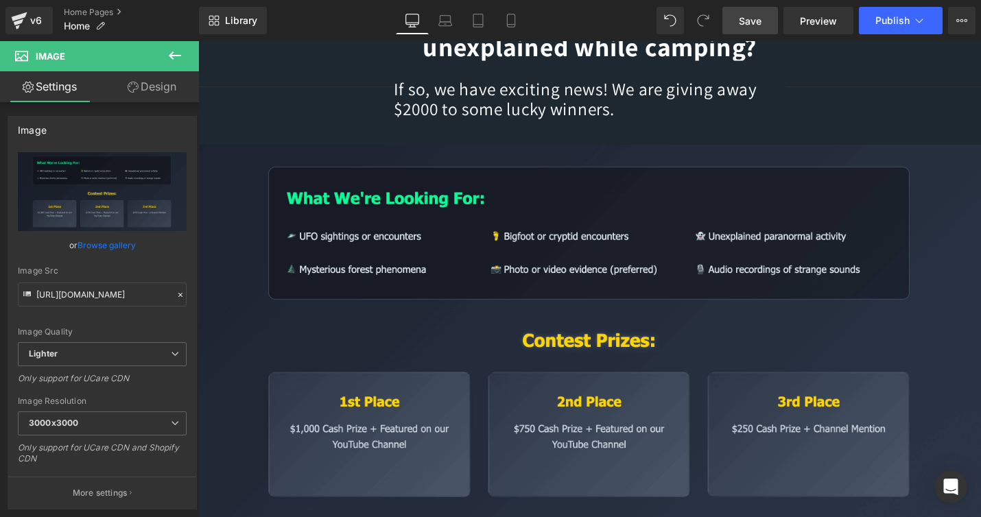
drag, startPoint x: 756, startPoint y: 16, endPoint x: 661, endPoint y: 15, distance: 95.4
click at [756, 16] on span "Save" at bounding box center [750, 21] width 23 height 14
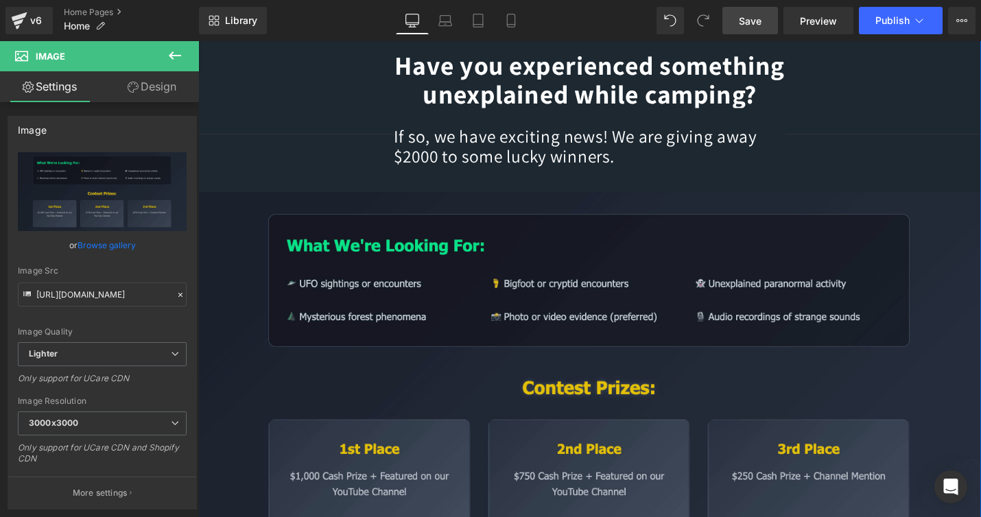
scroll to position [358, 0]
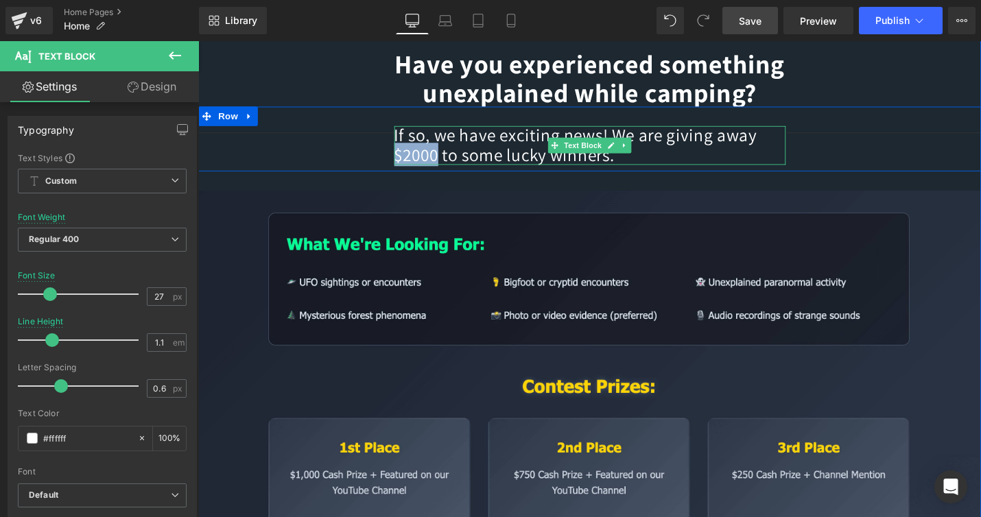
drag, startPoint x: 509, startPoint y: 162, endPoint x: 456, endPoint y: 161, distance: 52.9
click at [456, 161] on p "If so, we have exciting news! We are giving away $2000 to some lucky winners." at bounding box center [613, 151] width 415 height 40
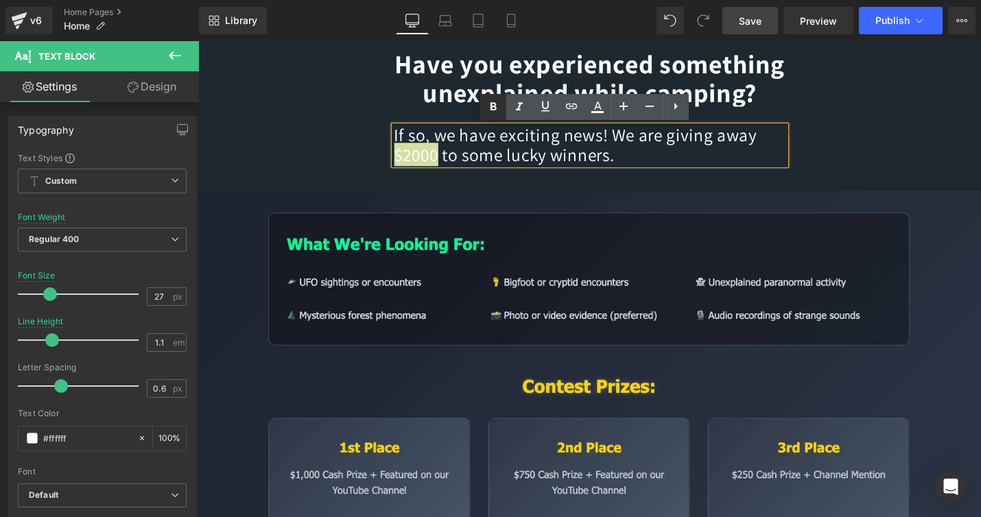
click at [493, 104] on icon at bounding box center [493, 107] width 16 height 16
drag, startPoint x: 509, startPoint y: 163, endPoint x: 460, endPoint y: 164, distance: 48.7
click at [460, 164] on strong "$2000" at bounding box center [473, 161] width 50 height 25
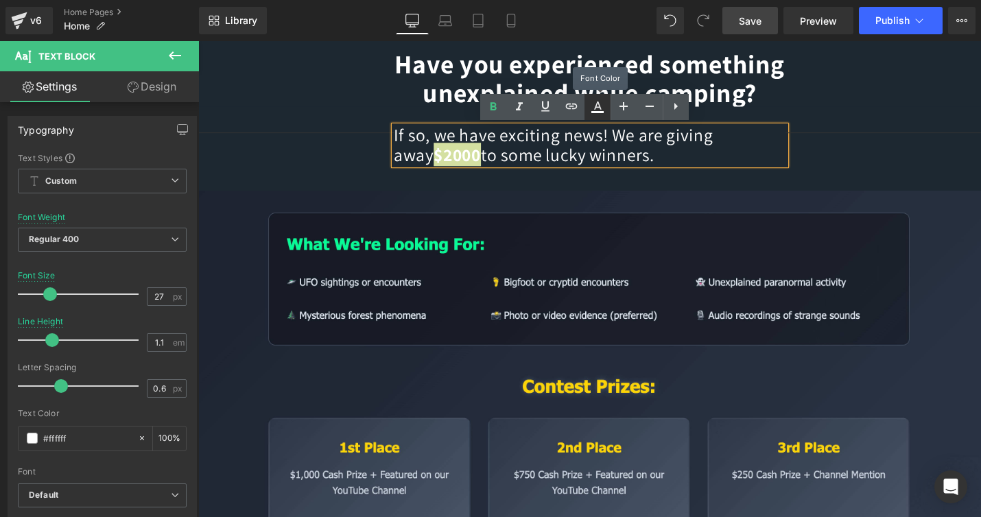
click at [594, 111] on icon at bounding box center [598, 112] width 12 height 2
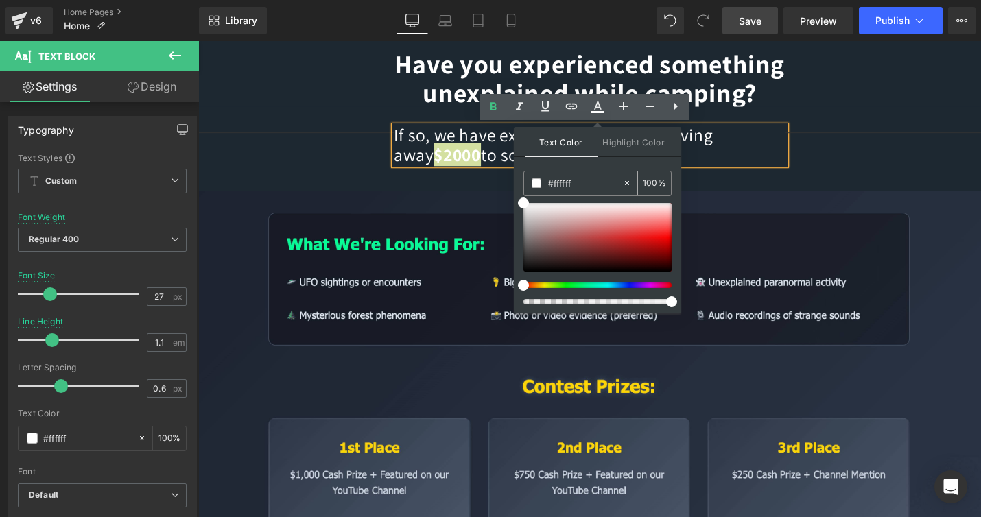
click at [569, 181] on input "#ffffff" at bounding box center [585, 183] width 74 height 15
paste input "ffd604"
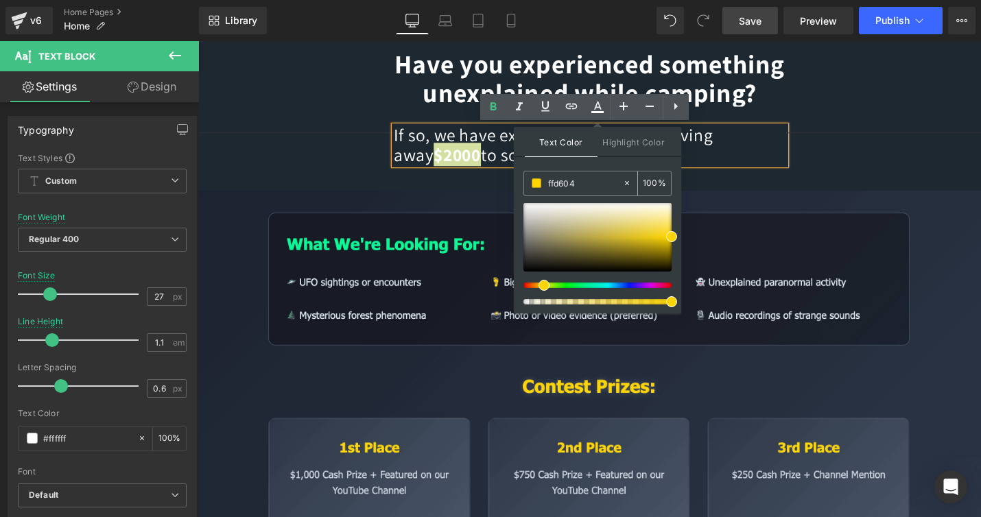
type input "ffd604"
click at [884, 151] on div "Separator If so, we have exciting news! We are giving away $2000 to some lucky …" at bounding box center [613, 145] width 830 height 68
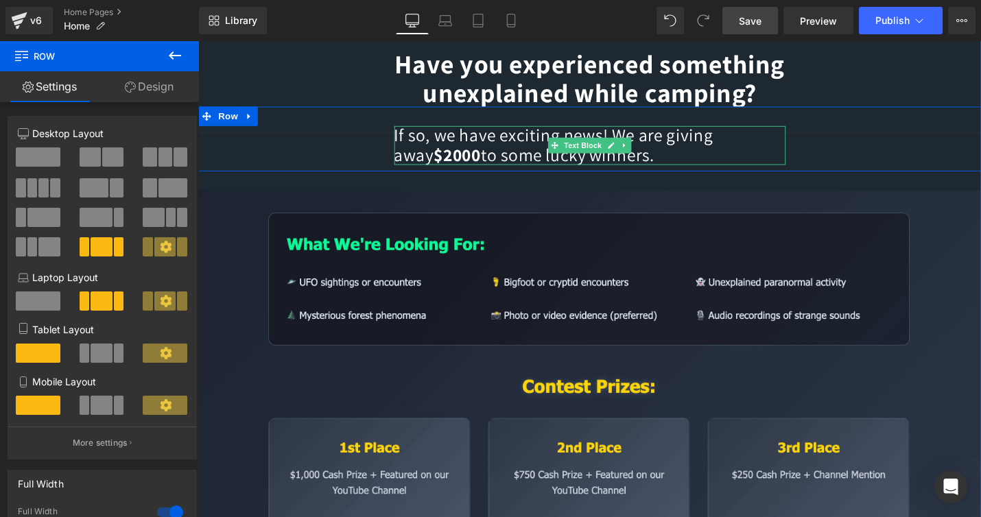
click at [509, 163] on p "If so, we have exciting news! We are giving away $2000 to some lucky winners." at bounding box center [613, 151] width 415 height 40
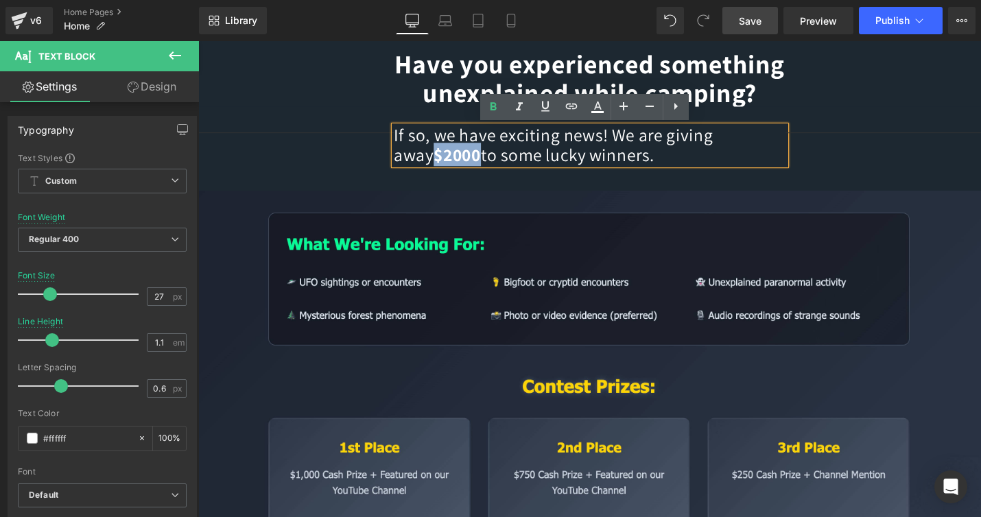
drag, startPoint x: 509, startPoint y: 162, endPoint x: 458, endPoint y: 162, distance: 50.8
click at [458, 162] on p "If so, we have exciting news! We are giving away $2000 to some lucky winners." at bounding box center [613, 151] width 415 height 40
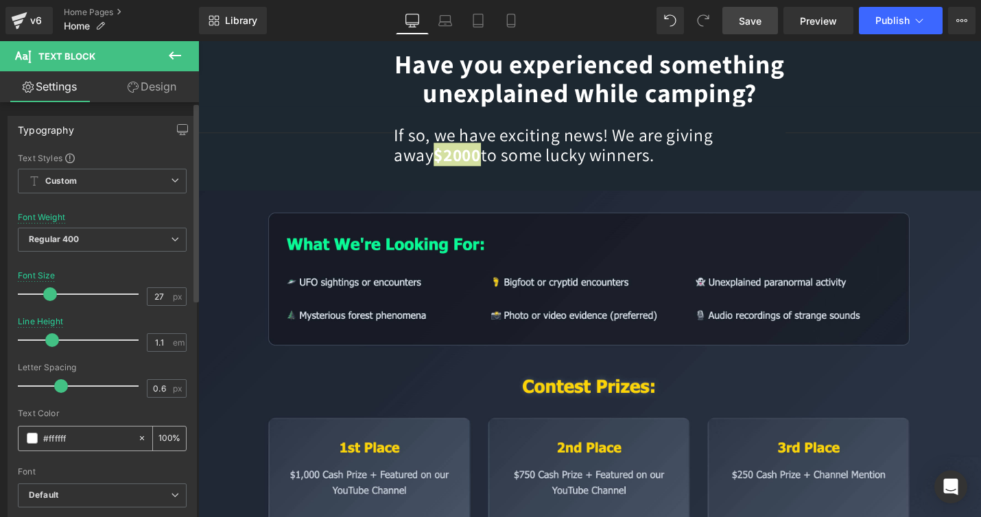
drag, startPoint x: 71, startPoint y: 439, endPoint x: 48, endPoint y: 439, distance: 22.7
click at [48, 439] on input "#ffffff" at bounding box center [87, 438] width 88 height 15
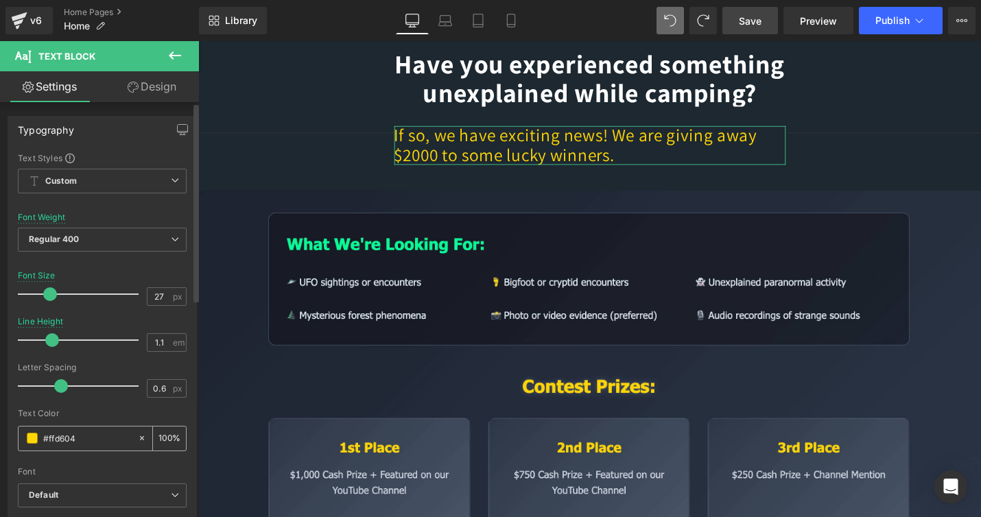
click at [80, 443] on input "#ffd604" at bounding box center [87, 438] width 88 height 15
type input "#ffd604"
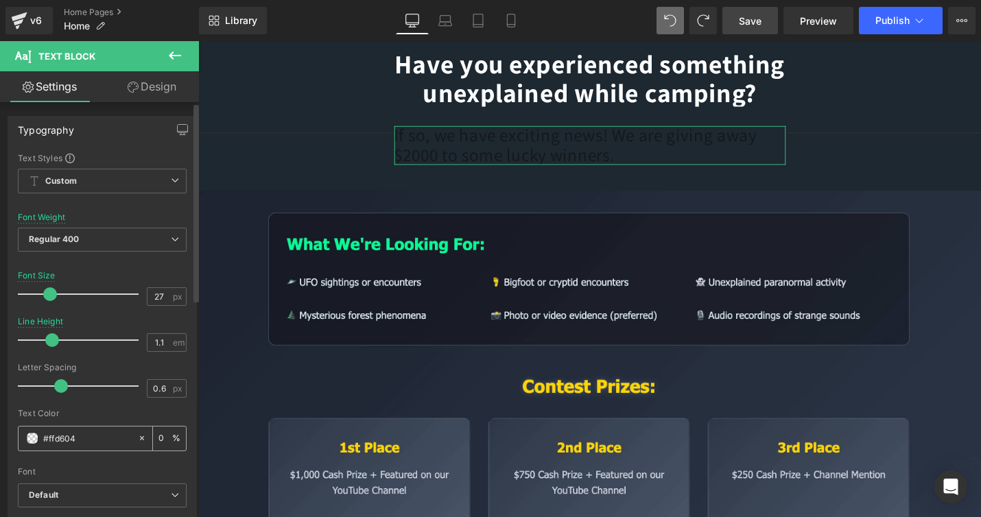
type input "100"
type input "#ffd6"
type input "0"
type input "#ffd"
type input "40"
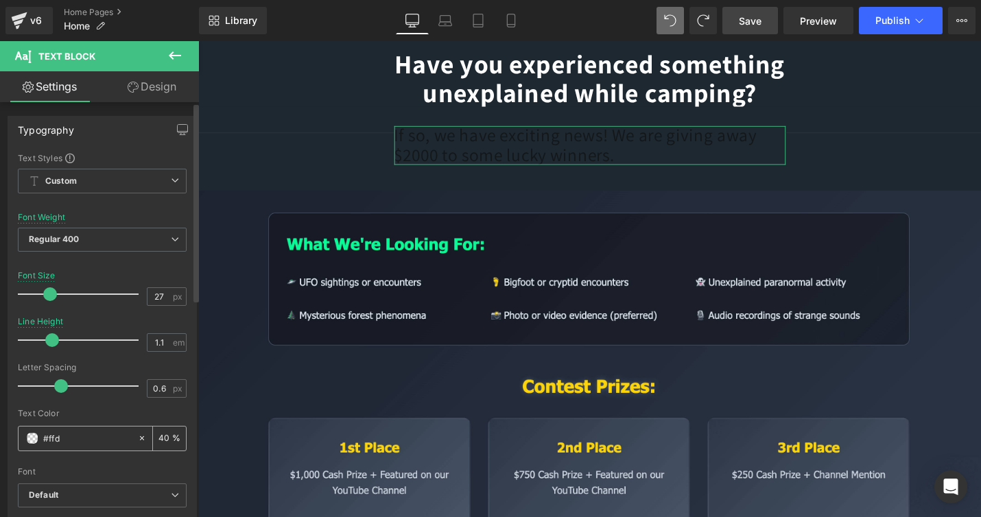
type input "#ff"
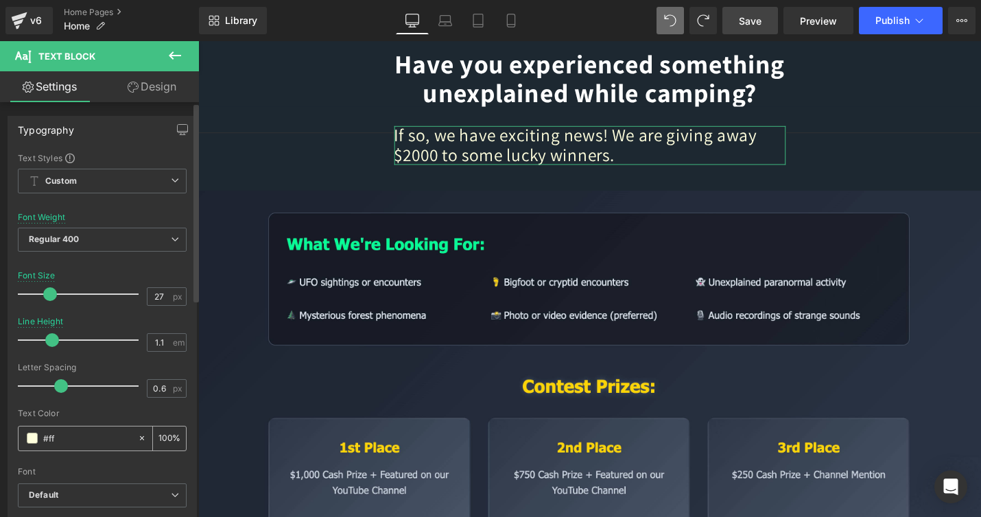
type input "0"
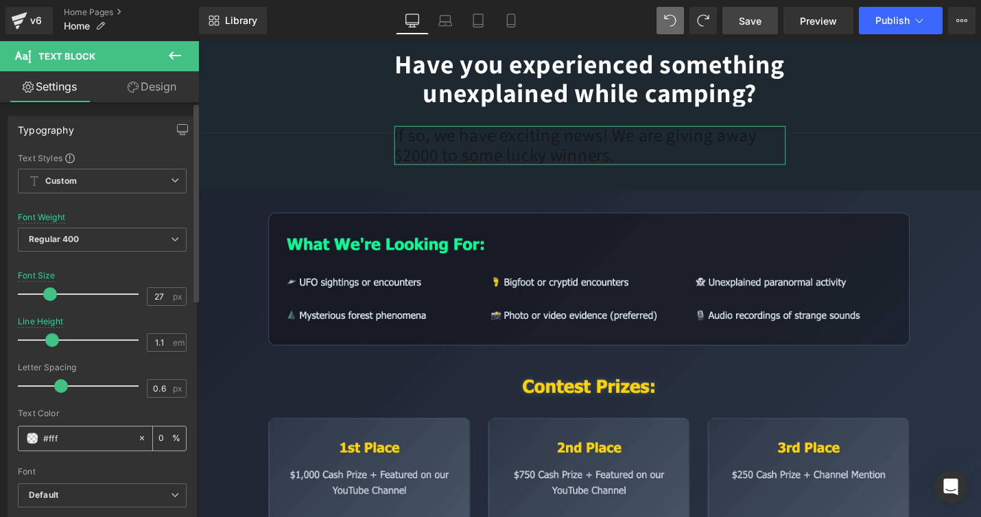
type input "#ffff"
type input "100"
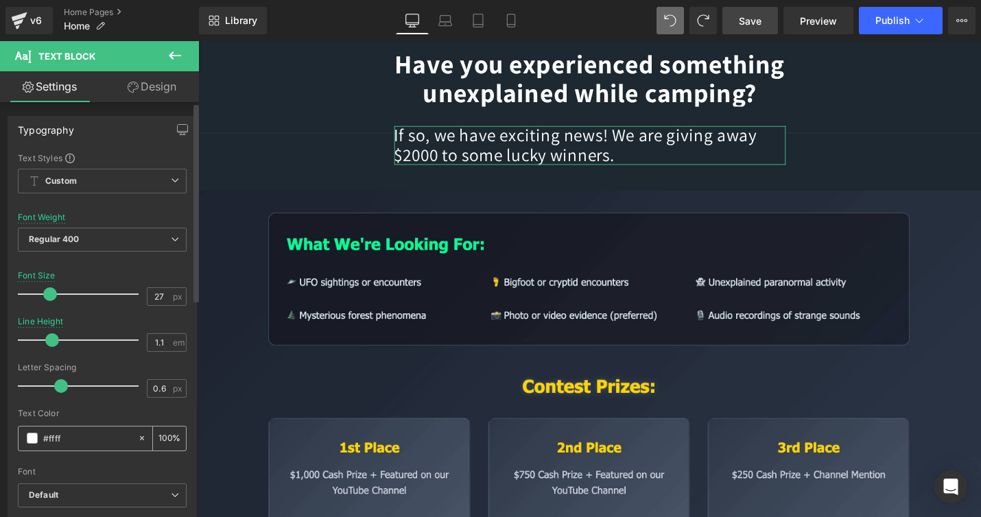
type input "#fffff"
type input "0"
type input "#ffffff"
type input "100"
type input "#fffffff"
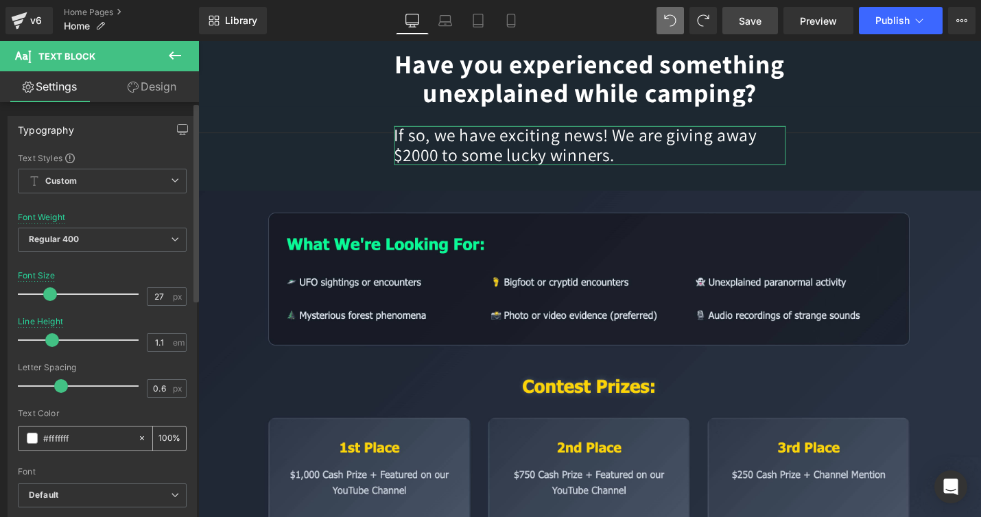
type input "0"
type input "#ffffffff"
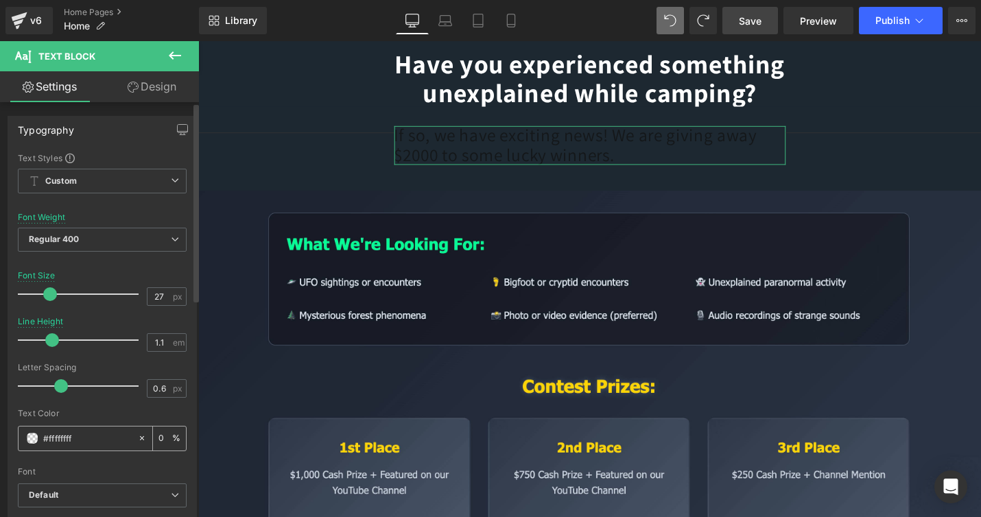
type input "100"
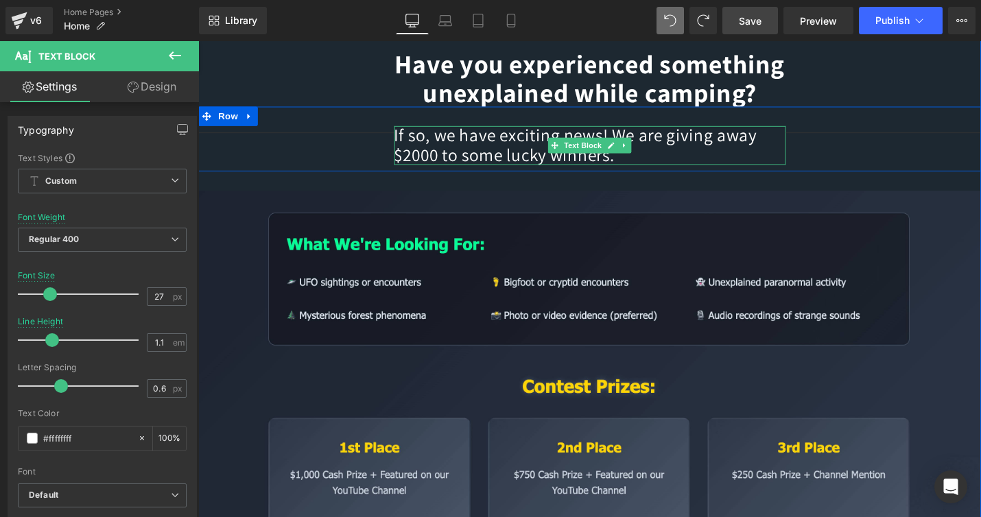
type input "#ffffff"
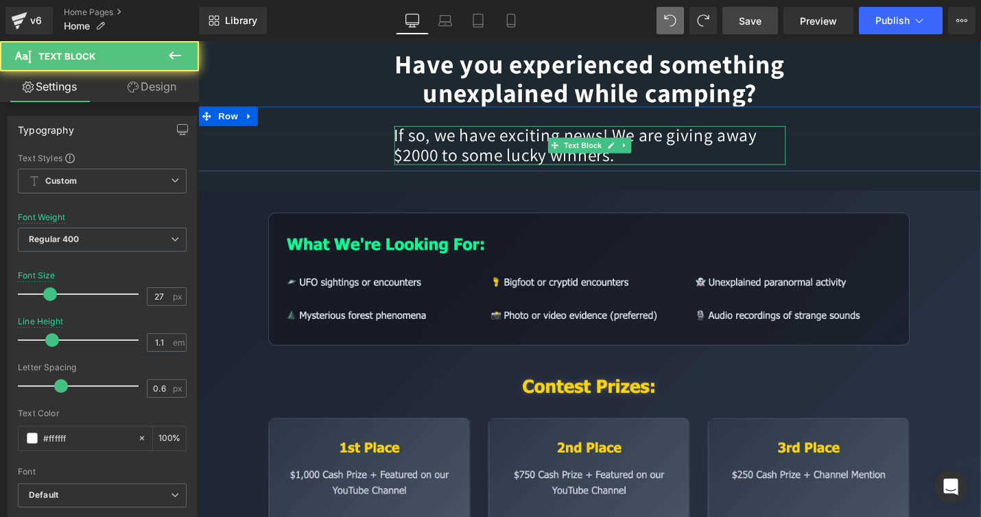
click at [490, 159] on p "If so, we have exciting news! We are giving away $2000 to some lucky winners." at bounding box center [613, 151] width 415 height 40
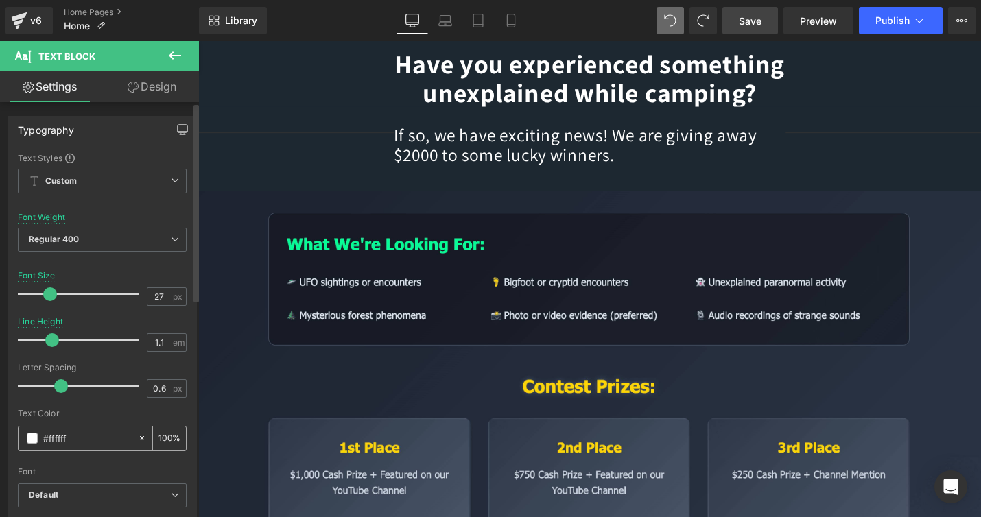
click at [91, 435] on input "#ffffff" at bounding box center [87, 438] width 88 height 15
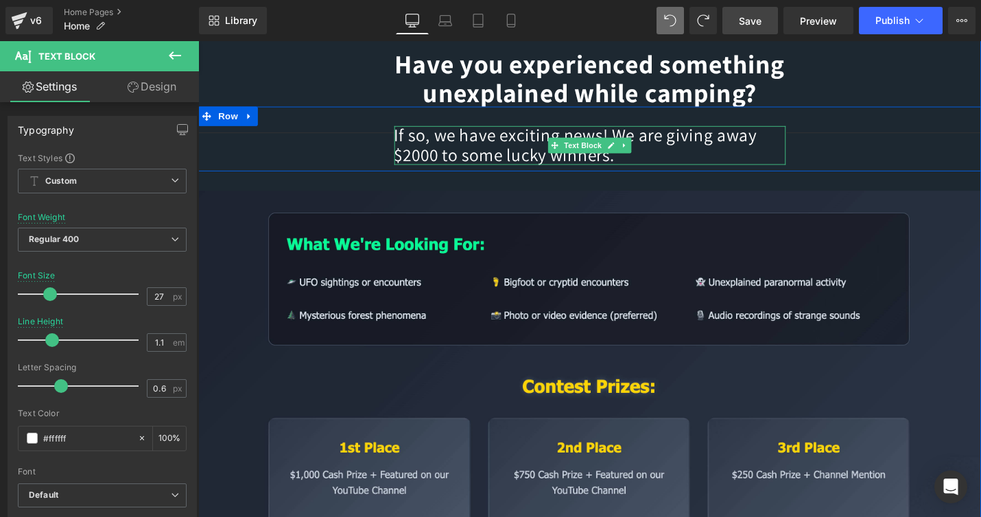
click at [499, 163] on p "If so, we have exciting news! We are giving away $2000 to some lucky winners." at bounding box center [613, 151] width 415 height 40
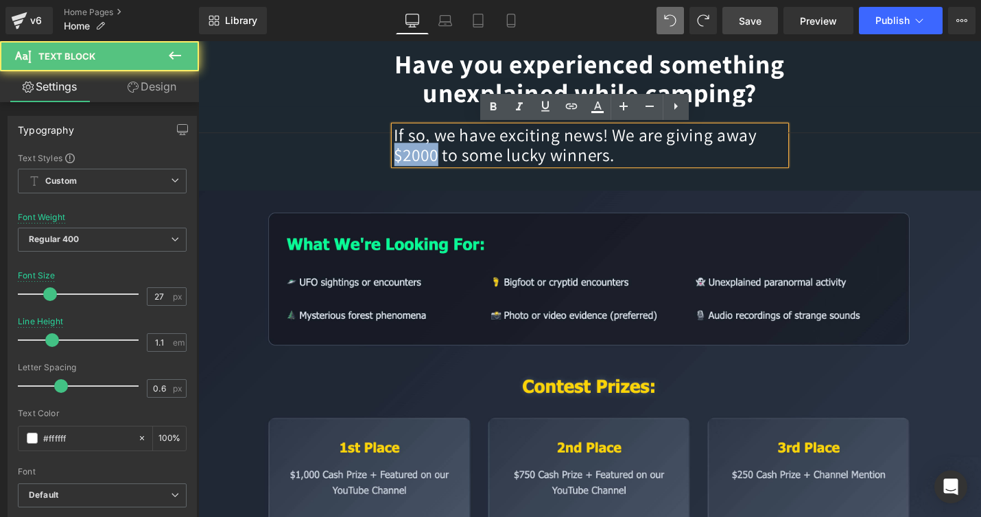
drag, startPoint x: 511, startPoint y: 161, endPoint x: 458, endPoint y: 161, distance: 52.2
click at [458, 161] on p "If so, we have exciting news! We are giving away $2000 to some lucky winners." at bounding box center [613, 151] width 415 height 40
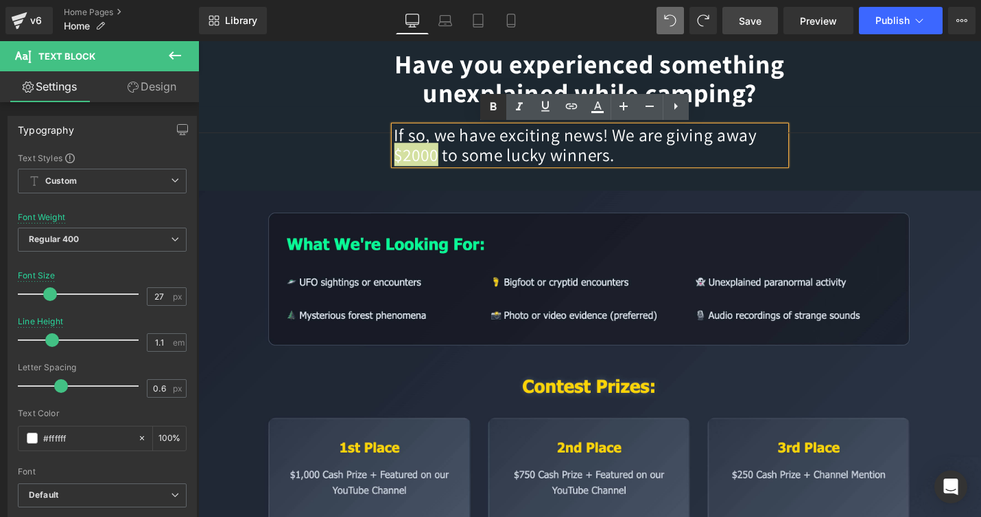
click at [491, 106] on icon at bounding box center [494, 106] width 6 height 8
drag, startPoint x: 509, startPoint y: 163, endPoint x: 461, endPoint y: 165, distance: 47.4
click at [461, 165] on span "$2000" at bounding box center [473, 161] width 50 height 25
click at [598, 113] on icon at bounding box center [598, 112] width 12 height 2
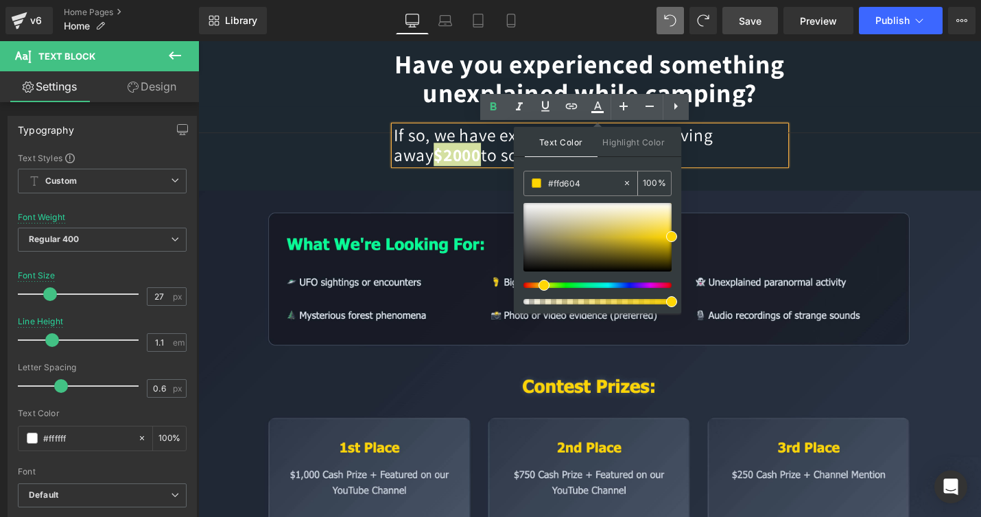
click at [583, 185] on input "#ffd604" at bounding box center [585, 183] width 74 height 15
type input "#ffd604"
click at [583, 163] on div "Text Color Highlight Color rgba(255, 214, 4, 1) #ffd604 100 % transparent trans…" at bounding box center [597, 220] width 167 height 187
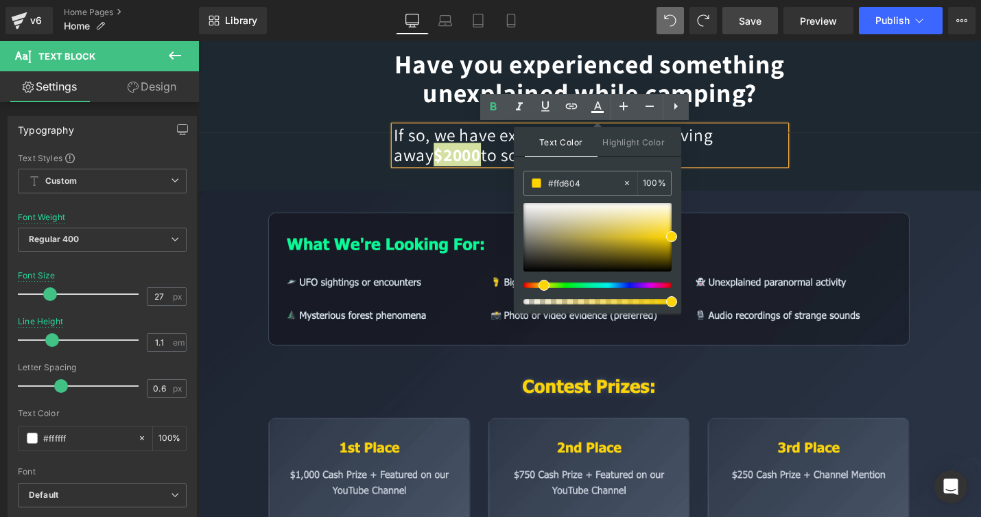
click at [583, 163] on div "Text Color Highlight Color rgba(255, 214, 4, 1) #ffd604 100 % transparent trans…" at bounding box center [597, 220] width 167 height 187
click at [631, 147] on span "Highlight Color" at bounding box center [634, 142] width 73 height 30
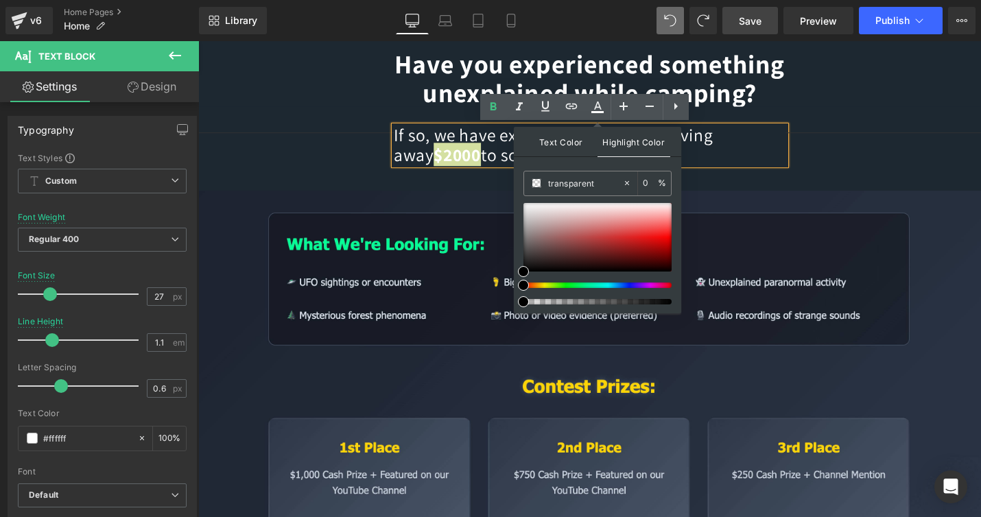
click at [559, 139] on span "Text Color" at bounding box center [561, 142] width 73 height 30
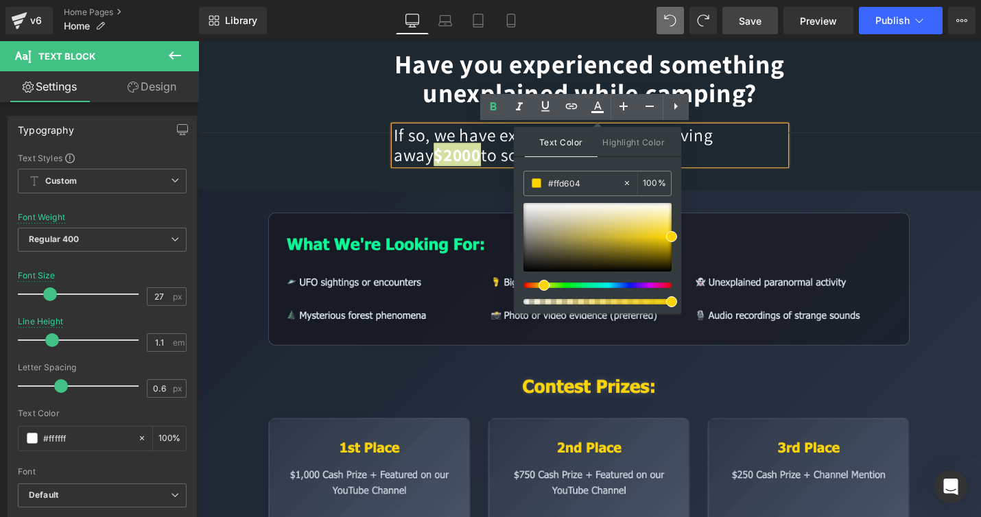
click at [554, 167] on div "Text Color Highlight Color rgba(255, 214, 4, 1) #ffd604 100 % transparent trans…" at bounding box center [597, 220] width 167 height 187
click at [493, 110] on icon at bounding box center [494, 106] width 6 height 8
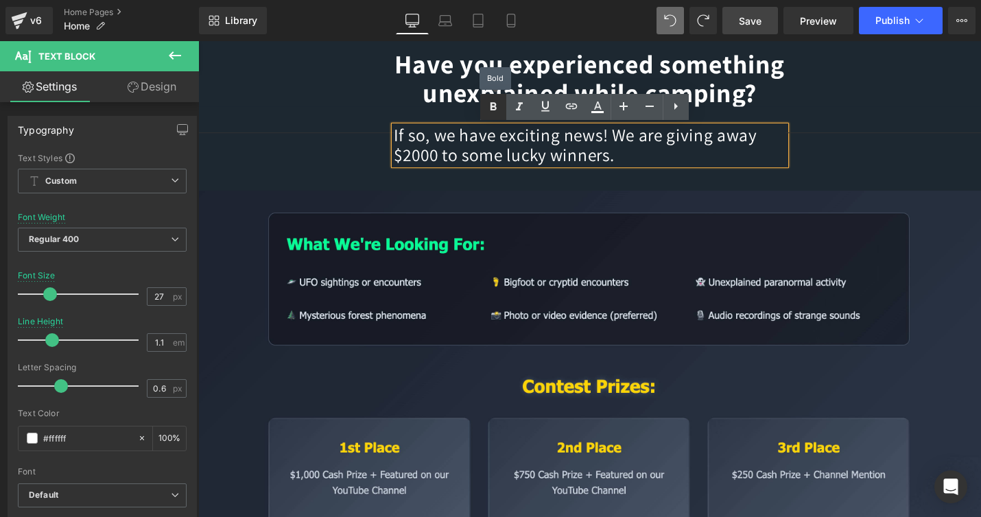
click at [493, 110] on icon at bounding box center [494, 106] width 6 height 8
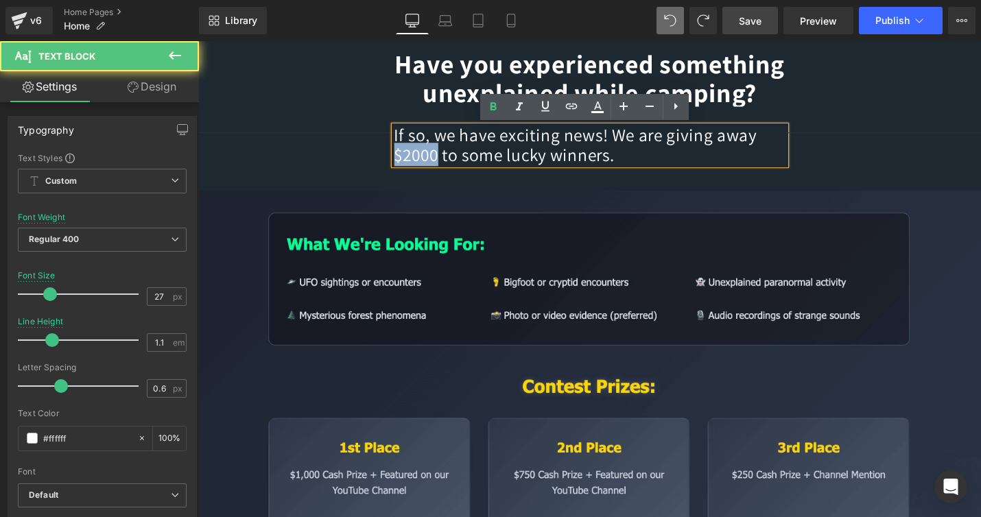
drag, startPoint x: 509, startPoint y: 161, endPoint x: 459, endPoint y: 162, distance: 49.4
click at [459, 162] on p "If so, we have exciting news! We are giving away $2000 to some lucky winners." at bounding box center [613, 151] width 415 height 40
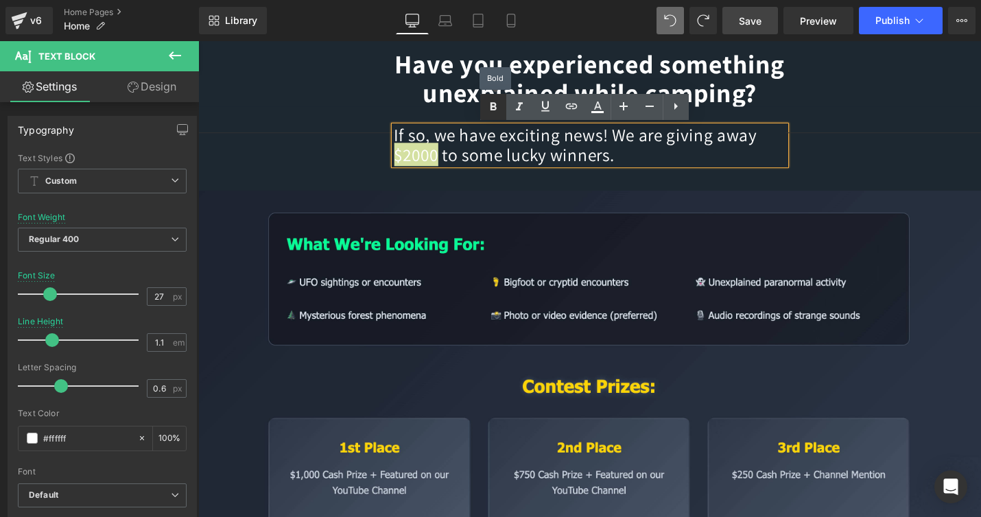
click at [492, 108] on icon at bounding box center [494, 106] width 6 height 8
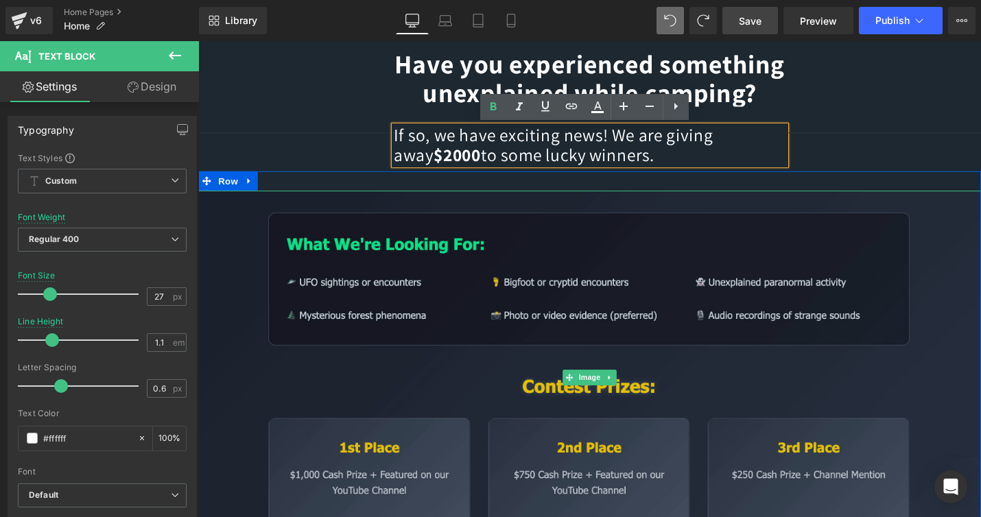
click at [981, 292] on img at bounding box center [613, 398] width 830 height 397
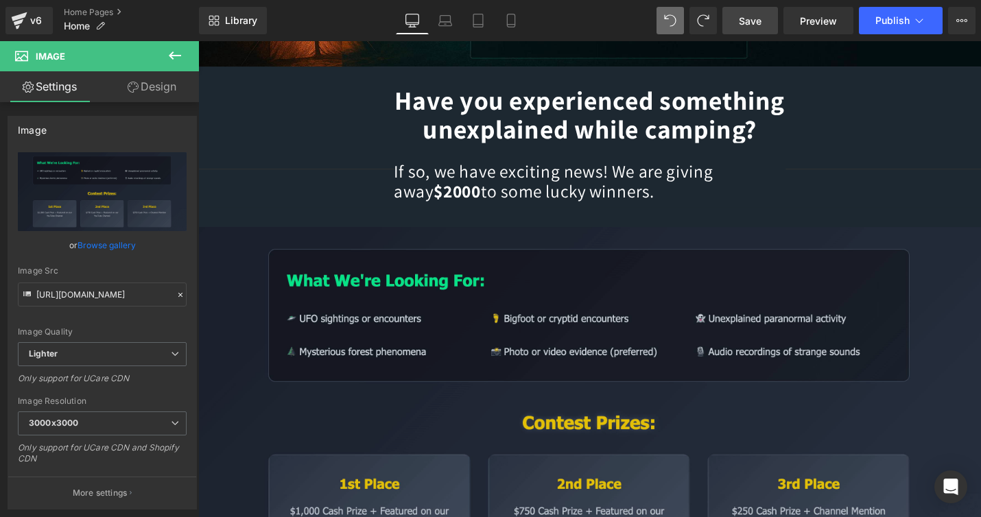
scroll to position [321, 0]
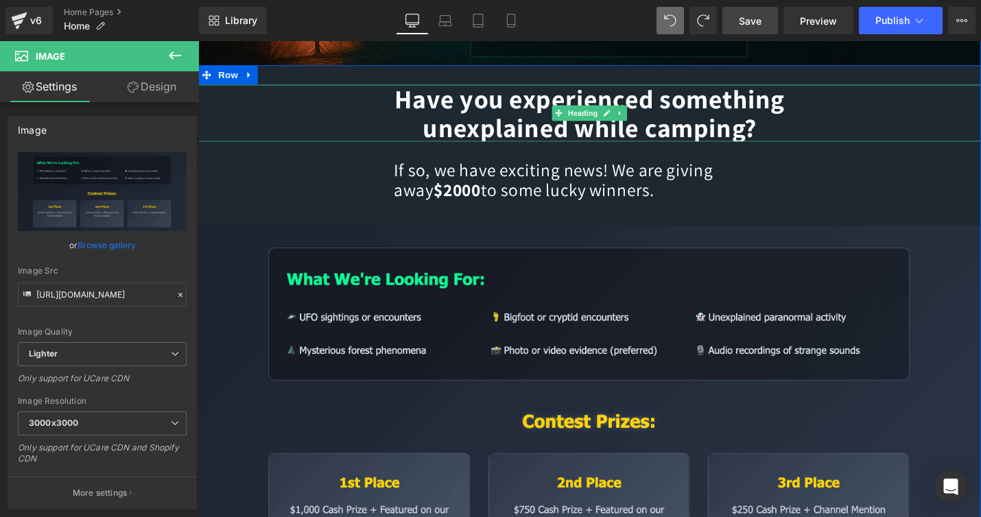
click at [294, 123] on h1 "Have you experienced something unexplained while camping?" at bounding box center [613, 117] width 830 height 60
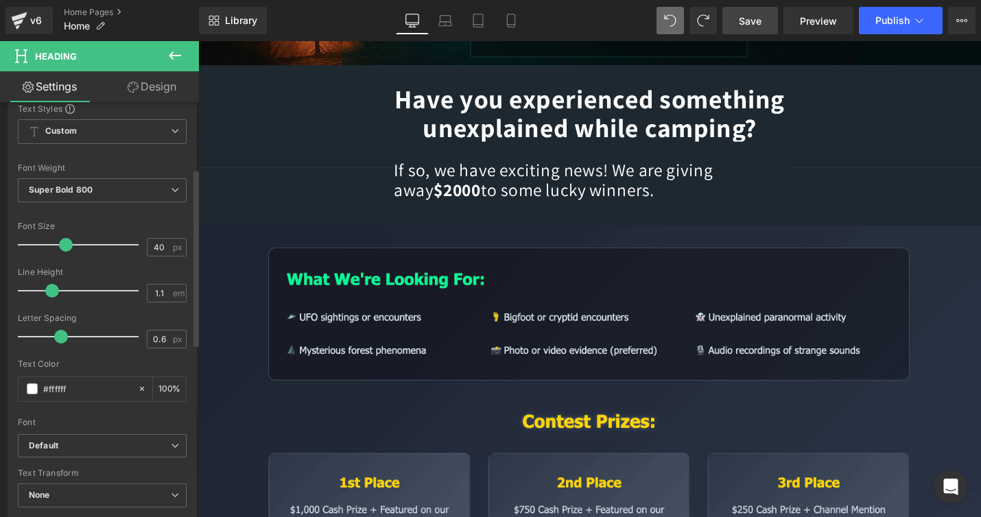
scroll to position [0, 0]
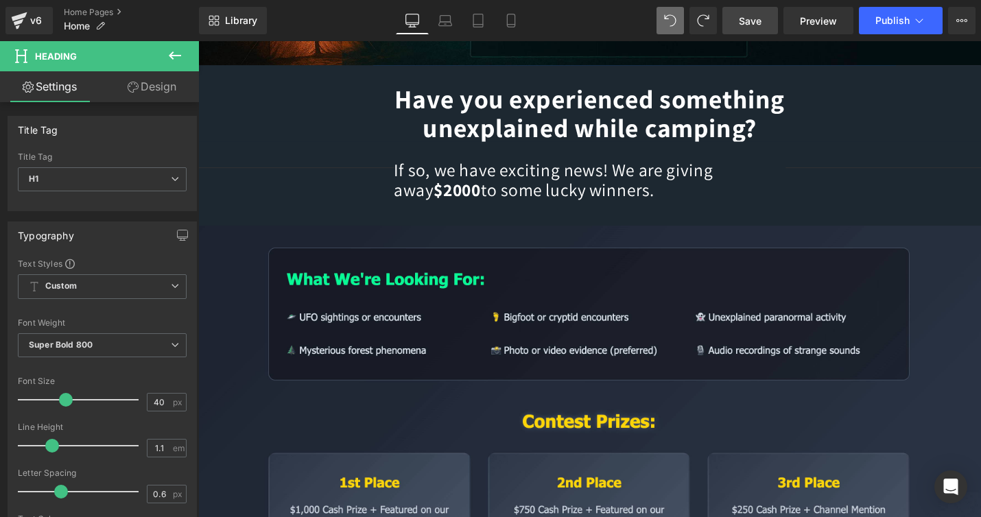
click at [165, 89] on link "Design" at bounding box center [152, 86] width 100 height 31
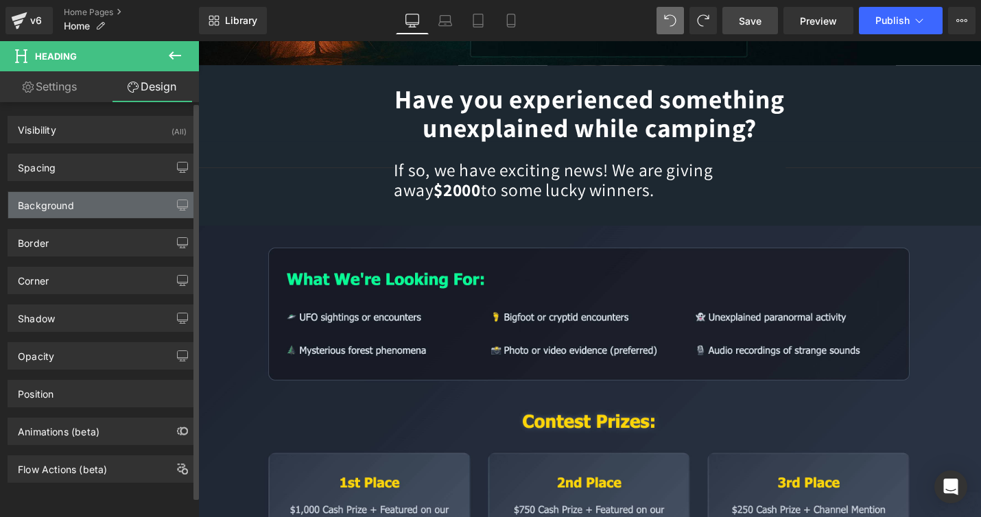
click at [72, 205] on div "Background" at bounding box center [46, 201] width 56 height 19
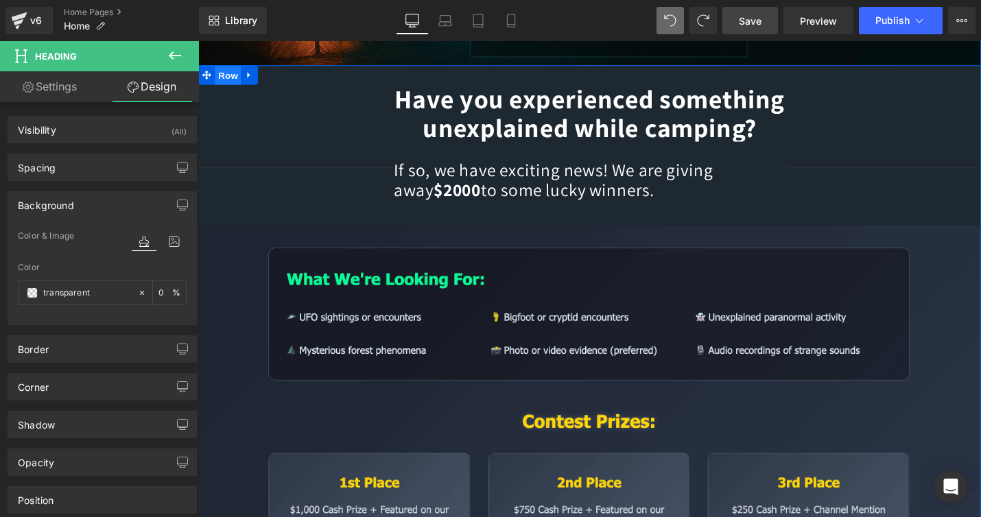
click at [231, 79] on span "Row" at bounding box center [229, 77] width 27 height 21
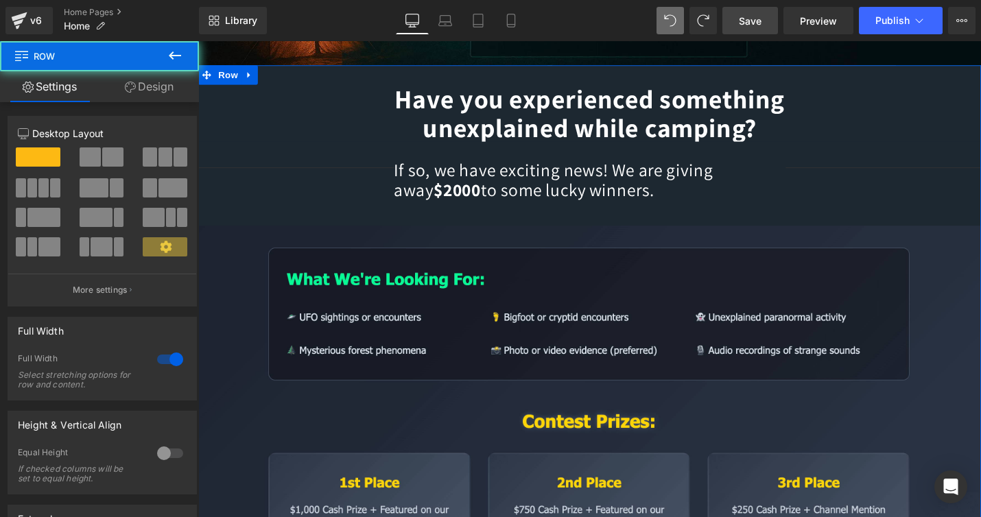
click at [156, 89] on link "Design" at bounding box center [150, 86] width 100 height 31
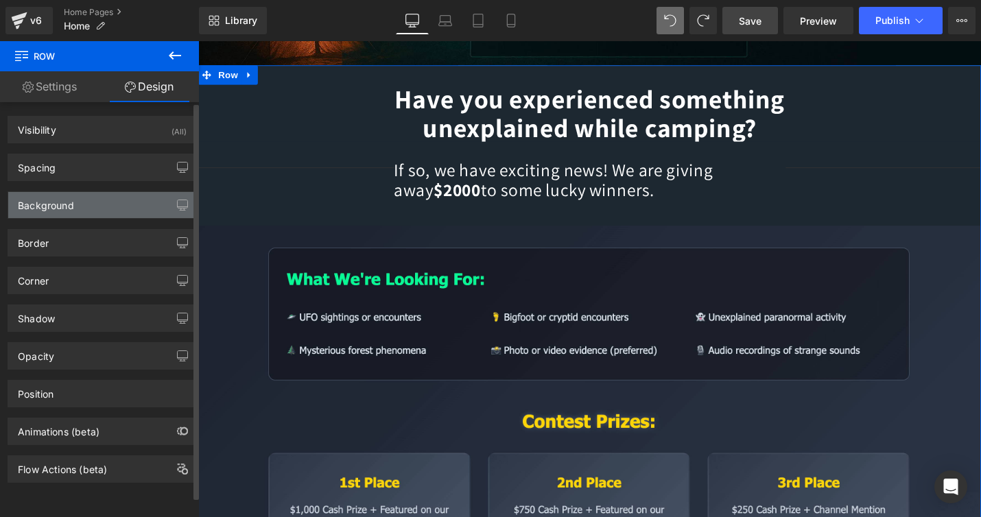
click at [65, 211] on div "Background" at bounding box center [46, 201] width 56 height 19
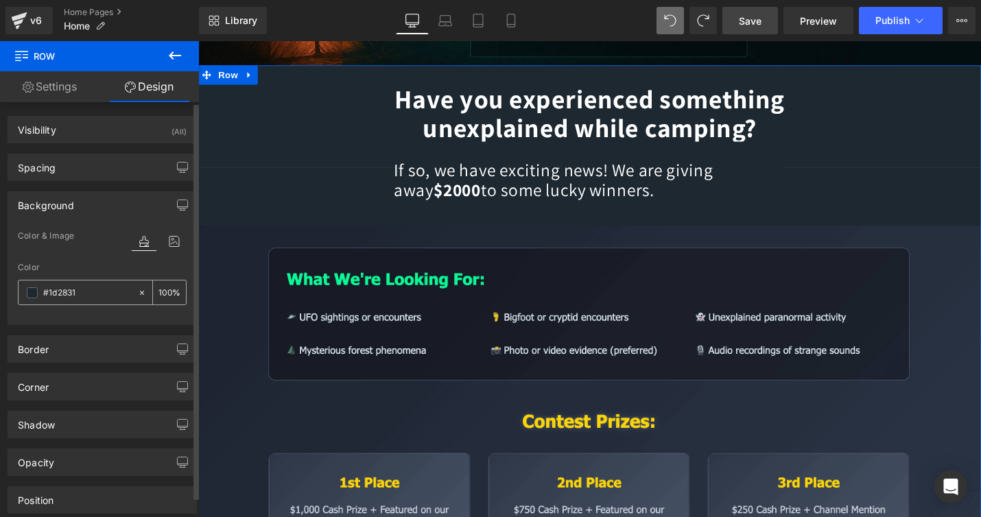
click at [83, 292] on input "#1d2831" at bounding box center [87, 293] width 88 height 15
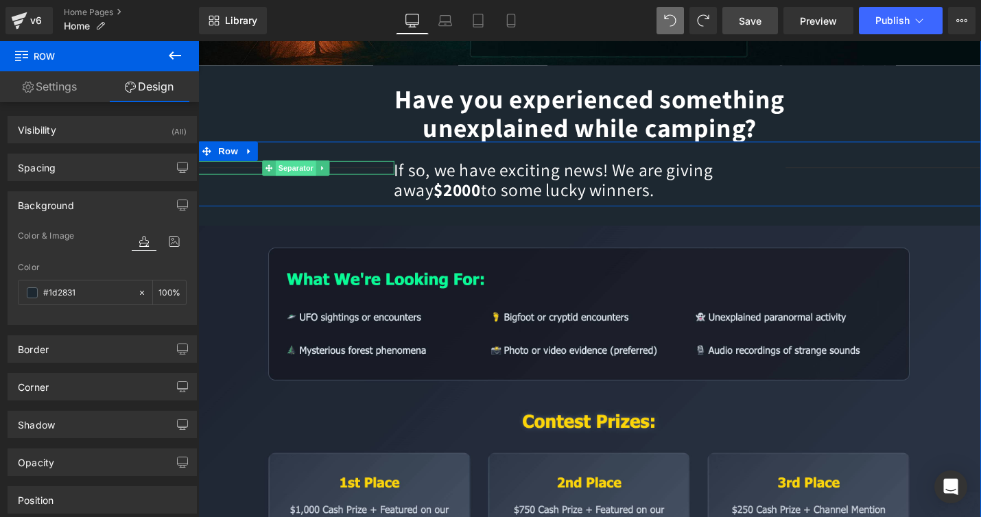
click at [296, 177] on span "Separator" at bounding box center [302, 175] width 43 height 16
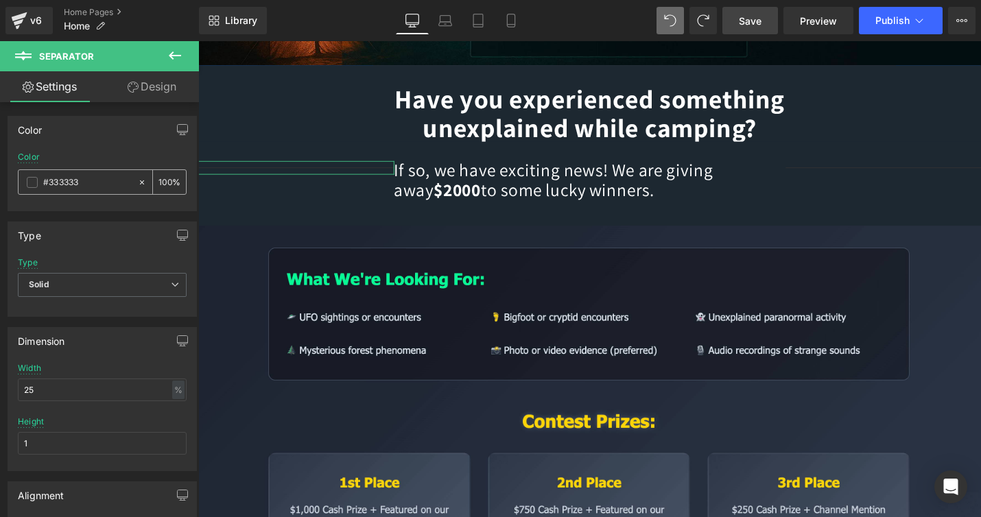
click at [90, 187] on input "#333333" at bounding box center [87, 182] width 88 height 15
paste input "1d2831"
type input "#1d2831"
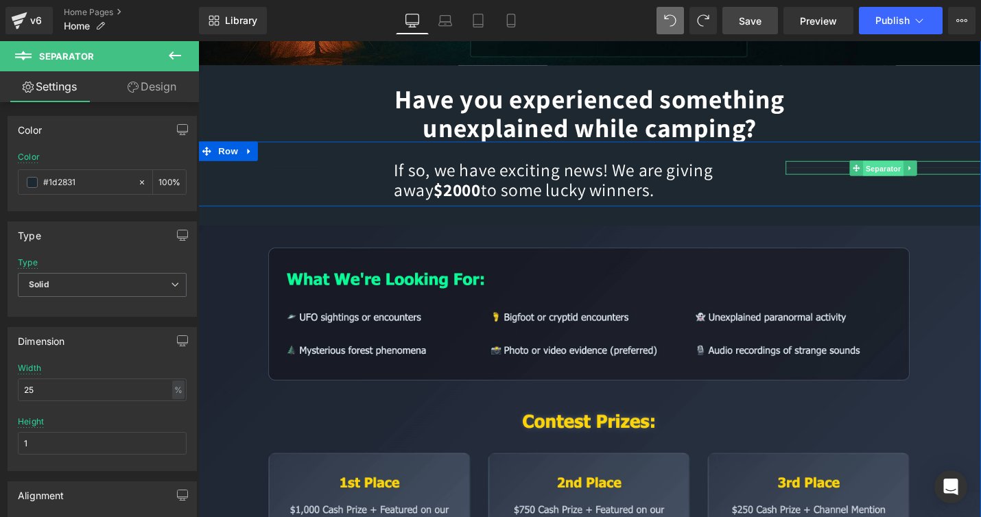
click at [913, 178] on span "Separator" at bounding box center [925, 175] width 43 height 16
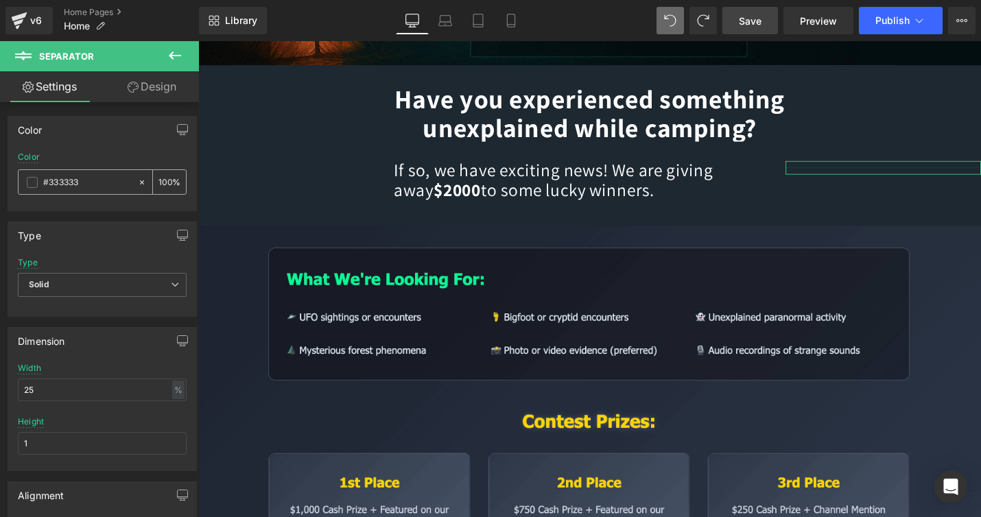
click at [86, 182] on input "#333333" at bounding box center [87, 182] width 88 height 15
paste input "1d2831"
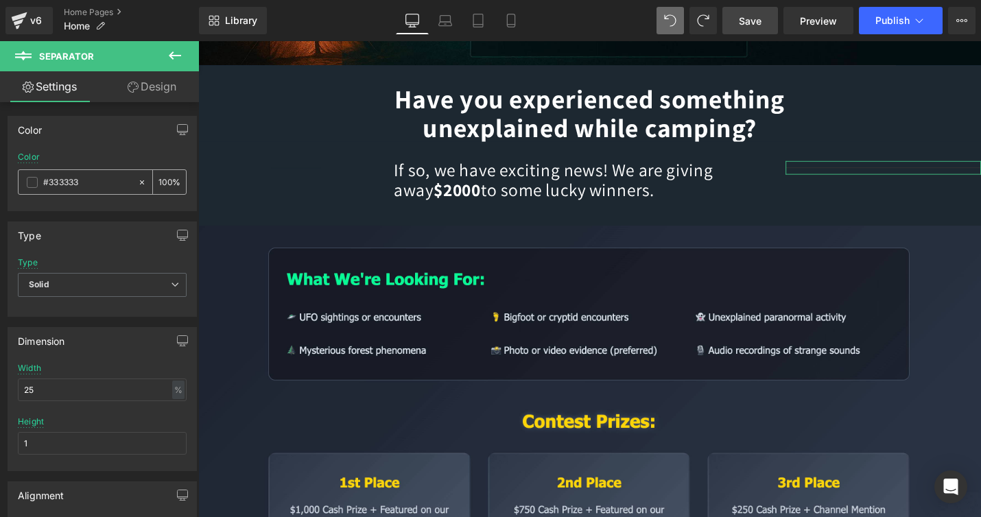
type input "#1d2831"
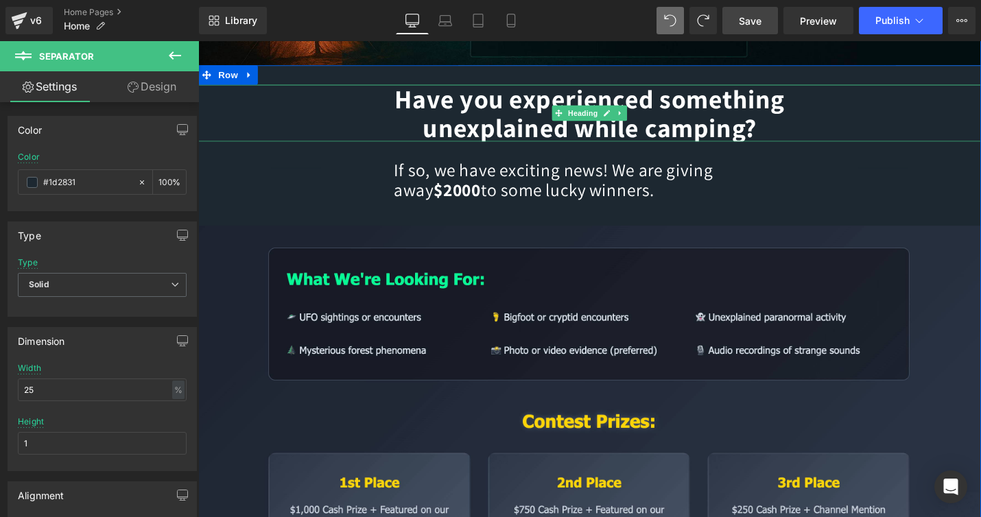
click at [264, 117] on h1 "Have you experienced something unexplained while camping?" at bounding box center [613, 117] width 830 height 60
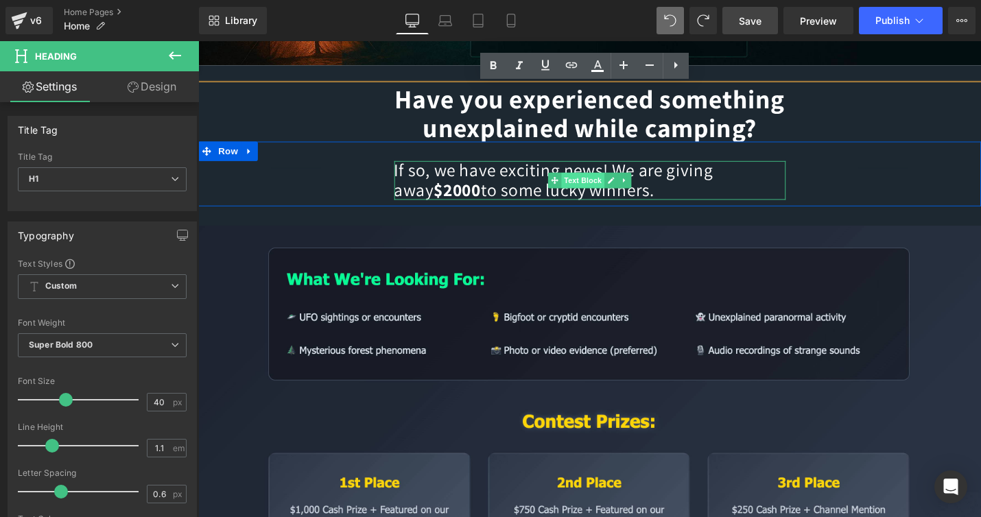
click at [606, 189] on span "Text Block" at bounding box center [605, 189] width 45 height 16
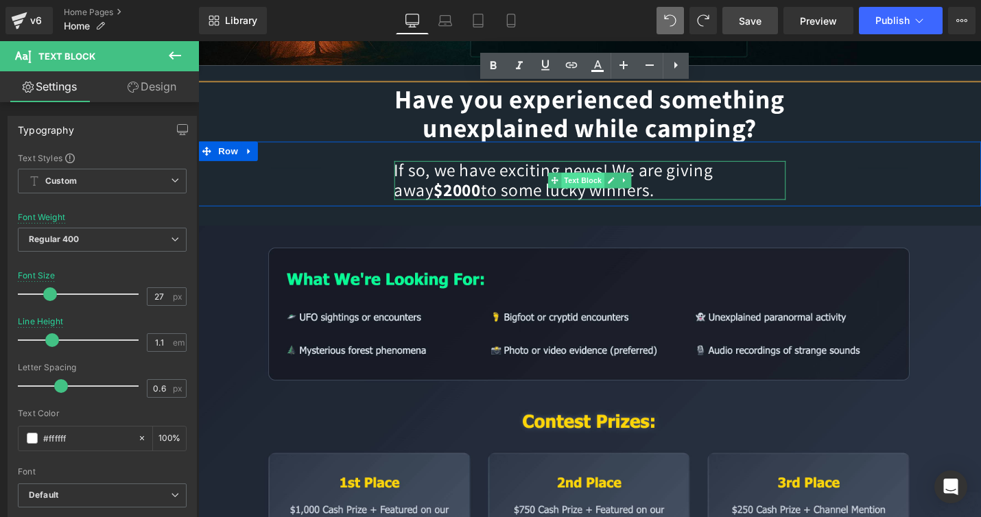
click at [606, 189] on span "Text Block" at bounding box center [605, 189] width 45 height 16
click at [698, 198] on p "If so, we have exciting news! We are giving away $2000 to some lucky winners." at bounding box center [613, 188] width 415 height 40
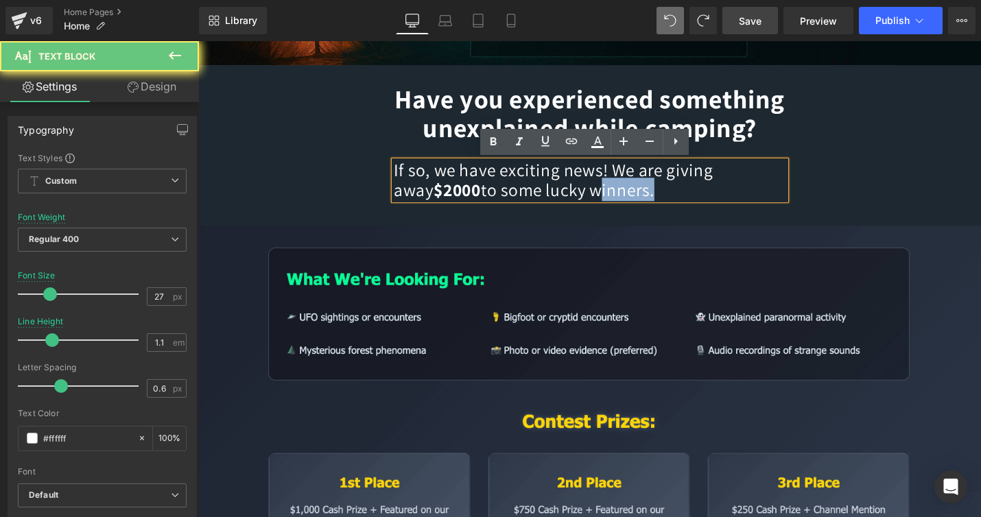
click at [698, 198] on p "If so, we have exciting news! We are giving away $2000 to some lucky winners." at bounding box center [613, 188] width 415 height 40
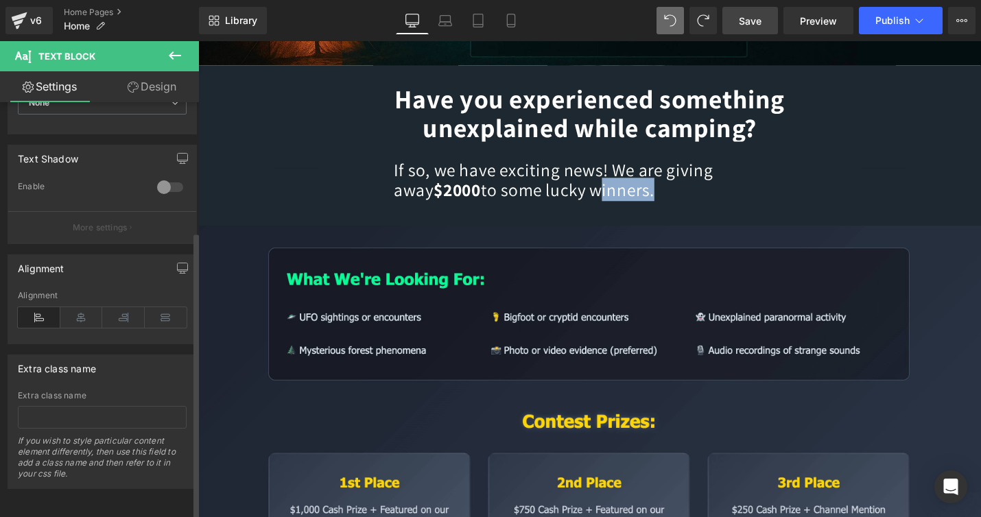
scroll to position [454, 0]
click at [78, 307] on icon at bounding box center [81, 317] width 43 height 21
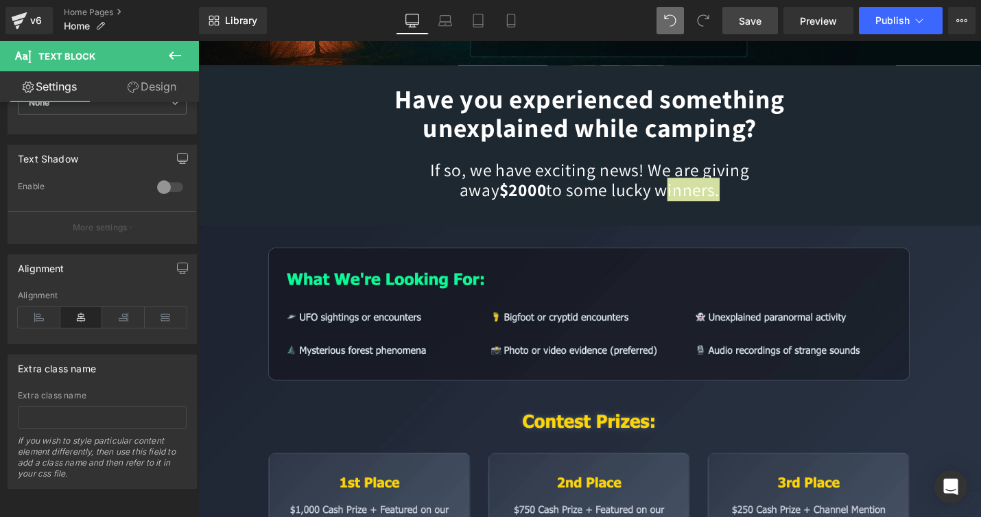
click at [752, 17] on span "Save" at bounding box center [750, 21] width 23 height 14
click at [877, 27] on button "Publish" at bounding box center [901, 20] width 84 height 27
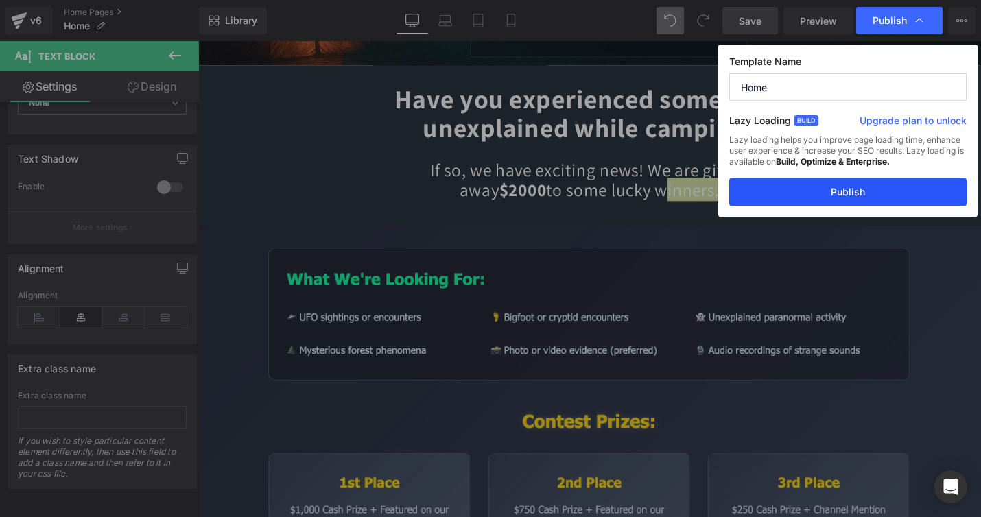
click at [852, 193] on button "Publish" at bounding box center [848, 191] width 237 height 27
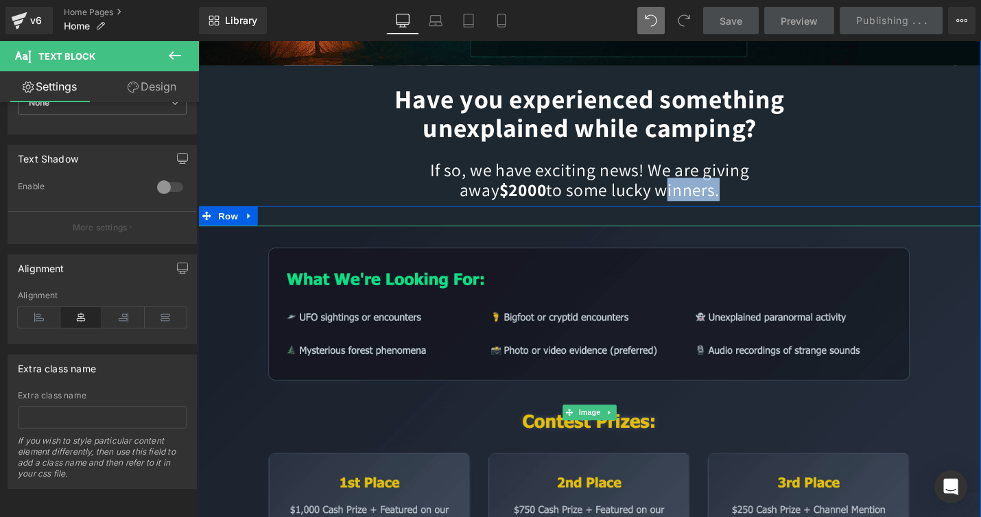
click at [981, 302] on img at bounding box center [613, 435] width 830 height 397
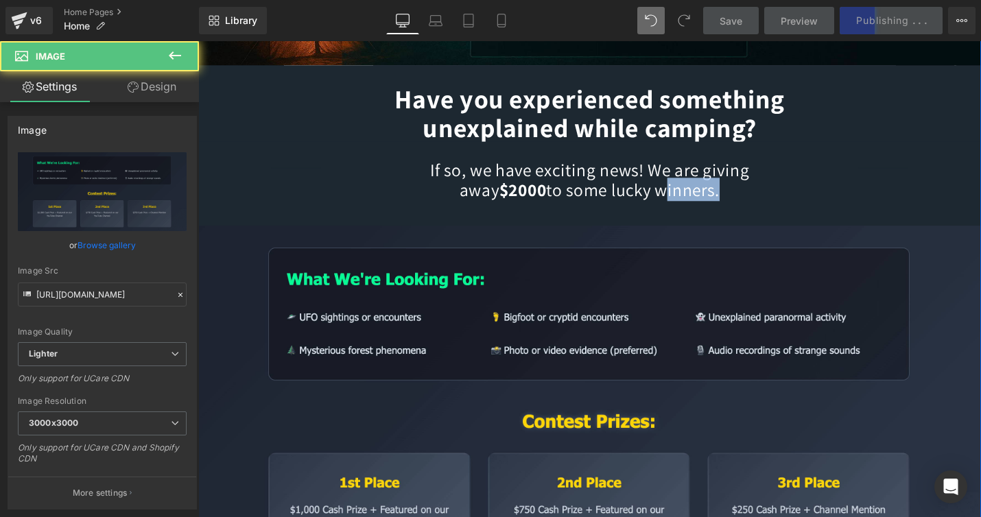
click at [945, 117] on h1 "Have you experienced something unexplained while camping?" at bounding box center [613, 117] width 830 height 60
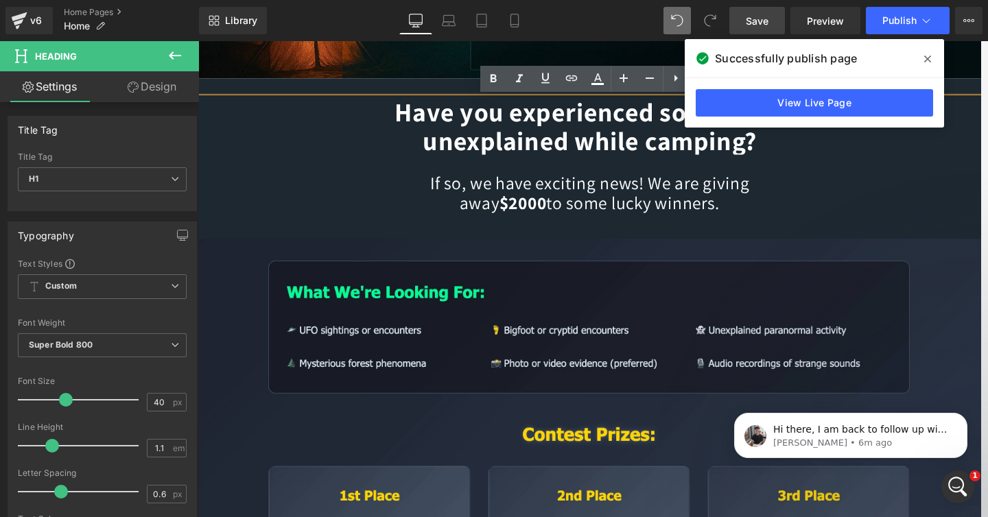
scroll to position [0, 0]
click at [542, 141] on h1 "Have you experienced something unexplained while camping?" at bounding box center [613, 132] width 830 height 60
